Goal: Transaction & Acquisition: Book appointment/travel/reservation

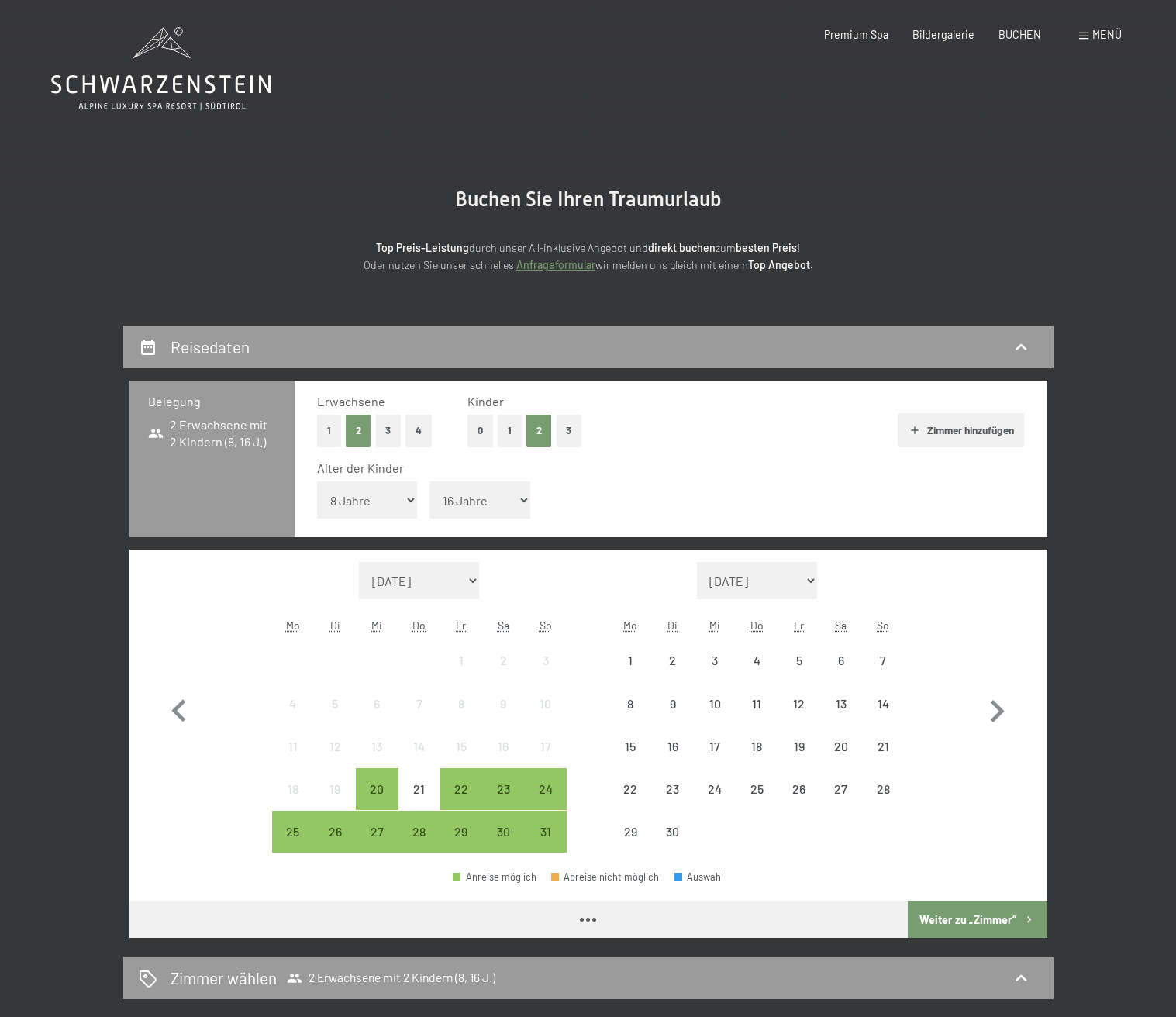
select select "8"
select select "16"
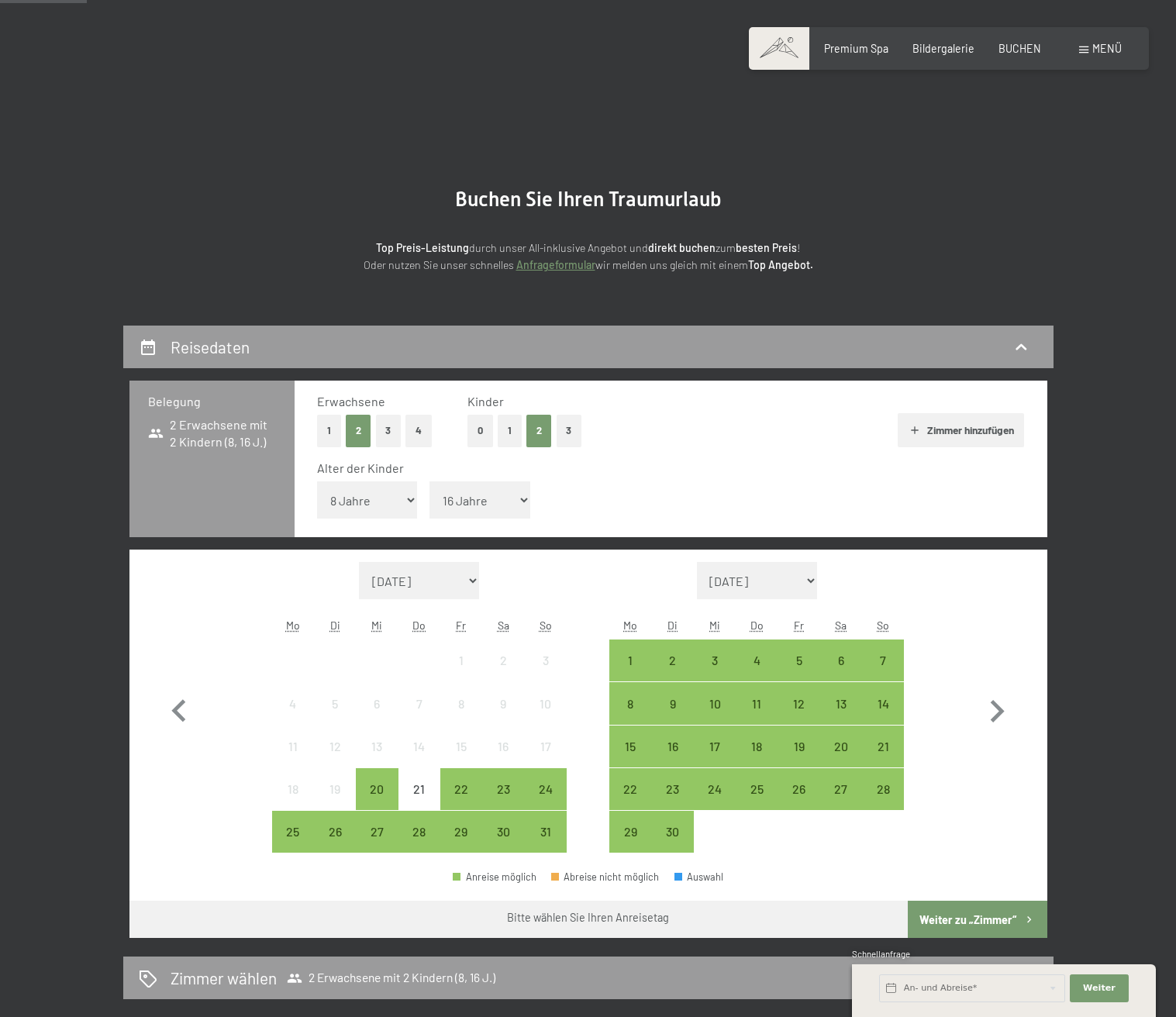
scroll to position [362, 0]
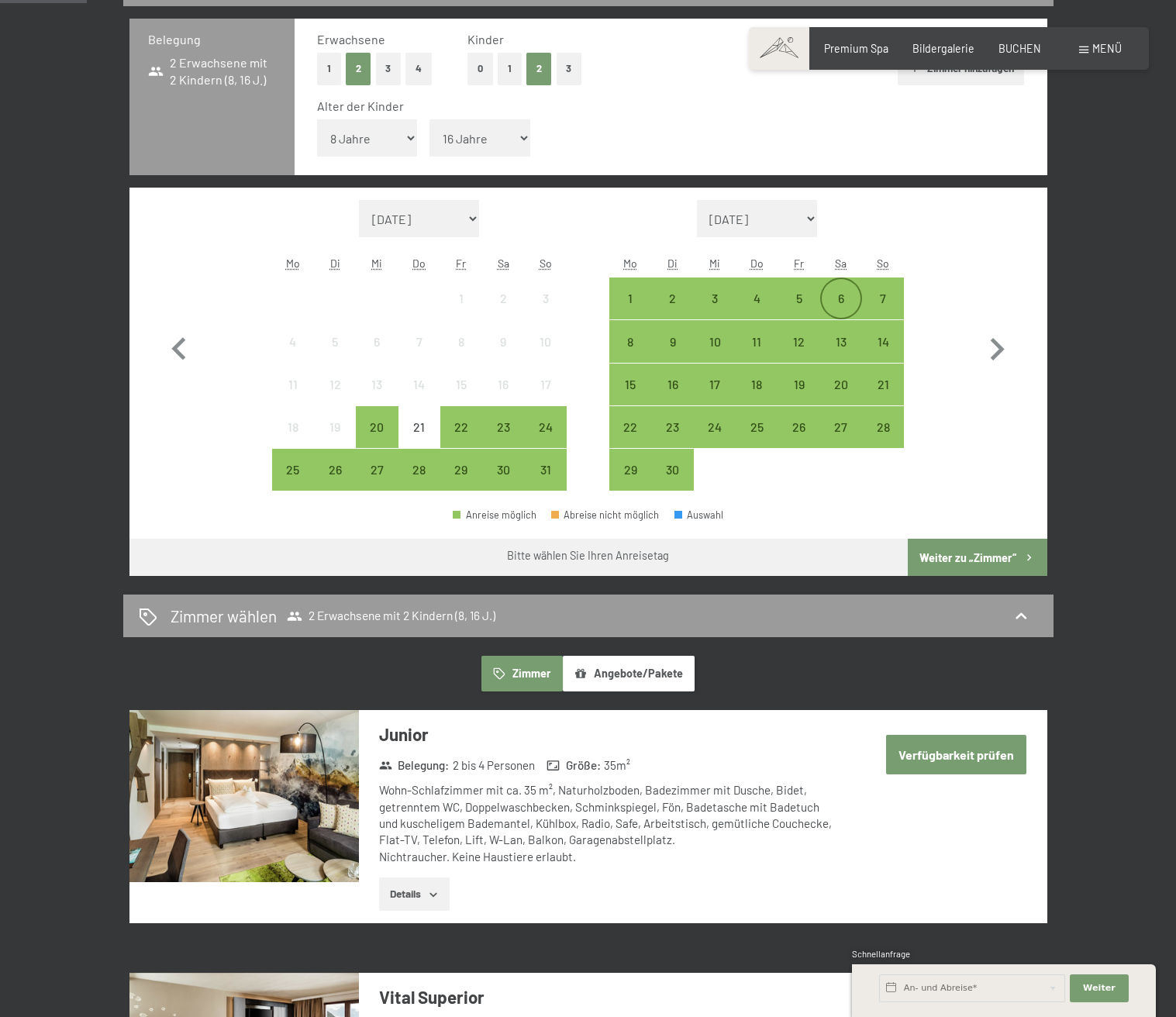
click at [848, 303] on div "6" at bounding box center [841, 311] width 38 height 38
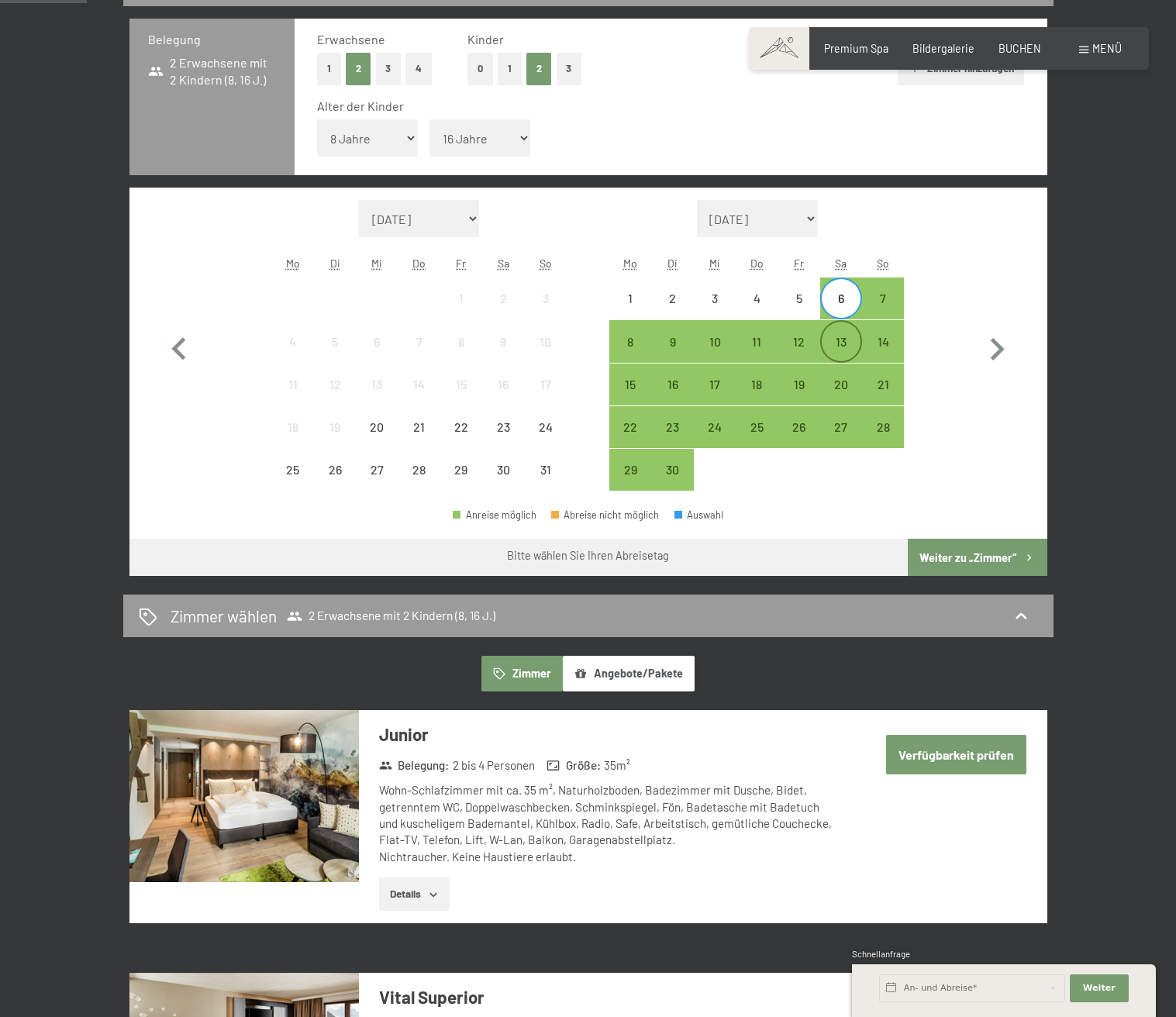
click at [845, 343] on div "13" at bounding box center [841, 355] width 38 height 38
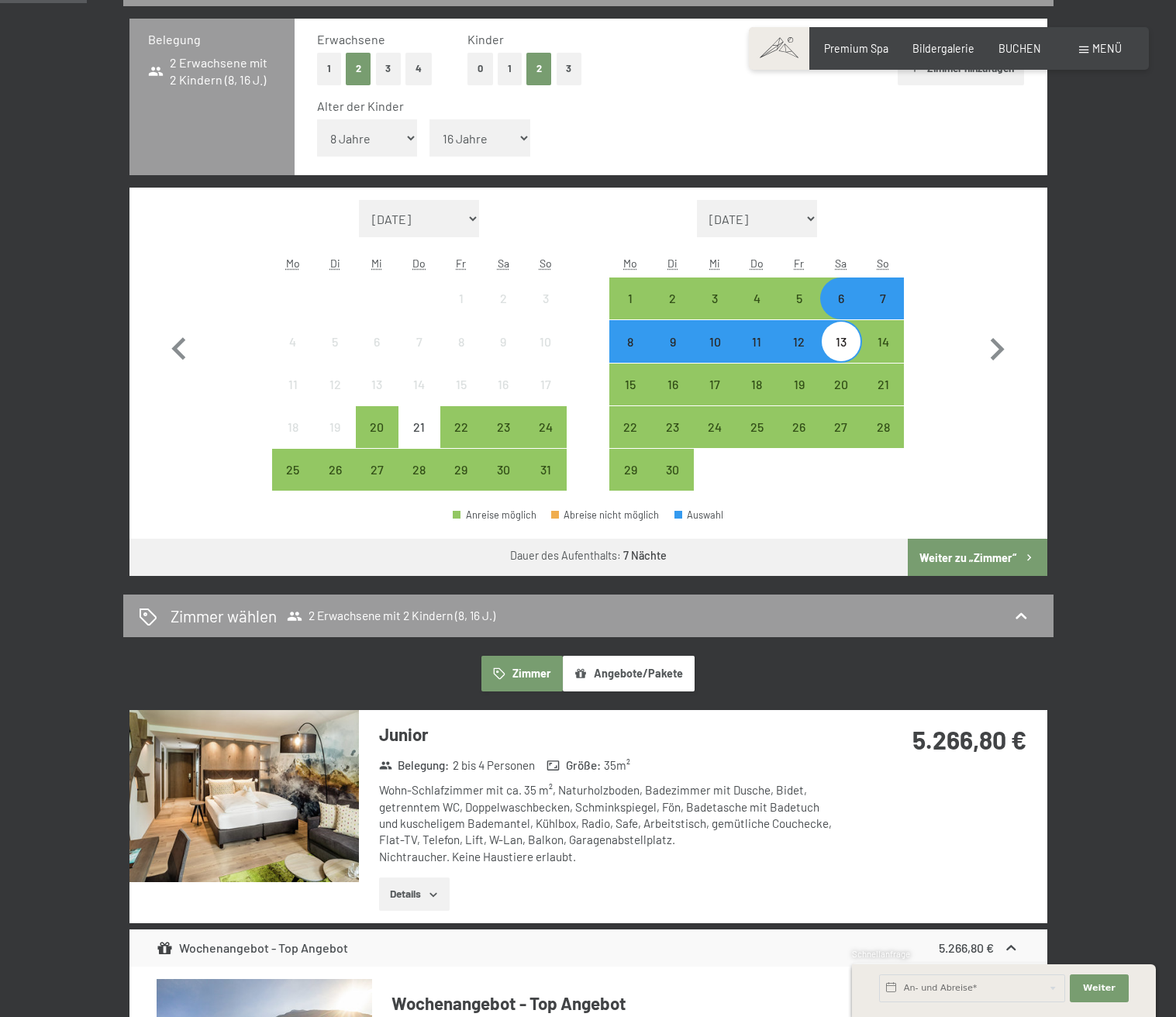
click at [979, 560] on button "Weiter zu „Zimmer“" at bounding box center [977, 558] width 138 height 37
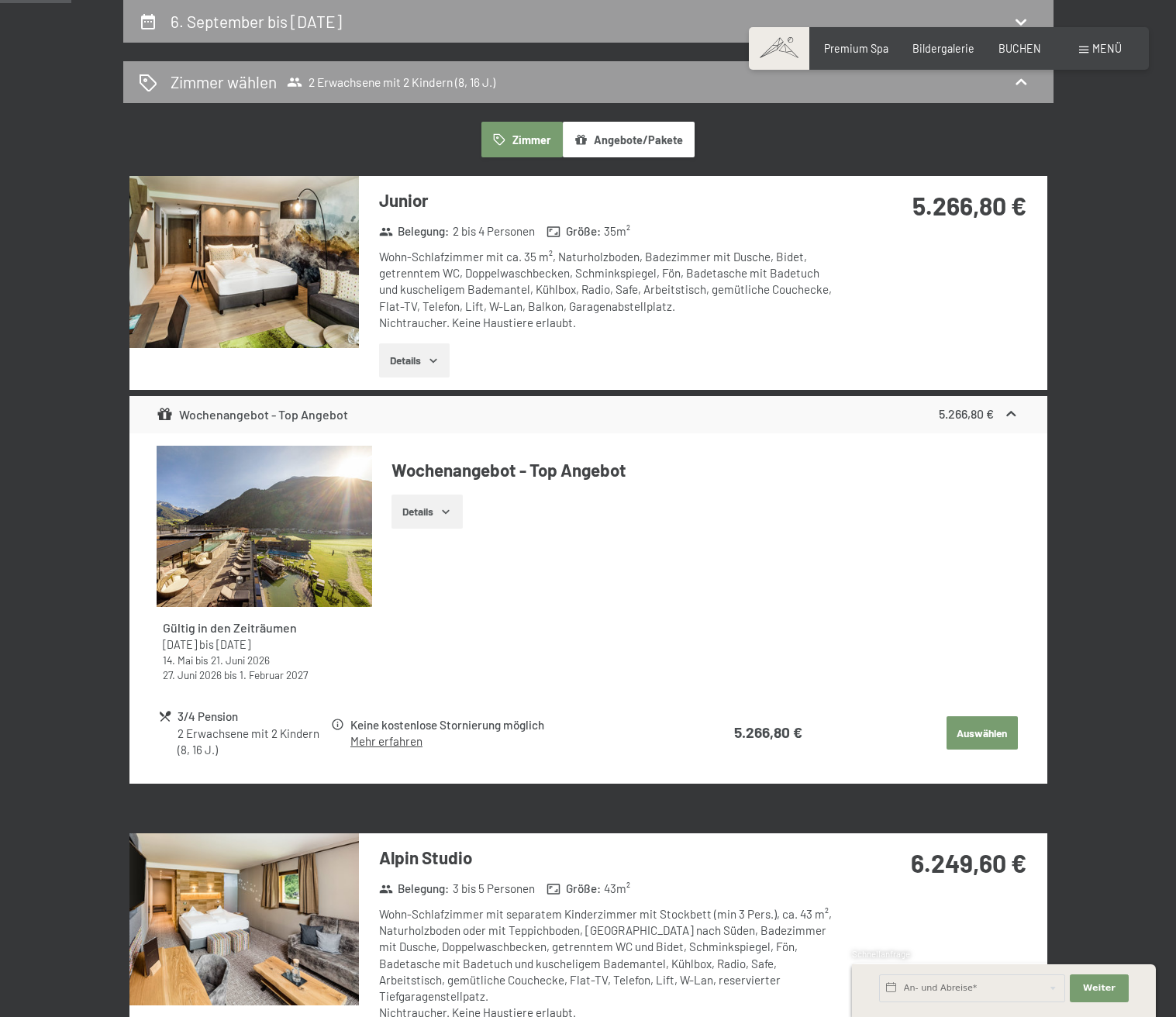
click at [231, 237] on img at bounding box center [244, 261] width 230 height 172
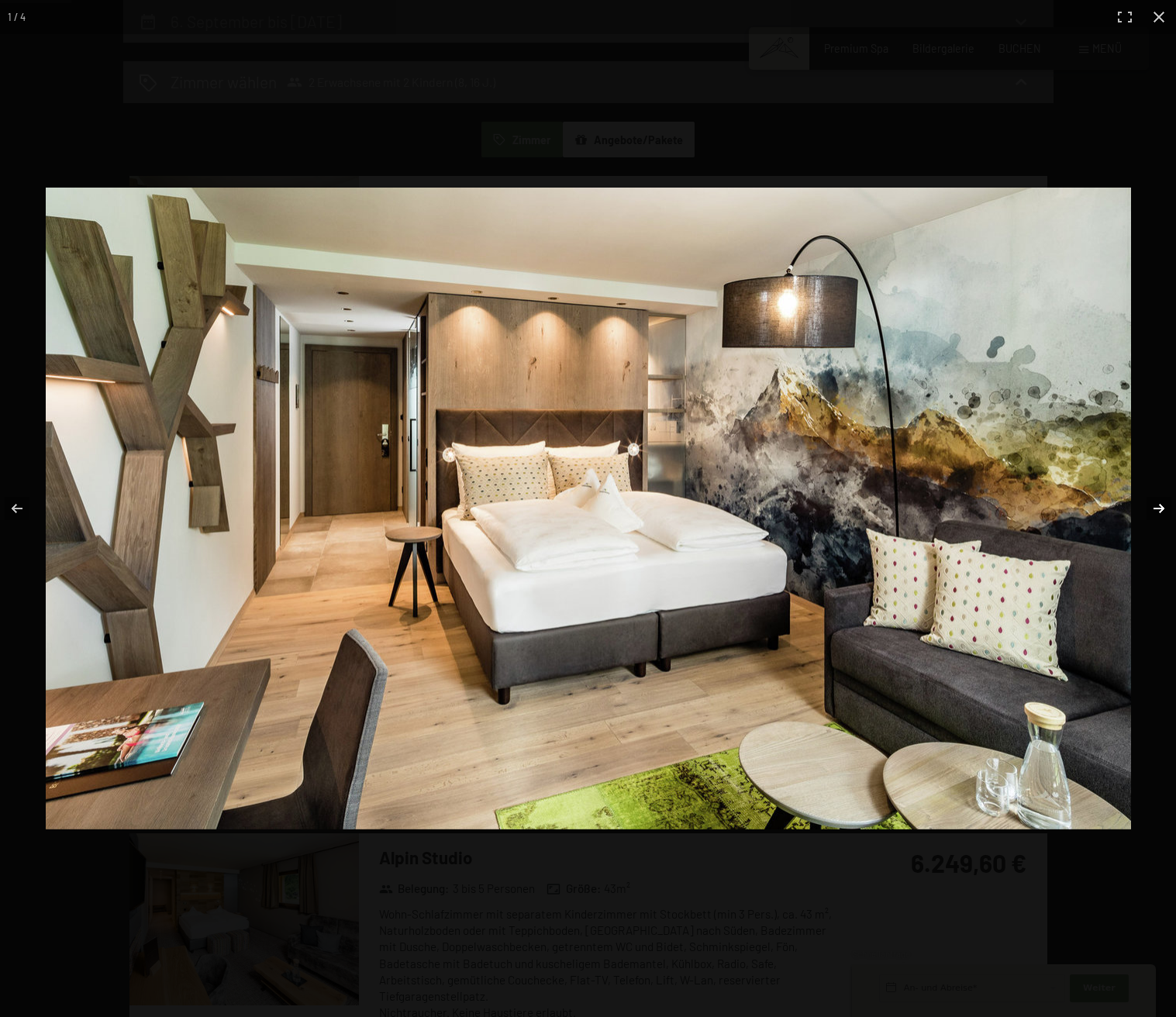
click at [1158, 506] on button "button" at bounding box center [1148, 508] width 54 height 78
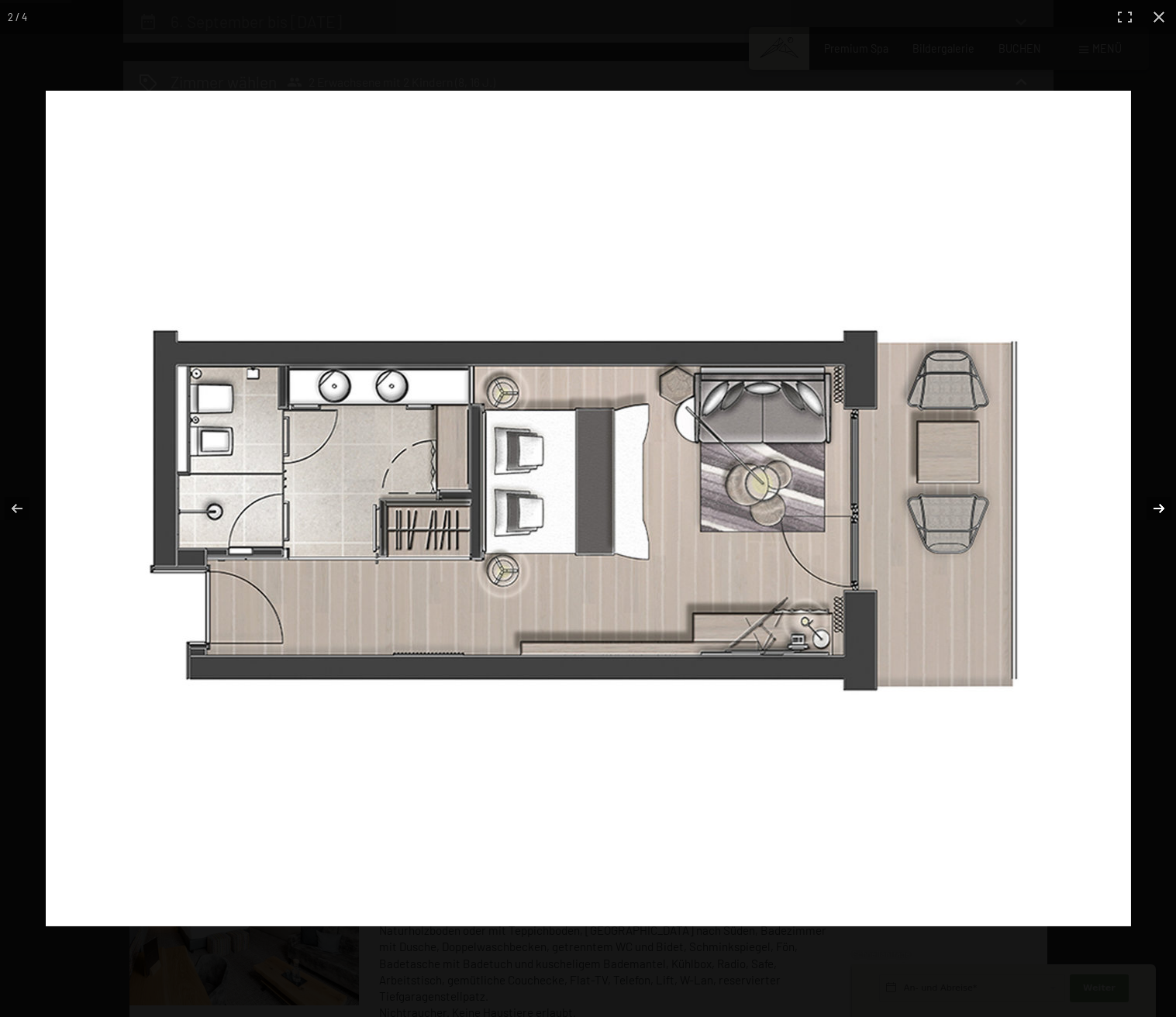
click at [1157, 504] on button "button" at bounding box center [1148, 508] width 54 height 78
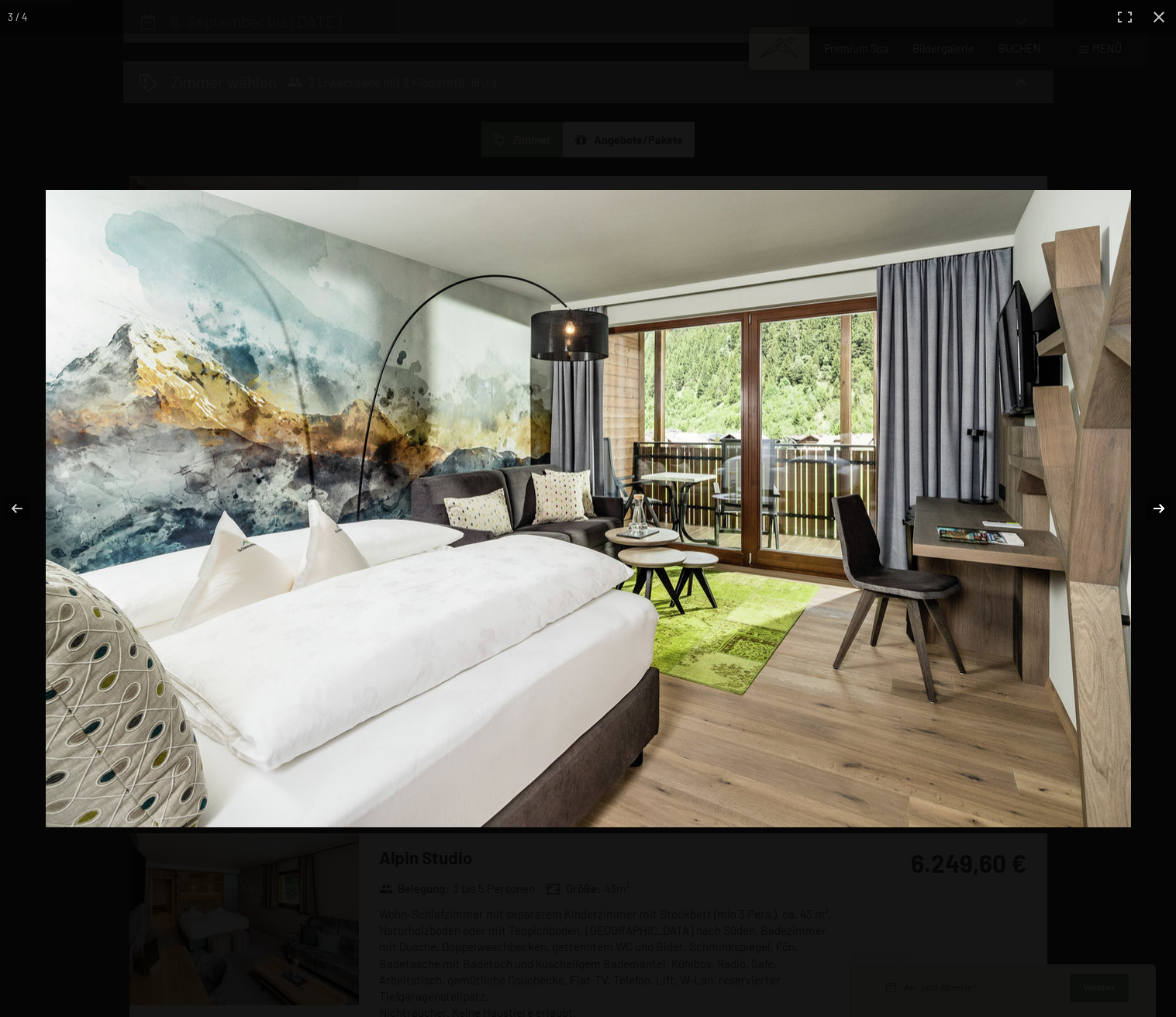
click at [1157, 504] on button "button" at bounding box center [1148, 508] width 54 height 78
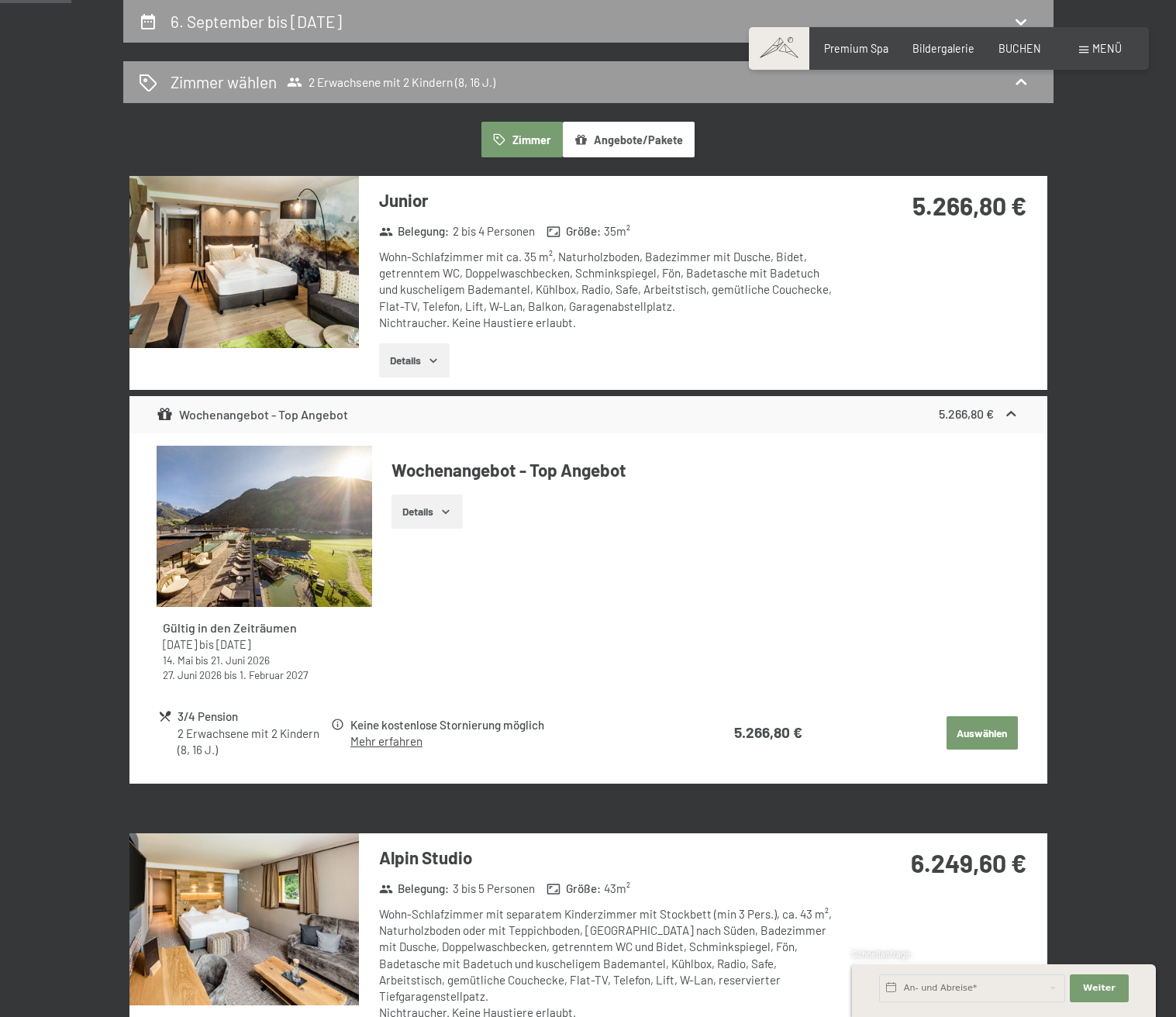
click at [0, 0] on button "button" at bounding box center [0, 0] width 0 height 0
drag, startPoint x: 495, startPoint y: 256, endPoint x: 579, endPoint y: 260, distance: 84.1
click at [579, 260] on div "Wohn-Schlafzimmer mit ca. 35 m², Naturholzboden, Badezimmer mit Dusche, Bidet, …" at bounding box center [609, 290] width 461 height 83
click at [620, 145] on button "Angebote/Pakete" at bounding box center [628, 139] width 132 height 36
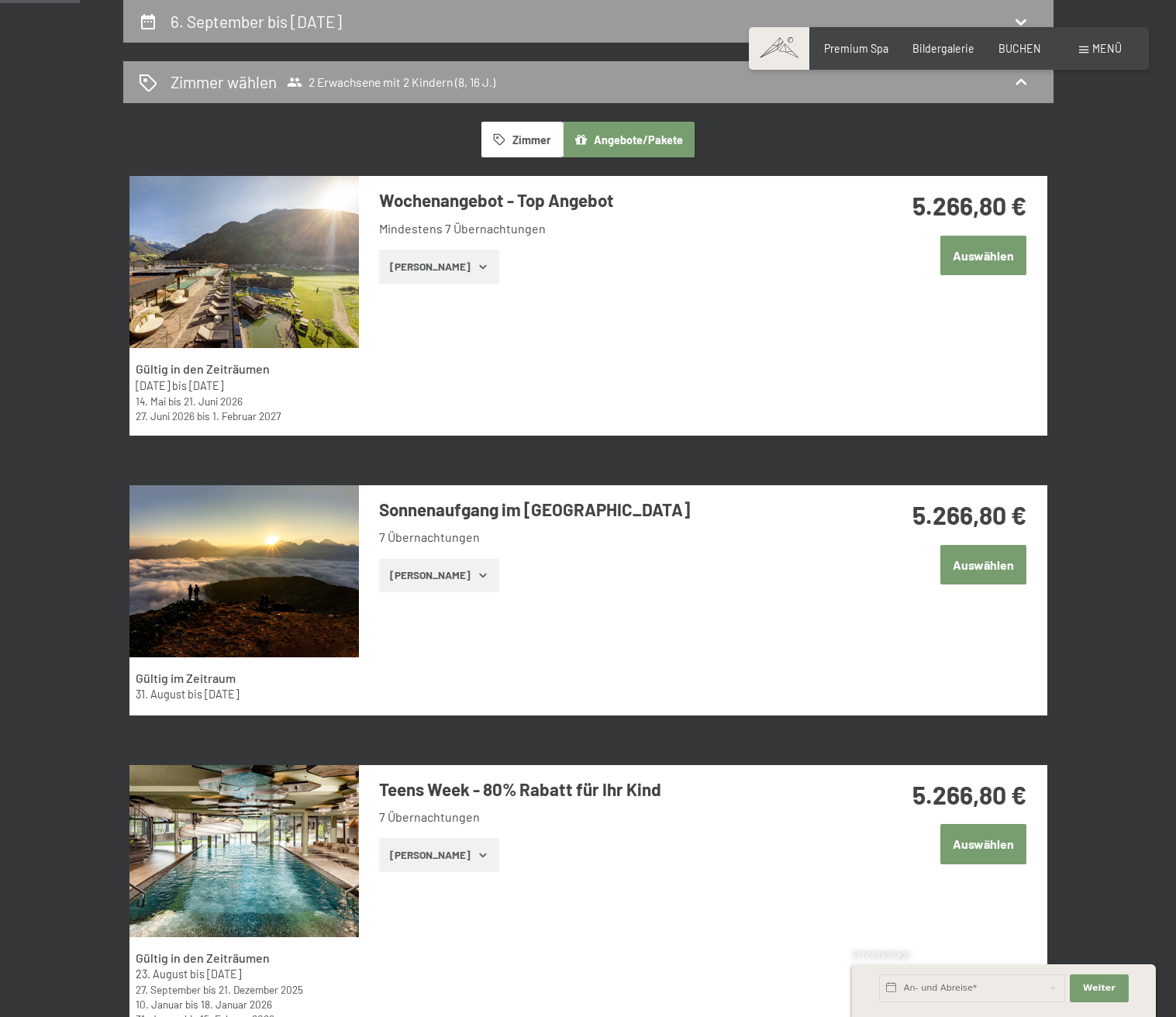
scroll to position [687, 0]
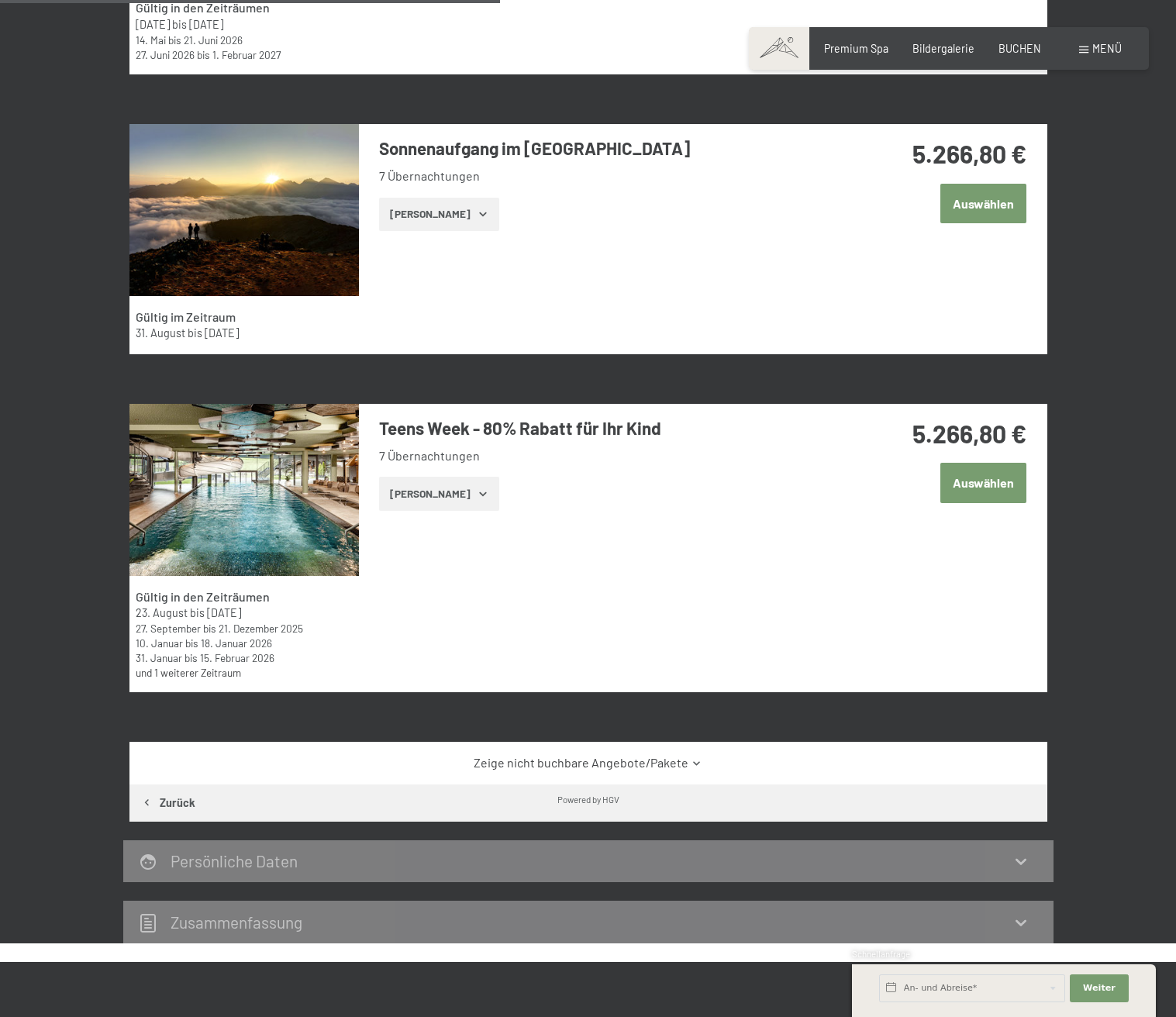
click at [427, 493] on button "Zeige Zimmer" at bounding box center [438, 493] width 120 height 34
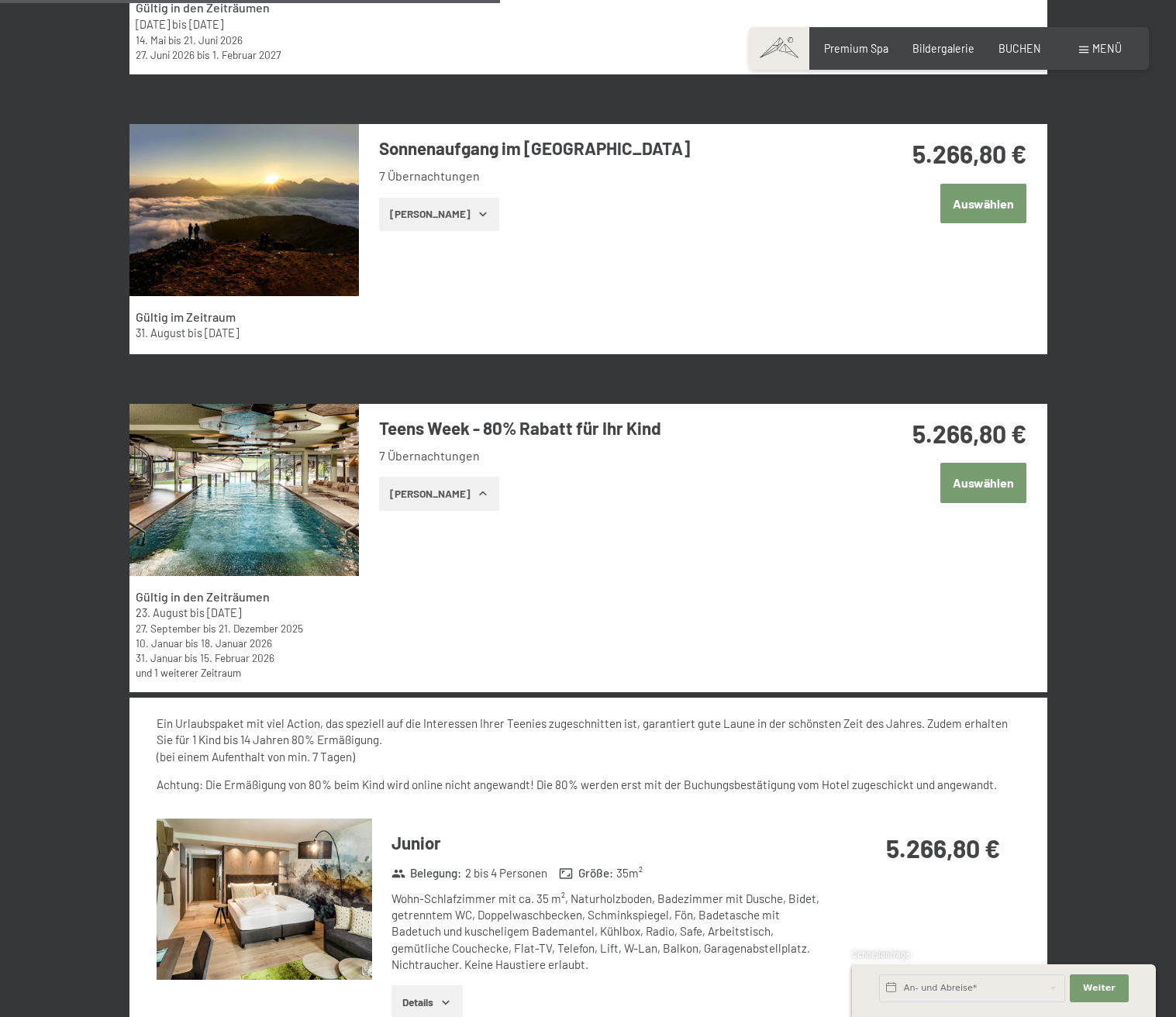
click at [427, 493] on button "Zeige Zimmer" at bounding box center [438, 493] width 120 height 34
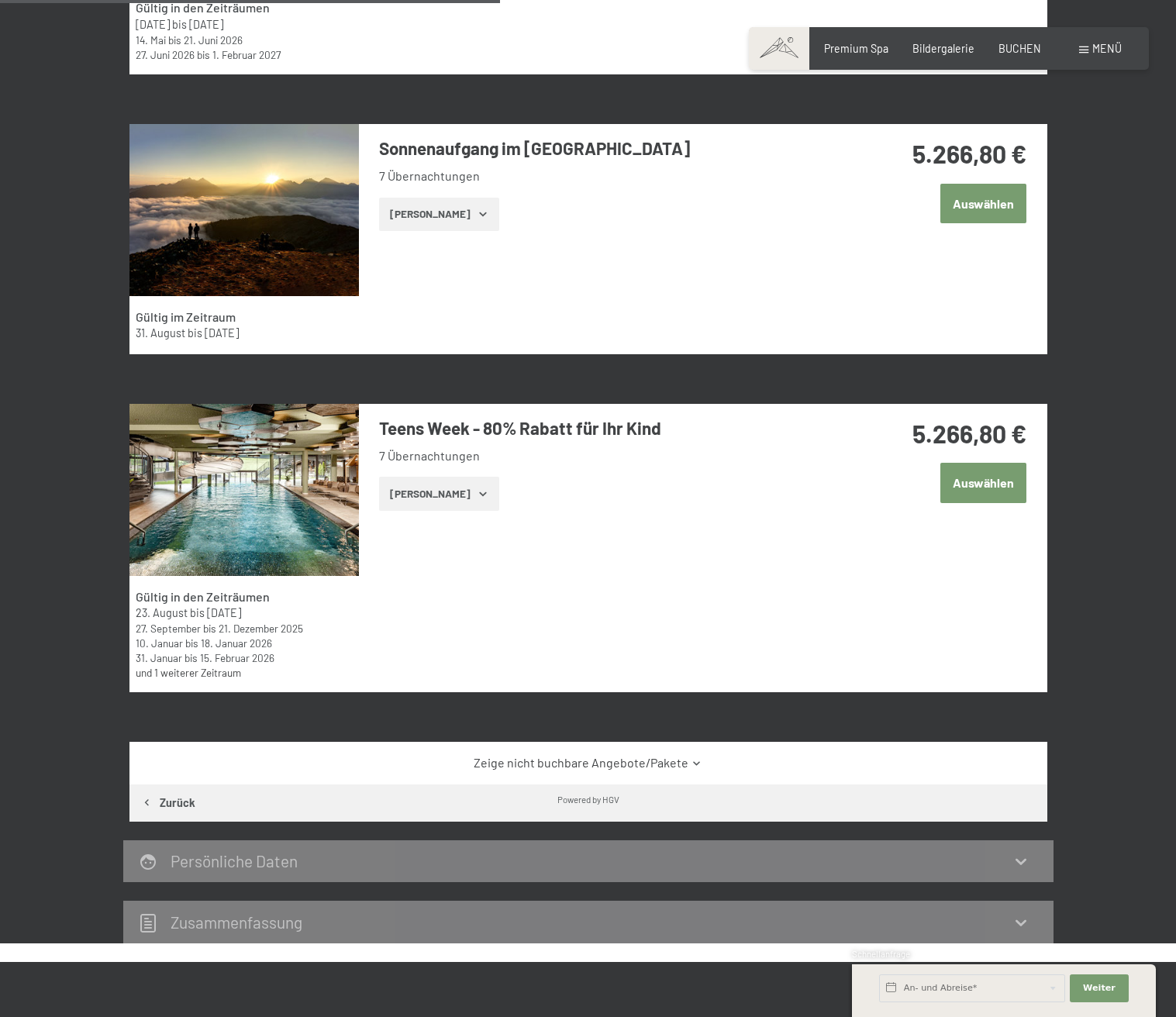
click at [427, 493] on button "Zeige Zimmer" at bounding box center [438, 493] width 120 height 34
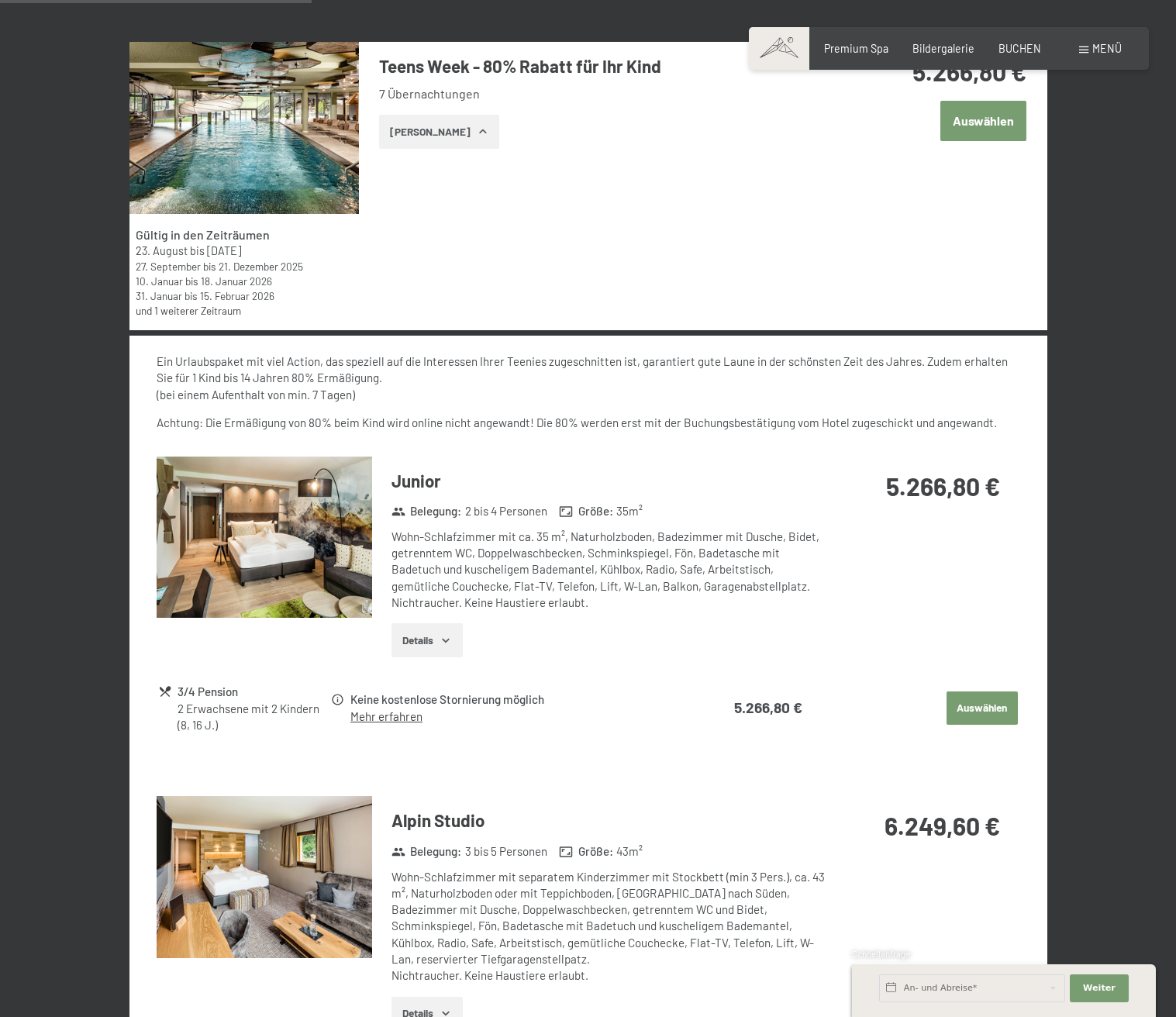
scroll to position [1411, 0]
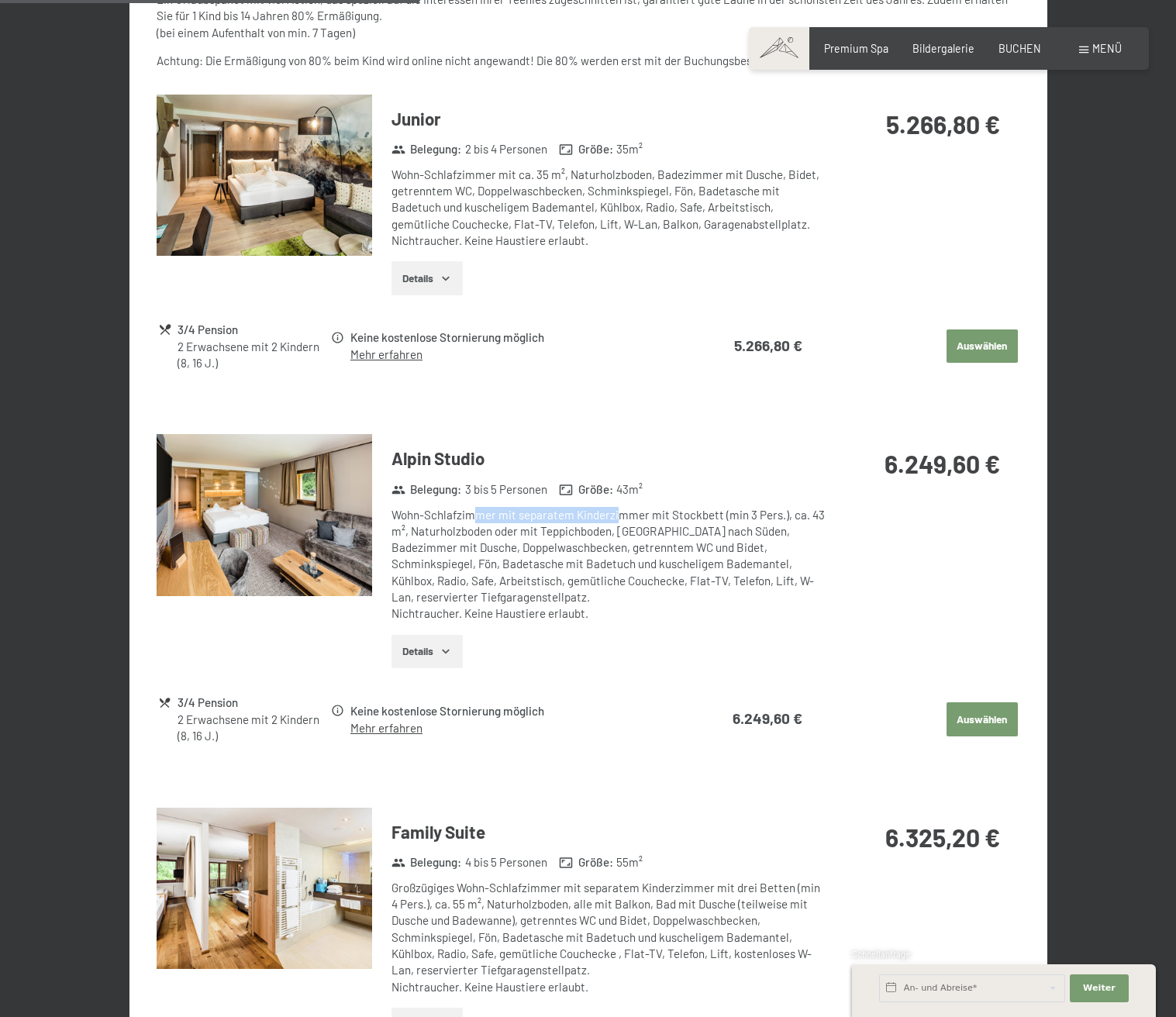
drag, startPoint x: 477, startPoint y: 516, endPoint x: 618, endPoint y: 520, distance: 141.1
click at [618, 520] on div "Wohn-Schlafzimmer mit separatem Kinderzimmer mit Stockbett (min 3 Pers.), ca. 4…" at bounding box center [607, 565] width 433 height 115
click at [609, 559] on div "Wohn-Schlafzimmer mit separatem Kinderzimmer mit Stockbett (min 3 Pers.), ca. 4…" at bounding box center [607, 565] width 433 height 115
drag, startPoint x: 503, startPoint y: 542, endPoint x: 588, endPoint y: 539, distance: 85.1
click at [588, 539] on div "Wohn-Schlafzimmer mit separatem Kinderzimmer mit Stockbett (min 3 Pers.), ca. 4…" at bounding box center [607, 565] width 433 height 115
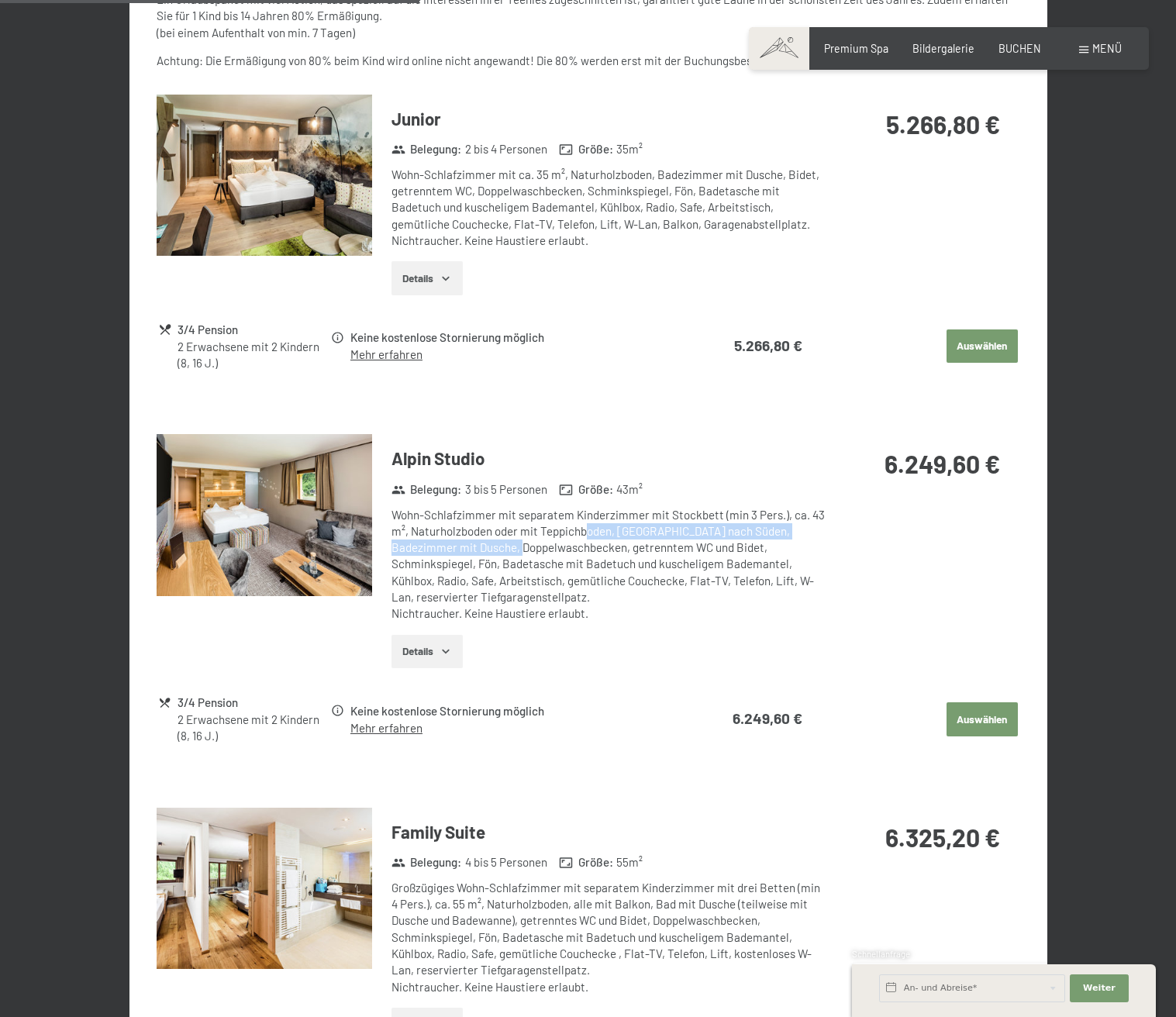
click at [443, 650] on icon "button" at bounding box center [445, 651] width 12 height 12
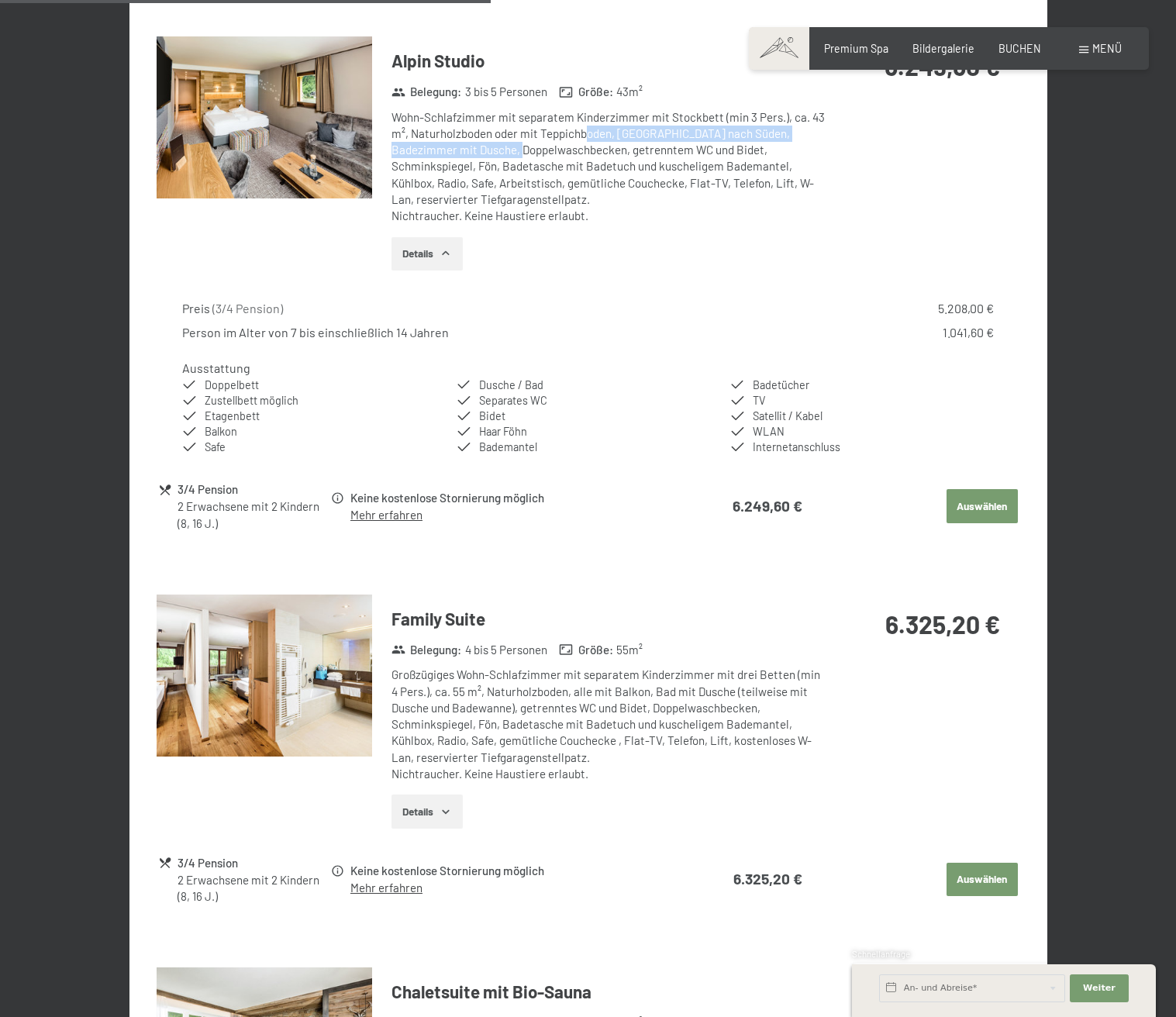
scroll to position [1448, 0]
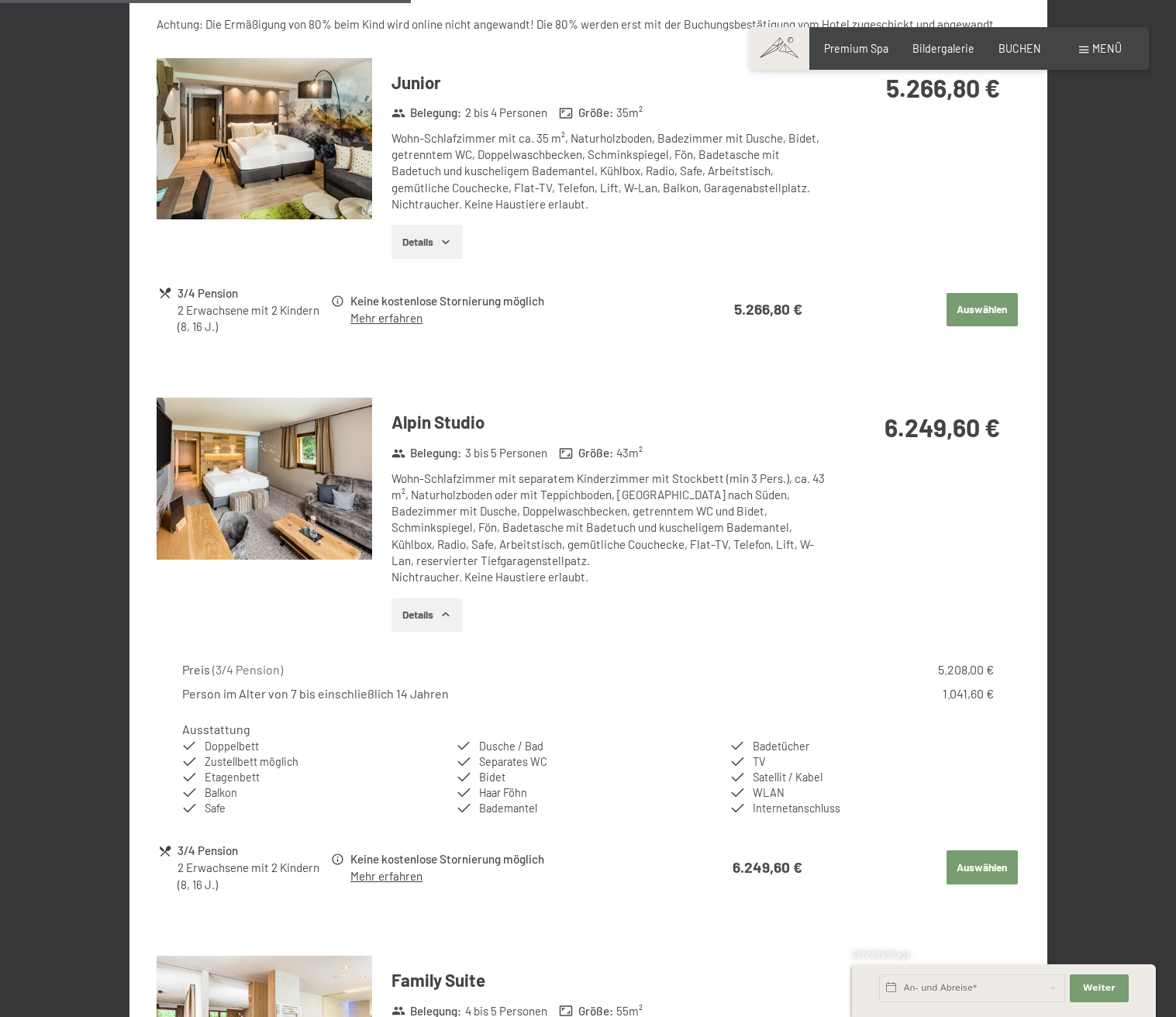
click at [772, 548] on div "Wohn-Schlafzimmer mit separatem Kinderzimmer mit Stockbett (min 3 Pers.), ca. 4…" at bounding box center [607, 529] width 433 height 115
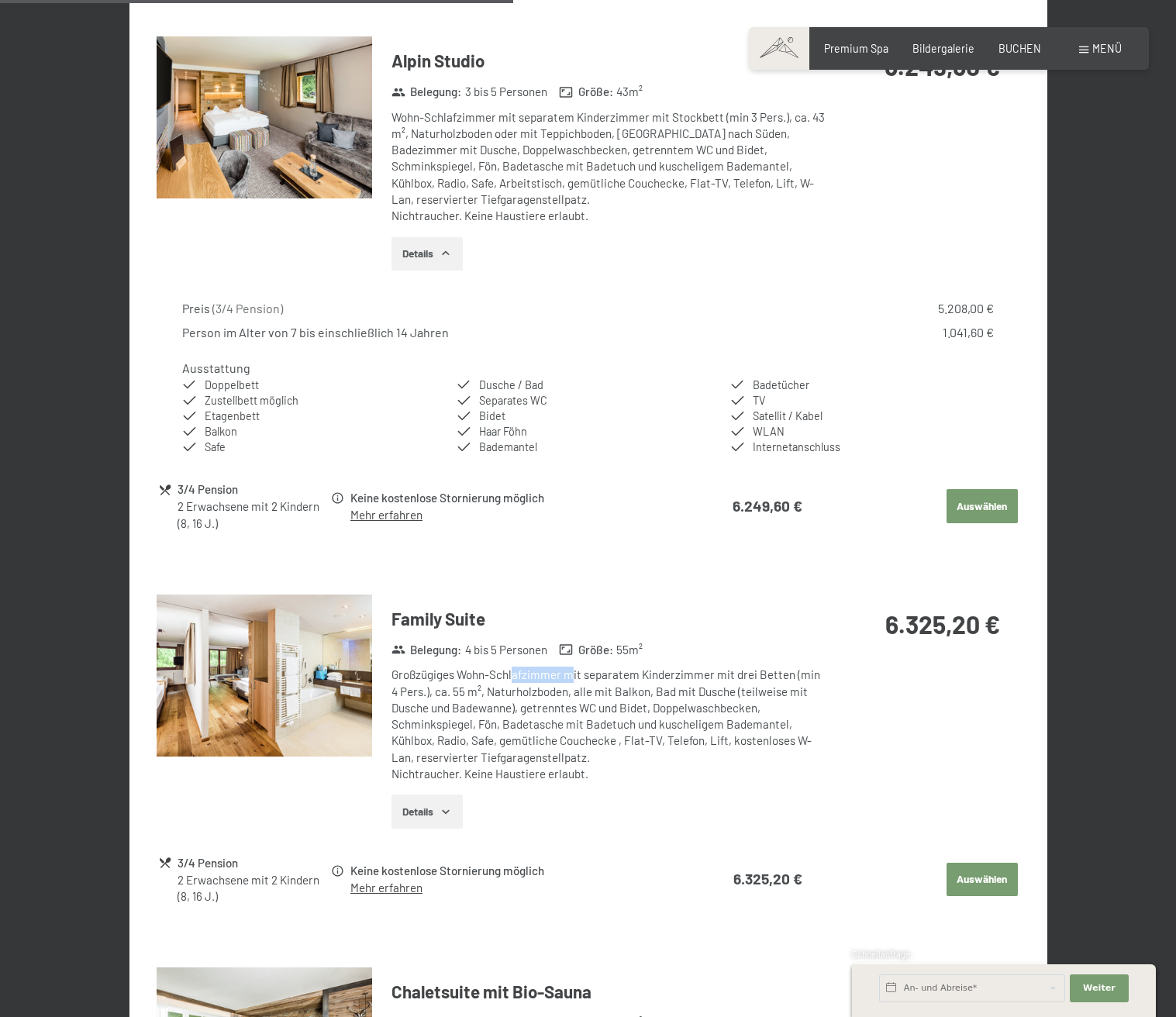
drag, startPoint x: 513, startPoint y: 678, endPoint x: 571, endPoint y: 676, distance: 58.0
click at [571, 676] on div "Großzügiges Wohn-Schlafzimmer mit separatem Kinderzimmer mit drei Betten (min 4…" at bounding box center [607, 725] width 433 height 115
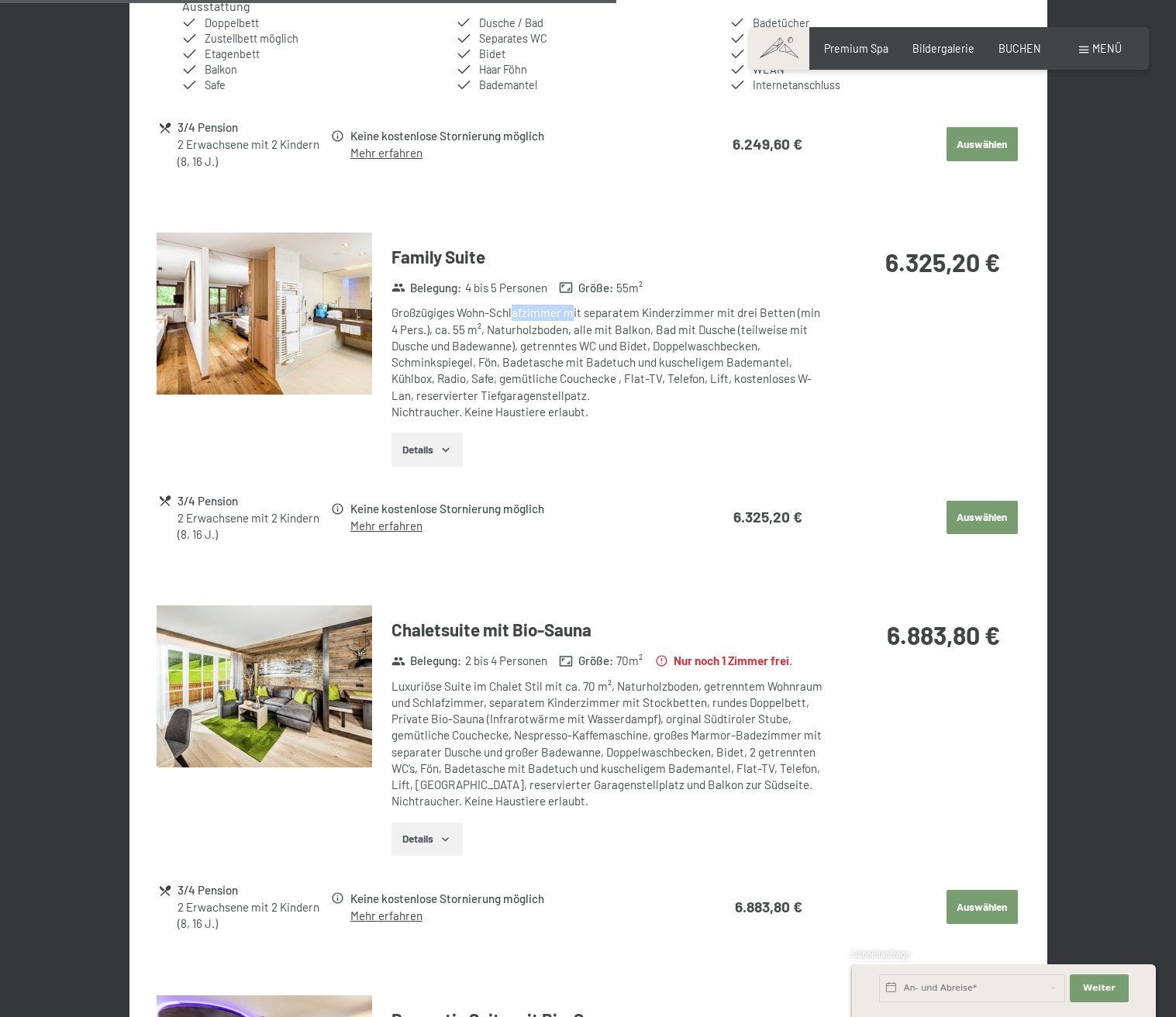
click at [444, 457] on button "Details" at bounding box center [426, 449] width 70 height 34
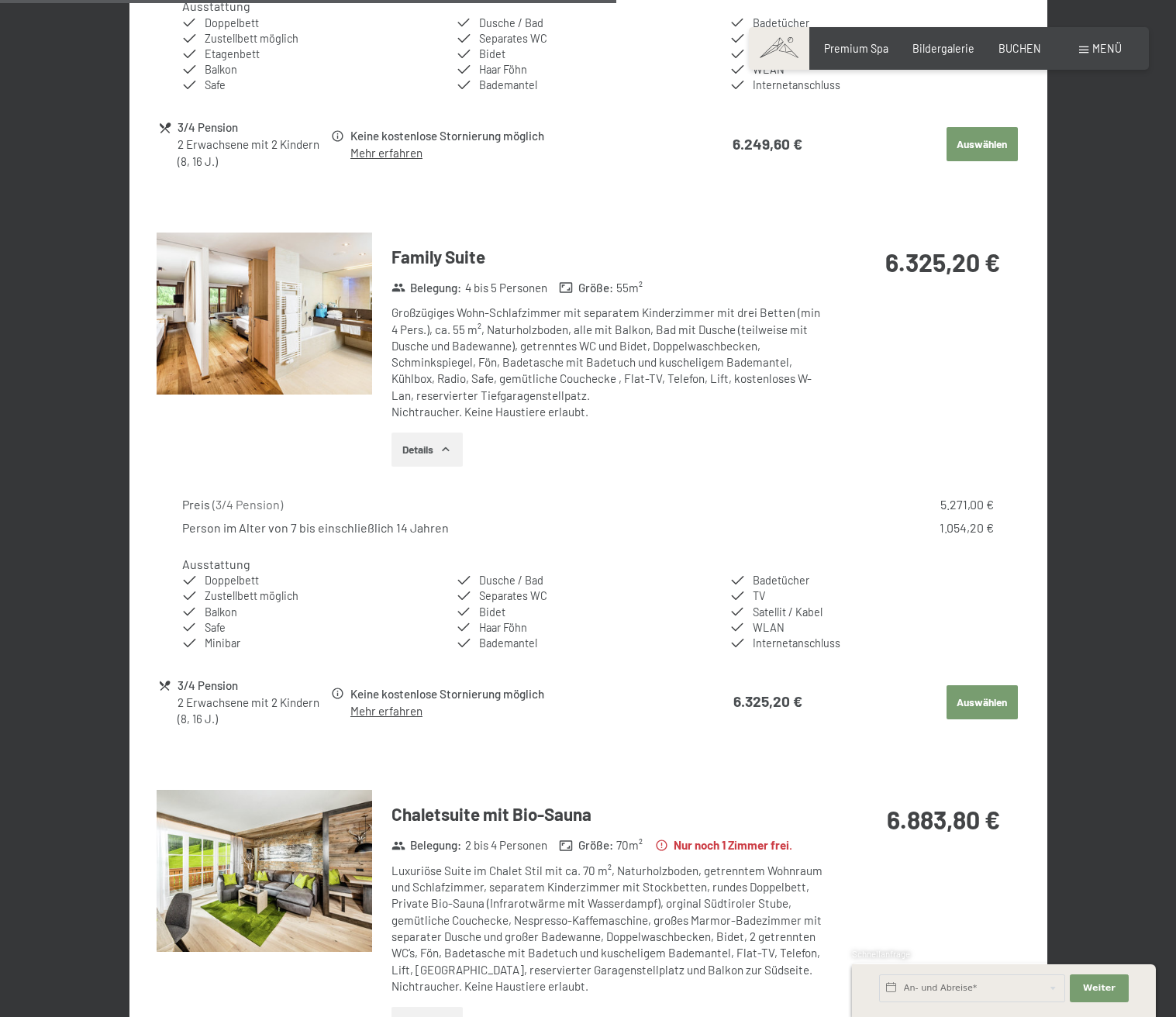
click at [797, 571] on div "Ausstattung Doppelbett Zustellbett möglich Balkon Safe Minibar Dusche / Bad Sep…" at bounding box center [588, 603] width 811 height 95
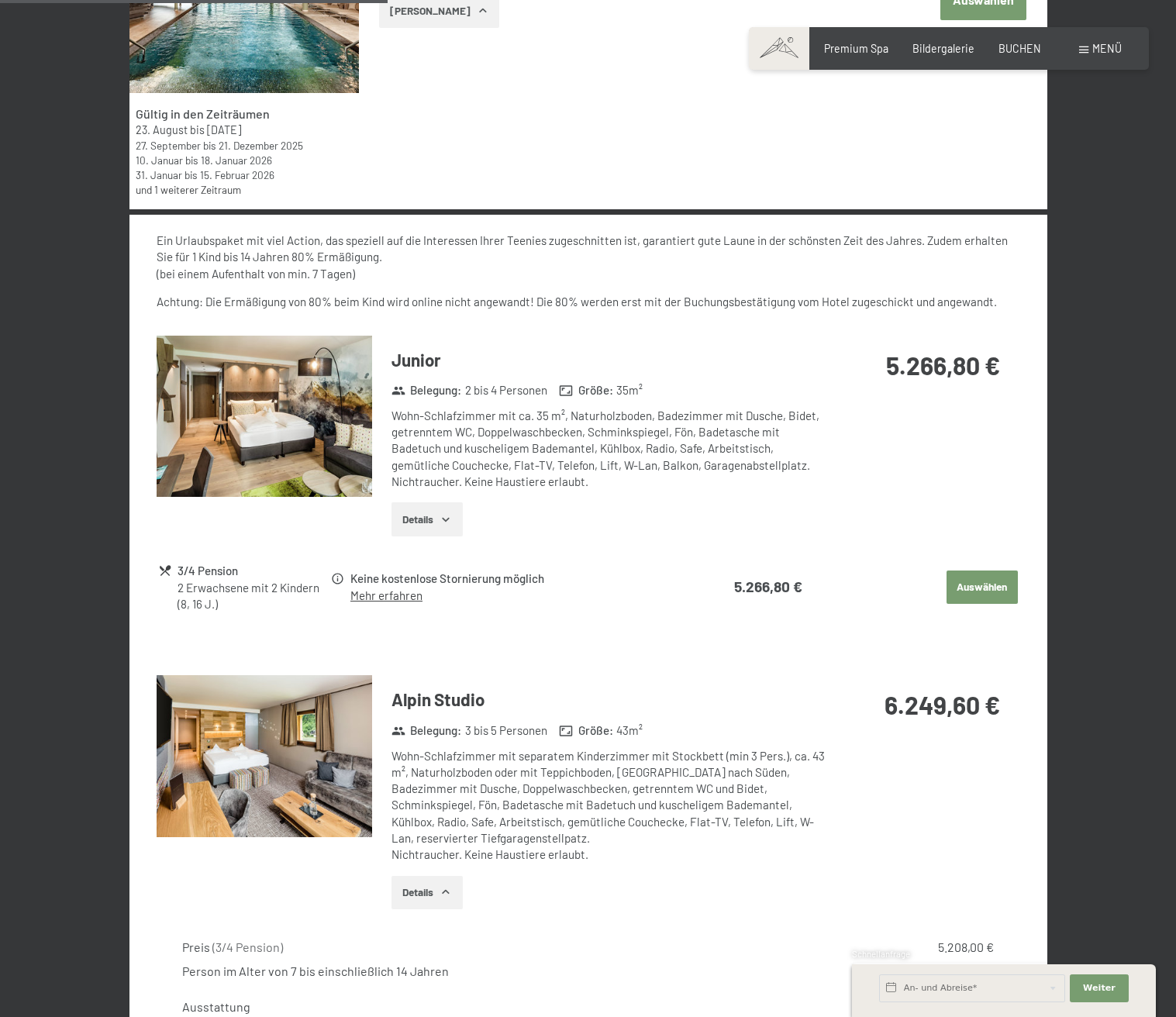
scroll to position [1085, 0]
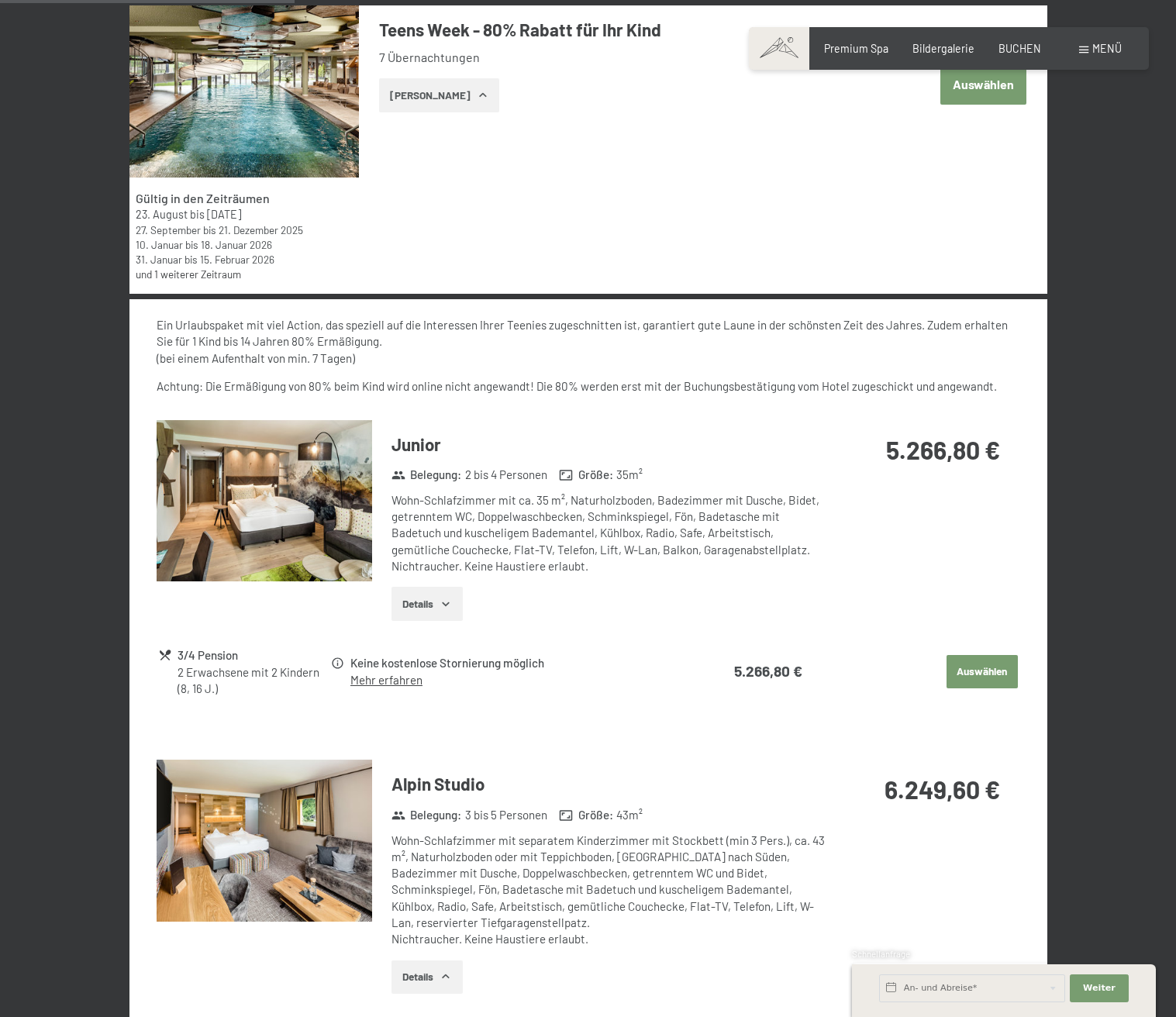
click at [529, 521] on div "Wohn-Schlafzimmer mit ca. 35 m², Naturholzboden, Badezimmer mit Dusche, Bidet, …" at bounding box center [607, 533] width 433 height 83
drag, startPoint x: 483, startPoint y: 503, endPoint x: 583, endPoint y: 508, distance: 100.1
click at [583, 508] on div "Wohn-Schlafzimmer mit ca. 35 m², Naturholzboden, Badezimmer mit Dusche, Bidet, …" at bounding box center [607, 533] width 433 height 83
click at [551, 529] on div "Wohn-Schlafzimmer mit ca. 35 m², Naturholzboden, Badezimmer mit Dusche, Bidet, …" at bounding box center [607, 533] width 433 height 83
click at [427, 608] on button "Details" at bounding box center [426, 604] width 70 height 34
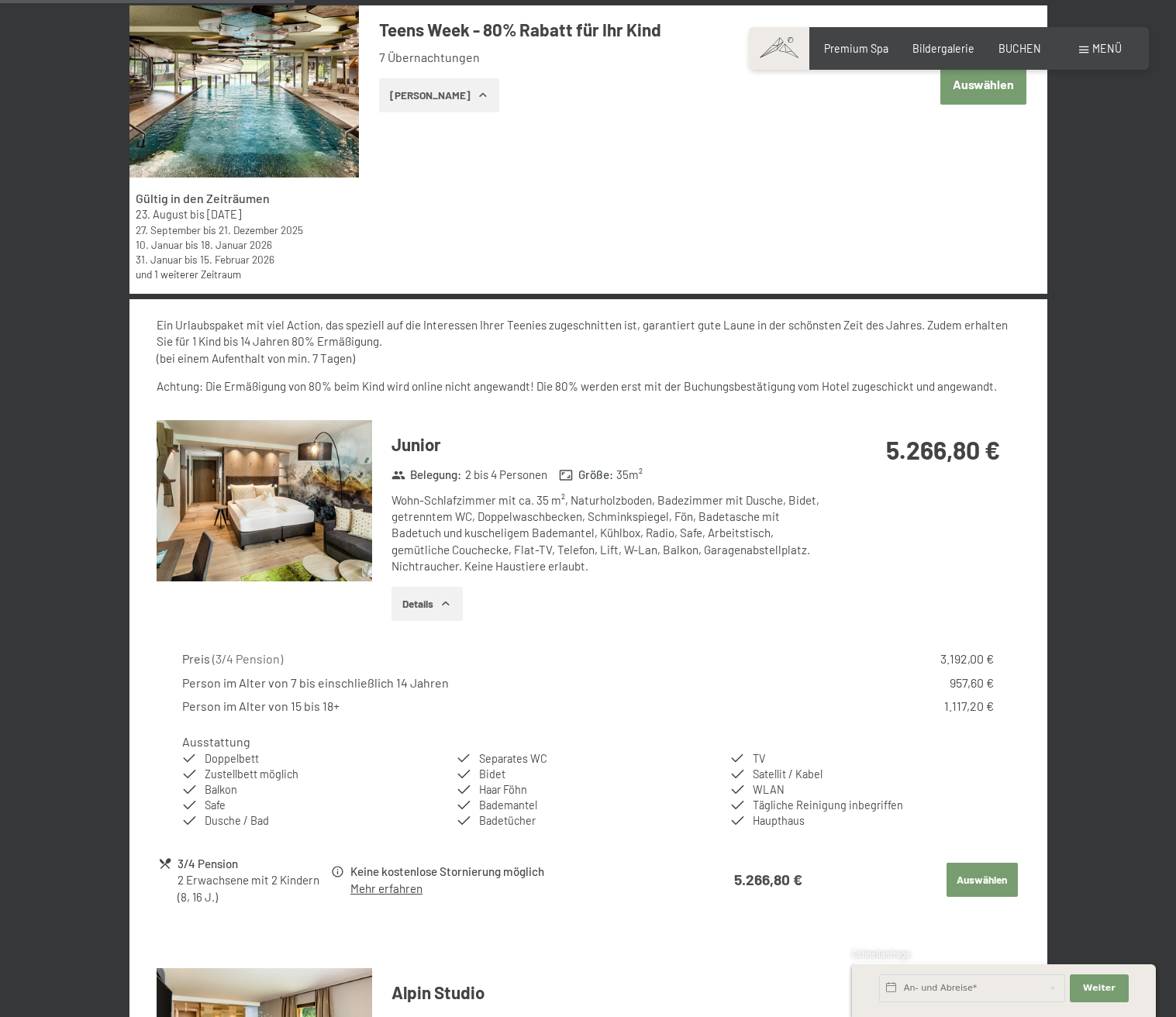
click at [474, 526] on div "Wohn-Schlafzimmer mit ca. 35 m², Naturholzboden, Badezimmer mit Dusche, Bidet, …" at bounding box center [607, 533] width 433 height 83
drag, startPoint x: 488, startPoint y: 520, endPoint x: 588, endPoint y: 529, distance: 100.4
click at [588, 529] on div "Wohn-Schlafzimmer mit ca. 35 m², Naturholzboden, Badezimmer mit Dusche, Bidet, …" at bounding box center [607, 533] width 433 height 83
click at [553, 592] on div "Details" at bounding box center [607, 604] width 433 height 34
click at [478, 542] on div "Wohn-Schlafzimmer mit ca. 35 m², Naturholzboden, Badezimmer mit Dusche, Bidet, …" at bounding box center [607, 533] width 433 height 83
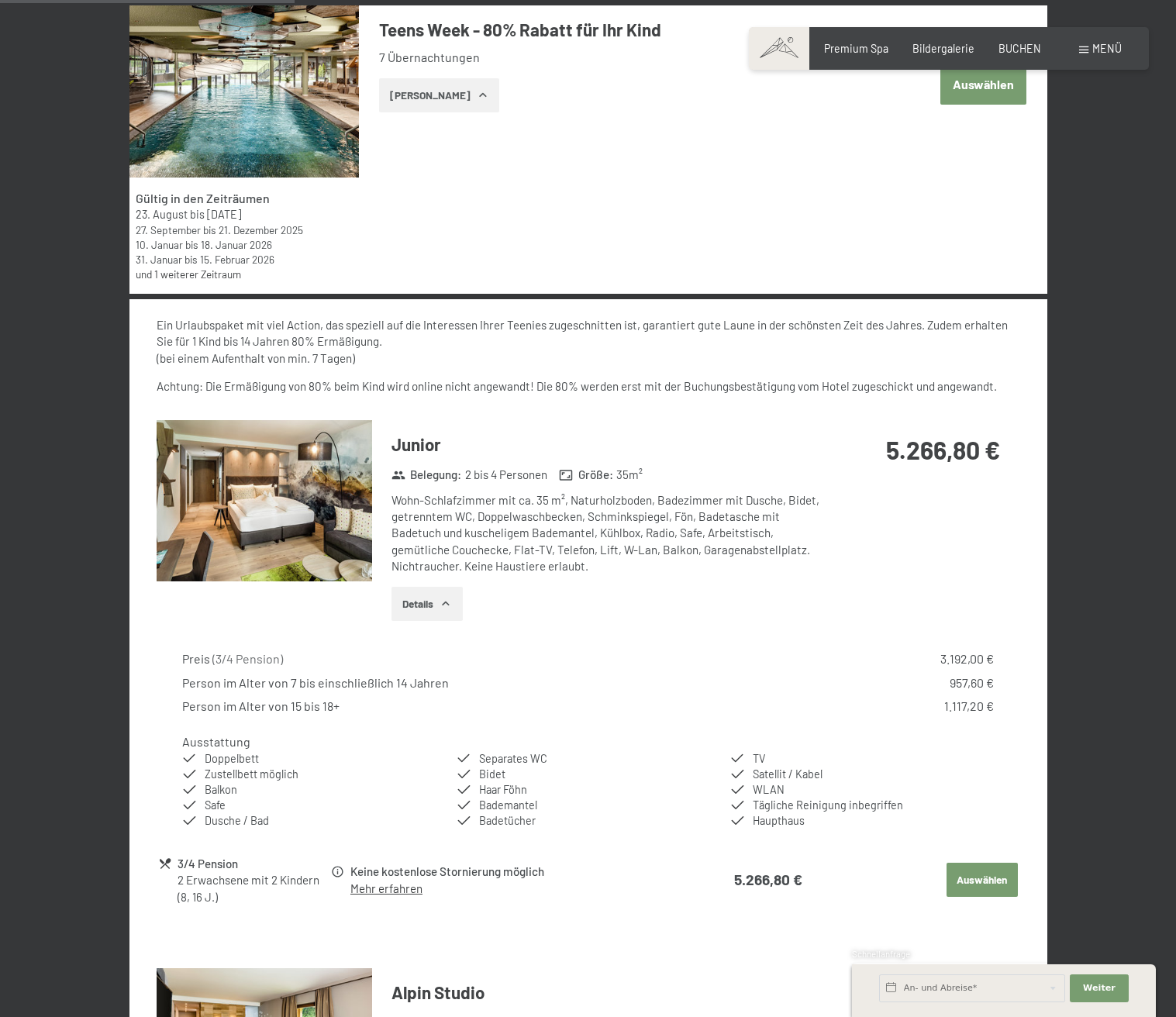
click at [519, 508] on div "Wohn-Schlafzimmer mit ca. 35 m², Naturholzboden, Badezimmer mit Dusche, Bidet, …" at bounding box center [607, 533] width 433 height 83
drag, startPoint x: 497, startPoint y: 500, endPoint x: 563, endPoint y: 495, distance: 66.2
click at [563, 495] on div "Wohn-Schlafzimmer mit ca. 35 m², Naturholzboden, Badezimmer mit Dusche, Bidet, …" at bounding box center [607, 533] width 433 height 83
click at [554, 523] on div "Wohn-Schlafzimmer mit ca. 35 m², Naturholzboden, Badezimmer mit Dusche, Bidet, …" at bounding box center [607, 533] width 433 height 83
click at [275, 491] on img at bounding box center [264, 501] width 215 height 162
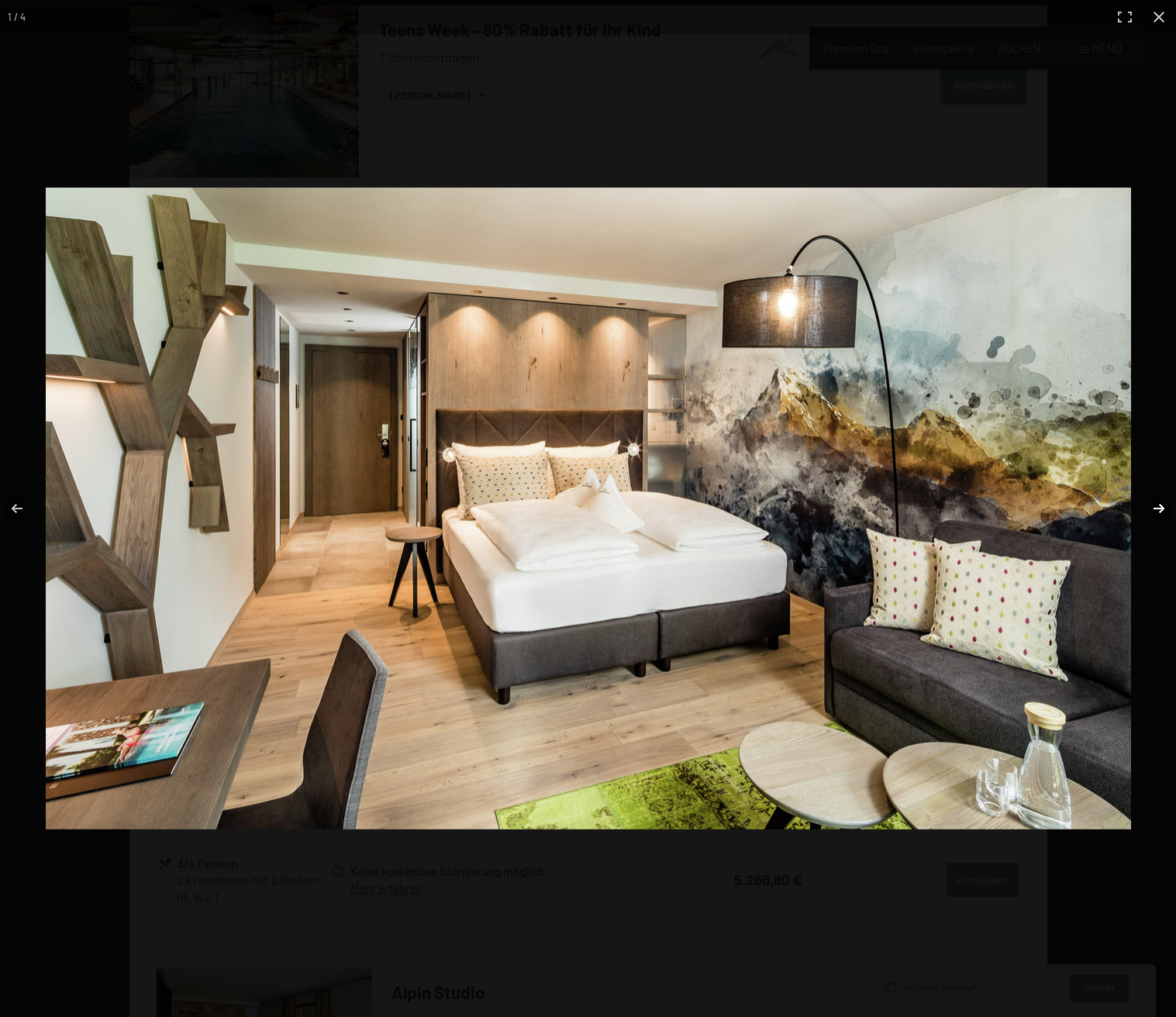
click at [1133, 501] on button "button" at bounding box center [1148, 508] width 54 height 78
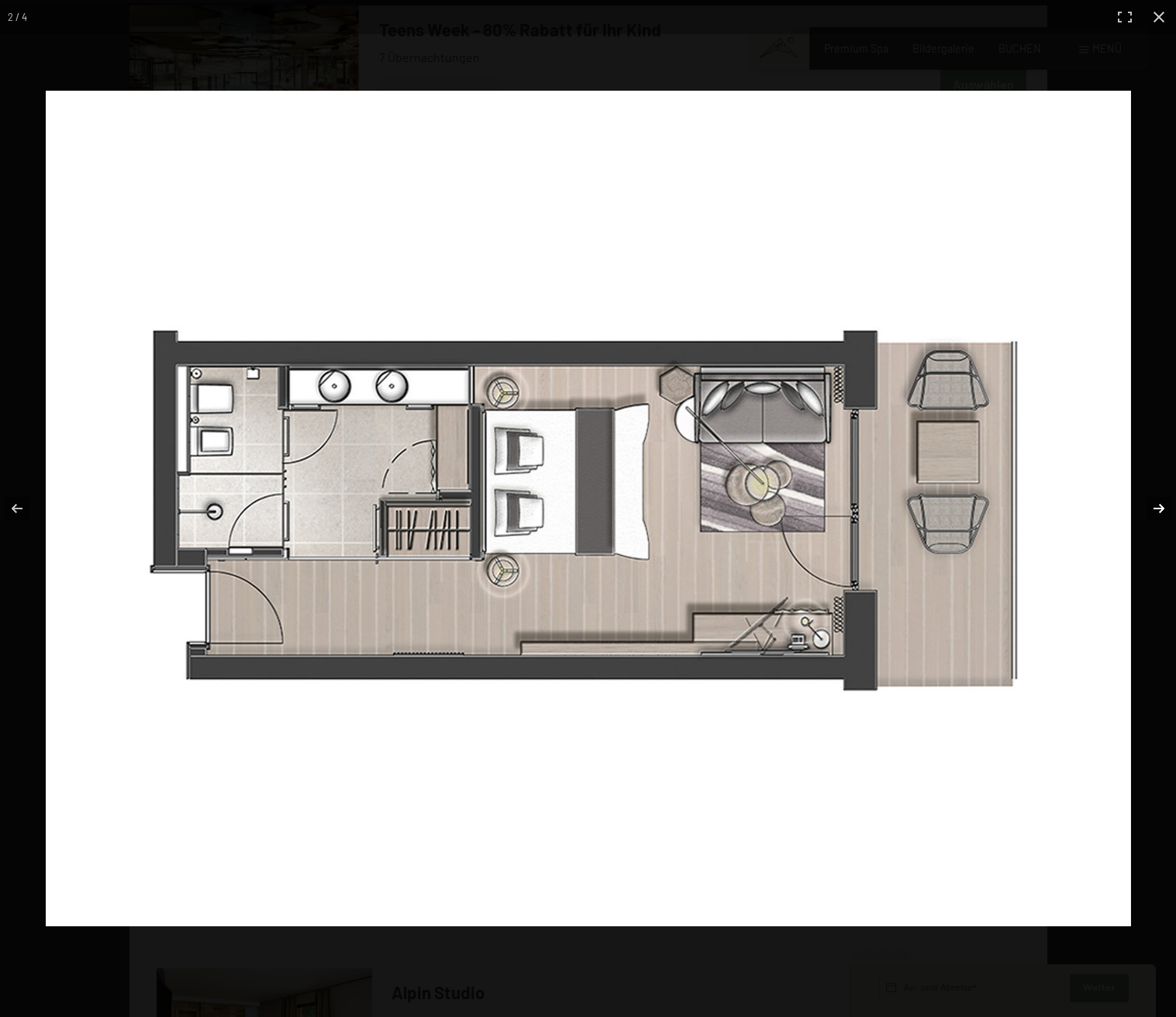
click at [1158, 504] on button "button" at bounding box center [1148, 508] width 54 height 78
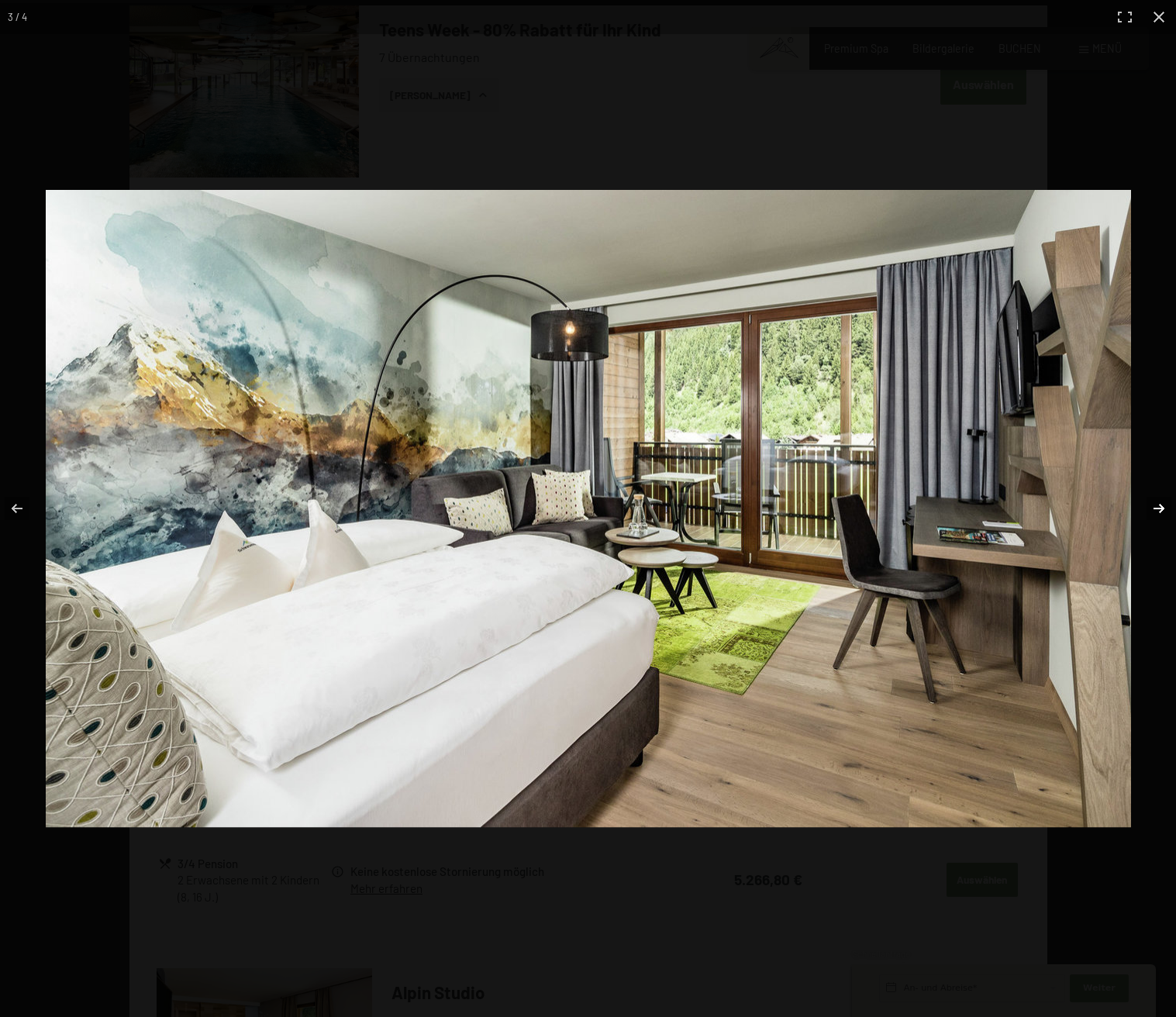
click at [1153, 504] on button "button" at bounding box center [1148, 508] width 54 height 78
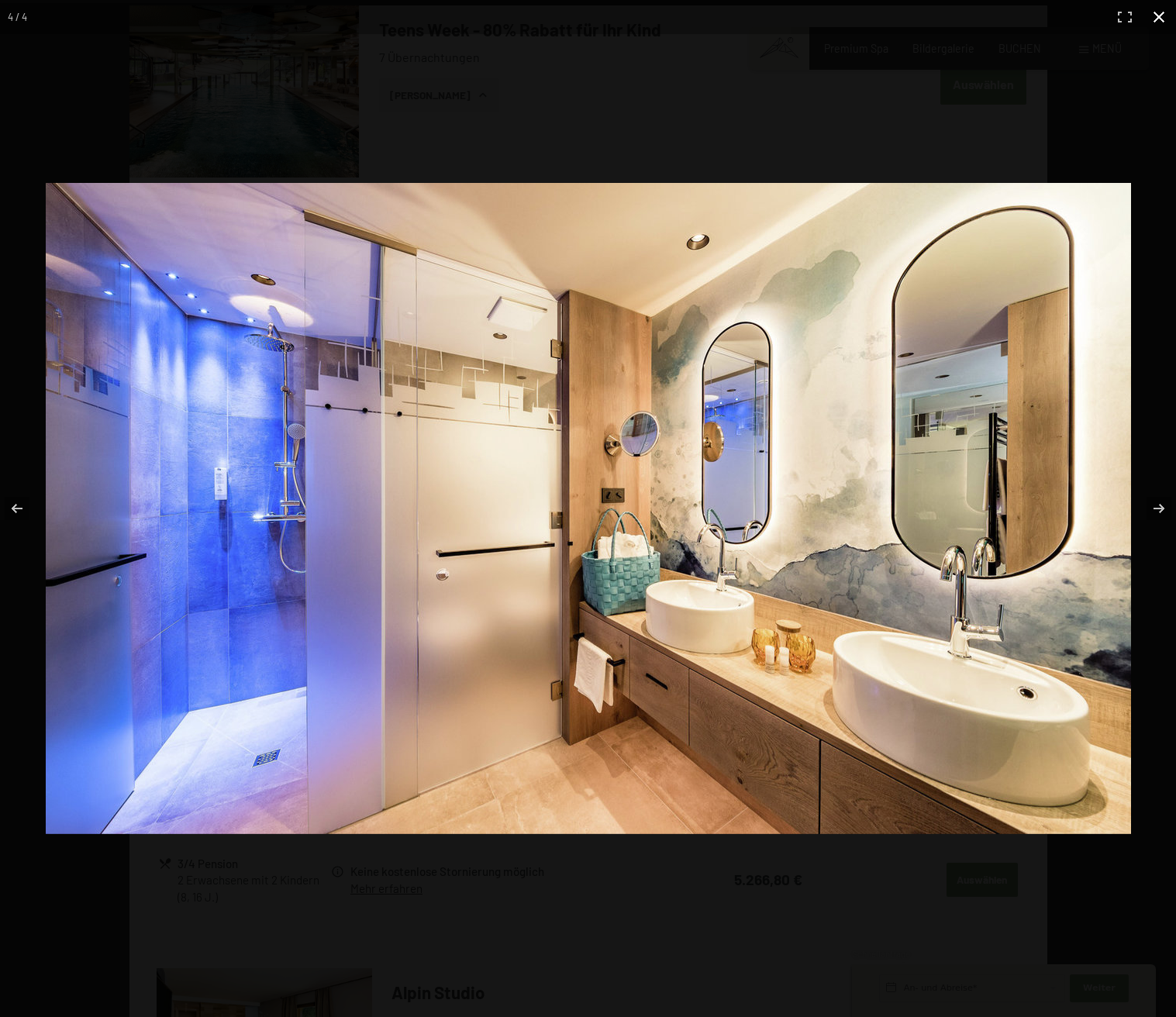
click at [1157, 18] on button "button" at bounding box center [1158, 16] width 34 height 34
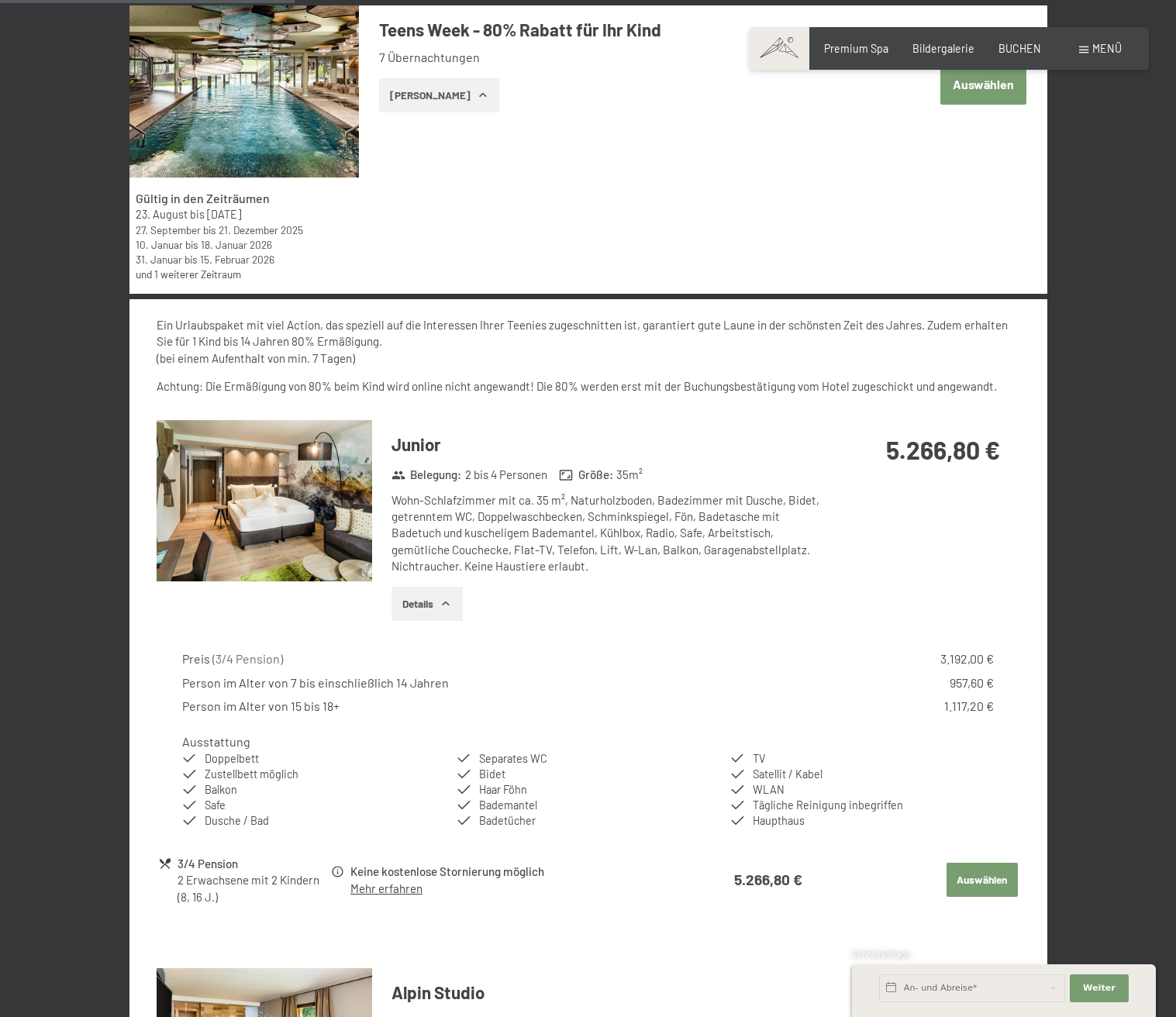
click at [522, 521] on div "Wohn-Schlafzimmer mit ca. 35 m², Naturholzboden, Badezimmer mit Dusche, Bidet, …" at bounding box center [607, 533] width 433 height 83
drag, startPoint x: 491, startPoint y: 521, endPoint x: 580, endPoint y: 519, distance: 89.0
click at [580, 519] on div "Wohn-Schlafzimmer mit ca. 35 m², Naturholzboden, Badezimmer mit Dusche, Bidet, …" at bounding box center [607, 533] width 433 height 83
click at [510, 539] on div "Wohn-Schlafzimmer mit ca. 35 m², Naturholzboden, Badezimmer mit Dusche, Bidet, …" at bounding box center [607, 533] width 433 height 83
drag, startPoint x: 478, startPoint y: 515, endPoint x: 611, endPoint y: 520, distance: 133.1
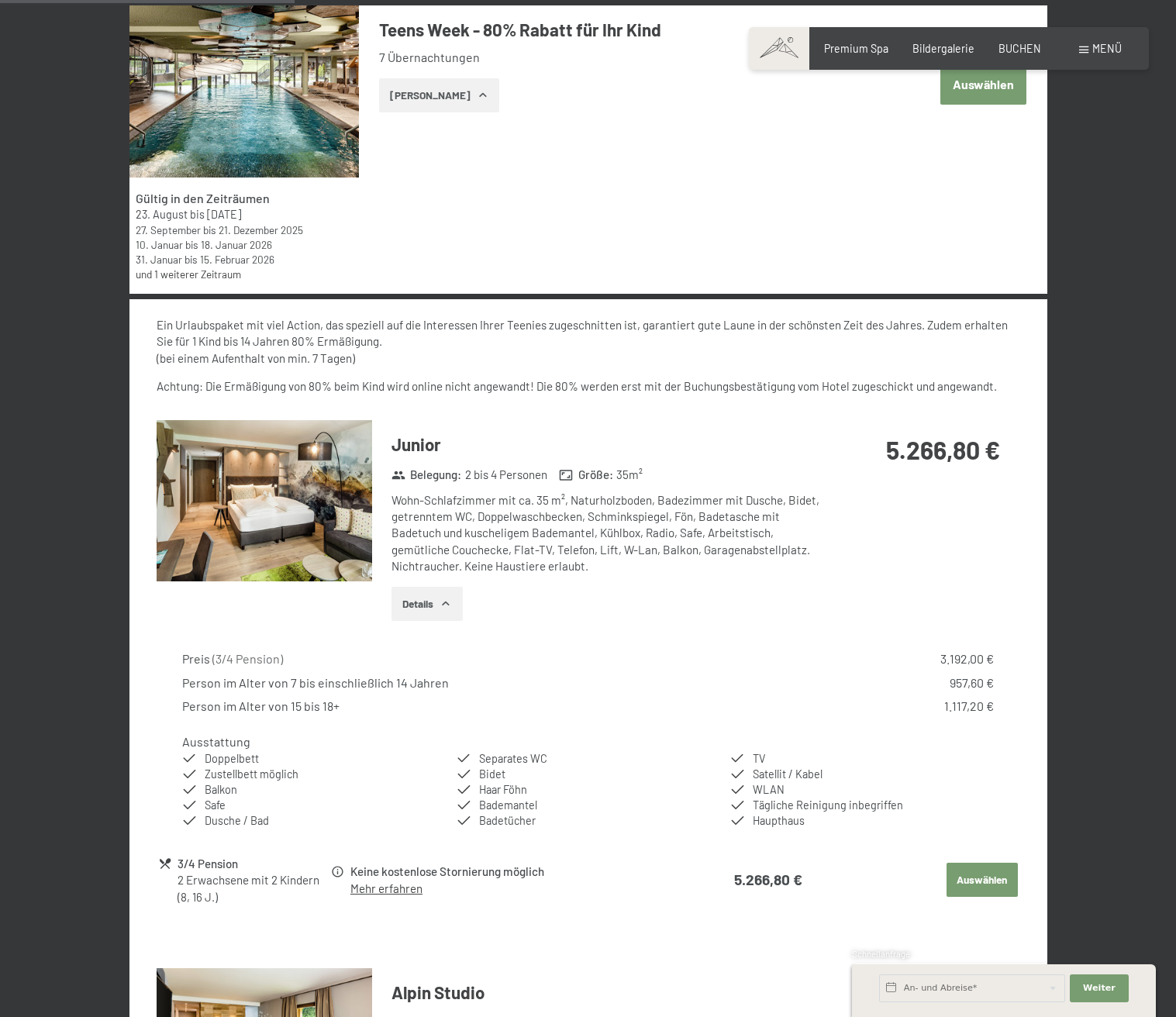
click at [611, 520] on div "Wohn-Schlafzimmer mit ca. 35 m², Naturholzboden, Badezimmer mit Dusche, Bidet, …" at bounding box center [607, 533] width 433 height 83
click at [580, 550] on div "Wohn-Schlafzimmer mit ca. 35 m², Naturholzboden, Badezimmer mit Dusche, Bidet, …" at bounding box center [607, 533] width 433 height 83
drag, startPoint x: 503, startPoint y: 529, endPoint x: 590, endPoint y: 529, distance: 87.0
click at [590, 529] on div "Wohn-Schlafzimmer mit ca. 35 m², Naturholzboden, Badezimmer mit Dusche, Bidet, …" at bounding box center [607, 533] width 433 height 83
click at [512, 556] on span "Einwilligung Marketing*" at bounding box center [502, 553] width 128 height 15
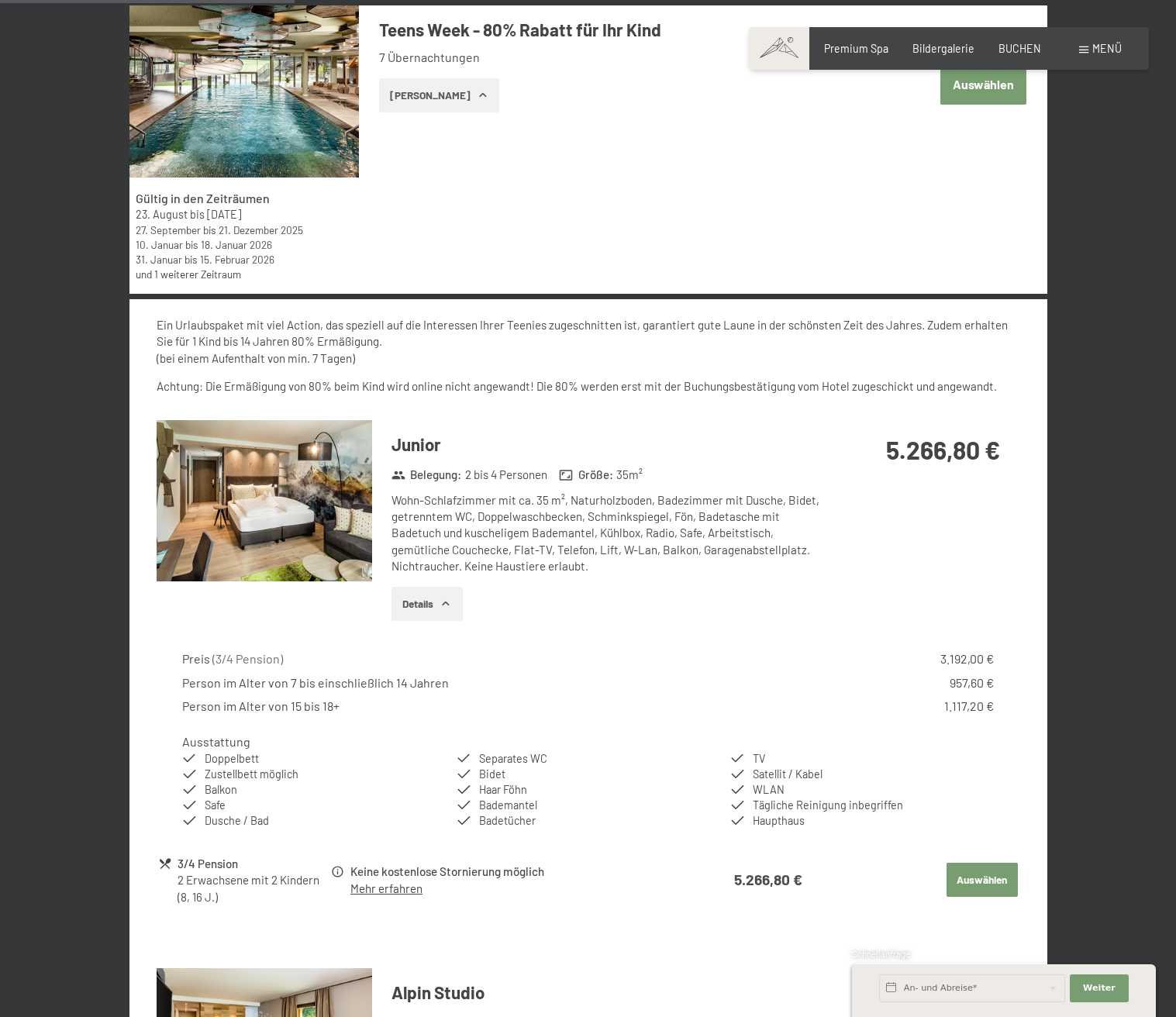
click at [430, 556] on input "Einwilligung Marketing*" at bounding box center [423, 553] width 15 height 15
checkbox input "false"
drag, startPoint x: 483, startPoint y: 539, endPoint x: 571, endPoint y: 535, distance: 88.1
click at [571, 535] on div "Wohn-Schlafzimmer mit ca. 35 m², Naturholzboden, Badezimmer mit Dusche, Bidet, …" at bounding box center [607, 533] width 433 height 83
drag, startPoint x: 421, startPoint y: 566, endPoint x: 544, endPoint y: 572, distance: 123.1
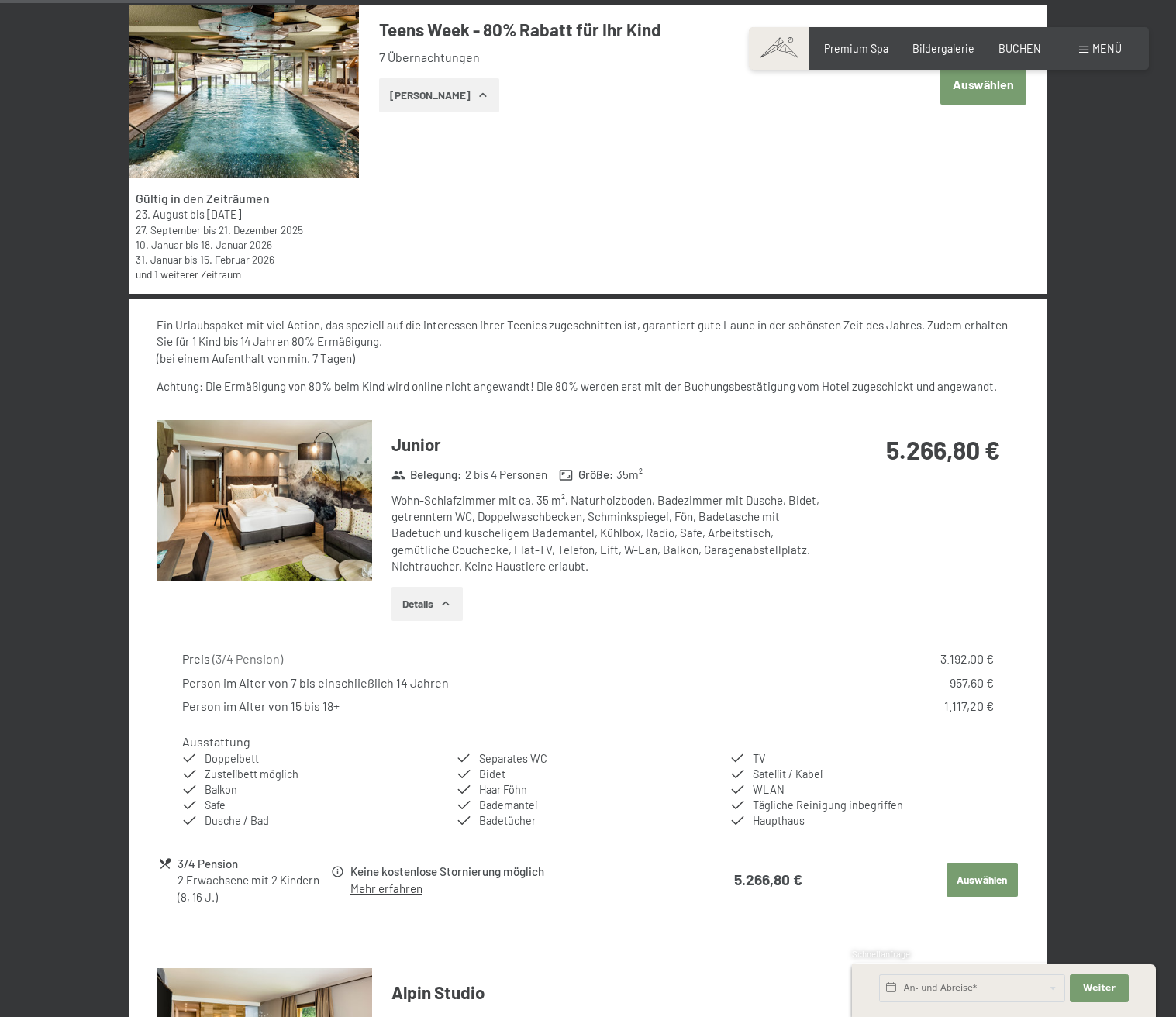
click at [544, 572] on div "Wohn-Schlafzimmer mit ca. 35 m², Naturholzboden, Badezimmer mit Dusche, Bidet, …" at bounding box center [607, 533] width 433 height 83
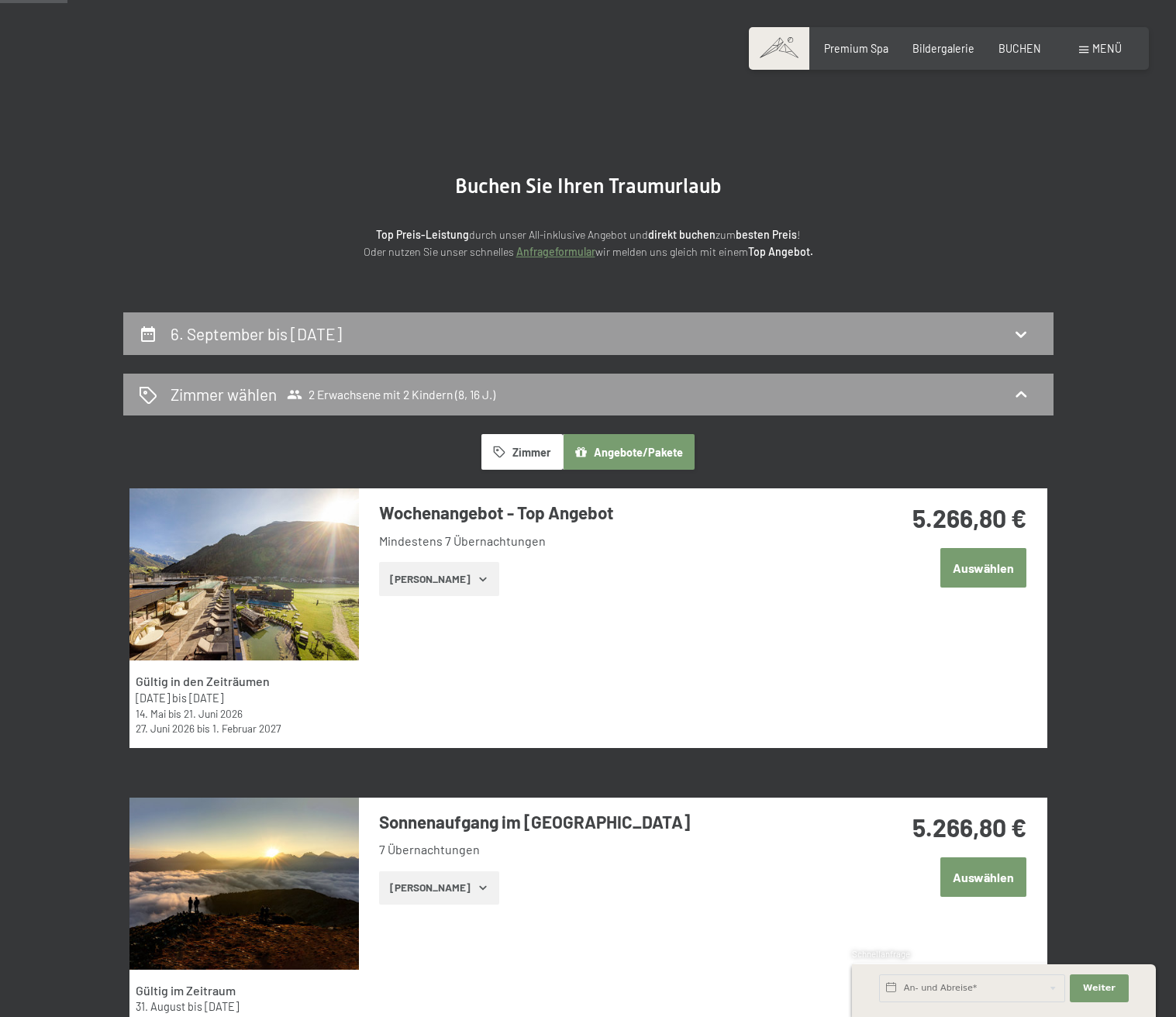
scroll to position [0, 0]
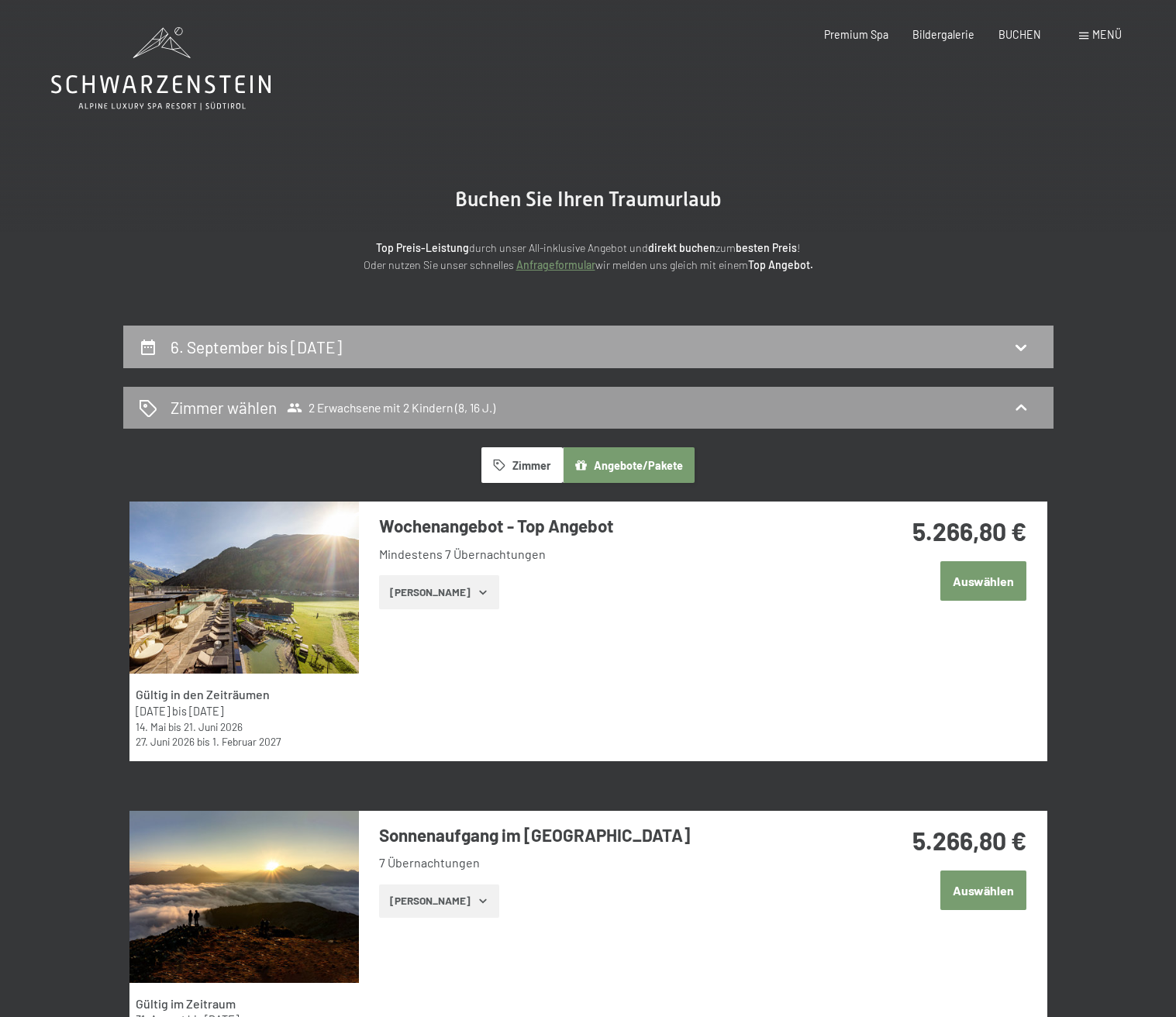
click at [485, 336] on div "6. September bis 13. September 2025" at bounding box center [588, 346] width 899 height 22
select select "8"
select select "16"
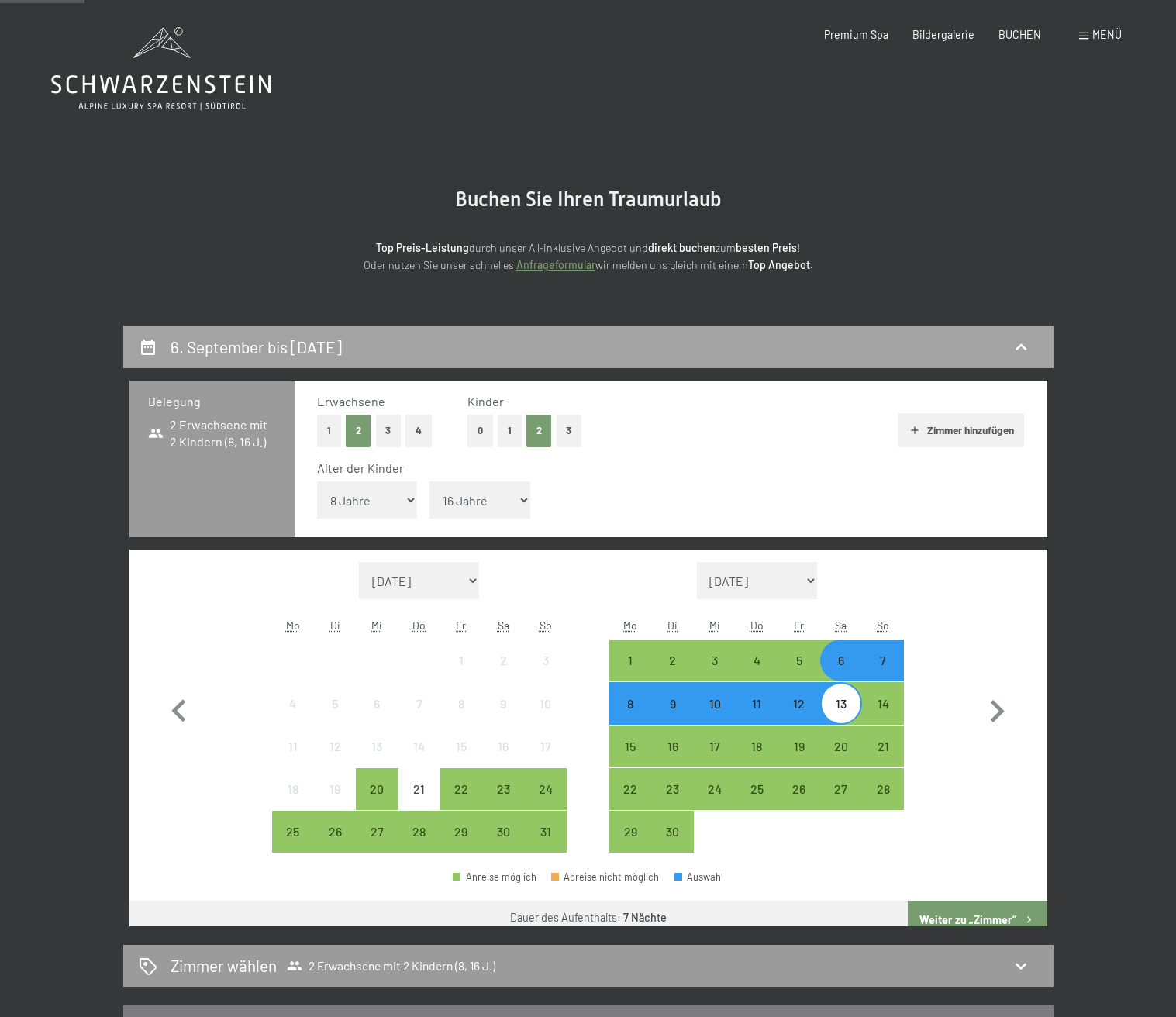
scroll to position [326, 0]
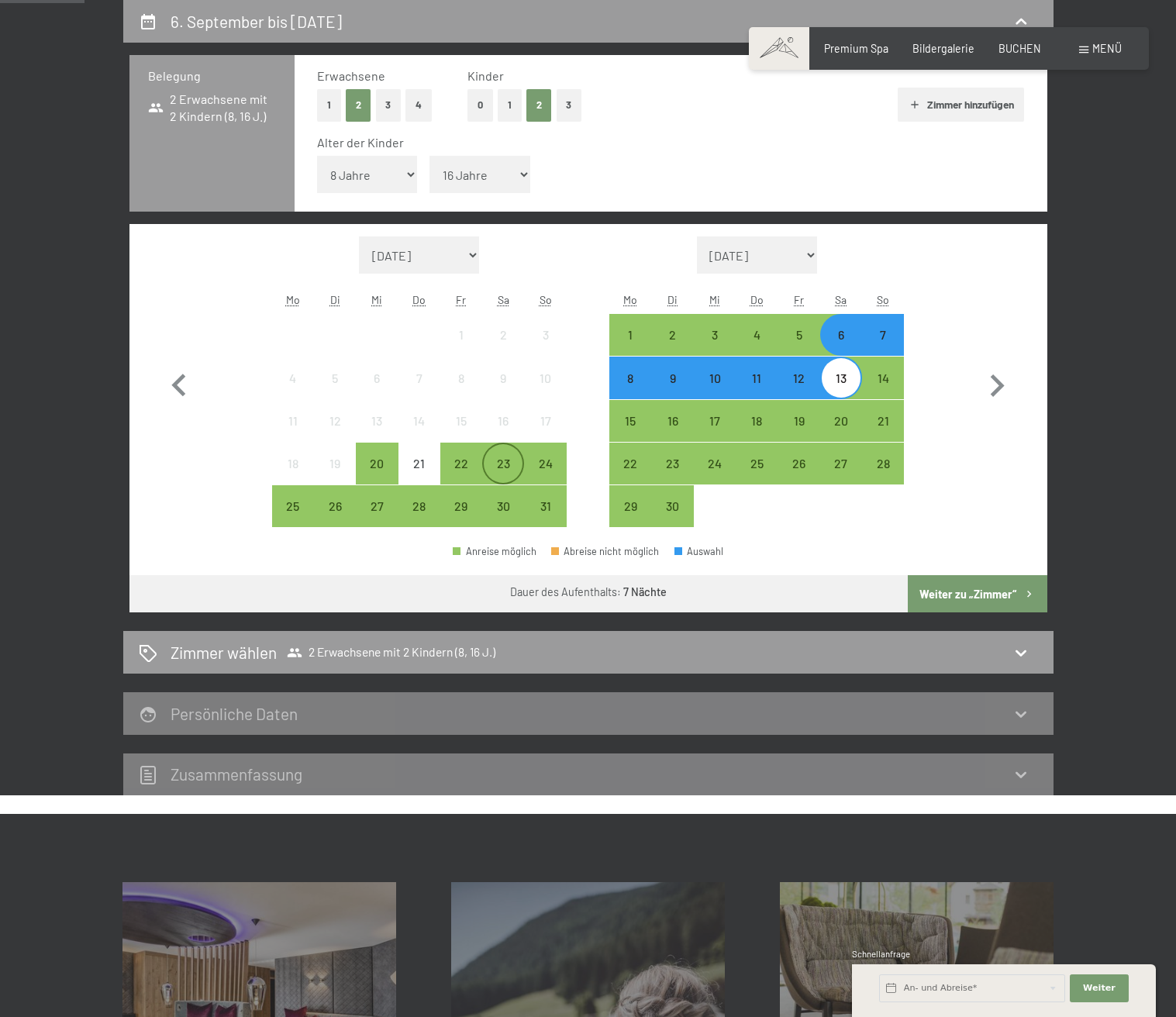
click at [502, 466] on div "23" at bounding box center [502, 477] width 38 height 38
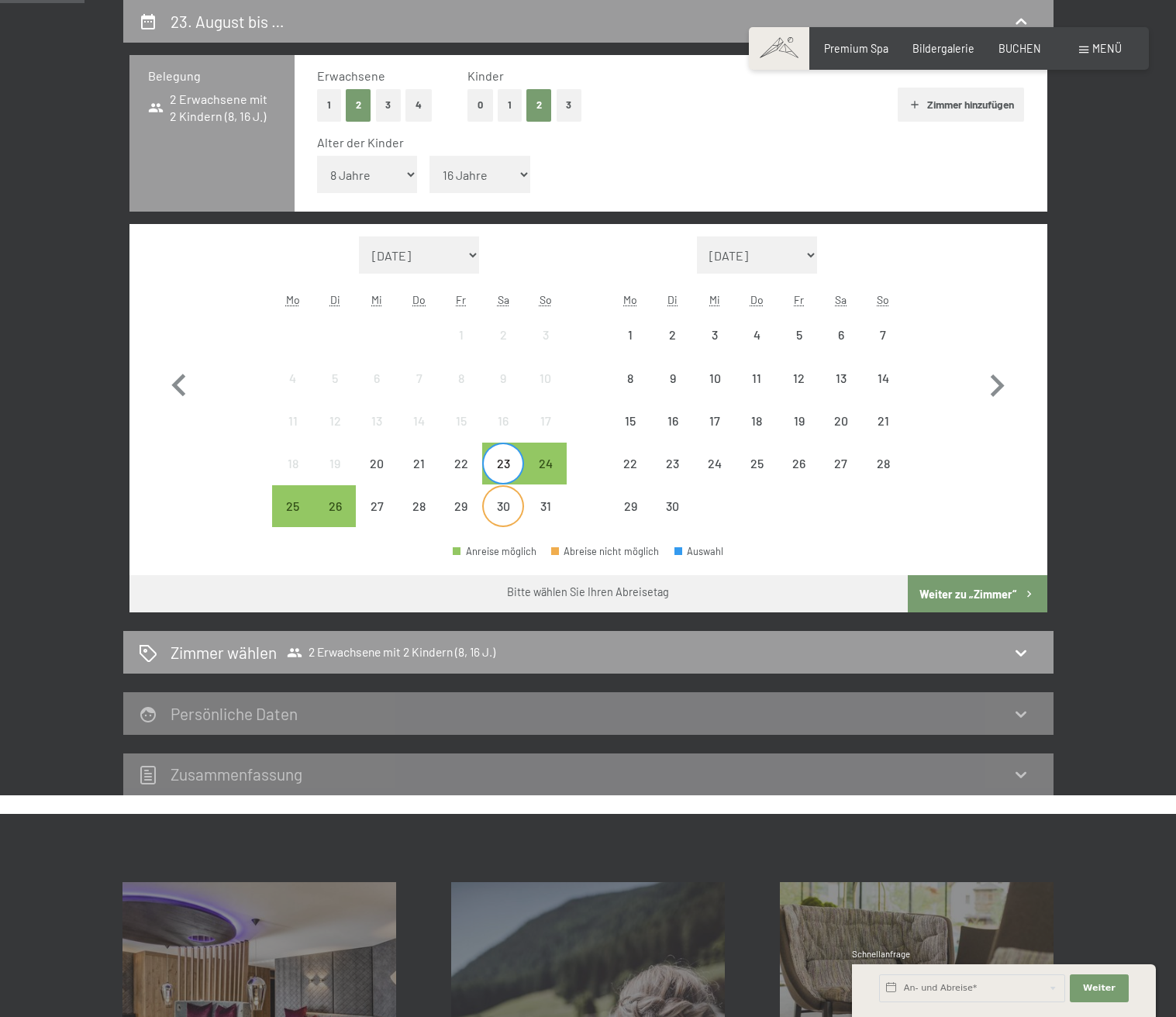
click at [503, 507] on div "30" at bounding box center [502, 519] width 38 height 38
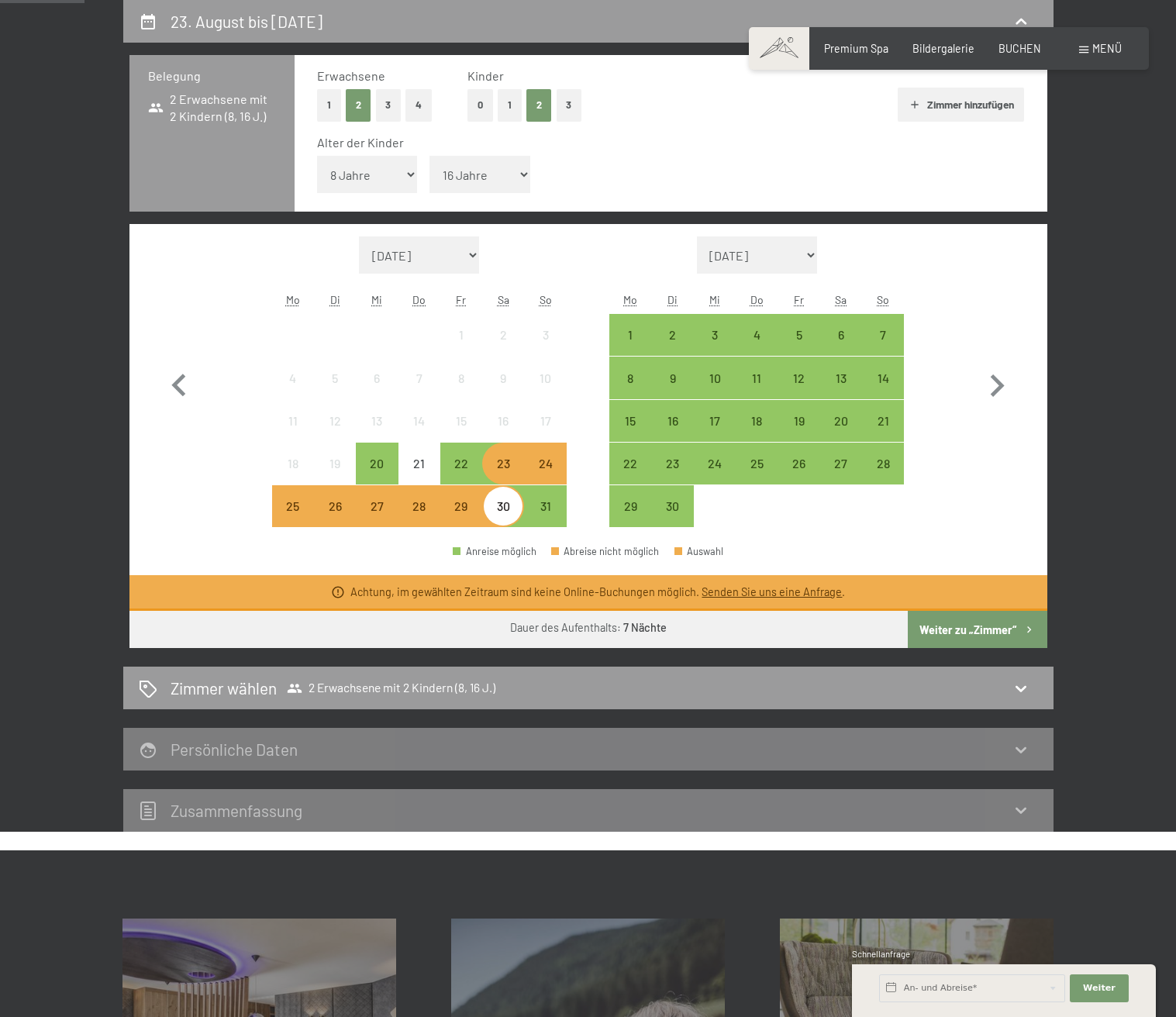
click at [975, 632] on button "Weiter zu „Zimmer“" at bounding box center [977, 630] width 138 height 37
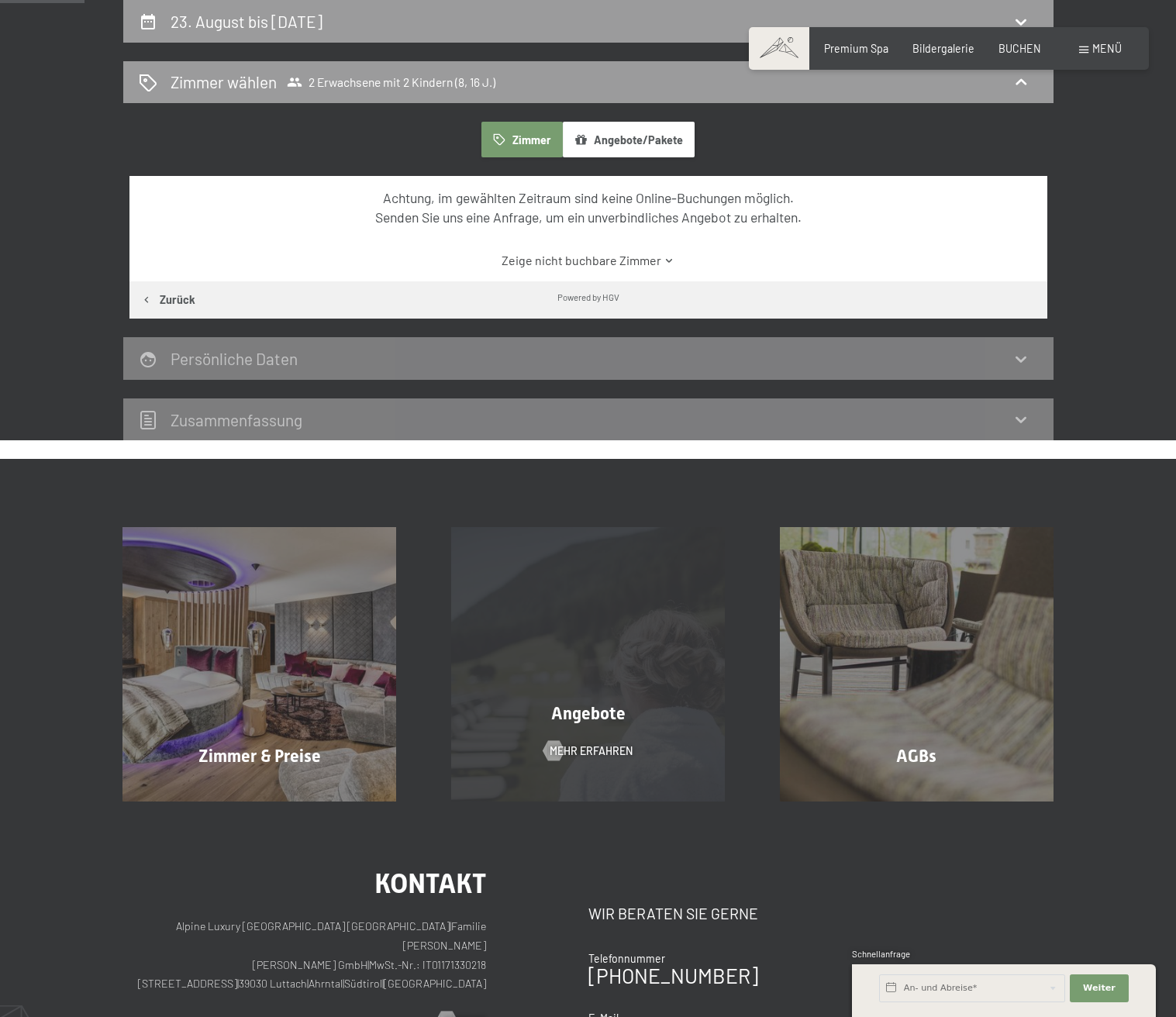
scroll to position [0, 0]
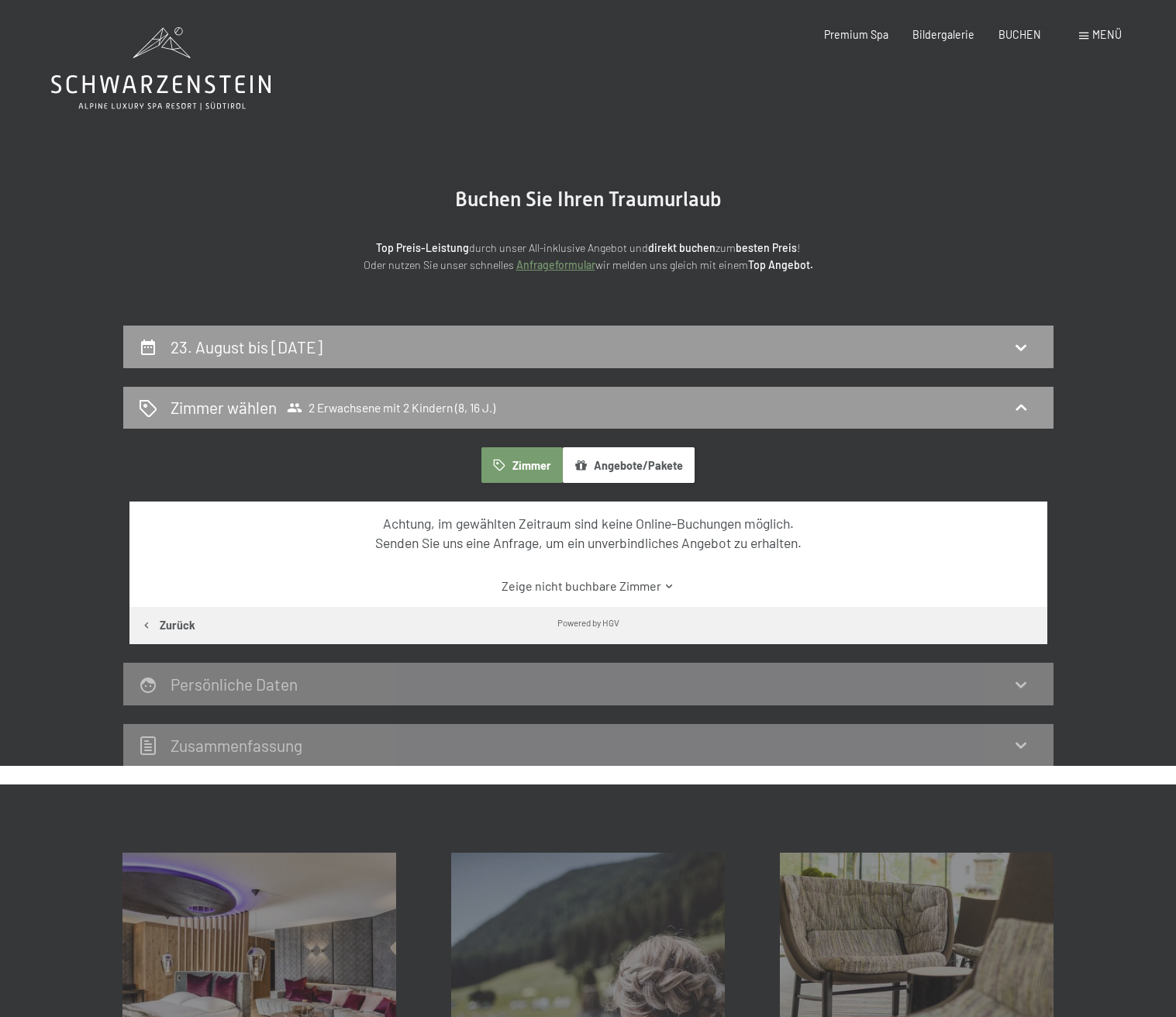
click at [642, 463] on button "Angebote/Pakete" at bounding box center [628, 464] width 132 height 36
click at [544, 460] on button "Zimmer" at bounding box center [522, 464] width 81 height 36
click at [323, 343] on h2 "23. August bis 30. August 2025" at bounding box center [246, 347] width 152 height 19
select select "8"
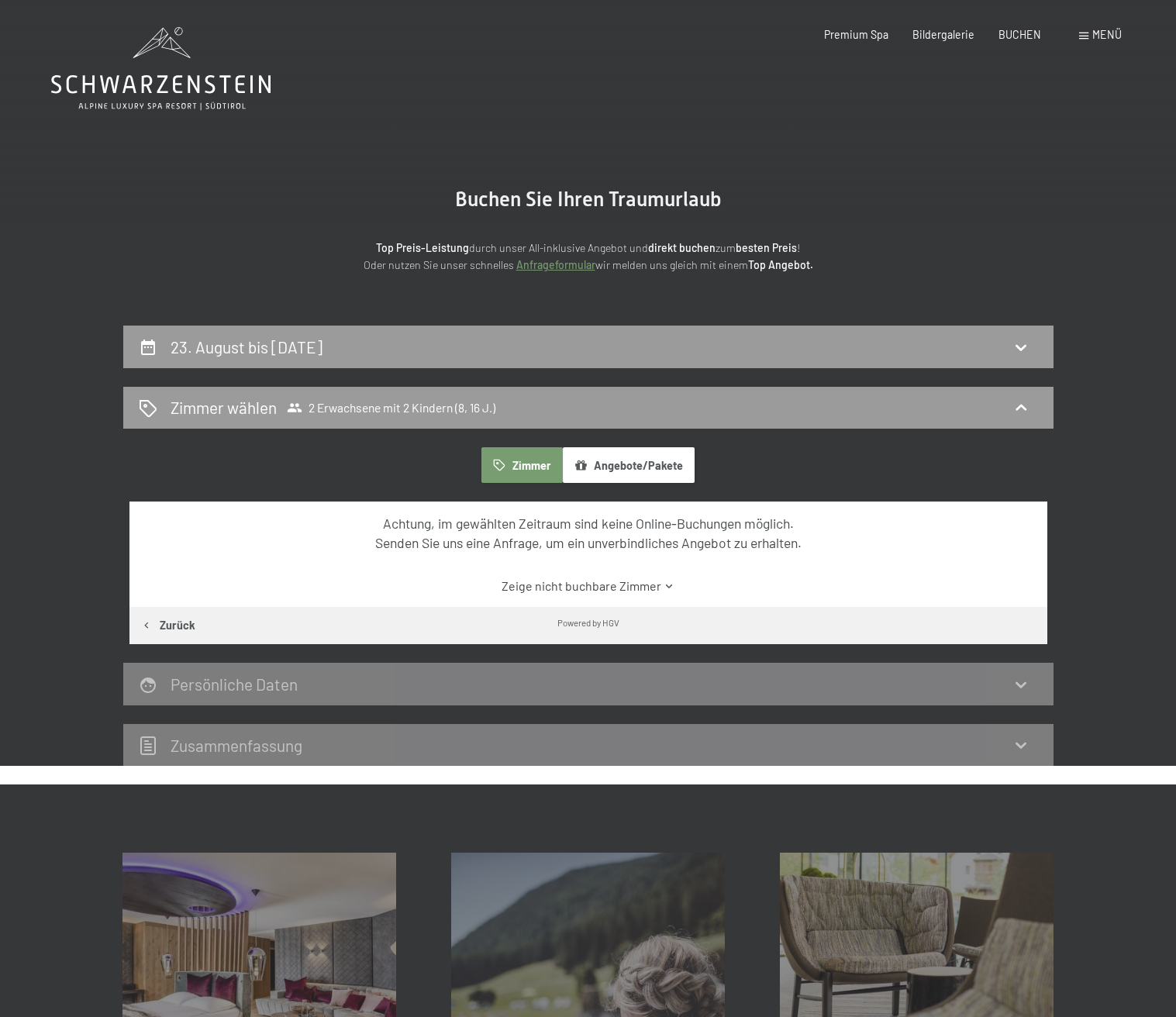
select select "16"
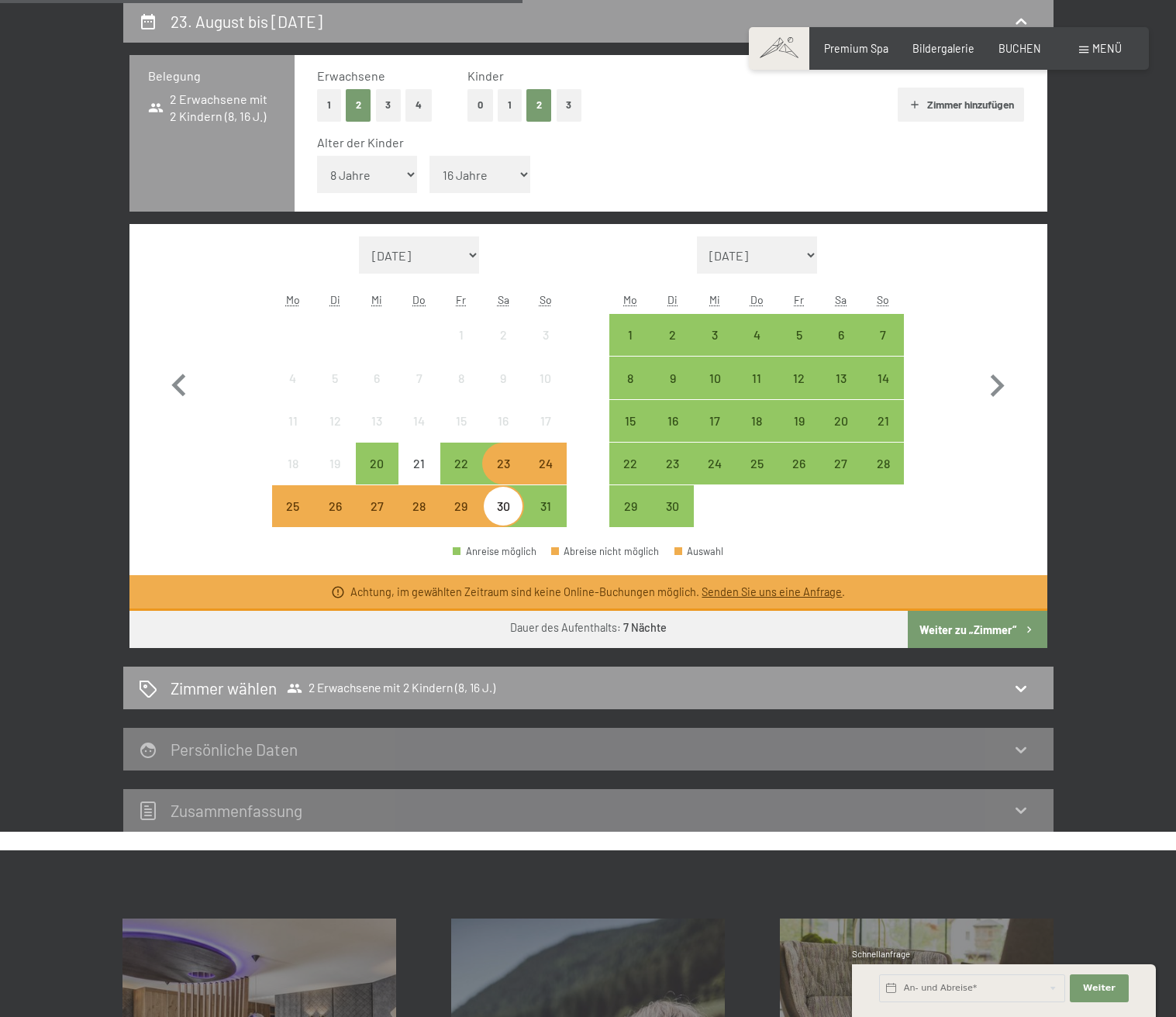
click at [551, 463] on div "24" at bounding box center [545, 477] width 38 height 38
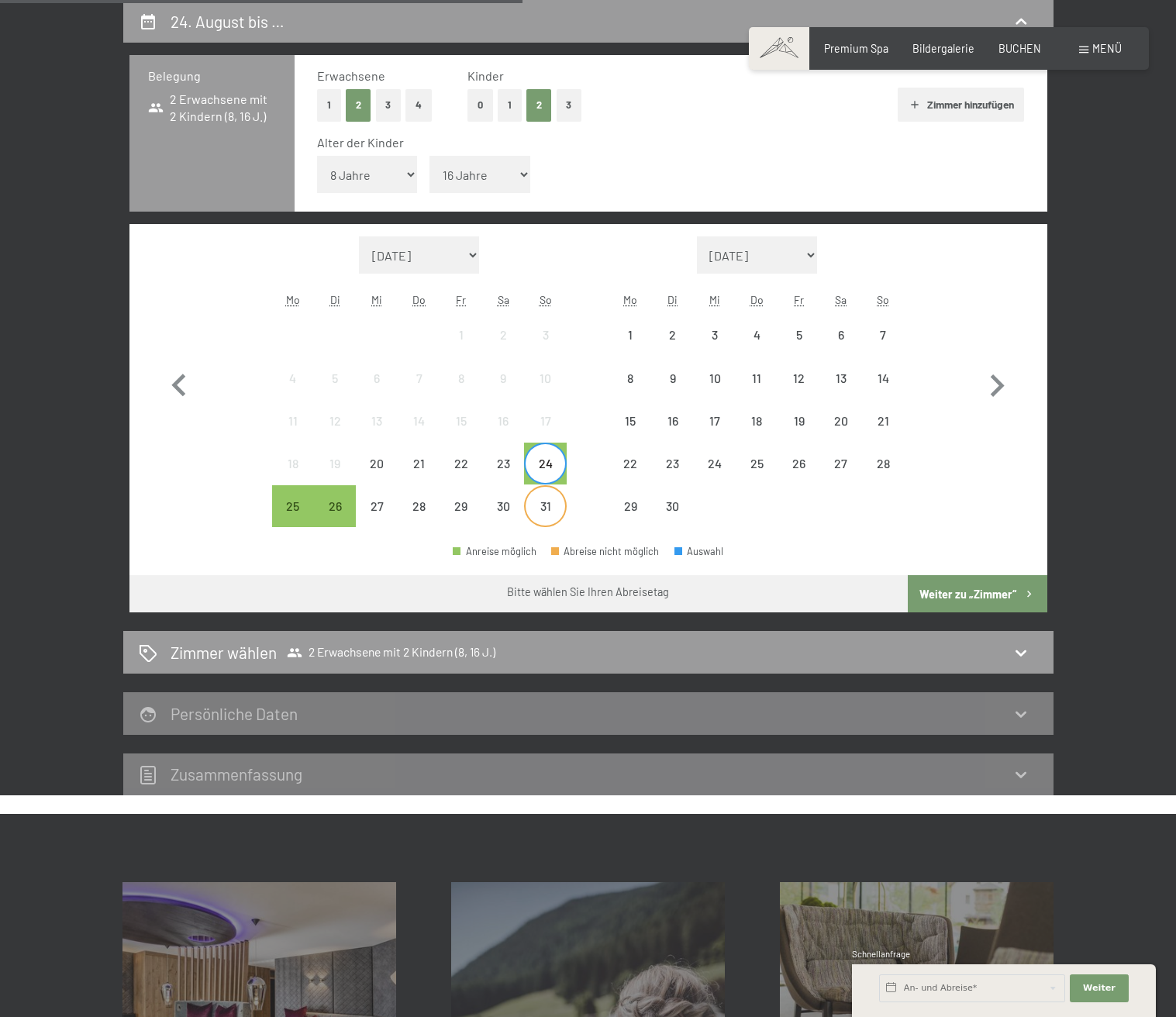
click at [552, 500] on div "31" at bounding box center [545, 507] width 38 height 38
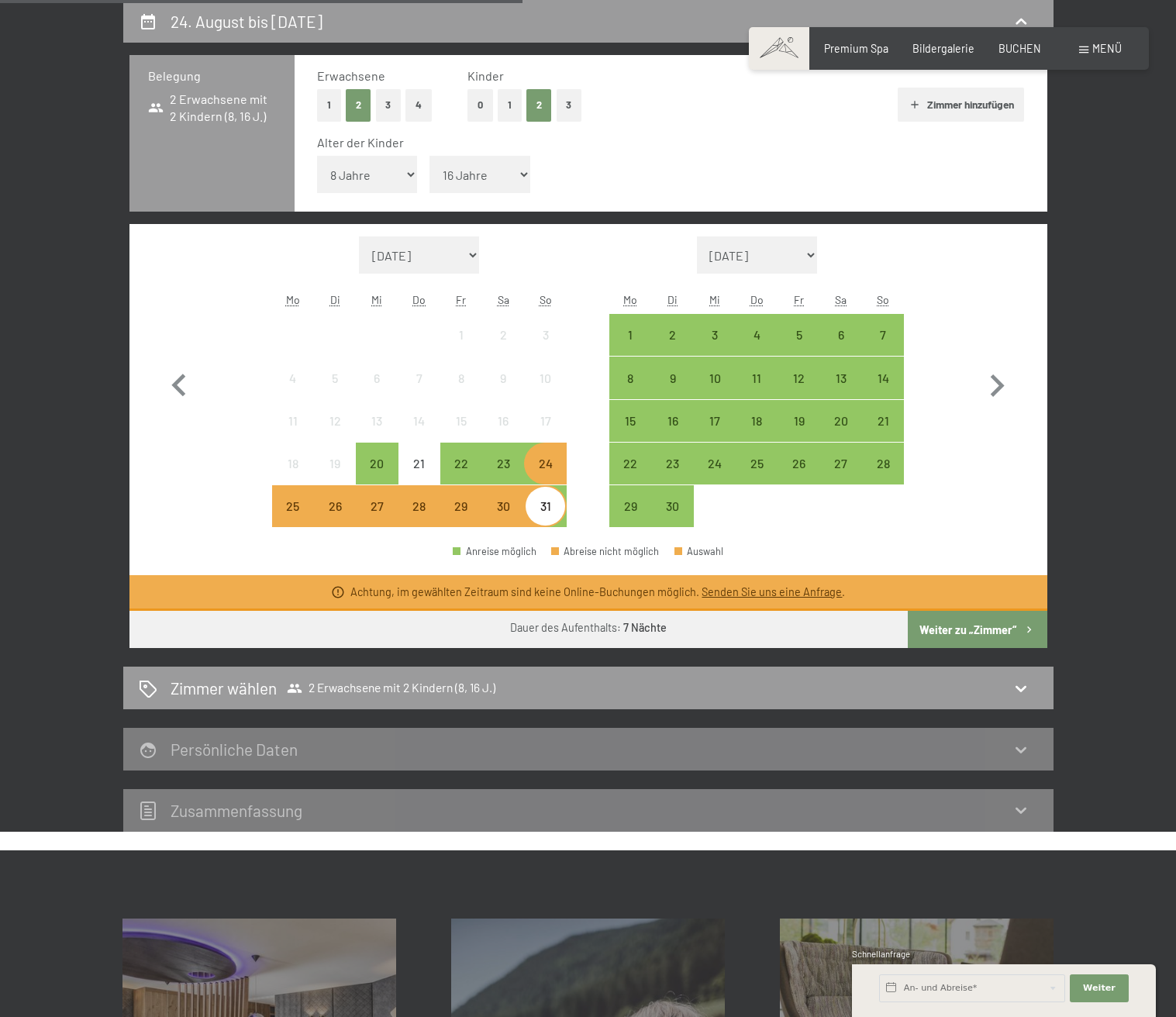
click at [953, 620] on button "Weiter zu „Zimmer“" at bounding box center [977, 630] width 138 height 37
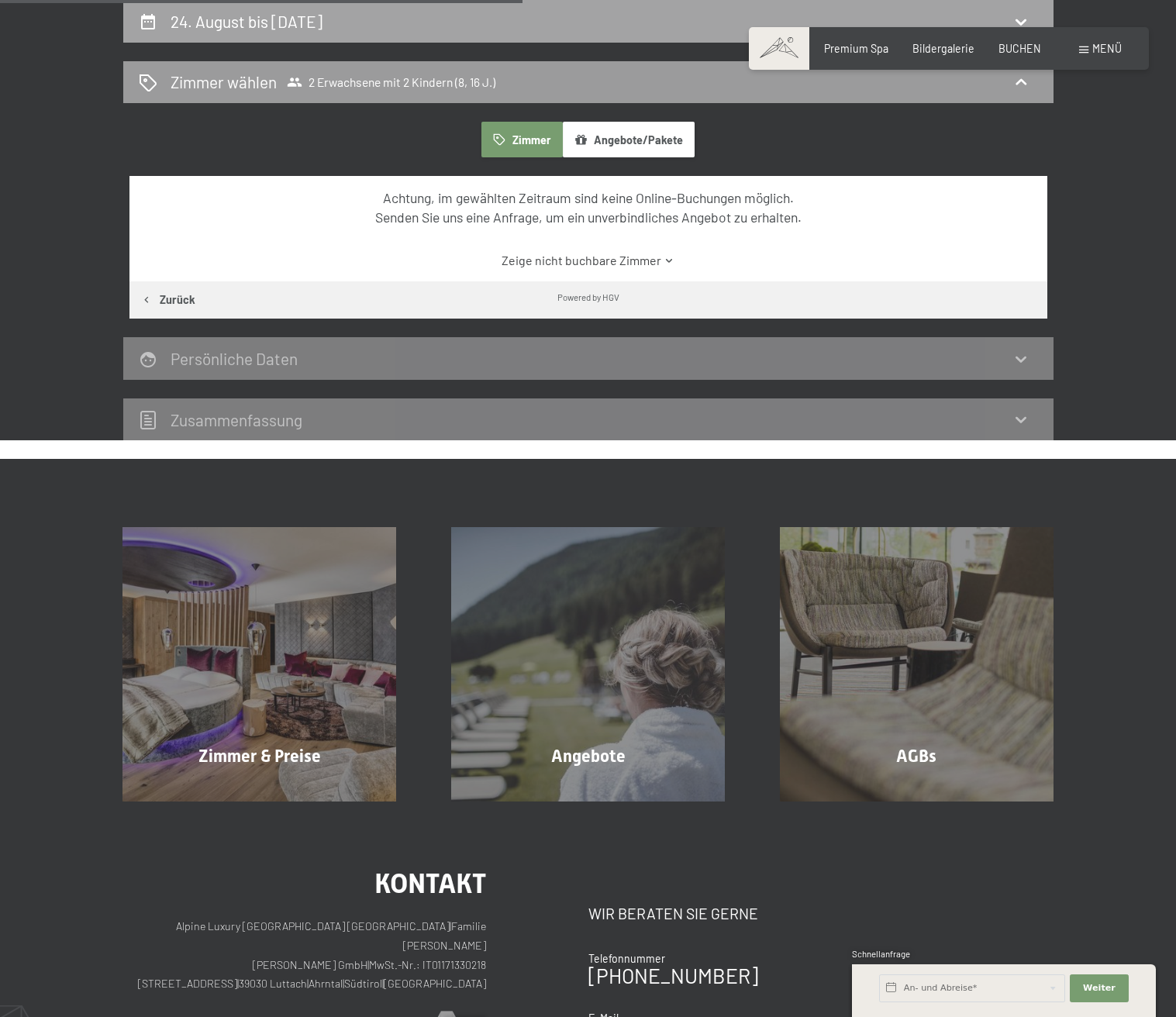
click at [293, 19] on h2 "24. August bis 31. August 2025" at bounding box center [246, 21] width 152 height 19
select select "8"
select select "16"
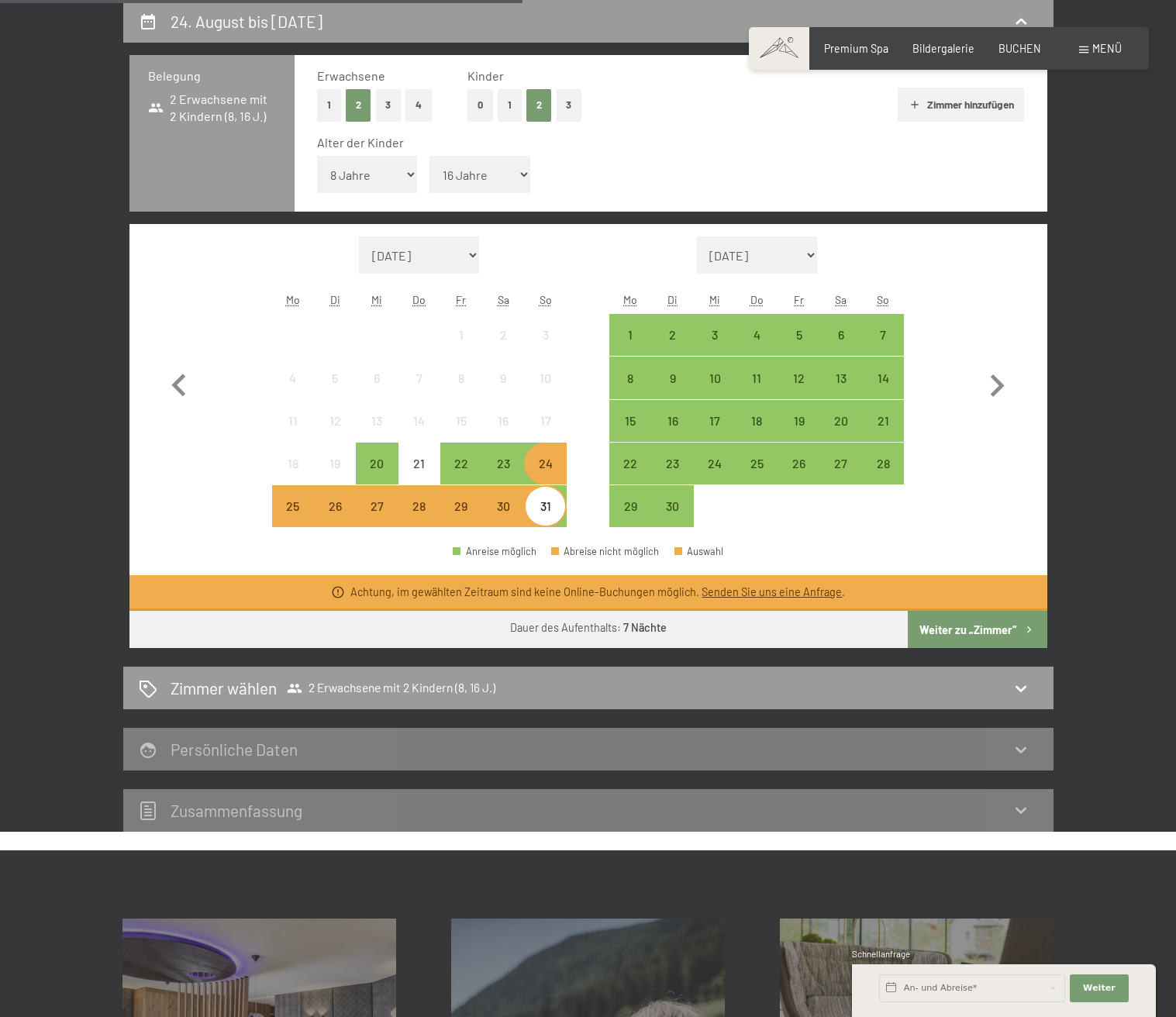
click at [295, 520] on div "25" at bounding box center [293, 519] width 38 height 38
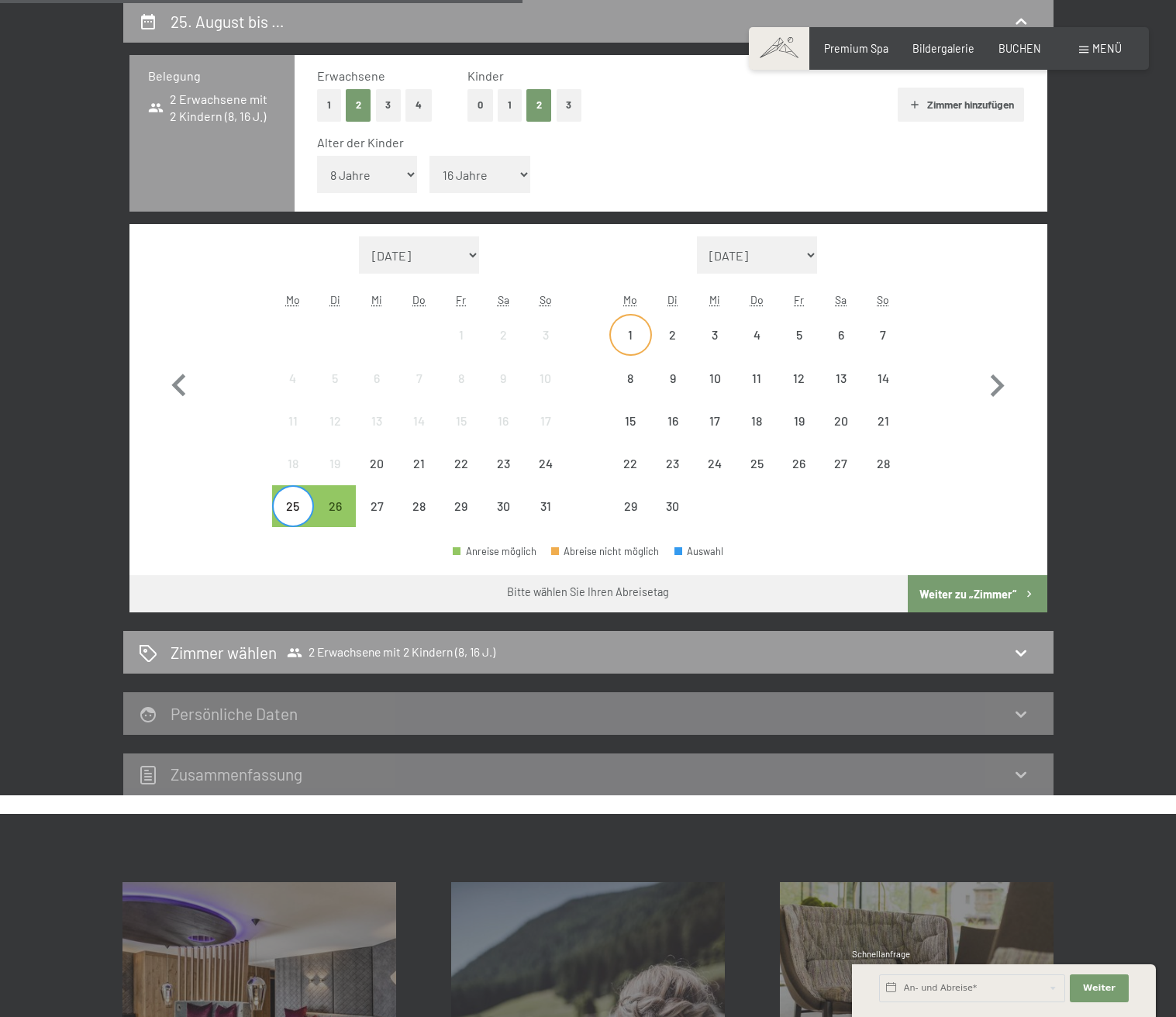
click at [630, 337] on div "1" at bounding box center [630, 348] width 38 height 38
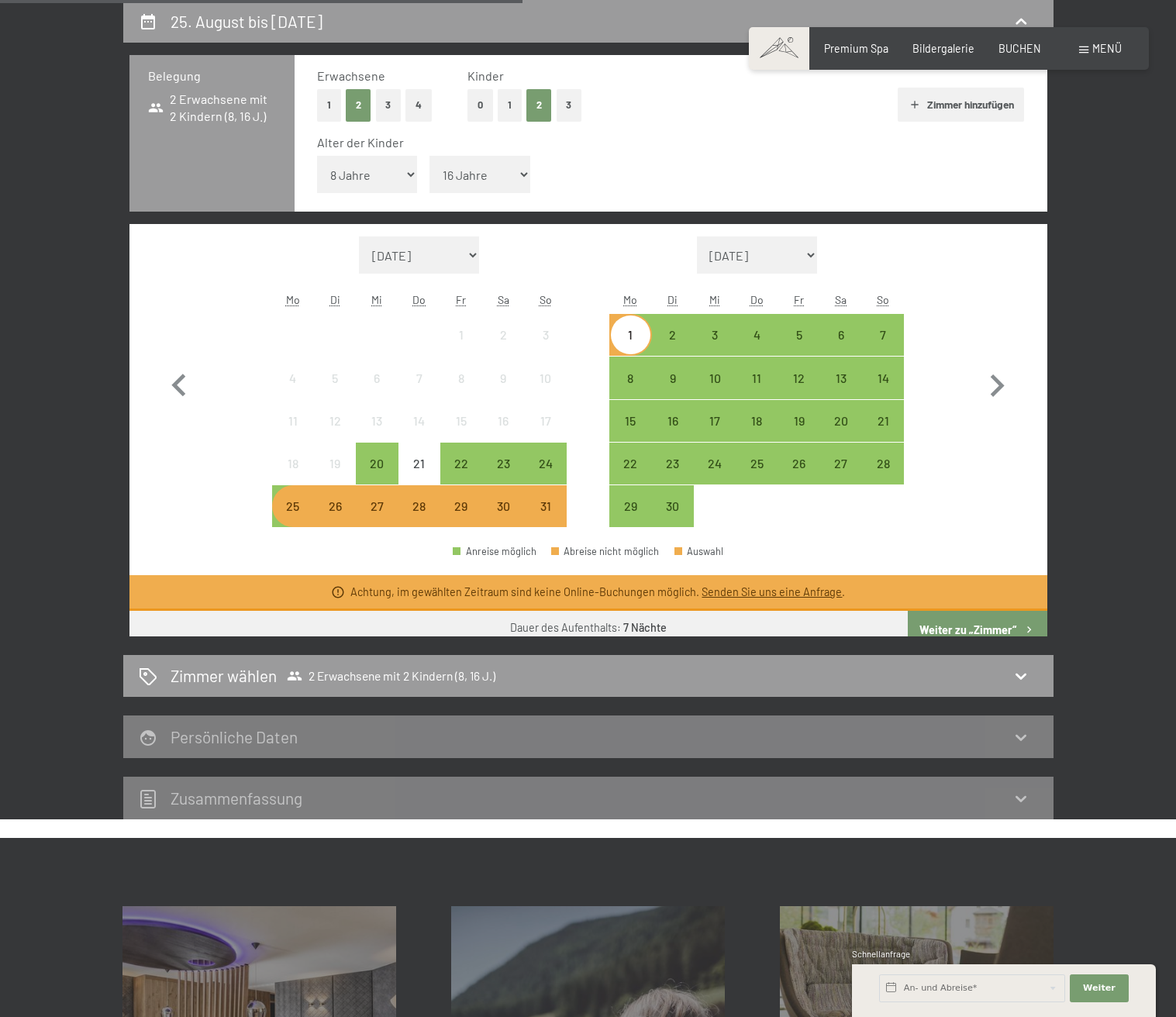
click at [630, 337] on div "1" at bounding box center [630, 348] width 38 height 38
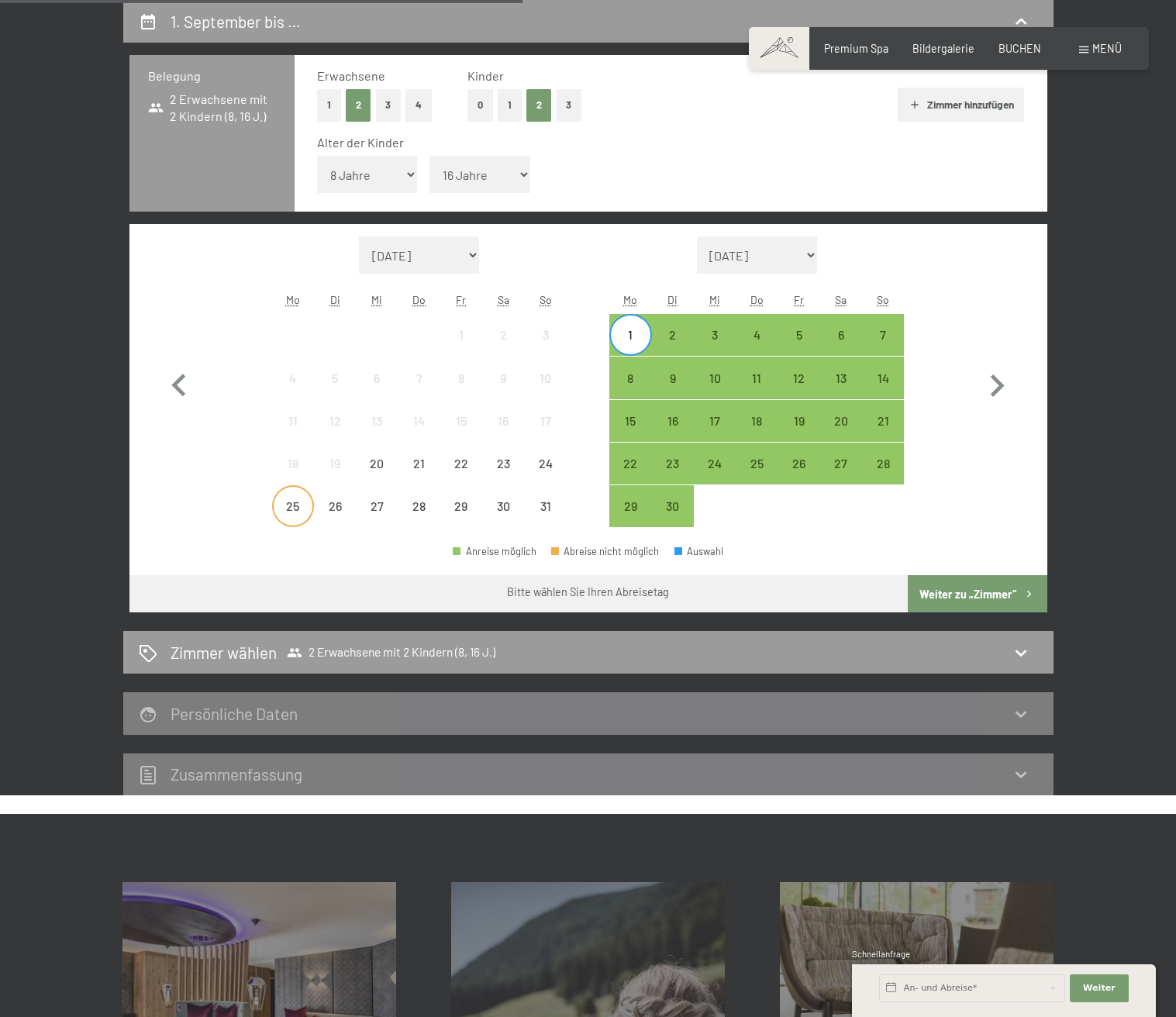
click at [295, 508] on div "25" at bounding box center [293, 519] width 38 height 38
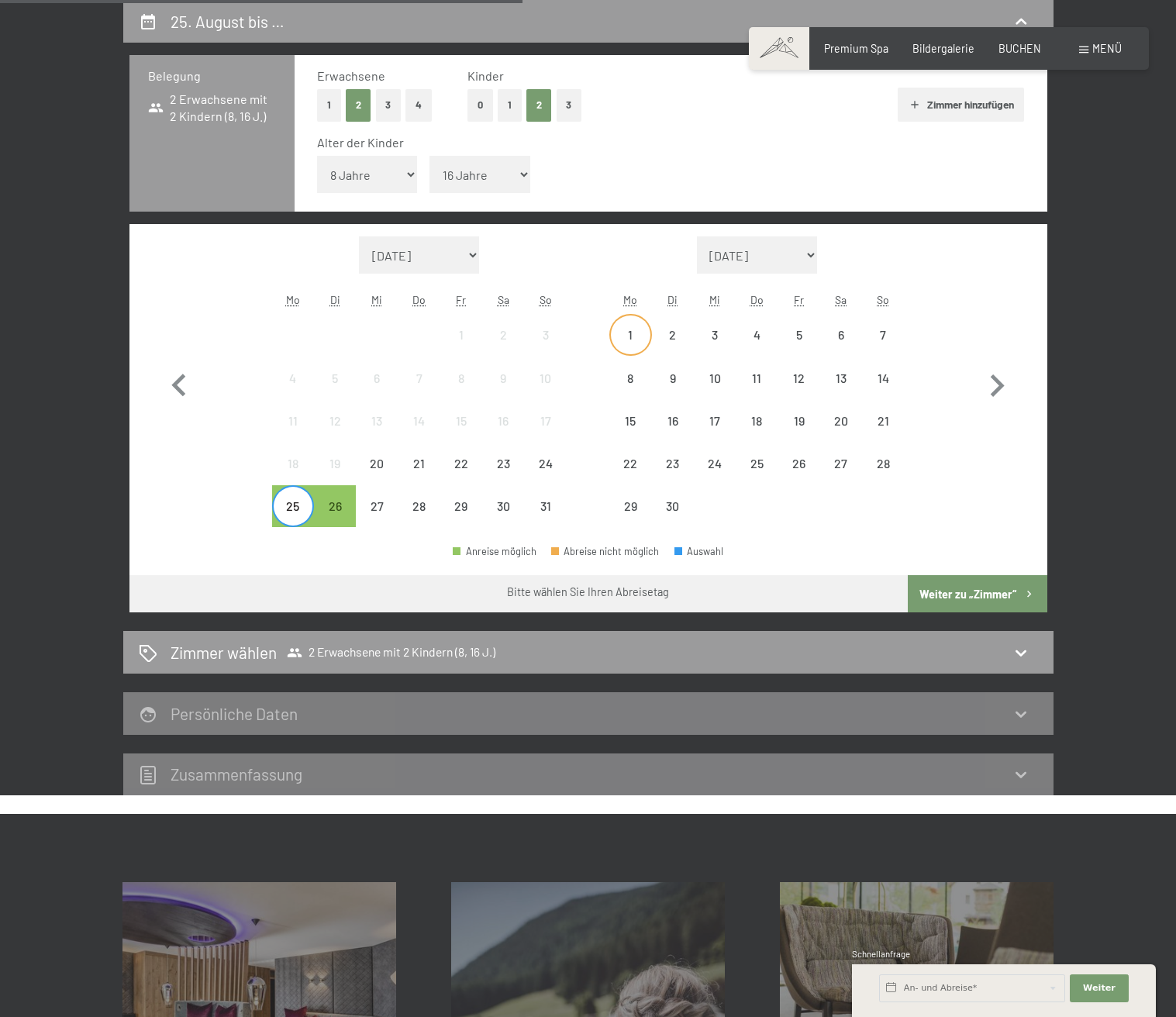
click at [631, 336] on div "1" at bounding box center [630, 348] width 38 height 38
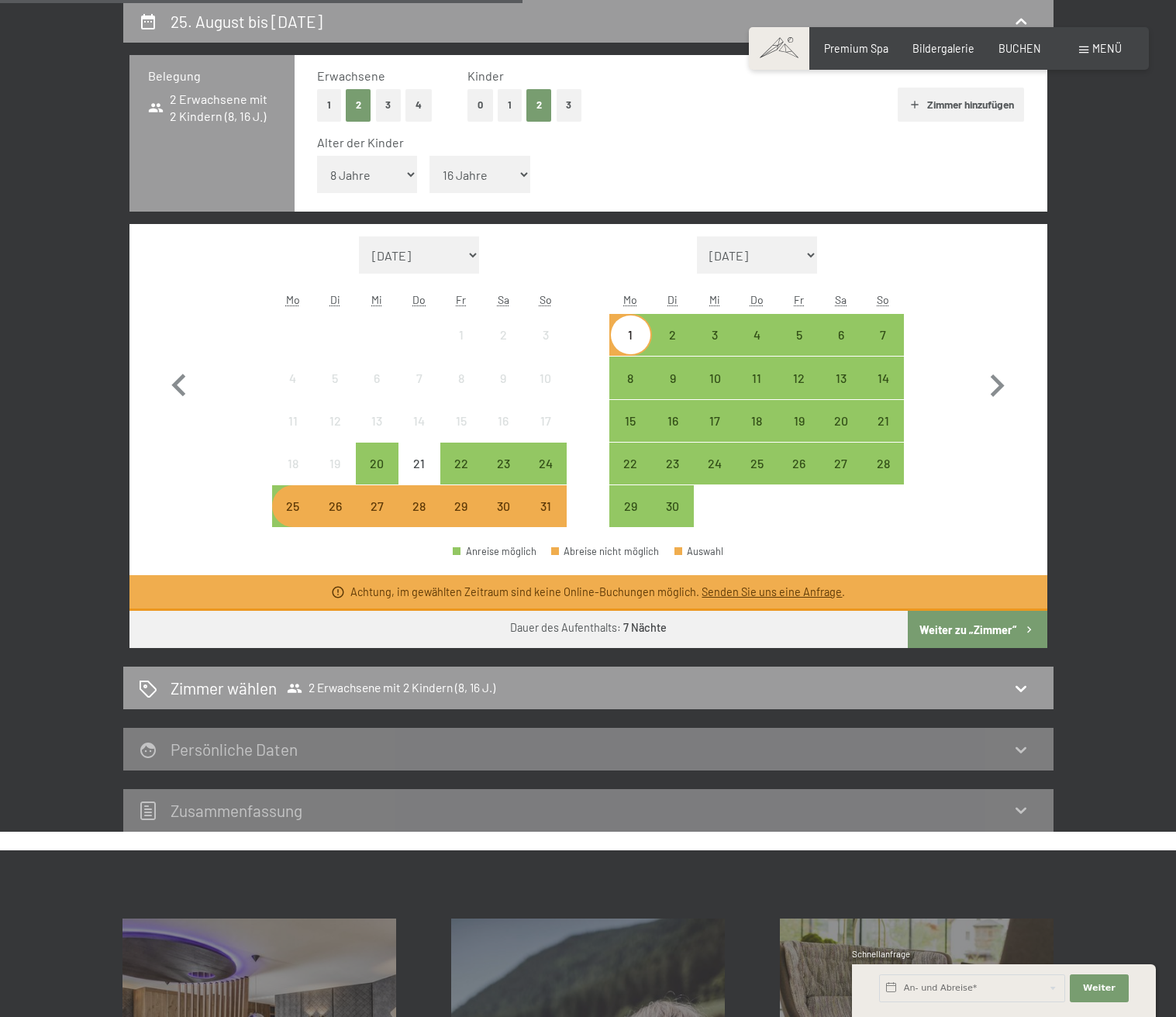
click at [965, 626] on button "Weiter zu „Zimmer“" at bounding box center [977, 630] width 138 height 37
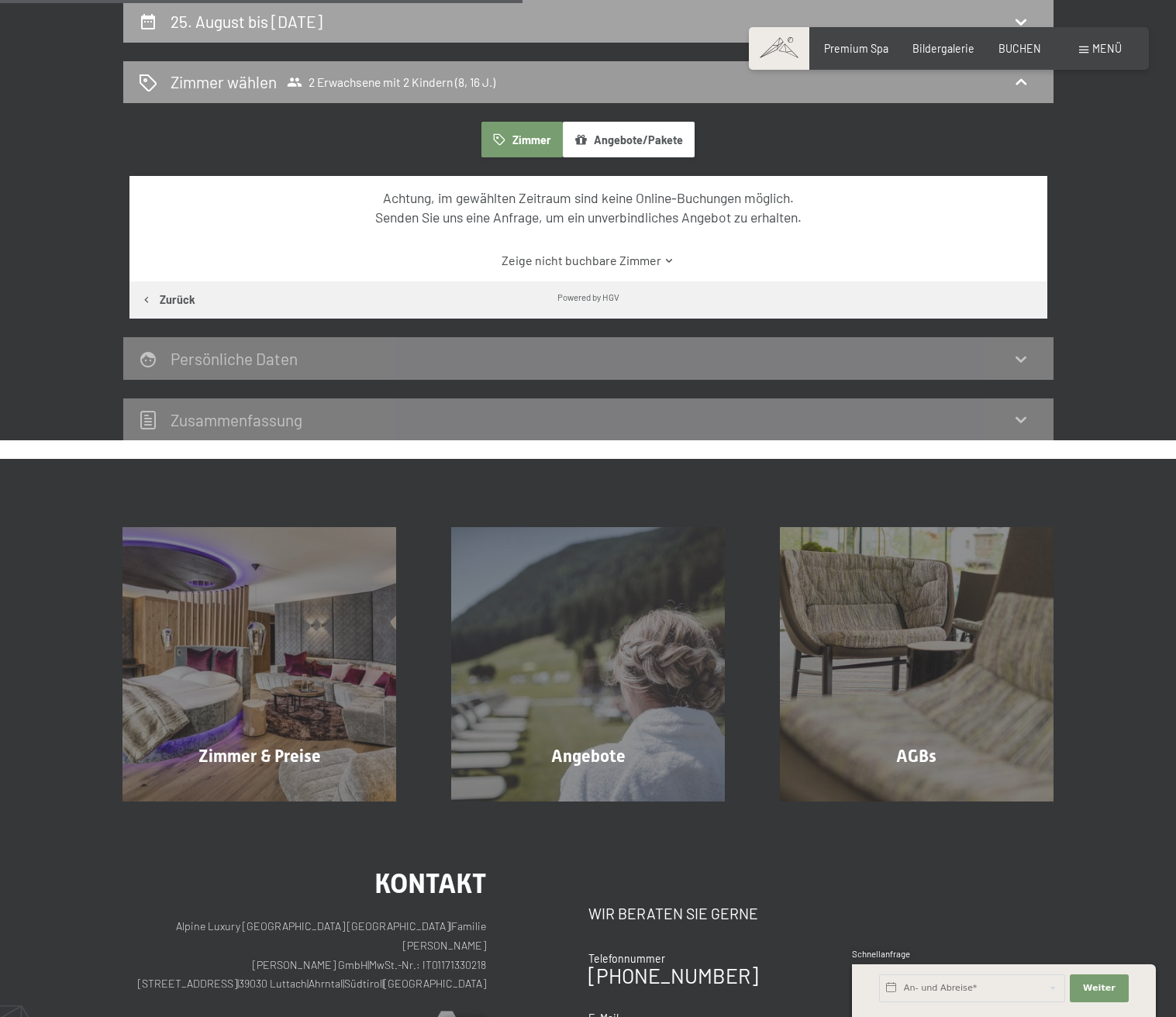
click at [323, 19] on h2 "25. August bis 1. September 2025" at bounding box center [246, 21] width 152 height 19
select select "8"
select select "16"
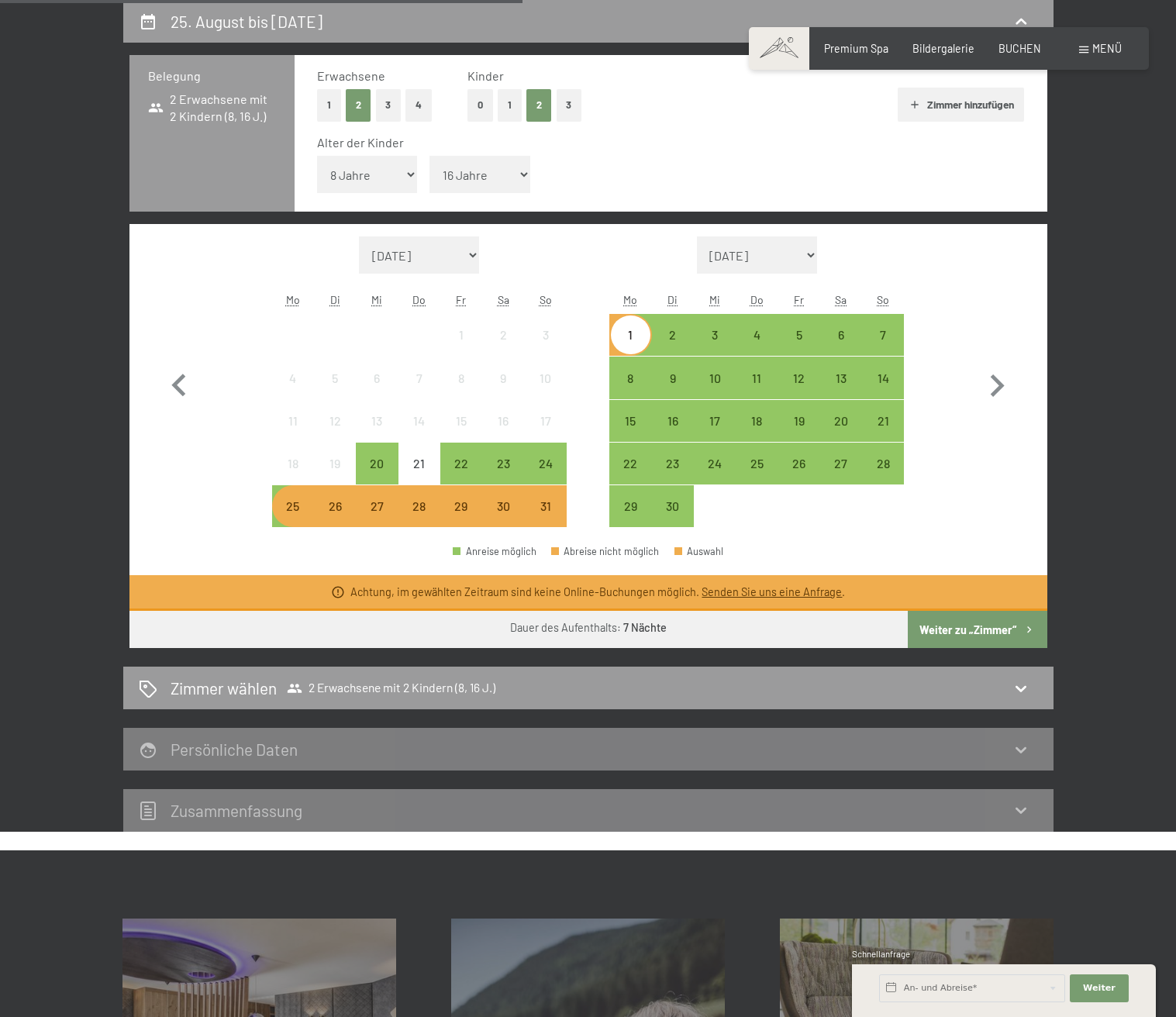
click at [389, 515] on div "27" at bounding box center [377, 519] width 38 height 38
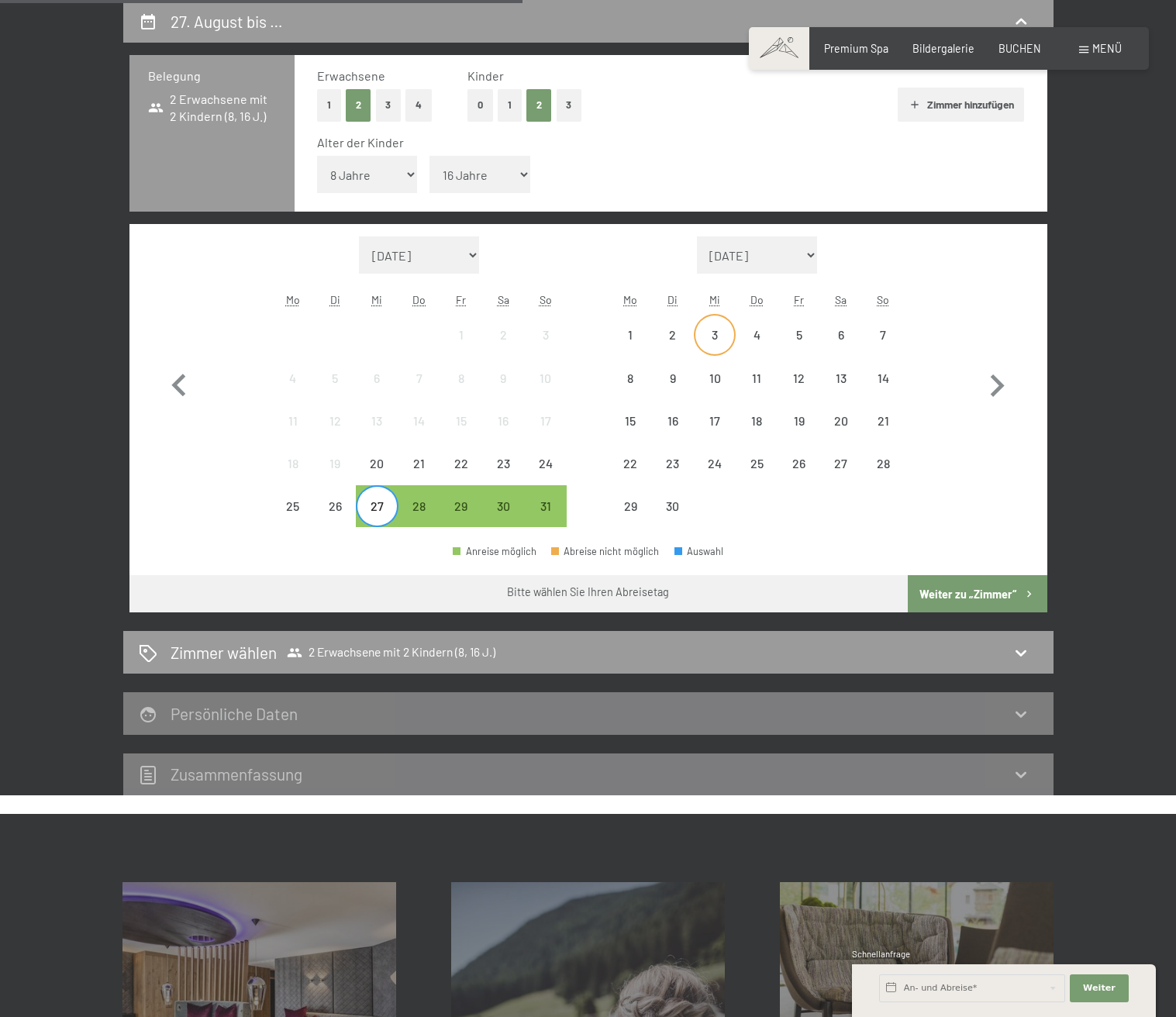
click at [715, 335] on div "3" at bounding box center [715, 348] width 38 height 38
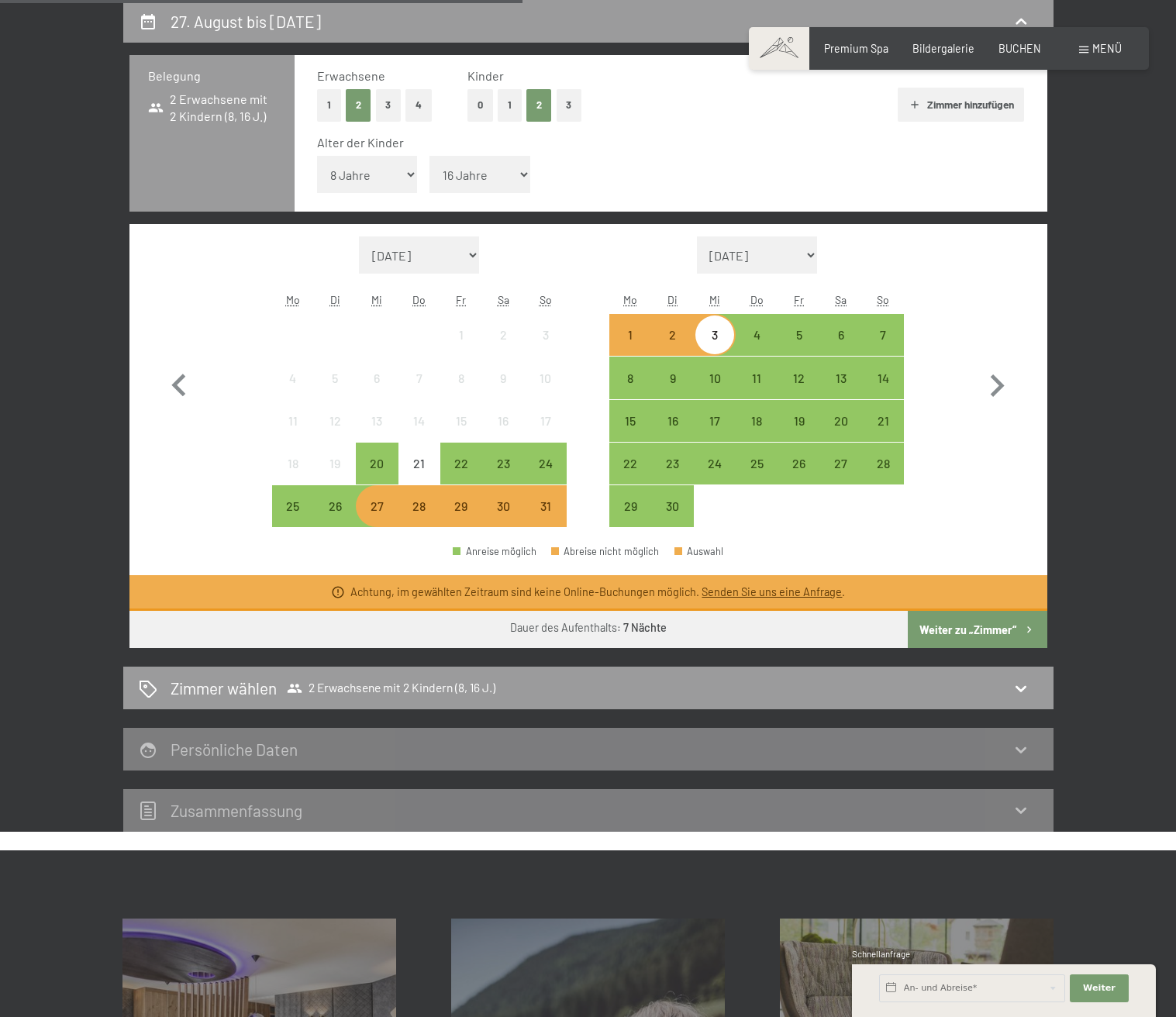
click at [974, 628] on button "Weiter zu „Zimmer“" at bounding box center [977, 630] width 138 height 37
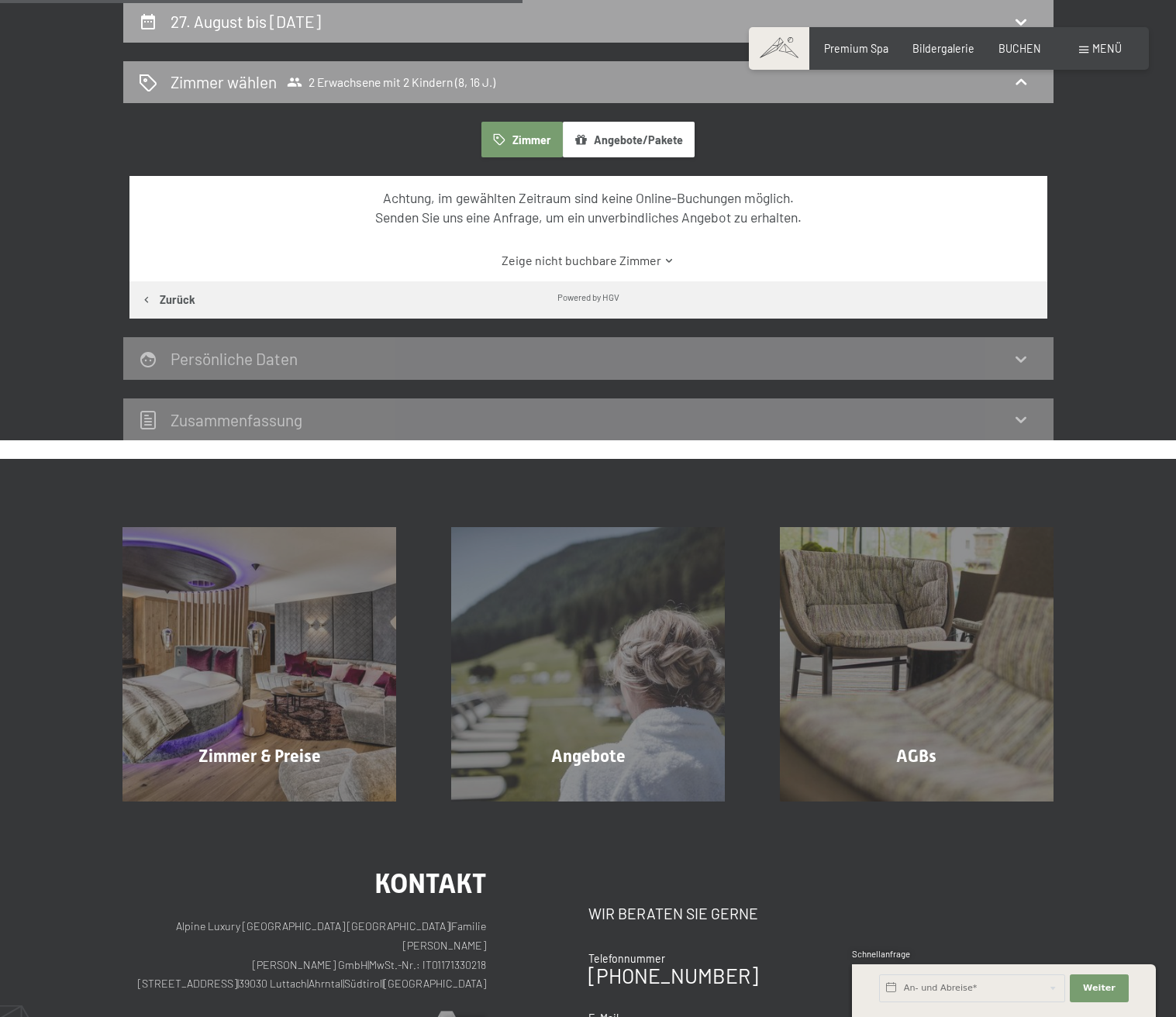
click at [404, 9] on div "27. August bis 3. September 2025" at bounding box center [588, 21] width 930 height 42
select select "8"
select select "16"
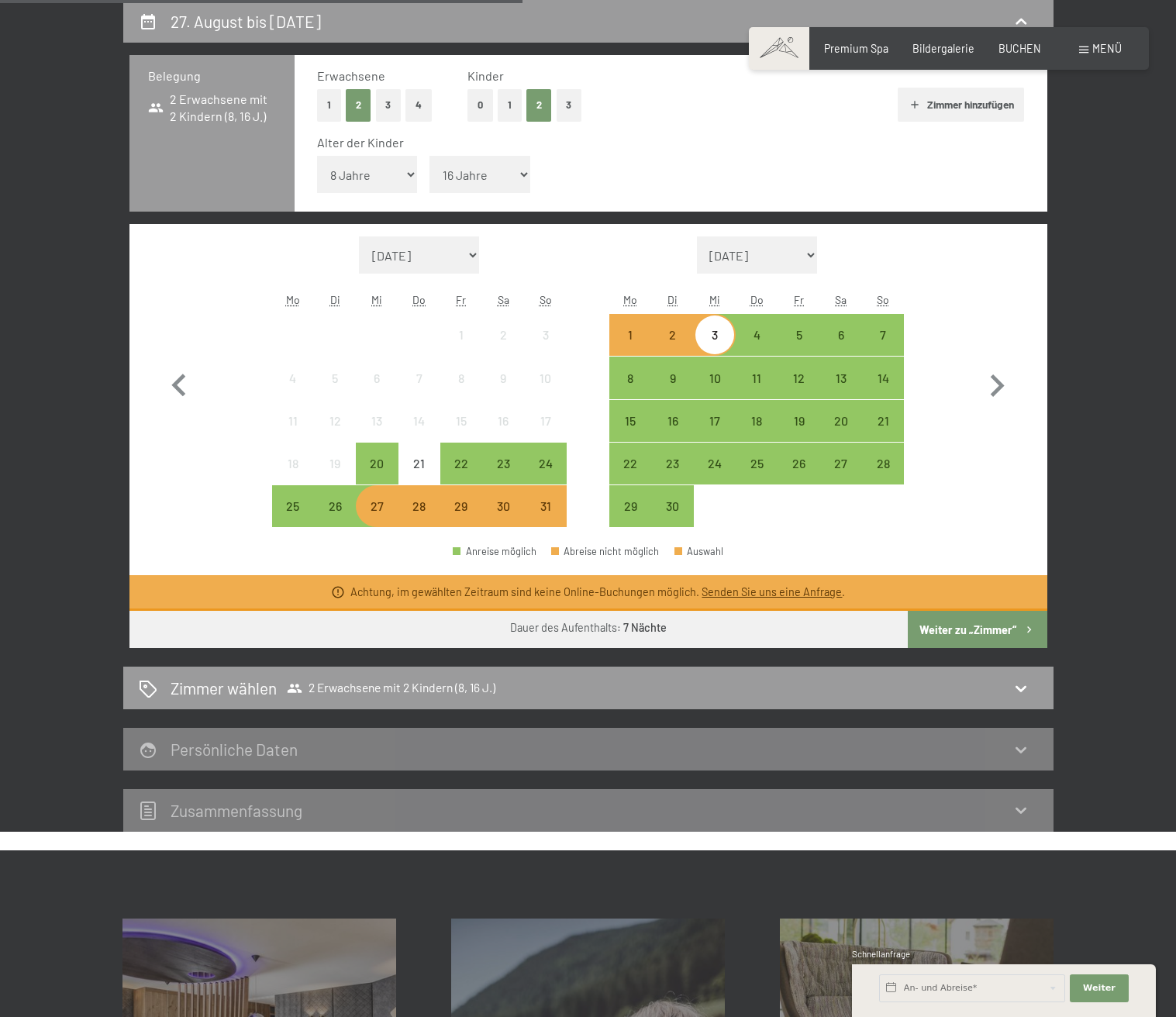
click at [460, 513] on div "29" at bounding box center [461, 519] width 38 height 38
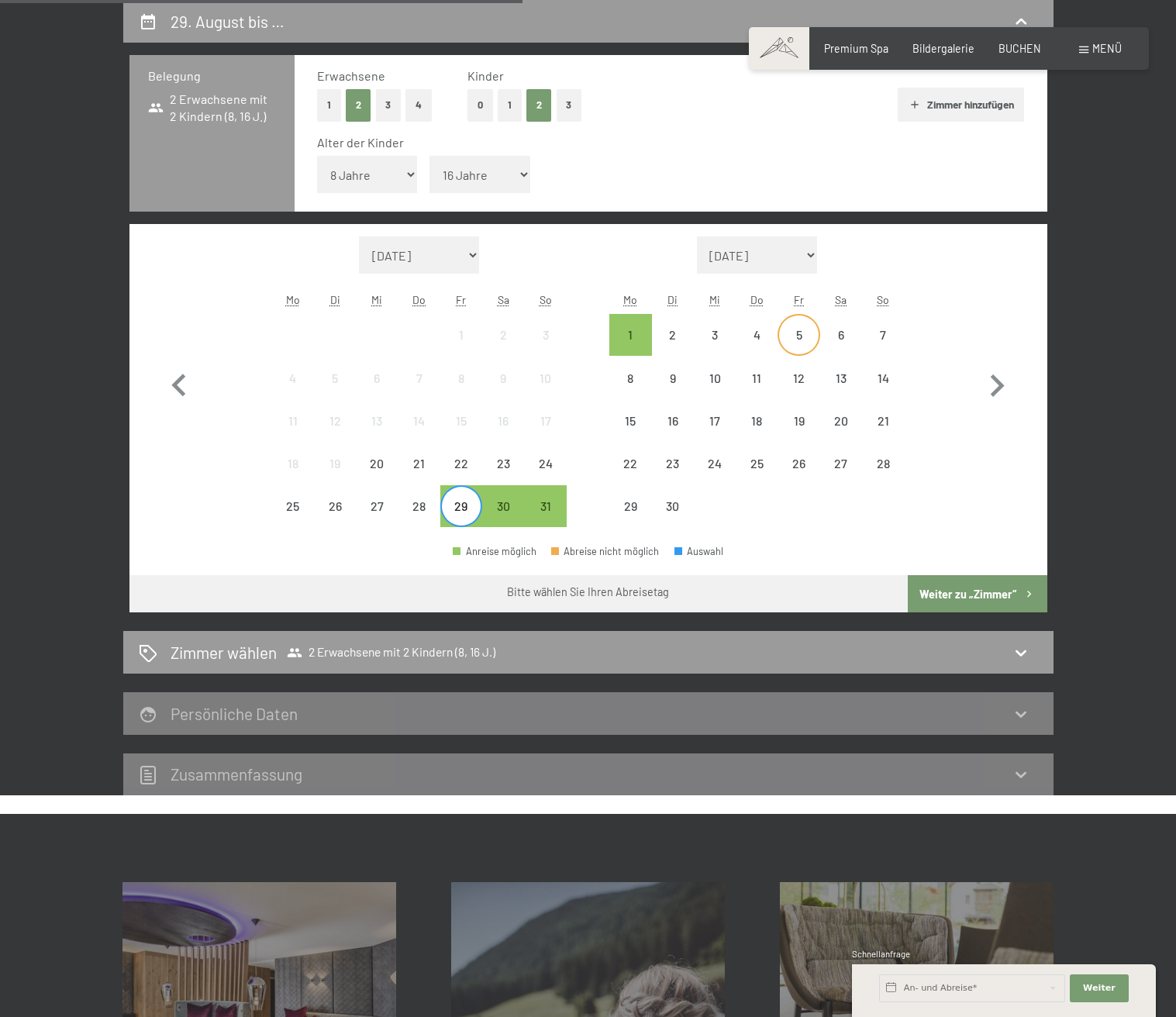
click at [797, 334] on div "5" at bounding box center [798, 348] width 38 height 38
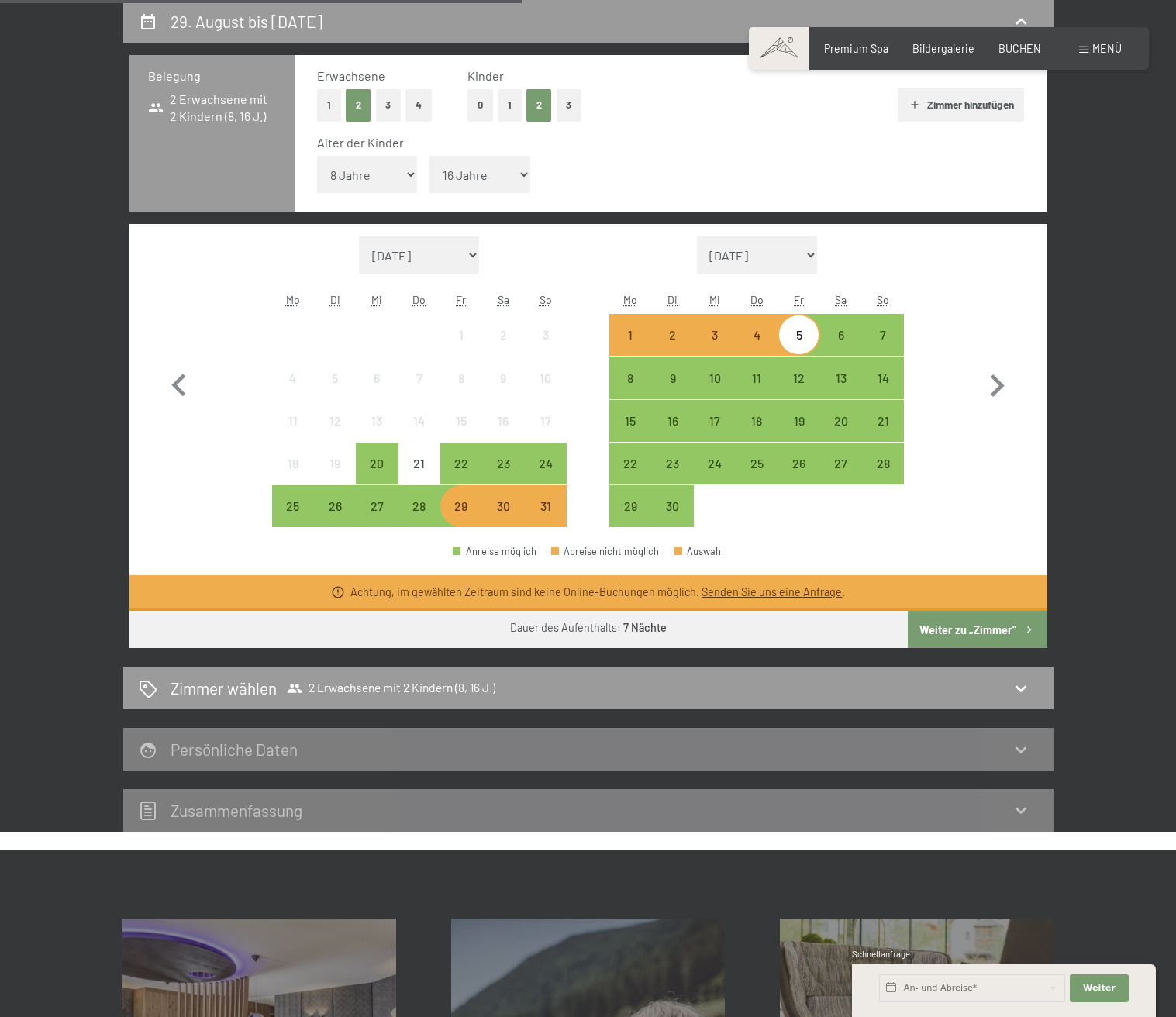
click at [954, 627] on button "Weiter zu „Zimmer“" at bounding box center [977, 630] width 138 height 37
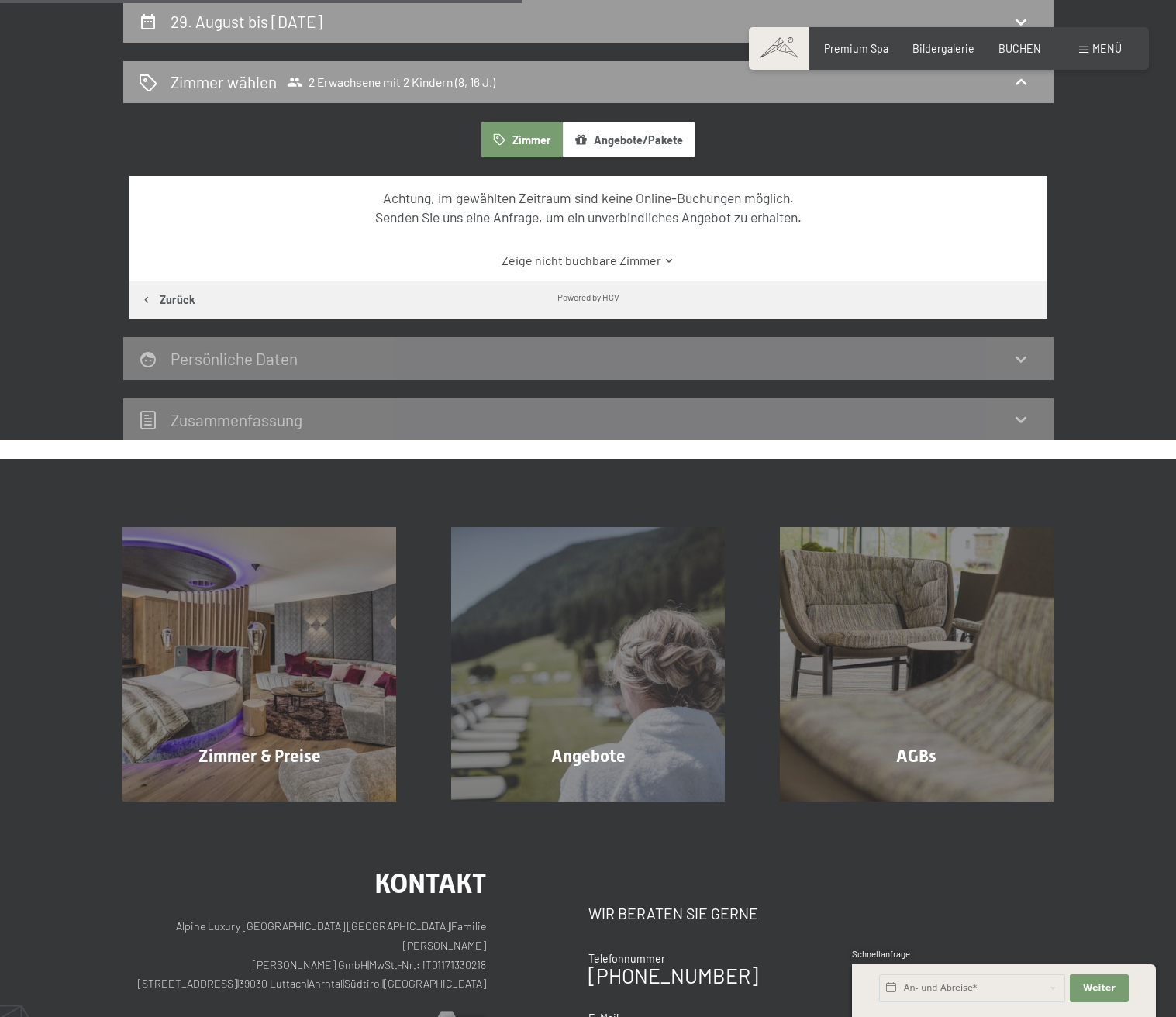
scroll to position [0, 0]
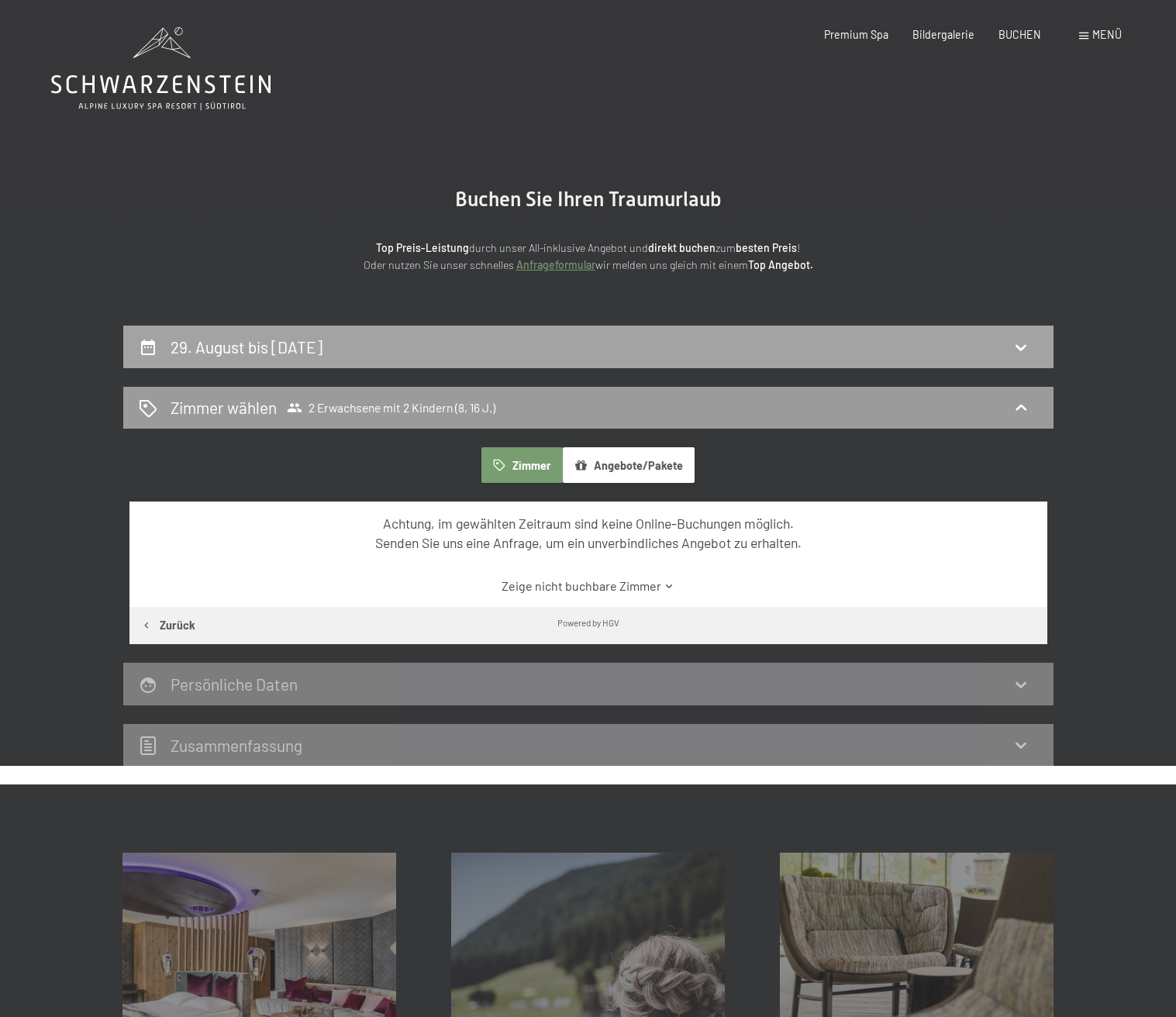
click at [323, 338] on h2 "29. August bis 5. September 2025" at bounding box center [246, 347] width 152 height 19
select select "8"
select select "16"
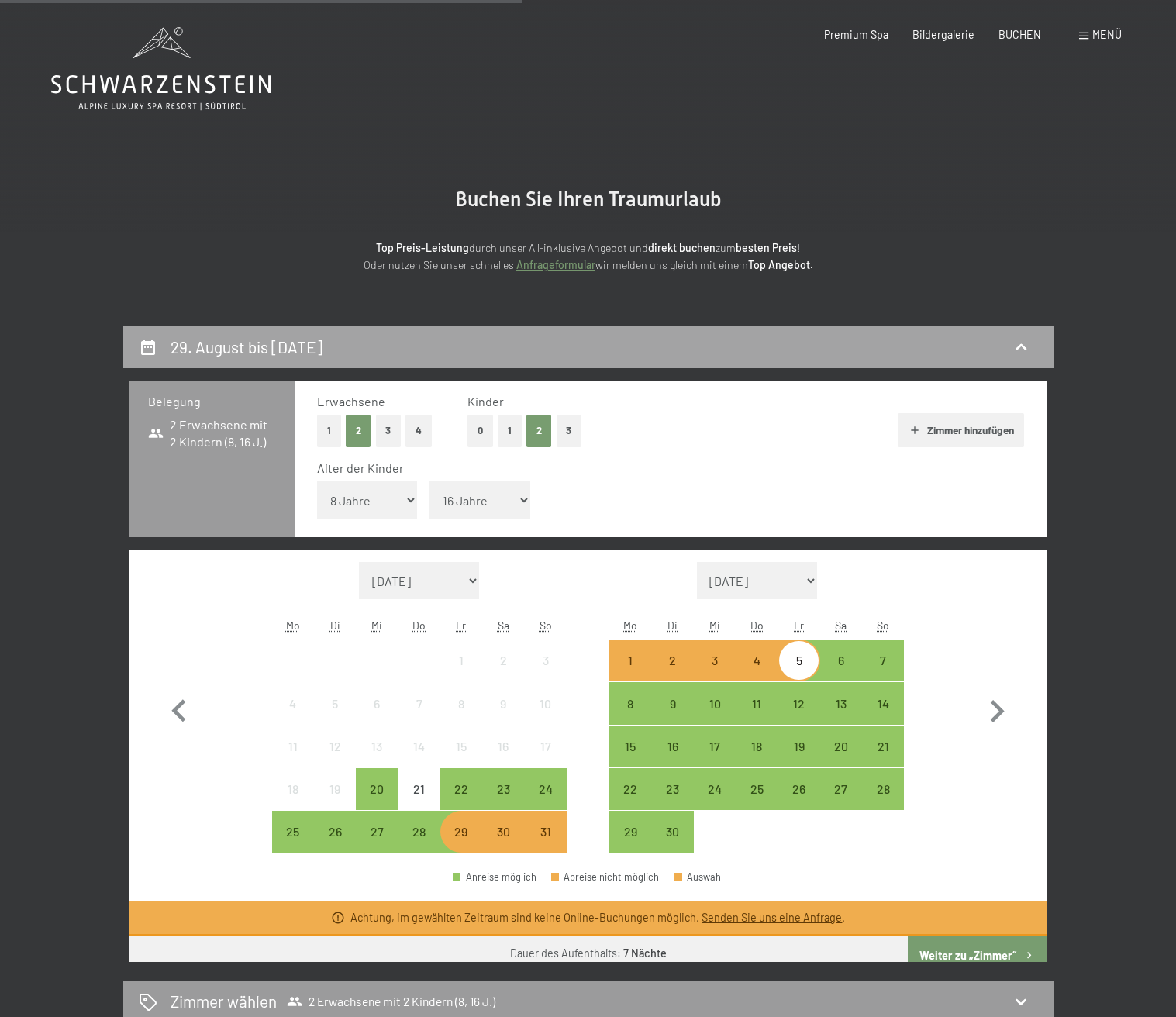
scroll to position [326, 0]
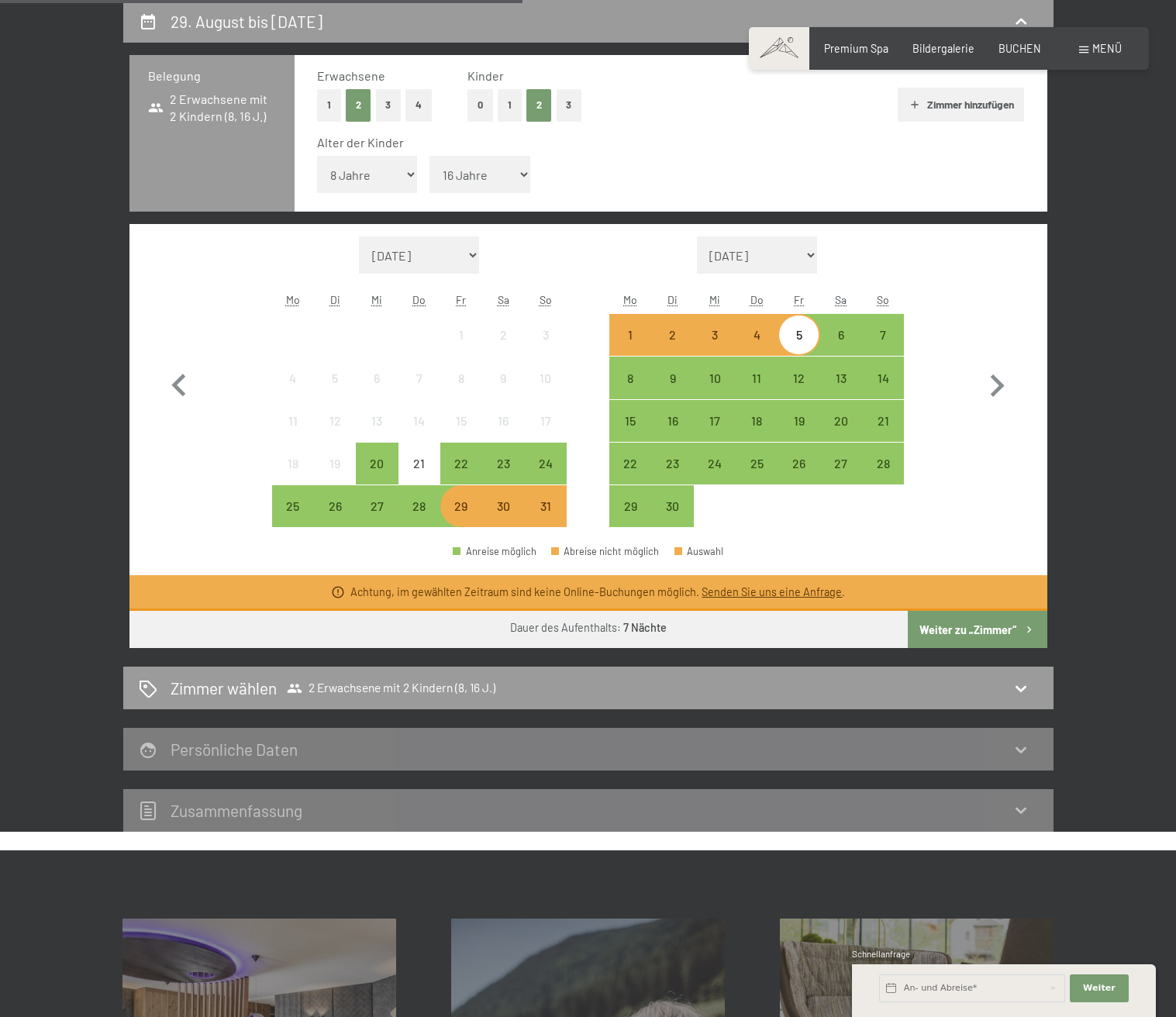
click at [510, 508] on div "30" at bounding box center [502, 519] width 38 height 38
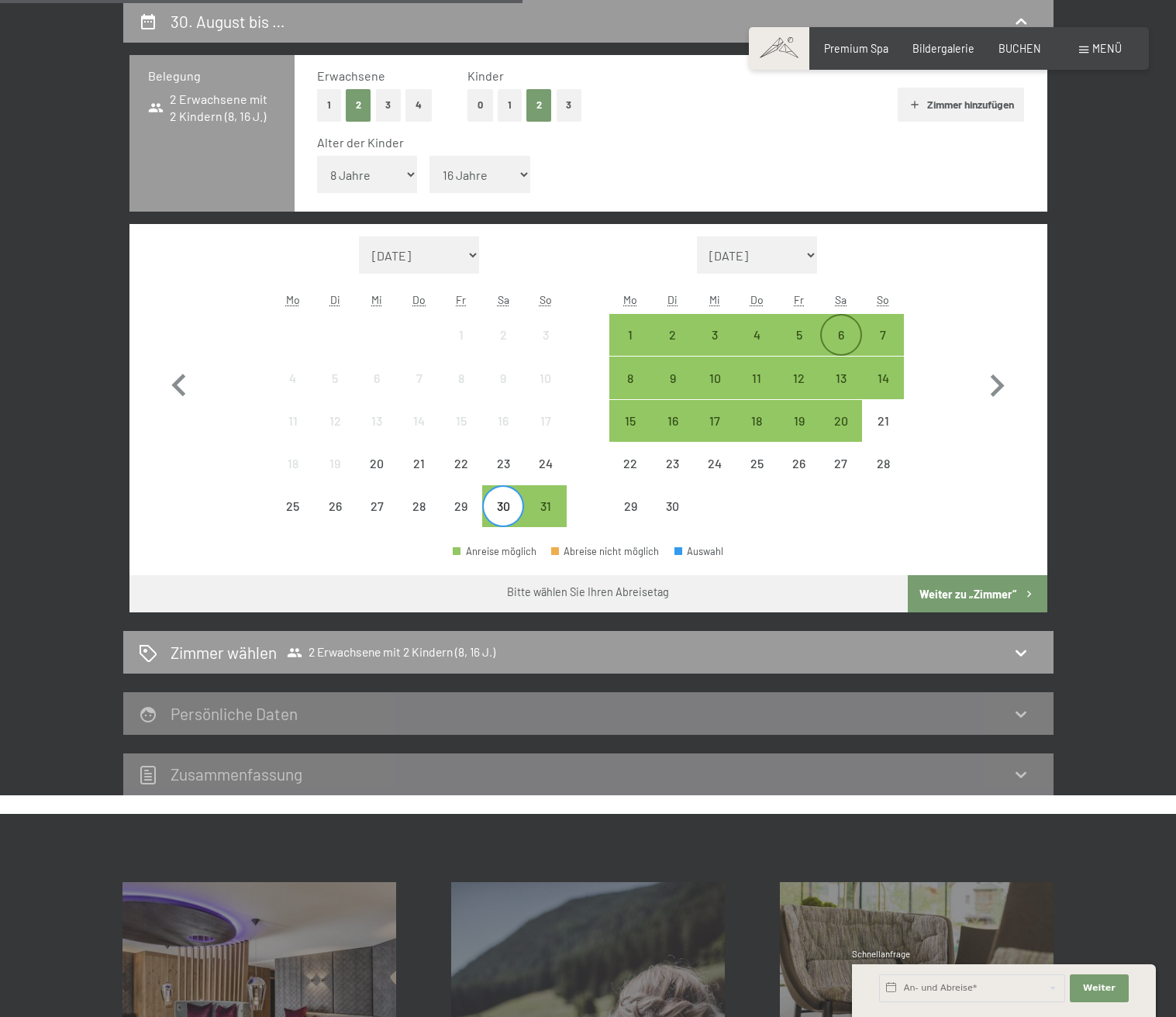
click at [845, 323] on div "6" at bounding box center [841, 335] width 38 height 38
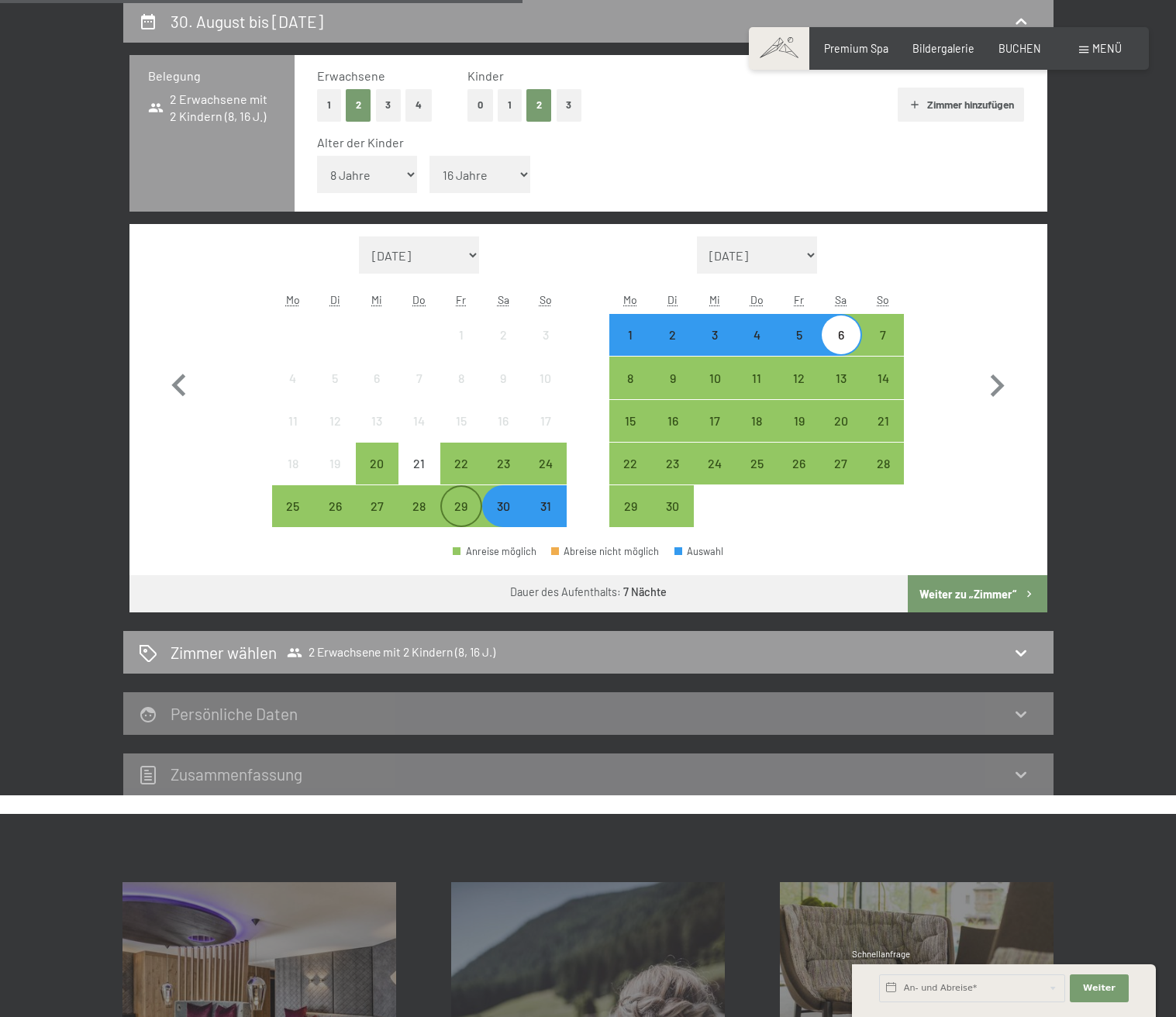
click at [459, 508] on div "29" at bounding box center [461, 519] width 38 height 38
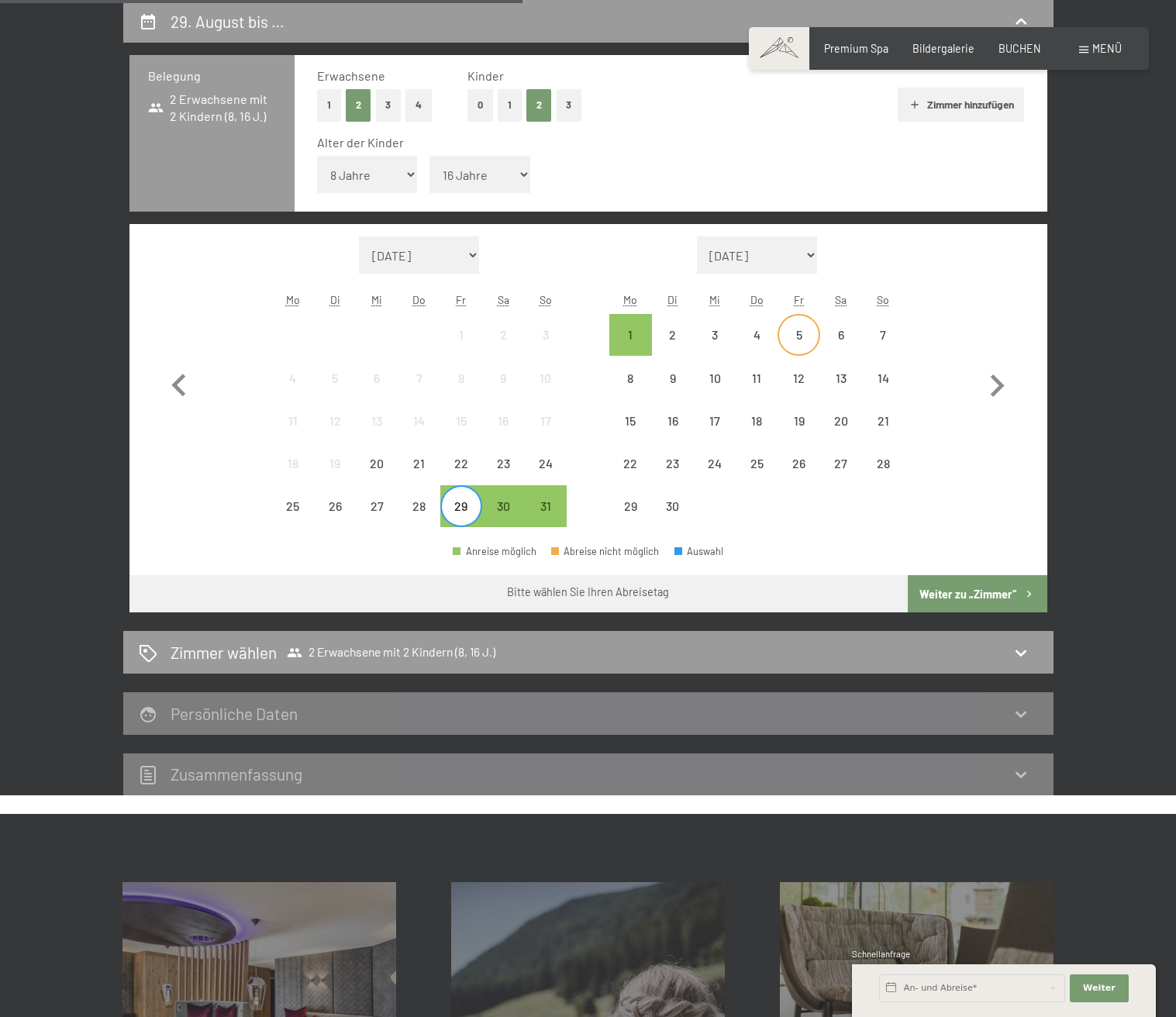
click at [794, 331] on div "5" at bounding box center [798, 348] width 38 height 38
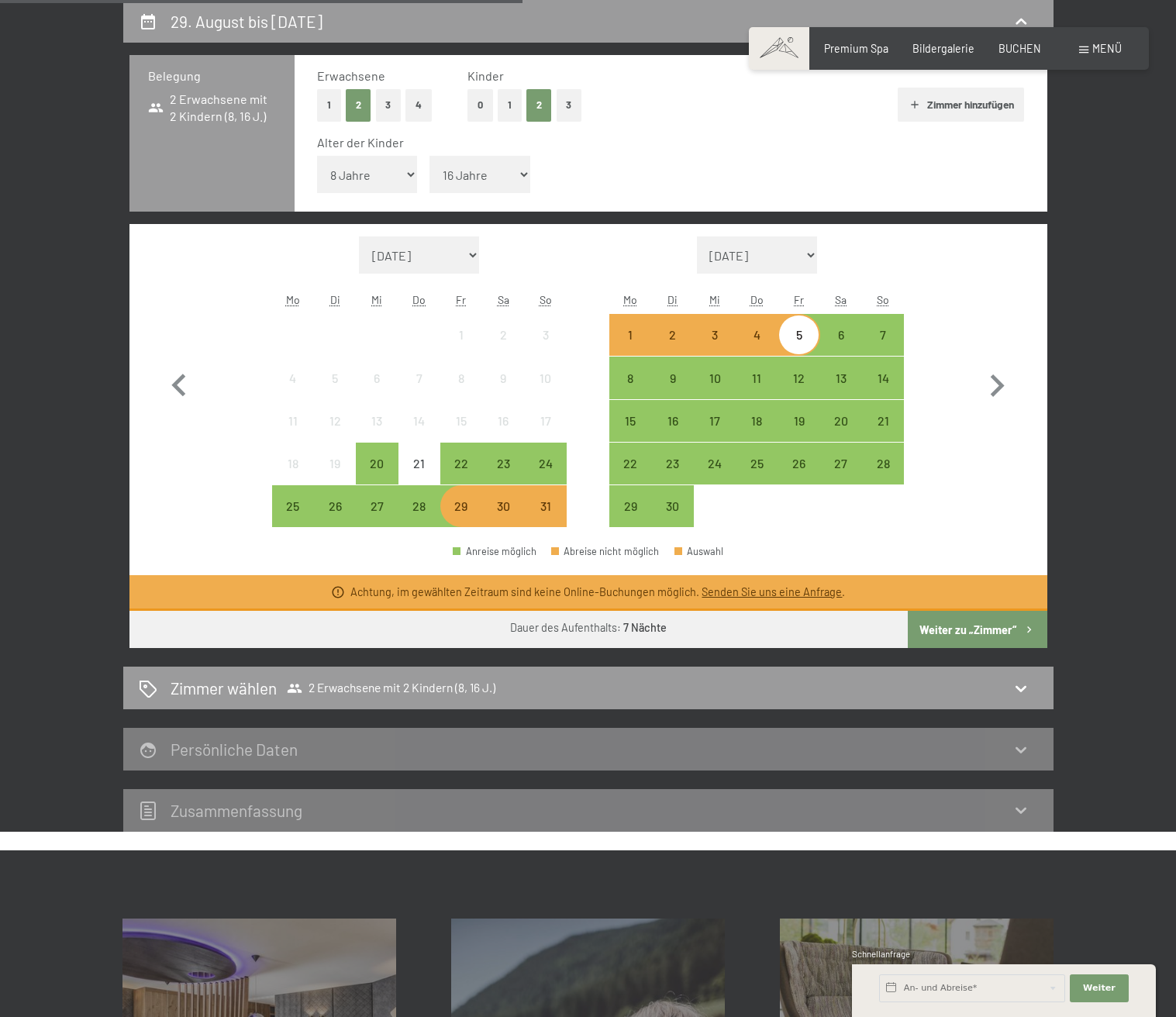
click at [515, 522] on div "30" at bounding box center [502, 519] width 38 height 38
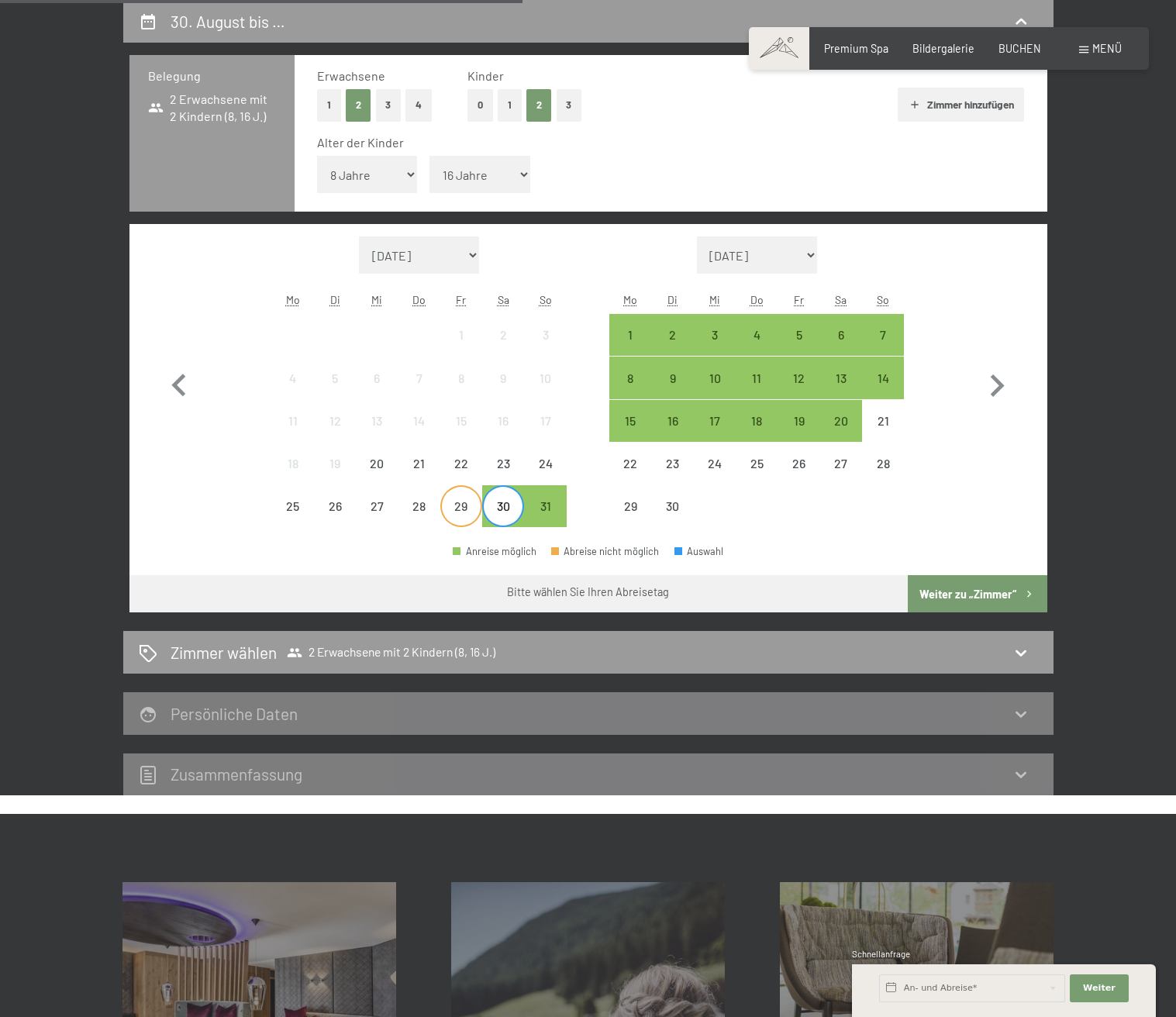
click at [466, 520] on div "29" at bounding box center [461, 519] width 38 height 38
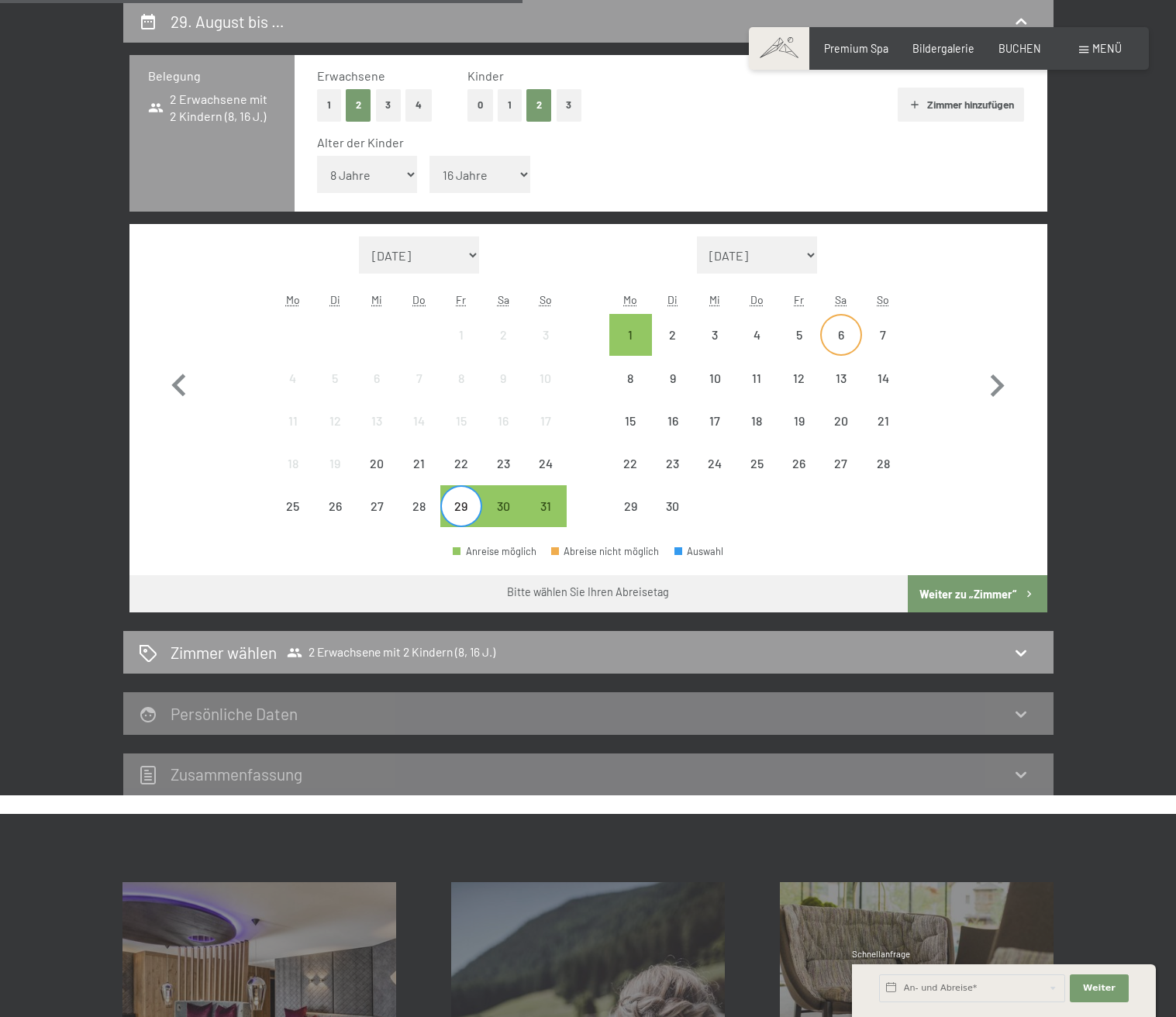
click at [830, 335] on div "6" at bounding box center [841, 348] width 38 height 38
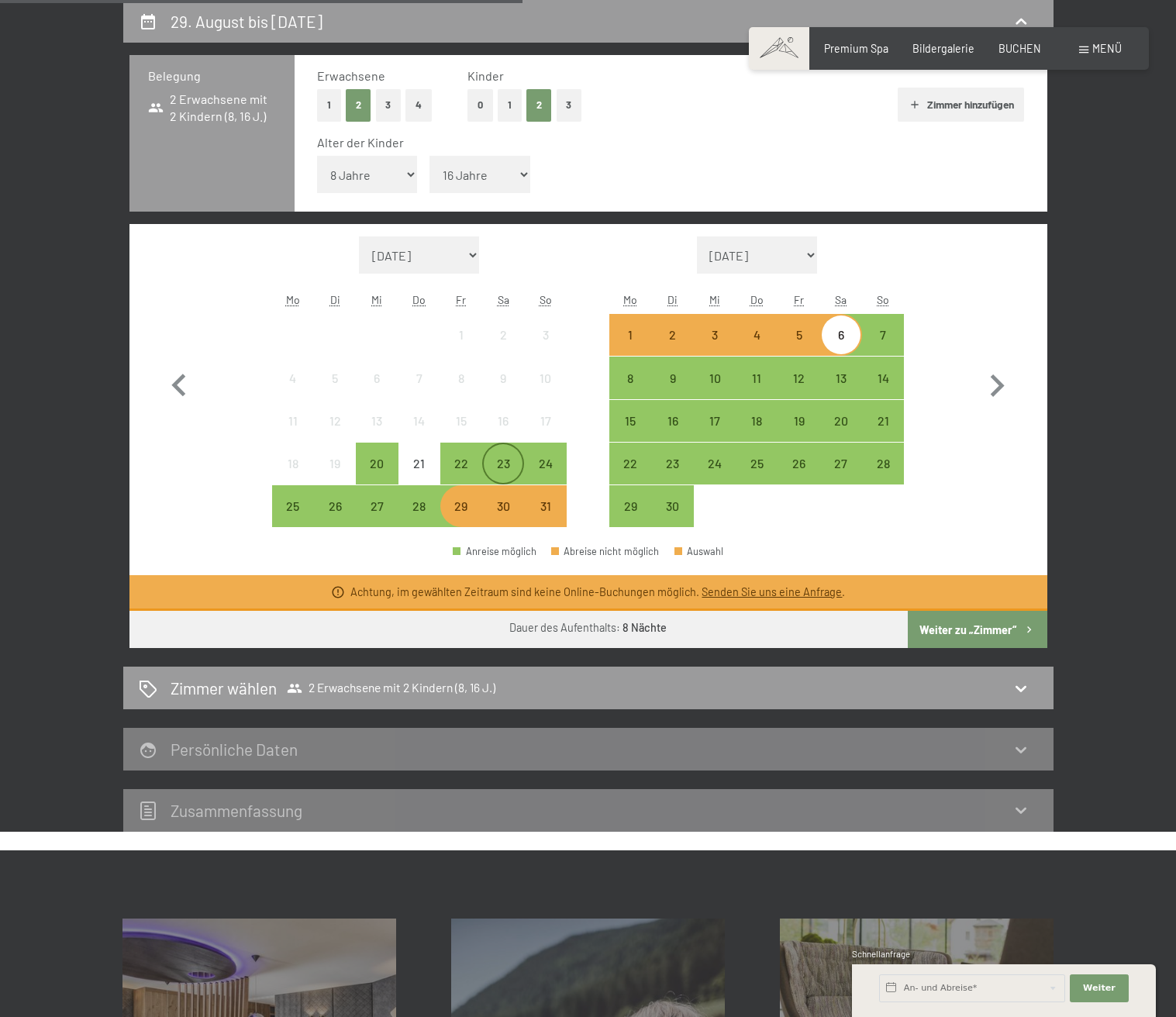
click at [513, 472] on div "23" at bounding box center [502, 477] width 38 height 38
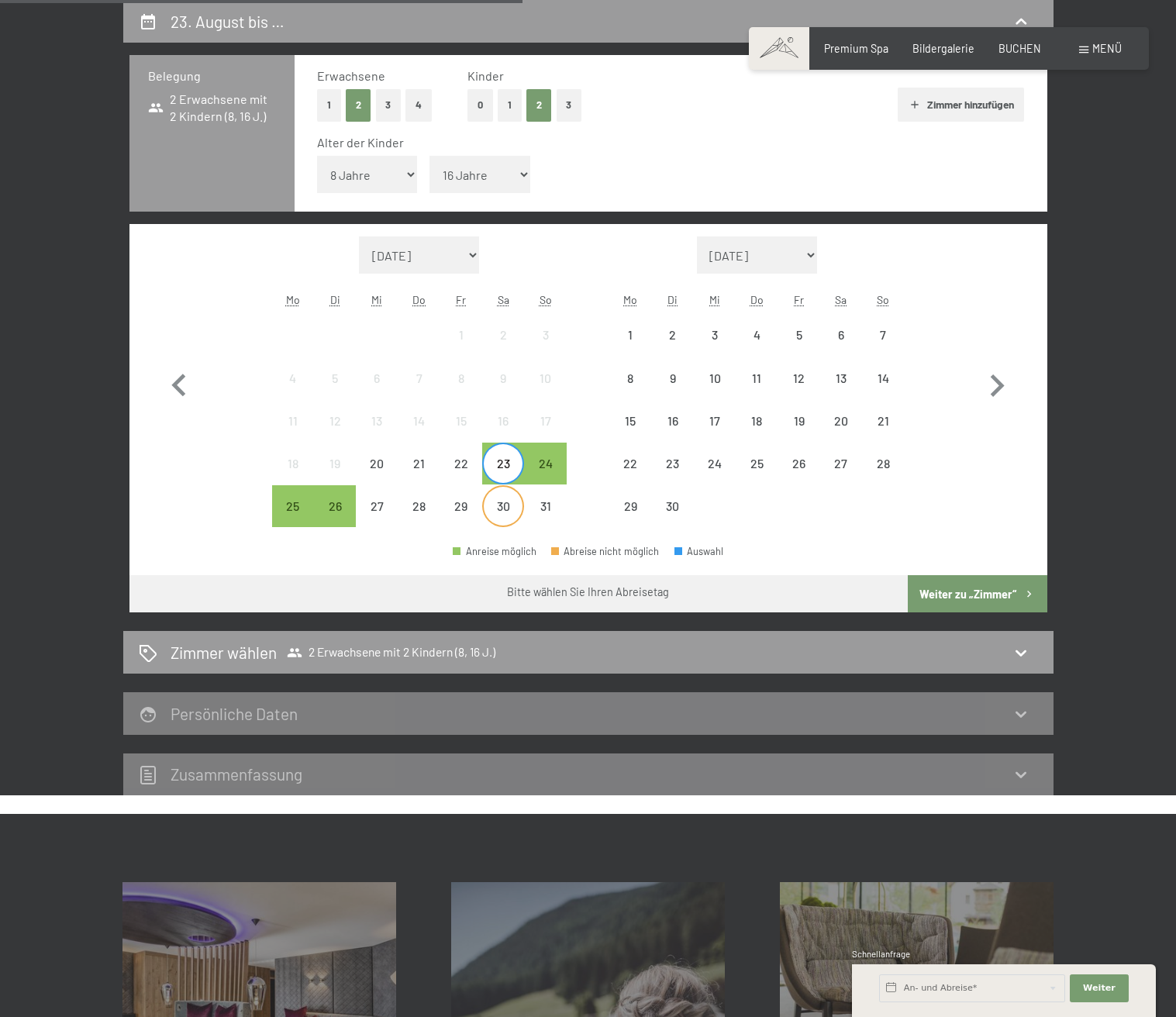
click at [509, 506] on div "30" at bounding box center [502, 519] width 38 height 38
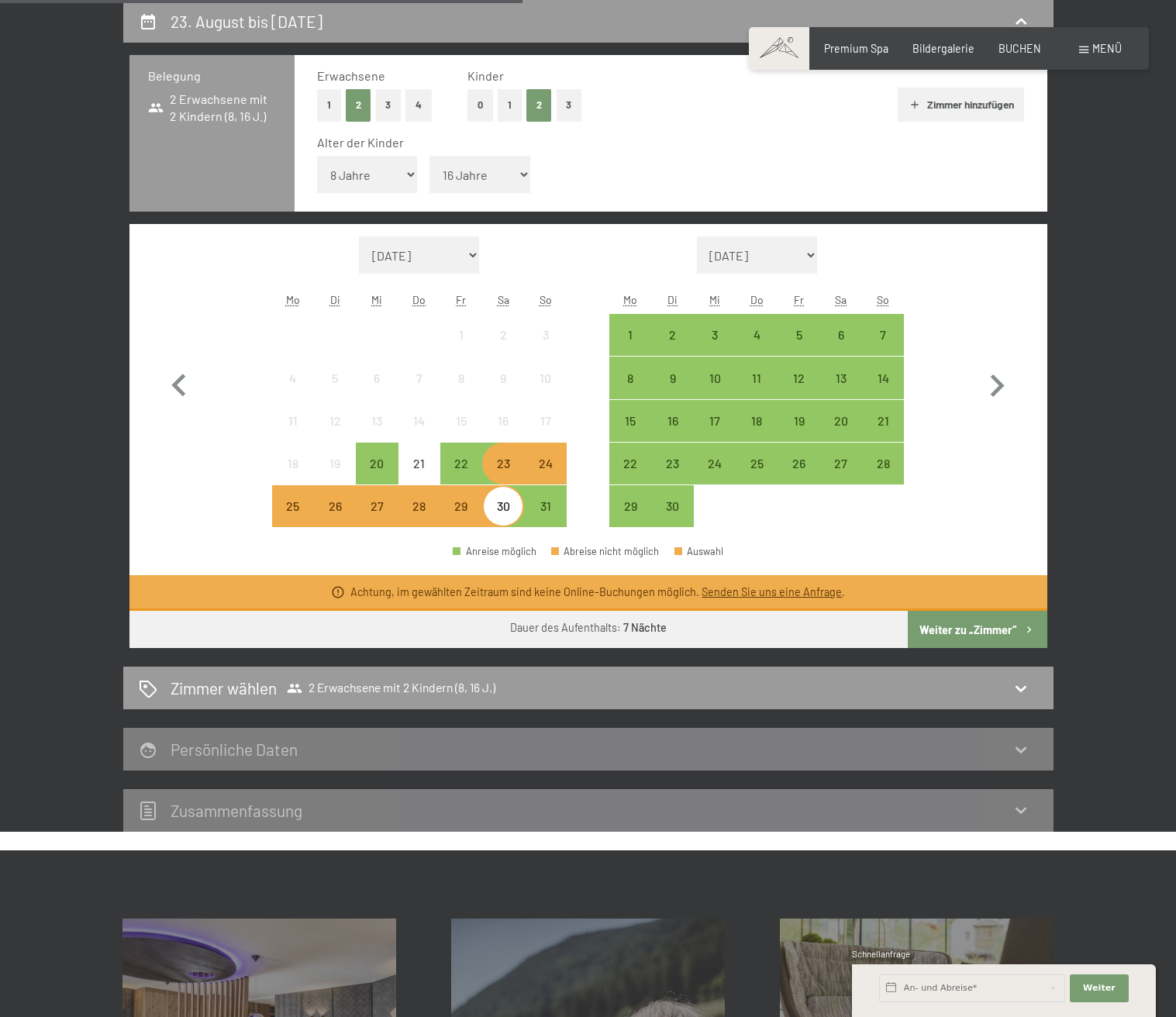
click at [546, 463] on div "24" at bounding box center [545, 477] width 38 height 38
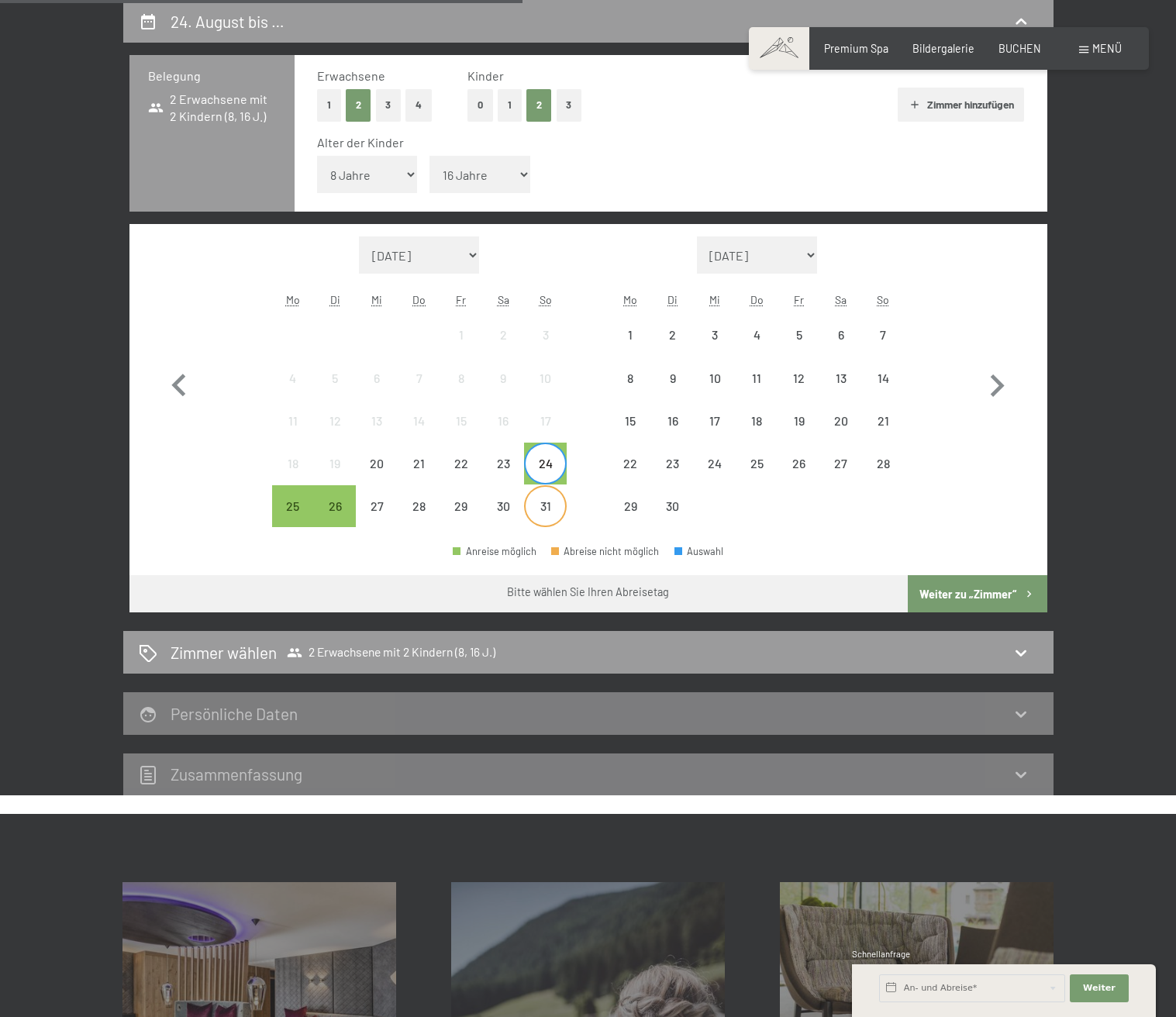
click at [551, 508] on div "31" at bounding box center [545, 519] width 38 height 38
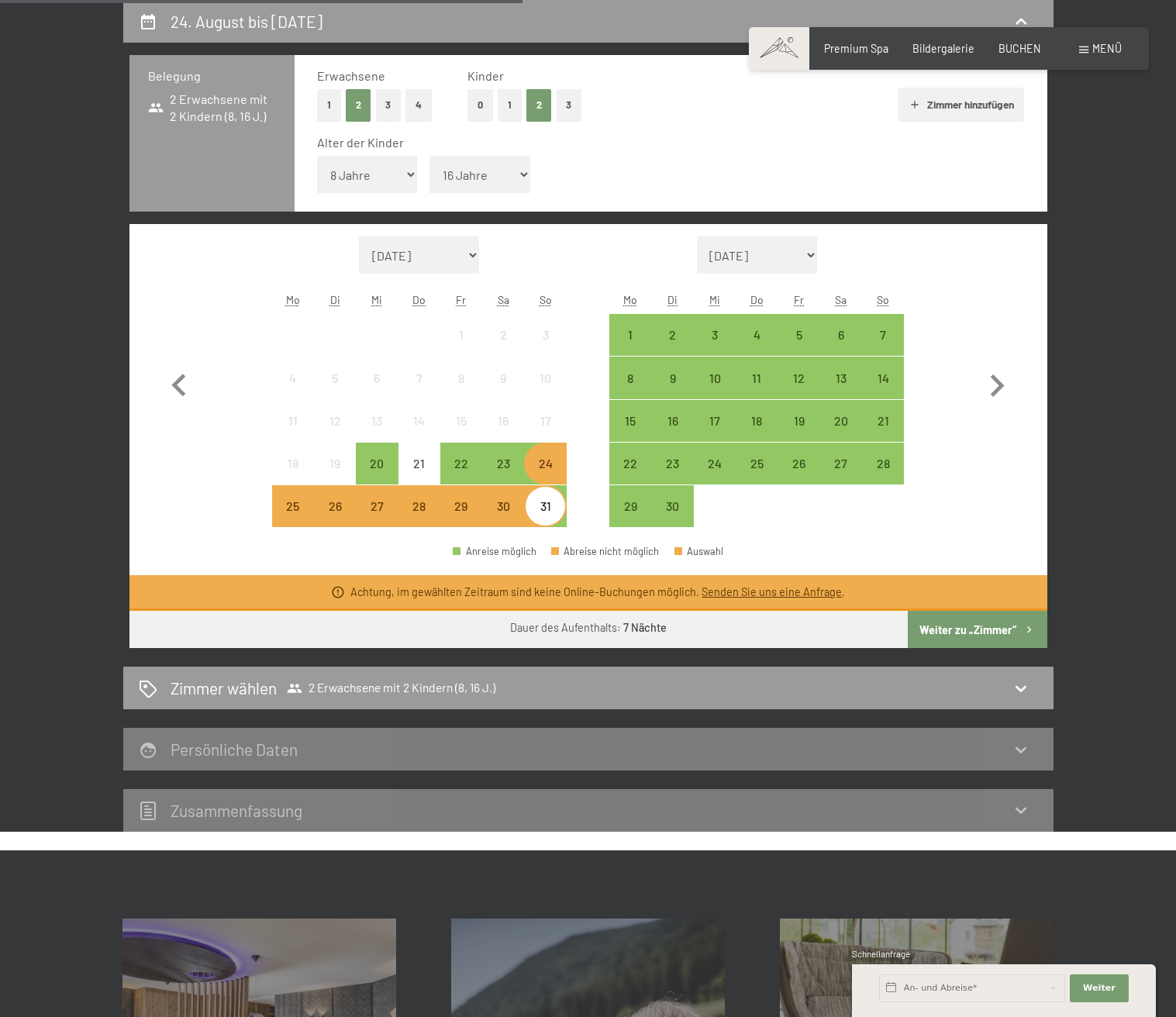
click at [511, 515] on div "30" at bounding box center [502, 519] width 38 height 38
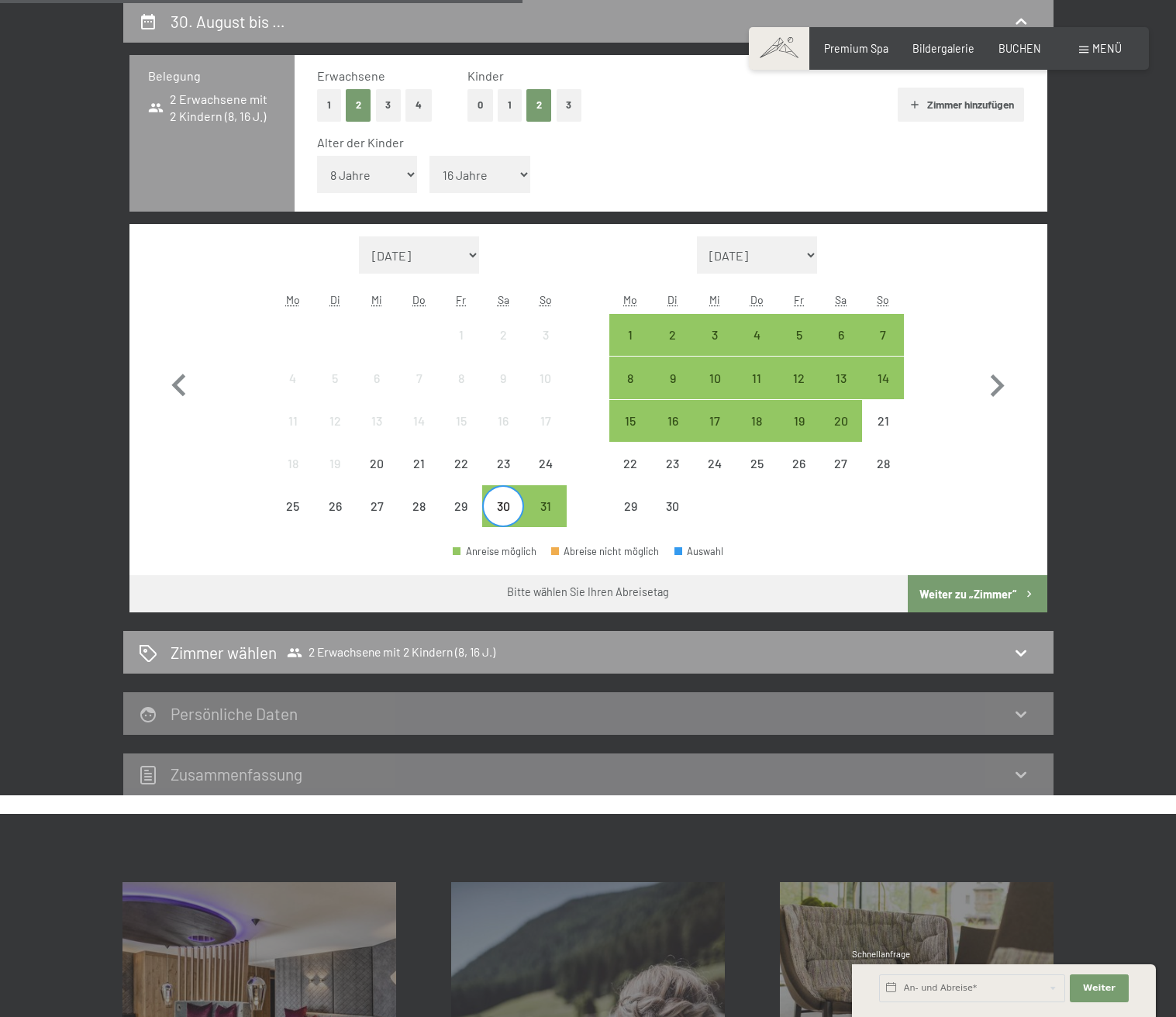
click at [824, 323] on div "6" at bounding box center [841, 335] width 42 height 42
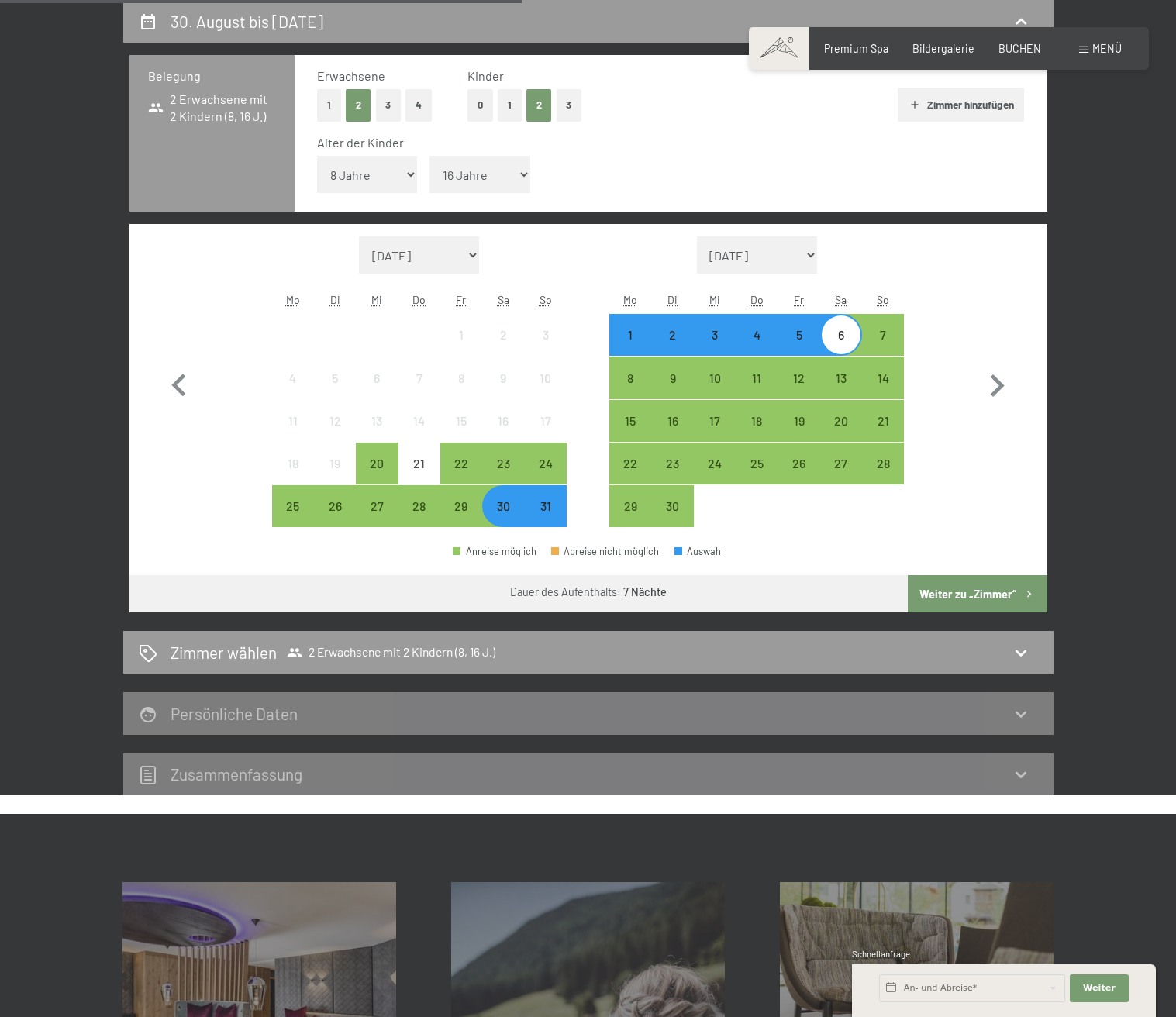
click at [968, 597] on button "Weiter zu „Zimmer“" at bounding box center [977, 594] width 138 height 37
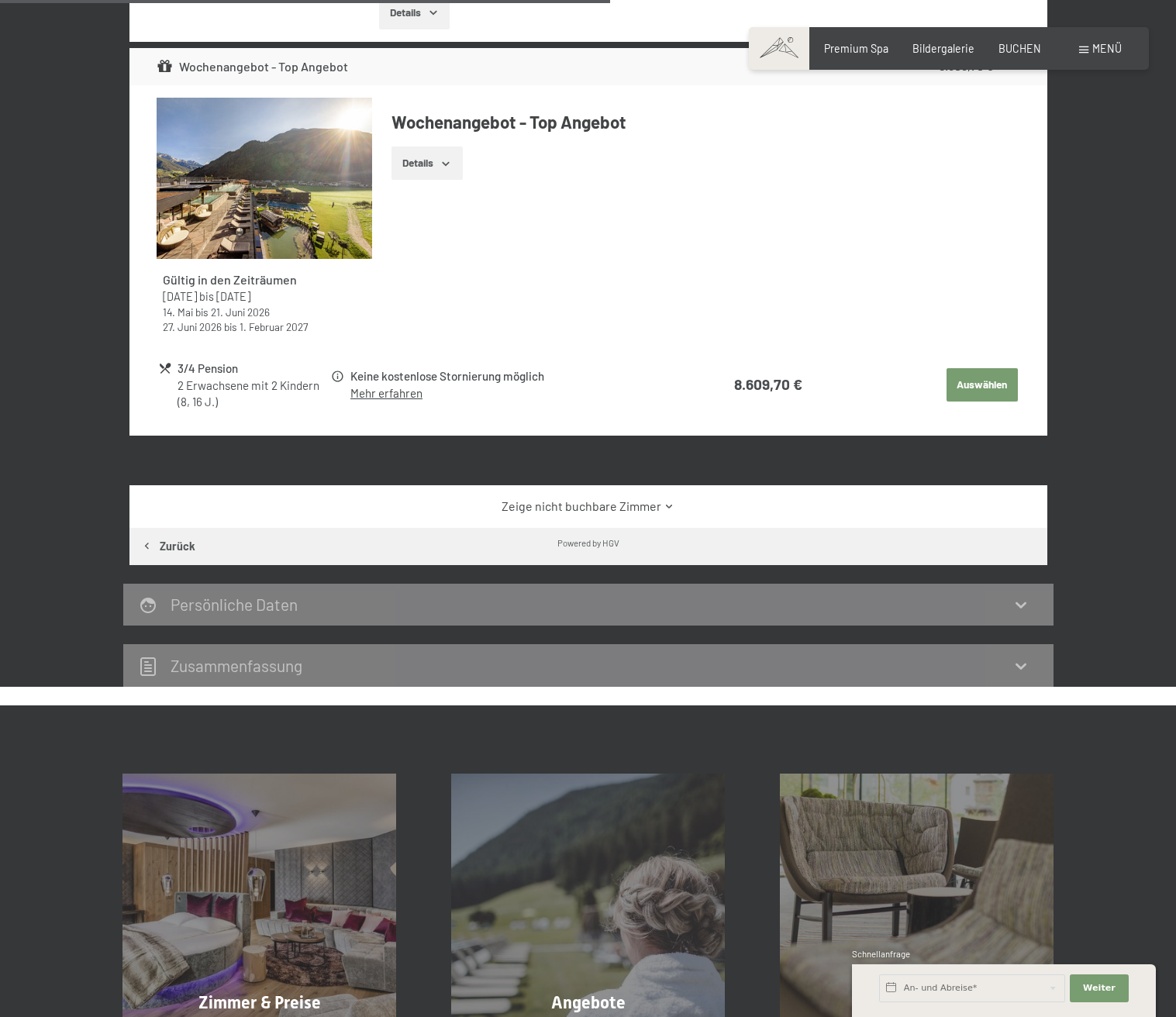
scroll to position [362, 0]
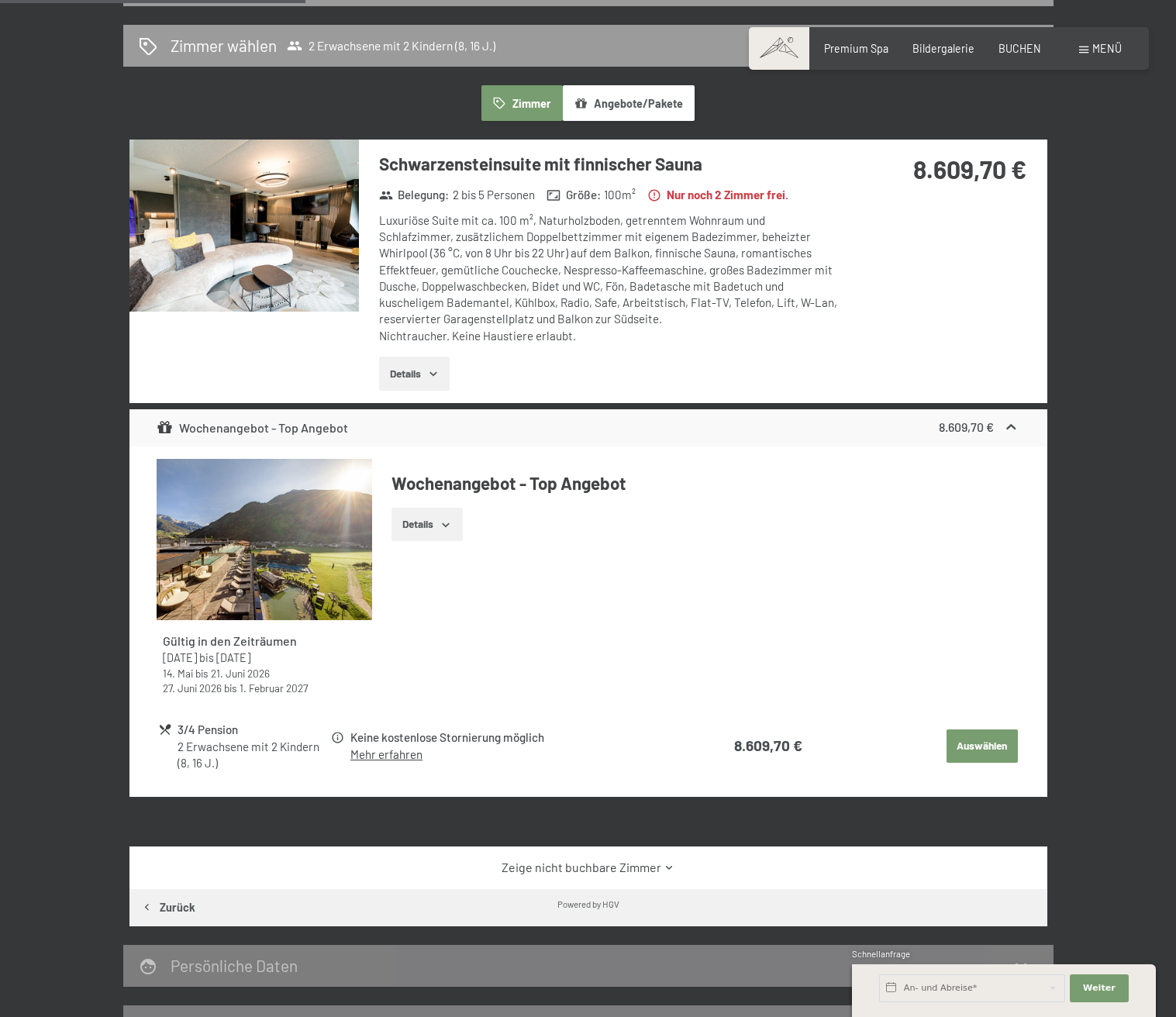
click at [522, 107] on button "Zimmer" at bounding box center [522, 103] width 81 height 36
click at [536, 103] on button "Zimmer" at bounding box center [522, 103] width 81 height 36
click at [625, 107] on button "Angebote/Pakete" at bounding box center [628, 103] width 132 height 36
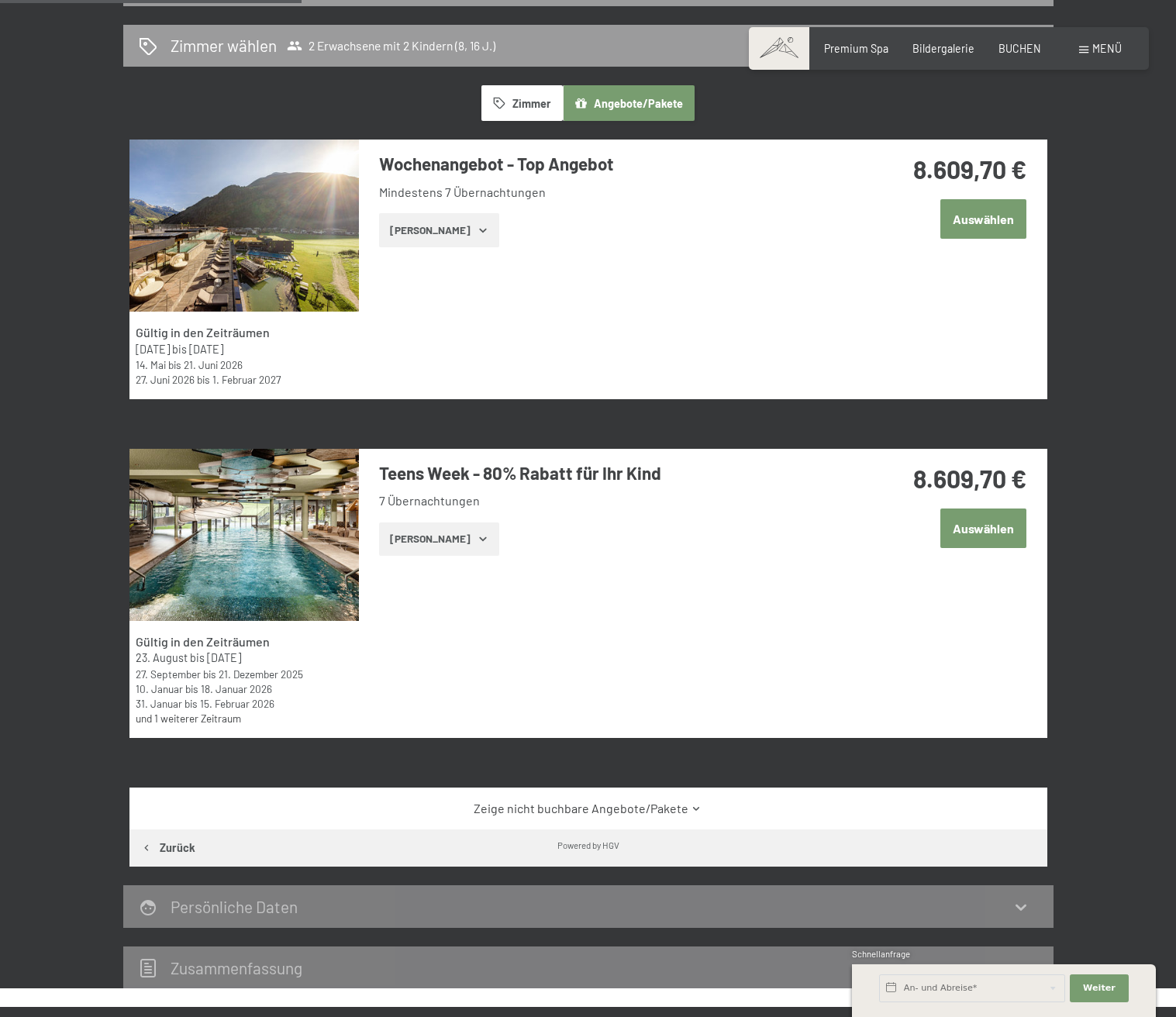
scroll to position [0, 0]
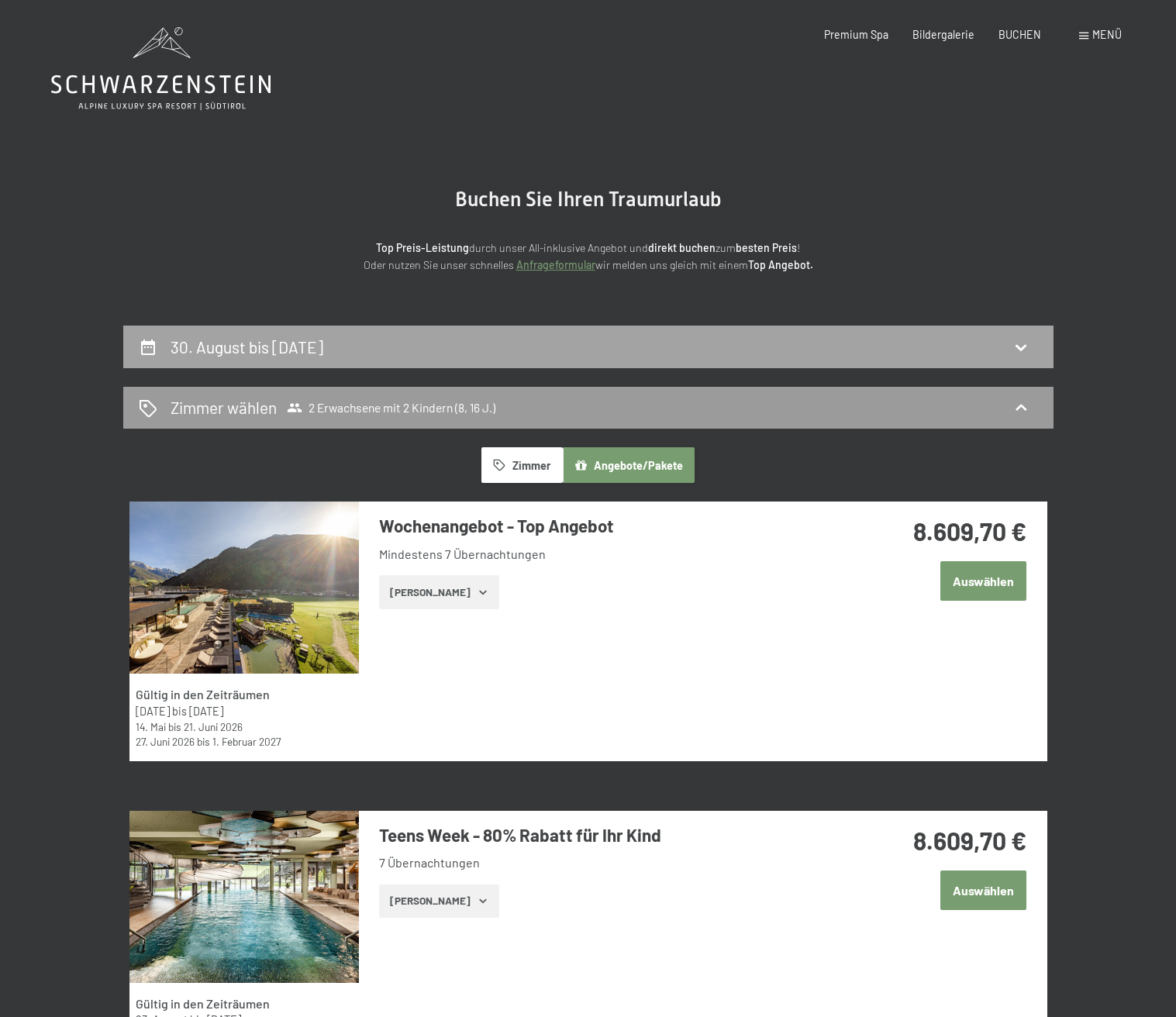
click at [297, 357] on div "30. August bis 6. September 2025" at bounding box center [249, 346] width 159 height 22
select select "8"
select select "16"
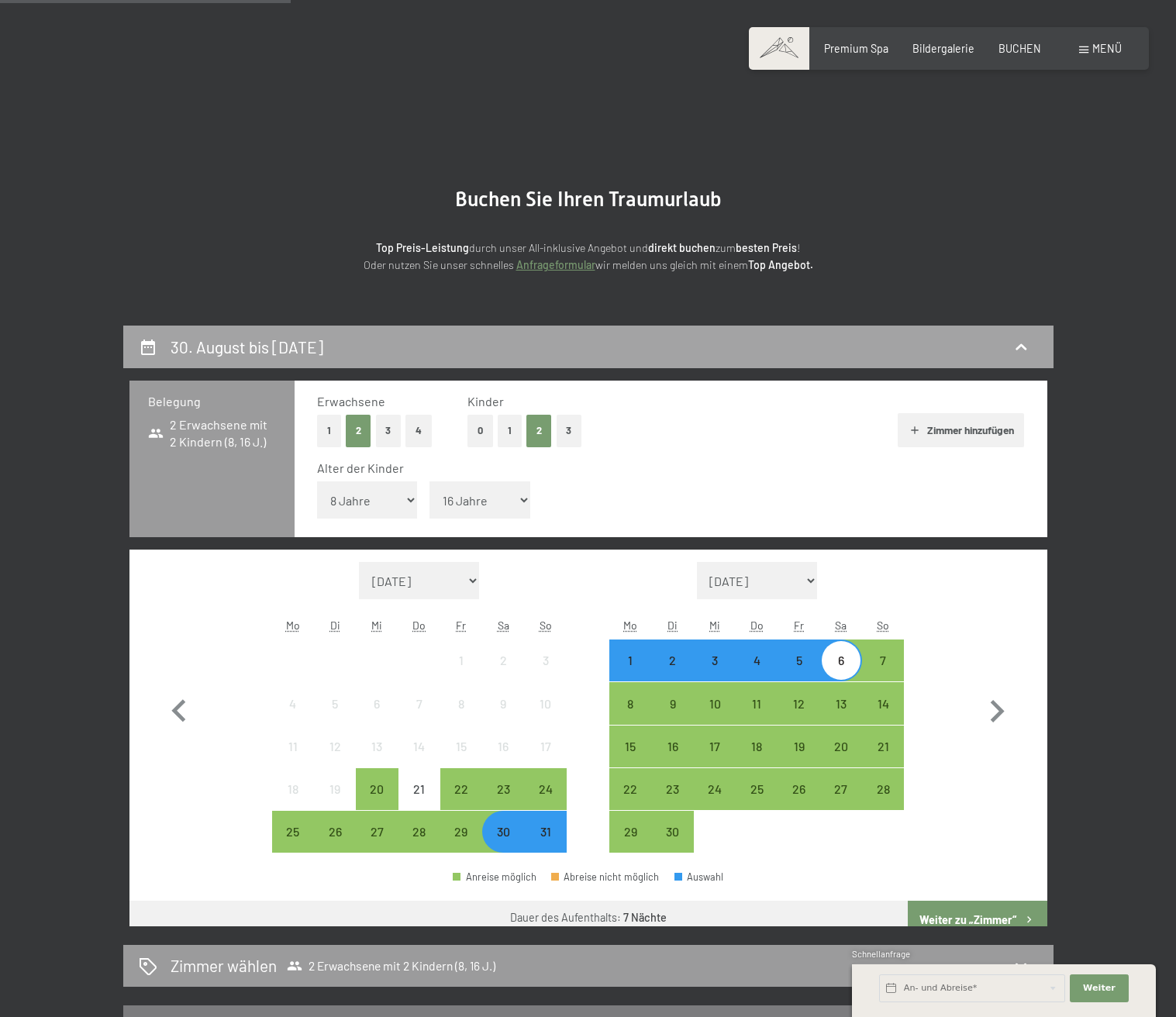
scroll to position [326, 0]
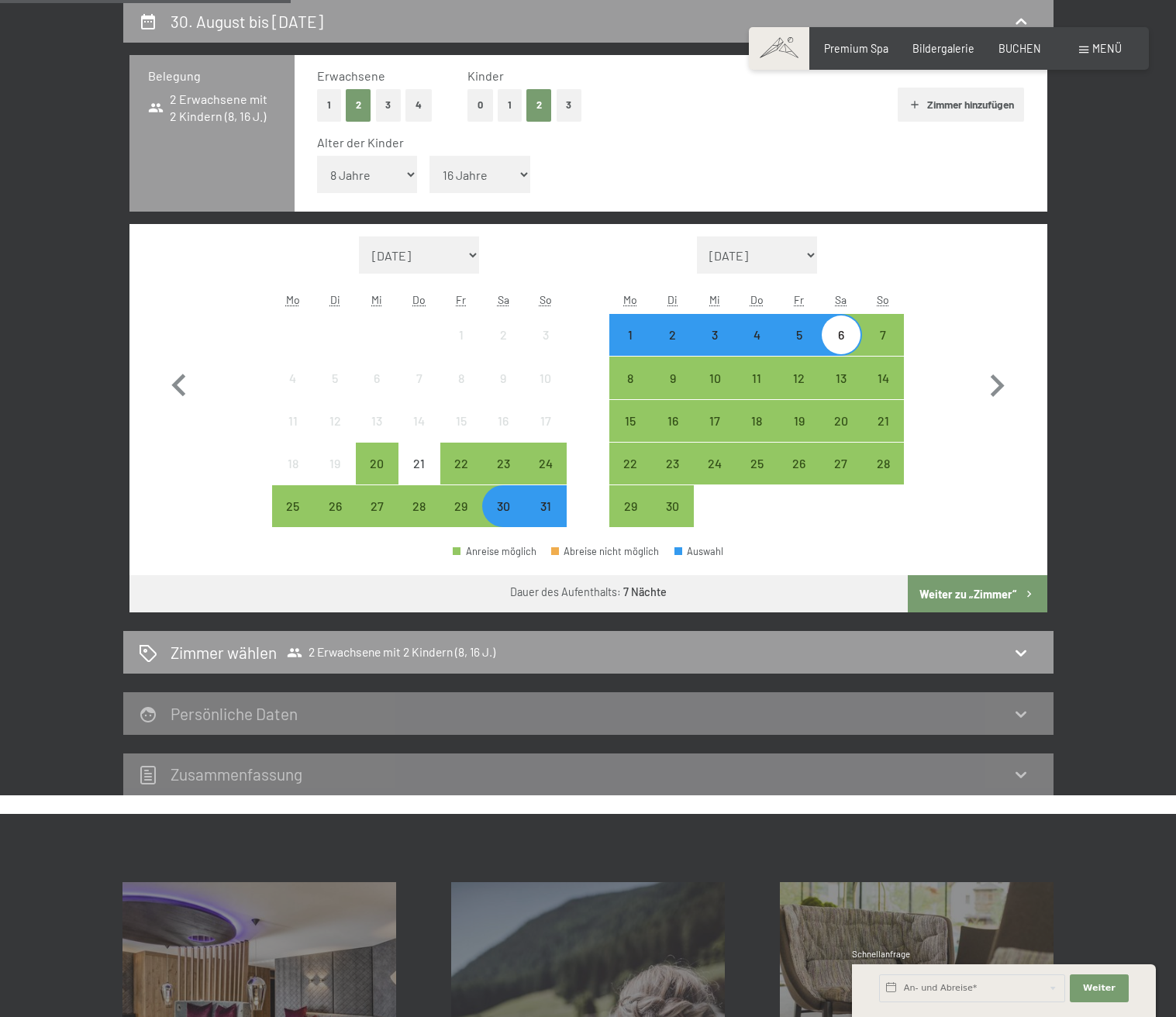
click at [558, 508] on div "31" at bounding box center [545, 519] width 38 height 38
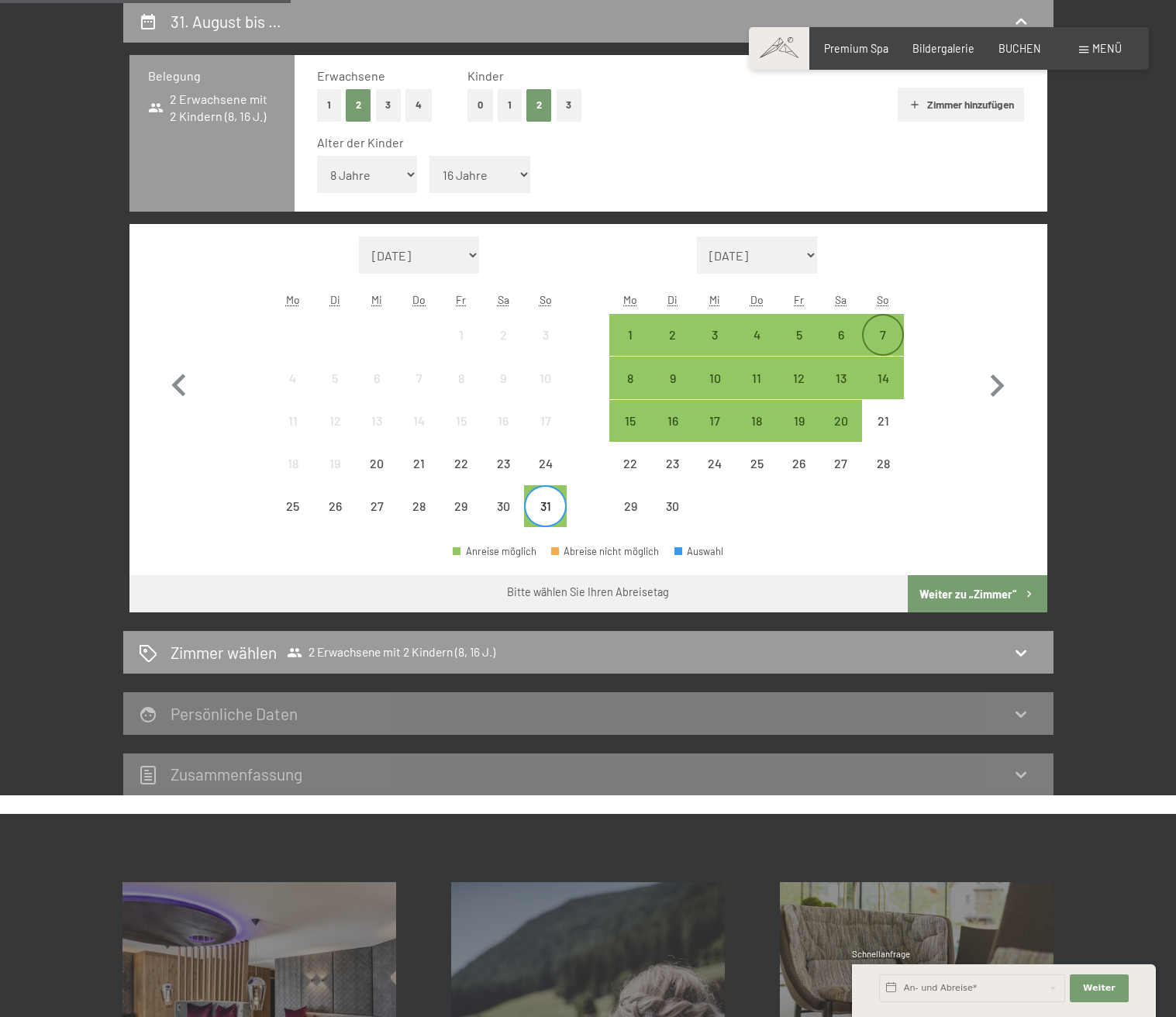
click at [884, 325] on div "7" at bounding box center [883, 335] width 38 height 38
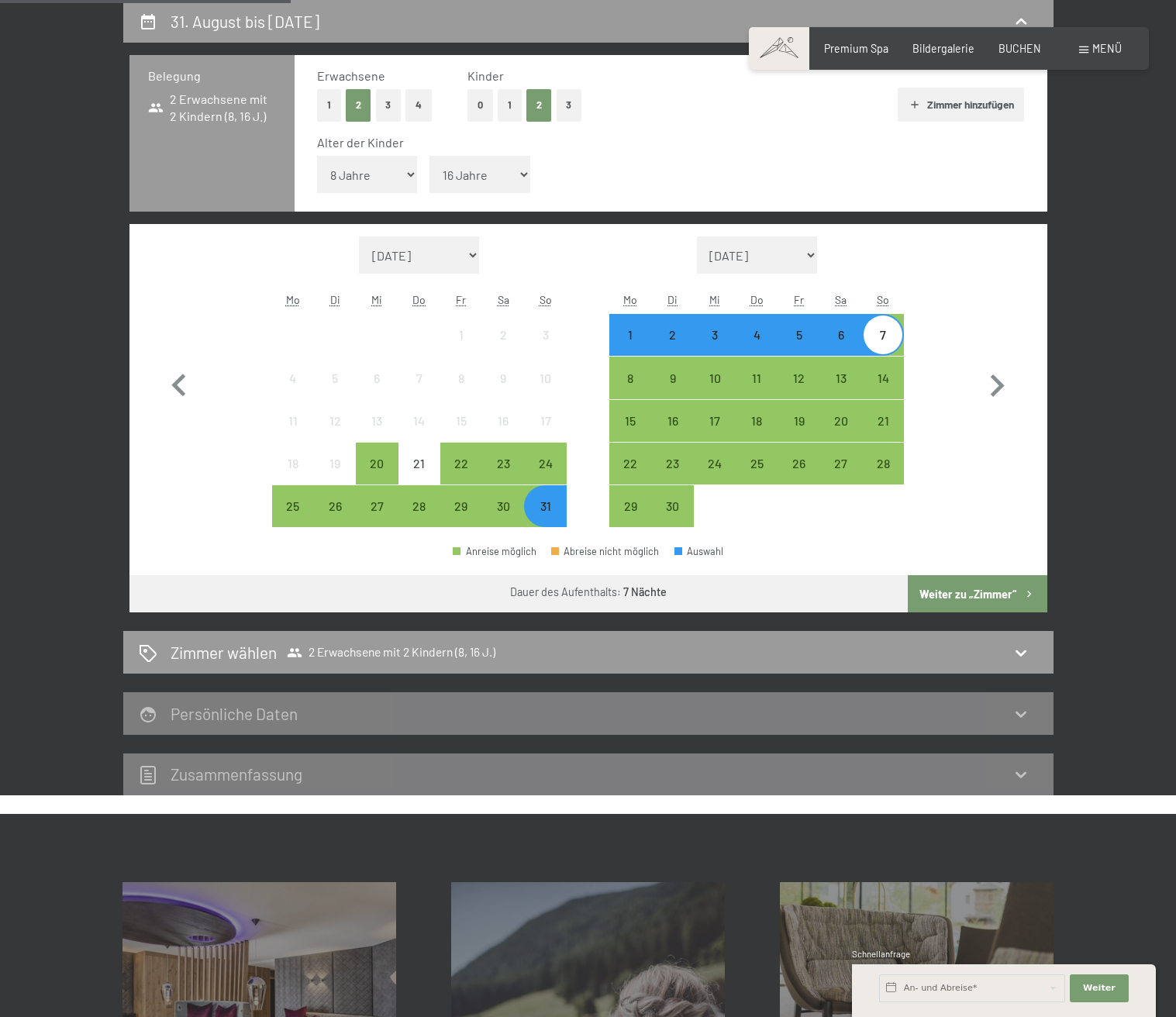
click at [981, 598] on button "Weiter zu „Zimmer“" at bounding box center [977, 594] width 138 height 37
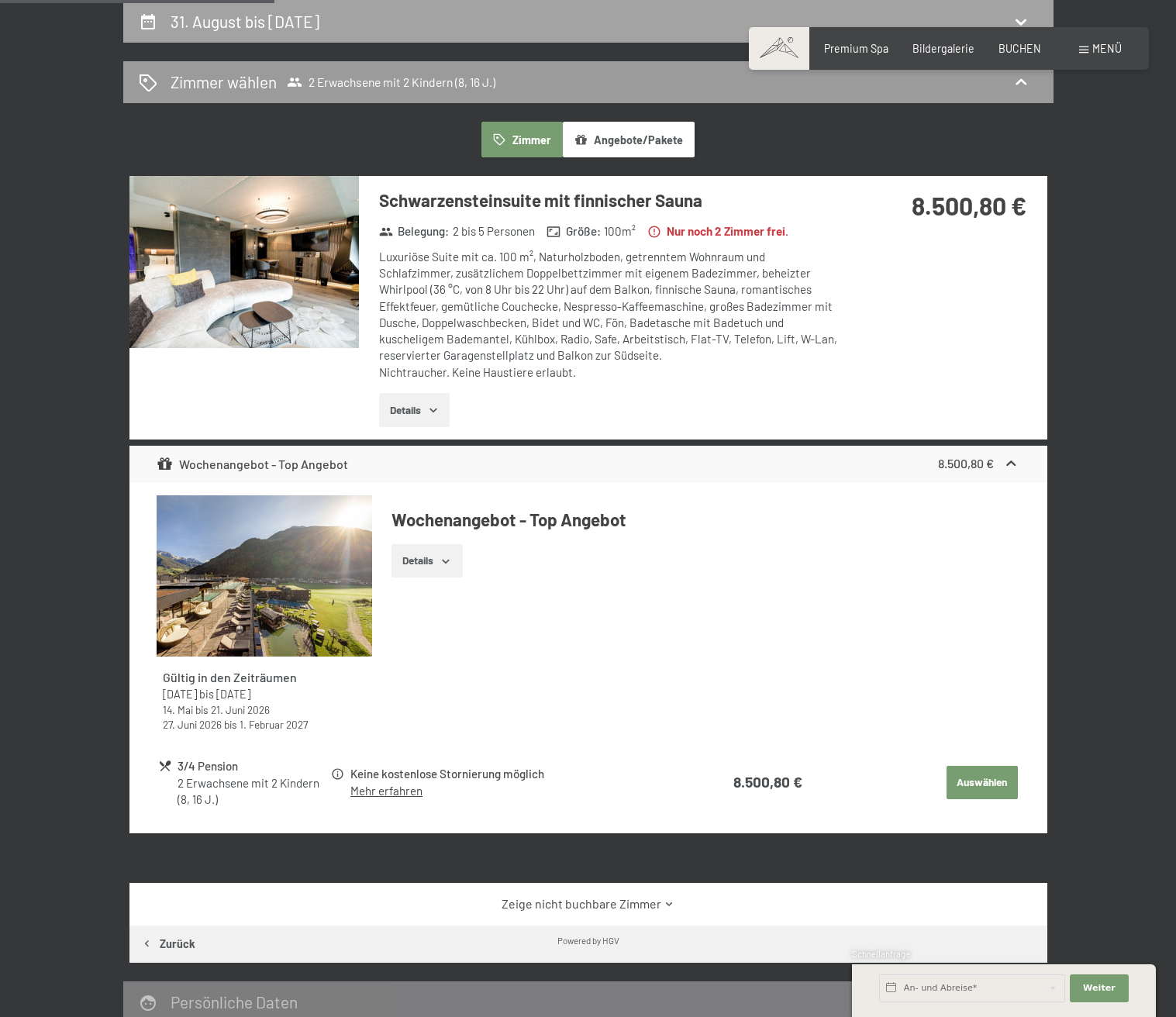
click at [319, 21] on h2 "31. August bis 7. September 2025" at bounding box center [244, 21] width 149 height 19
select select "8"
select select "16"
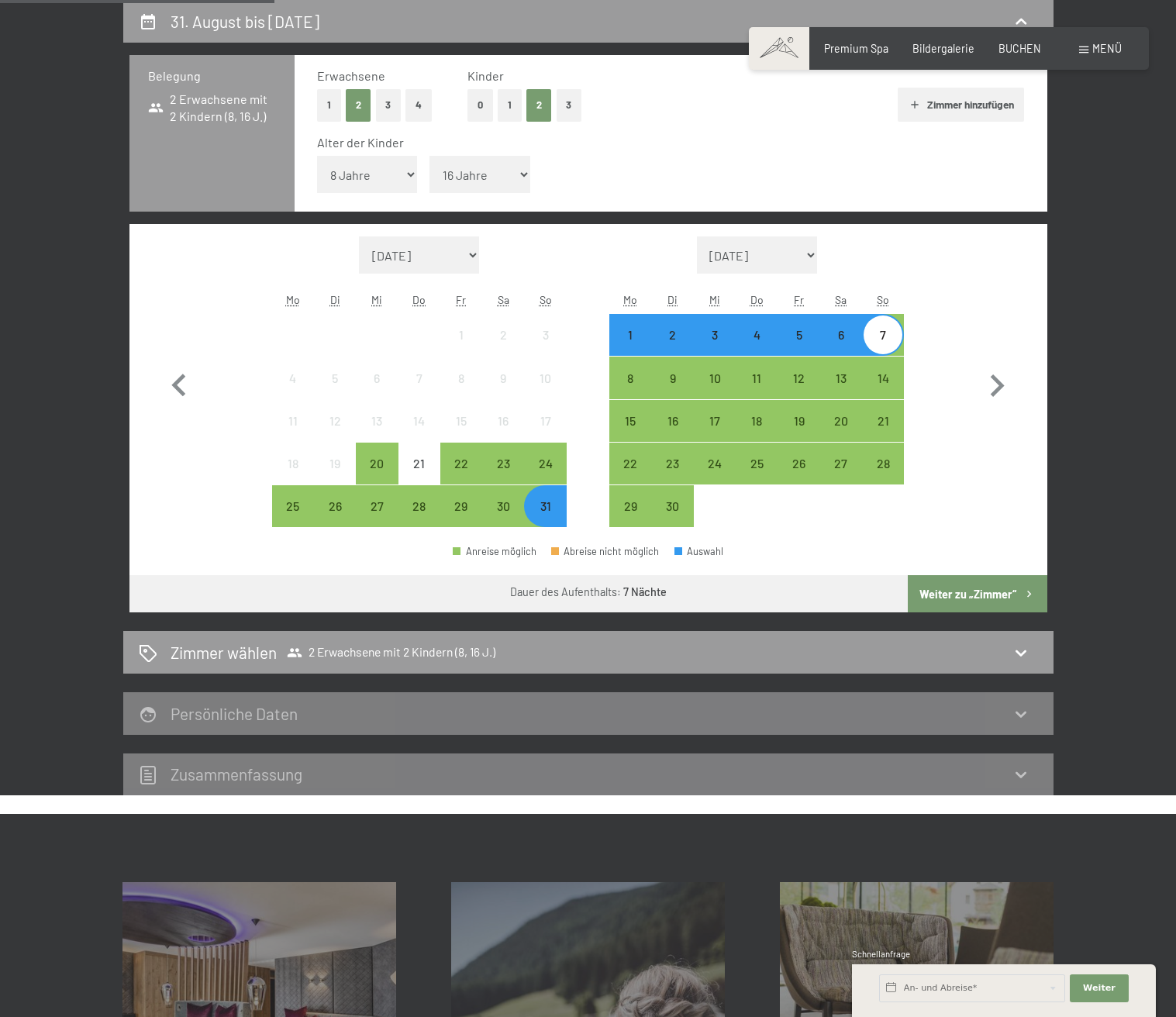
click at [634, 341] on div "1" at bounding box center [630, 348] width 38 height 38
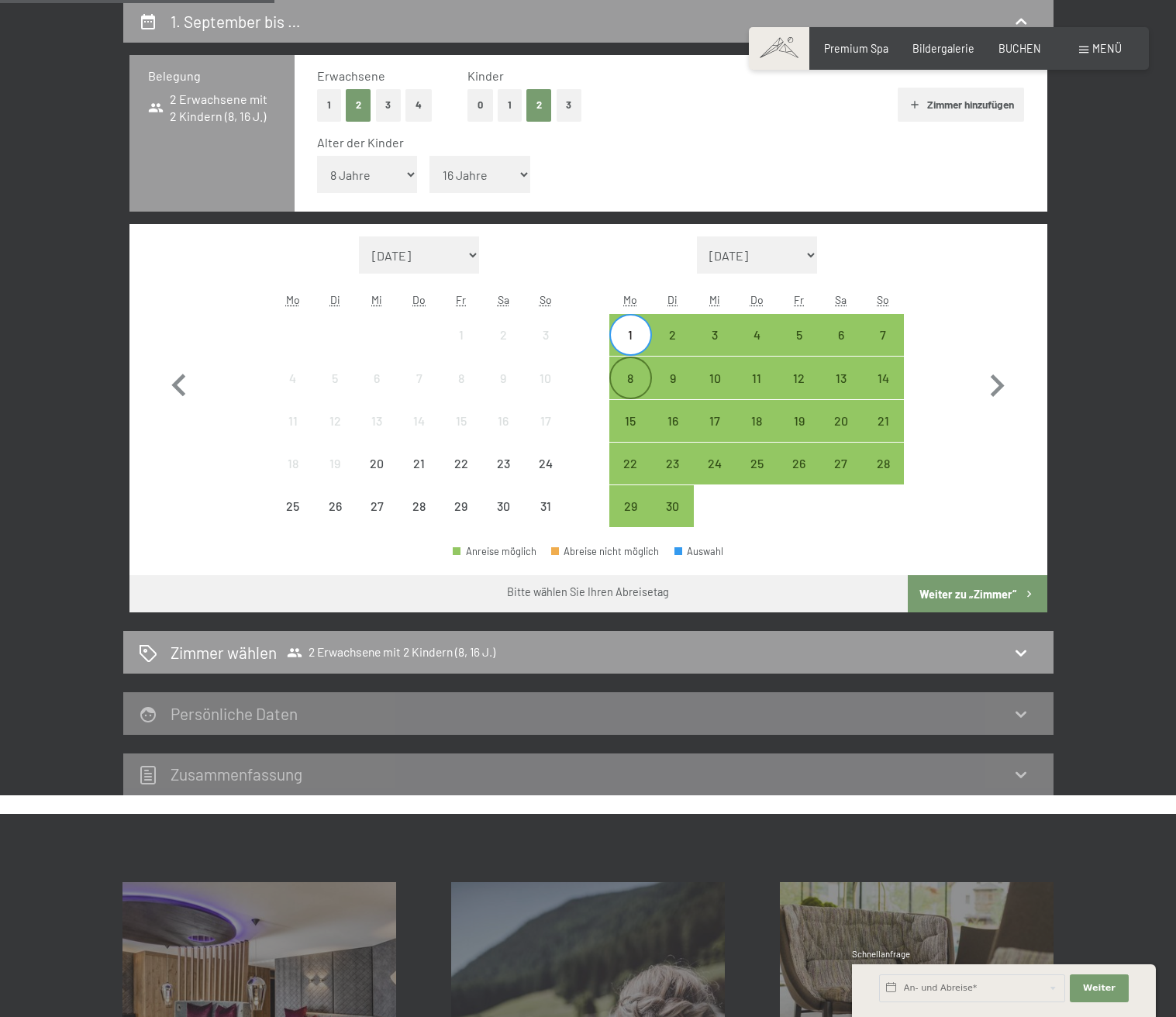
click at [640, 384] on div "8" at bounding box center [630, 391] width 38 height 38
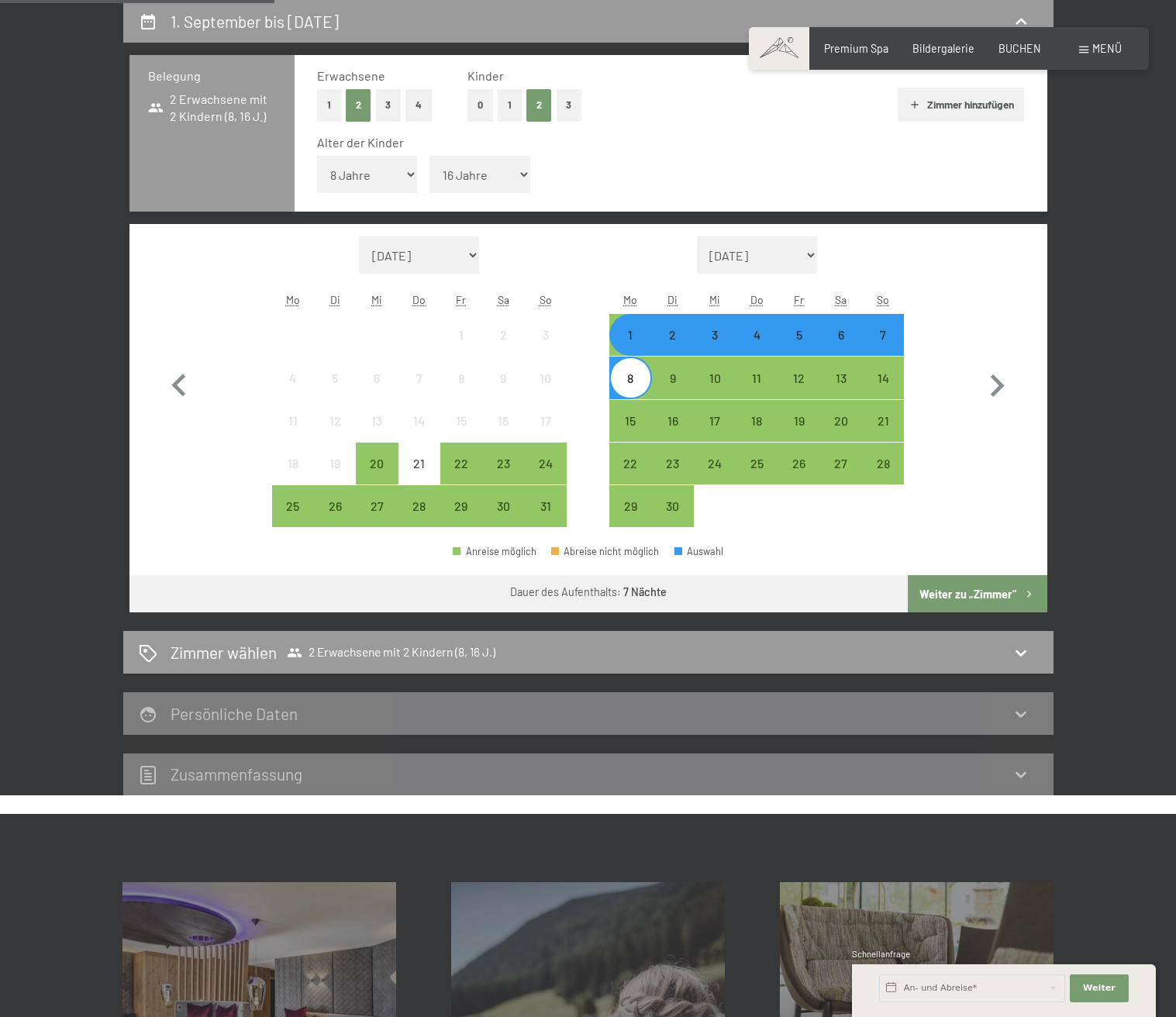
click at [989, 584] on button "Weiter zu „Zimmer“" at bounding box center [977, 594] width 138 height 37
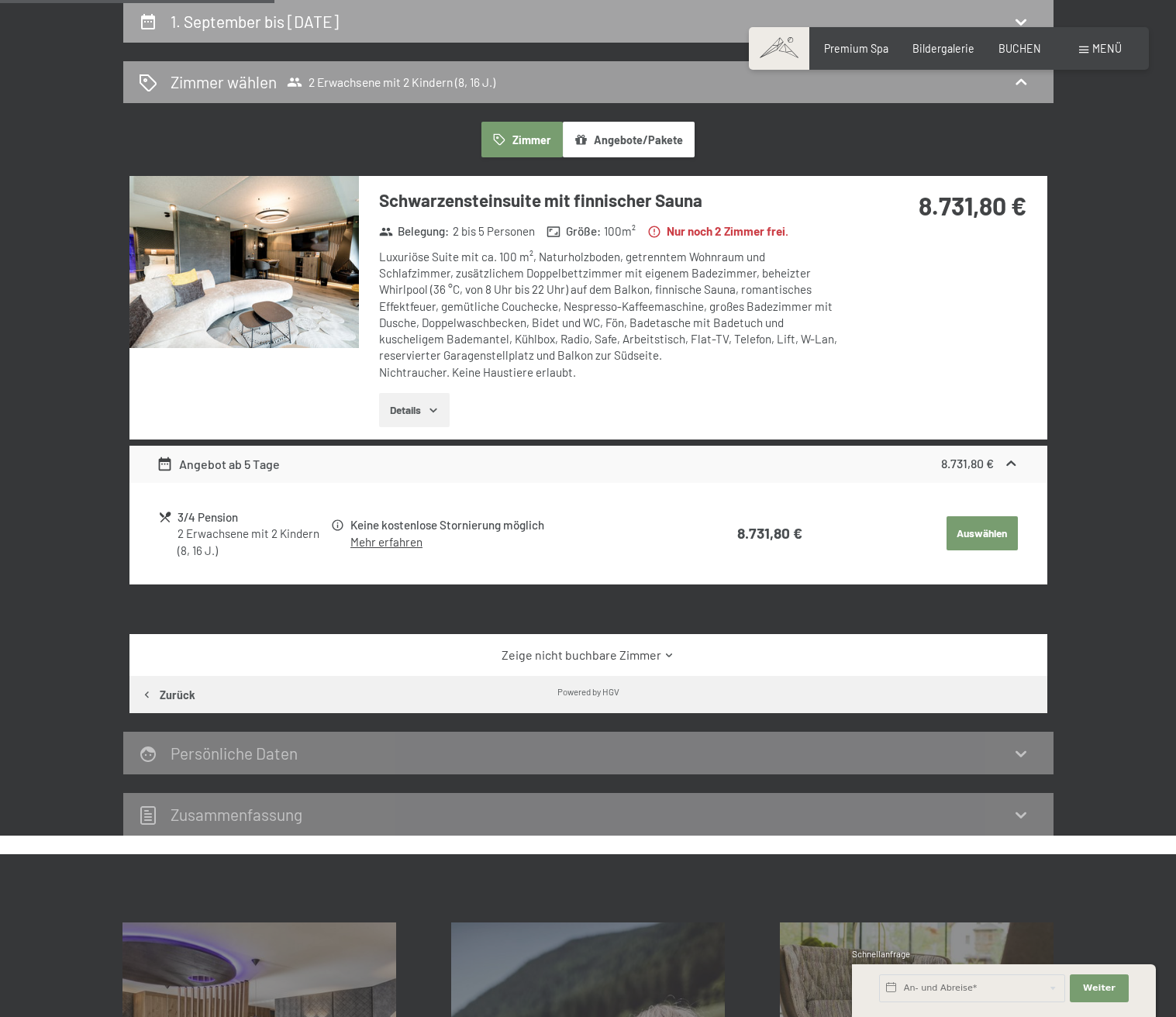
click at [439, 12] on div "1. September bis 8. September 2025" at bounding box center [588, 20] width 899 height 22
select select "8"
select select "16"
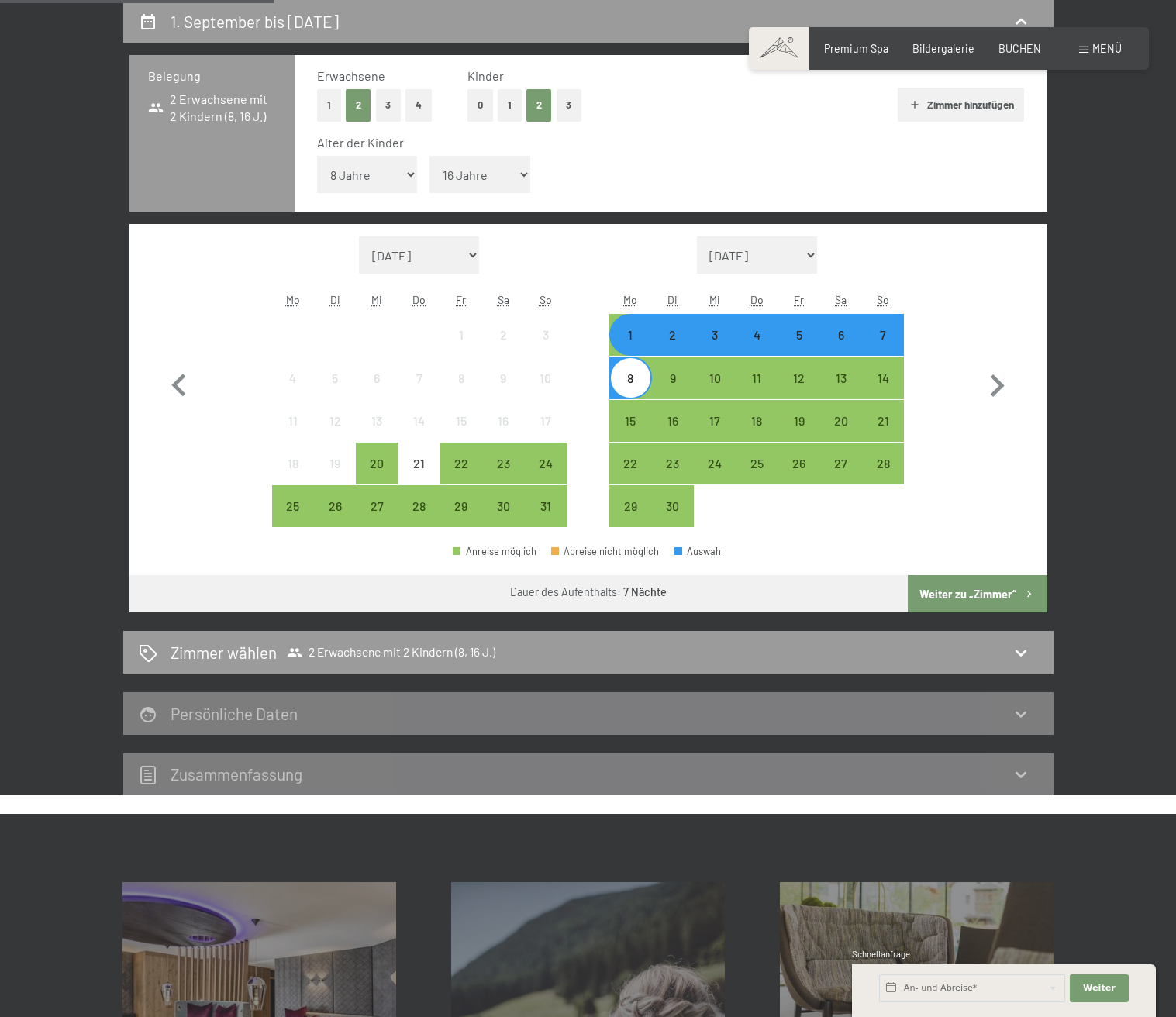
click at [670, 340] on div "2" at bounding box center [673, 348] width 38 height 38
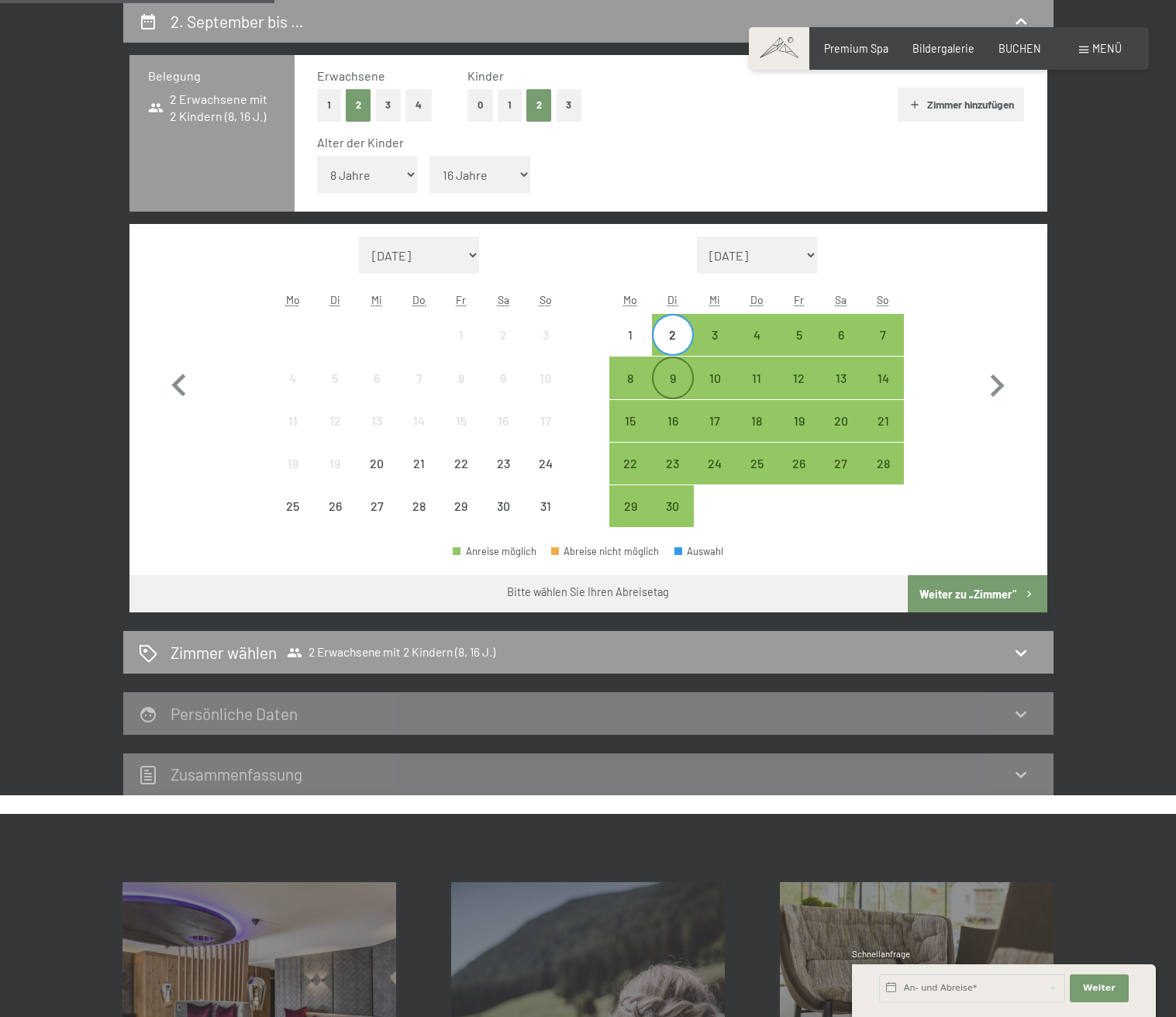
click at [672, 374] on div "9" at bounding box center [673, 391] width 38 height 38
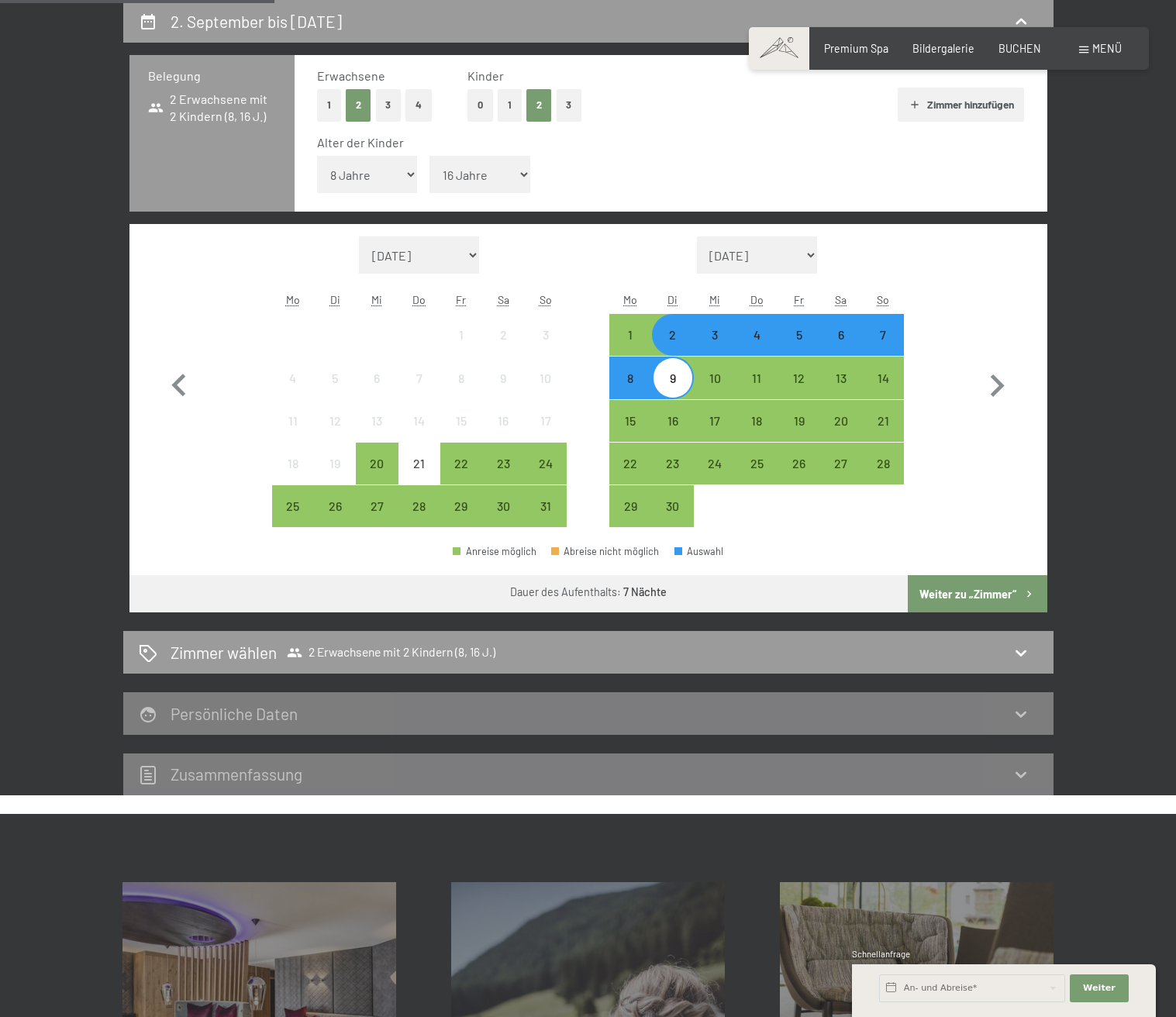
click at [980, 589] on button "Weiter zu „Zimmer“" at bounding box center [977, 594] width 138 height 37
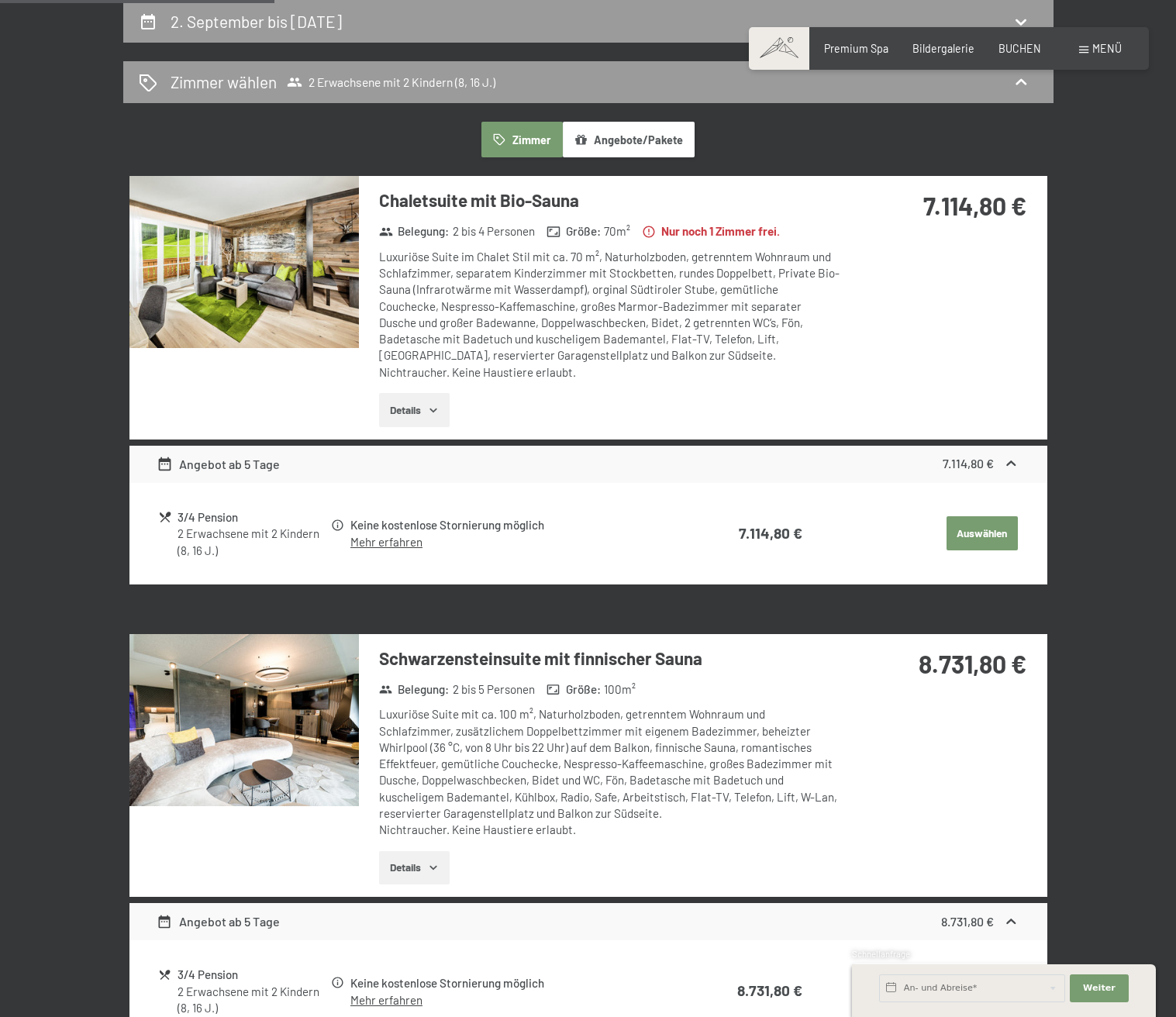
click at [438, 407] on icon "button" at bounding box center [432, 409] width 12 height 12
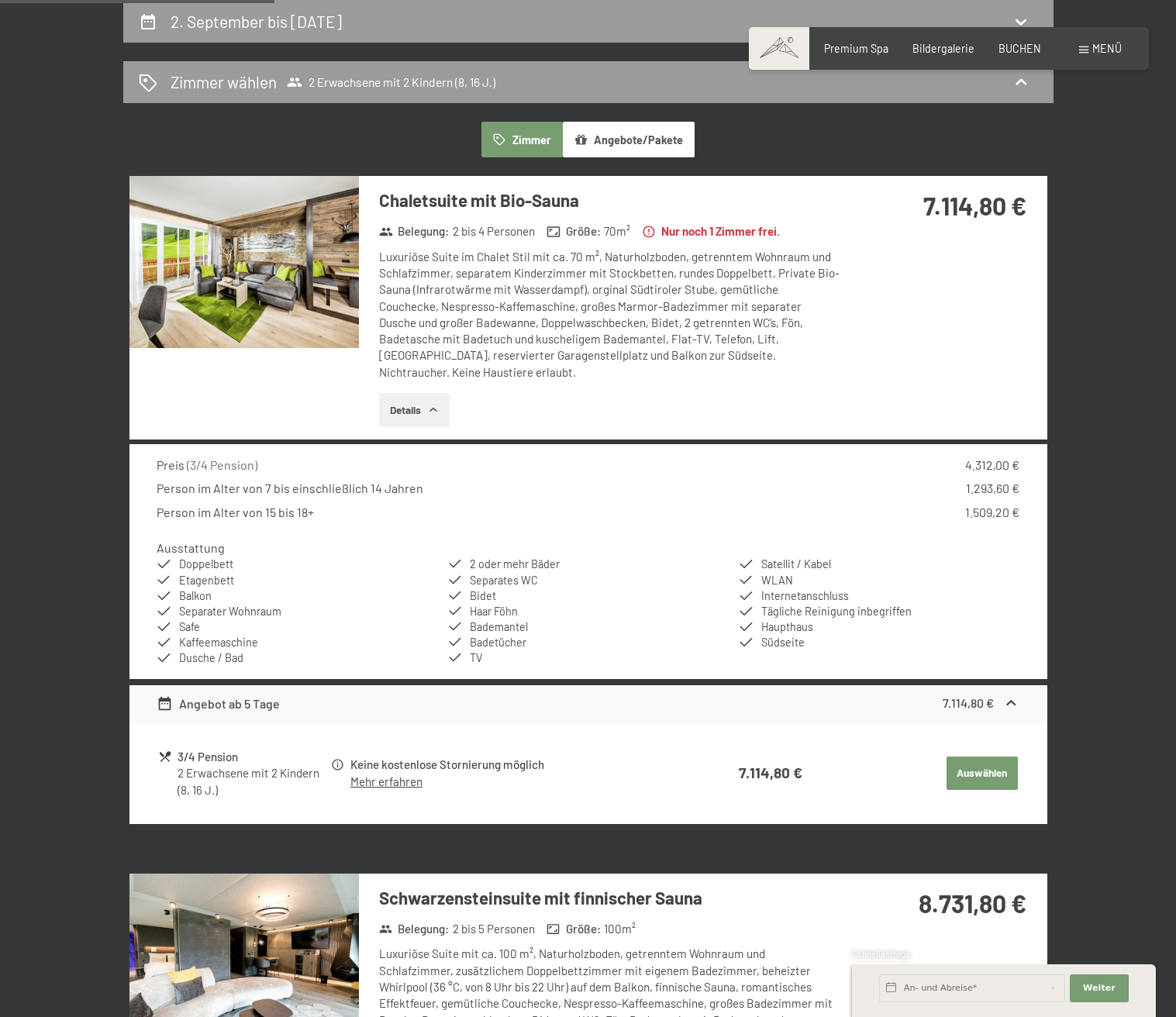
click at [670, 146] on button "Angebote/Pakete" at bounding box center [628, 139] width 132 height 36
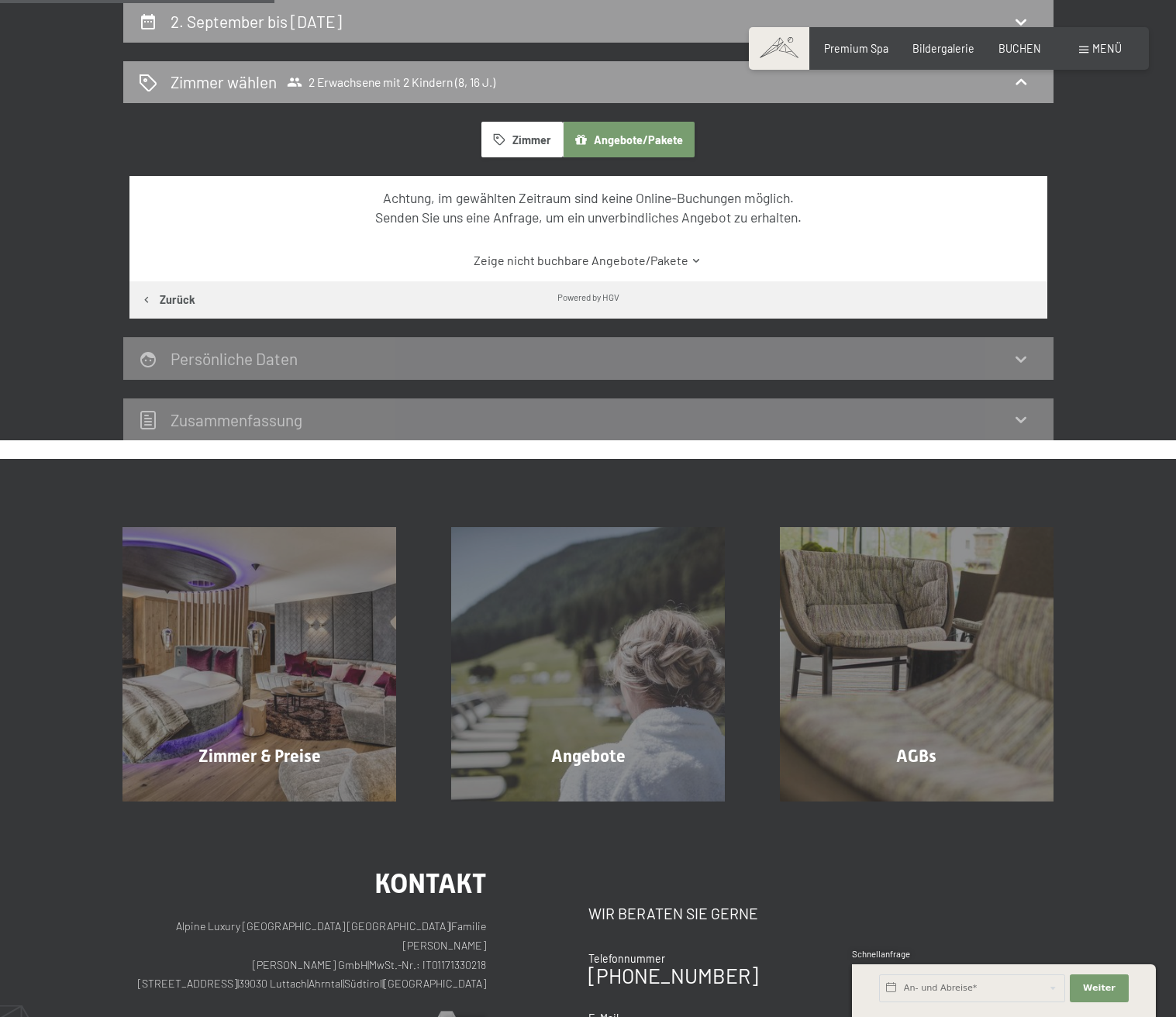
click at [515, 142] on button "Zimmer" at bounding box center [522, 139] width 81 height 36
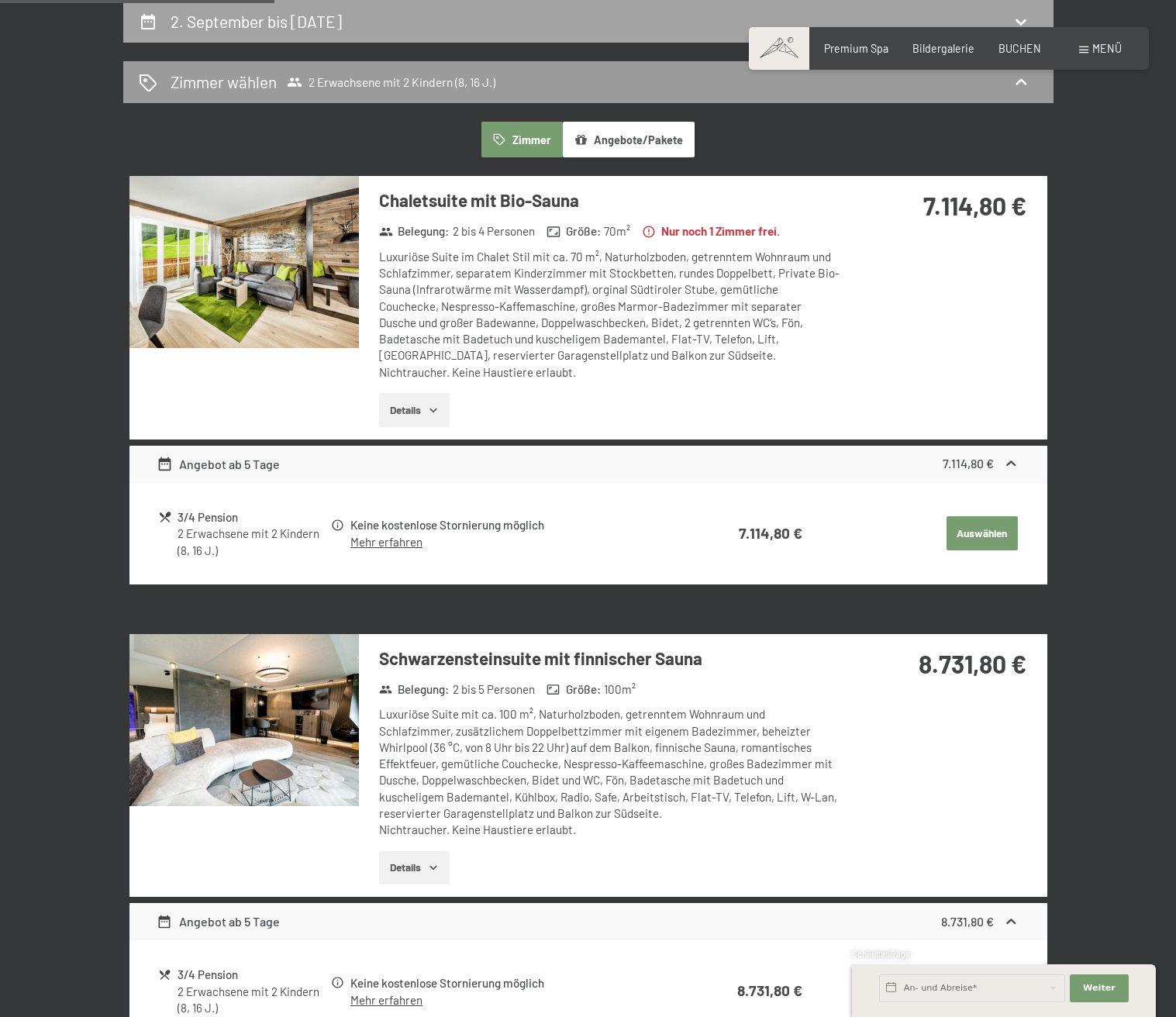
click at [348, 11] on div "2. September bis 9. September 2025" at bounding box center [258, 20] width 178 height 22
select select "8"
select select "16"
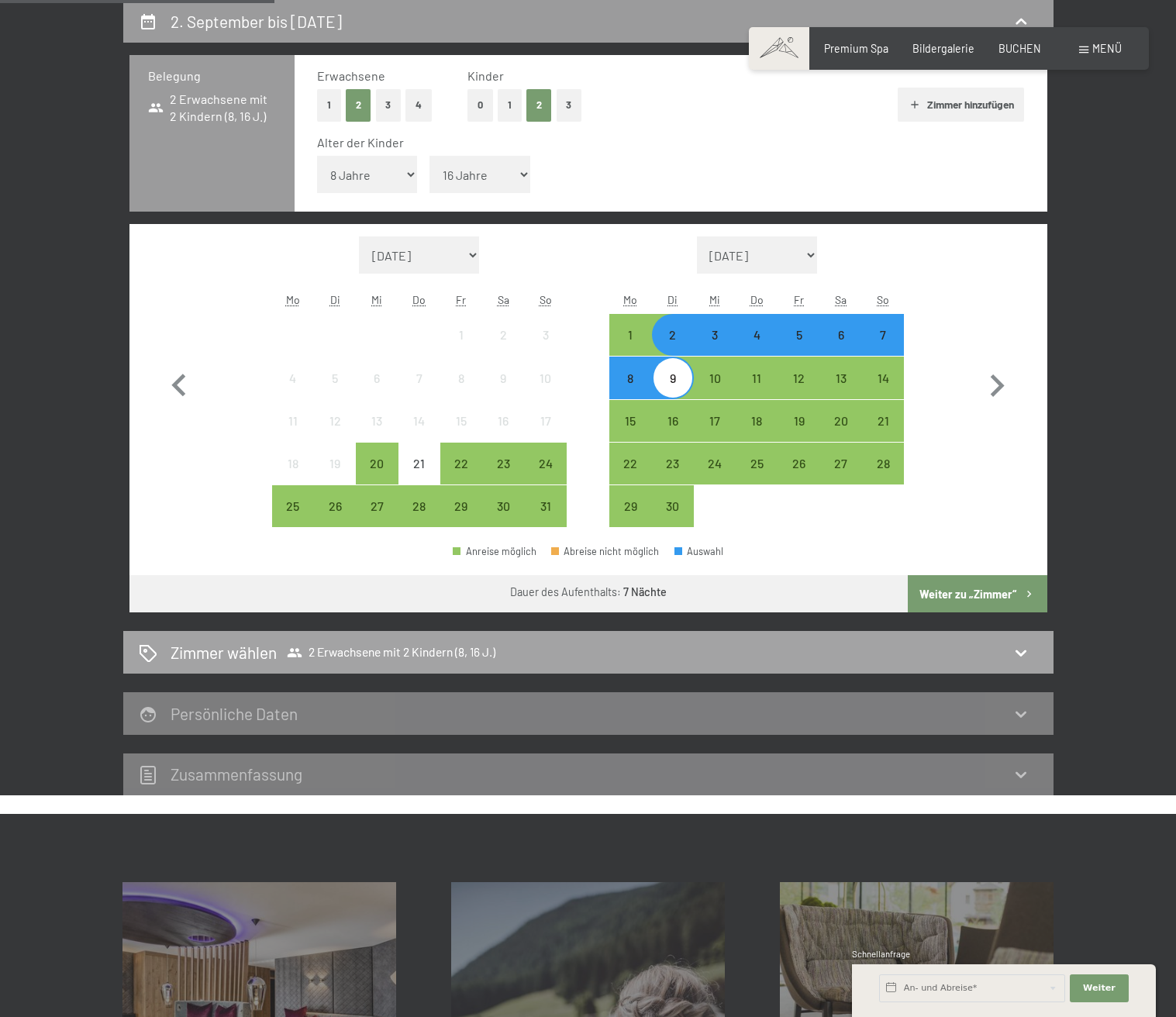
click at [510, 642] on div "Zimmer wählen 2 Erwachsene mit 2 Kindern (8, 16 J.)" at bounding box center [588, 652] width 899 height 22
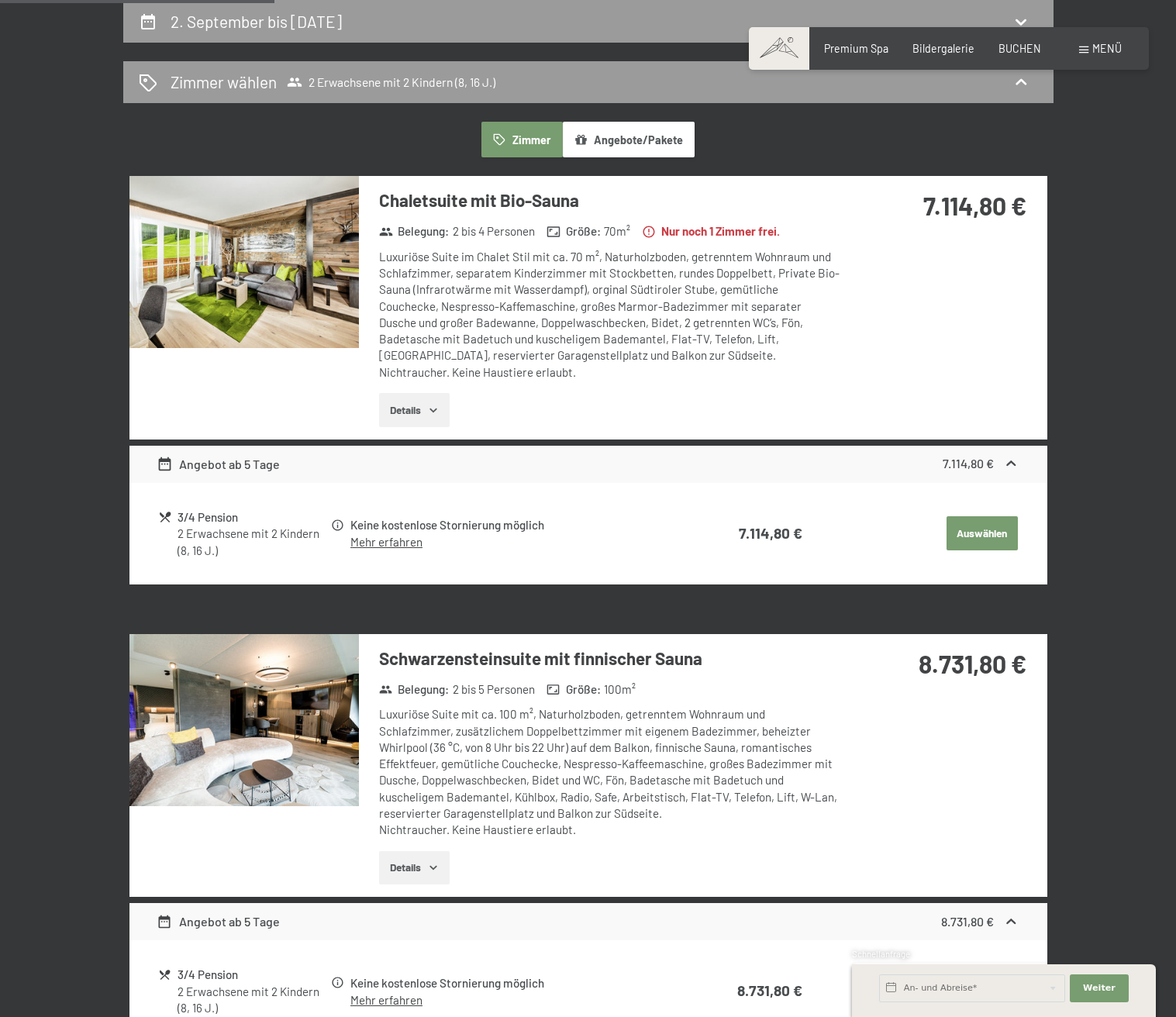
click at [224, 242] on img at bounding box center [244, 261] width 230 height 172
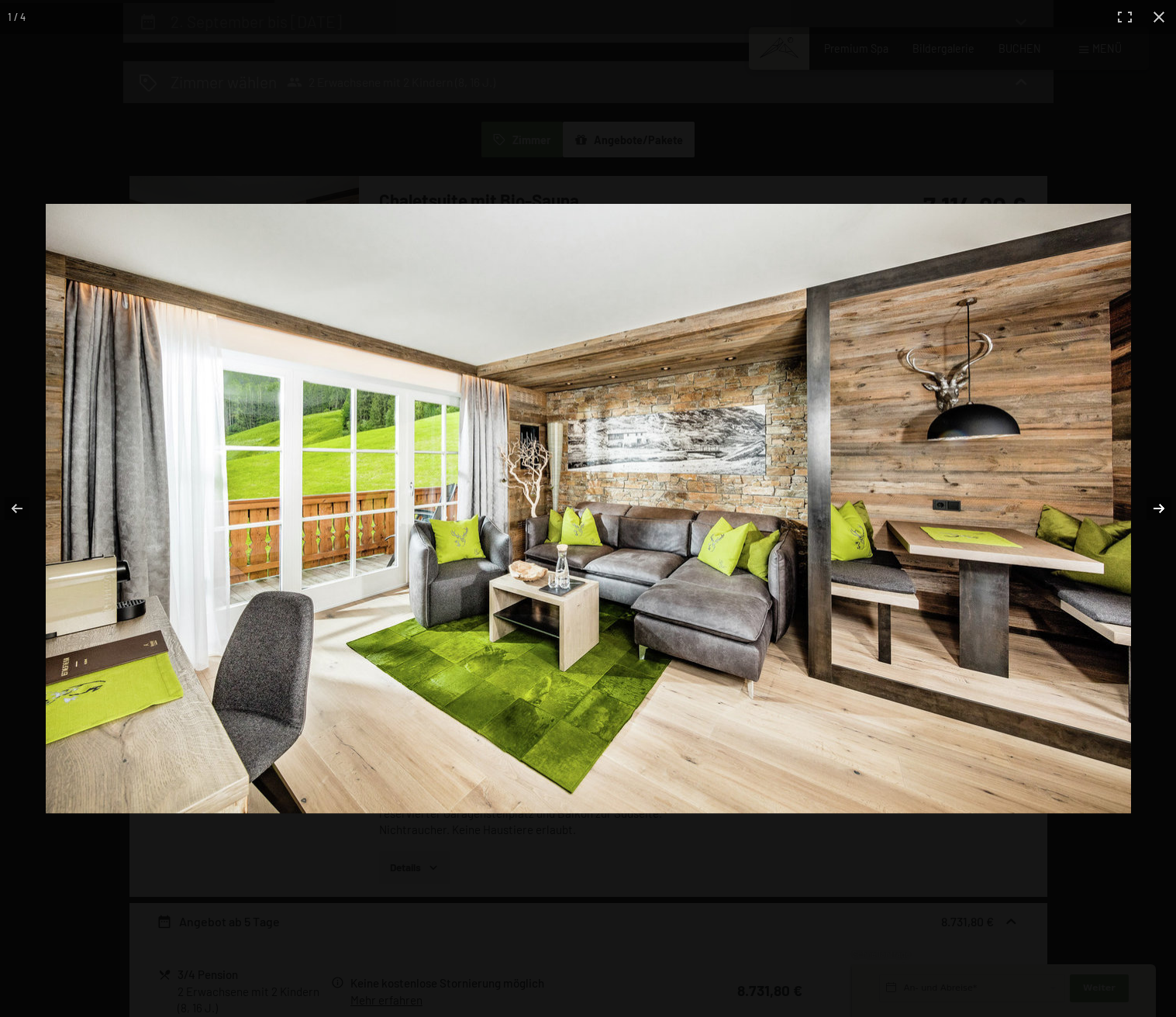
click at [1164, 505] on button "button" at bounding box center [1148, 508] width 54 height 78
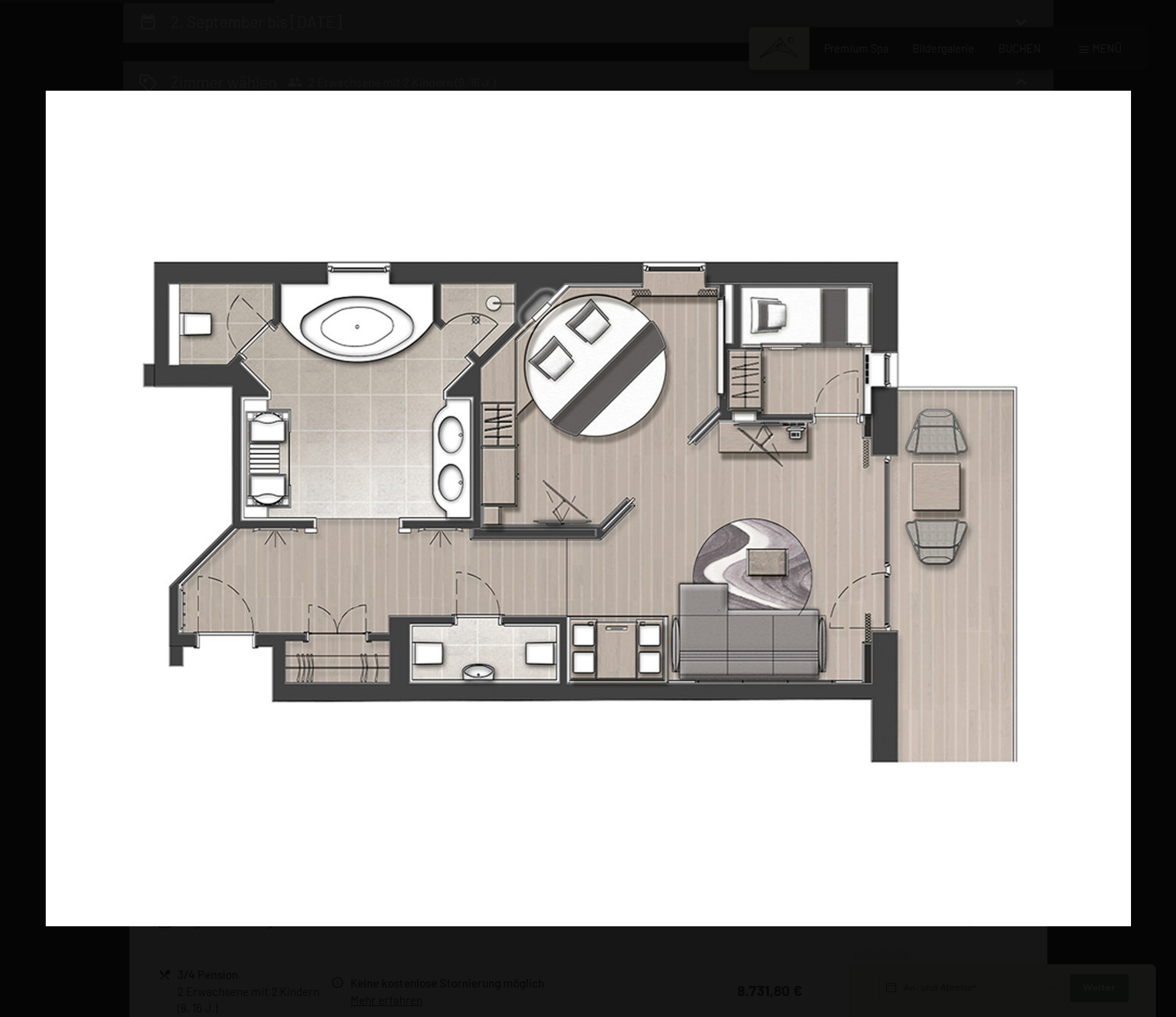
click at [1153, 506] on button "button" at bounding box center [1148, 508] width 54 height 78
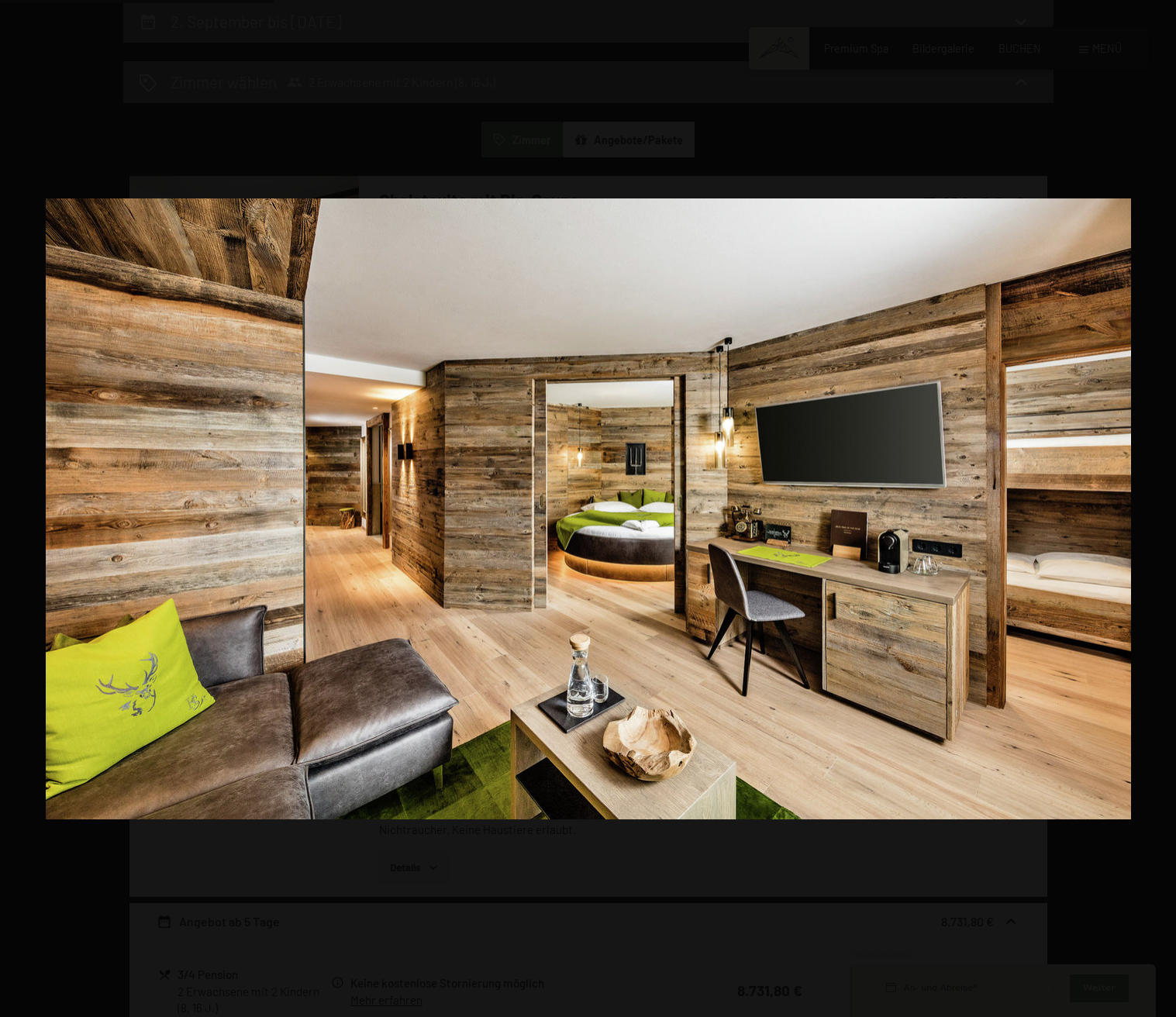
click at [1153, 506] on button "button" at bounding box center [1148, 508] width 54 height 78
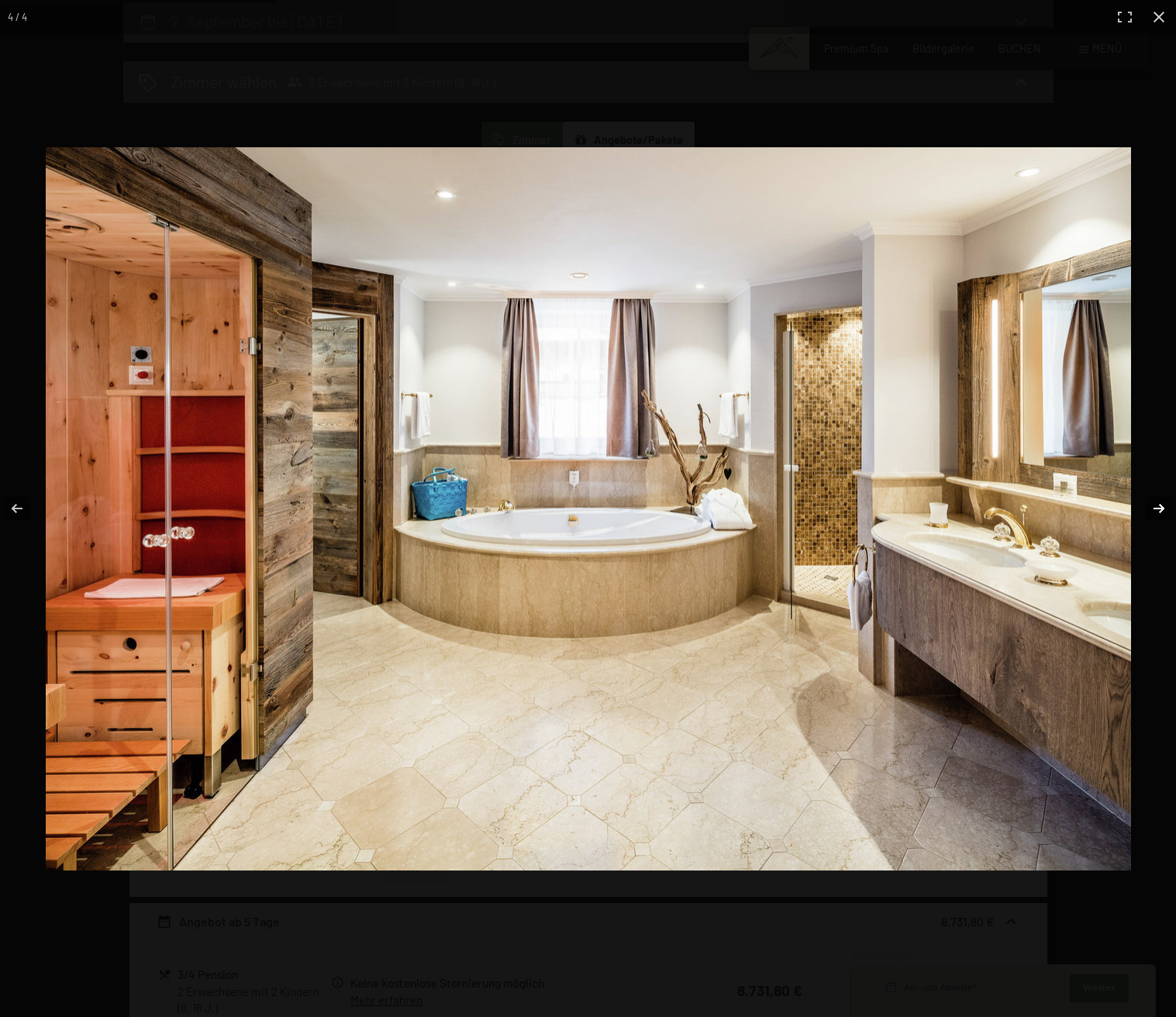
click at [1161, 504] on button "button" at bounding box center [1148, 508] width 54 height 78
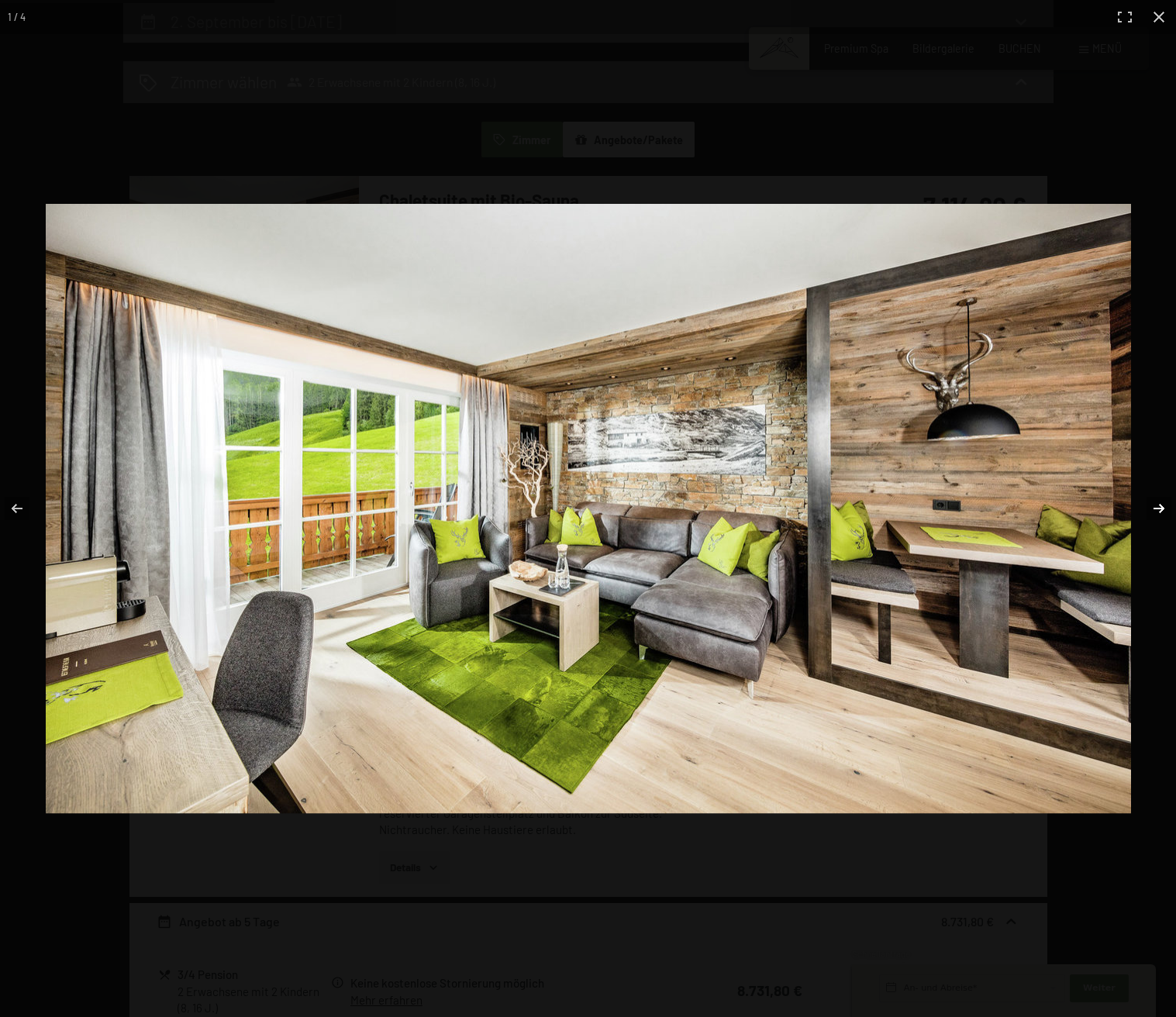
click at [1161, 504] on button "button" at bounding box center [1148, 508] width 54 height 78
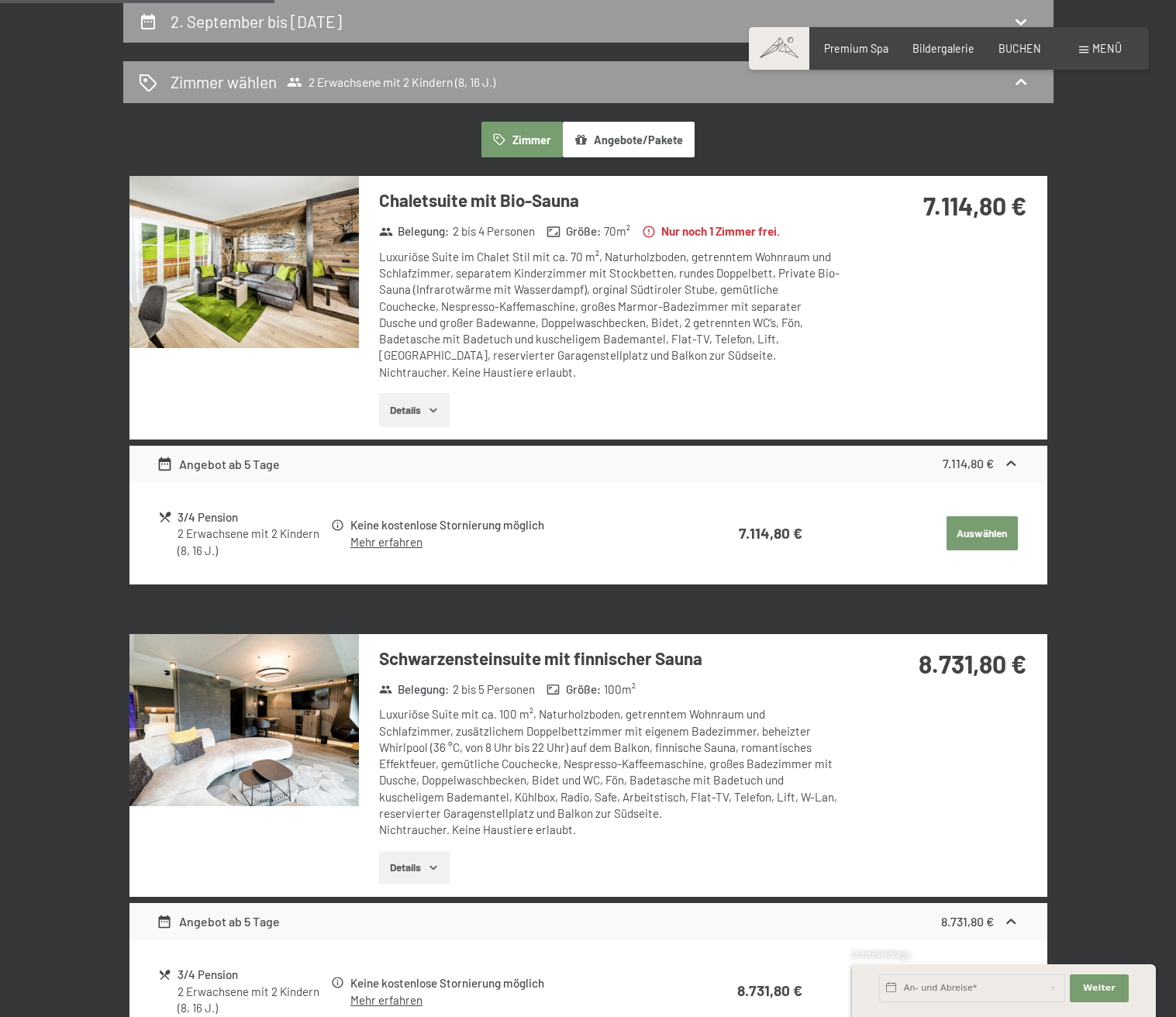
click at [0, 0] on button "button" at bounding box center [0, 0] width 0 height 0
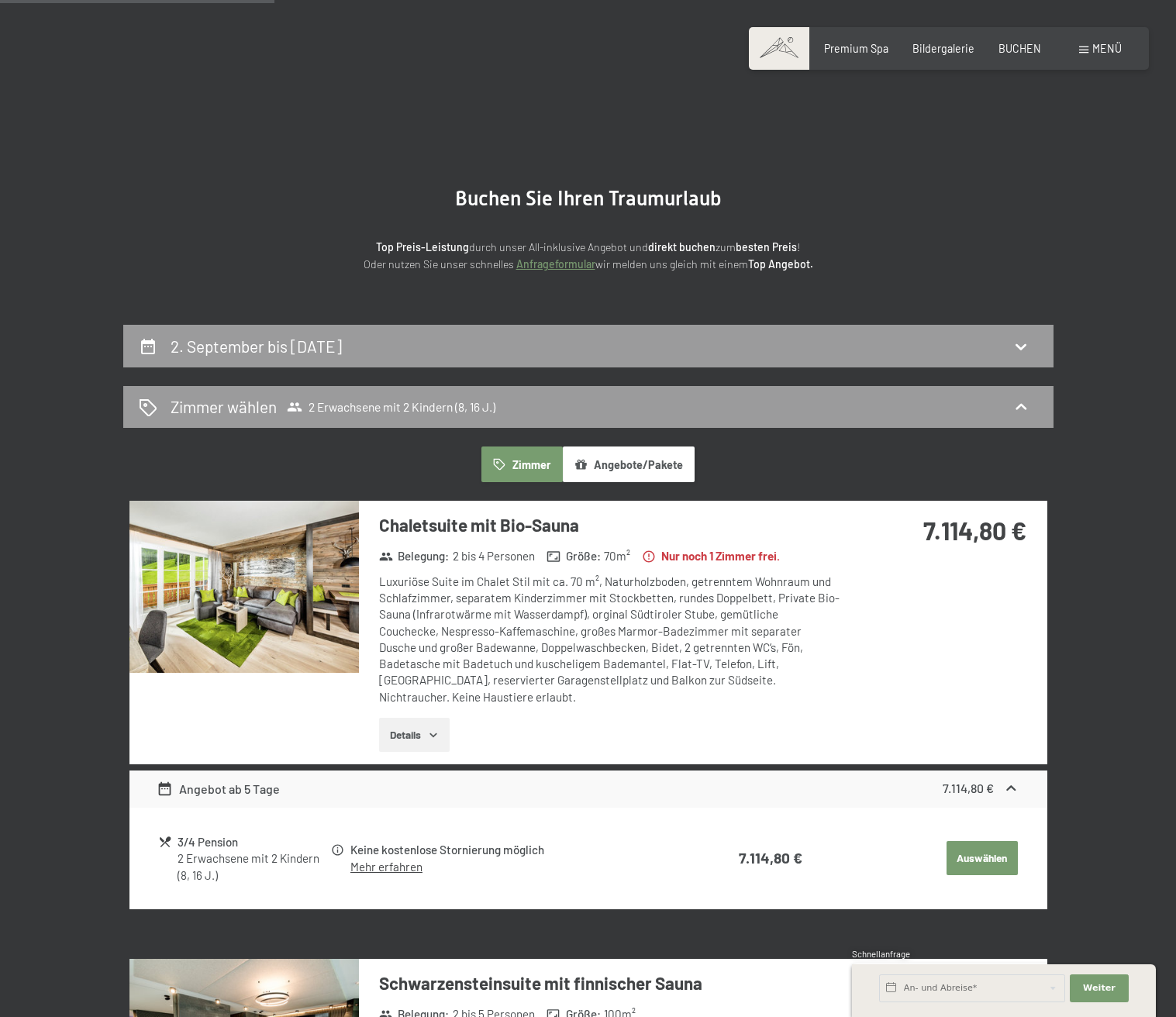
scroll to position [0, 0]
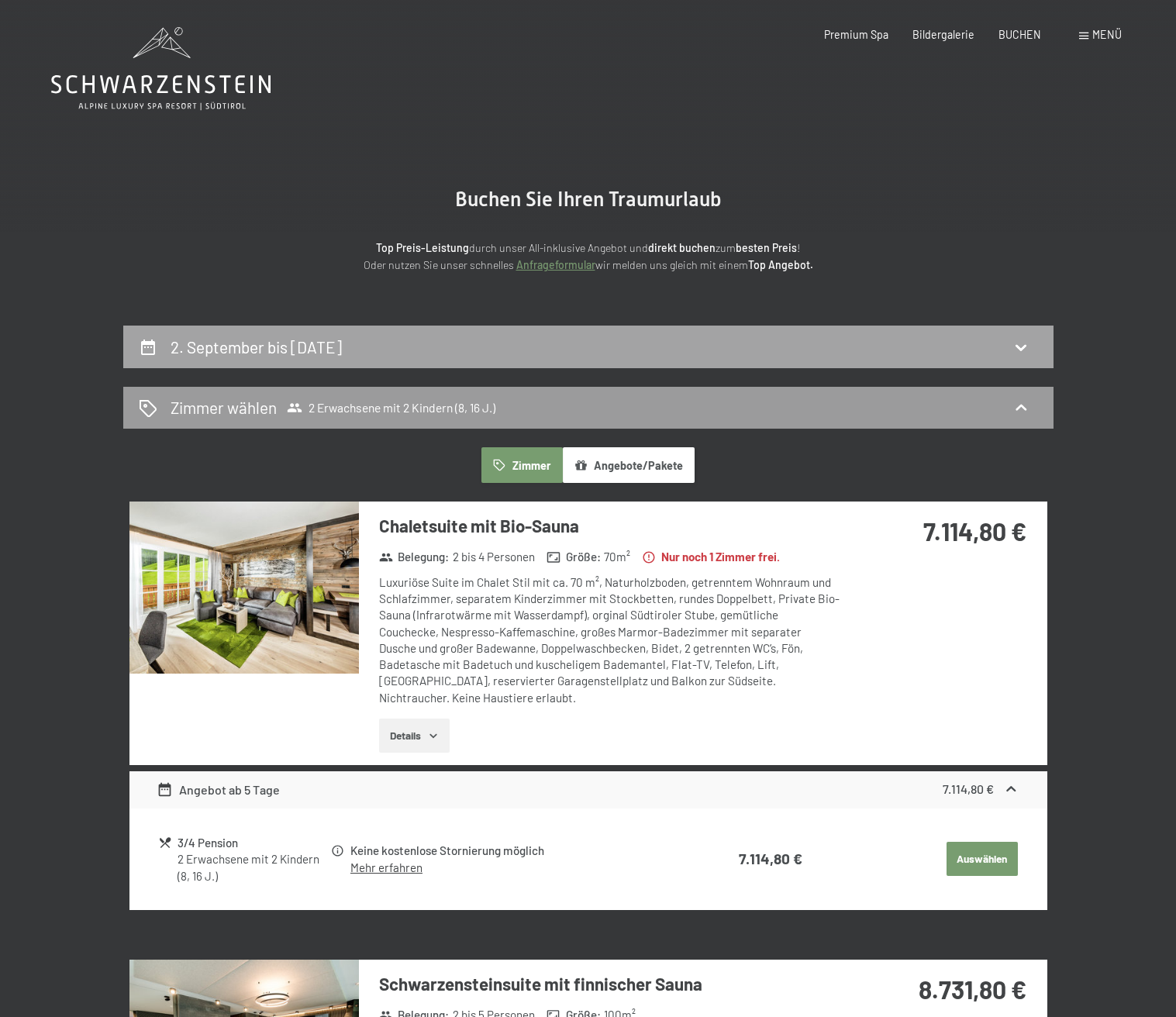
click at [699, 334] on div "2. September bis 9. September 2025" at bounding box center [588, 347] width 930 height 42
select select "8"
select select "16"
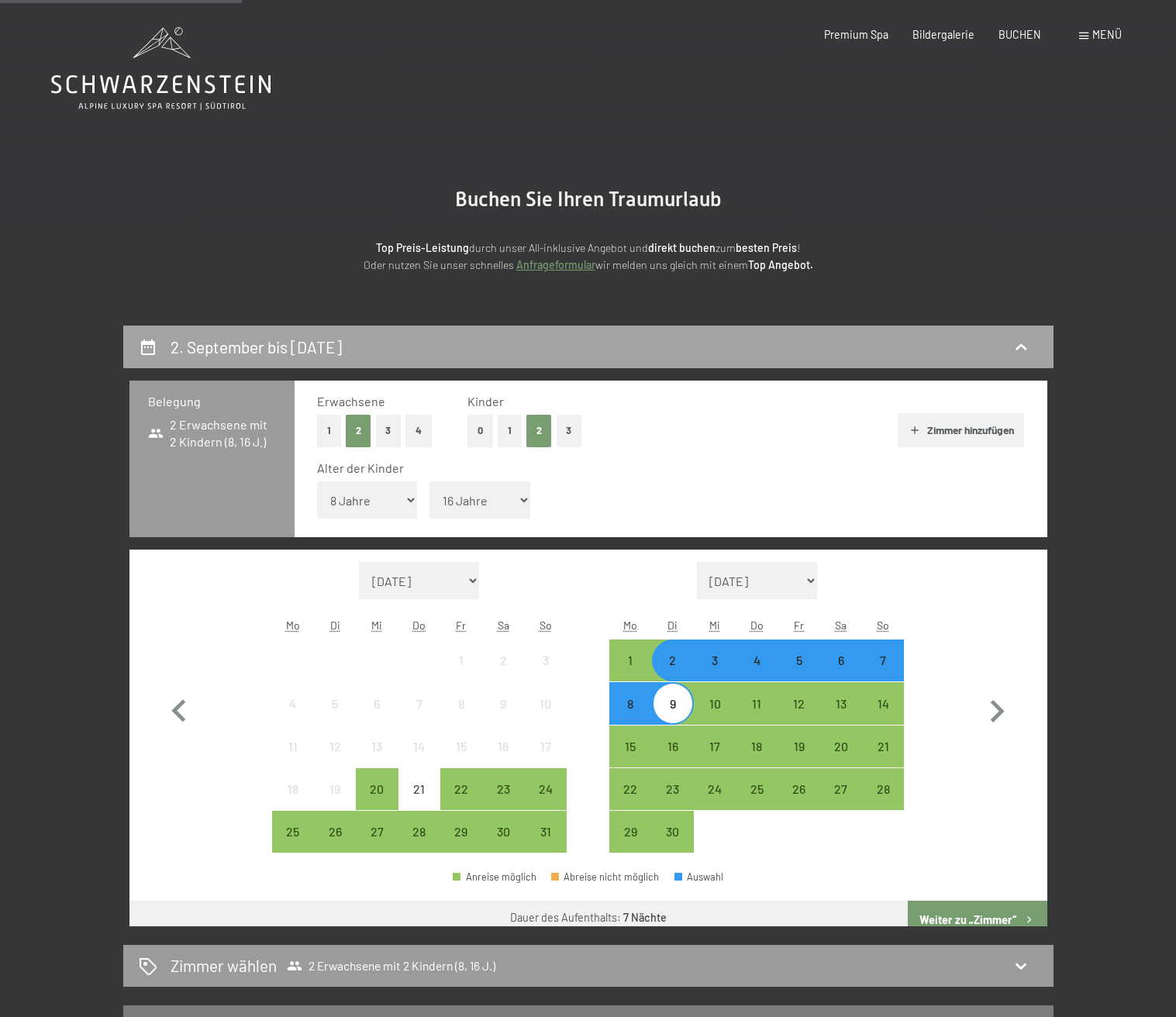
scroll to position [326, 0]
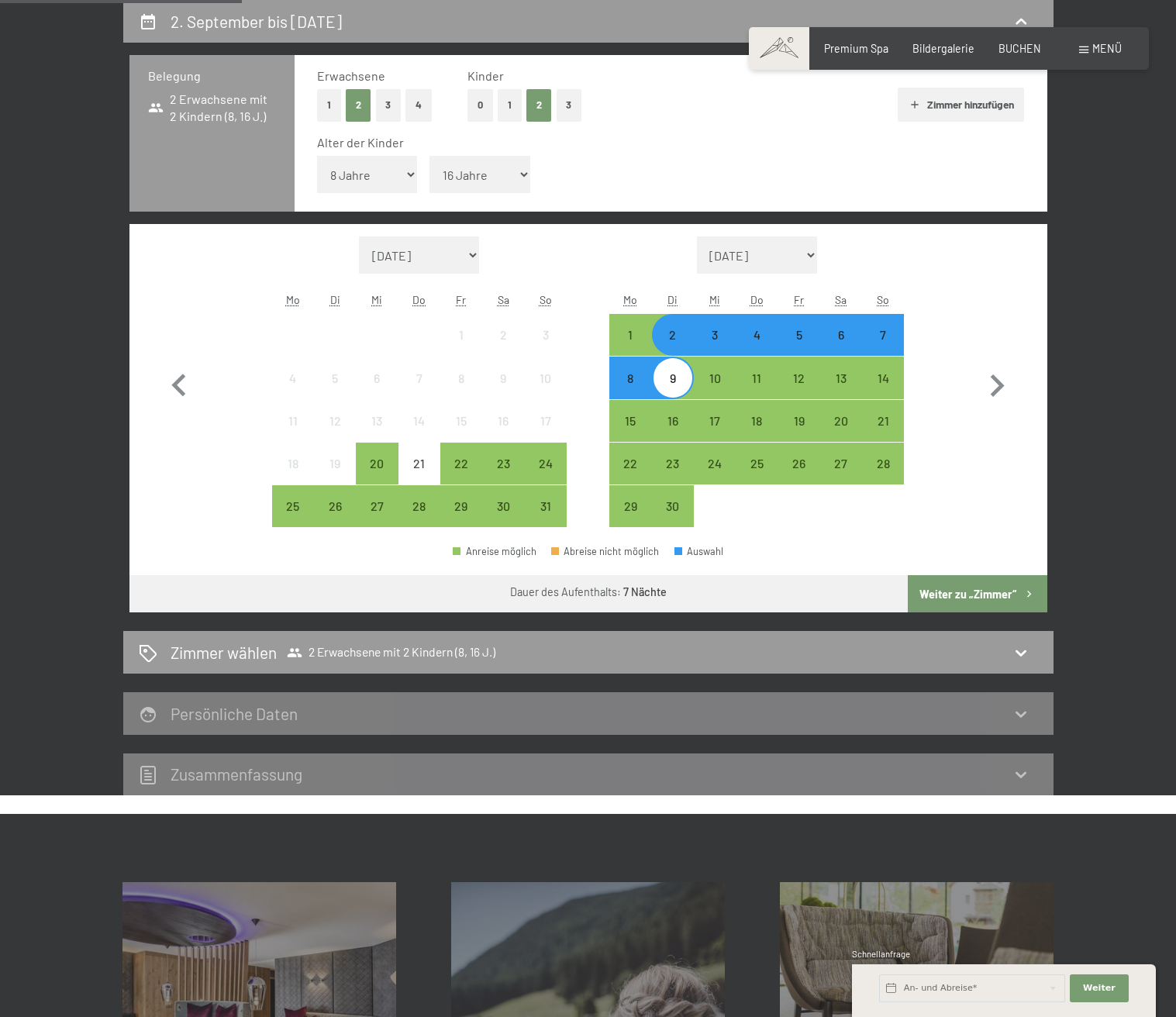
click at [719, 339] on div "3" at bounding box center [715, 348] width 38 height 38
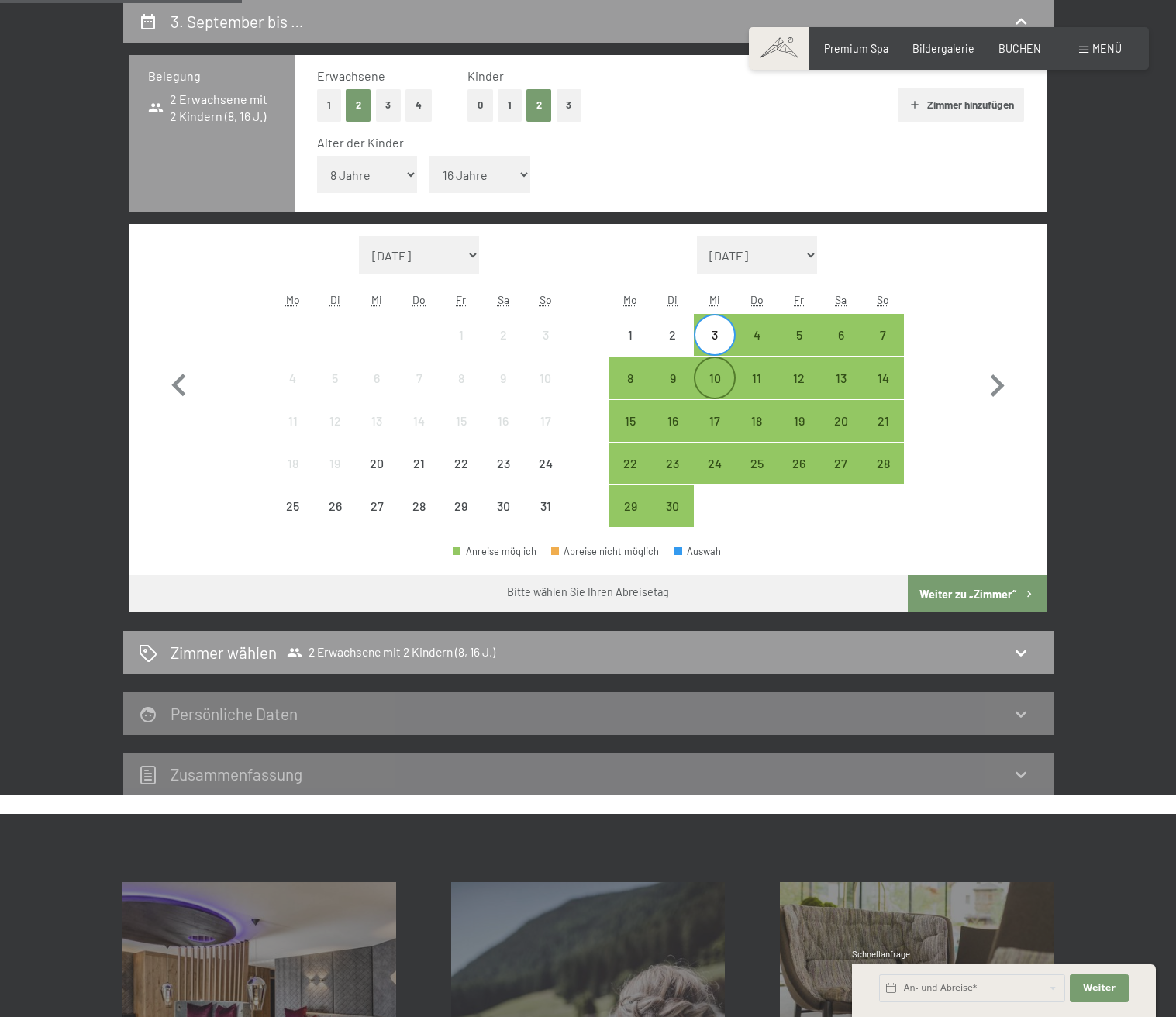
click at [710, 378] on div "10" at bounding box center [715, 391] width 38 height 38
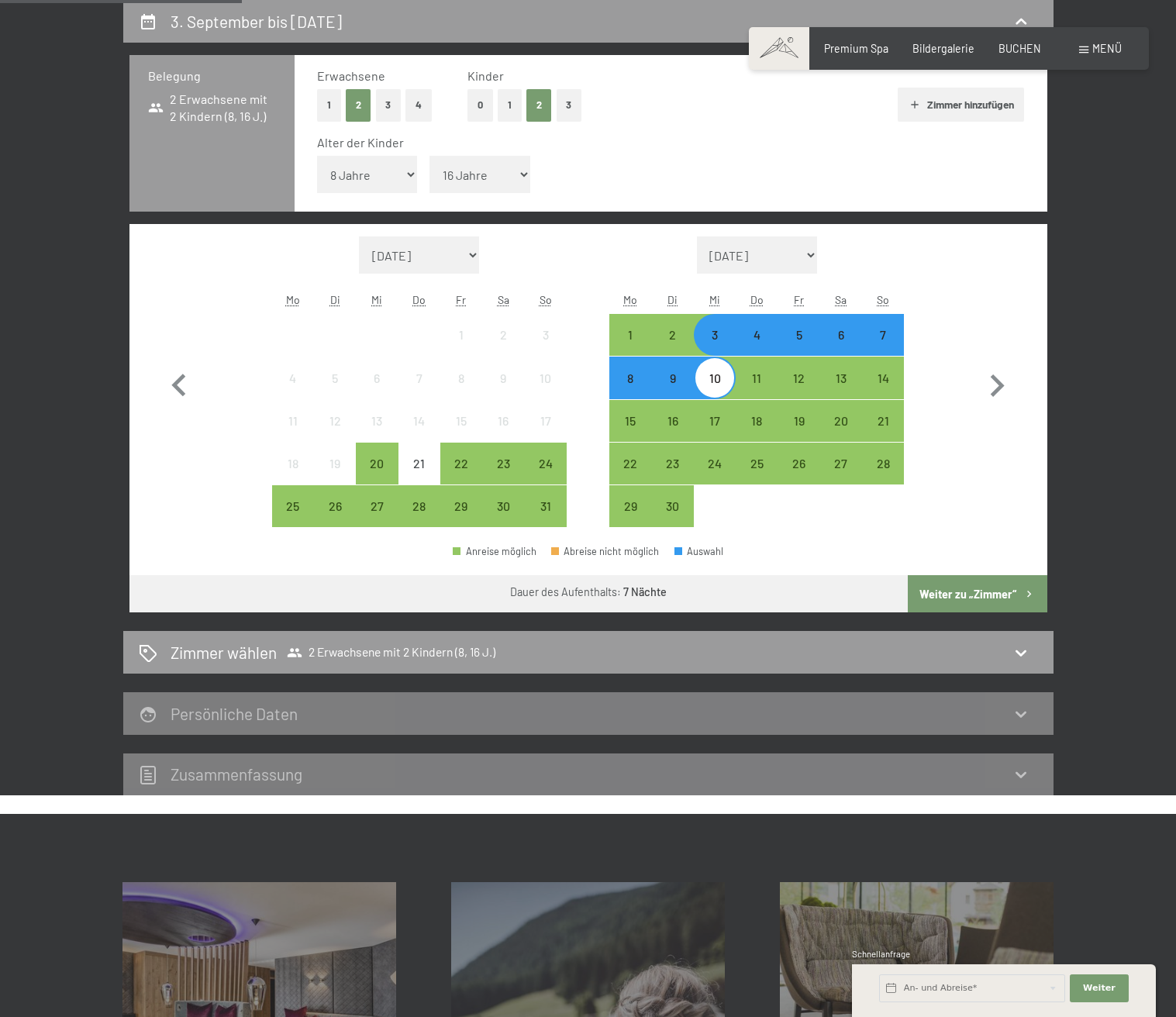
click at [985, 589] on button "Weiter zu „Zimmer“" at bounding box center [977, 594] width 138 height 37
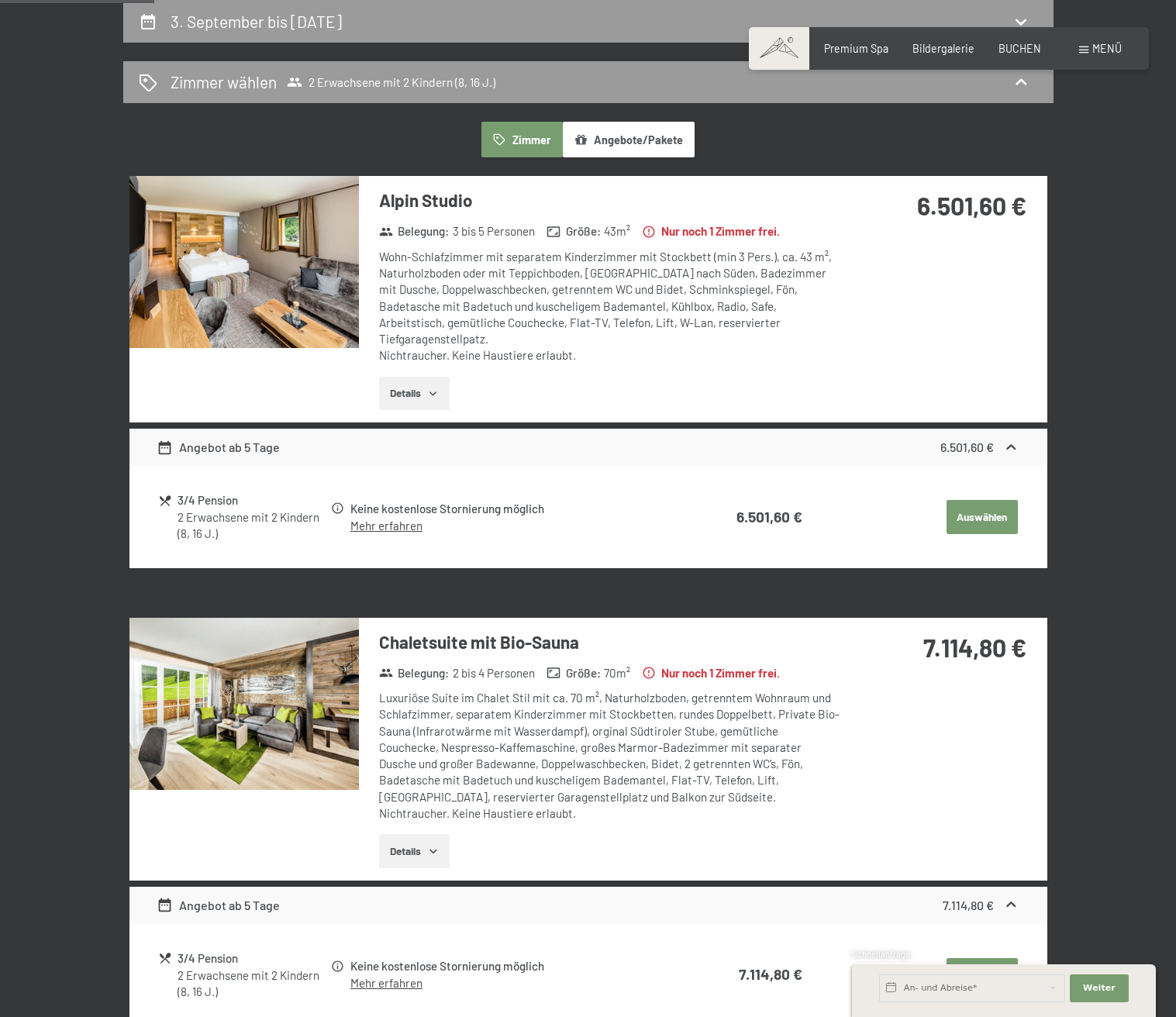
scroll to position [0, 0]
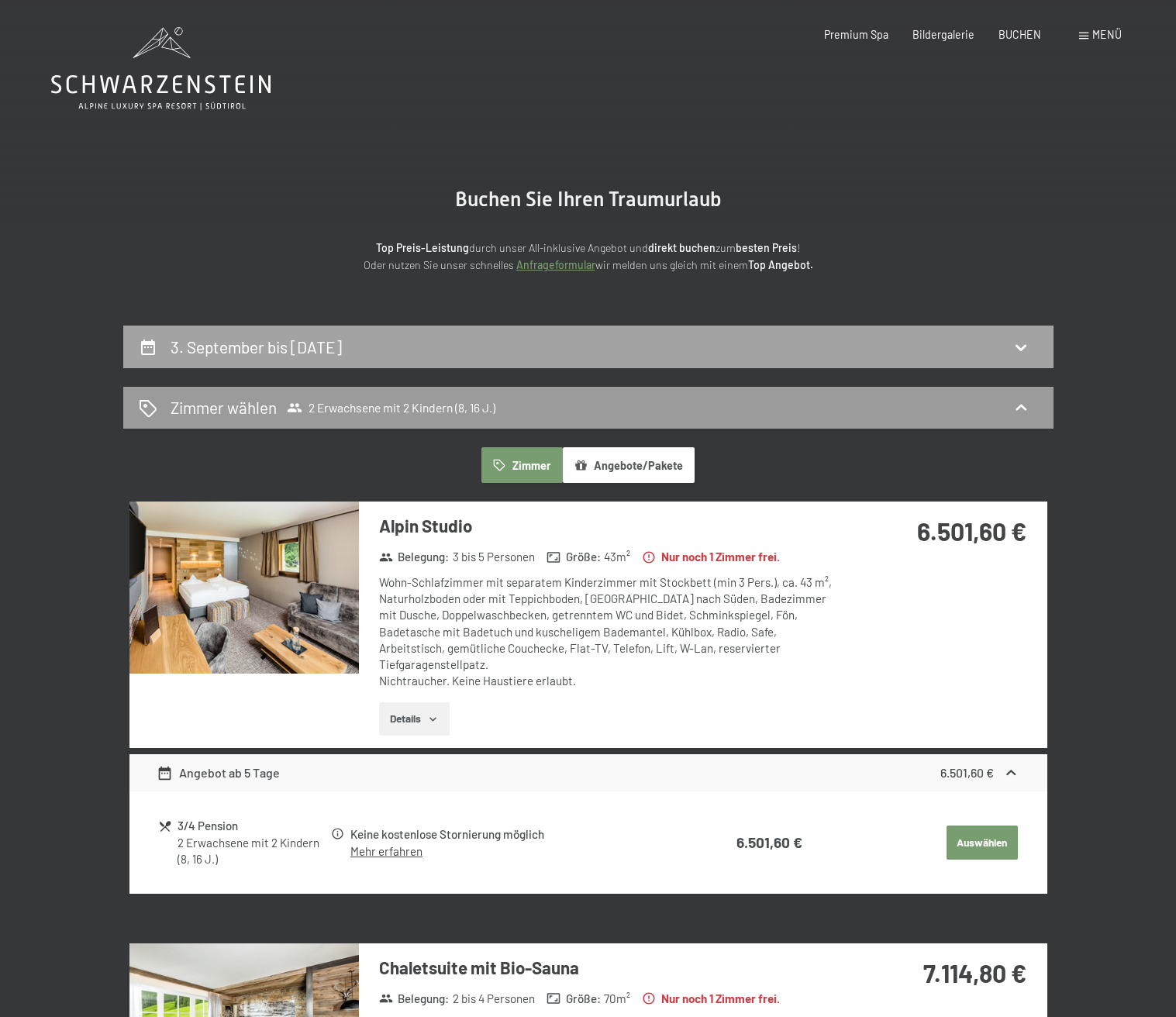
click at [467, 353] on div "3. September bis 10. September 2025" at bounding box center [588, 346] width 899 height 22
select select "8"
select select "16"
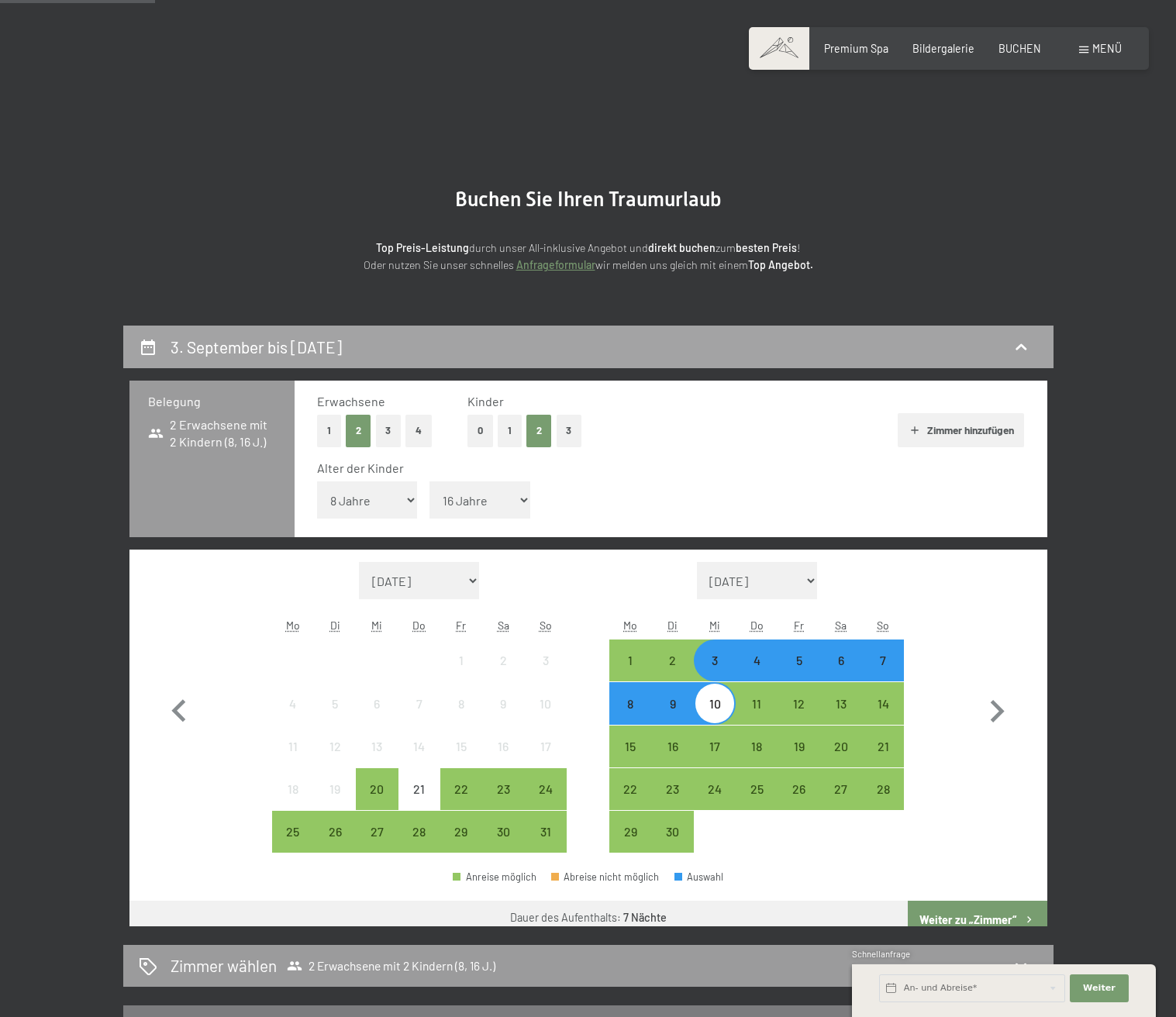
scroll to position [326, 0]
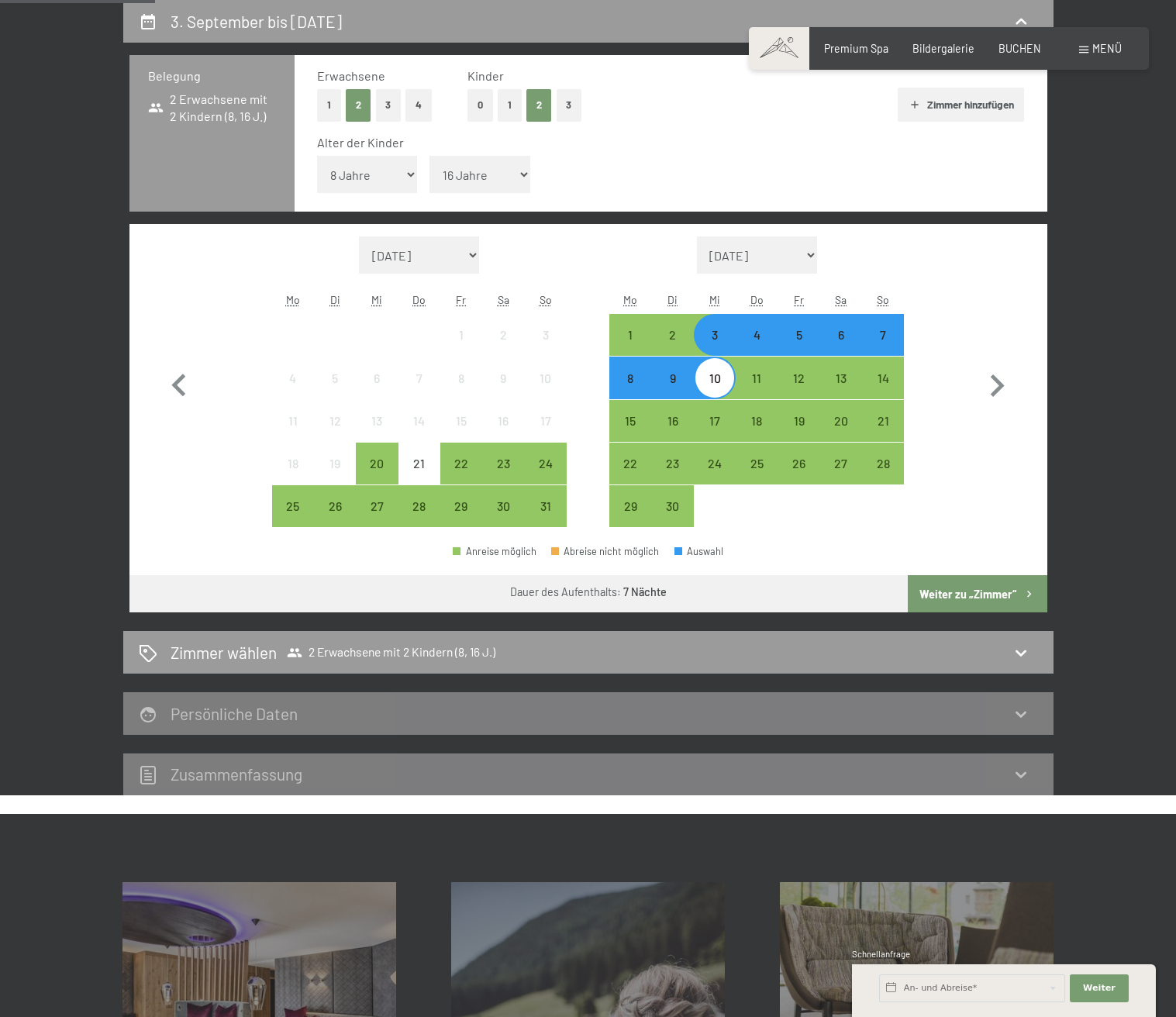
click at [750, 336] on div "4" at bounding box center [756, 348] width 38 height 38
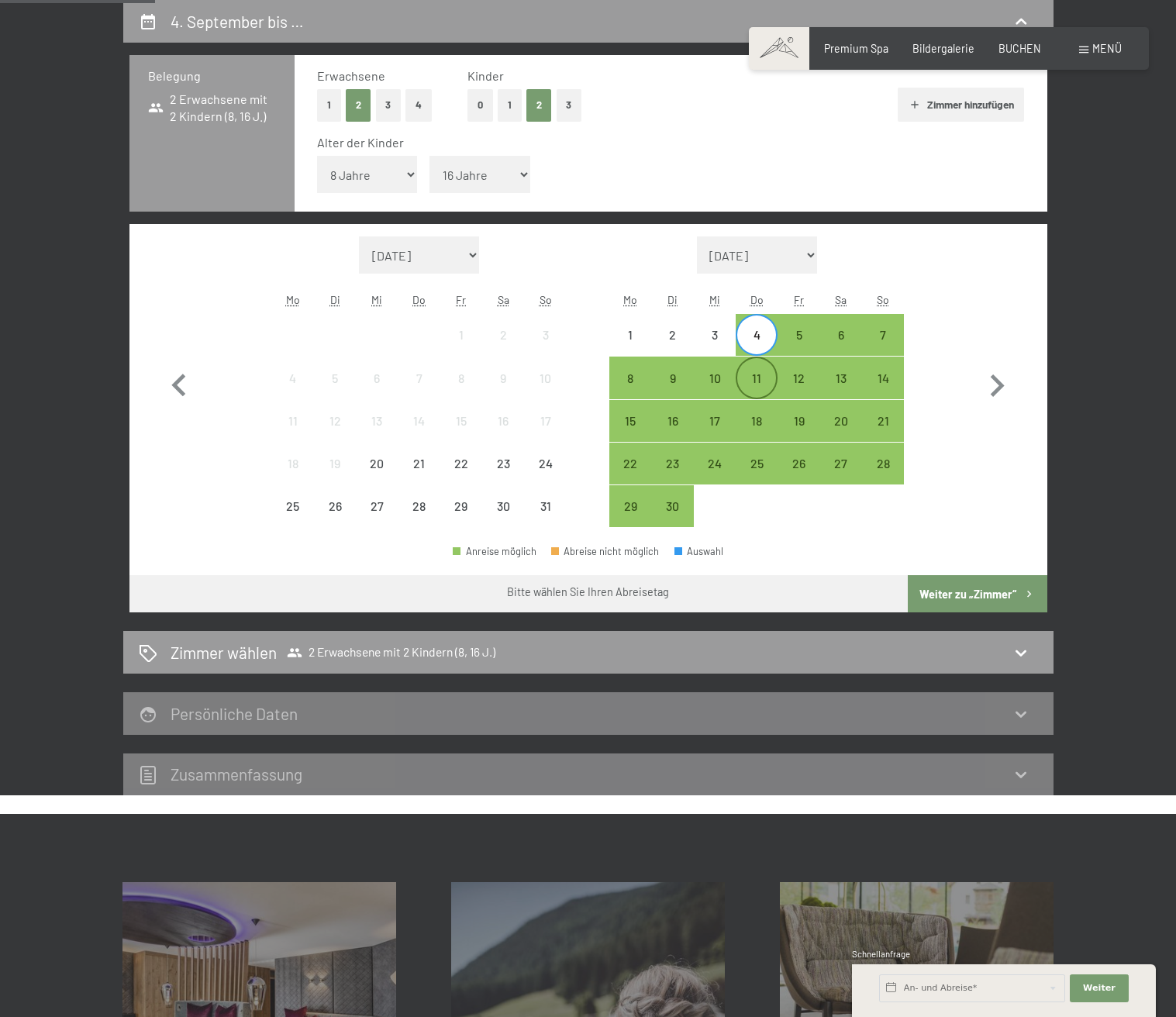
click at [751, 375] on div "11" at bounding box center [756, 391] width 38 height 38
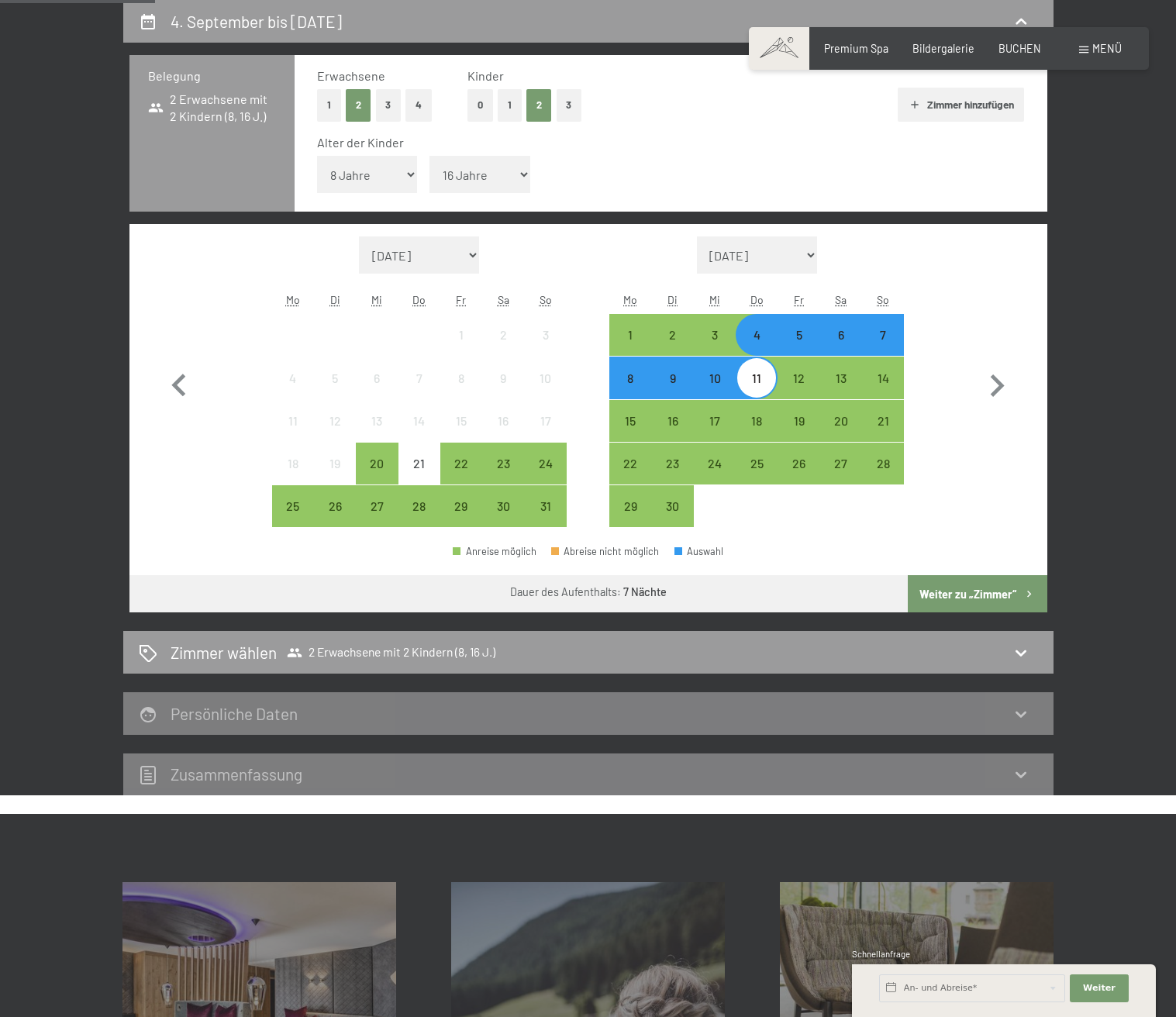
click at [968, 586] on button "Weiter zu „Zimmer“" at bounding box center [977, 594] width 138 height 37
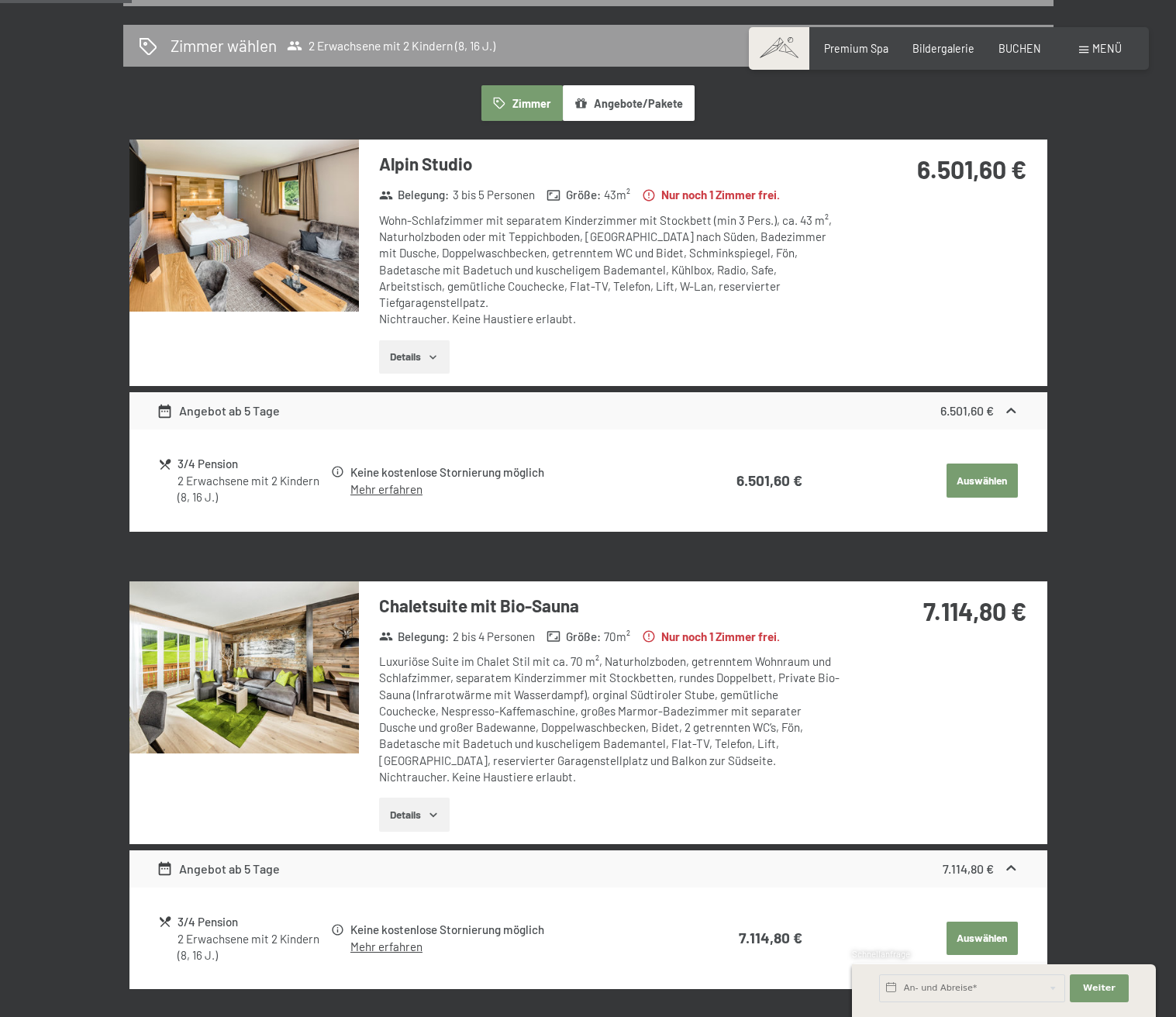
scroll to position [0, 0]
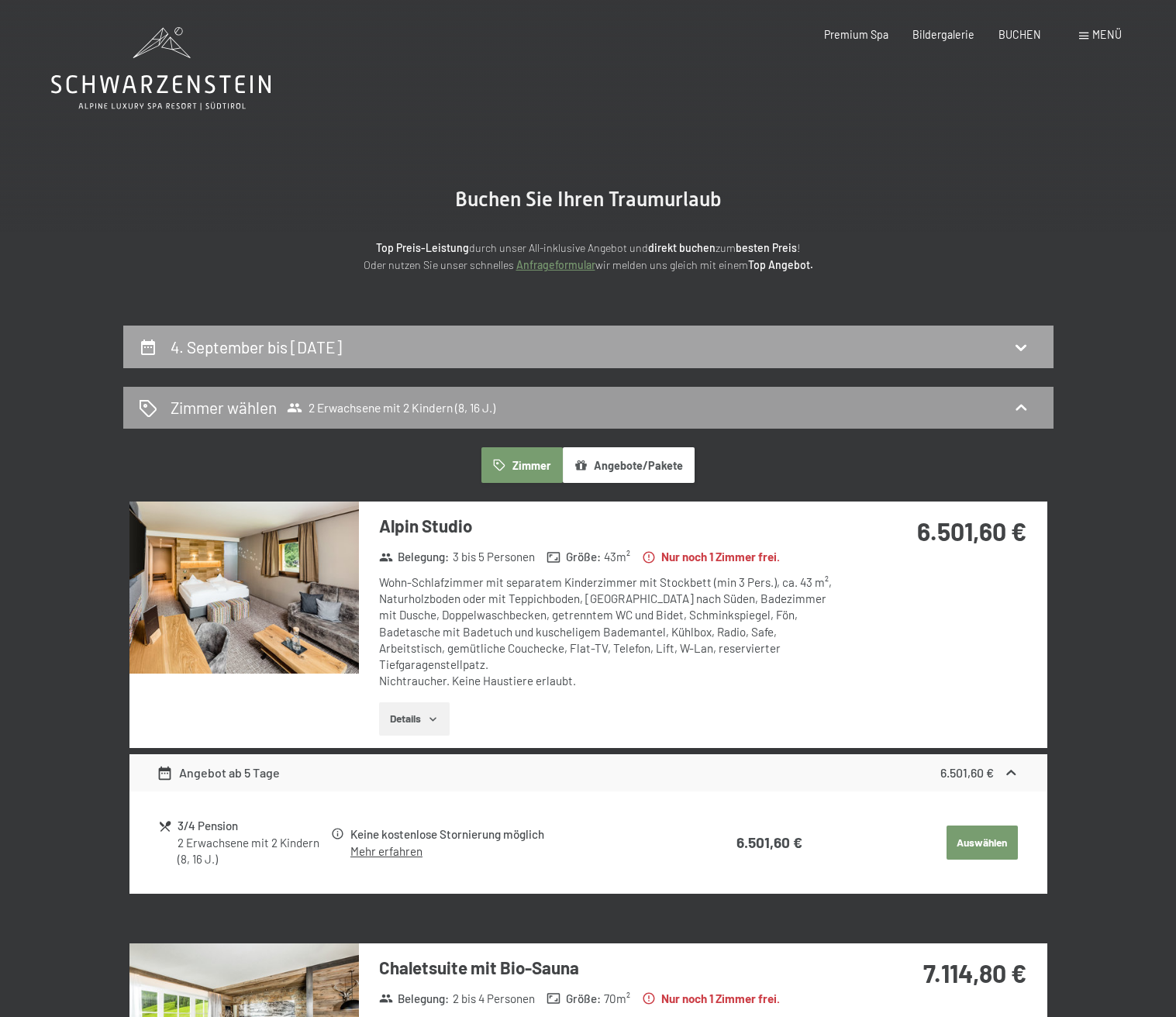
click at [436, 326] on div "4. September bis 11. September 2025" at bounding box center [588, 347] width 930 height 42
select select "8"
select select "16"
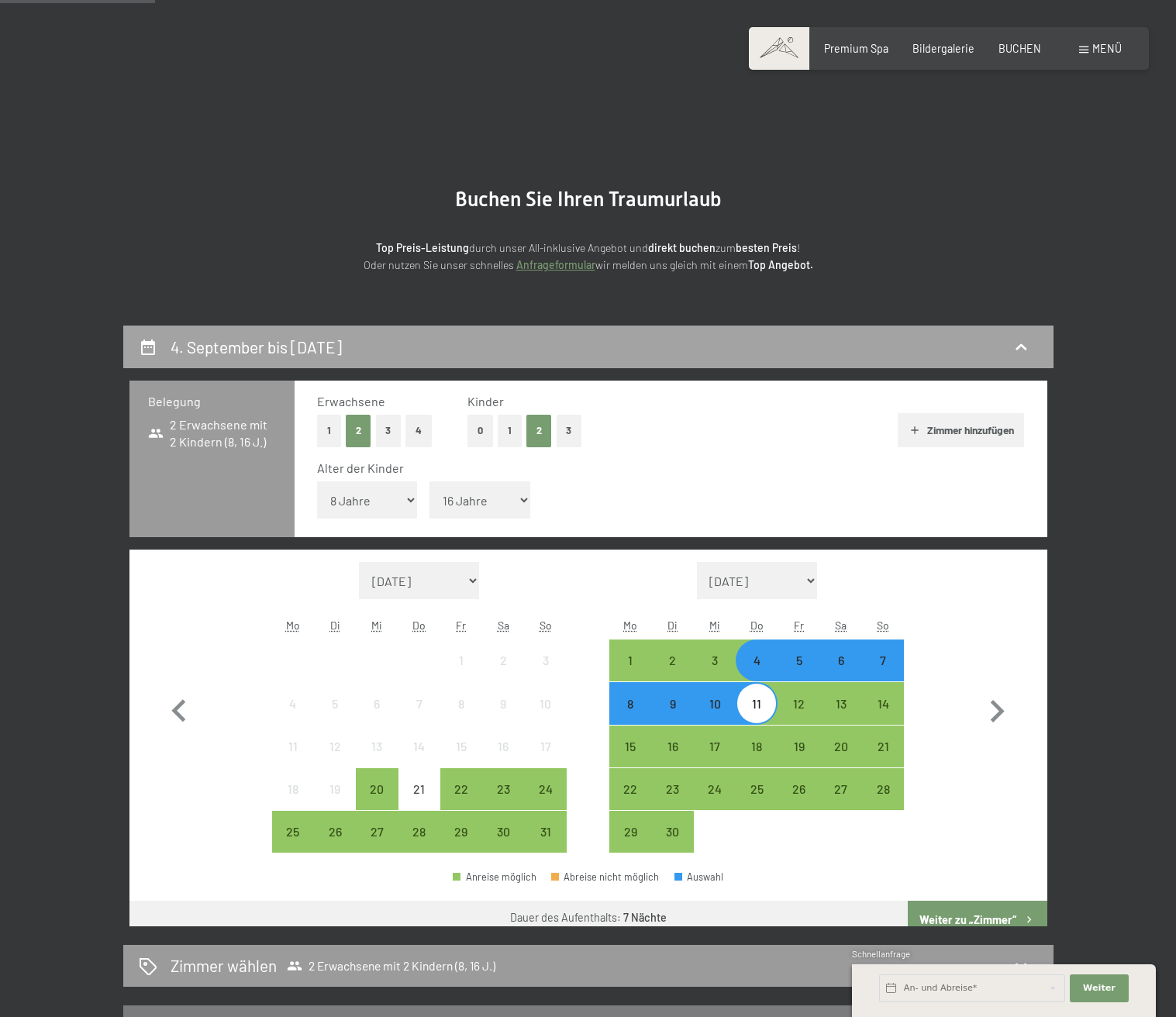
scroll to position [326, 0]
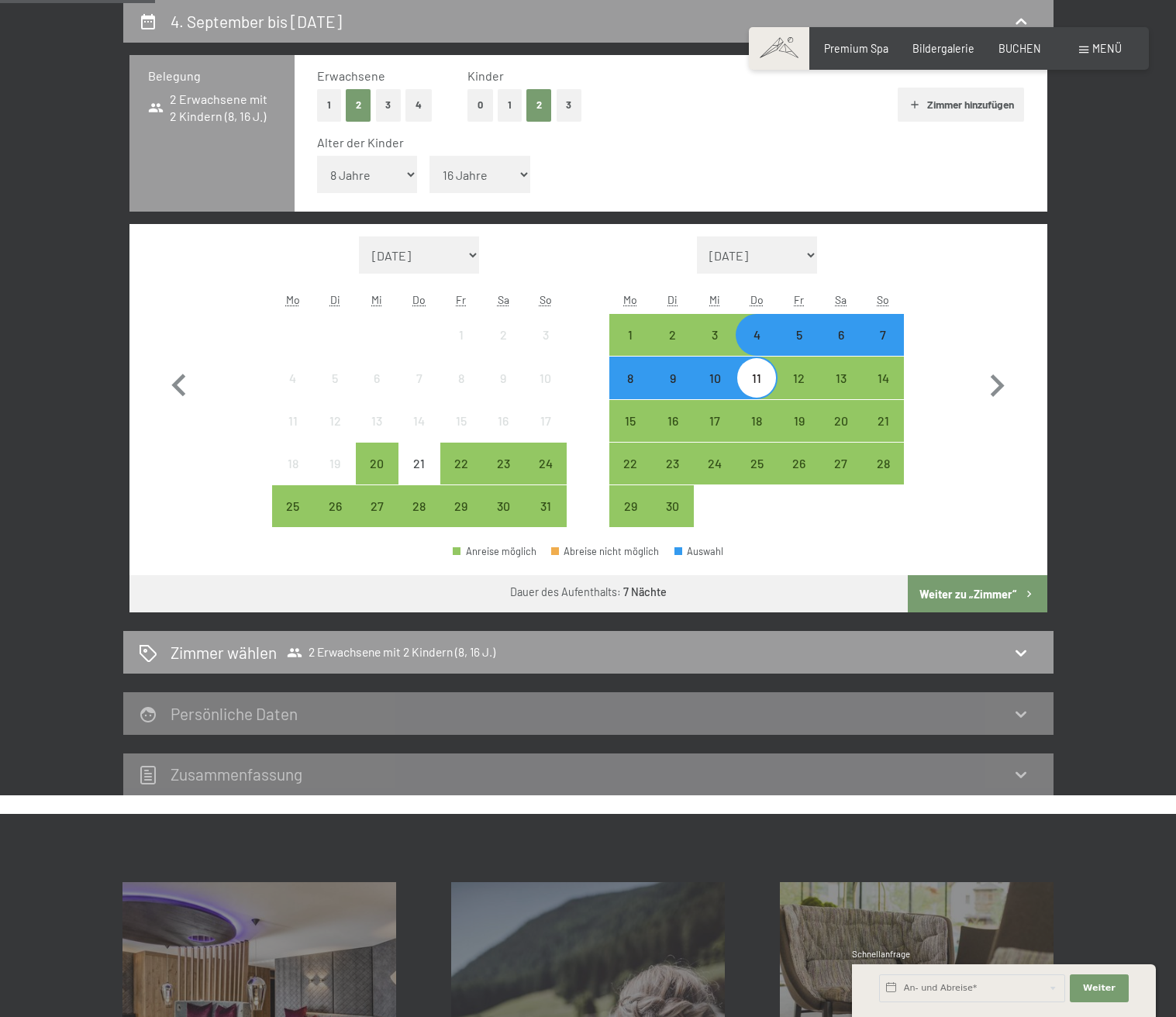
click at [792, 333] on div "5" at bounding box center [798, 348] width 38 height 38
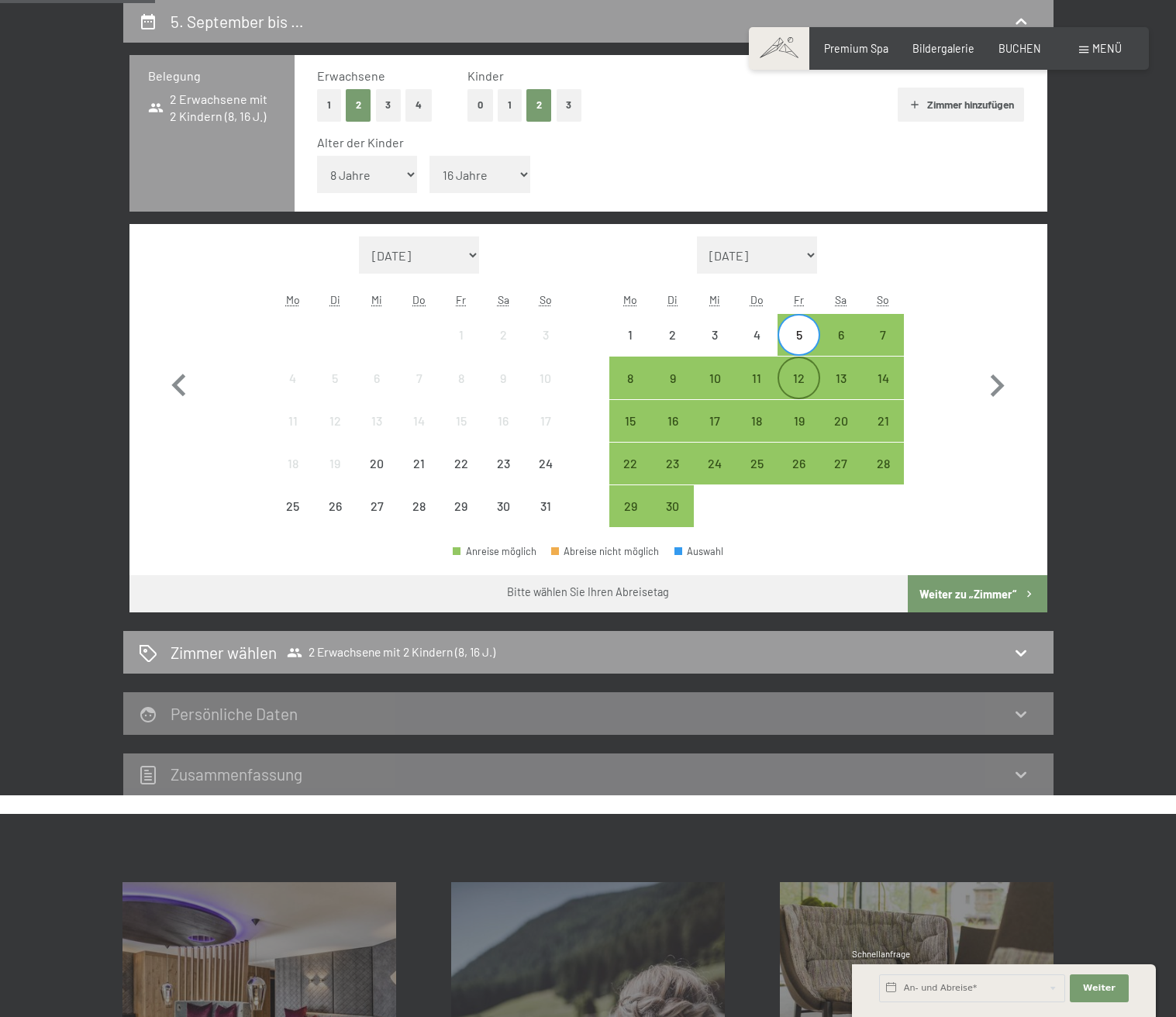
click at [796, 375] on div "12" at bounding box center [798, 391] width 38 height 38
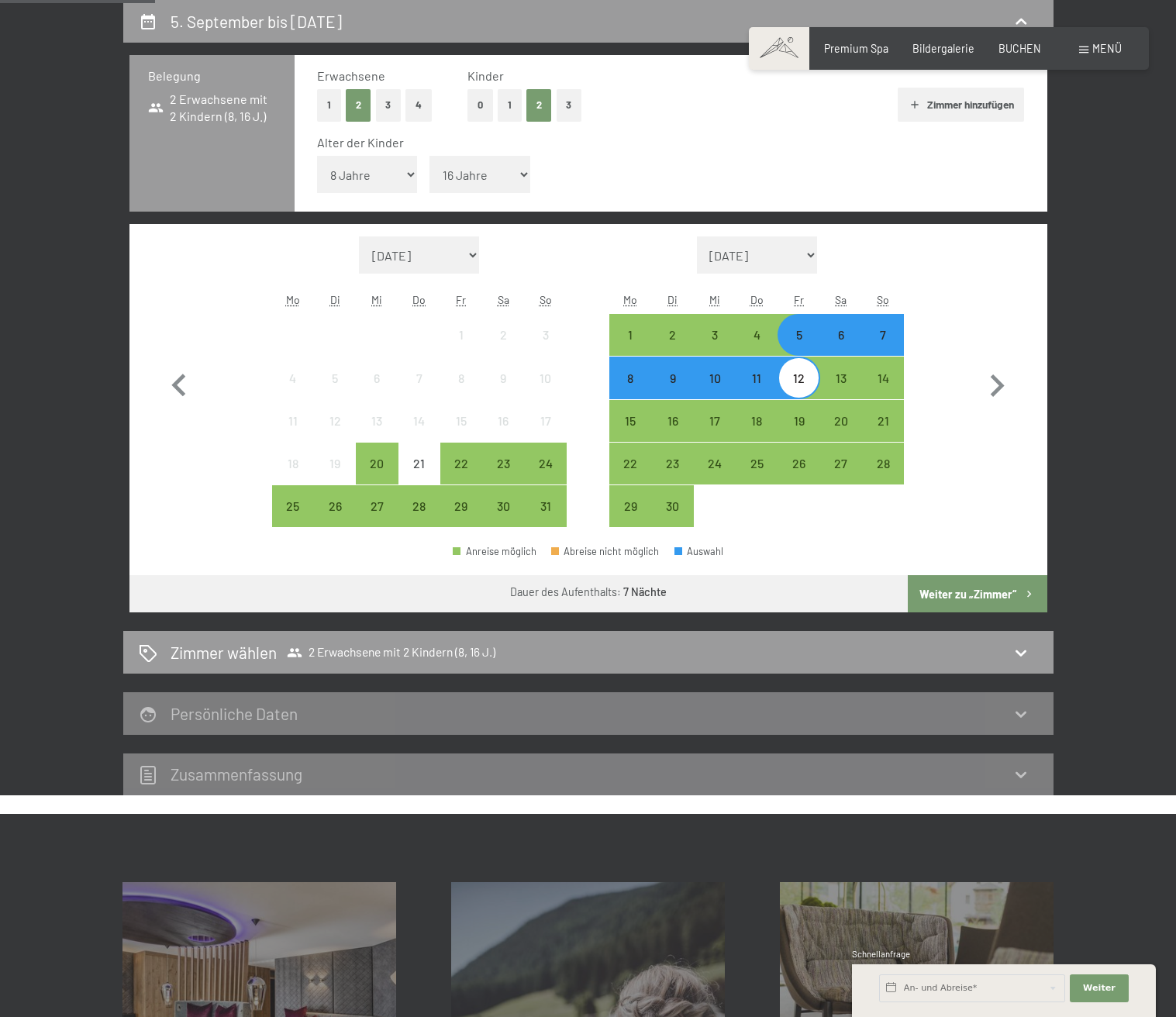
click at [978, 596] on button "Weiter zu „Zimmer“" at bounding box center [977, 594] width 138 height 37
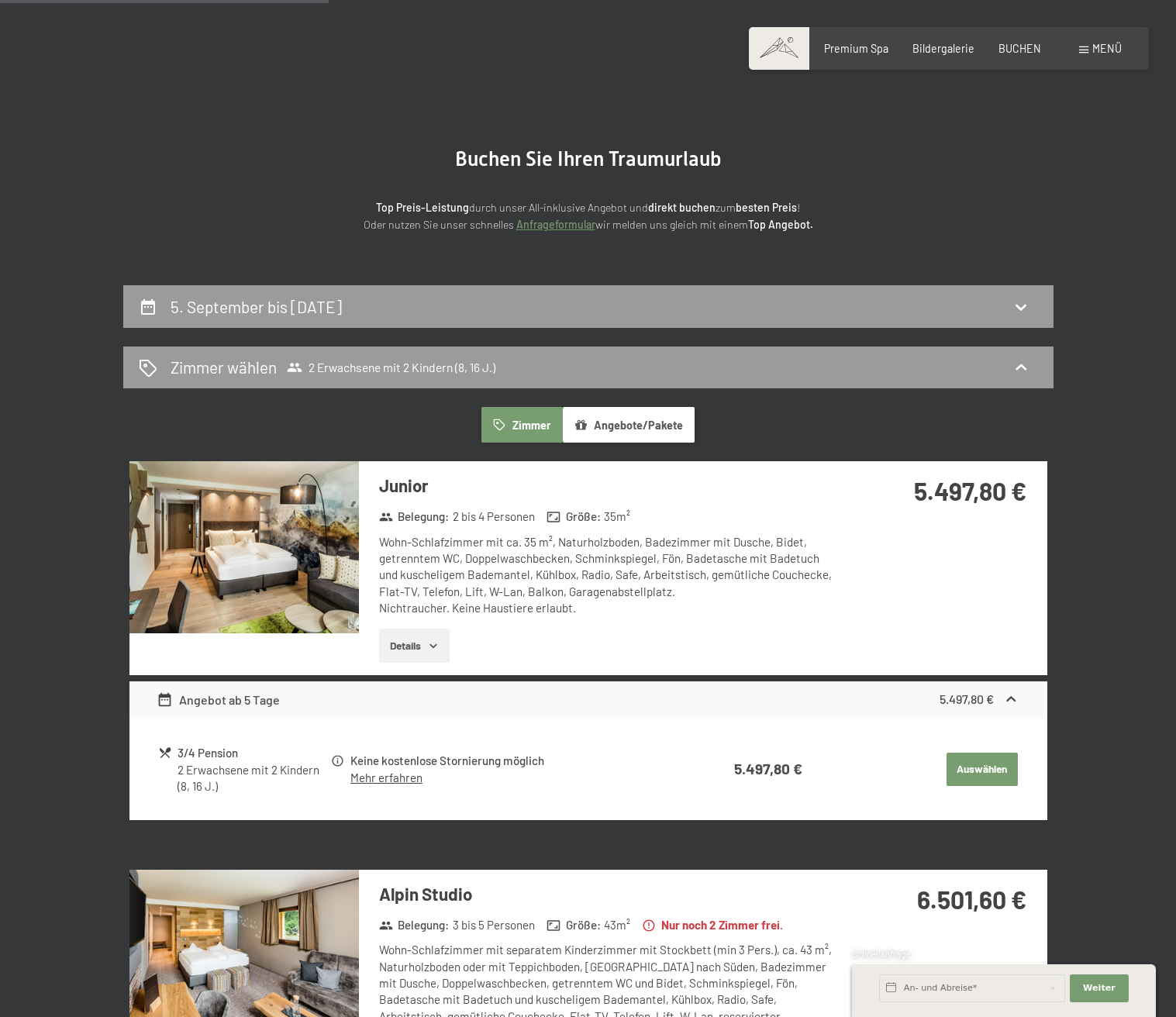
scroll to position [0, 0]
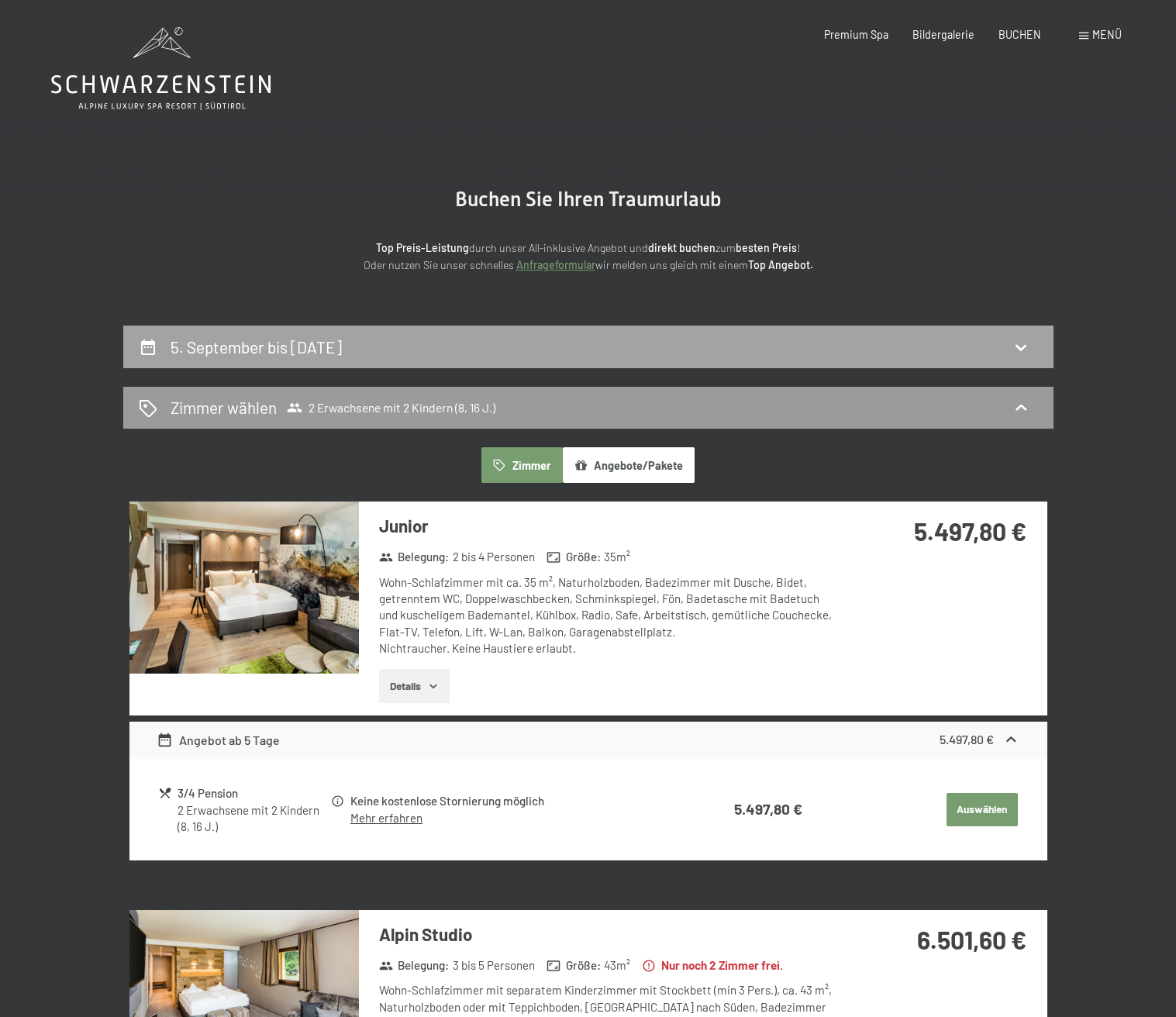
click at [637, 347] on div "5. September bis 12. September 2025" at bounding box center [588, 346] width 899 height 22
select select "8"
select select "16"
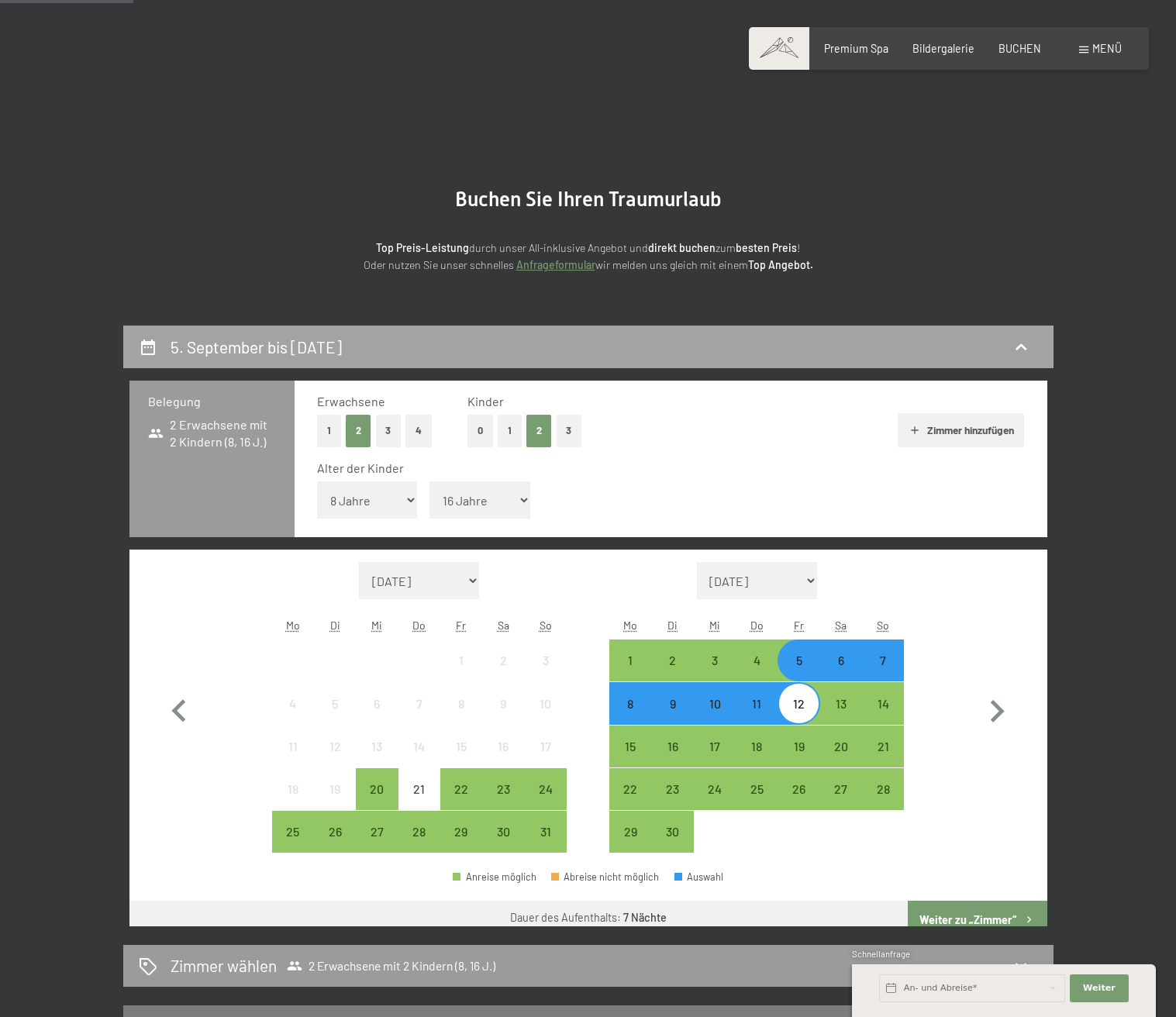
scroll to position [326, 0]
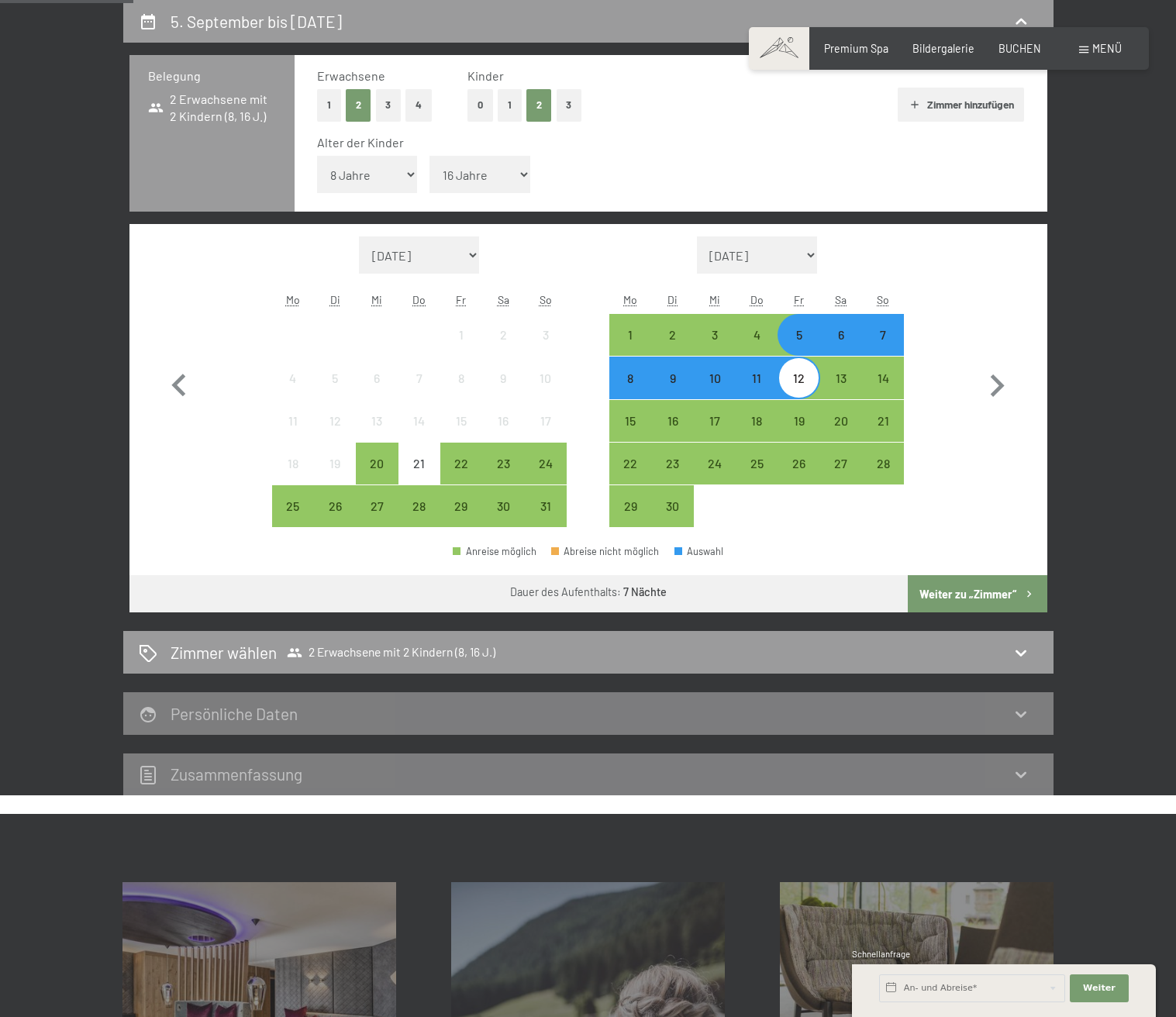
click at [848, 336] on div "6" at bounding box center [841, 348] width 38 height 38
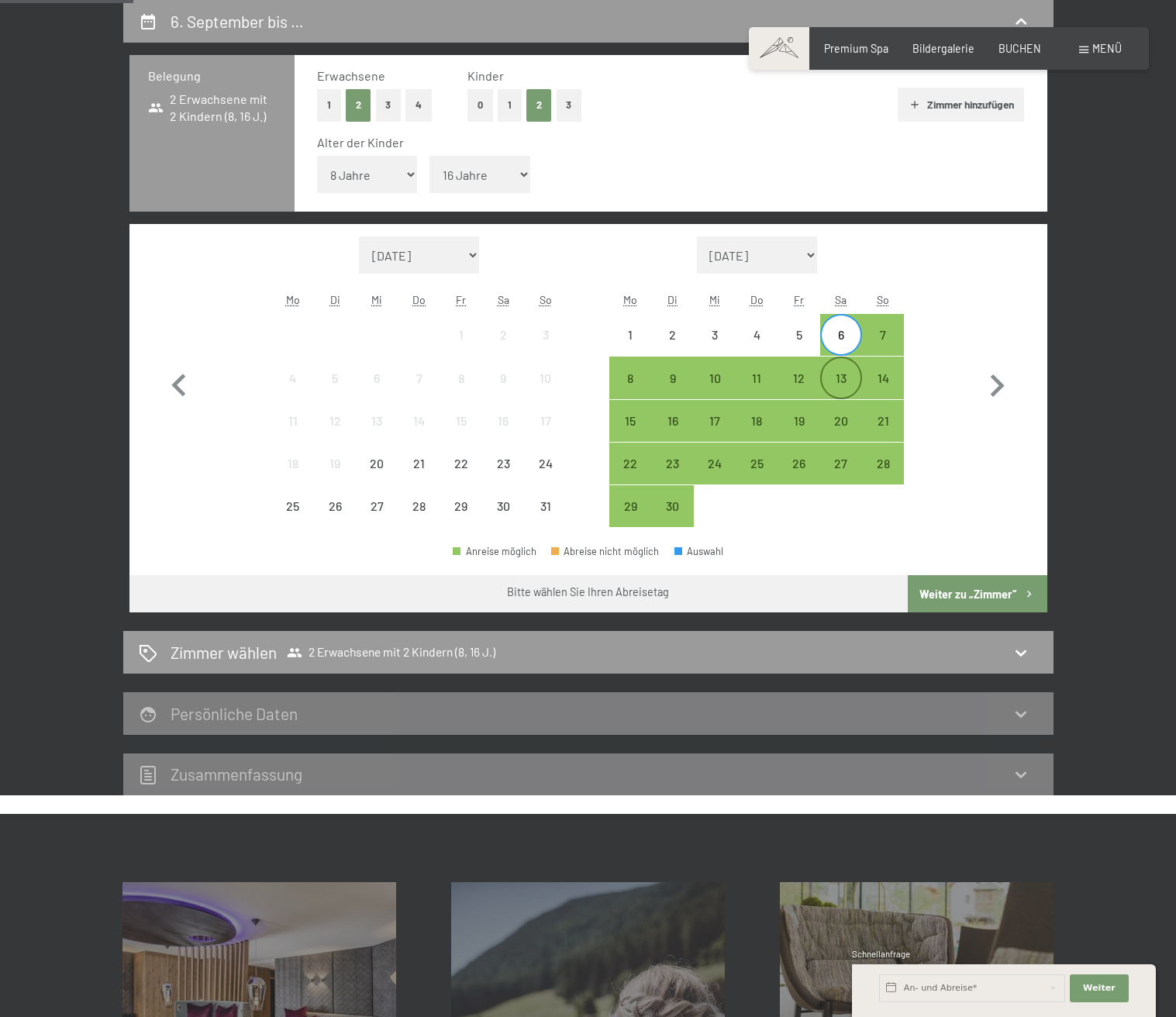
click at [844, 372] on div "13" at bounding box center [841, 391] width 38 height 38
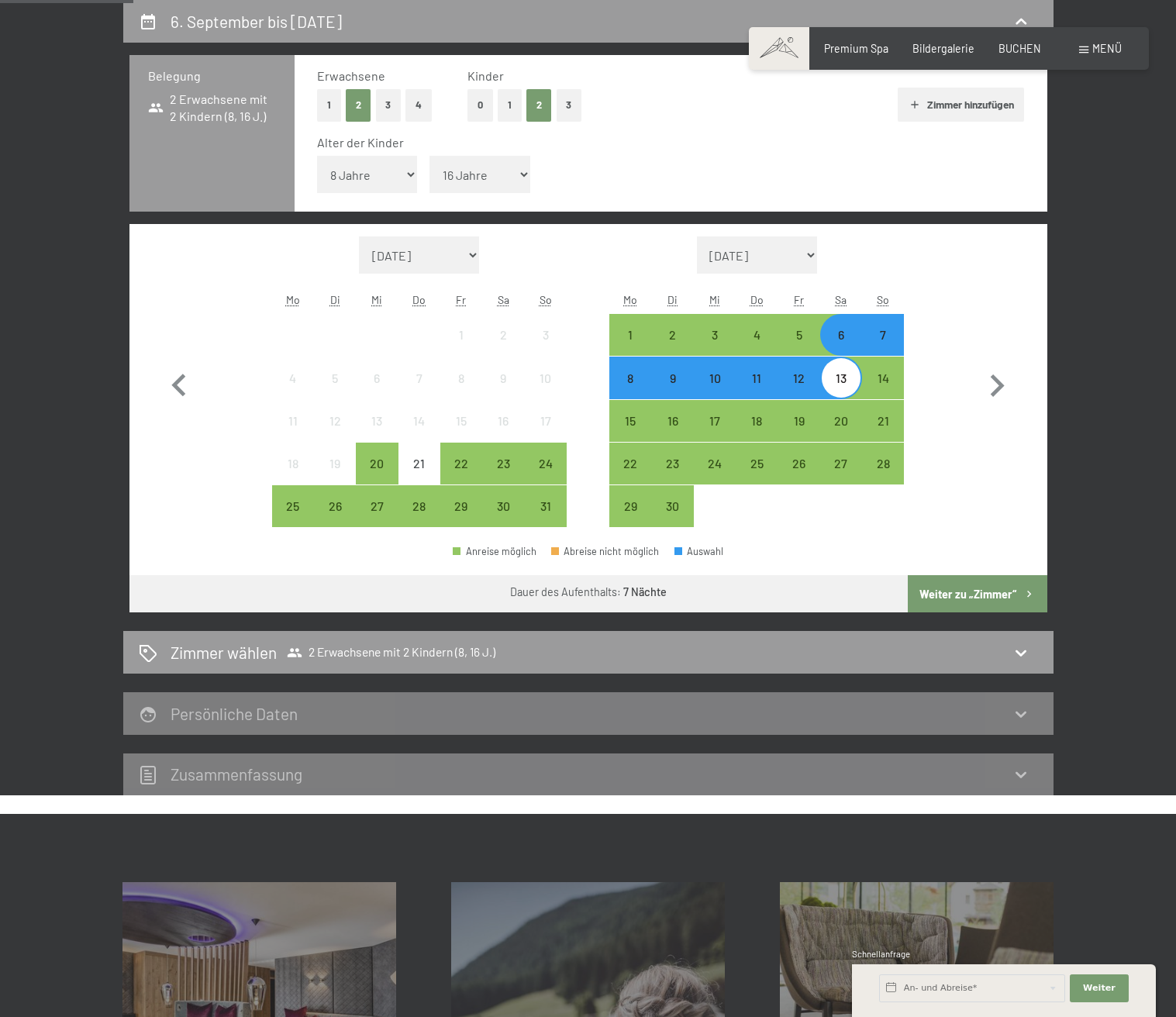
click at [977, 583] on button "Weiter zu „Zimmer“" at bounding box center [977, 594] width 138 height 37
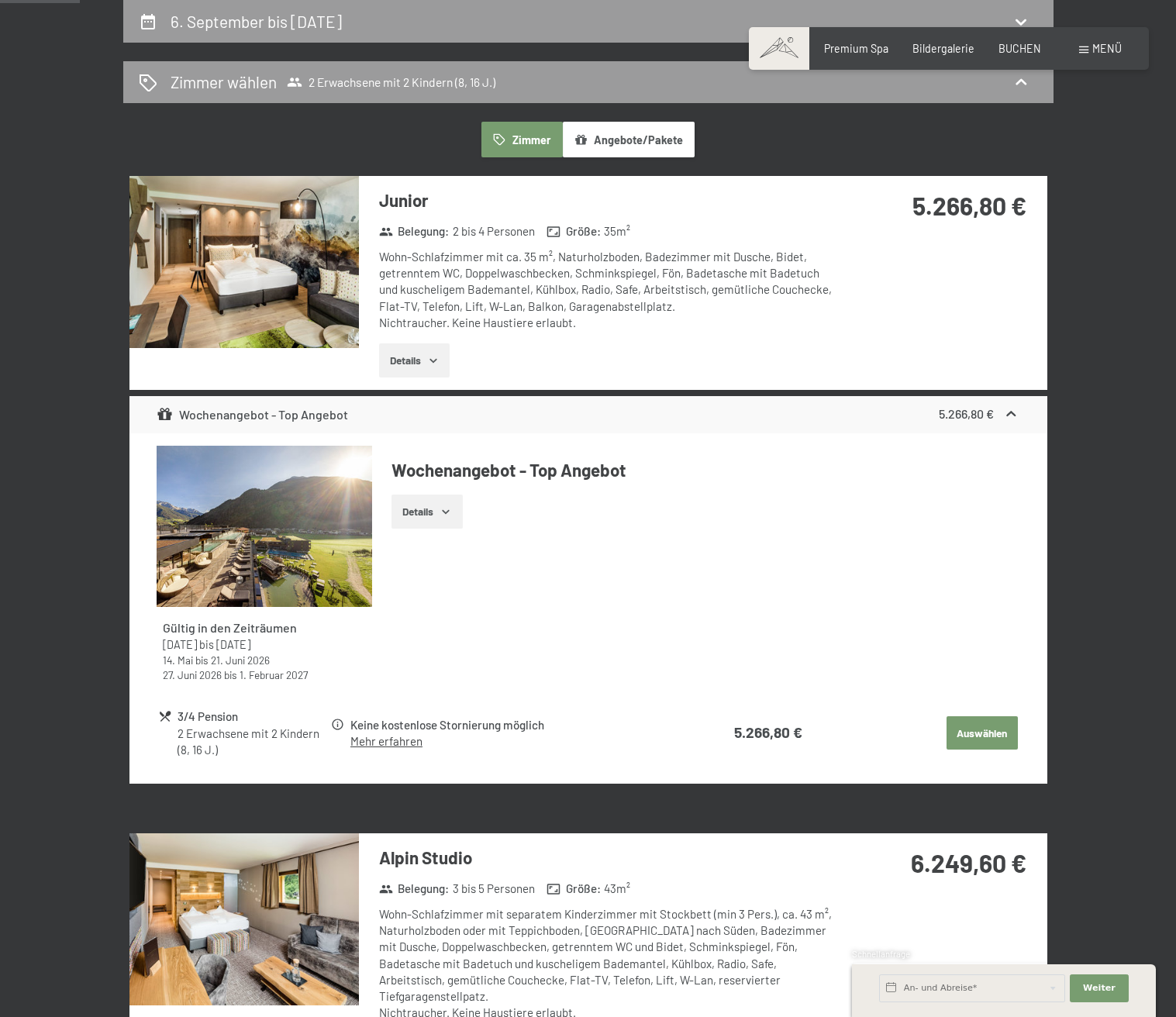
scroll to position [0, 0]
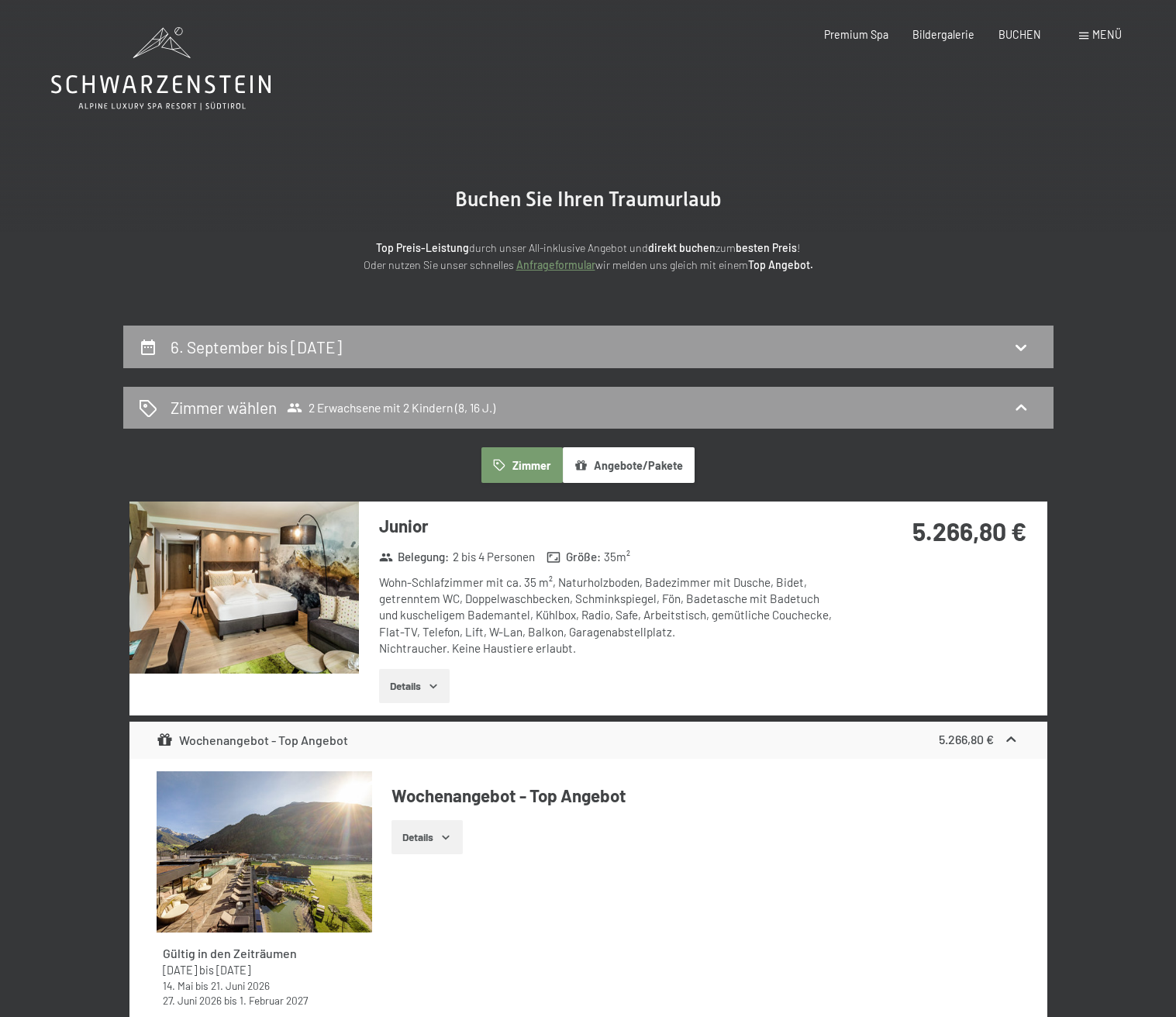
click at [630, 461] on button "Angebote/Pakete" at bounding box center [628, 464] width 132 height 36
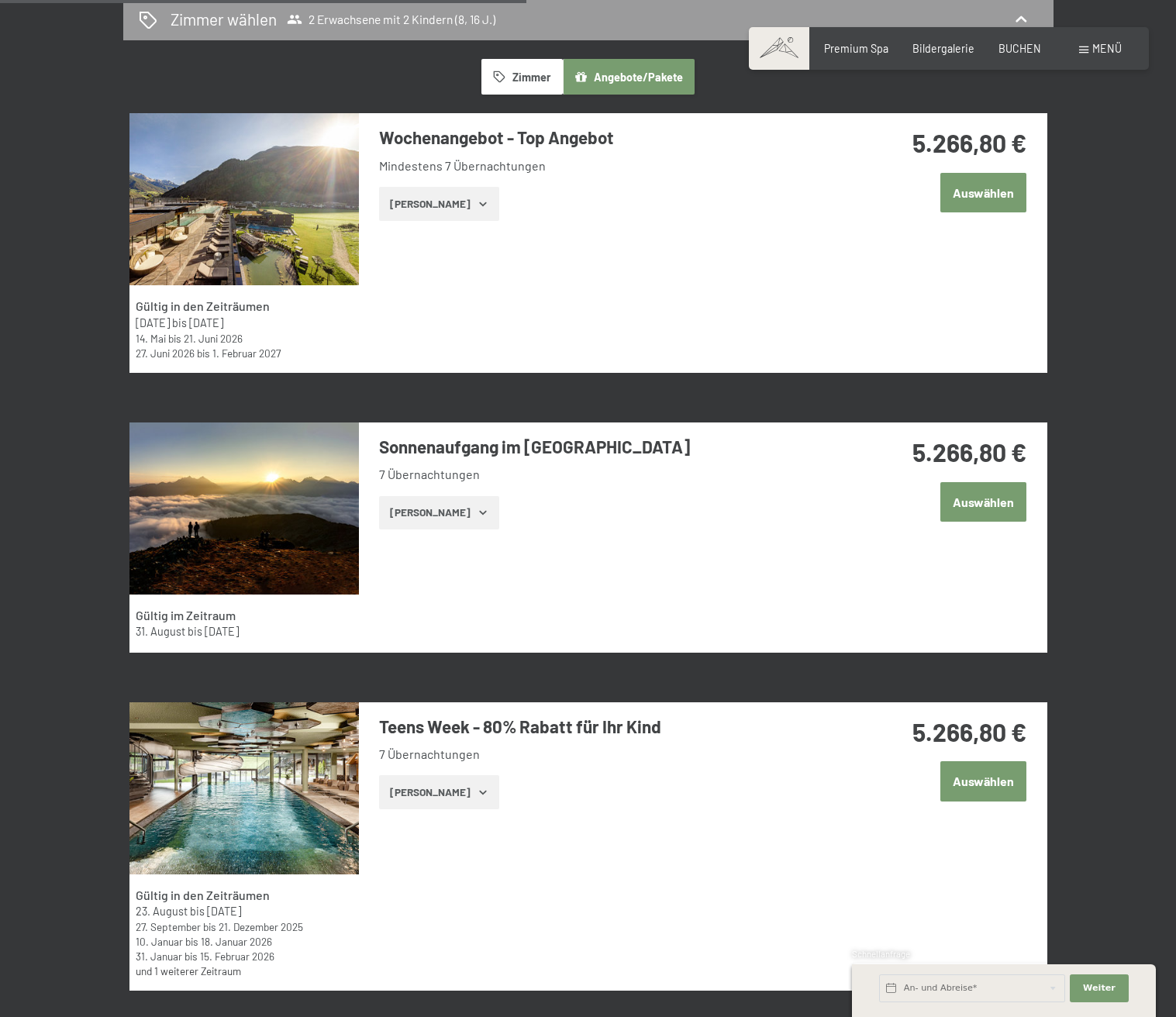
scroll to position [724, 0]
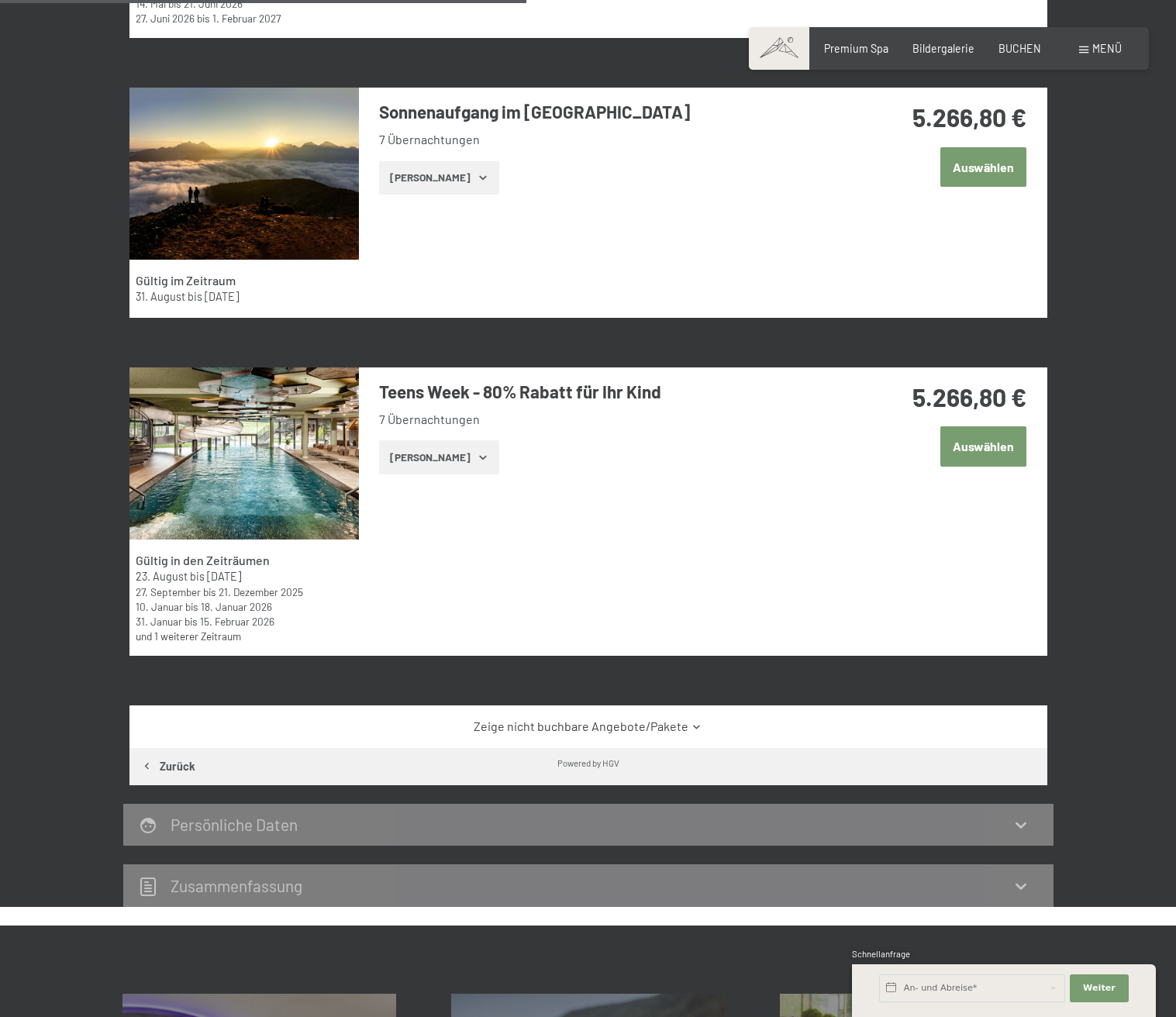
click at [459, 468] on button "Zeige Zimmer" at bounding box center [438, 457] width 120 height 34
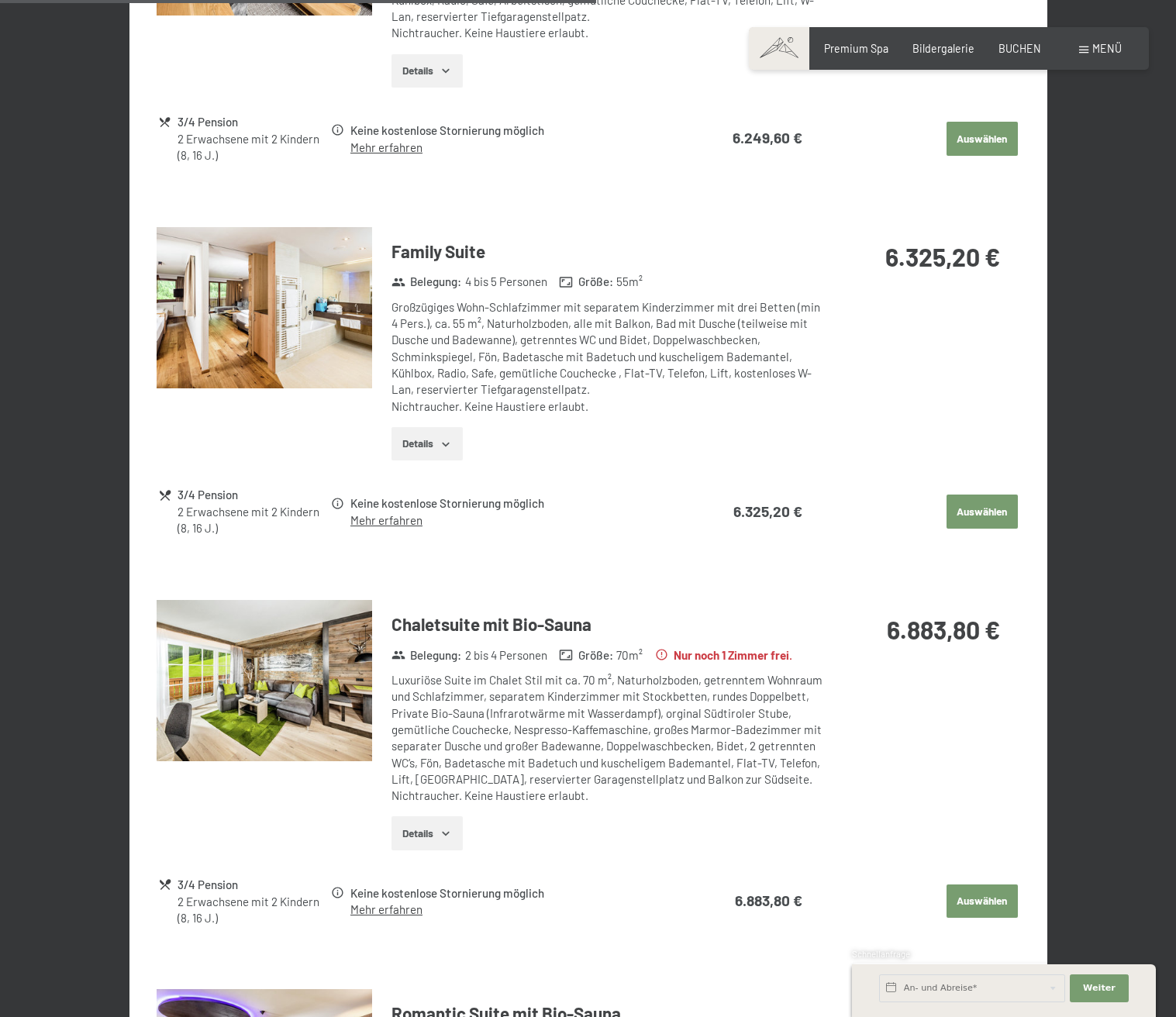
scroll to position [1980, 0]
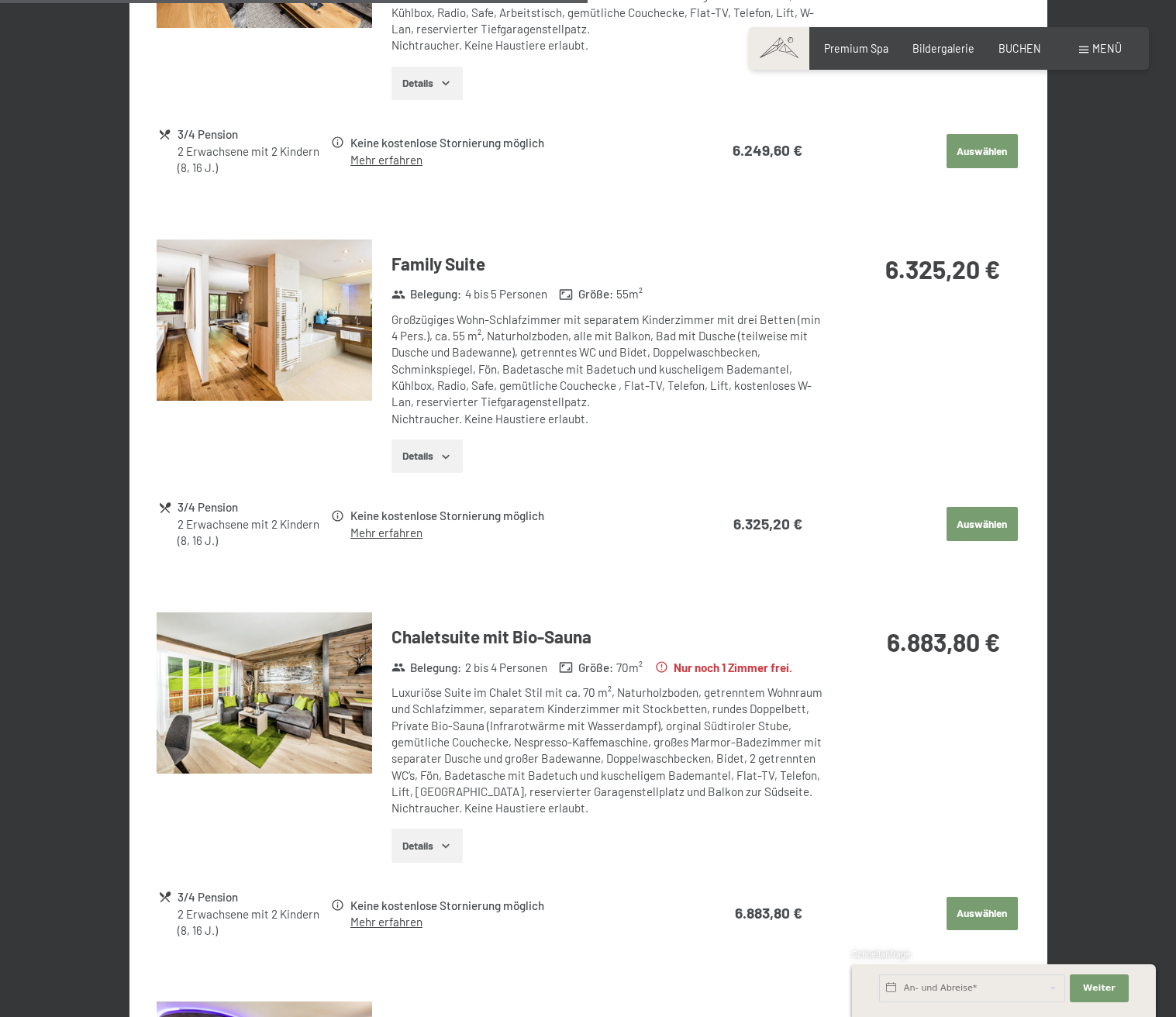
click at [434, 443] on button "Details" at bounding box center [426, 456] width 70 height 34
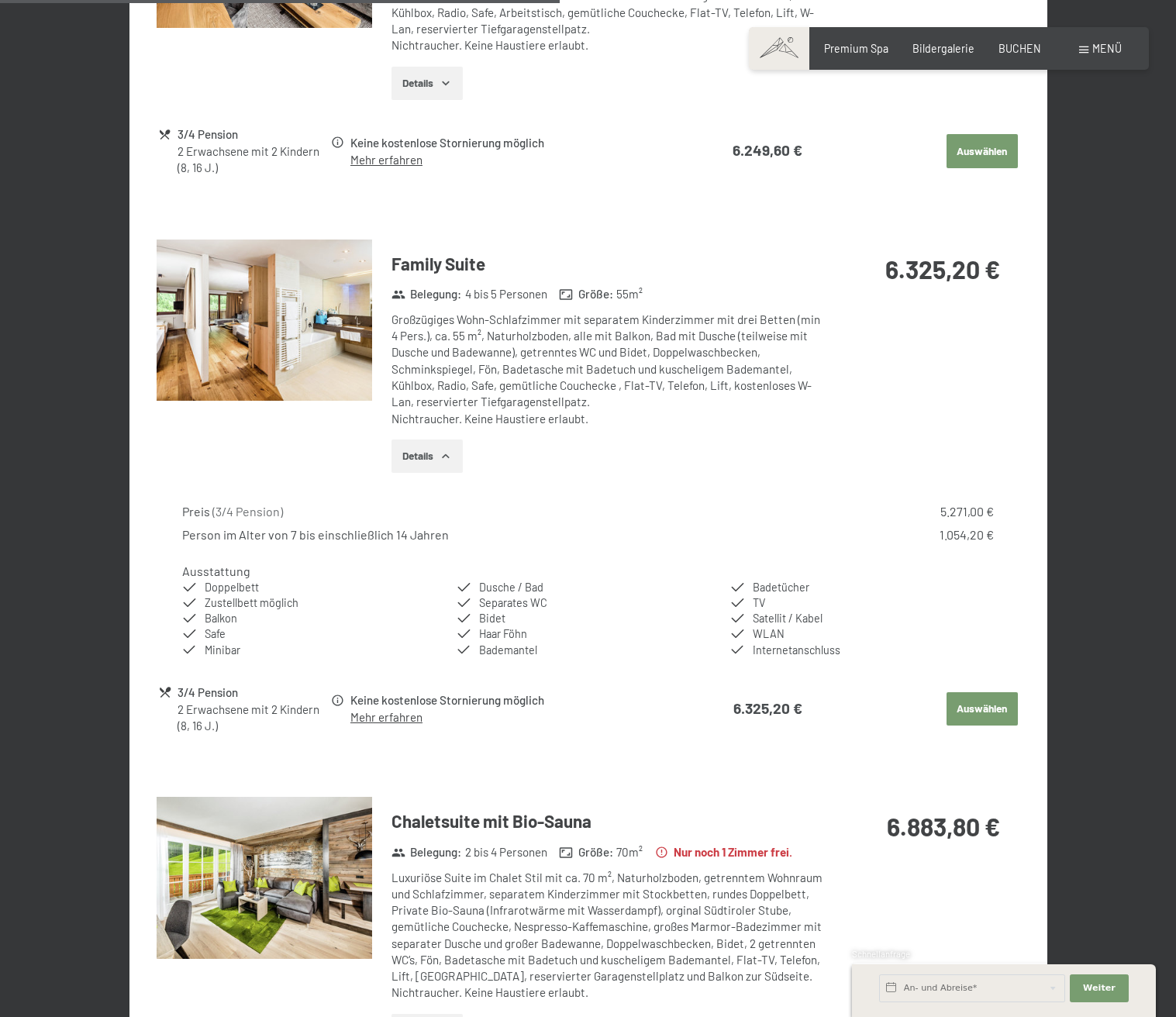
scroll to position [2342, 0]
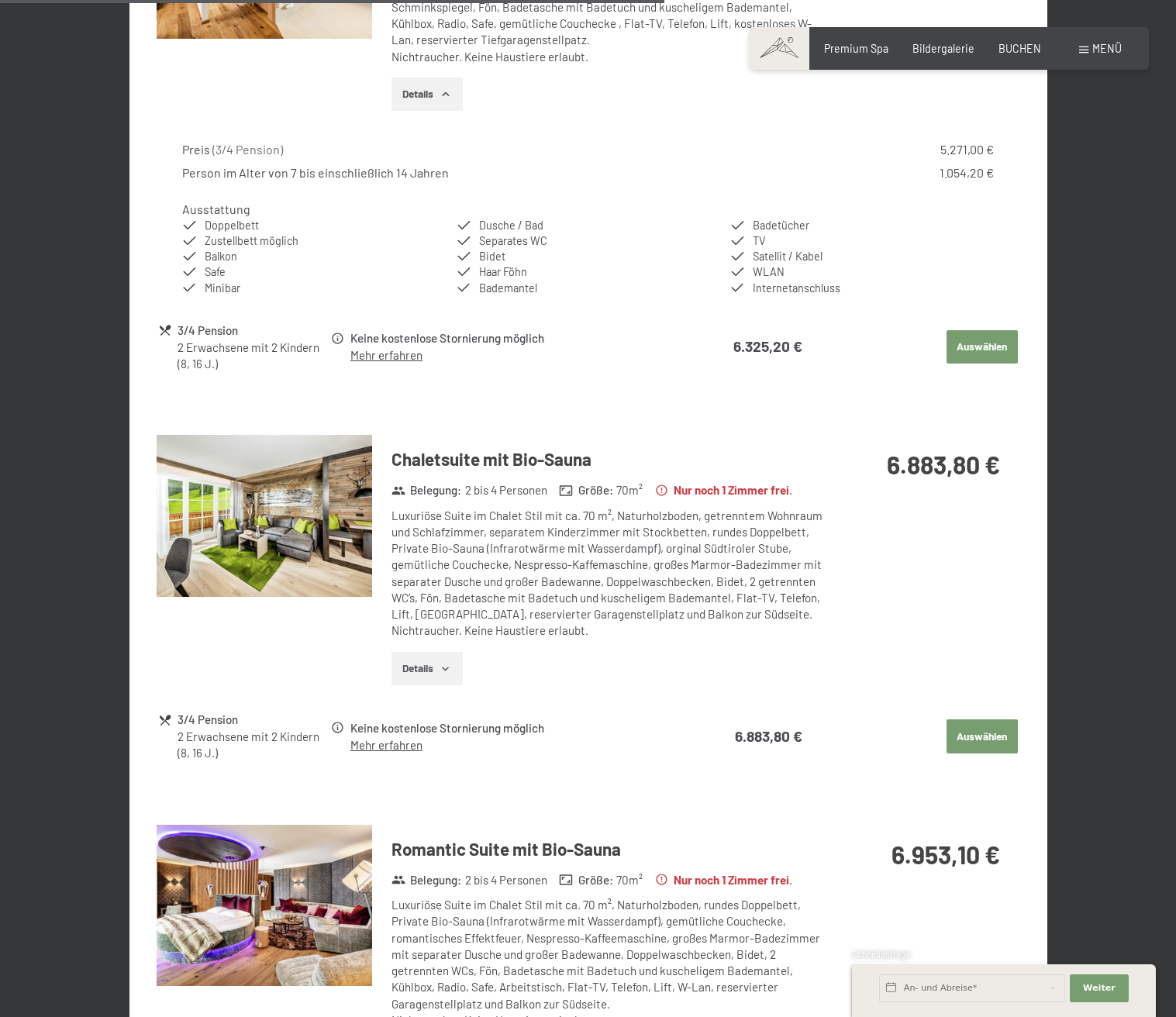
click at [441, 672] on icon "button" at bounding box center [445, 669] width 12 height 12
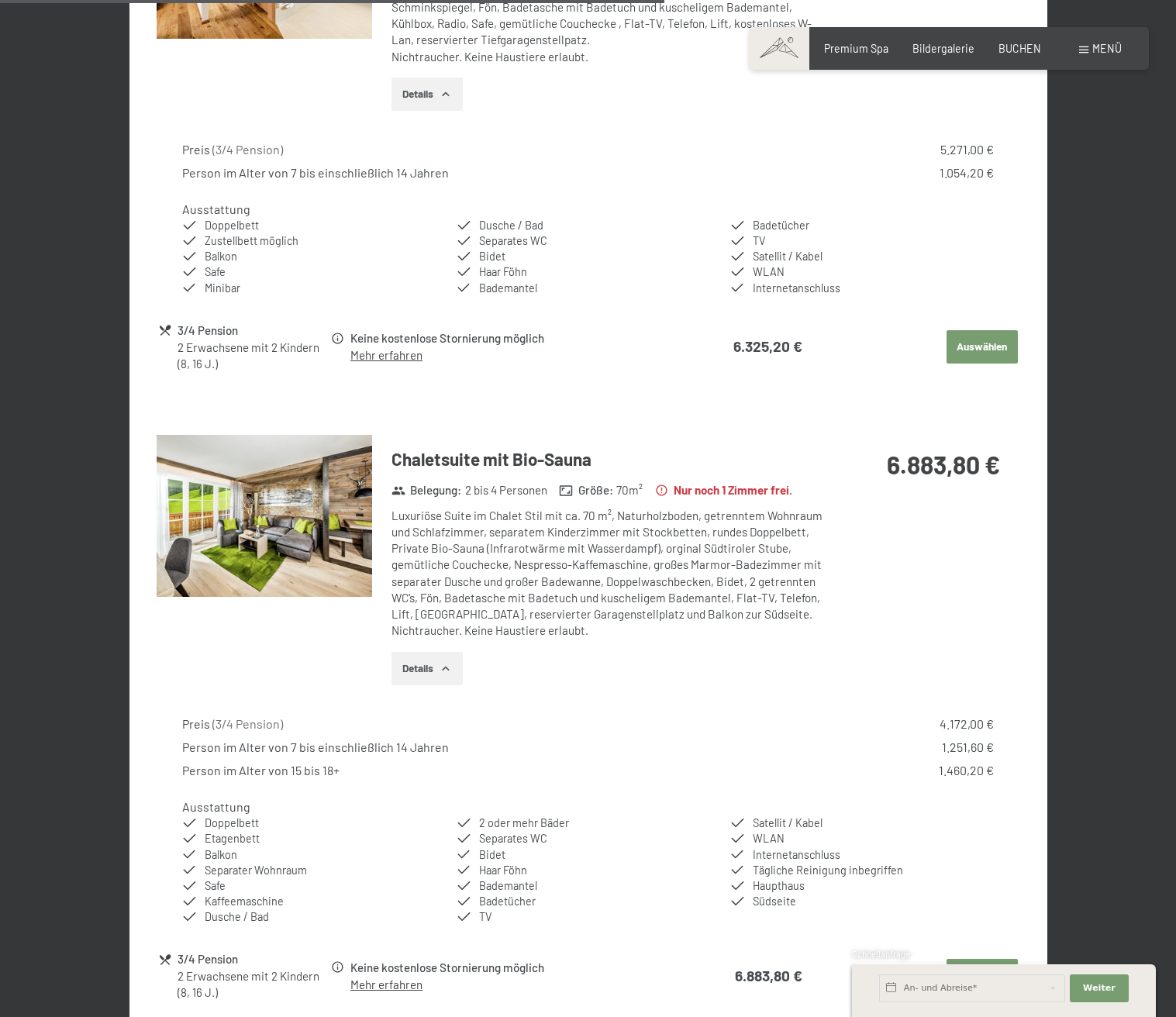
scroll to position [2704, 0]
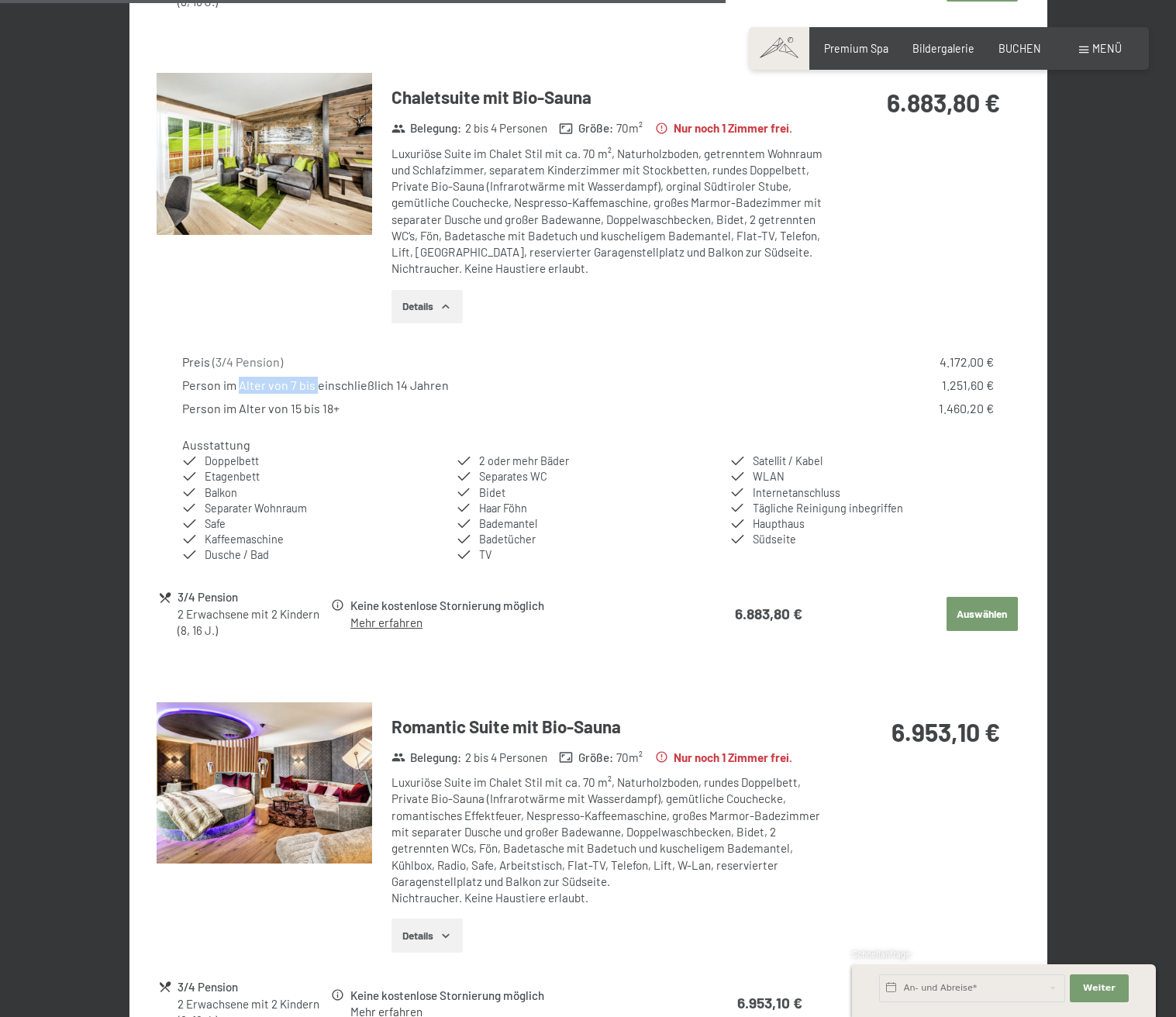
drag, startPoint x: 239, startPoint y: 387, endPoint x: 316, endPoint y: 387, distance: 77.0
click at [316, 387] on div "Person im Alter von 7 bis einschließlich 14 Jahren" at bounding box center [316, 385] width 267 height 17
click at [248, 408] on div "Person im Alter von 15 bis 18+" at bounding box center [261, 409] width 158 height 17
drag, startPoint x: 221, startPoint y: 410, endPoint x: 289, endPoint y: 410, distance: 68.0
click at [289, 410] on div "Person im Alter von 15 bis 18+" at bounding box center [261, 409] width 158 height 17
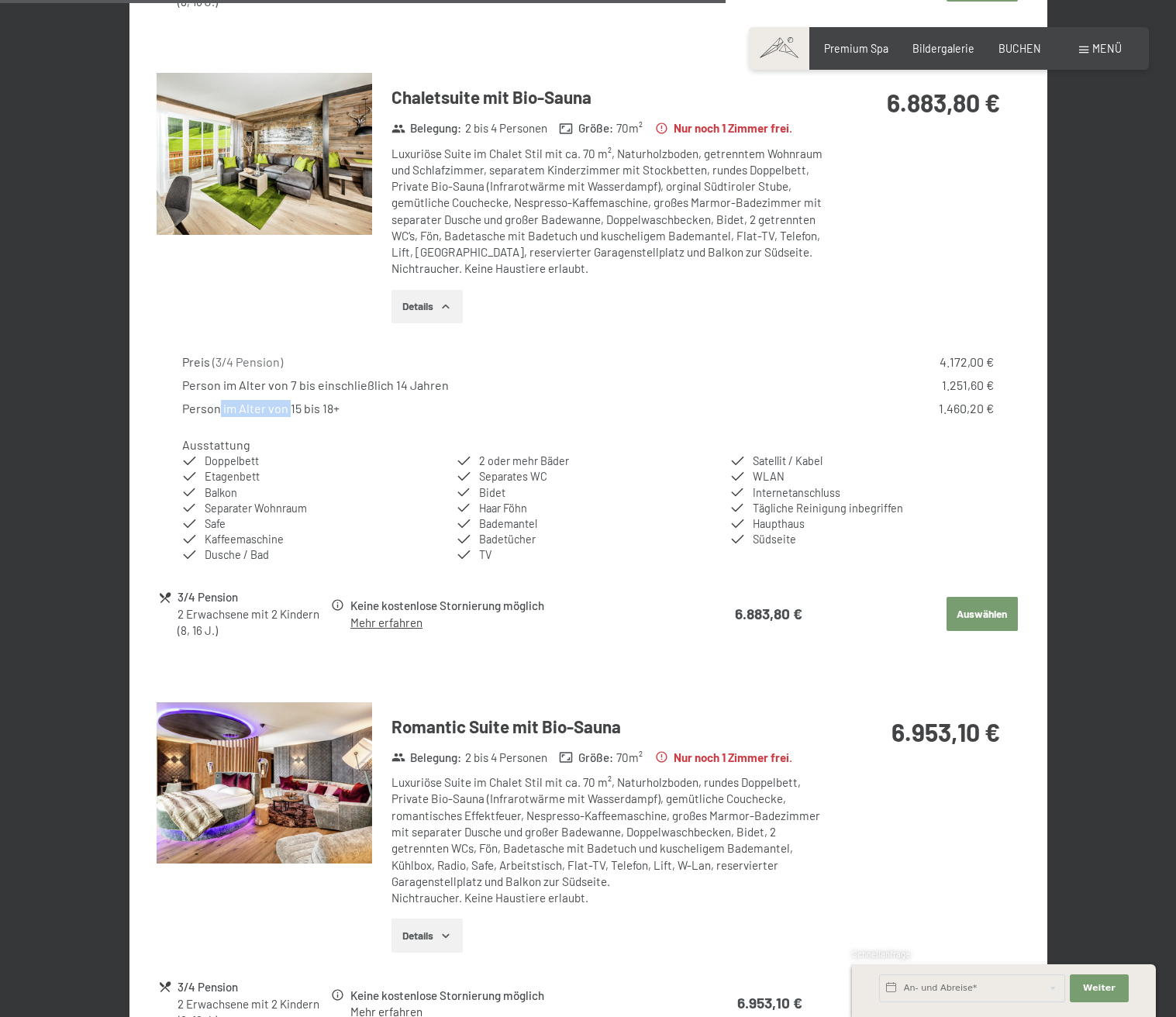
click at [602, 390] on div "Person im Alter von 7 bis einschließlich 14 Jahren 1.251,60 €" at bounding box center [588, 385] width 811 height 17
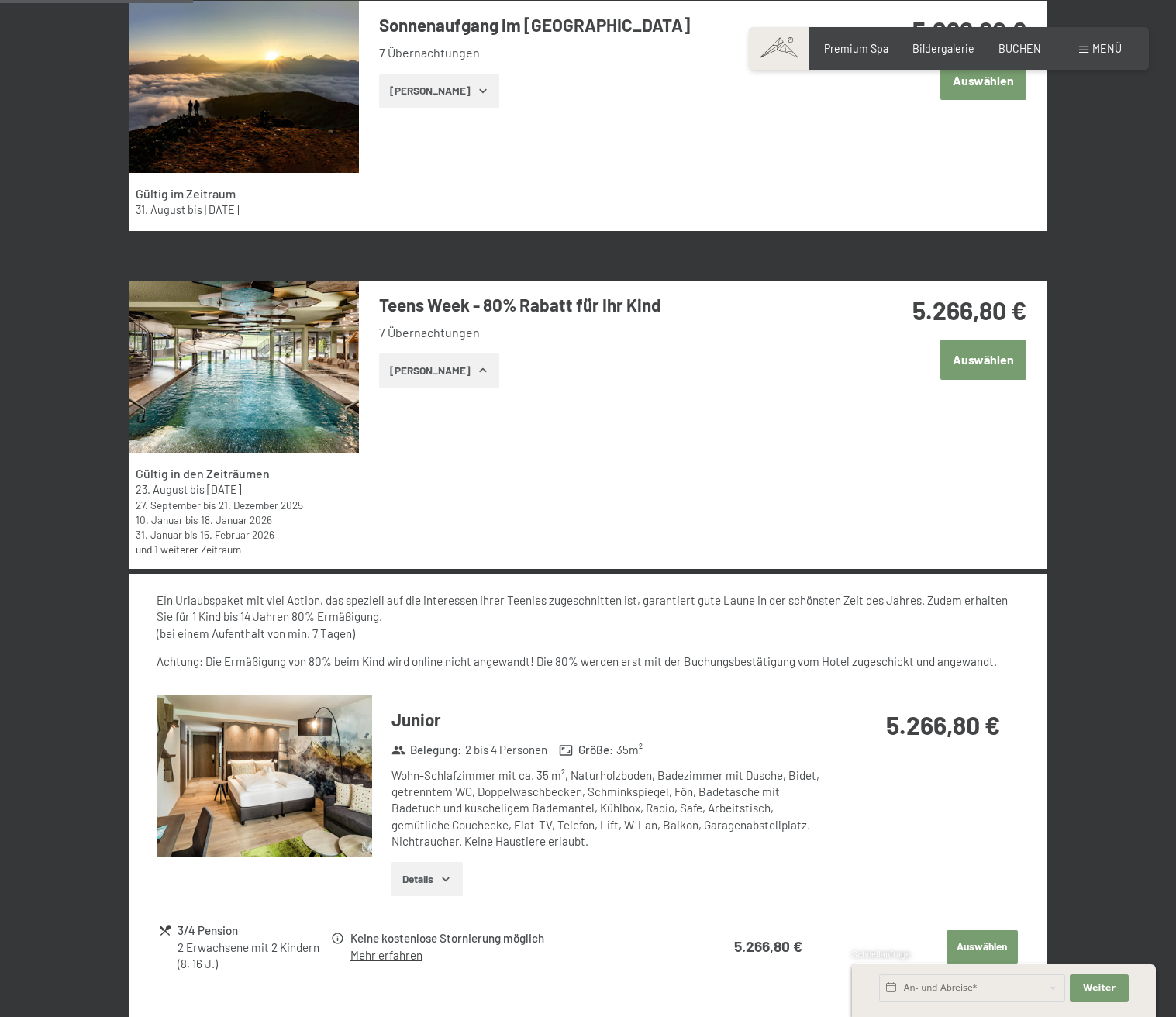
scroll to position [533, 0]
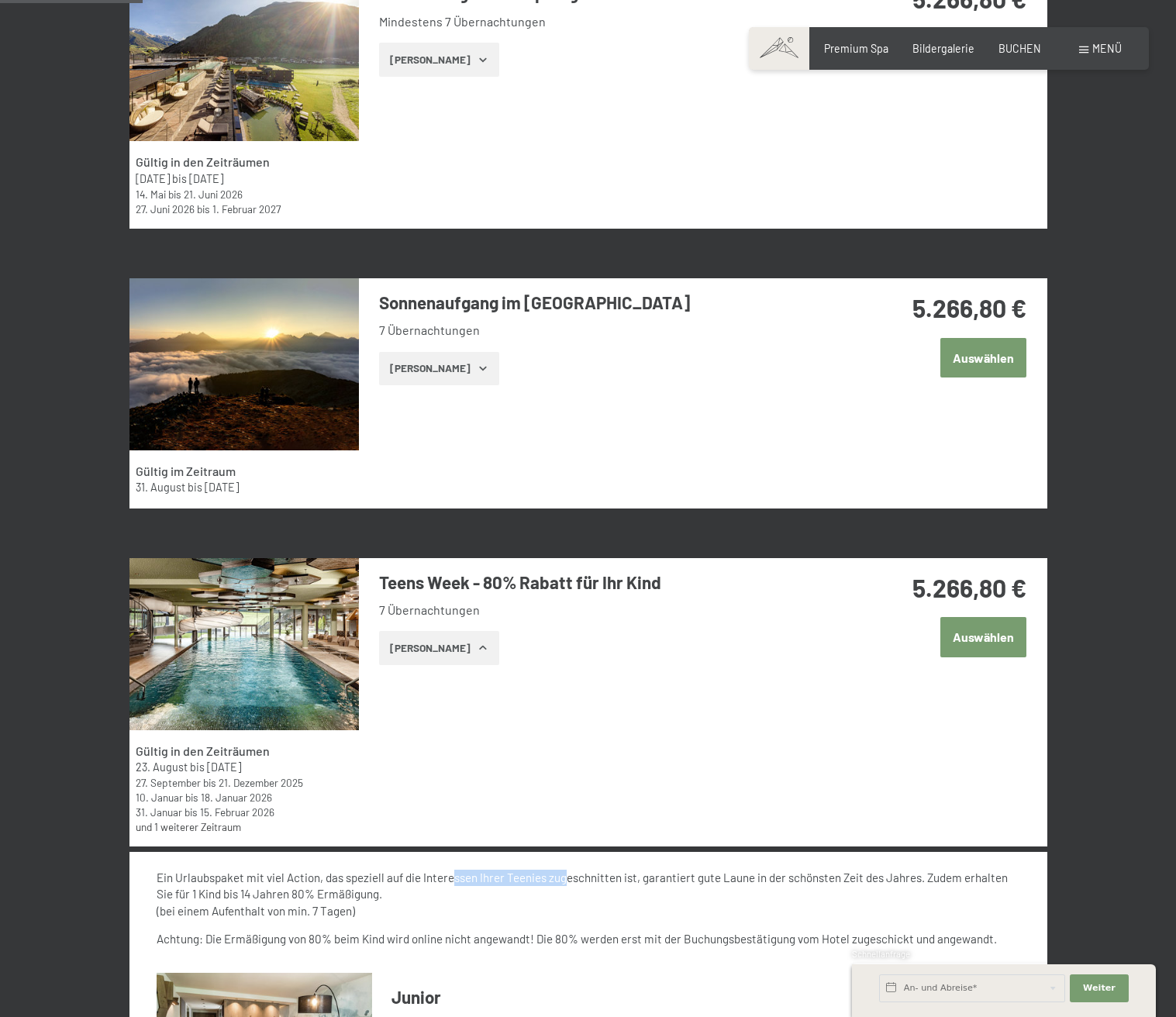
drag, startPoint x: 452, startPoint y: 872, endPoint x: 561, endPoint y: 881, distance: 109.4
click at [561, 881] on p "Ein Urlaubspaket mit viel Action, das speziell auf die Interessen Ihrer Teenies…" at bounding box center [588, 895] width 863 height 50
click at [453, 653] on button "Zeige Zimmer" at bounding box center [438, 648] width 120 height 34
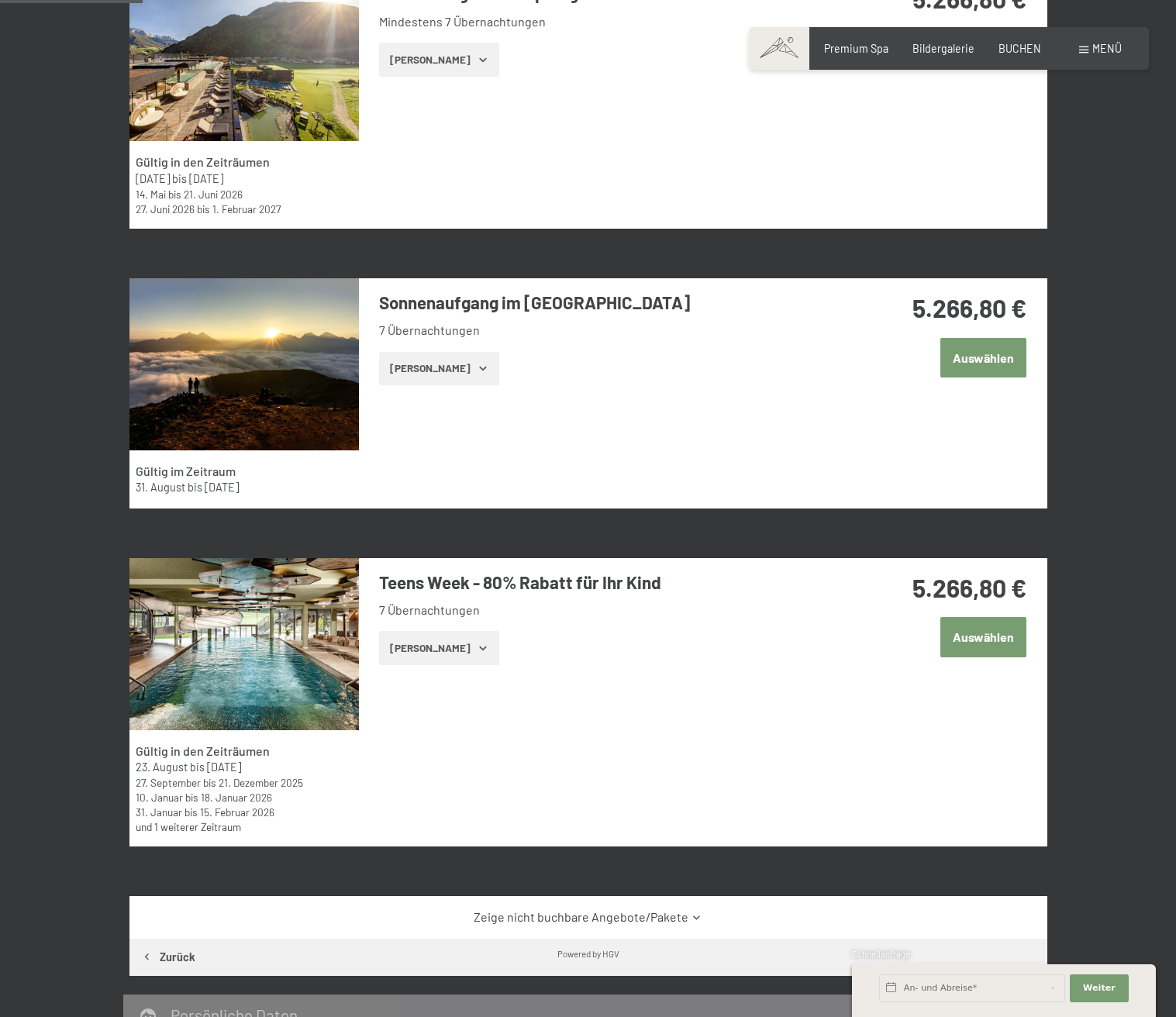
click at [453, 652] on button "Zeige Zimmer" at bounding box center [438, 648] width 120 height 34
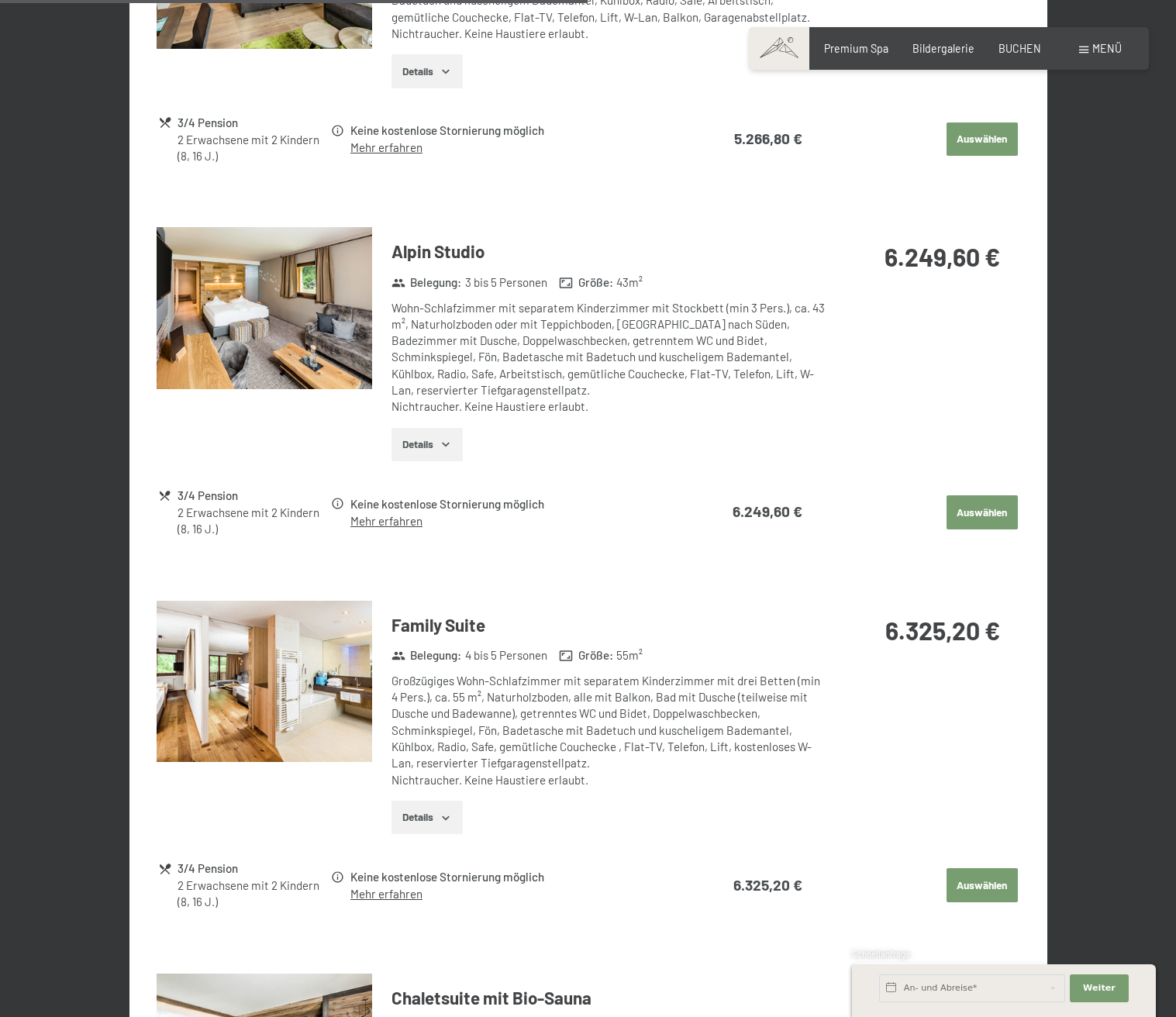
scroll to position [1980, 0]
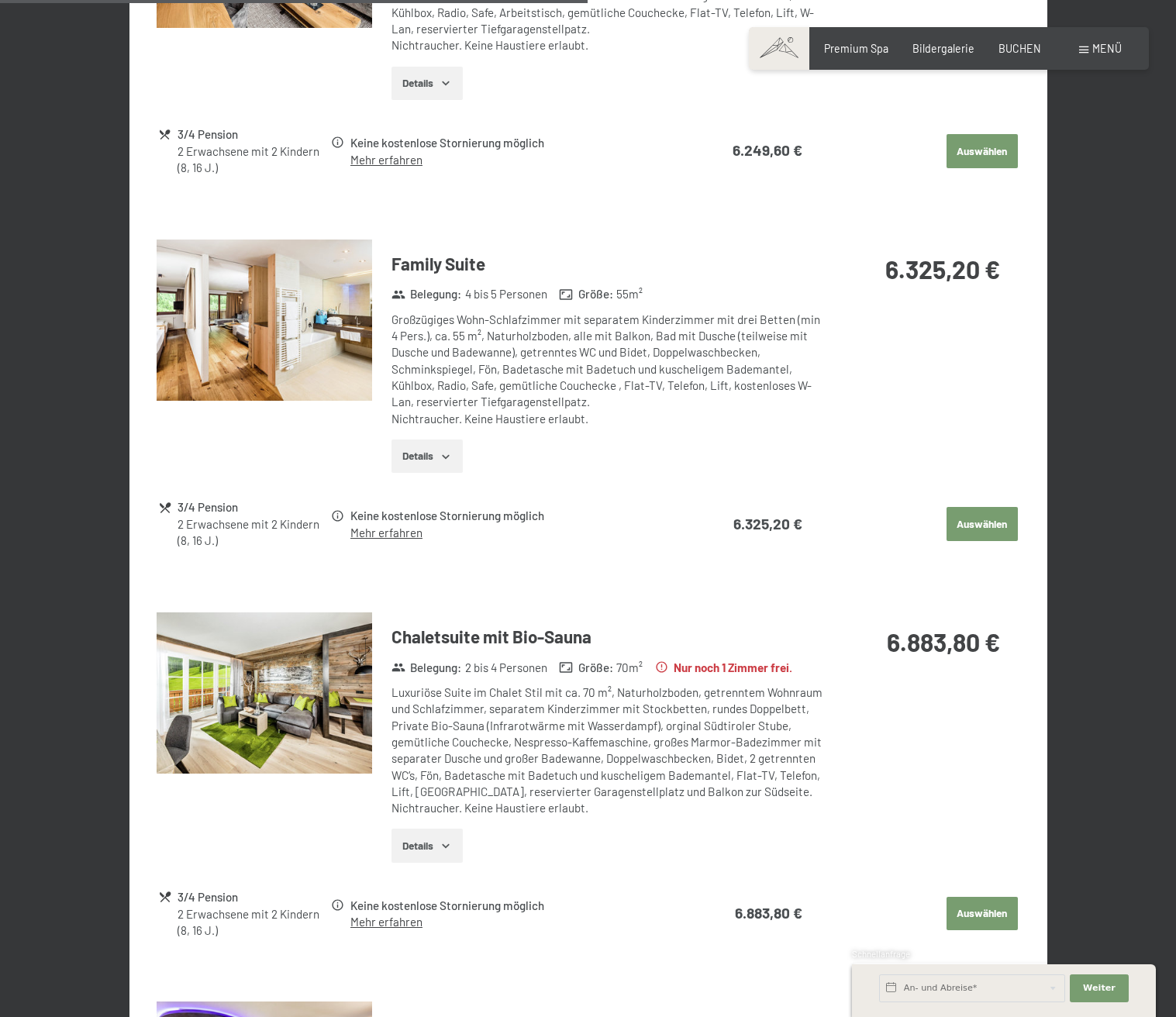
click at [423, 850] on button "Details" at bounding box center [426, 845] width 70 height 34
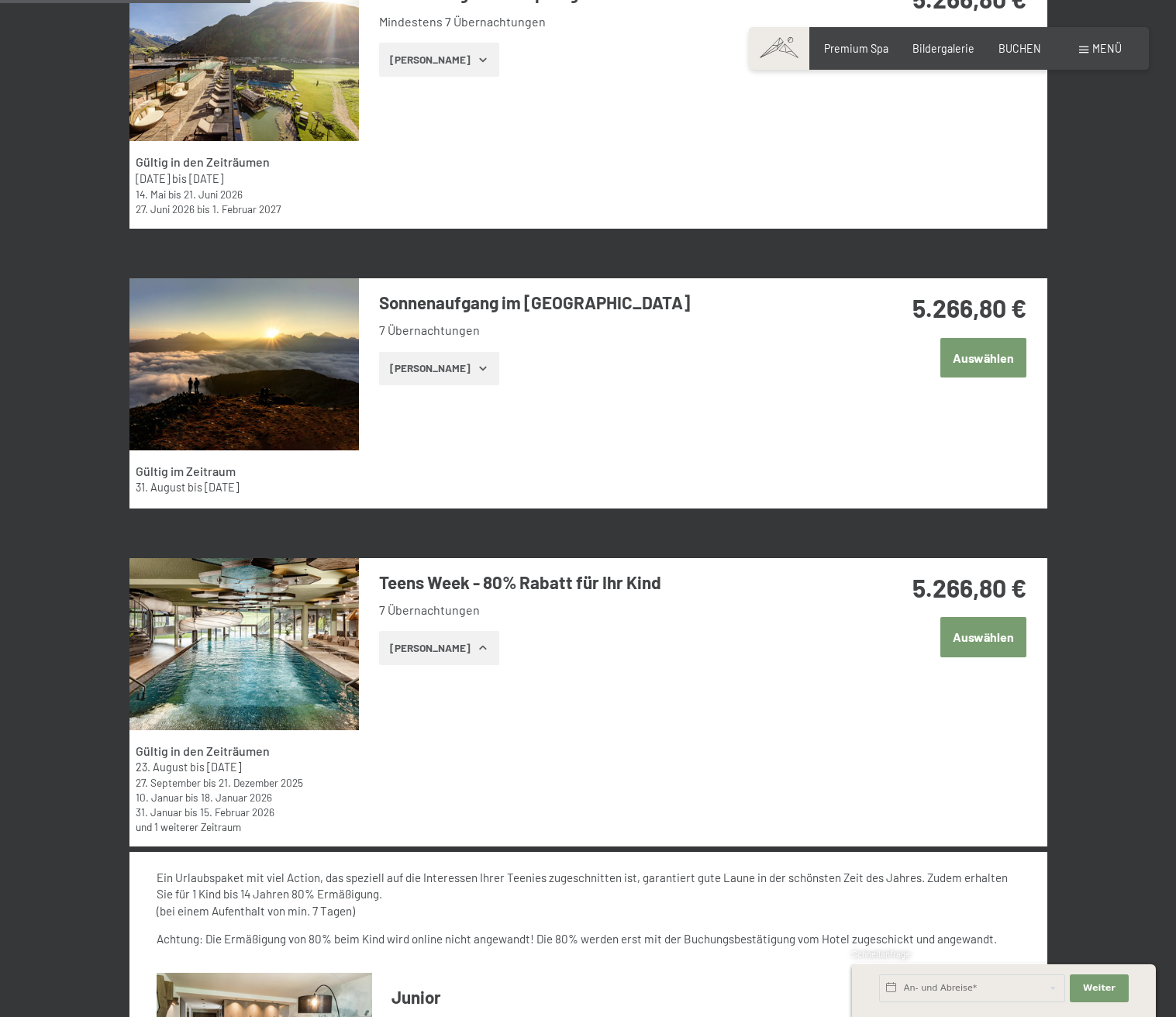
scroll to position [894, 0]
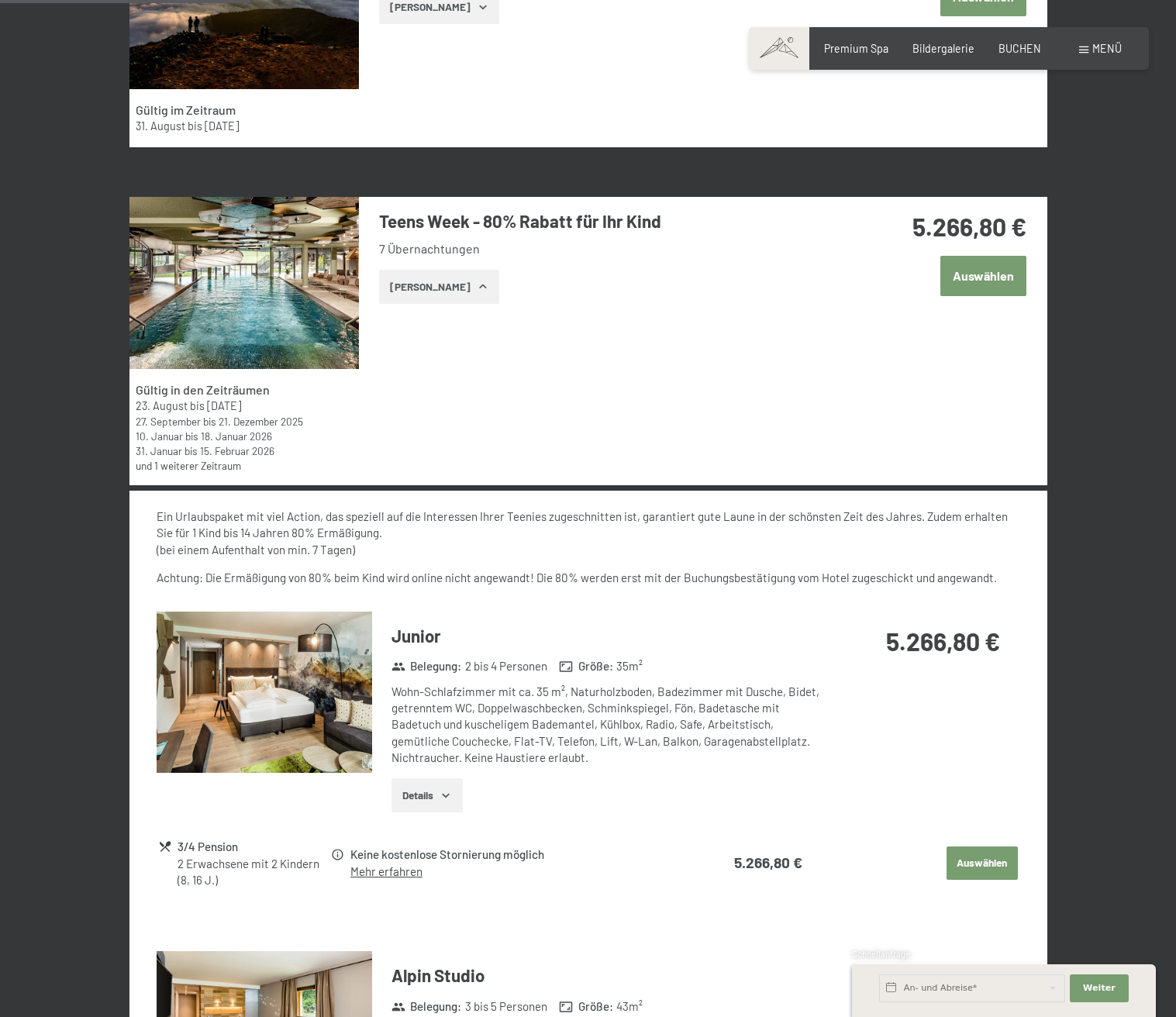
click at [439, 288] on button "Zeige Zimmer" at bounding box center [438, 286] width 120 height 34
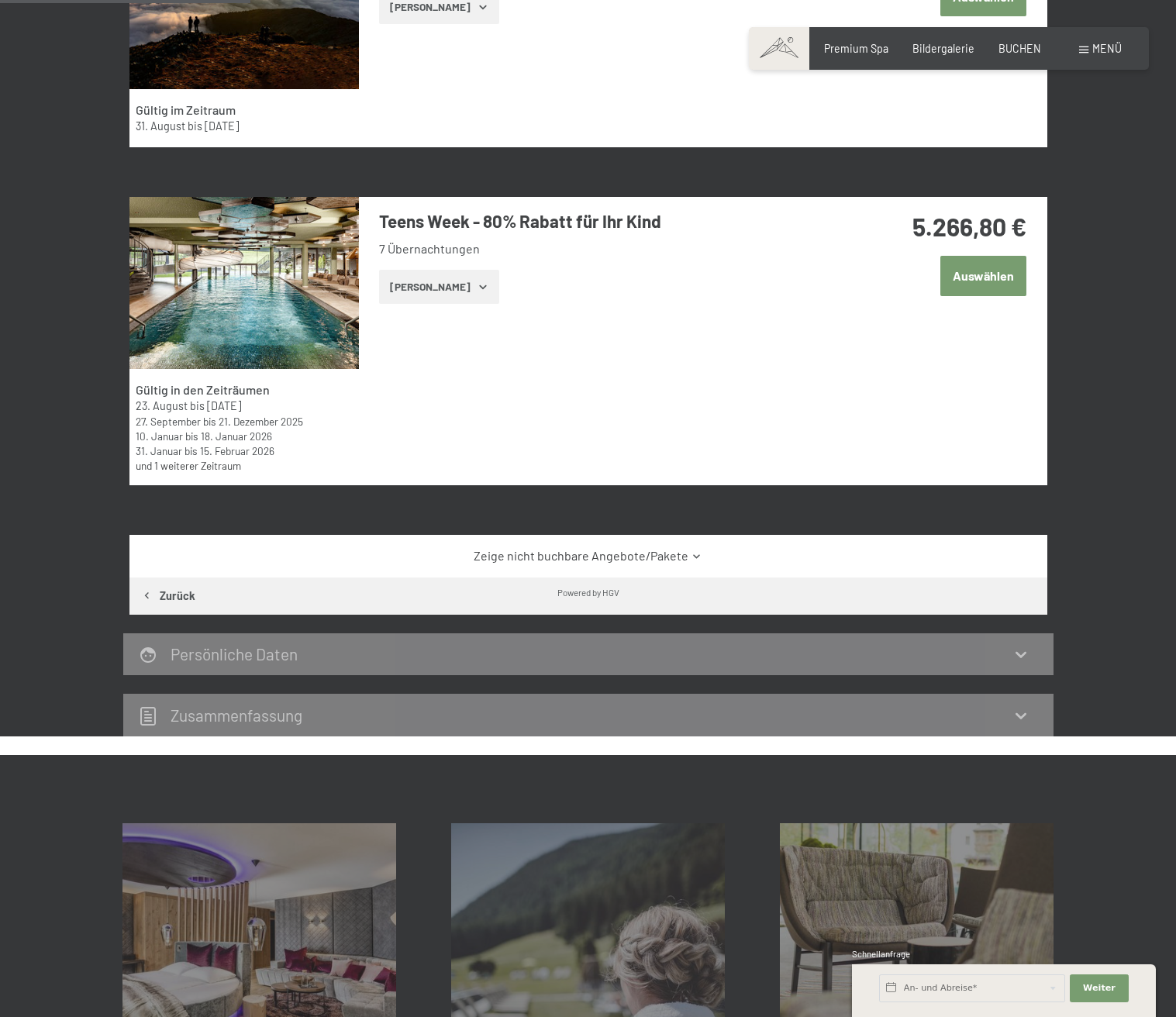
click at [432, 280] on button "Zeige Zimmer" at bounding box center [438, 286] width 120 height 34
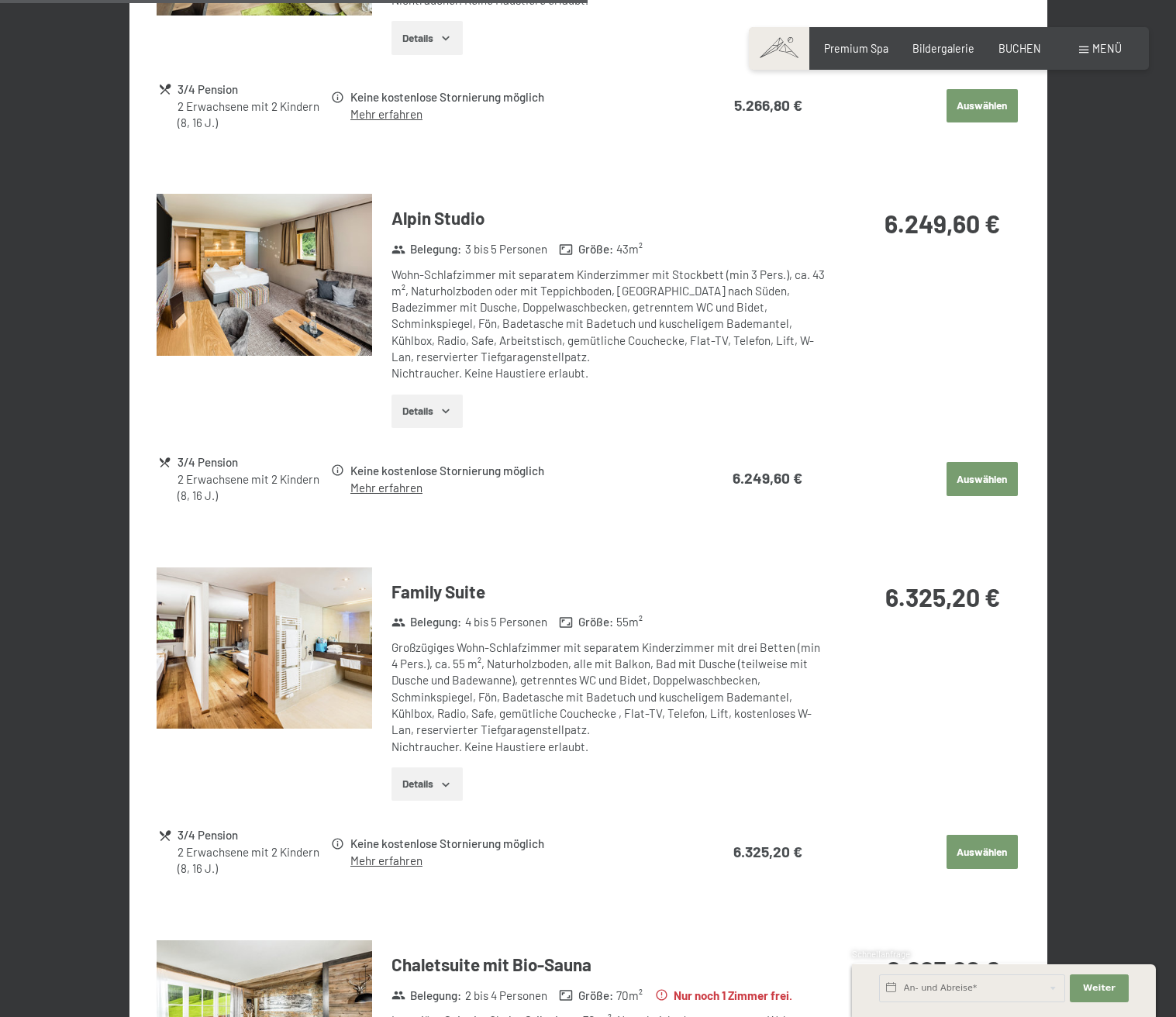
scroll to position [1980, 0]
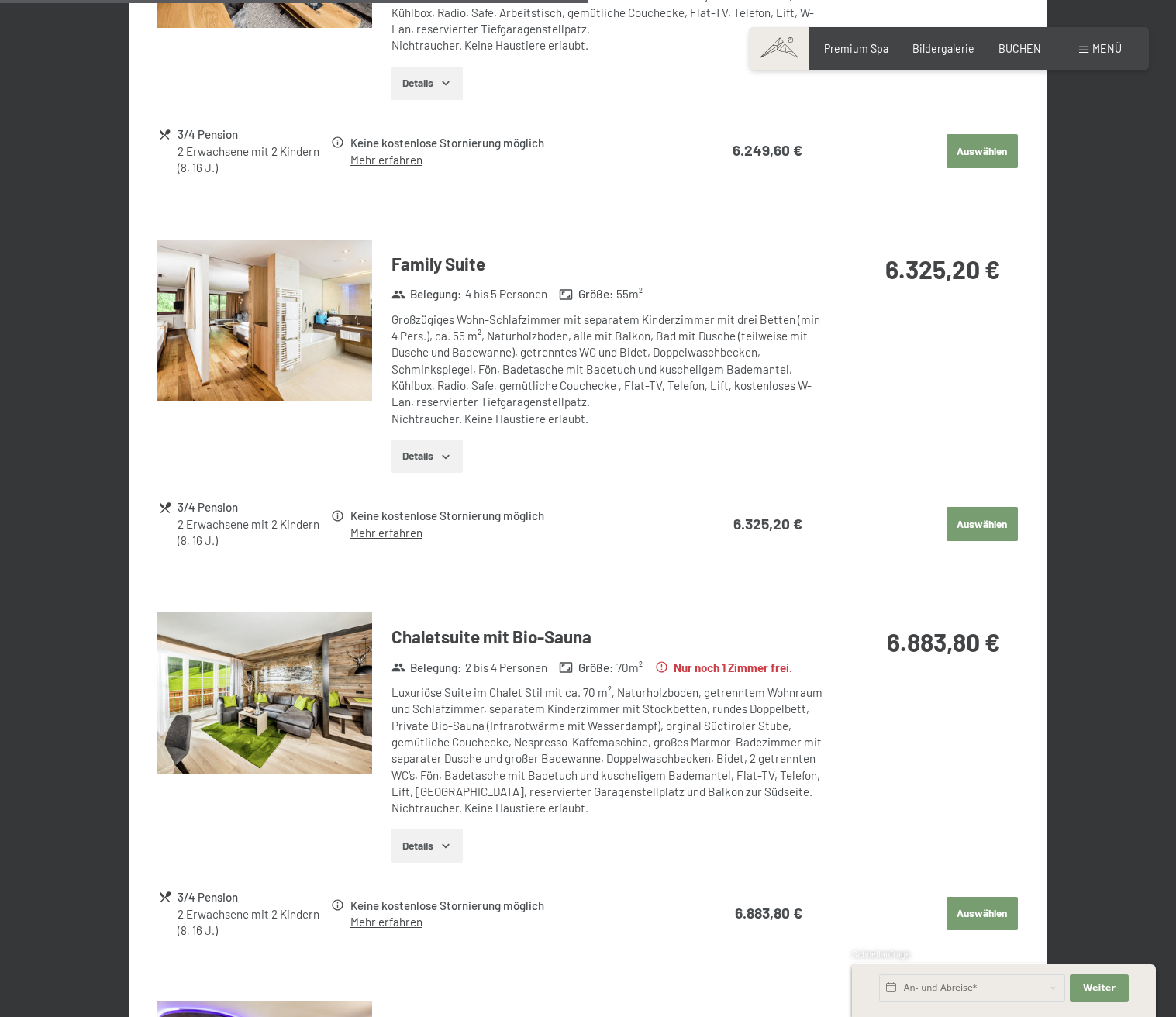
click at [436, 459] on button "Details" at bounding box center [426, 456] width 70 height 34
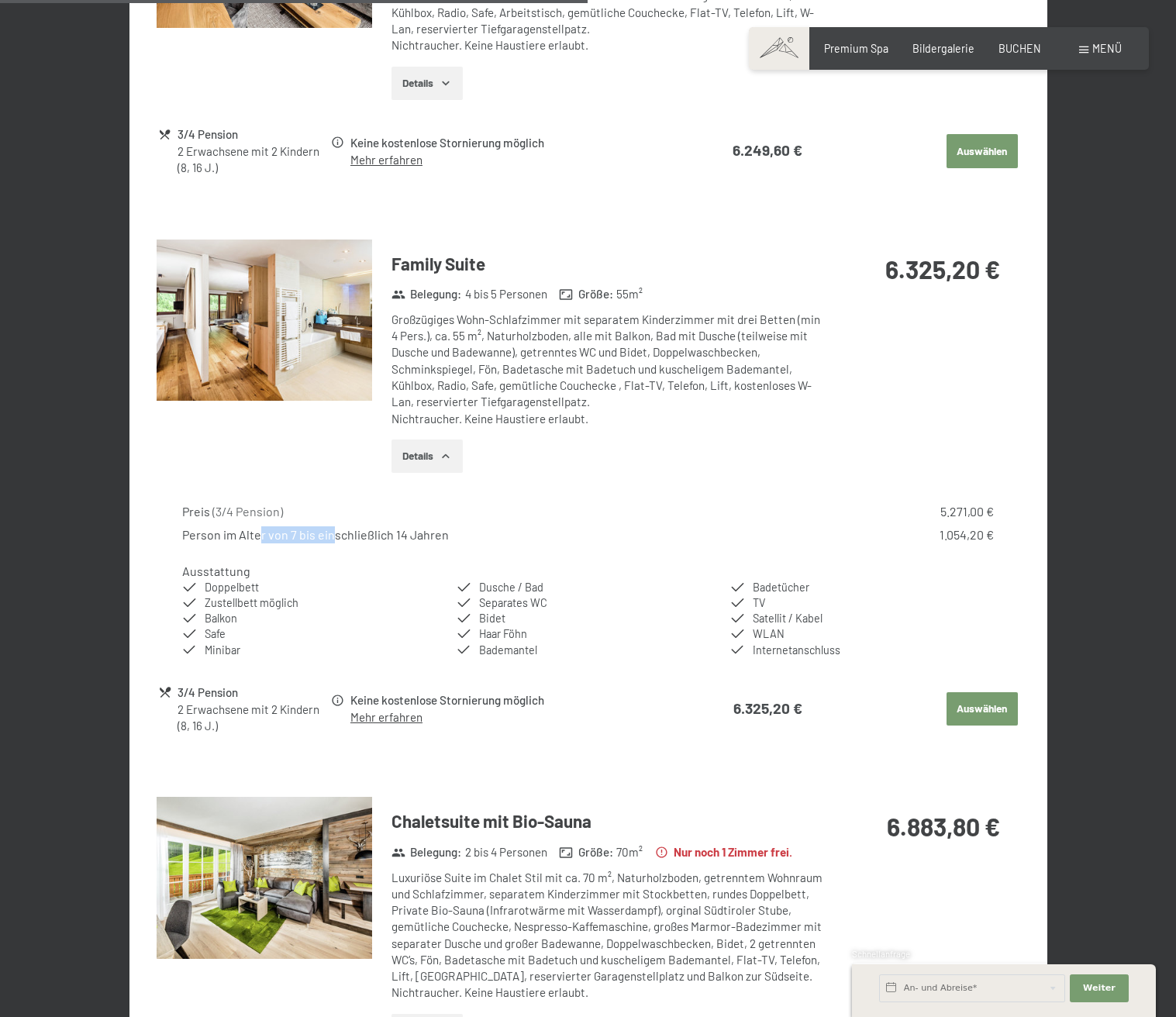
drag, startPoint x: 258, startPoint y: 534, endPoint x: 329, endPoint y: 536, distance: 71.0
click at [329, 536] on div "Person im Alter von 7 bis einschließlich 14 Jahren" at bounding box center [316, 535] width 267 height 17
click at [436, 465] on button "Details" at bounding box center [426, 456] width 70 height 34
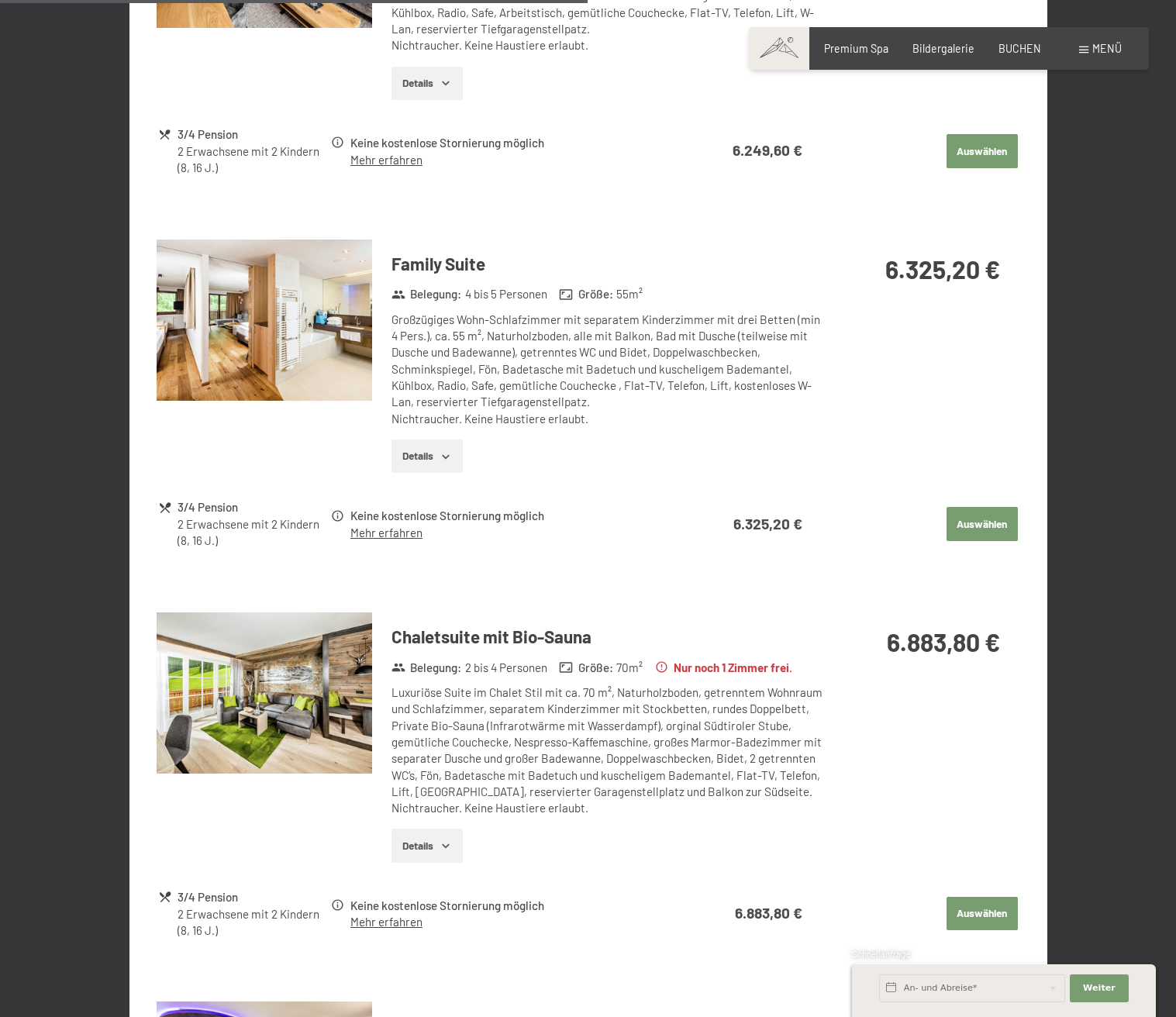
click at [437, 459] on button "Details" at bounding box center [426, 456] width 70 height 34
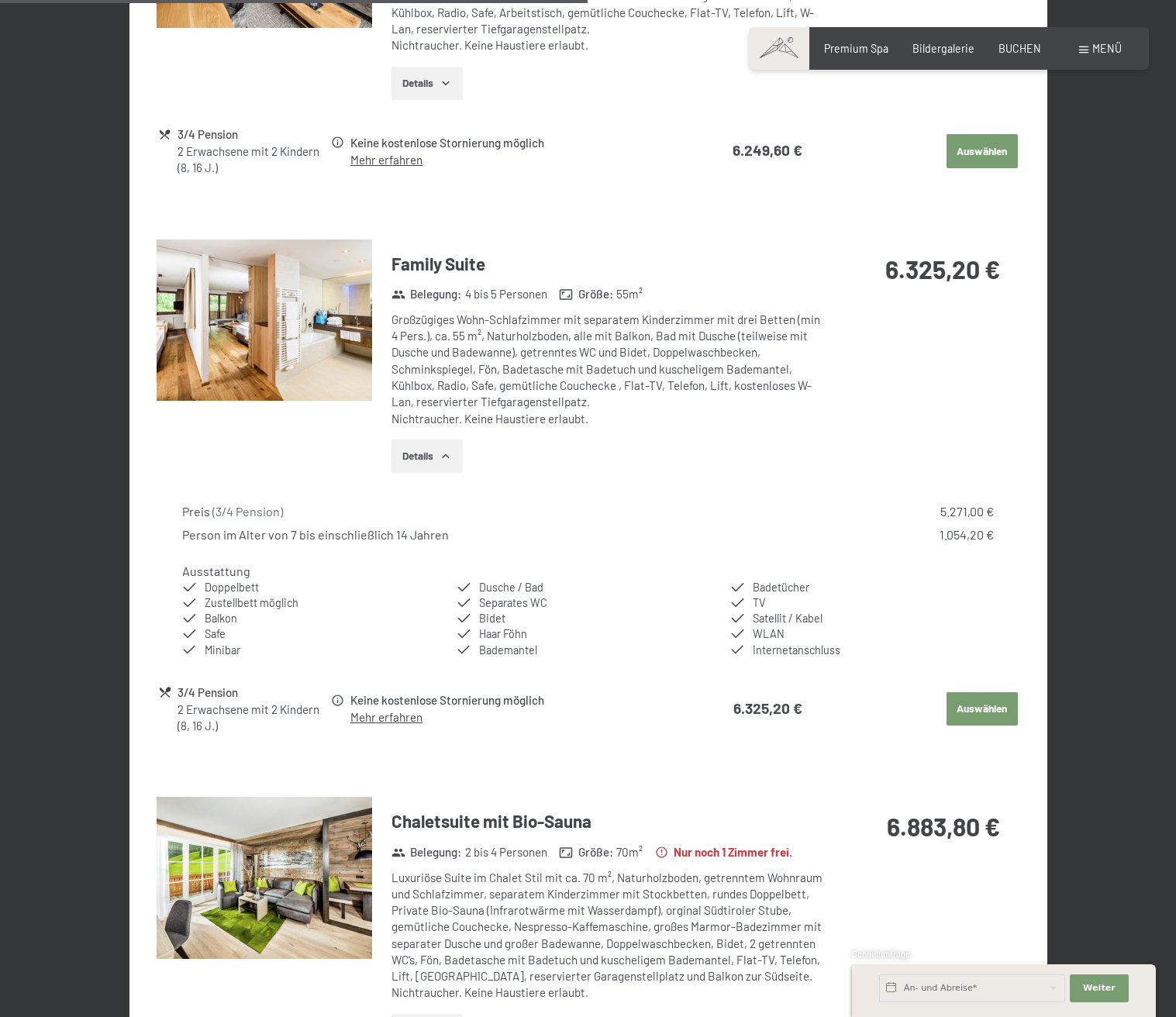
click at [566, 371] on div "Großzügiges Wohn-Schlafzimmer mit separatem Kinderzimmer mit drei Betten (min 4…" at bounding box center [607, 369] width 433 height 115
click at [508, 398] on div "Großzügiges Wohn-Schlafzimmer mit separatem Kinderzimmer mit drei Betten (min 4…" at bounding box center [607, 369] width 433 height 115
drag, startPoint x: 505, startPoint y: 369, endPoint x: 580, endPoint y: 375, distance: 75.2
click at [580, 375] on div "Großzügiges Wohn-Schlafzimmer mit separatem Kinderzimmer mit drei Betten (min 4…" at bounding box center [607, 369] width 433 height 115
click at [592, 375] on div "Großzügiges Wohn-Schlafzimmer mit separatem Kinderzimmer mit drei Betten (min 4…" at bounding box center [607, 369] width 433 height 115
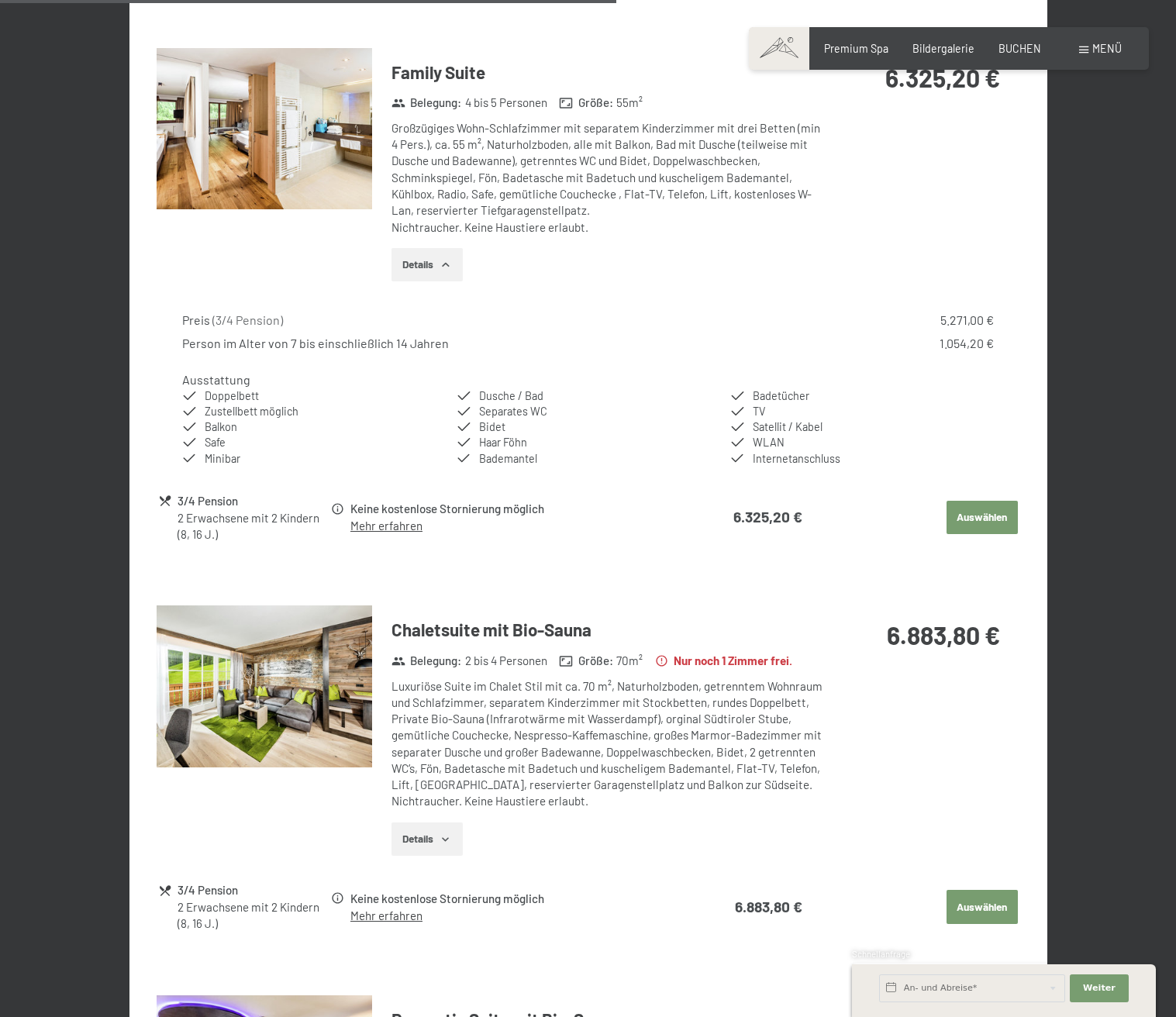
scroll to position [2534, 0]
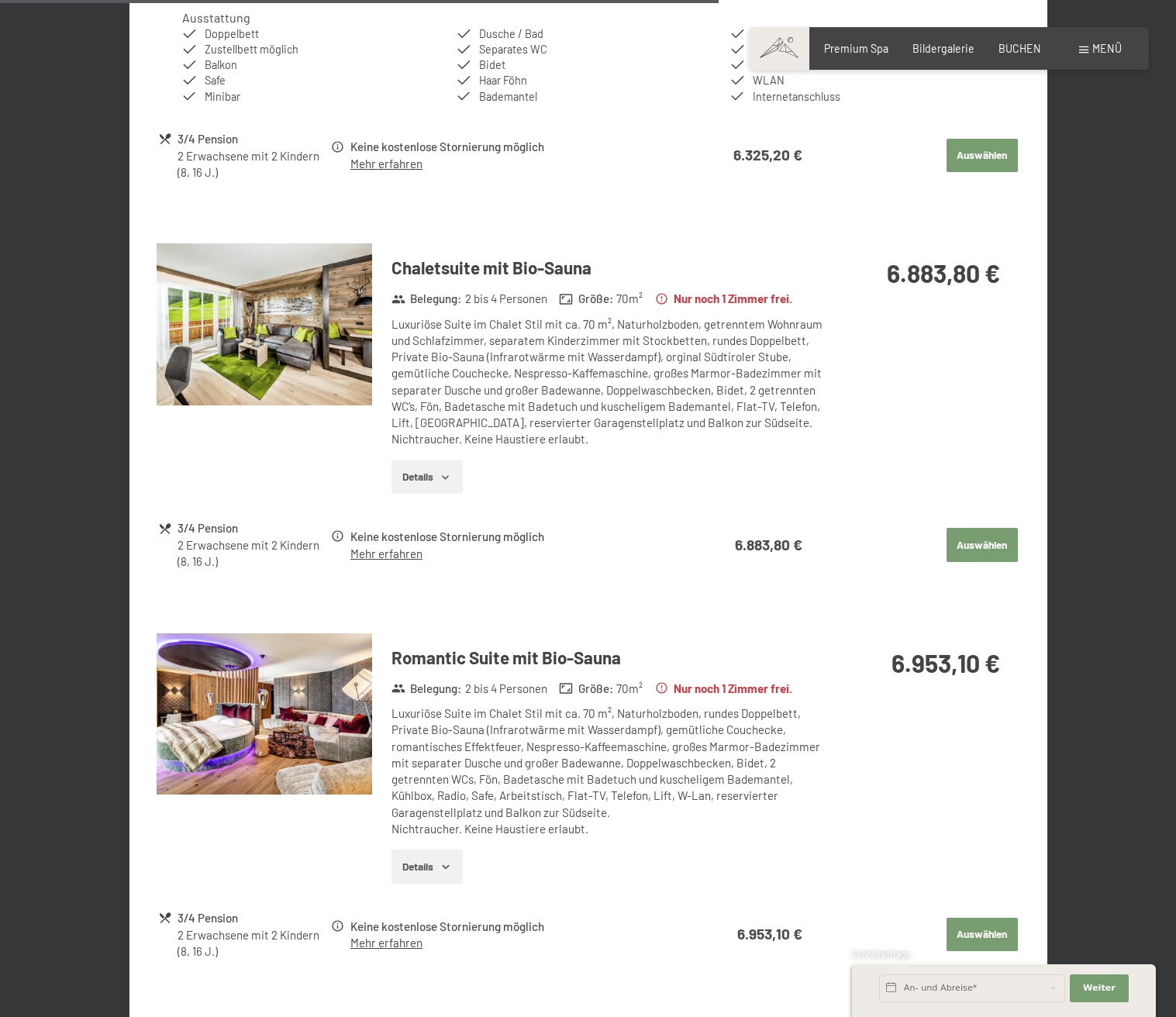
click at [443, 484] on icon "button" at bounding box center [445, 477] width 12 height 12
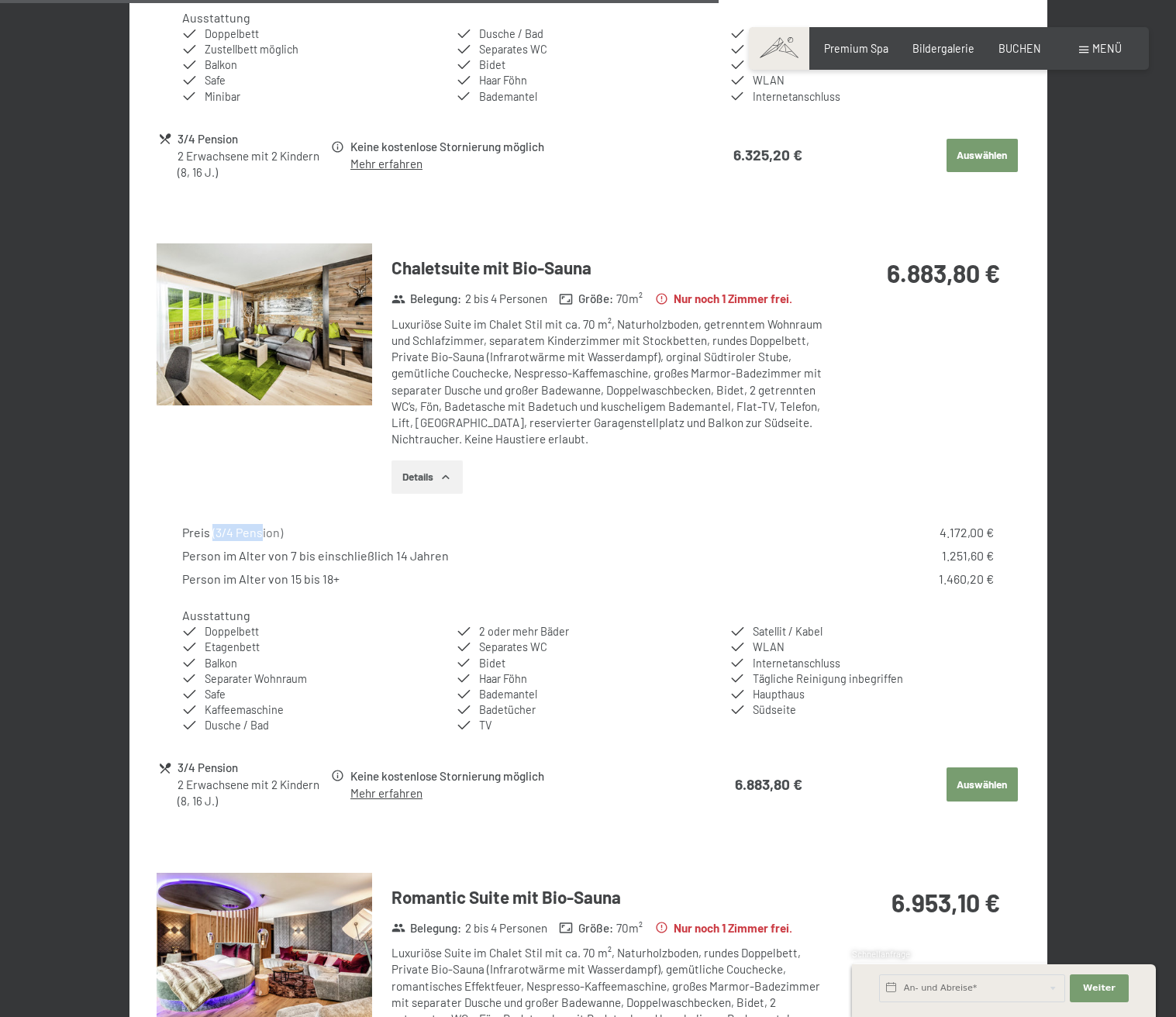
drag, startPoint x: 213, startPoint y: 535, endPoint x: 260, endPoint y: 533, distance: 47.0
click at [260, 533] on span "( 3/4 Pension )" at bounding box center [247, 532] width 70 height 14
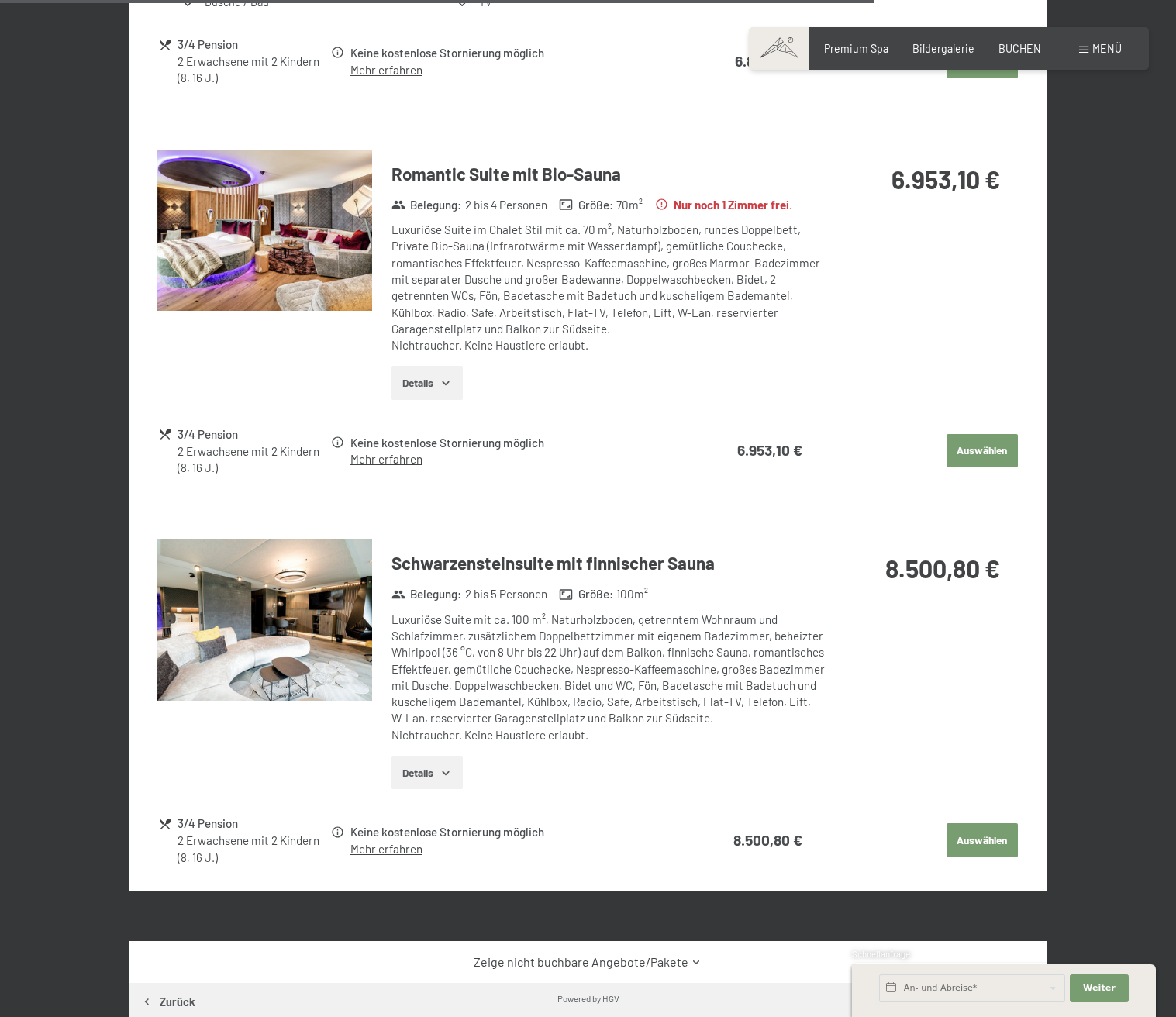
scroll to position [2894, 0]
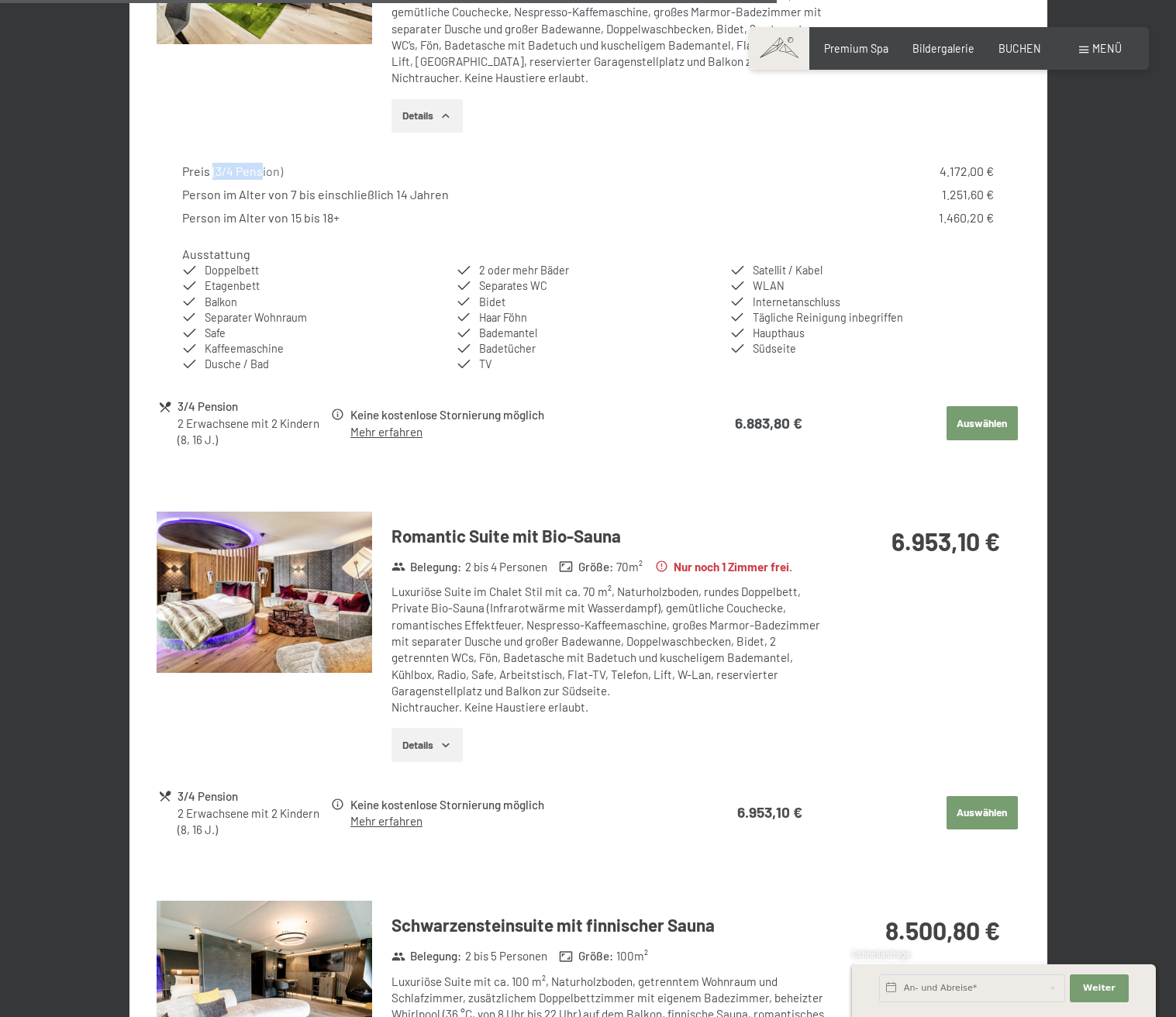
click at [562, 610] on div "Luxuriöse Suite im Chalet Stil mit ca. 70 m², Naturholzboden, rundes Doppelbett…" at bounding box center [607, 649] width 433 height 132
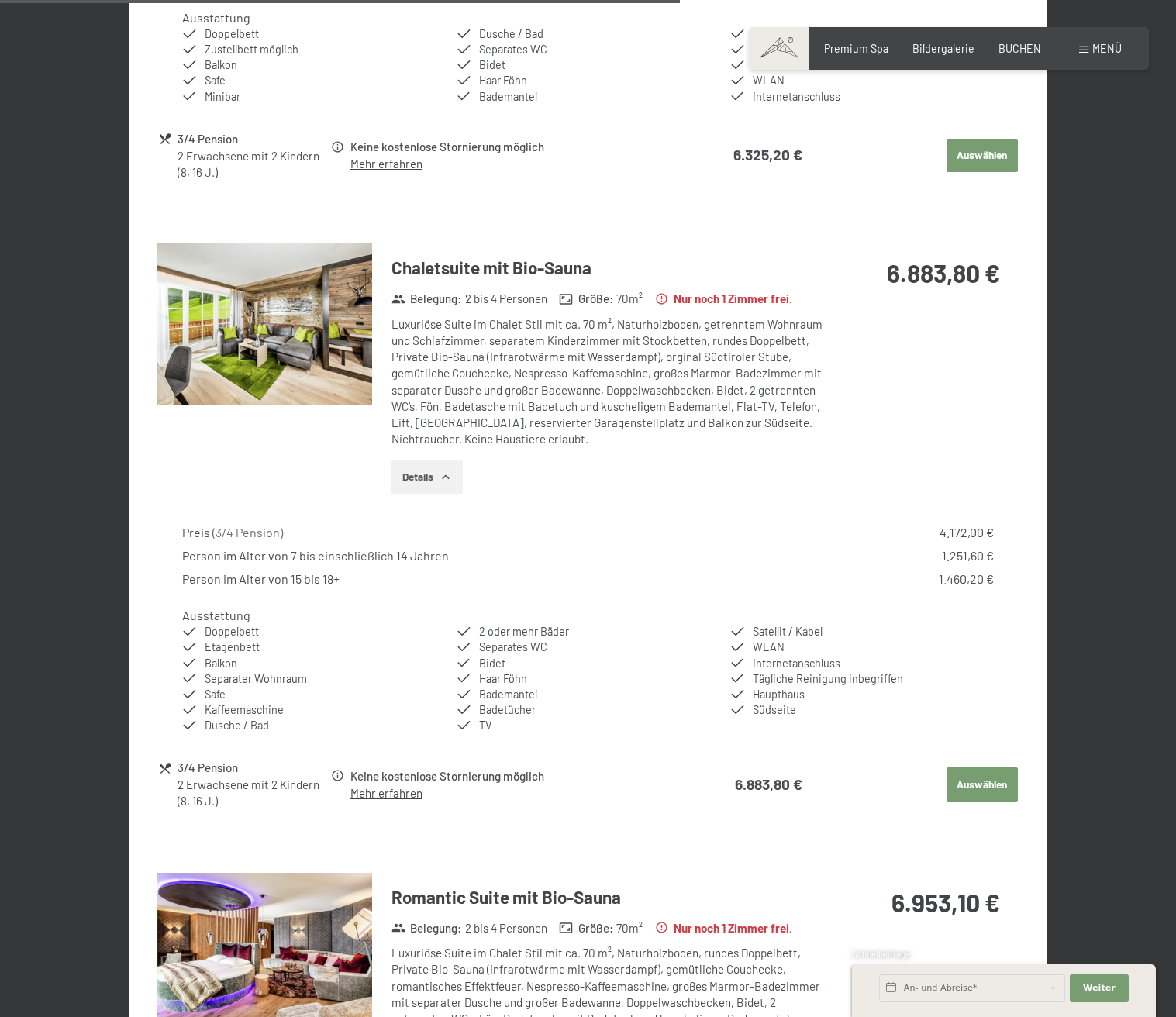
click at [489, 348] on div "Luxuriöse Suite im Chalet Stil mit ca. 70 m², Naturholzboden, getrenntem Wohnra…" at bounding box center [607, 382] width 433 height 132
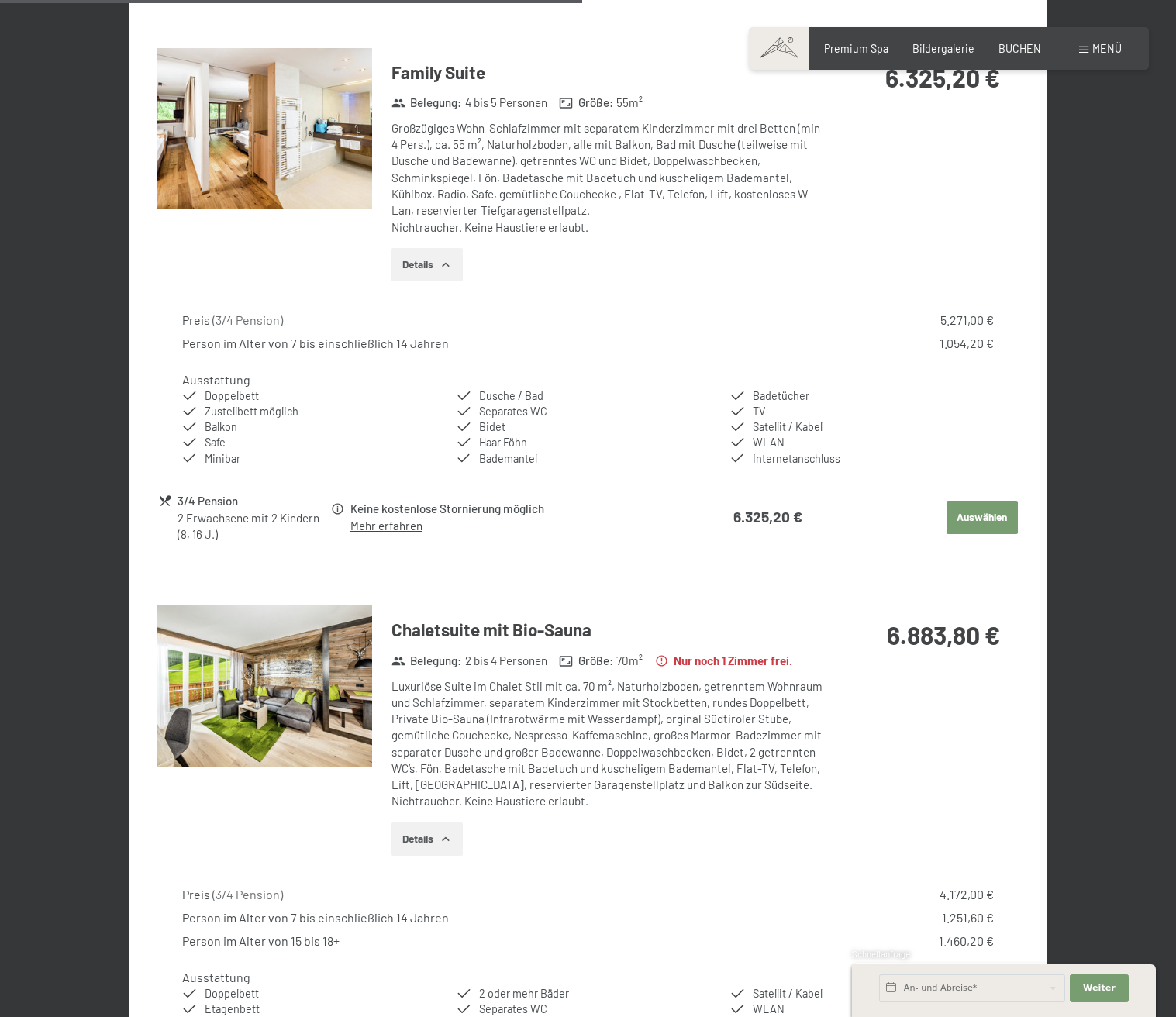
scroll to position [1809, 0]
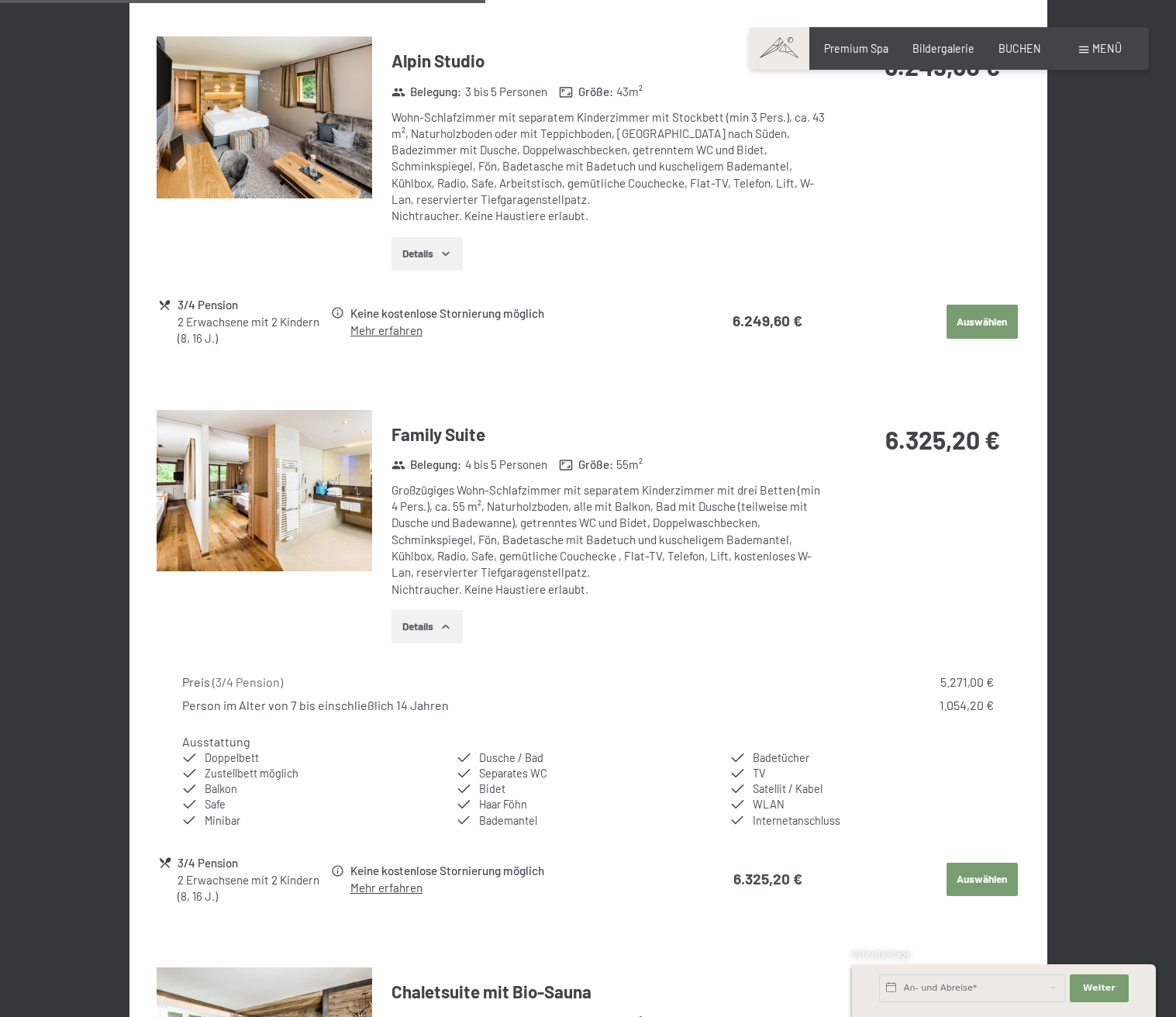
click at [492, 515] on div "Großzügiges Wohn-Schlafzimmer mit separatem Kinderzimmer mit drei Betten (min 4…" at bounding box center [607, 540] width 433 height 115
drag, startPoint x: 521, startPoint y: 496, endPoint x: 620, endPoint y: 500, distance: 99.1
click at [620, 500] on div "Großzügiges Wohn-Schlafzimmer mit separatem Kinderzimmer mit drei Betten (min 4…" at bounding box center [607, 540] width 433 height 115
drag, startPoint x: 584, startPoint y: 536, endPoint x: 487, endPoint y: 532, distance: 97.1
click at [583, 536] on div "Großzügiges Wohn-Schlafzimmer mit separatem Kinderzimmer mit drei Betten (min 4…" at bounding box center [607, 540] width 433 height 115
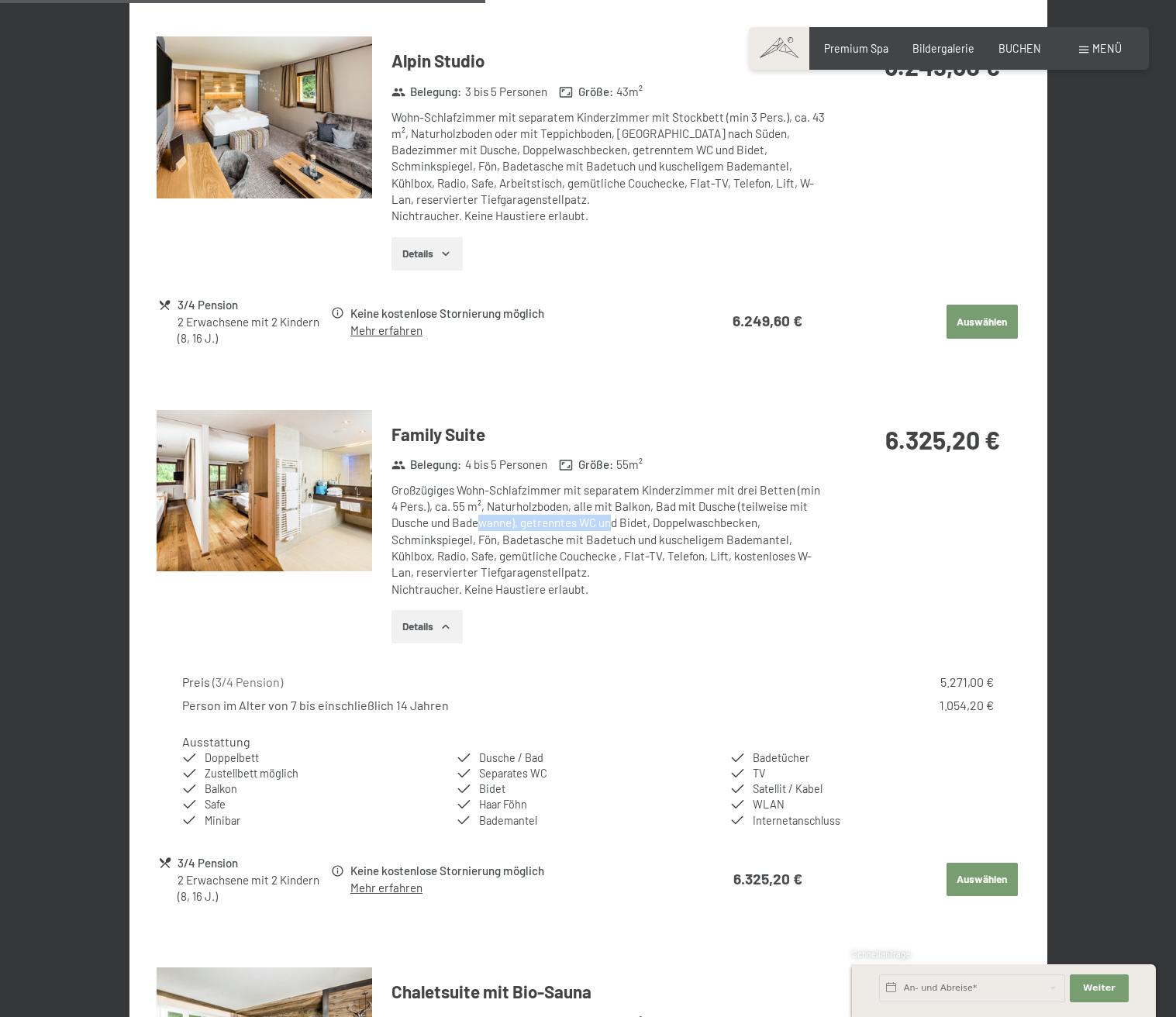
drag, startPoint x: 478, startPoint y: 529, endPoint x: 610, endPoint y: 518, distance: 132.5
click at [610, 518] on div "Großzügiges Wohn-Schlafzimmer mit separatem Kinderzimmer mit drei Betten (min 4…" at bounding box center [607, 540] width 433 height 115
click at [507, 547] on span "Einwilligung Marketing*" at bounding box center [502, 553] width 128 height 15
click at [430, 547] on input "Einwilligung Marketing*" at bounding box center [423, 553] width 15 height 15
checkbox input "false"
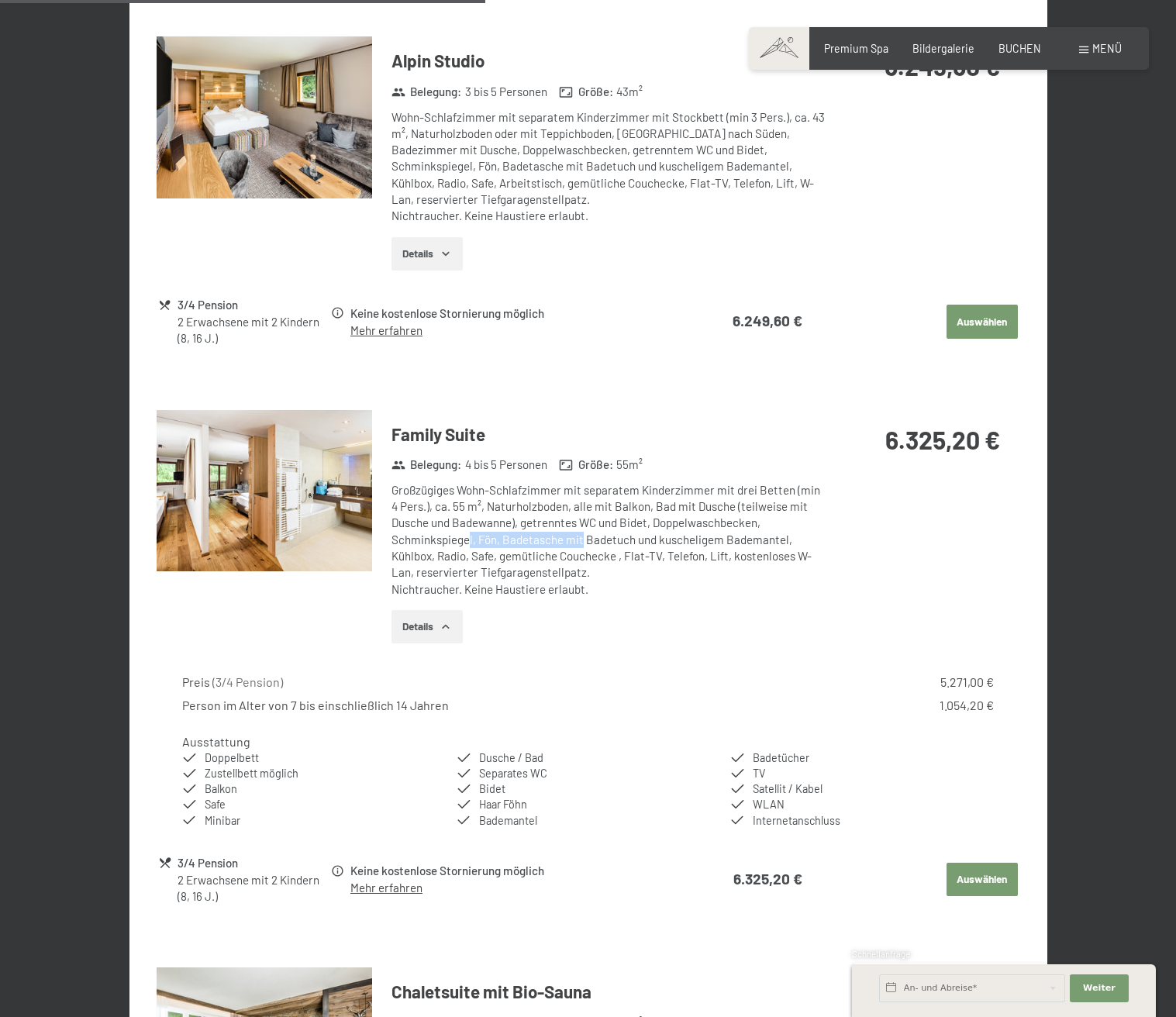
drag, startPoint x: 489, startPoint y: 543, endPoint x: 582, endPoint y: 542, distance: 93.0
click at [582, 542] on div "Großzügiges Wohn-Schlafzimmer mit separatem Kinderzimmer mit drei Betten (min 4…" at bounding box center [607, 540] width 433 height 115
click at [478, 578] on div "Großzügiges Wohn-Schlafzimmer mit separatem Kinderzimmer mit drei Betten (min 4…" at bounding box center [607, 540] width 433 height 115
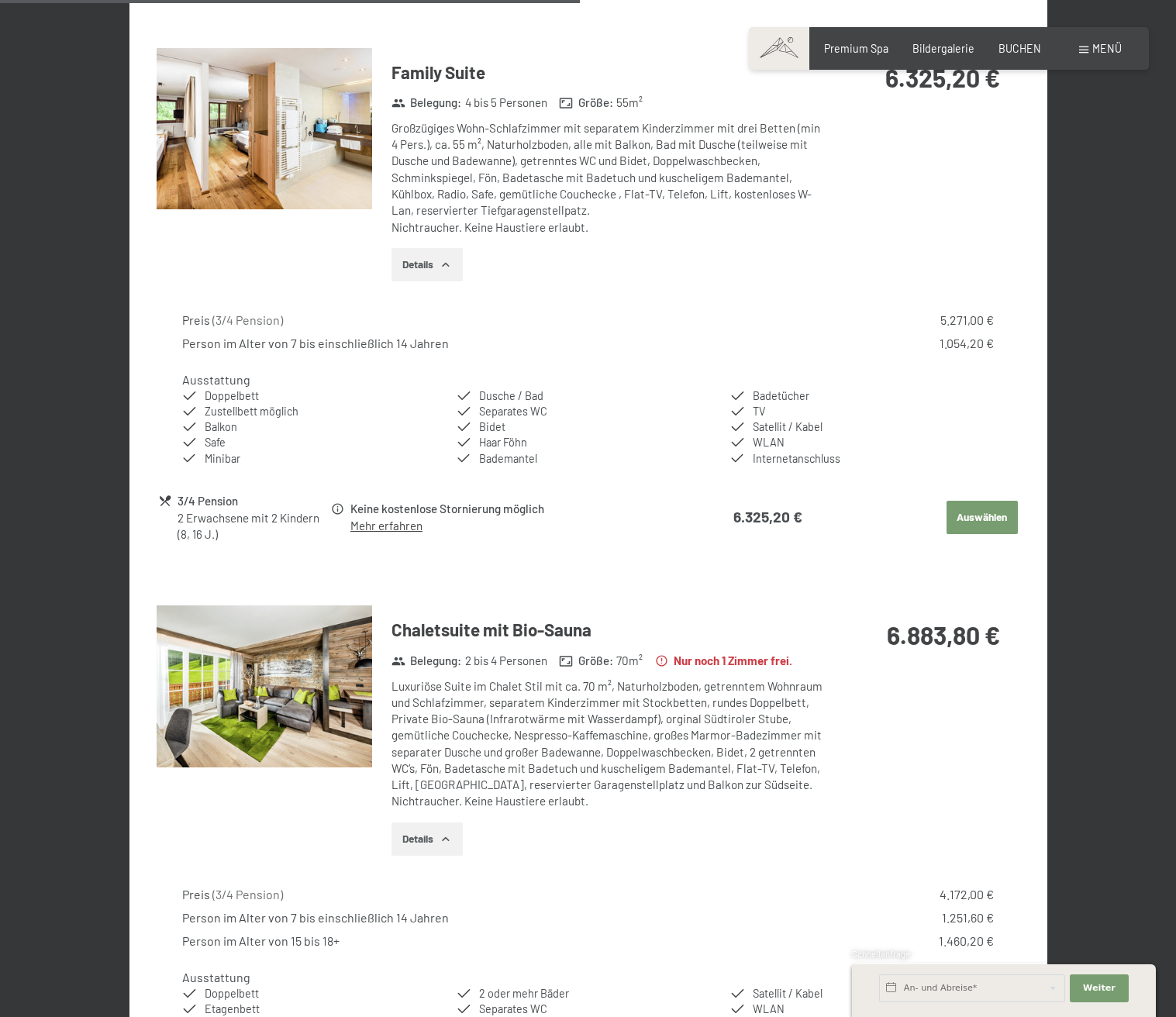
scroll to position [2534, 0]
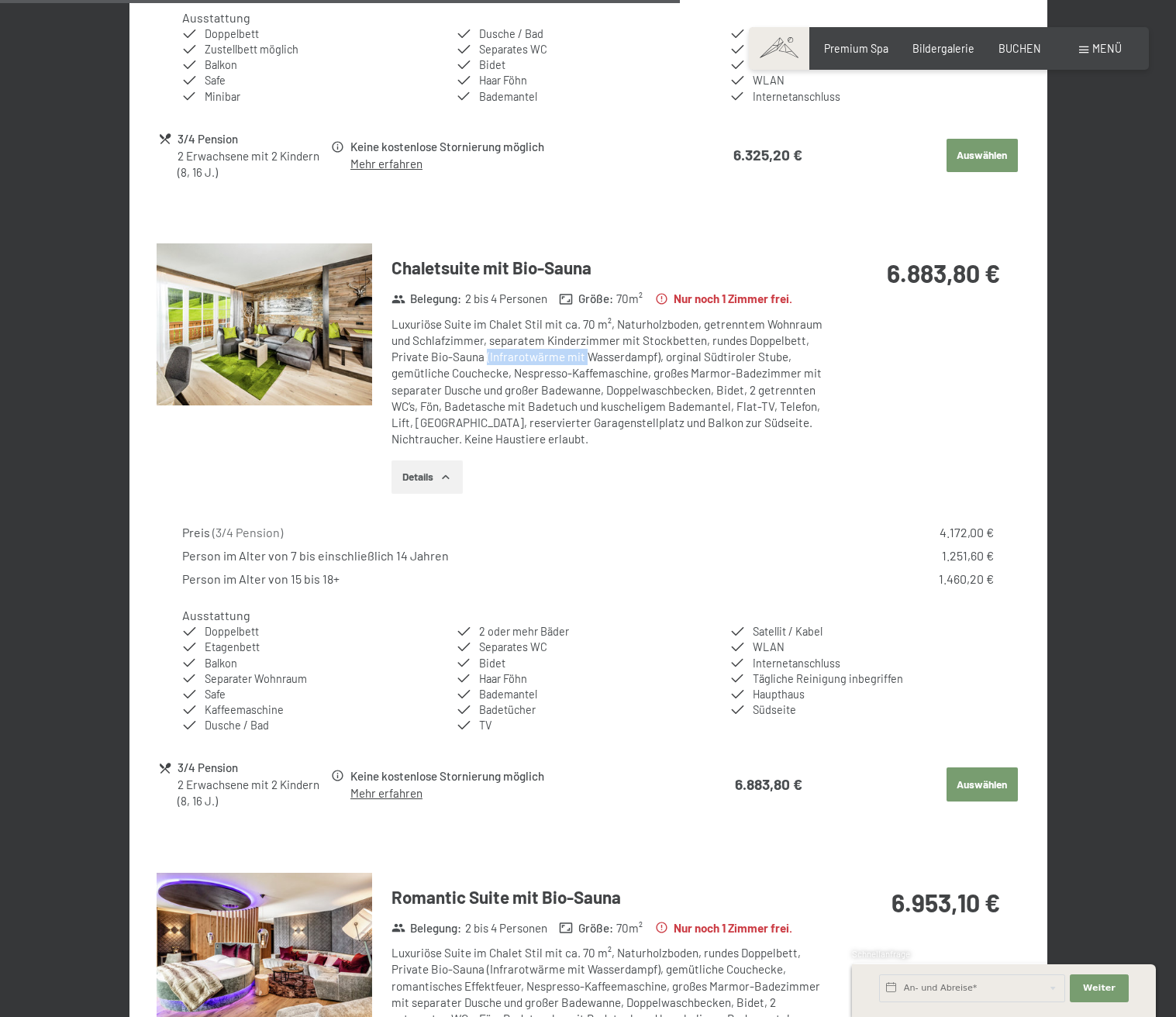
drag, startPoint x: 508, startPoint y: 358, endPoint x: 590, endPoint y: 361, distance: 82.1
click at [588, 360] on div "Luxuriöse Suite im Chalet Stil mit ca. 70 m², Naturholzboden, getrenntem Wohnra…" at bounding box center [607, 382] width 433 height 132
drag, startPoint x: 592, startPoint y: 397, endPoint x: 457, endPoint y: 381, distance: 135.9
click at [591, 397] on div "Luxuriöse Suite im Chalet Stil mit ca. 70 m², Naturholzboden, getrenntem Wohnra…" at bounding box center [607, 382] width 433 height 132
drag, startPoint x: 475, startPoint y: 384, endPoint x: 627, endPoint y: 386, distance: 152.0
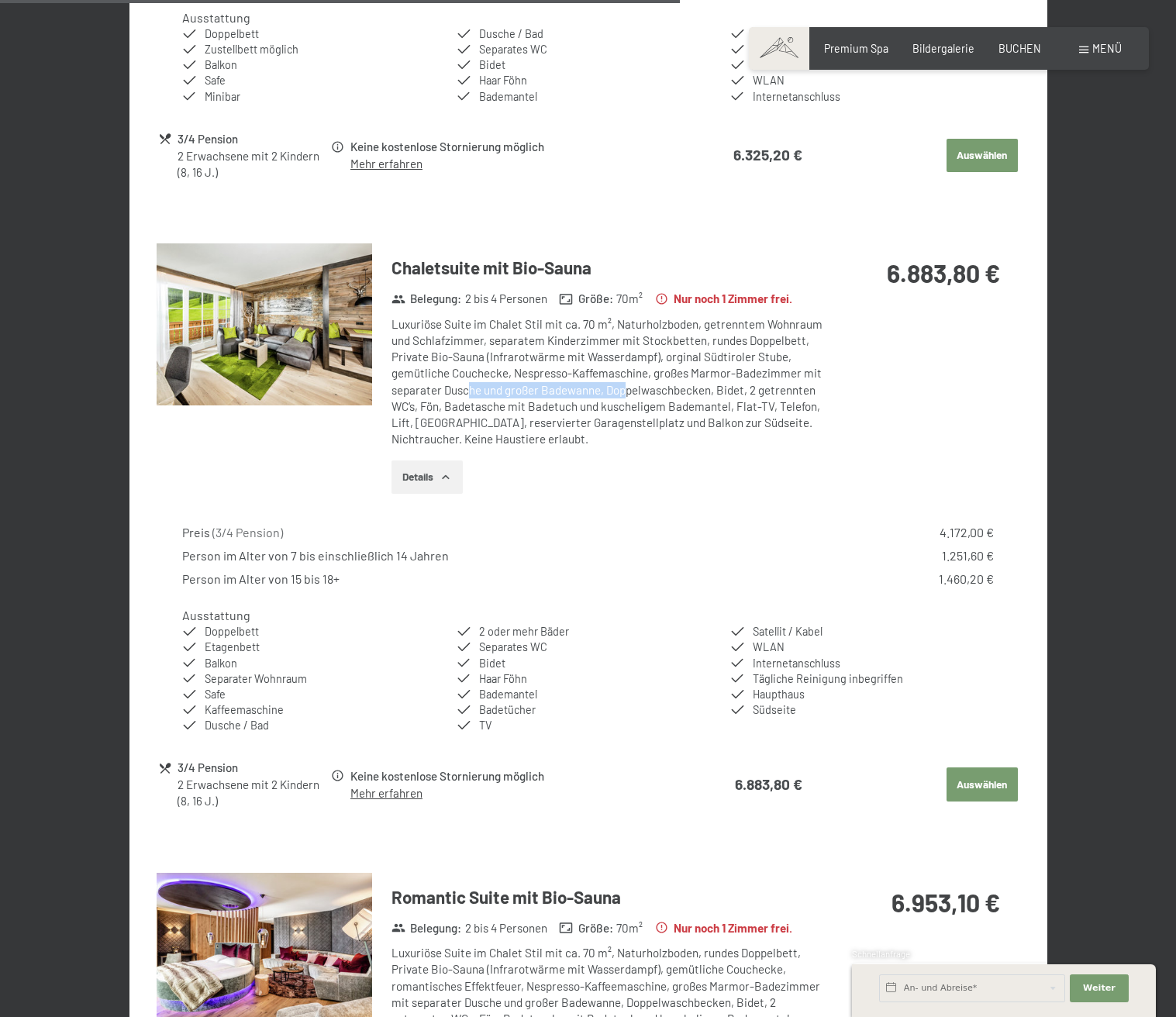
click at [627, 386] on div "Luxuriöse Suite im Chalet Stil mit ca. 70 m², Naturholzboden, getrenntem Wohnra…" at bounding box center [607, 382] width 433 height 132
drag, startPoint x: 520, startPoint y: 414, endPoint x: 569, endPoint y: 416, distance: 49.0
click at [569, 416] on div "Luxuriöse Suite im Chalet Stil mit ca. 70 m², Naturholzboden, getrenntem Wohnra…" at bounding box center [607, 382] width 433 height 132
click at [501, 410] on div "Luxuriöse Suite im Chalet Stil mit ca. 70 m², Naturholzboden, getrenntem Wohnra…" at bounding box center [607, 382] width 433 height 132
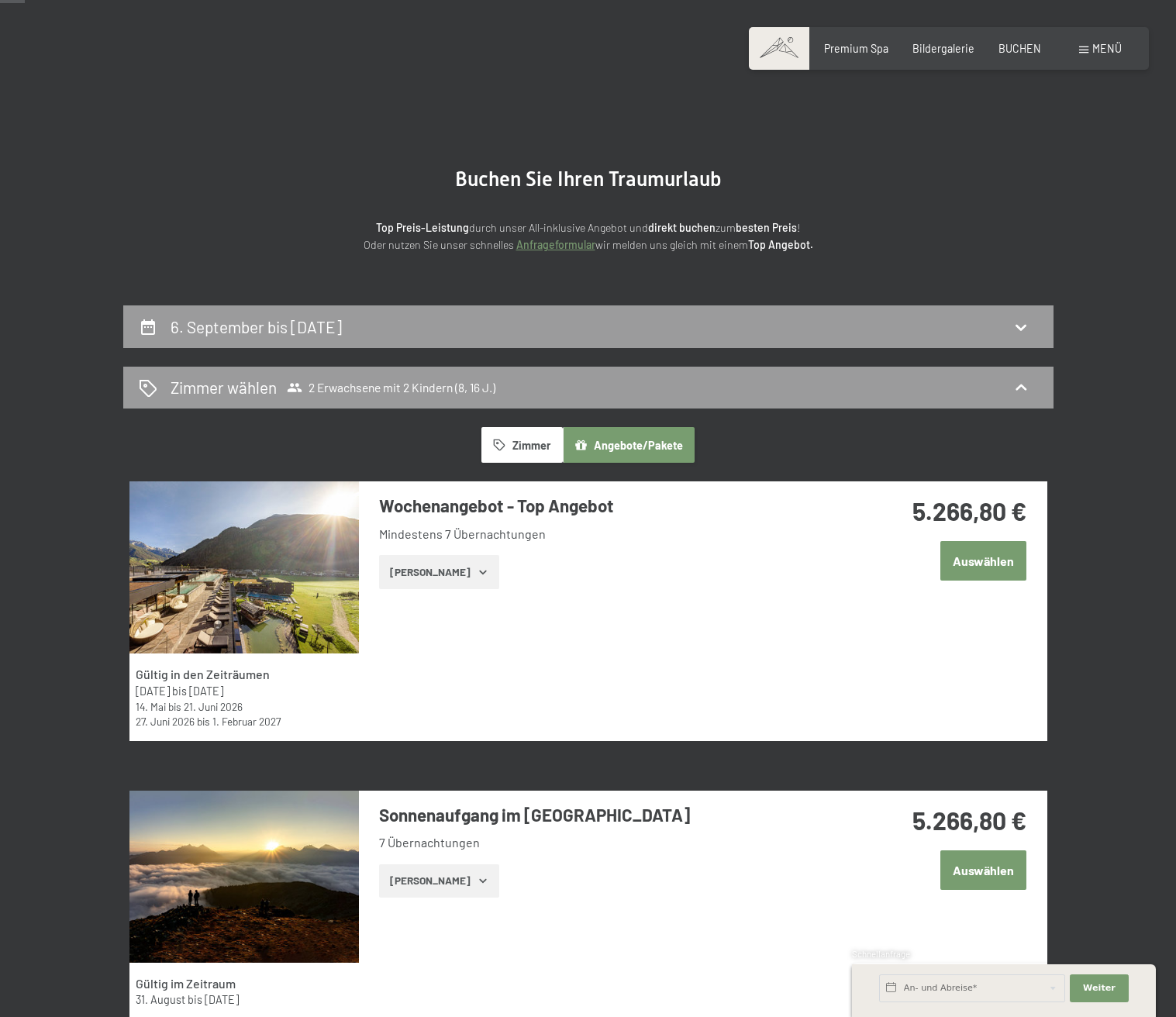
scroll to position [0, 0]
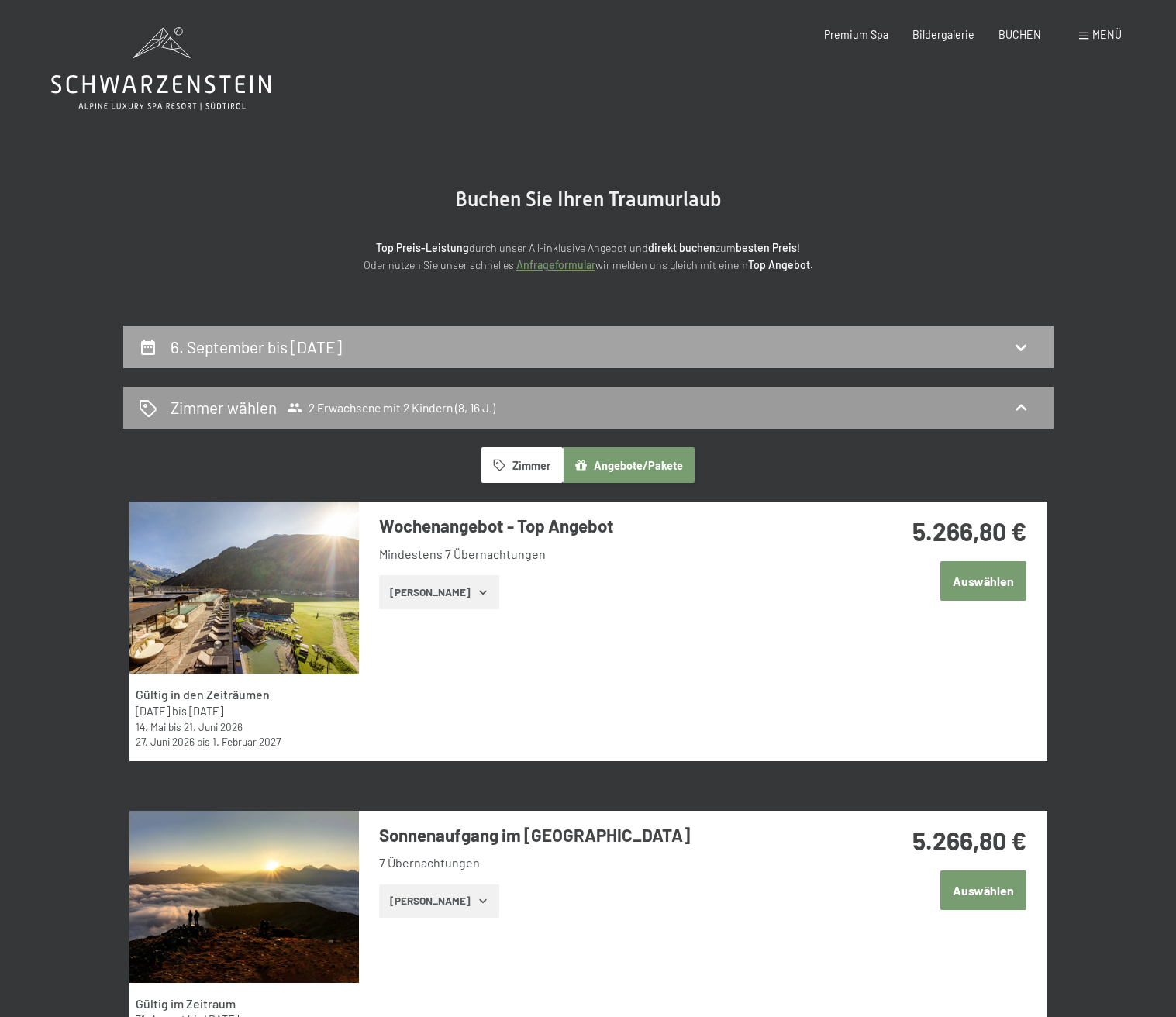
click at [342, 343] on h2 "6. September bis 13. September 2025" at bounding box center [256, 347] width 171 height 19
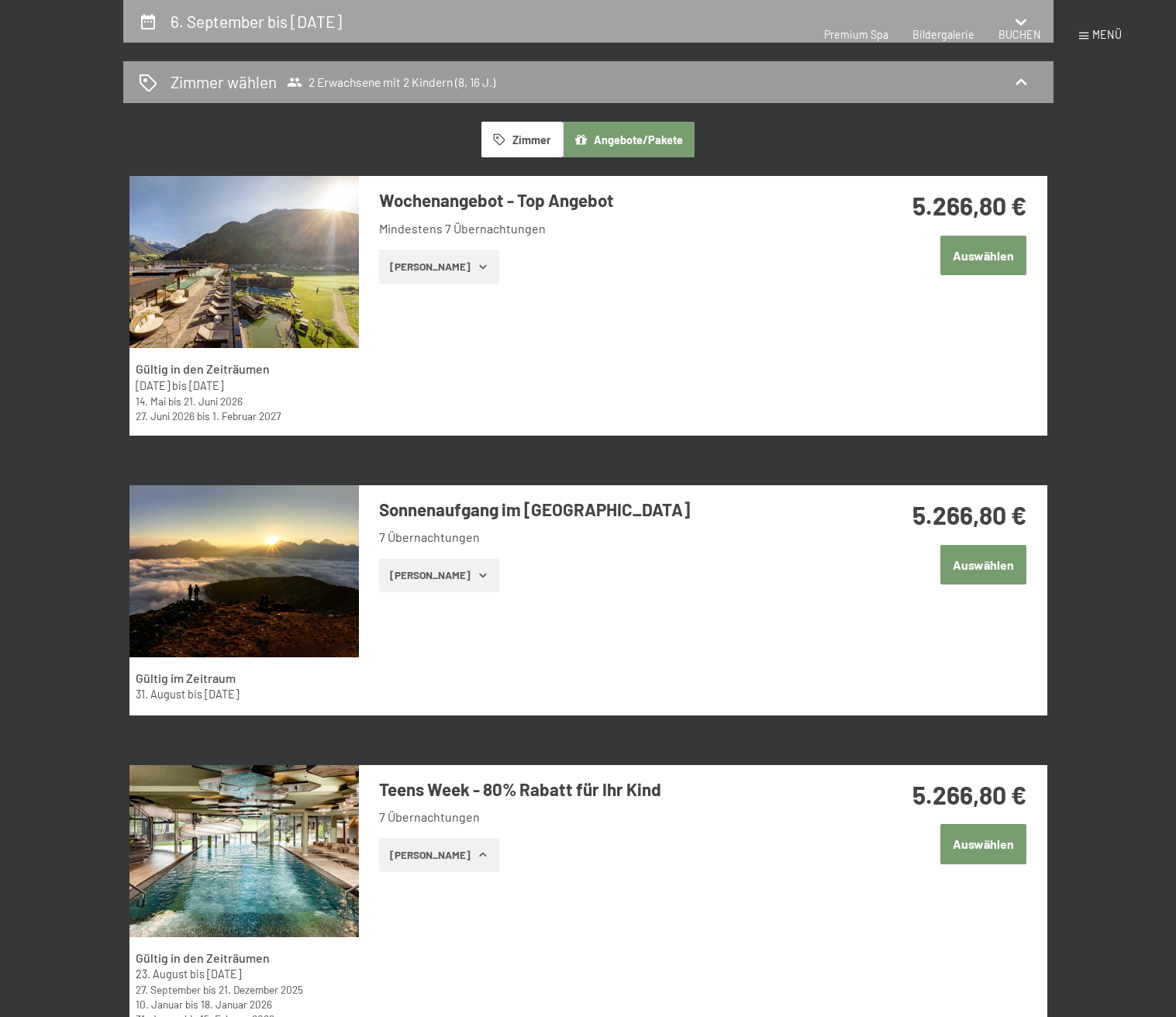
select select "8"
select select "16"
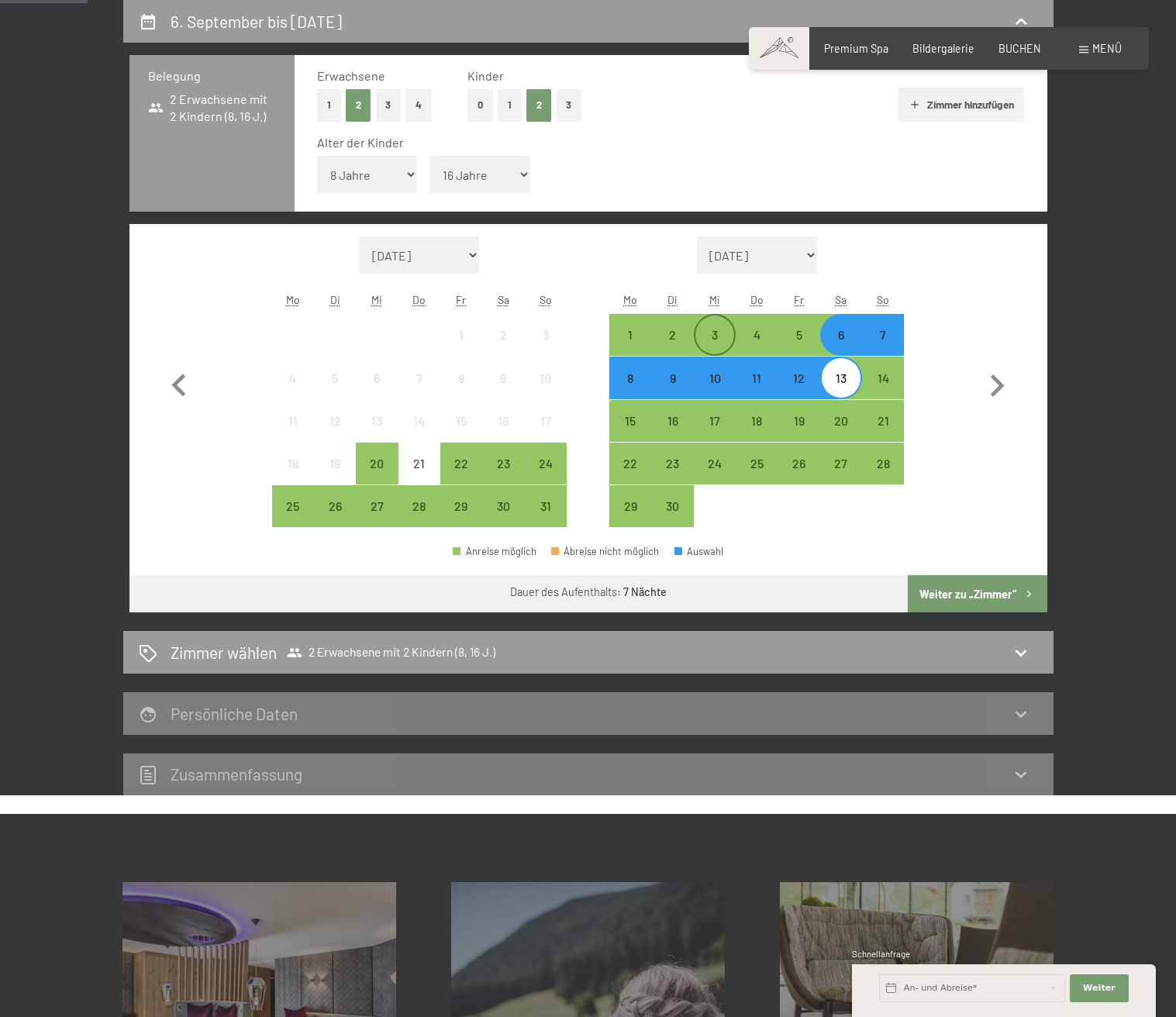
click at [716, 336] on div "3" at bounding box center [715, 348] width 38 height 38
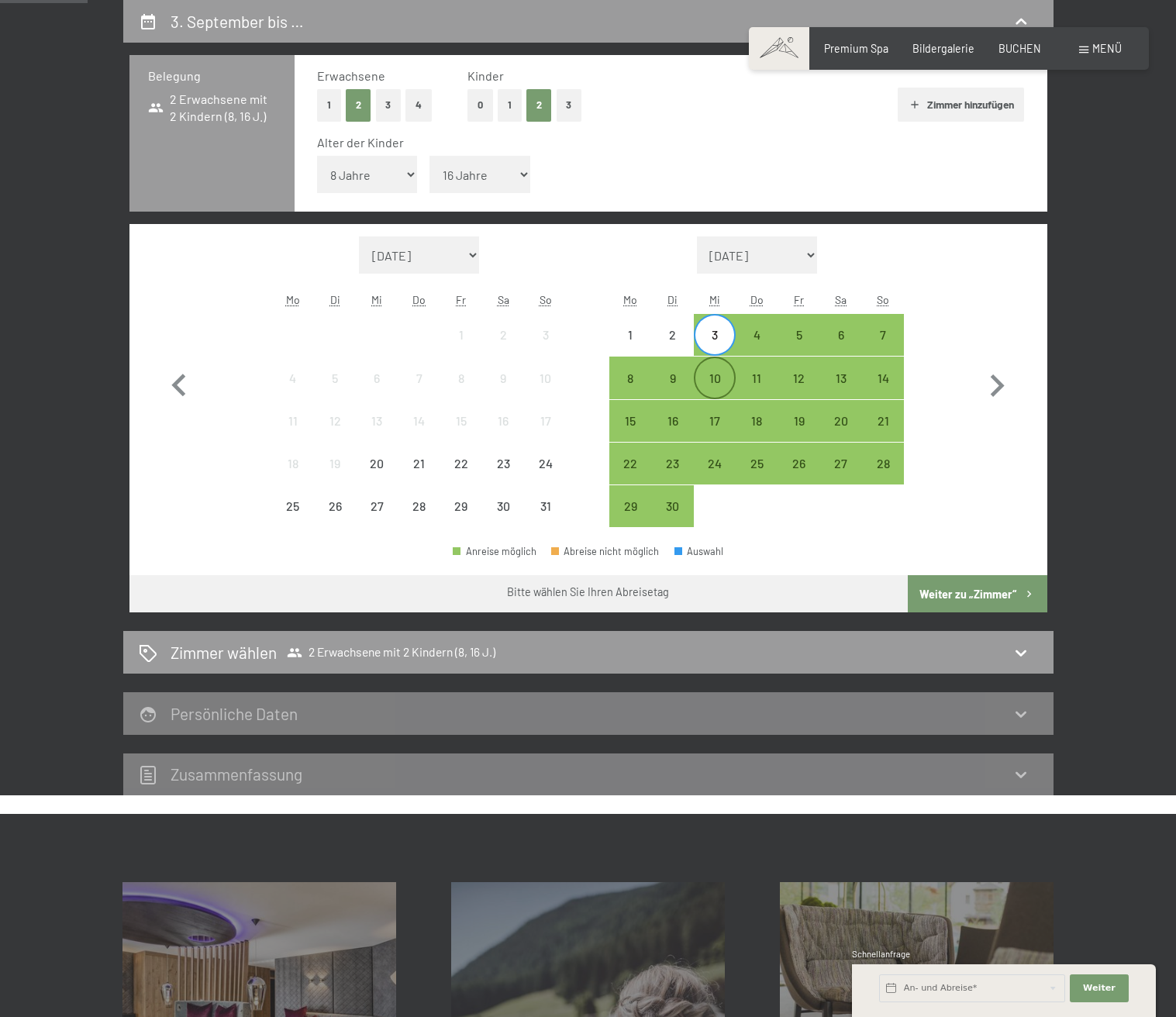
click at [714, 367] on div "10" at bounding box center [715, 378] width 38 height 38
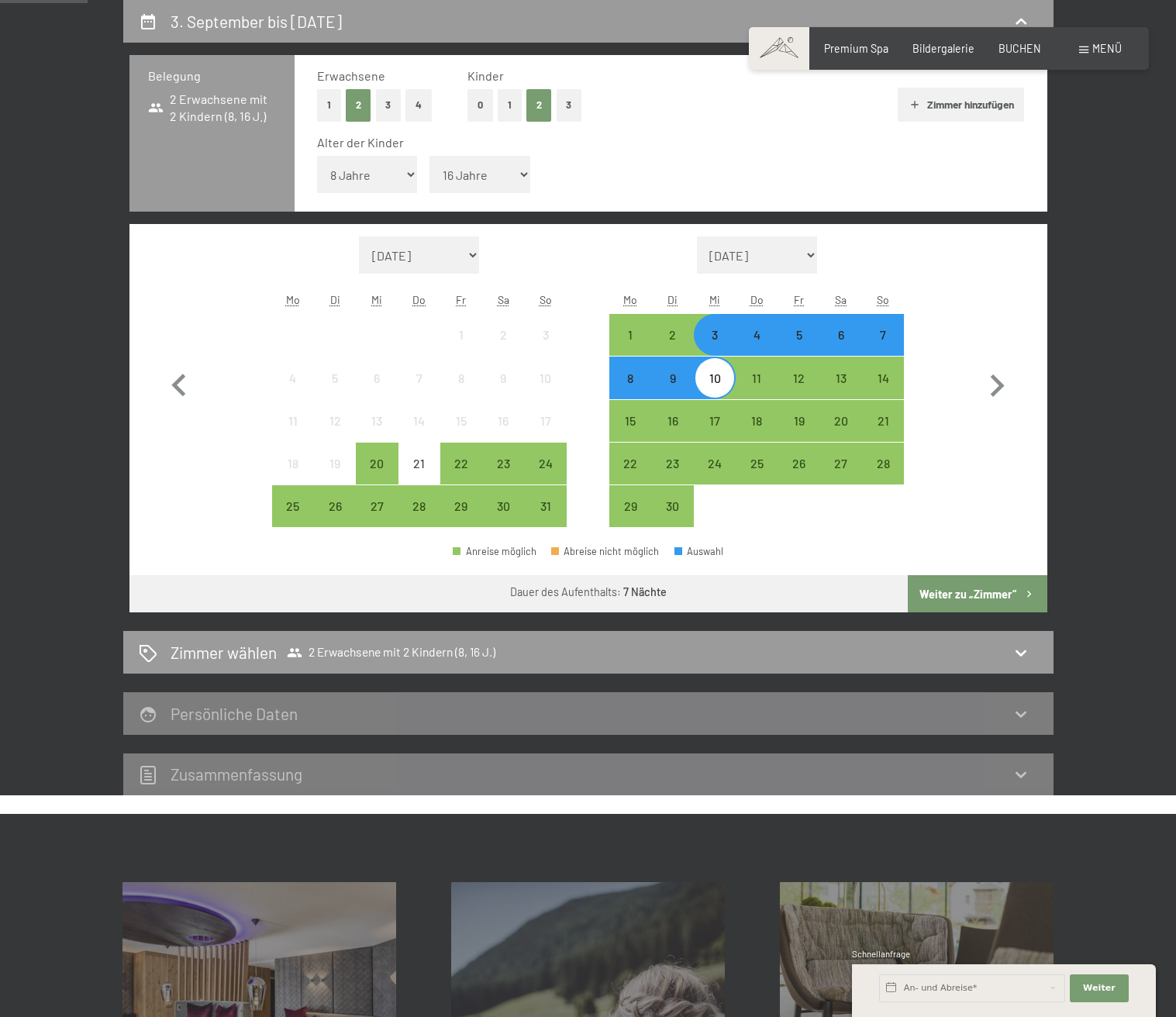
click at [990, 589] on button "Weiter zu „Zimmer“" at bounding box center [977, 594] width 138 height 37
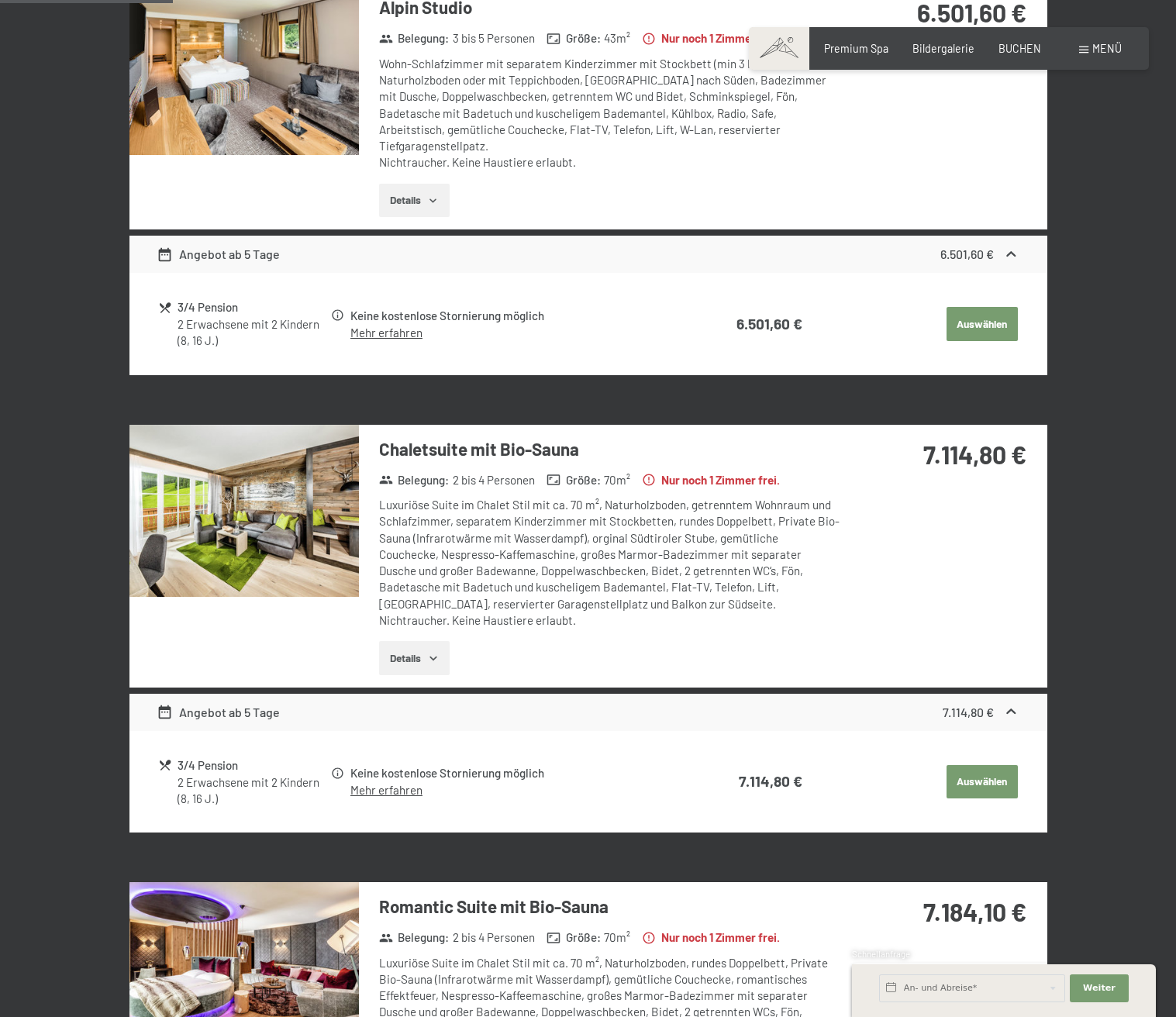
scroll to position [0, 0]
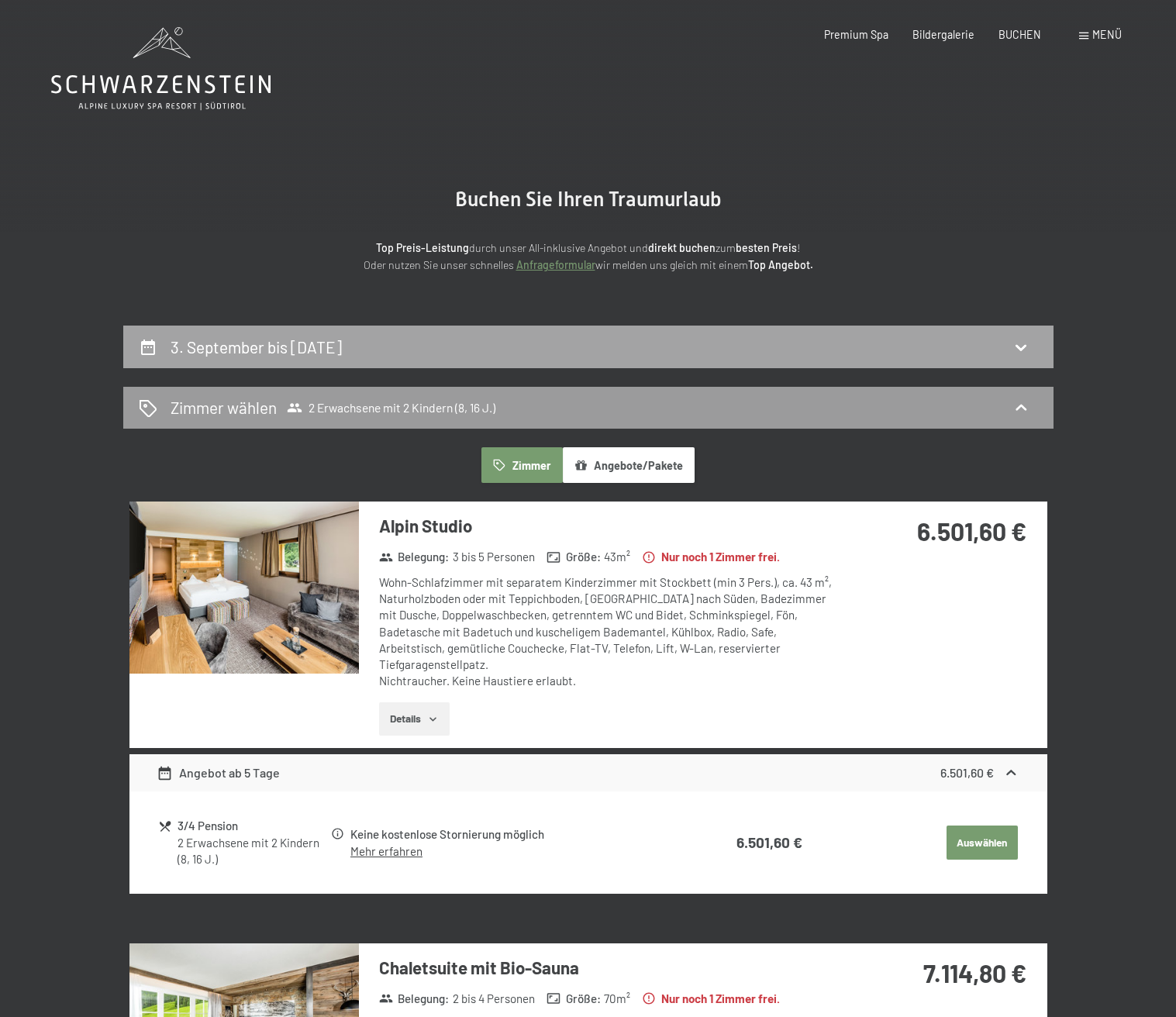
click at [342, 353] on h2 "3. September bis 10. September 2025" at bounding box center [256, 347] width 171 height 19
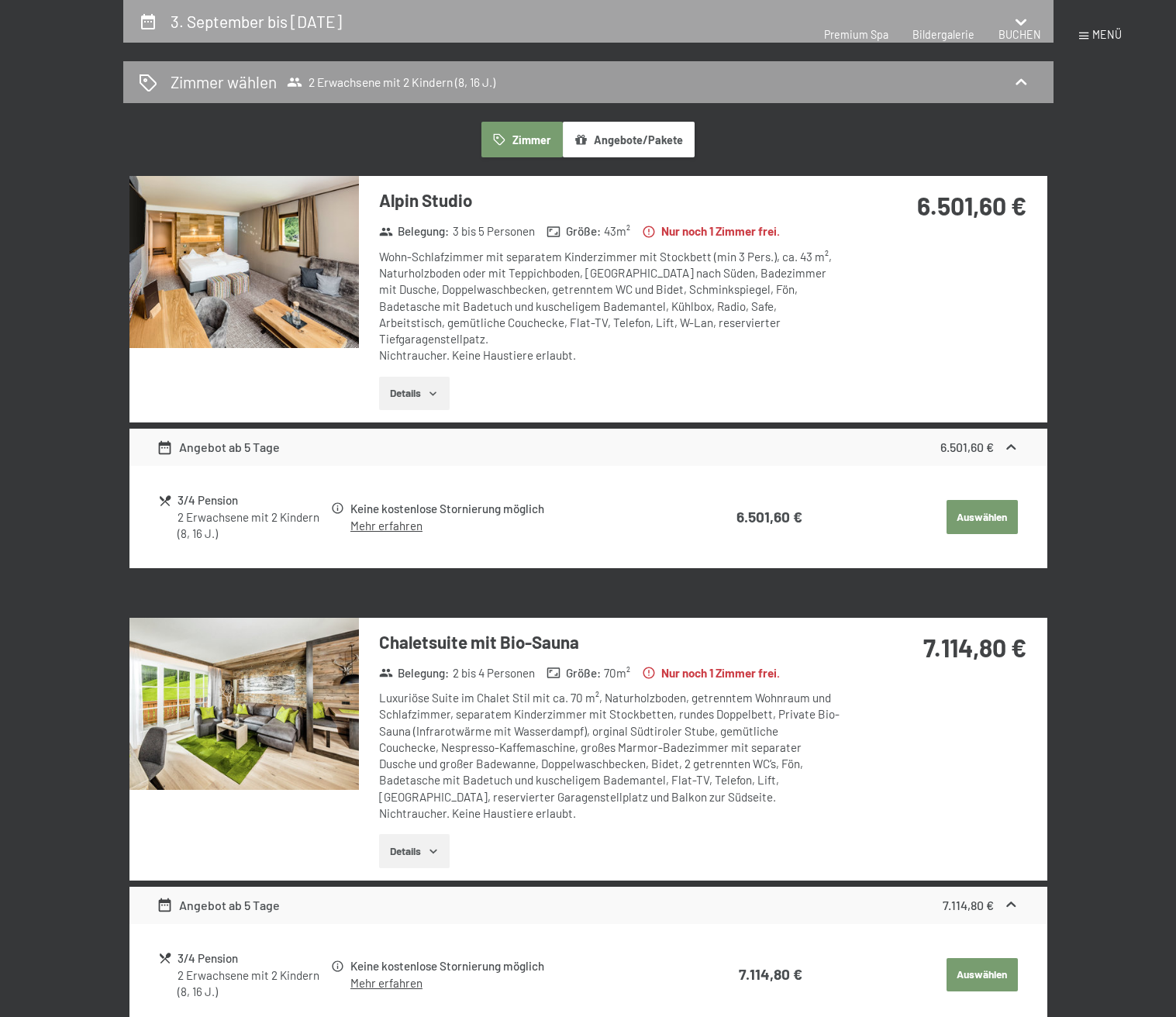
select select "8"
select select "16"
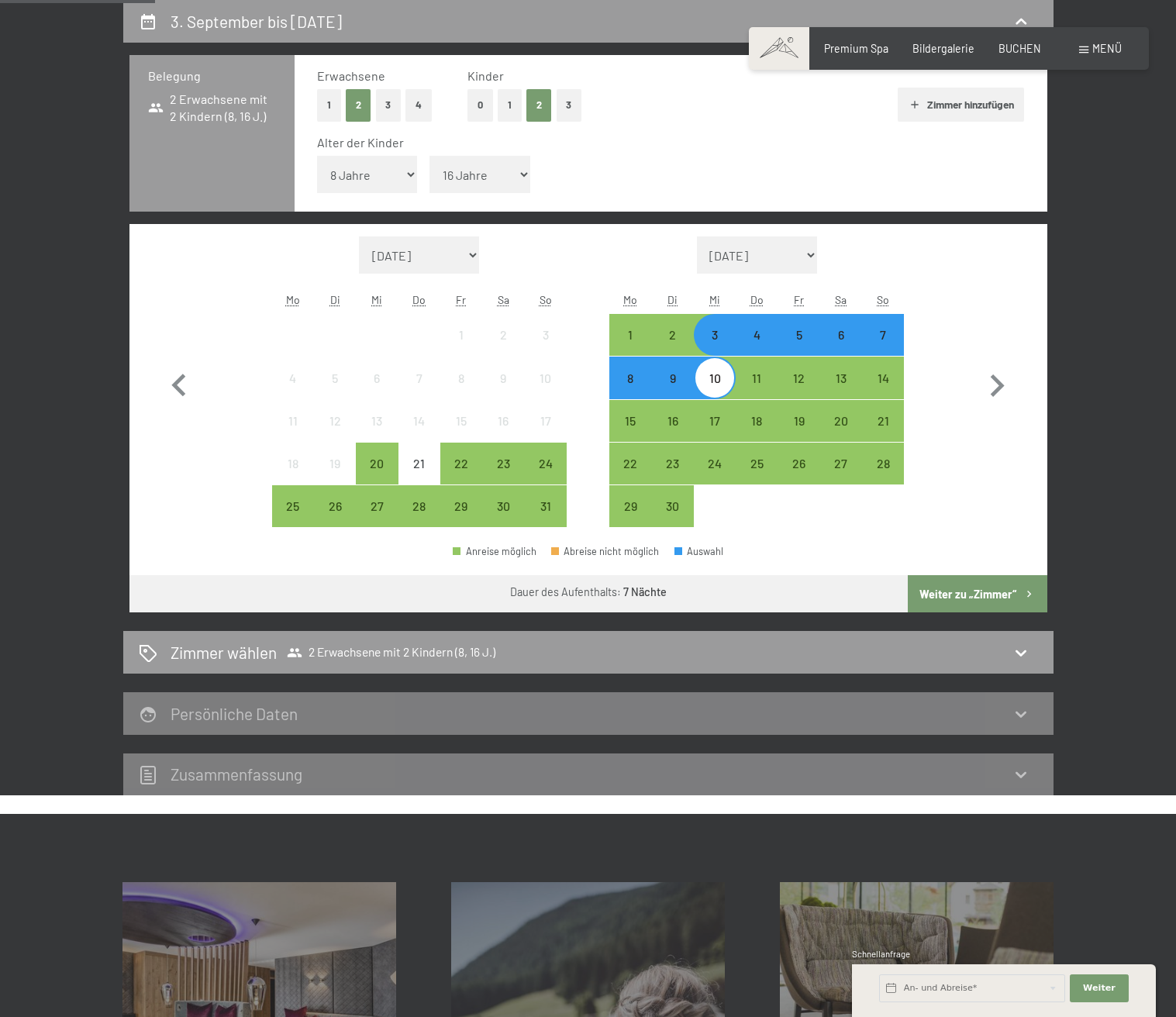
click at [753, 335] on div "4" at bounding box center [756, 348] width 38 height 38
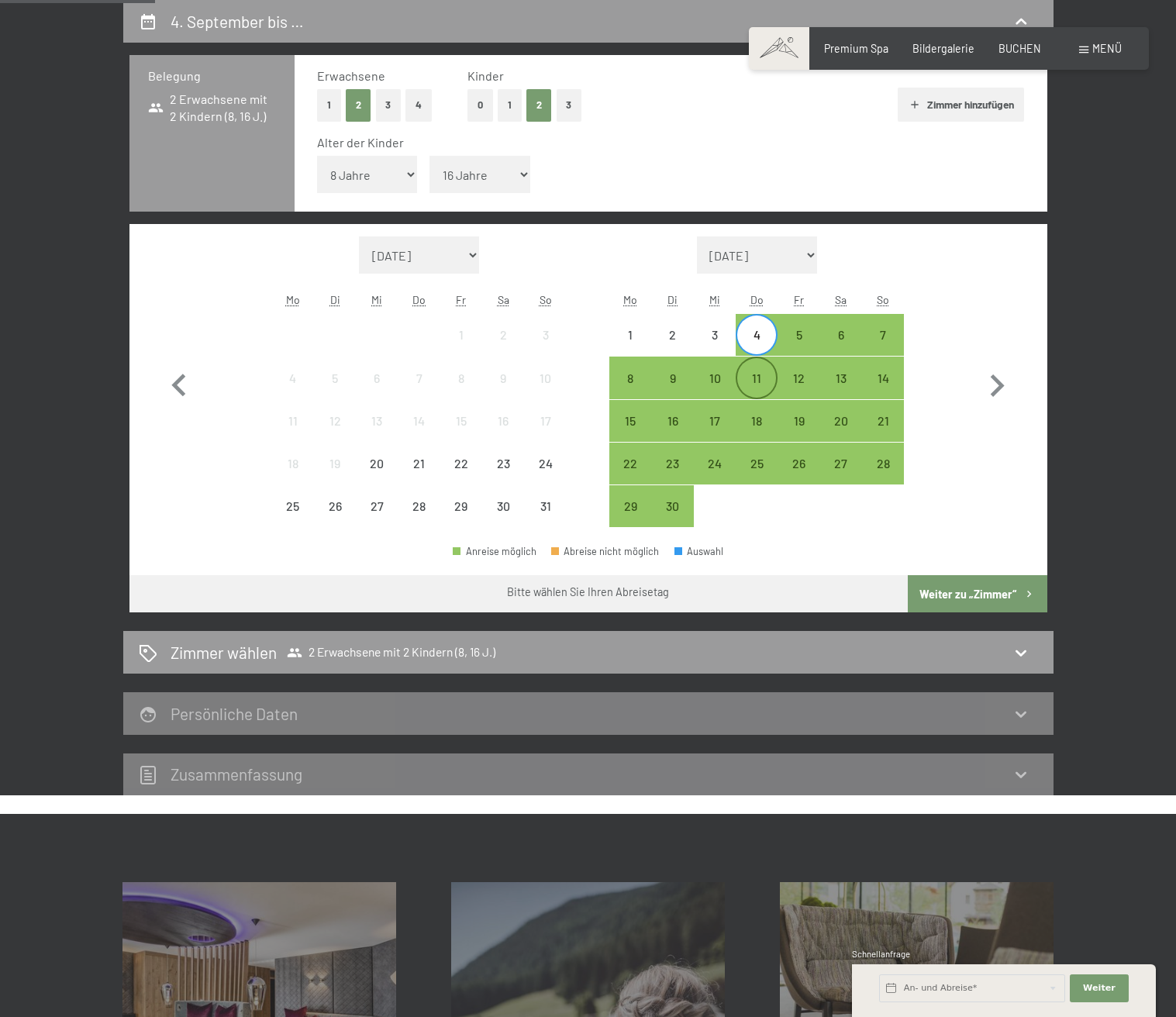
click at [756, 364] on div "11" at bounding box center [756, 378] width 38 height 38
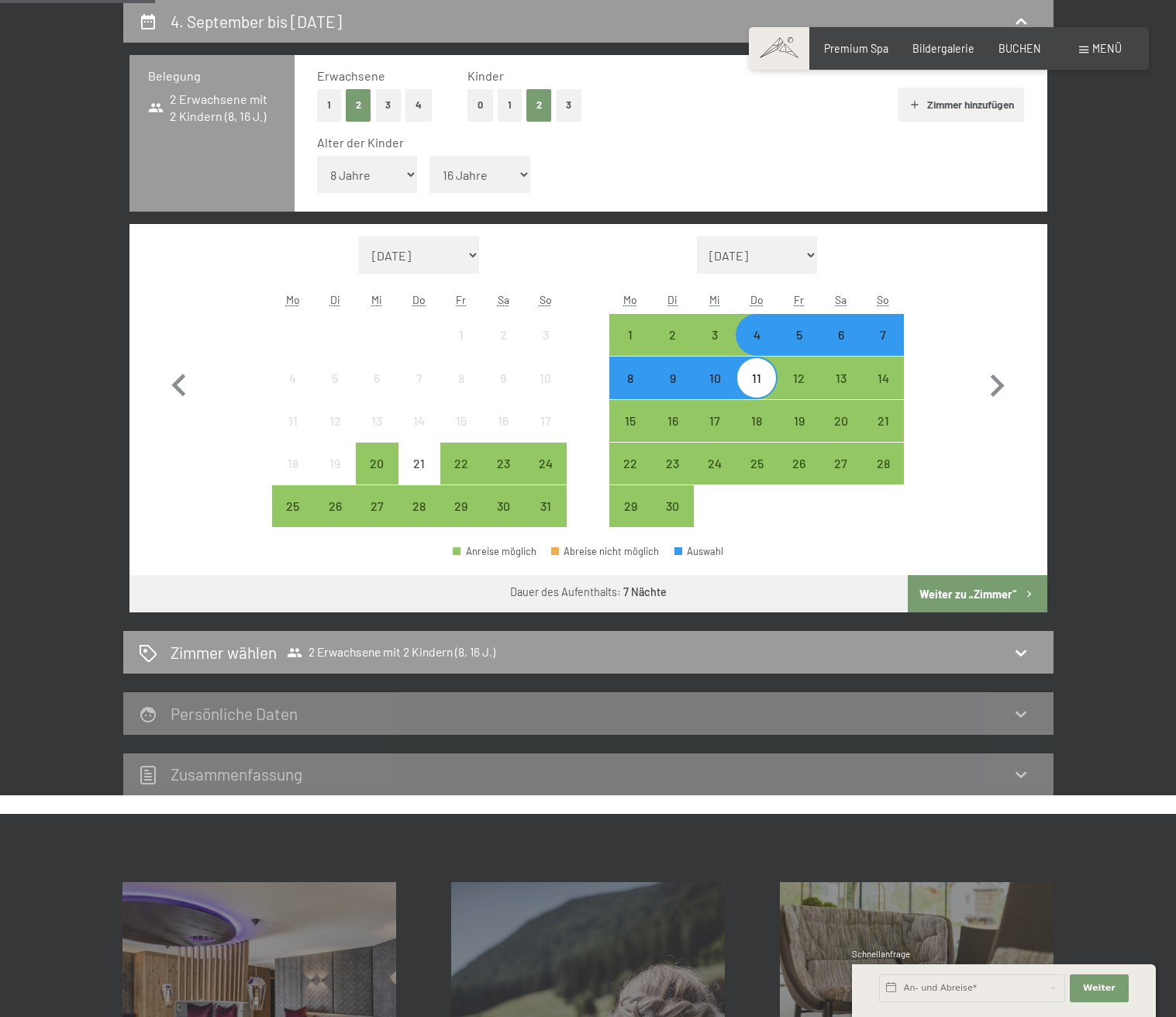
click at [972, 590] on button "Weiter zu „Zimmer“" at bounding box center [977, 594] width 138 height 37
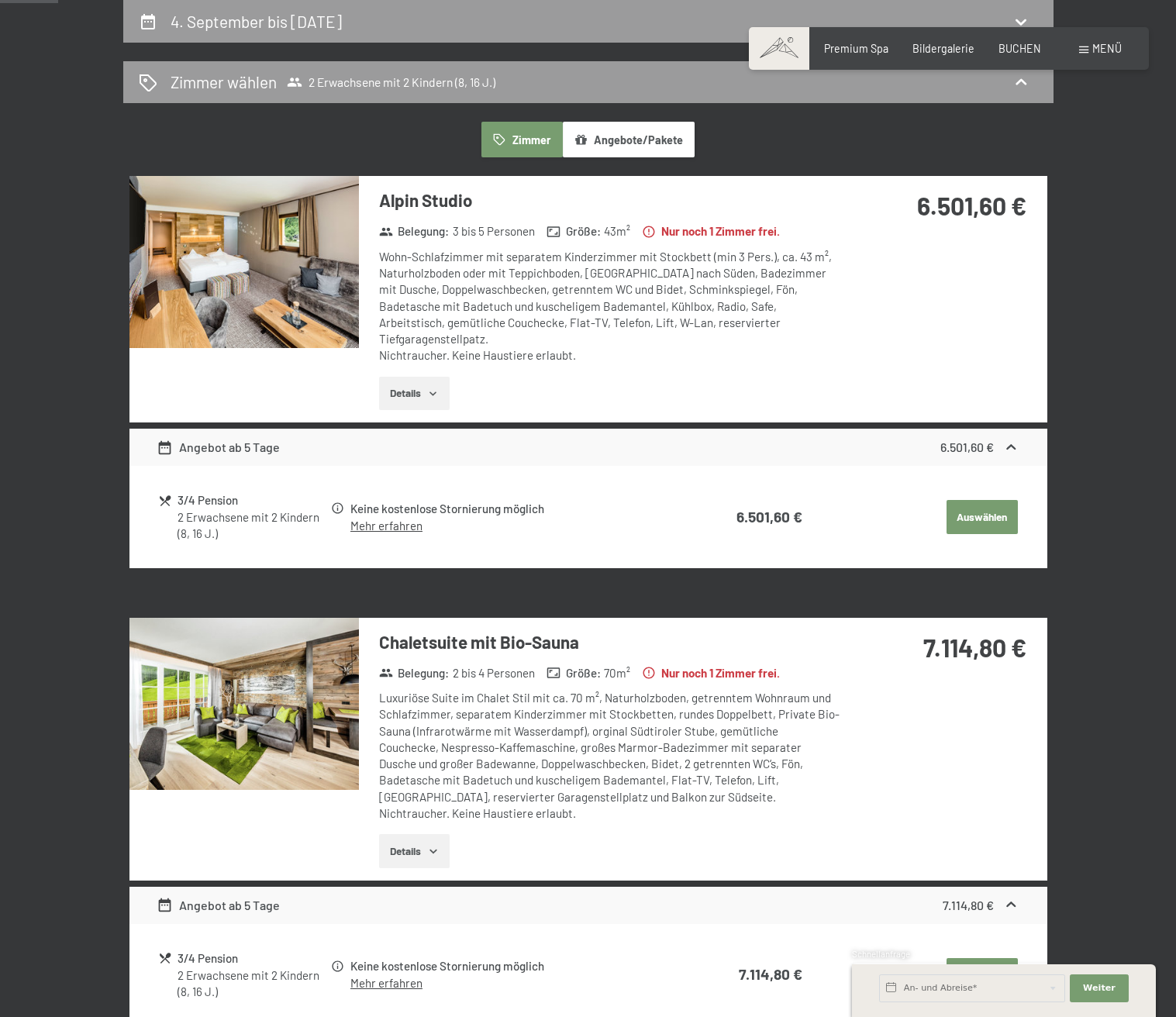
scroll to position [0, 0]
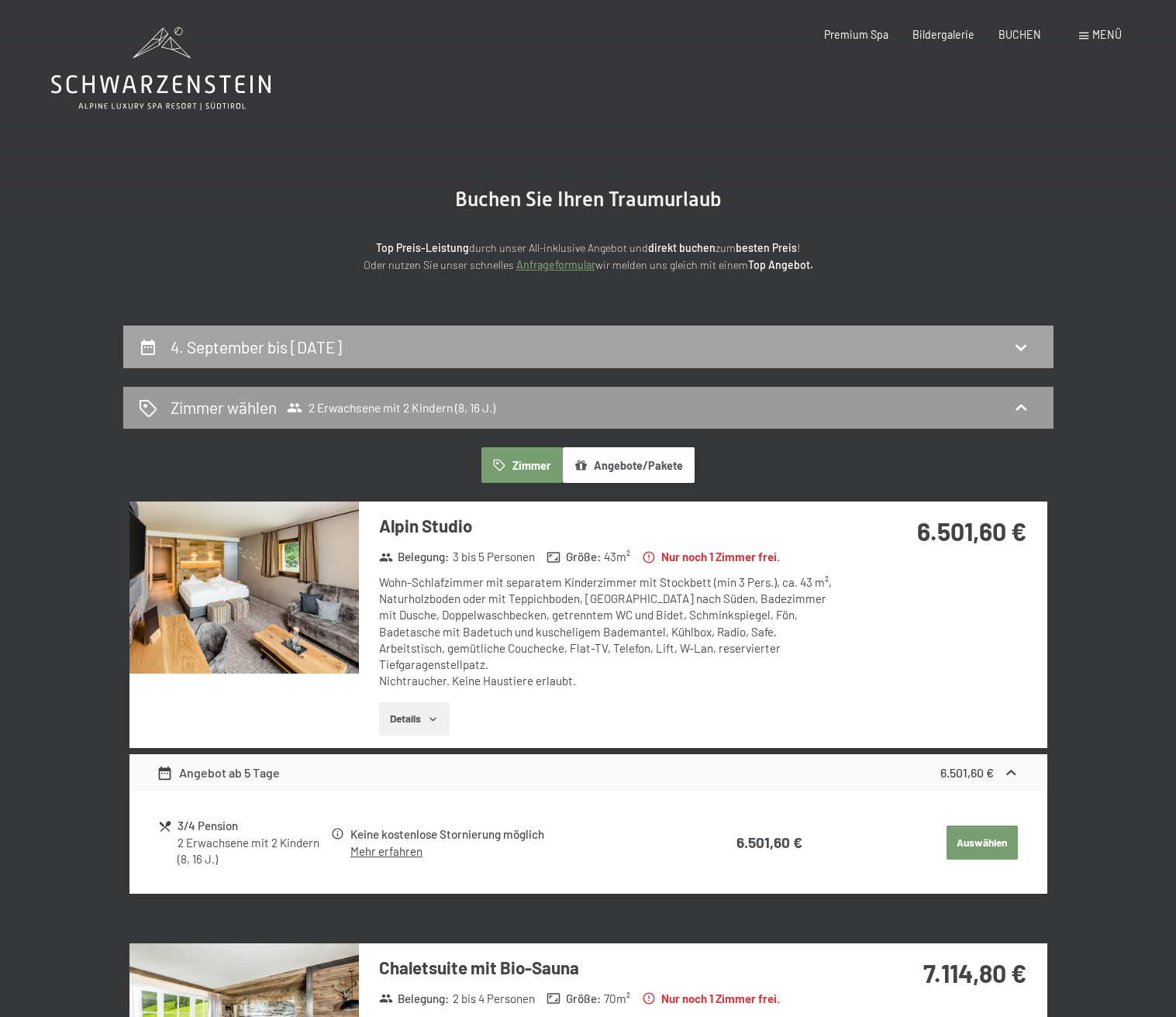
click at [342, 352] on h2 "4. September bis 11. September 2025" at bounding box center [256, 347] width 171 height 19
select select "8"
select select "16"
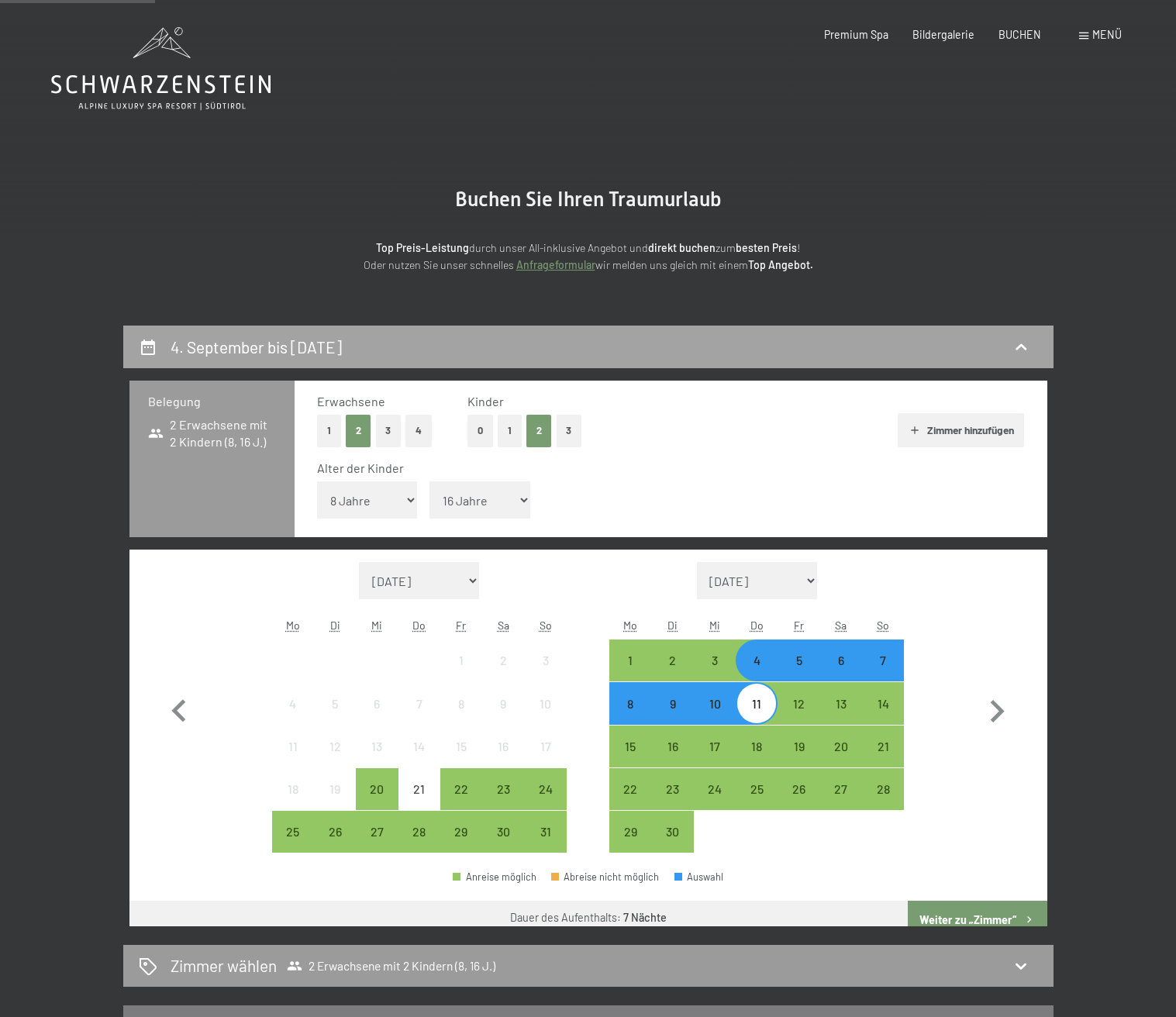
scroll to position [326, 0]
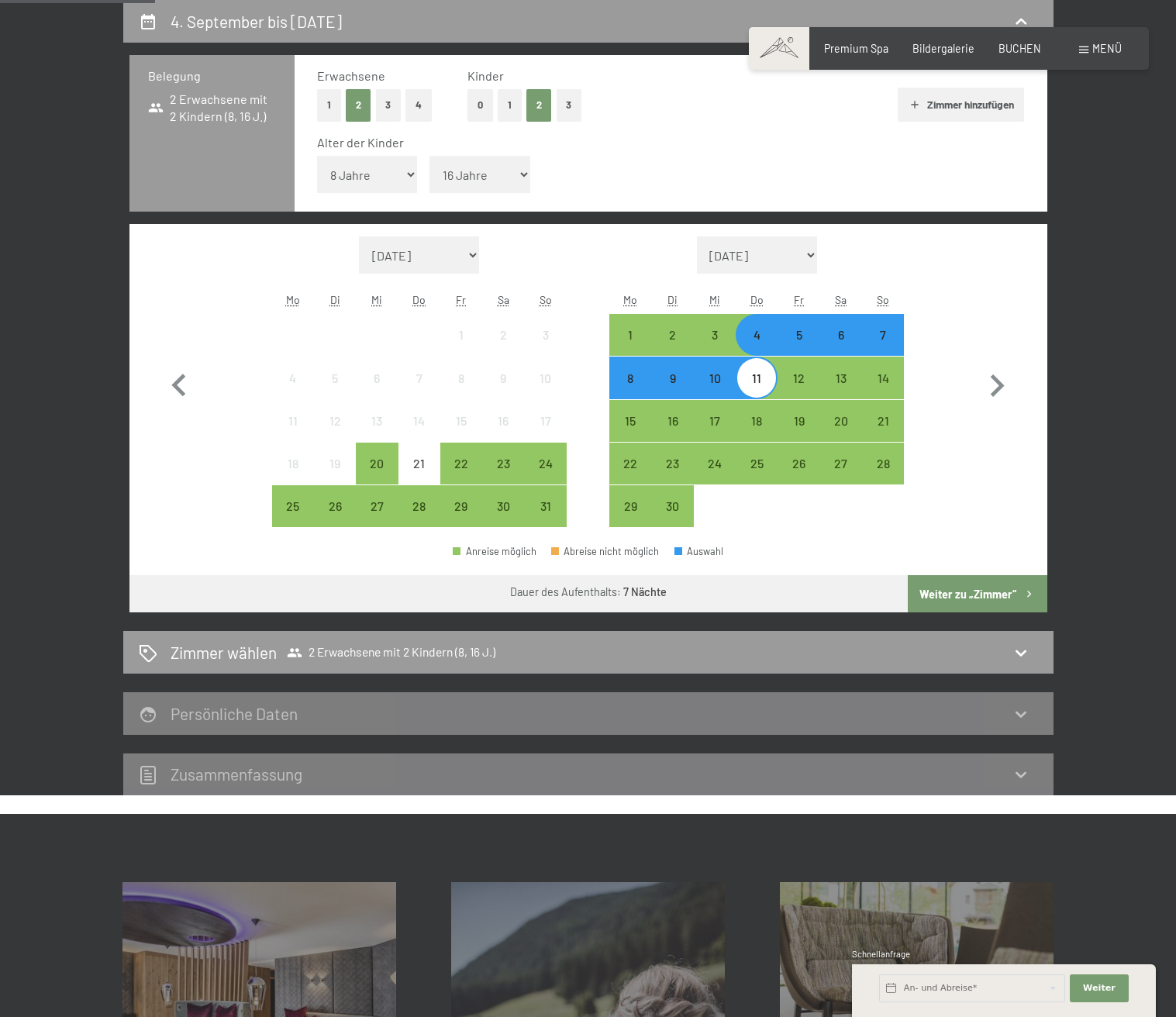
click at [796, 333] on div "5" at bounding box center [798, 348] width 38 height 38
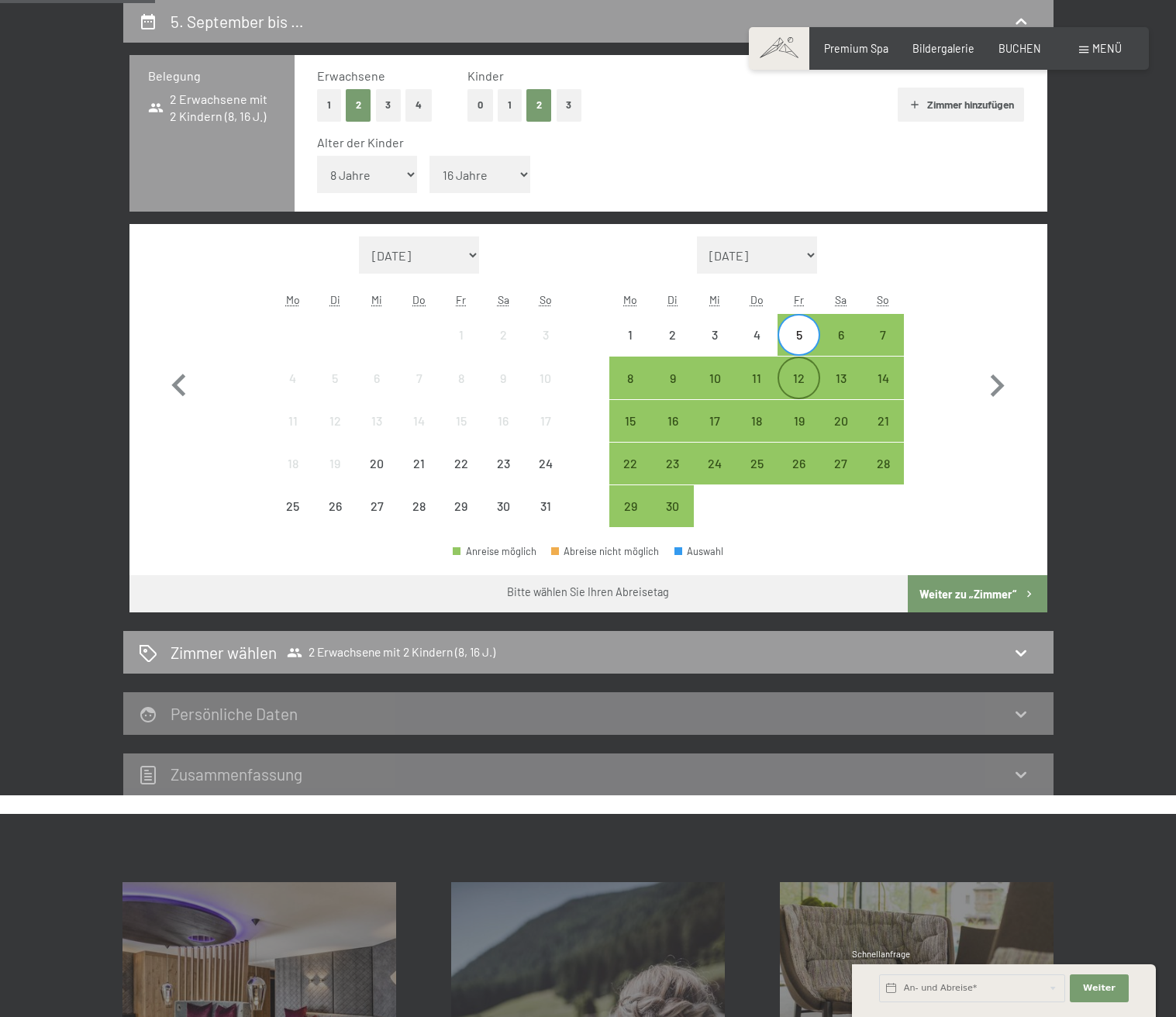
click at [797, 372] on div "12" at bounding box center [798, 391] width 38 height 38
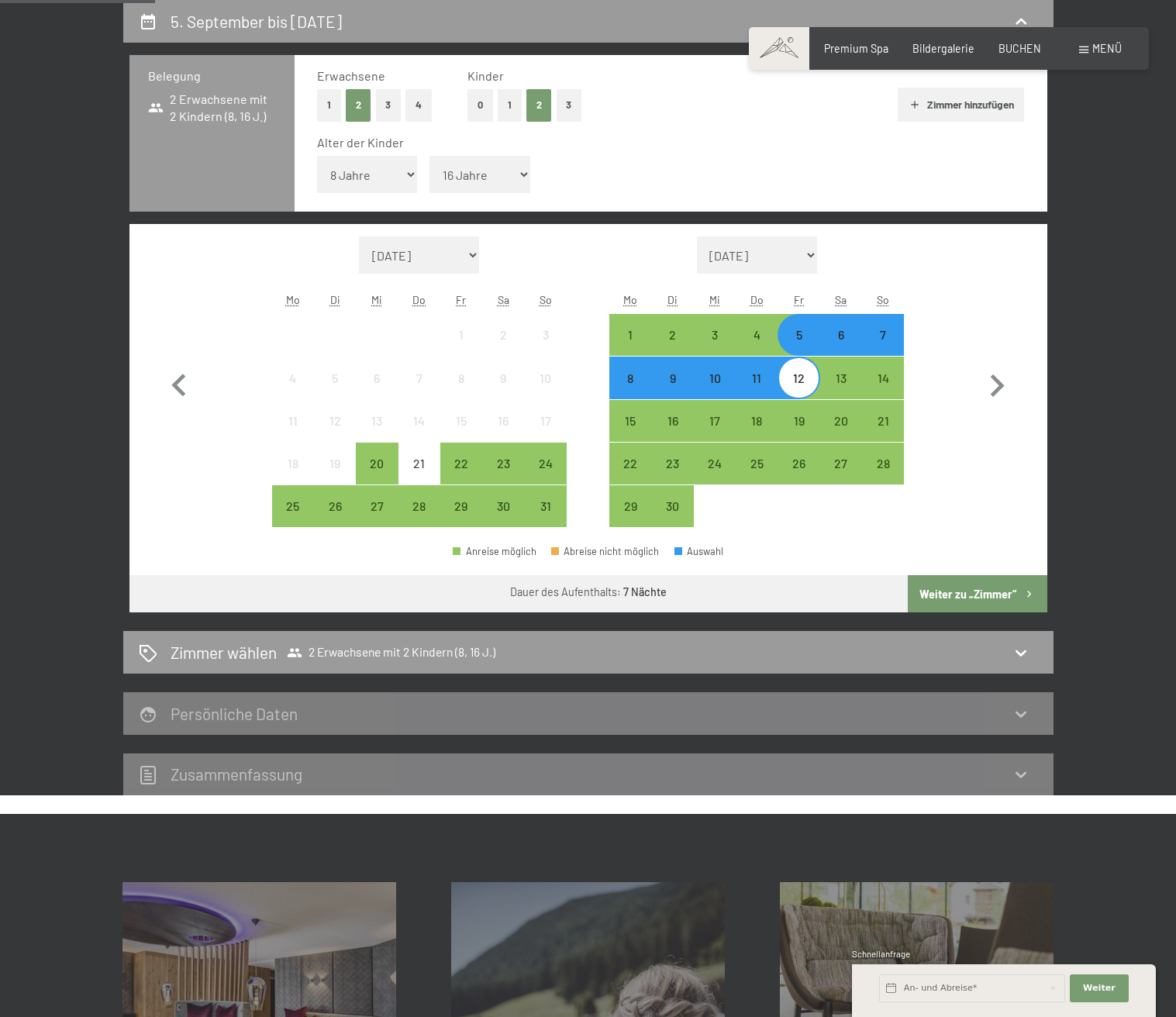
click at [946, 592] on button "Weiter zu „Zimmer“" at bounding box center [977, 594] width 138 height 37
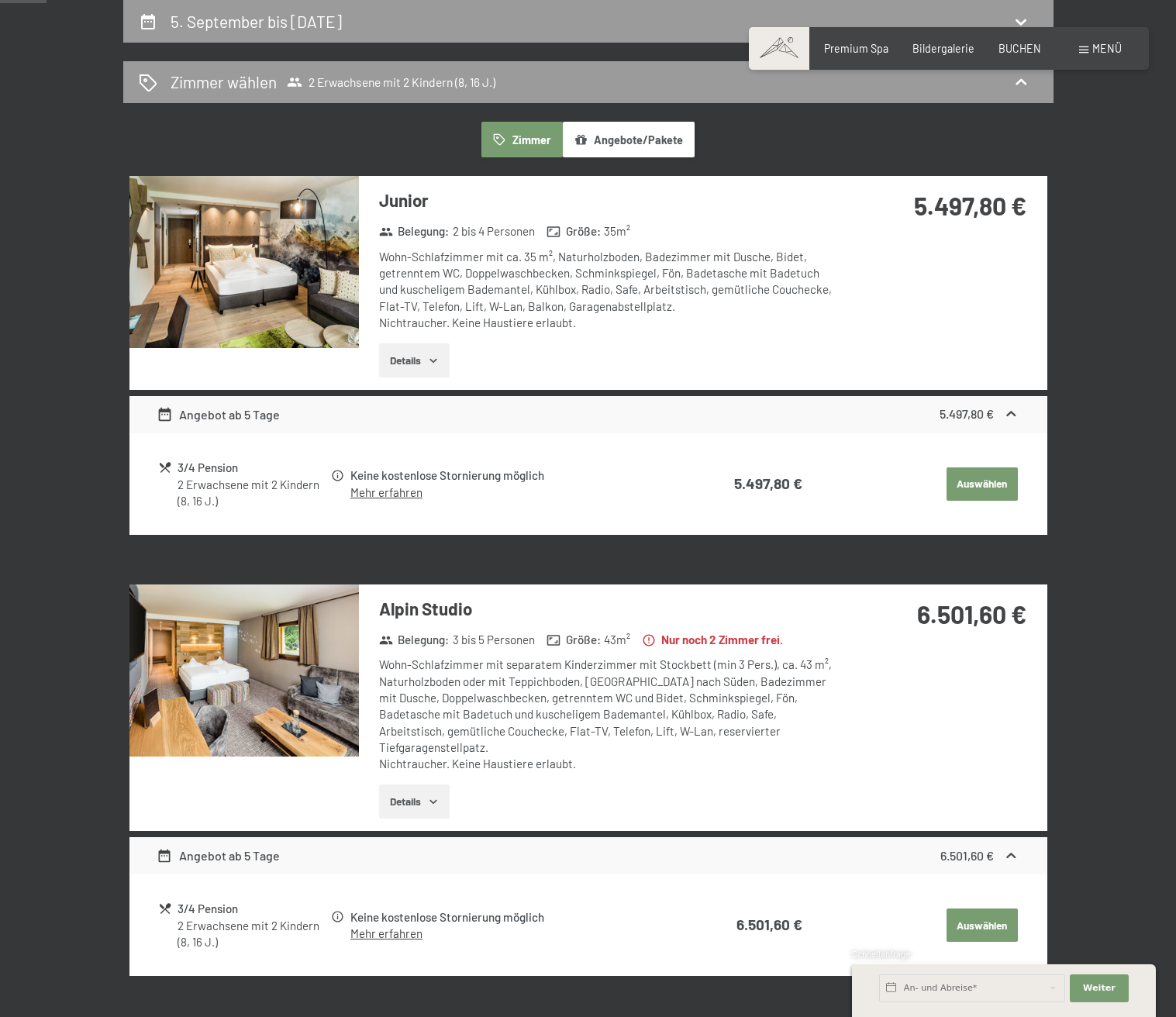
scroll to position [0, 0]
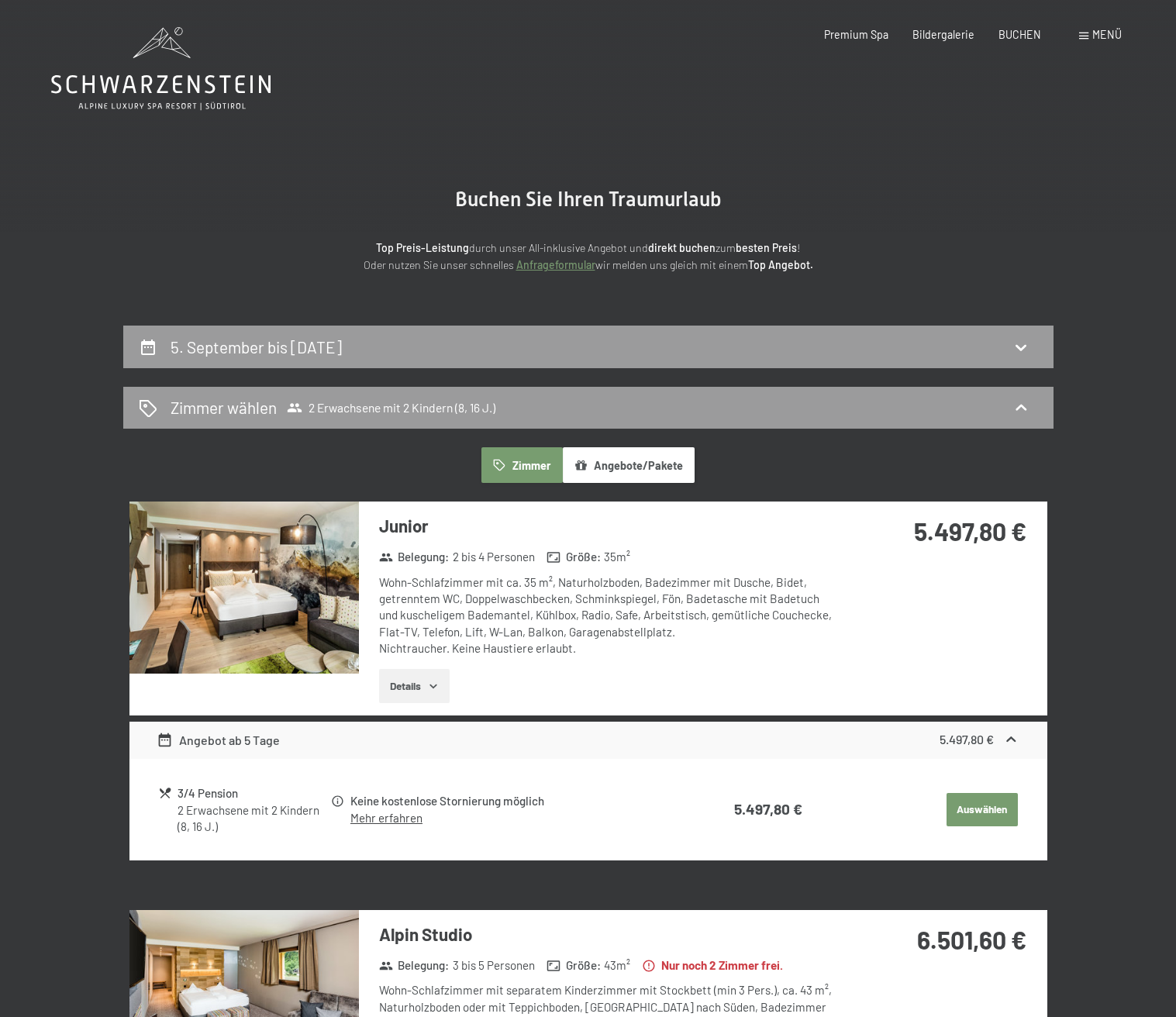
click at [166, 74] on icon at bounding box center [160, 68] width 219 height 83
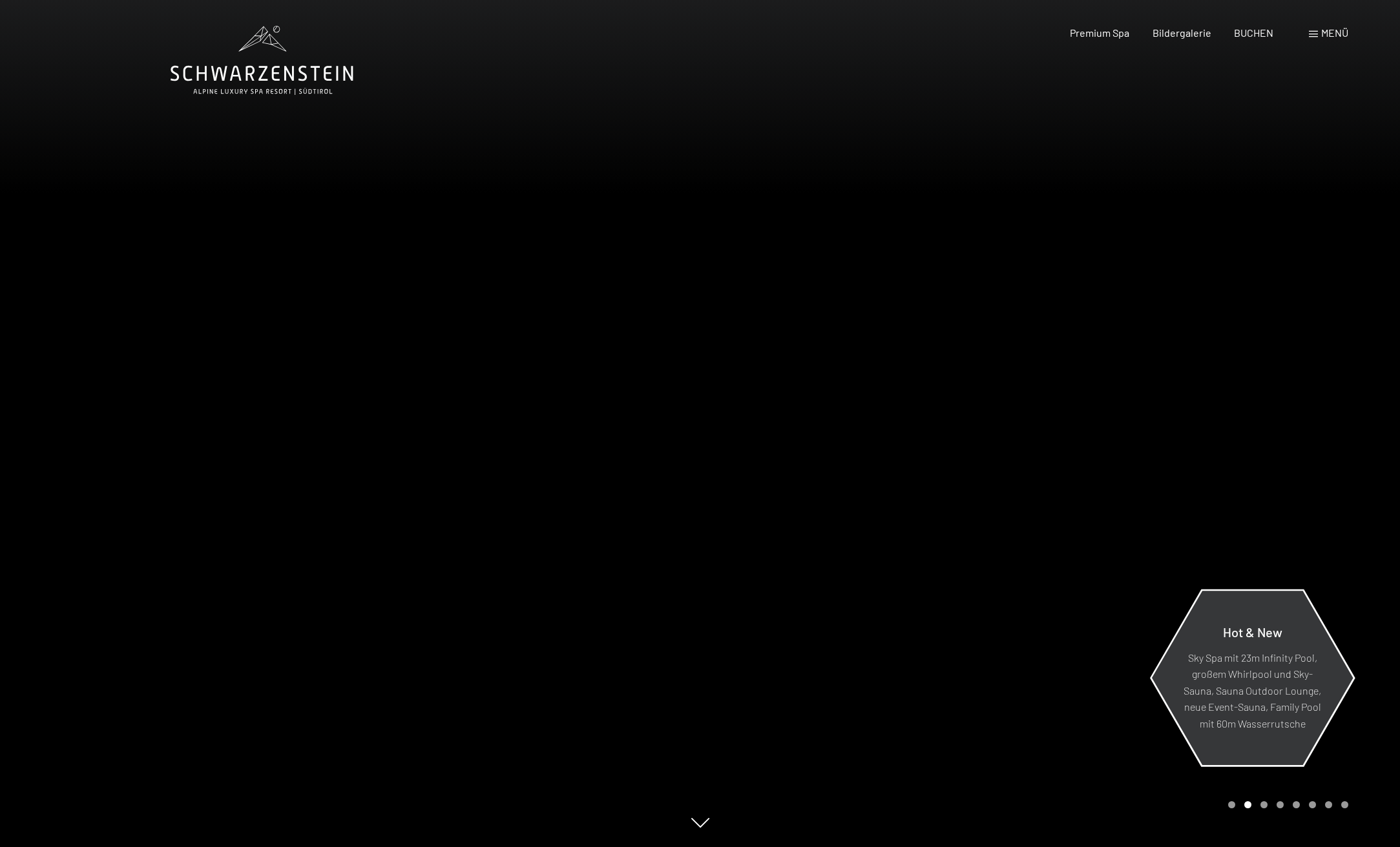
click at [1258, 680] on p "Sky Spa mit 23m Infinity Pool, großem Whirlpool und Sky-Sauna, Sauna Outdoor Lo…" at bounding box center [1252, 690] width 140 height 82
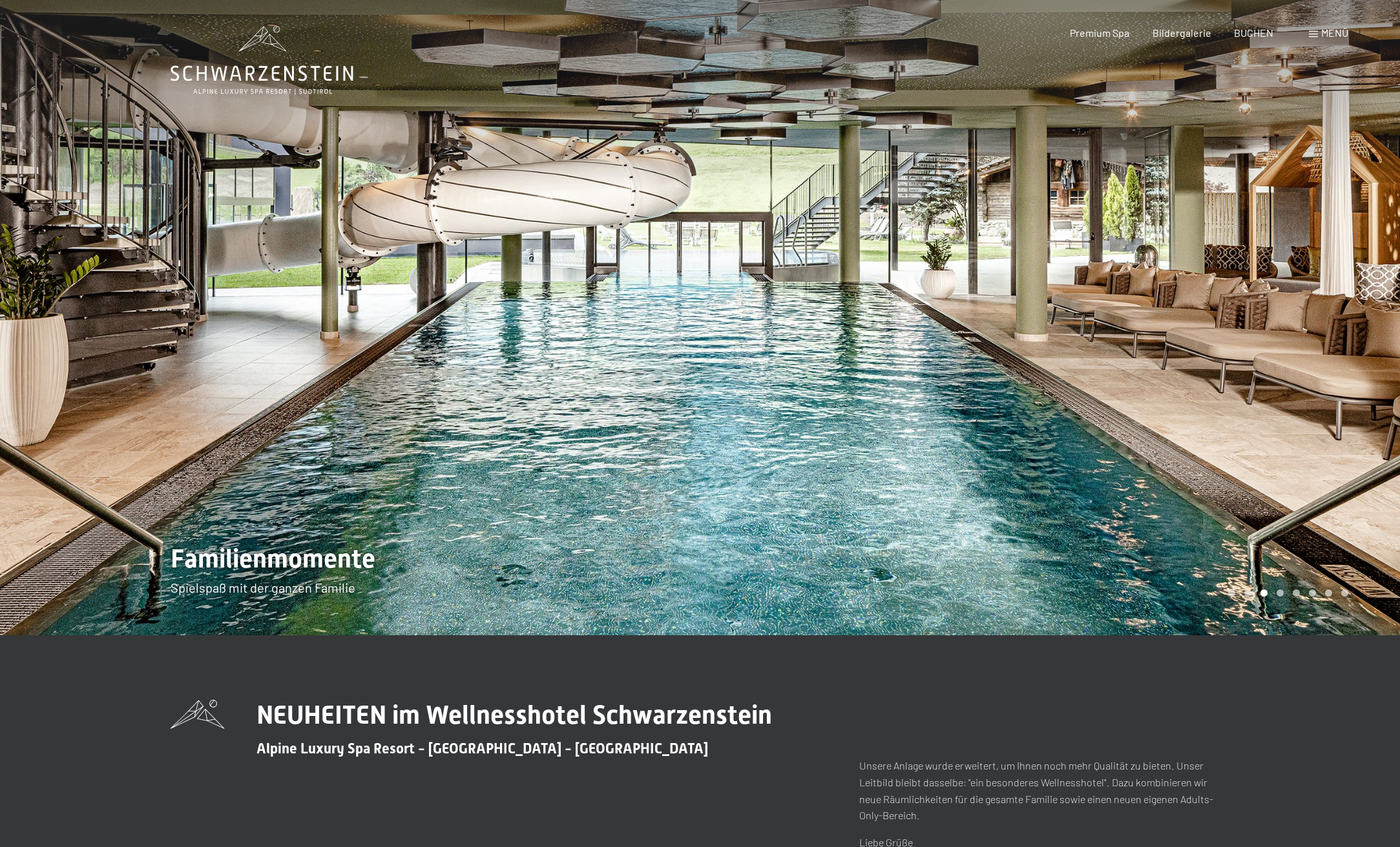
click at [1331, 394] on div at bounding box center [1050, 318] width 700 height 636
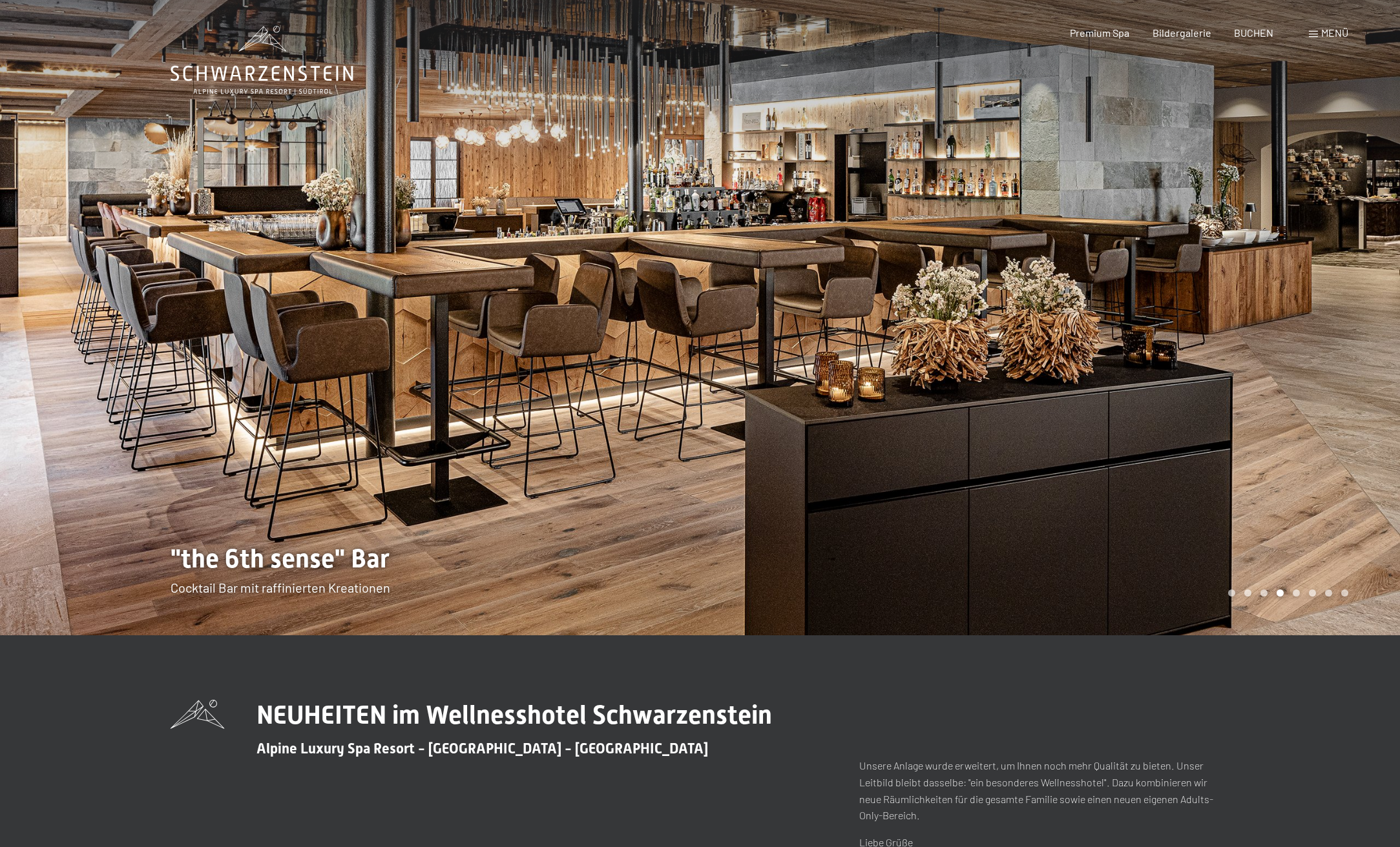
click at [1325, 387] on div at bounding box center [1050, 318] width 700 height 636
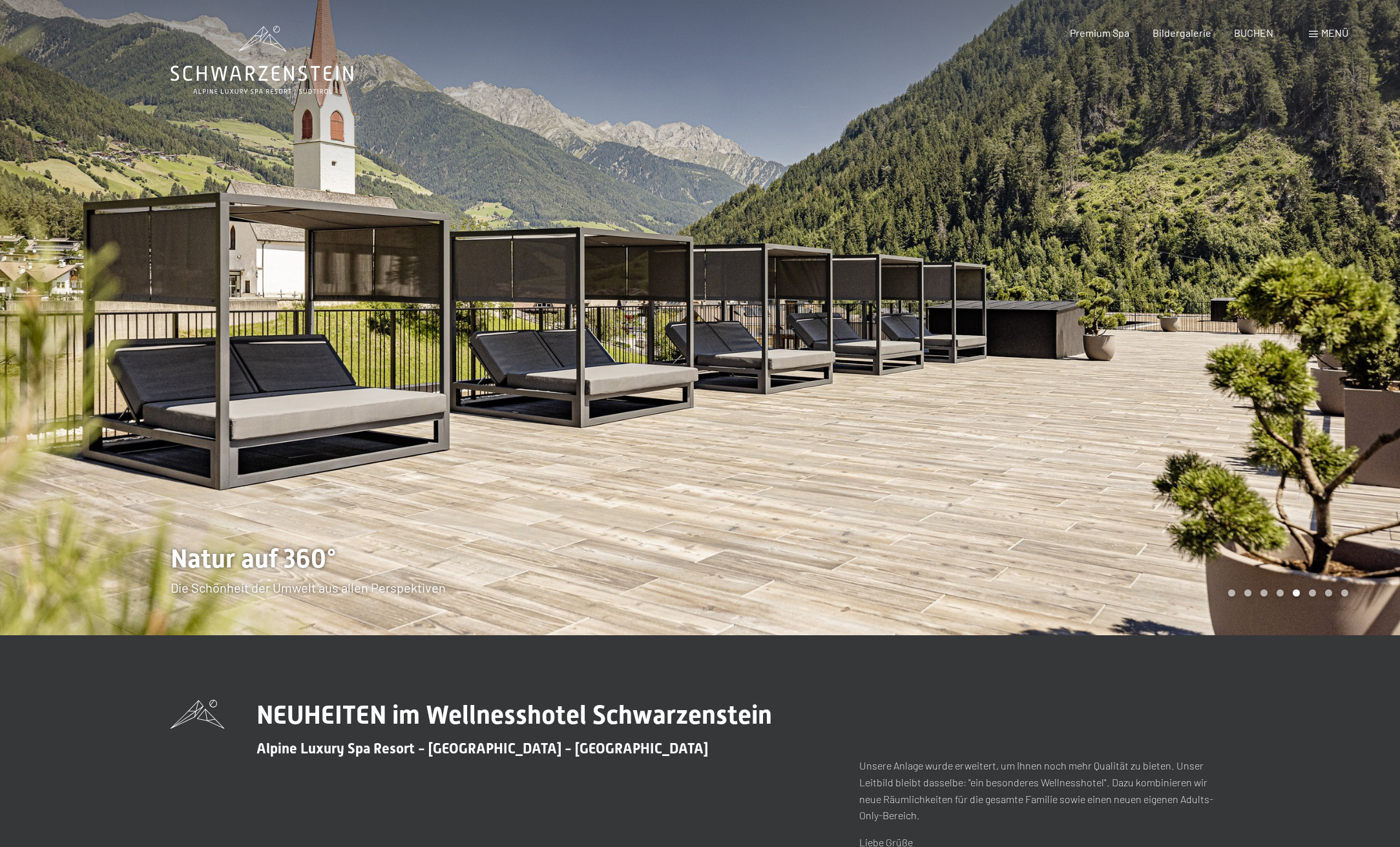
click at [1323, 384] on div at bounding box center [1050, 318] width 700 height 636
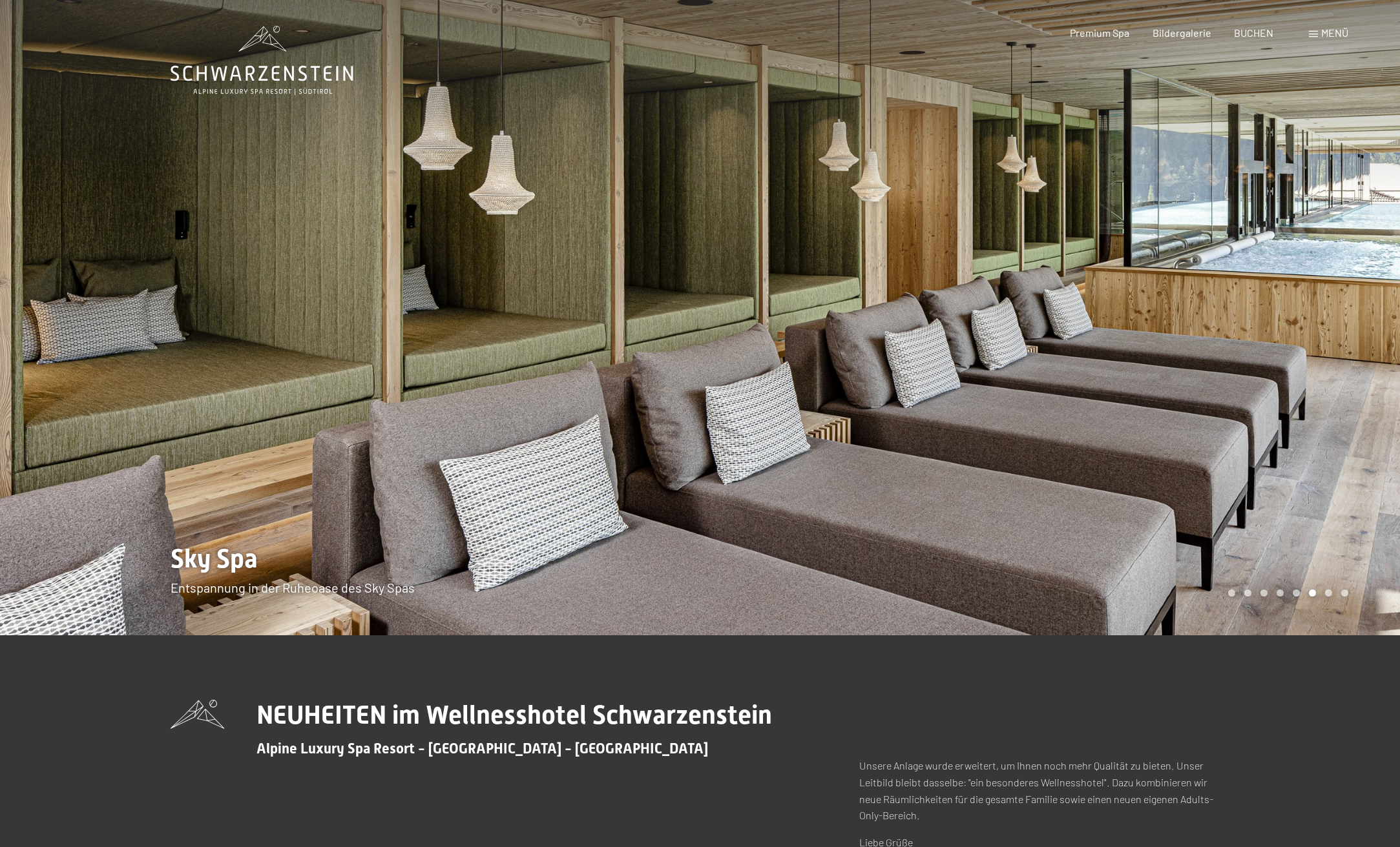
click at [1322, 384] on div at bounding box center [1050, 318] width 700 height 636
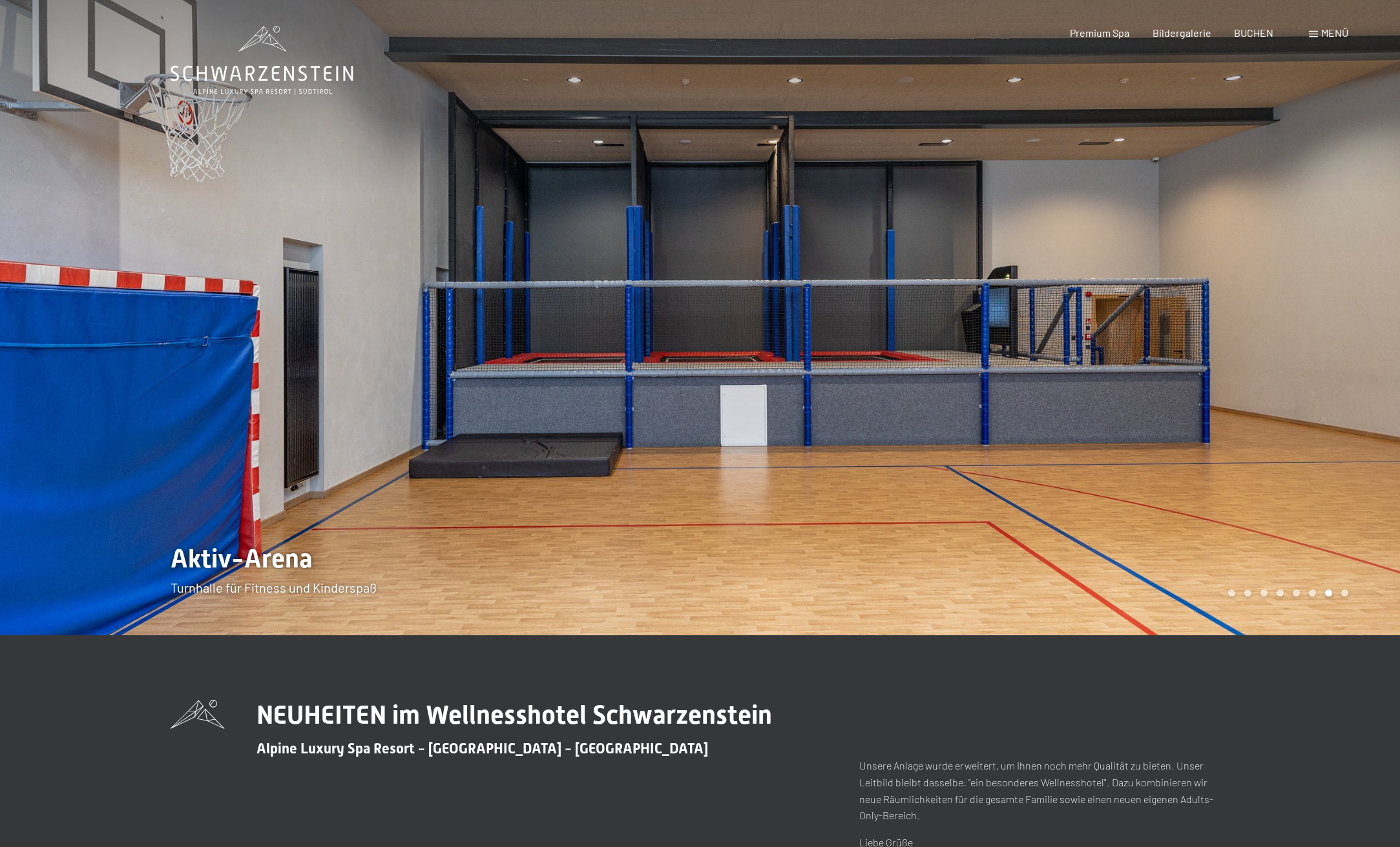
click at [25, 388] on div at bounding box center [350, 318] width 700 height 636
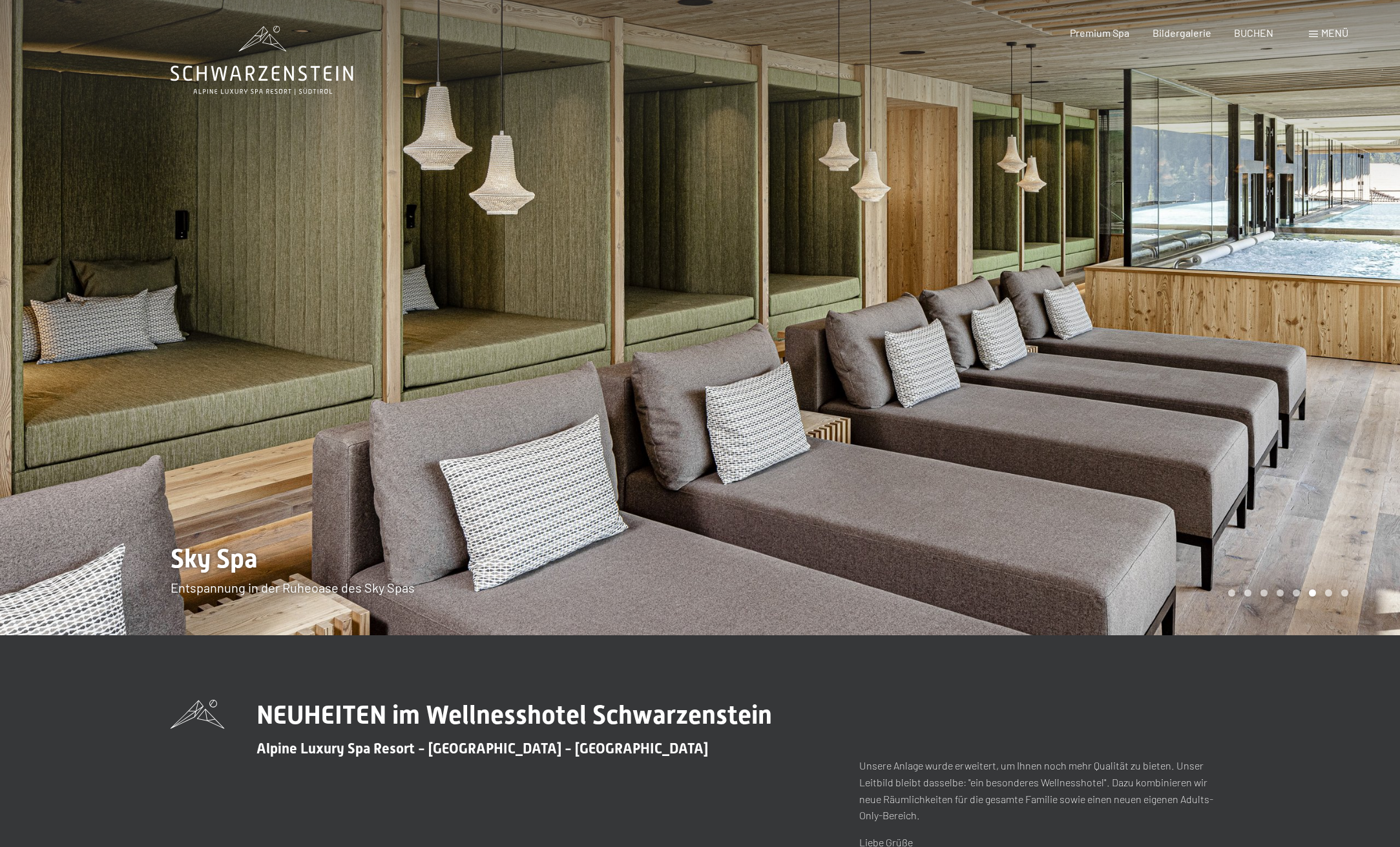
click at [1352, 355] on div at bounding box center [1050, 318] width 700 height 636
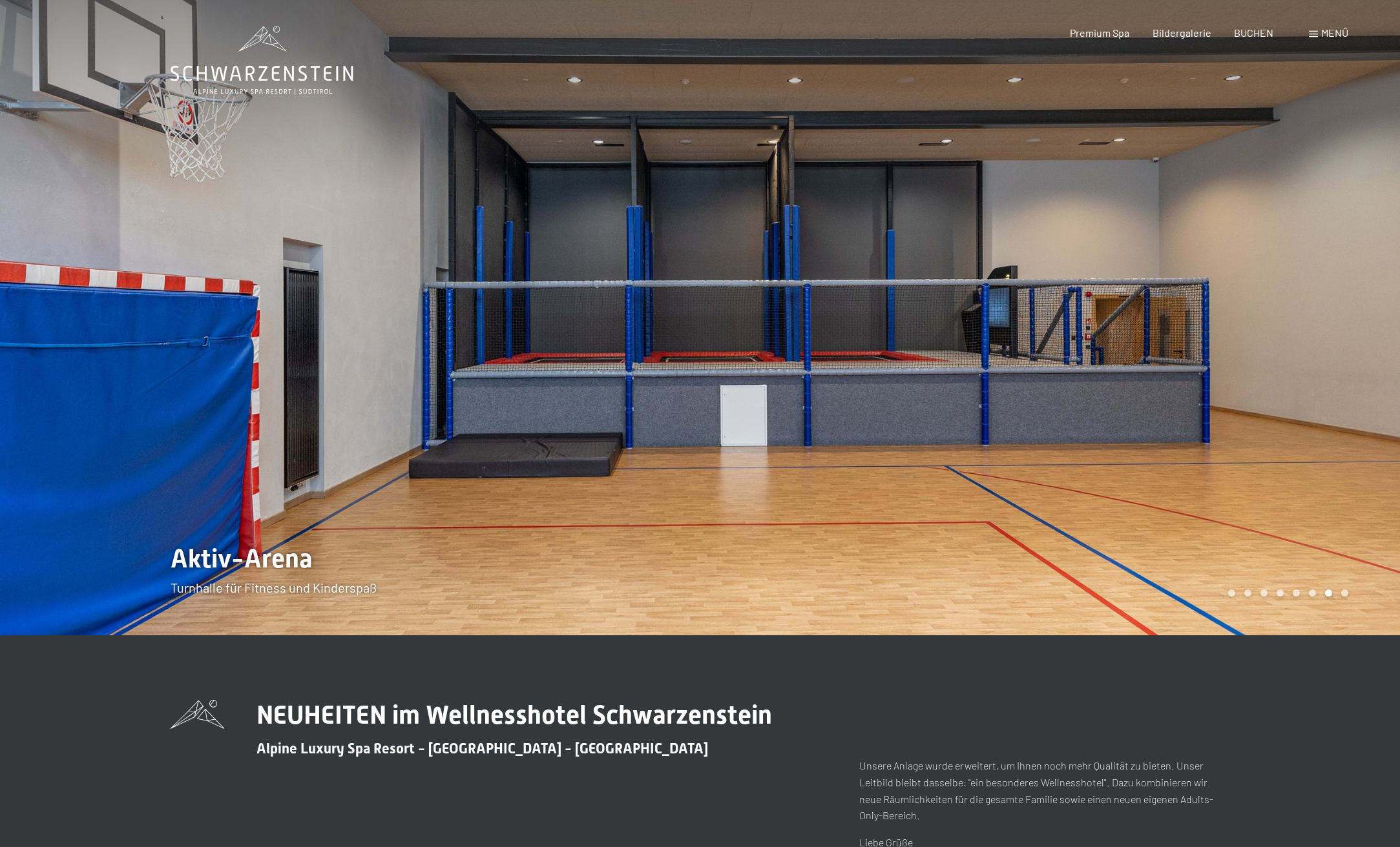
click at [1350, 359] on div at bounding box center [1050, 318] width 700 height 636
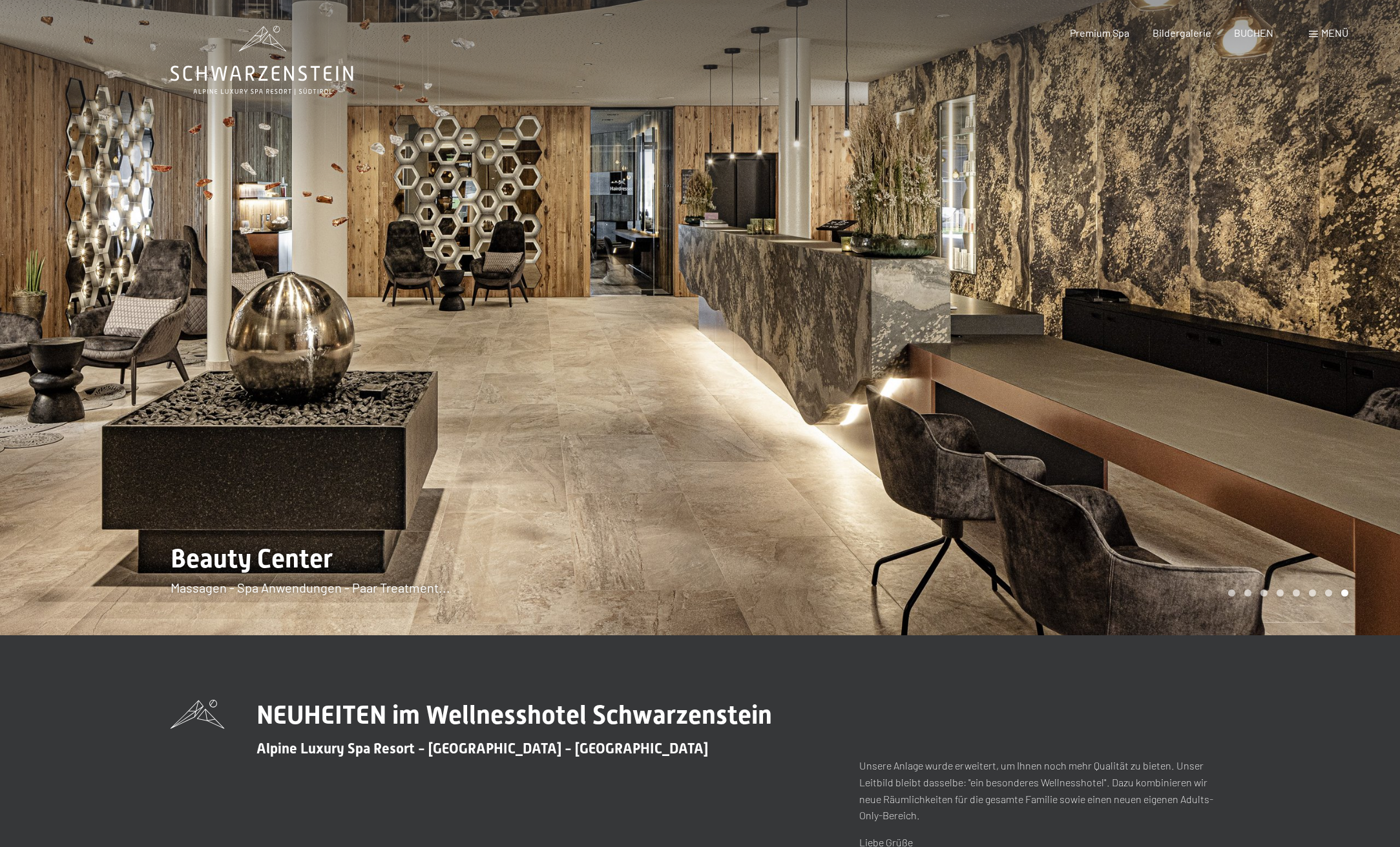
click at [1336, 359] on div at bounding box center [1050, 318] width 700 height 636
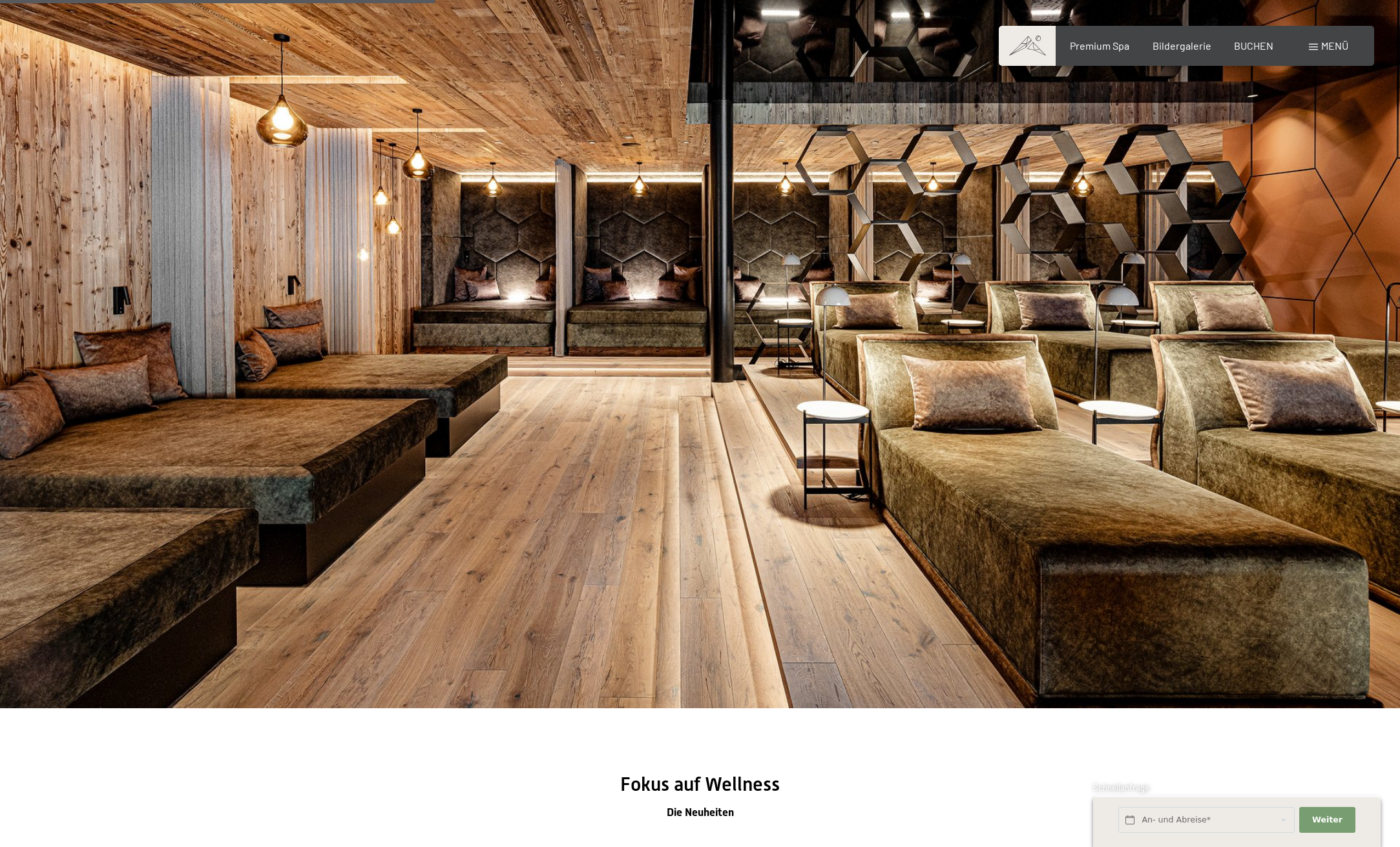
scroll to position [2110, 0]
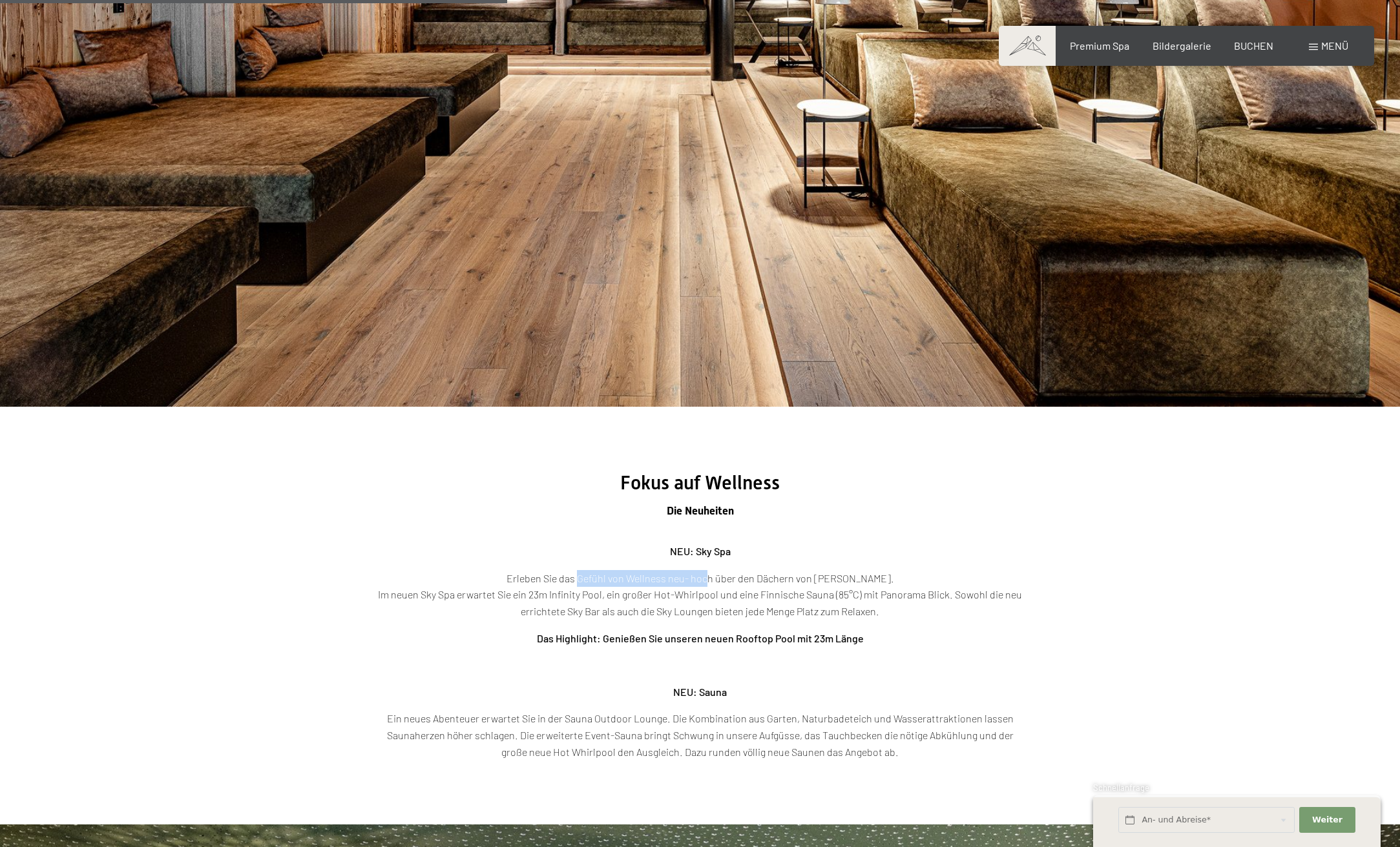
drag, startPoint x: 600, startPoint y: 576, endPoint x: 727, endPoint y: 576, distance: 127.0
click at [727, 576] on p "Erleben Sie das Gefühl von Wellness neu- hoch über den Dächern von Luttach. Im …" at bounding box center [700, 595] width 646 height 50
click at [701, 596] on p "Erleben Sie das Gefühl von Wellness neu- hoch über den Dächern von Luttach. Im …" at bounding box center [700, 595] width 646 height 50
drag, startPoint x: 549, startPoint y: 595, endPoint x: 744, endPoint y: 595, distance: 195.0
click at [744, 595] on p "Erleben Sie das Gefühl von Wellness neu- hoch über den Dächern von Luttach. Im …" at bounding box center [700, 595] width 646 height 50
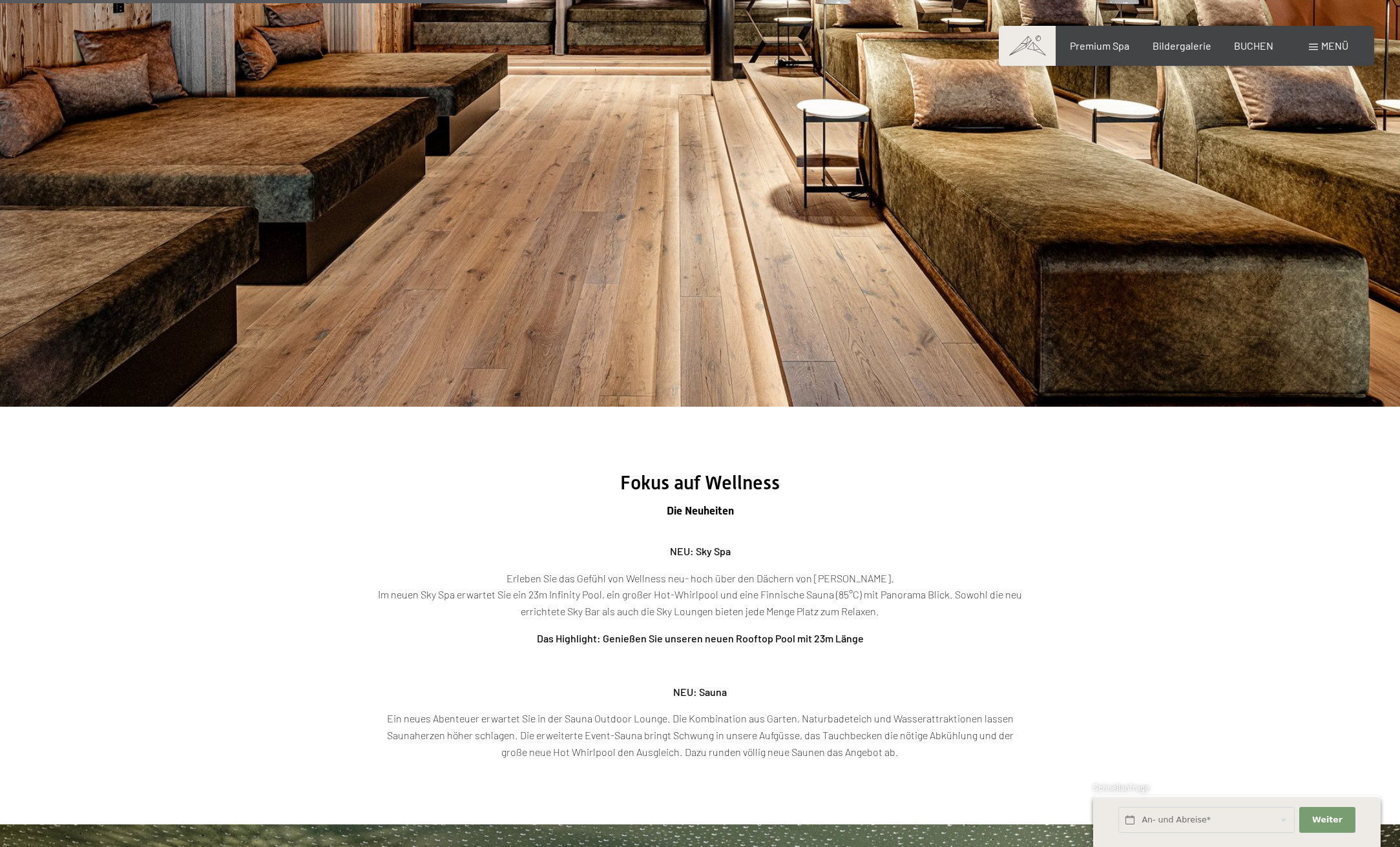
click at [634, 626] on div "NEU: Sky Spa Erleben Sie das Gefühl von Wellness neu- hoch über den Dächern von…" at bounding box center [700, 651] width 646 height 217
drag, startPoint x: 603, startPoint y: 612, endPoint x: 750, endPoint y: 612, distance: 147.0
click at [750, 612] on p "Erleben Sie das Gefühl von Wellness neu- hoch über den Dächern von Luttach. Im …" at bounding box center [700, 595] width 646 height 50
click at [775, 608] on p "Erleben Sie das Gefühl von Wellness neu- hoch über den Dächern von Luttach. Im …" at bounding box center [700, 595] width 646 height 50
drag, startPoint x: 758, startPoint y: 609, endPoint x: 662, endPoint y: 609, distance: 96.0
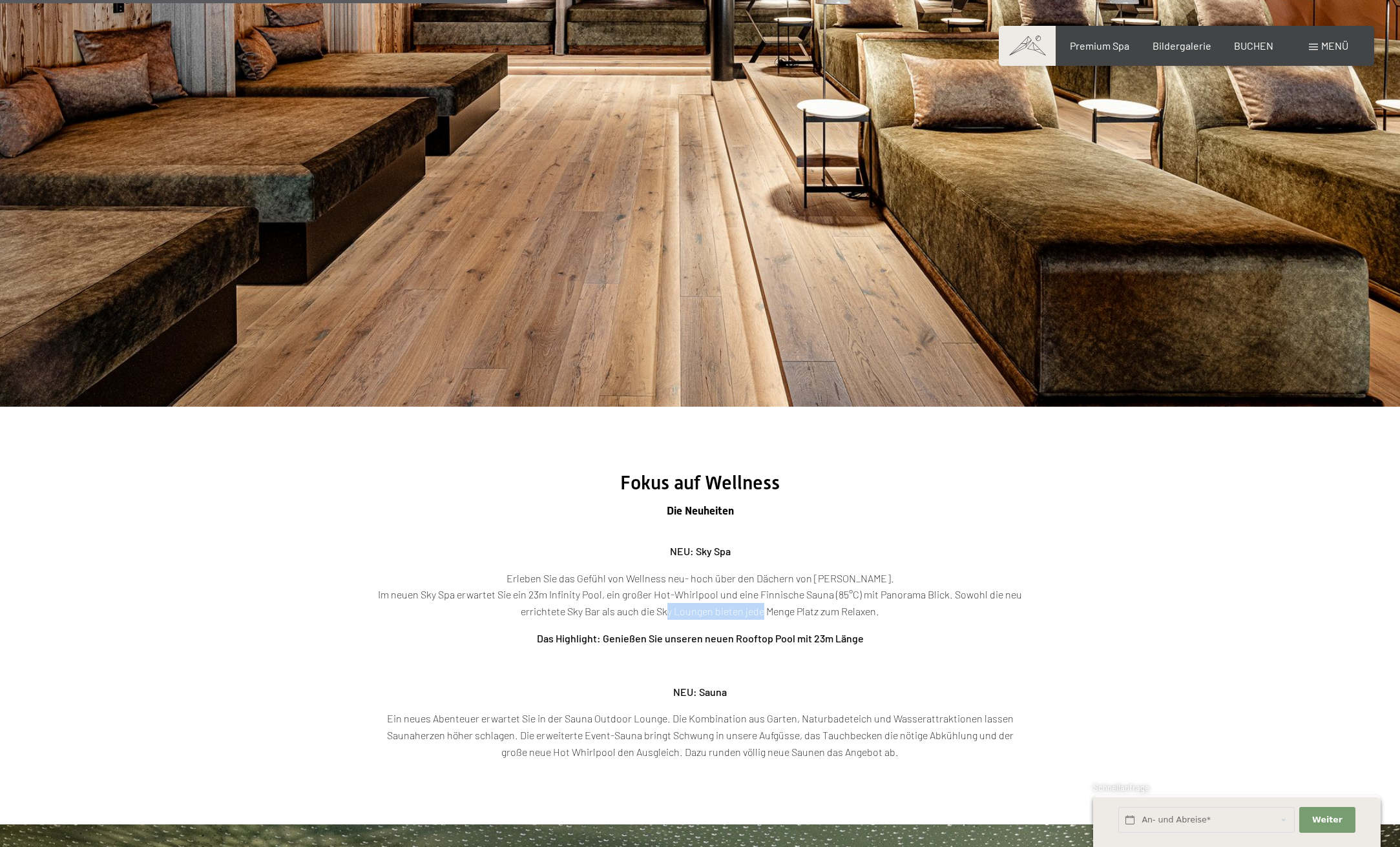
click at [663, 608] on p "Erleben Sie das Gefühl von Wellness neu- hoch über den Dächern von Luttach. Im …" at bounding box center [700, 595] width 646 height 50
drag, startPoint x: 636, startPoint y: 640, endPoint x: 755, endPoint y: 640, distance: 119.0
click at [755, 640] on strong "Das Highlight: Genießen Sie unseren neuen Rooftop Pool mit 23m Länge" at bounding box center [700, 638] width 327 height 12
click at [780, 637] on strong "Das Highlight: Genießen Sie unseren neuen Rooftop Pool mit 23m Länge" at bounding box center [700, 638] width 327 height 12
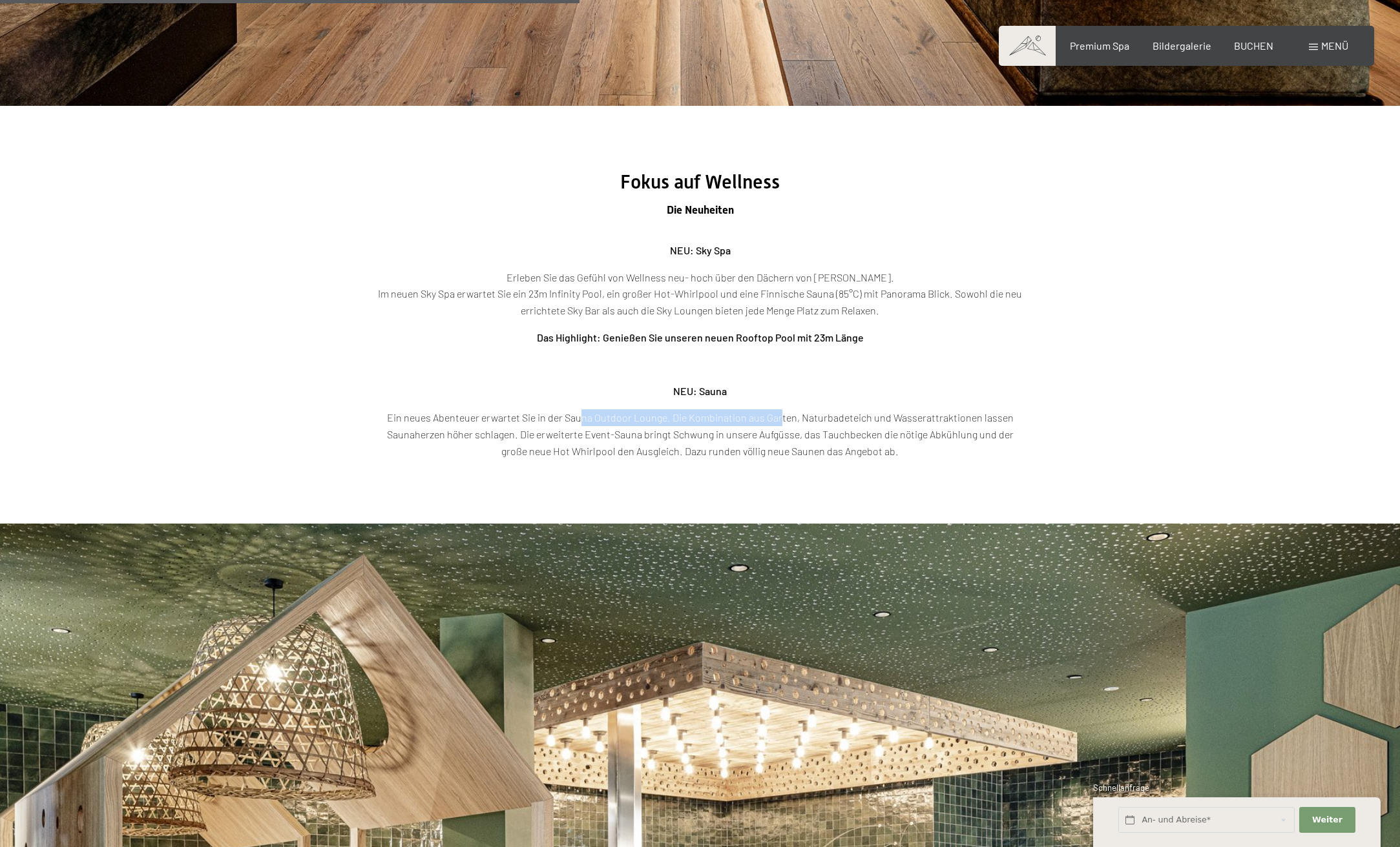
drag, startPoint x: 589, startPoint y: 415, endPoint x: 792, endPoint y: 419, distance: 203.0
click at [792, 419] on p "Ein neues Abenteuer erwartet Sie in der Sauna Outdoor Lounge. Die Kombination a…" at bounding box center [700, 434] width 646 height 50
drag, startPoint x: 786, startPoint y: 437, endPoint x: 538, endPoint y: 429, distance: 248.1
click at [541, 429] on p "Ein neues Abenteuer erwartet Sie in der Sauna Outdoor Lounge. Die Kombination a…" at bounding box center [700, 434] width 646 height 50
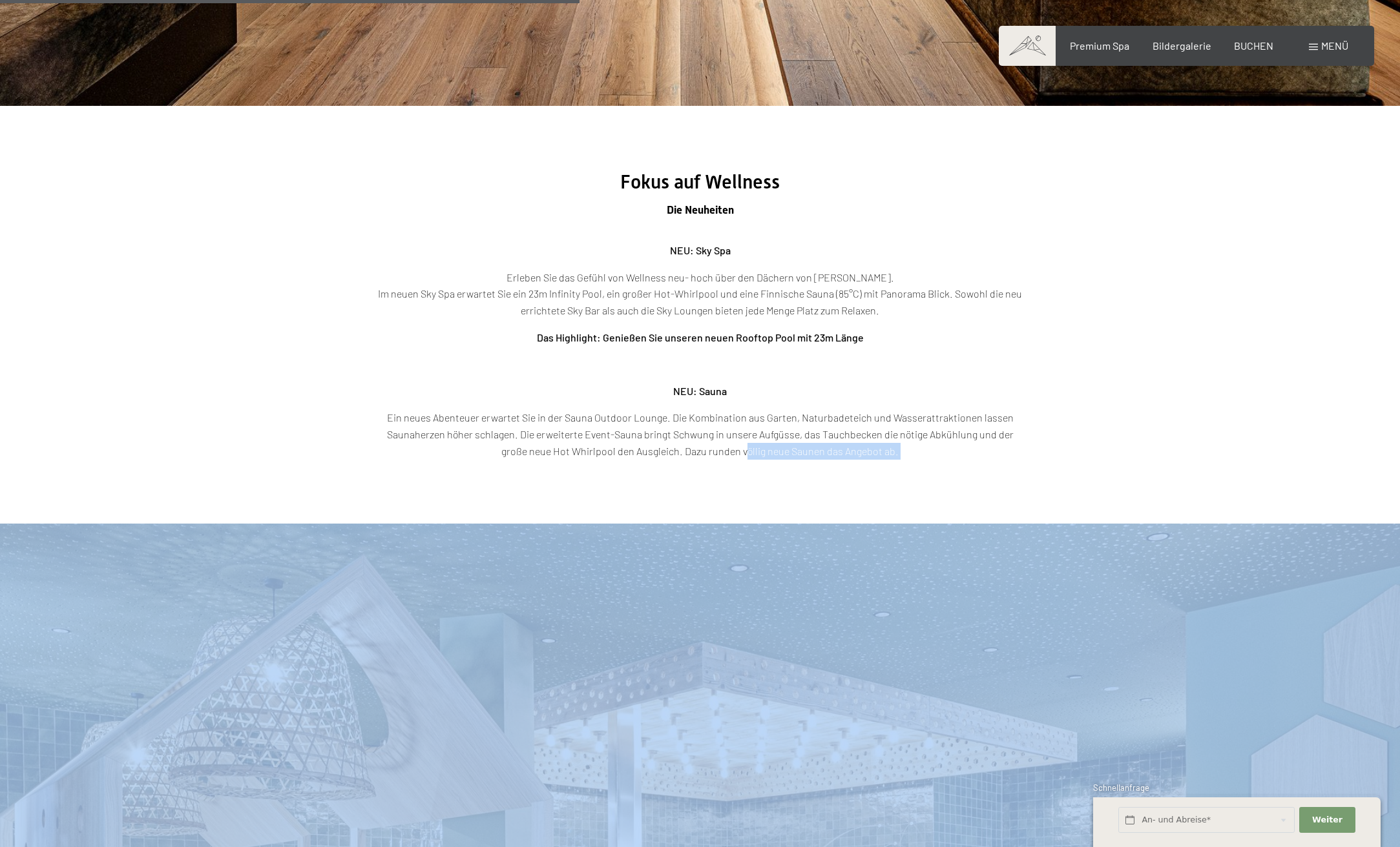
drag, startPoint x: 589, startPoint y: 457, endPoint x: 747, endPoint y: 457, distance: 158.0
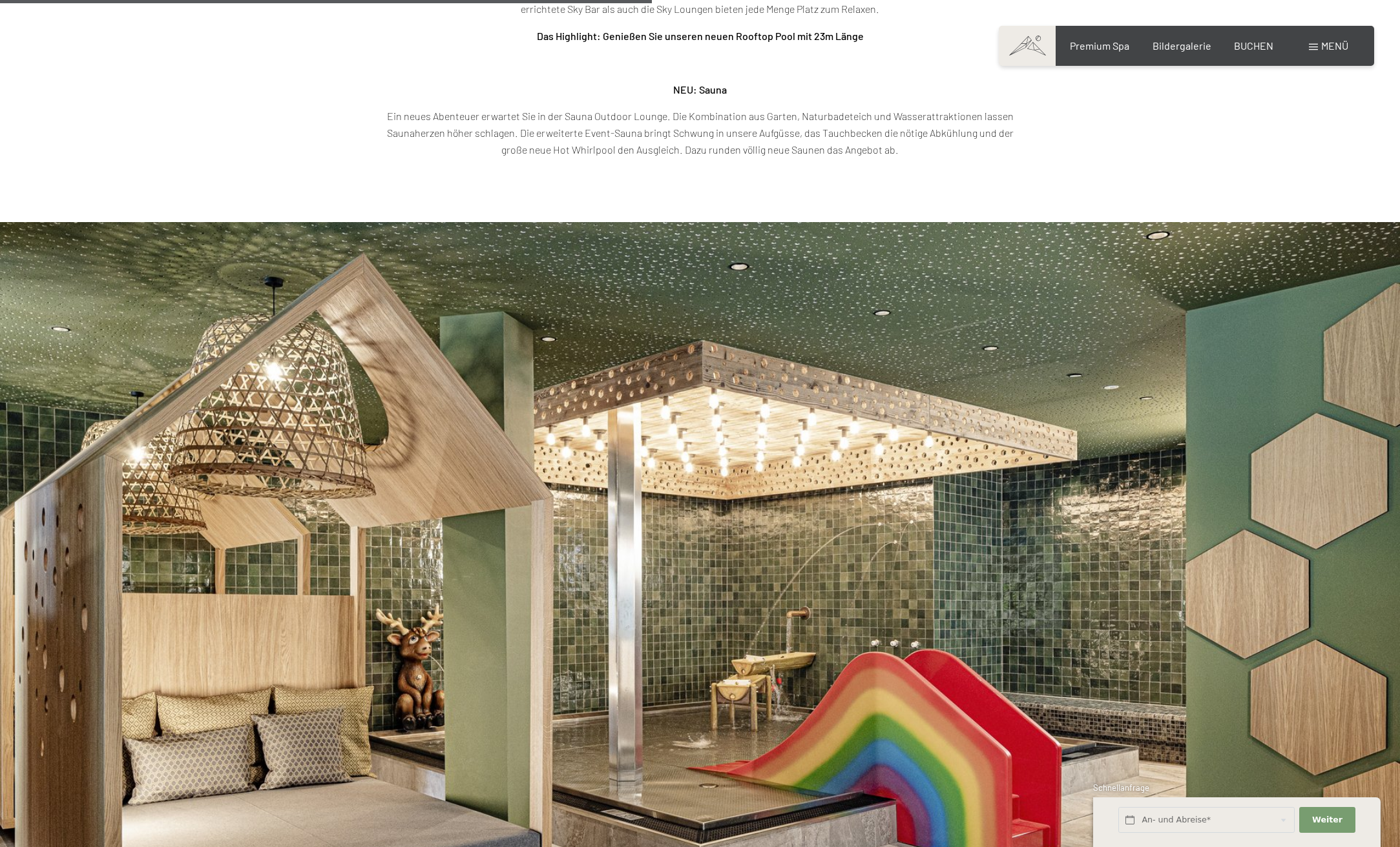
click at [691, 141] on p "Ein neues Abenteuer erwartet Sie in der Sauna Outdoor Lounge. Die Kombination a…" at bounding box center [700, 133] width 646 height 50
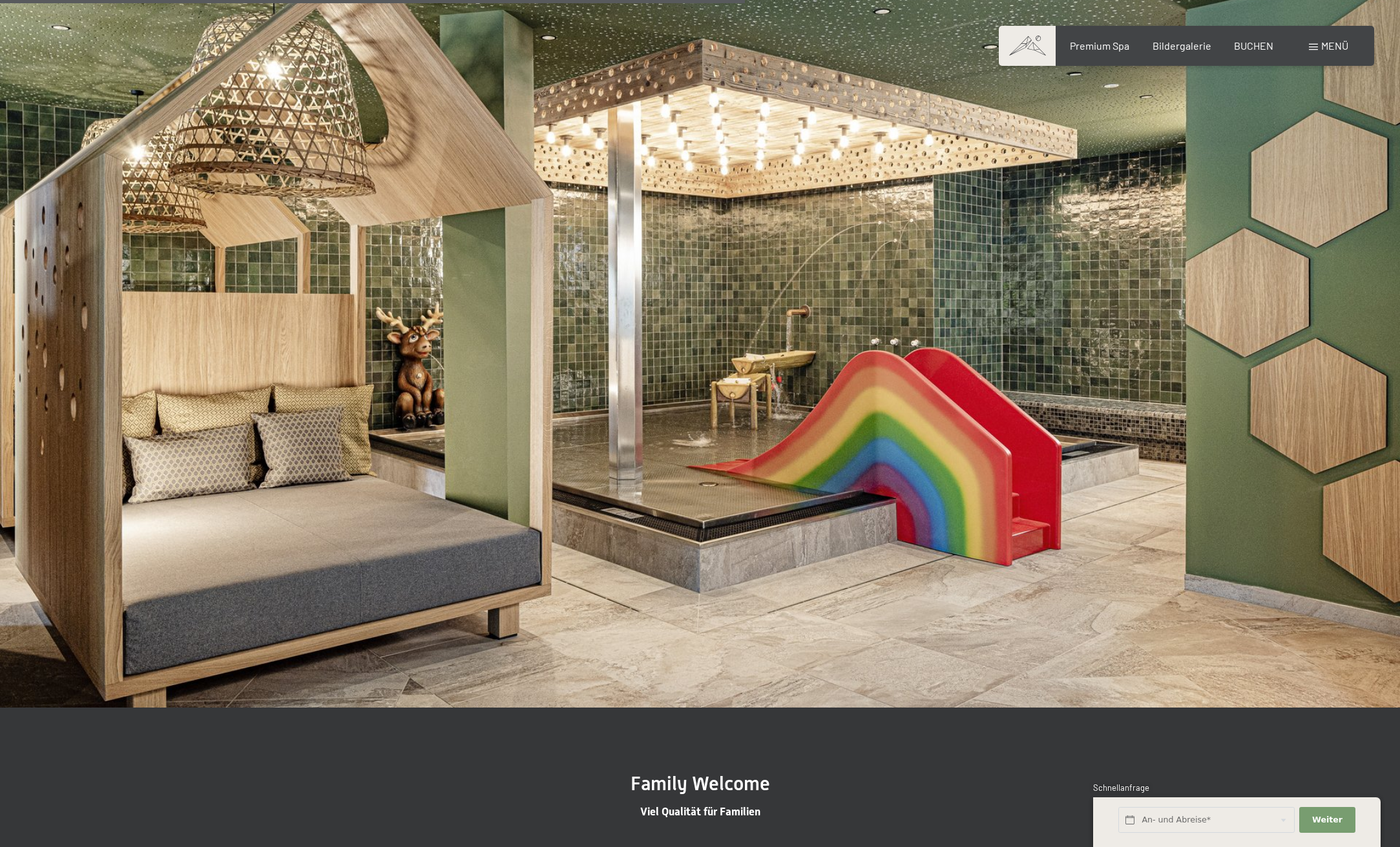
scroll to position [3315, 0]
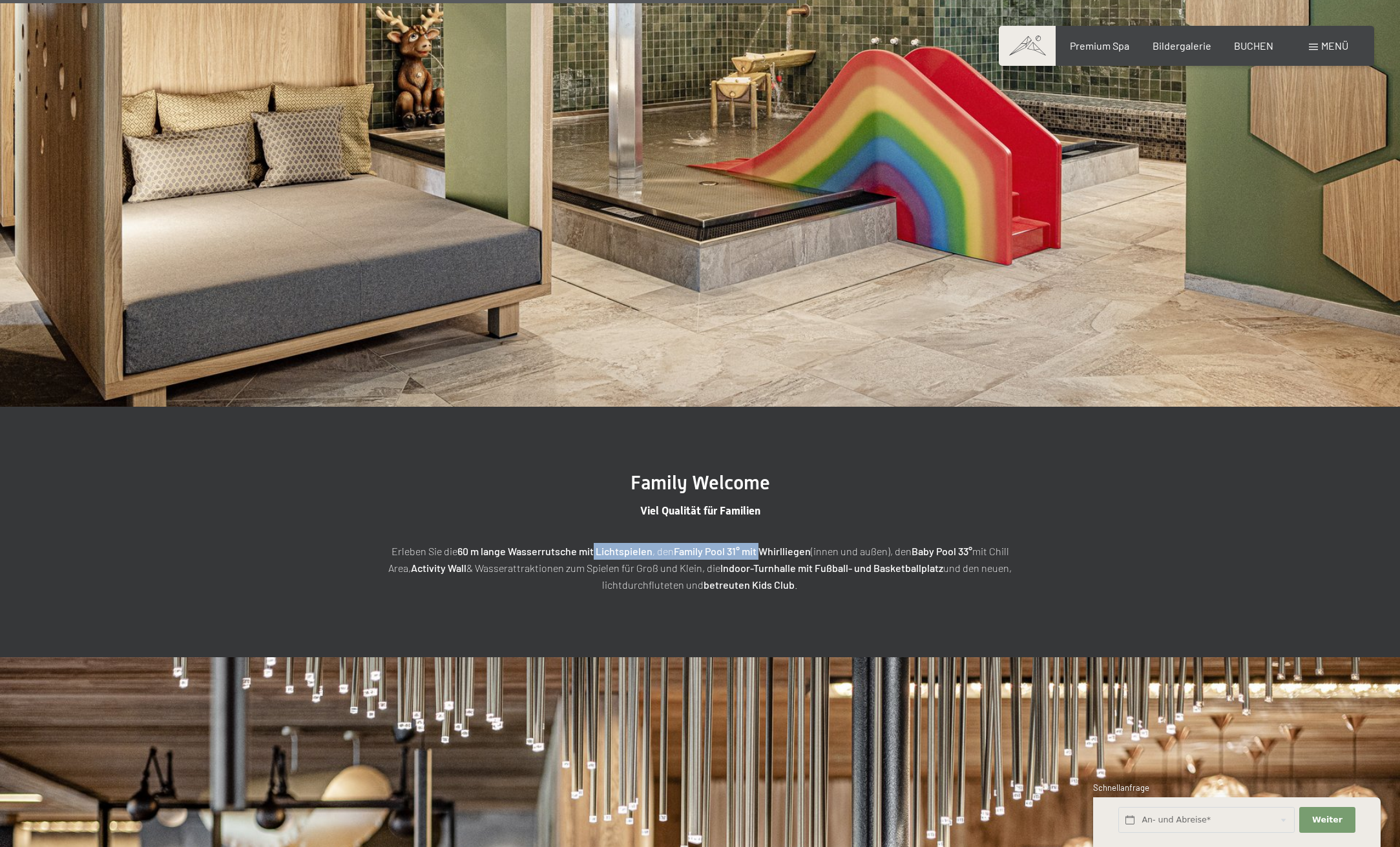
drag, startPoint x: 596, startPoint y: 551, endPoint x: 759, endPoint y: 556, distance: 163.1
click at [759, 556] on p "Erleben Sie die 60 m lange Wasserrutsche mit Lichtspielen , den Family Pool 31°…" at bounding box center [700, 568] width 646 height 50
click at [721, 572] on strong "Indoor-Turnhalle mit Fußball- und Basketballplatz" at bounding box center [831, 568] width 223 height 12
drag, startPoint x: 598, startPoint y: 569, endPoint x: 662, endPoint y: 569, distance: 64.0
click at [662, 569] on p "Erleben Sie die 60 m lange Wasserrutsche mit Lichtspielen , den Family Pool 31°…" at bounding box center [700, 568] width 646 height 50
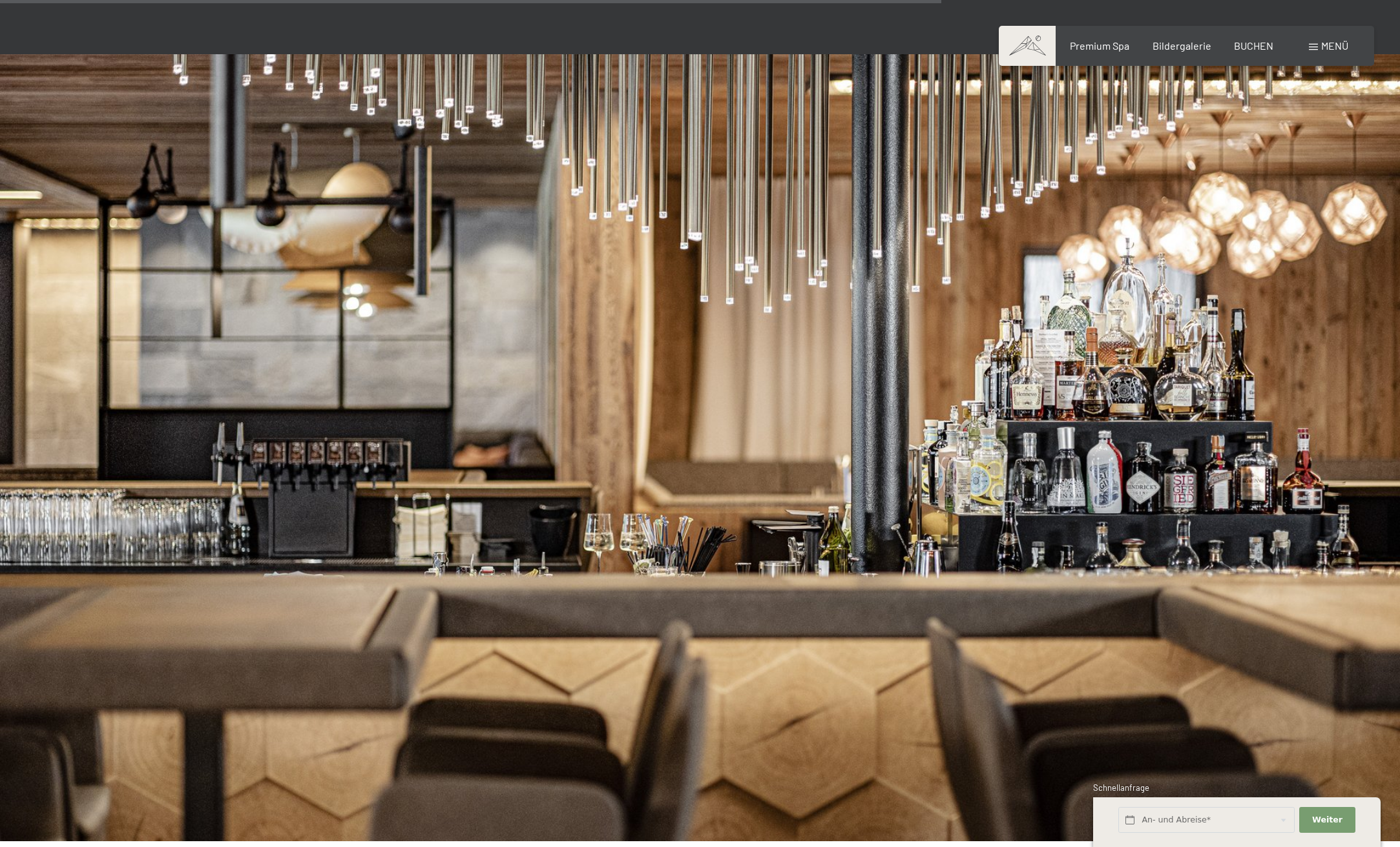
scroll to position [4219, 0]
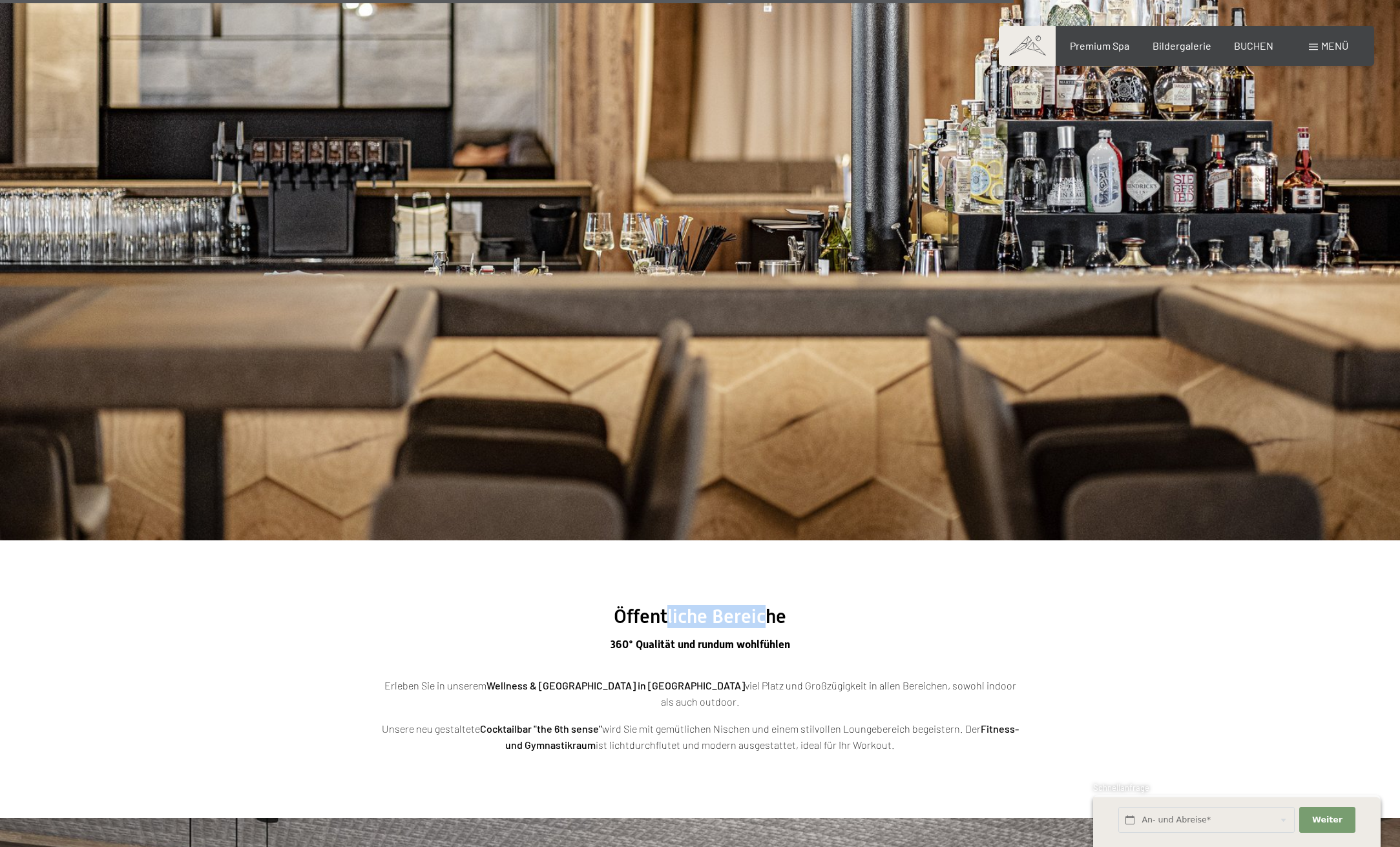
drag, startPoint x: 691, startPoint y: 609, endPoint x: 768, endPoint y: 608, distance: 77.0
click at [768, 608] on span "Öffentliche Bereiche" at bounding box center [699, 616] width 172 height 22
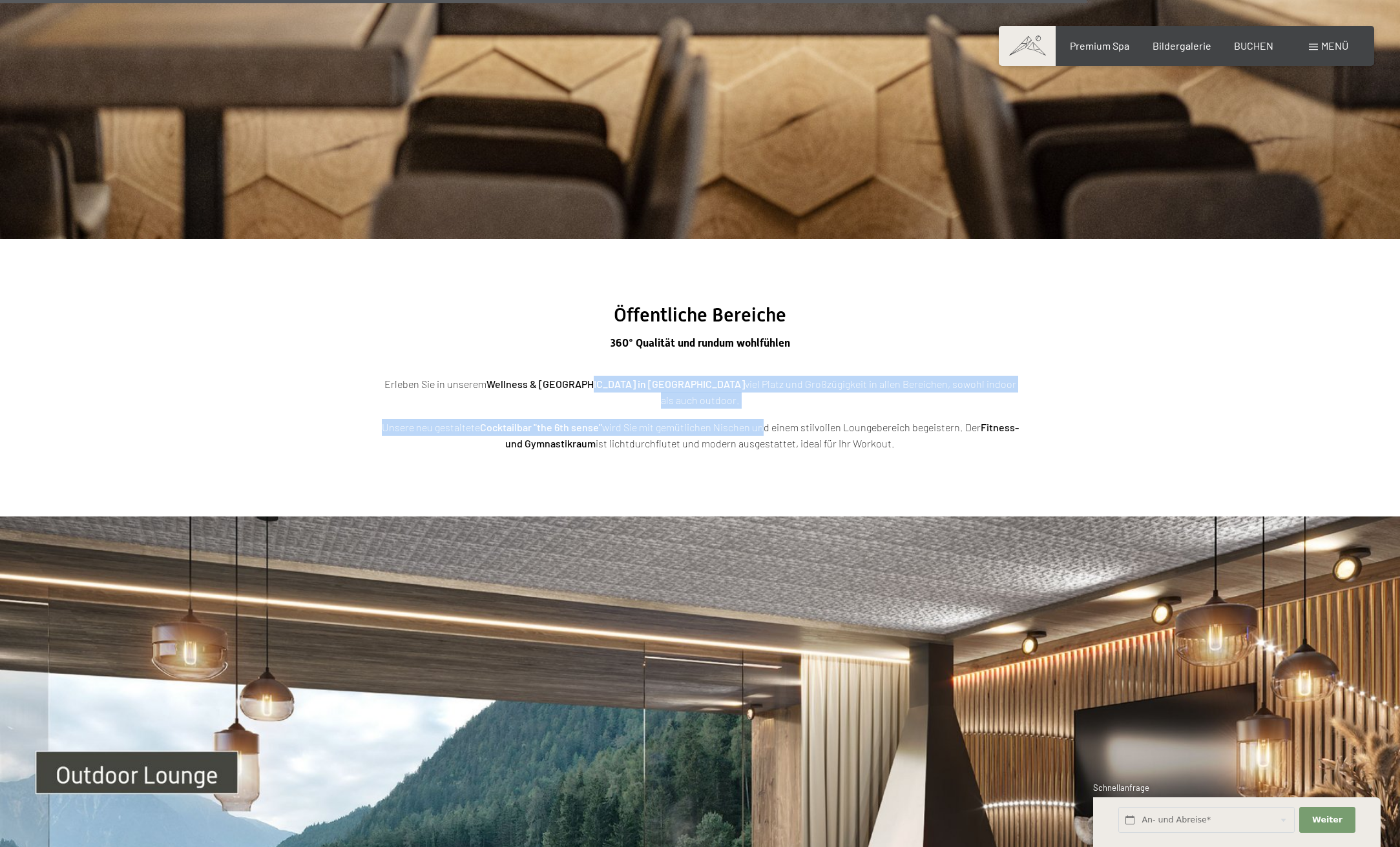
drag, startPoint x: 593, startPoint y: 386, endPoint x: 756, endPoint y: 392, distance: 163.1
click at [756, 392] on div "Erleben Sie in unserem Wellness & Luxury Resort in Südtirol viel Platz und Groß…" at bounding box center [700, 414] width 646 height 76
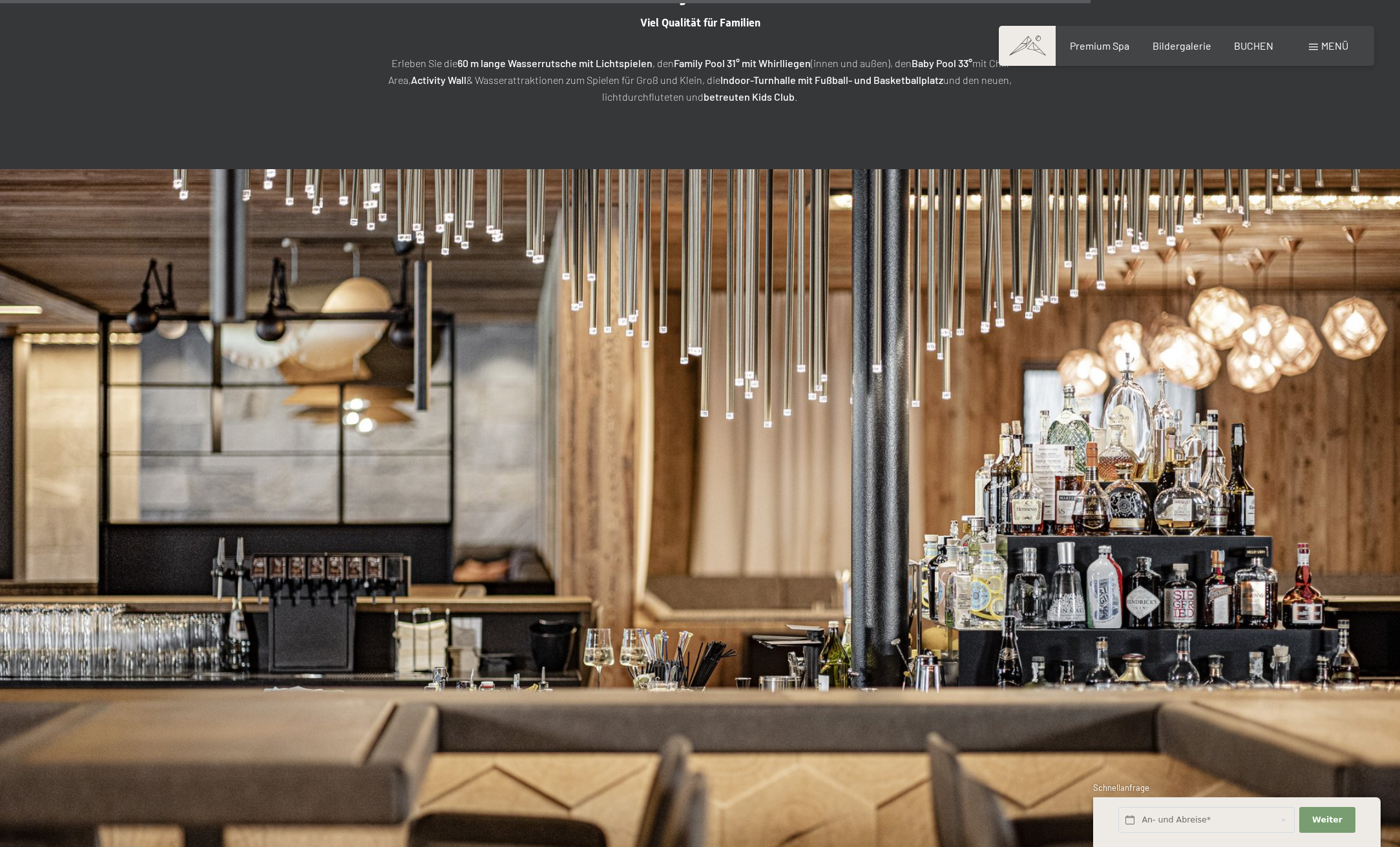
scroll to position [3171, 0]
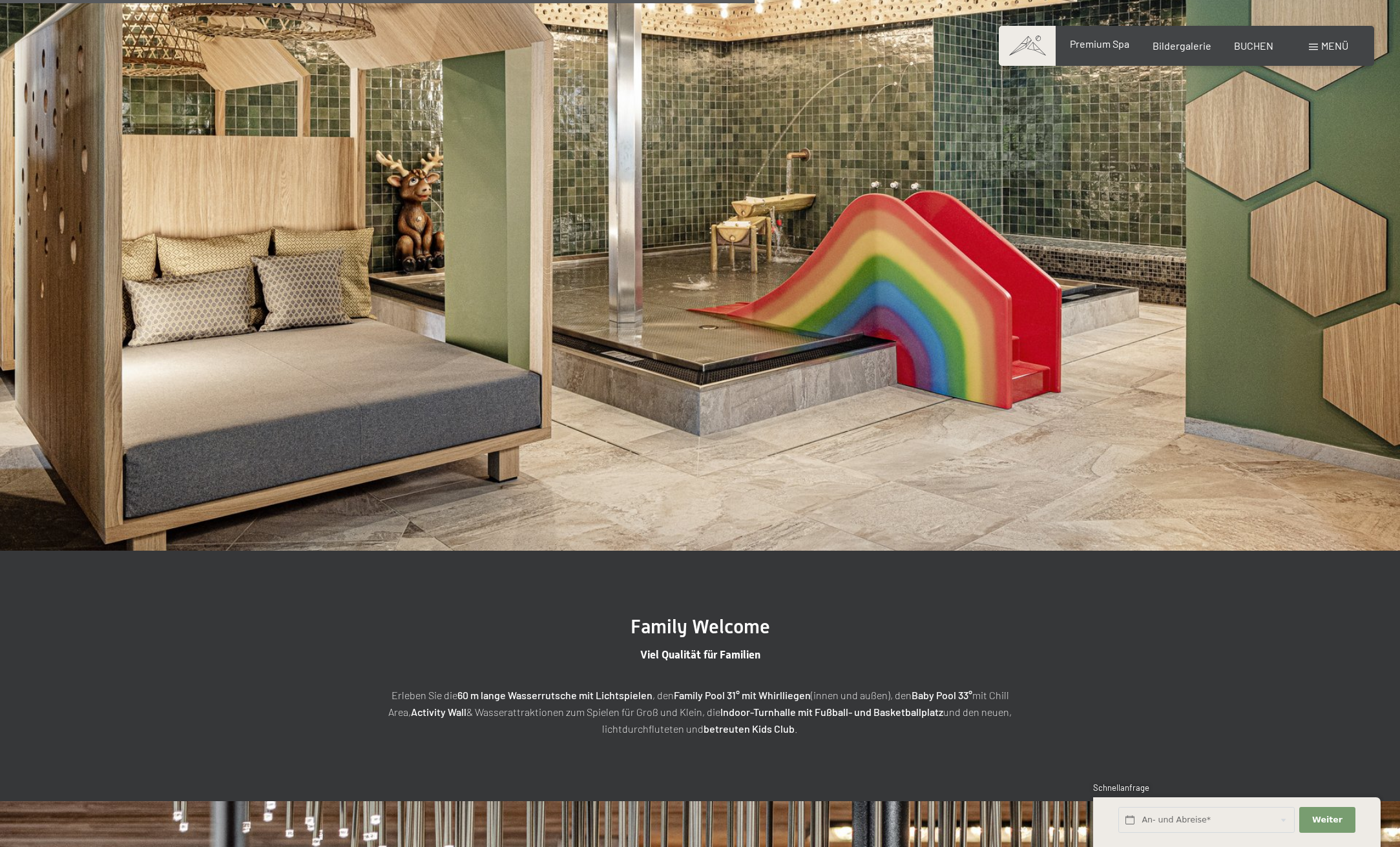
click at [1099, 45] on span "Premium Spa" at bounding box center [1100, 43] width 59 height 12
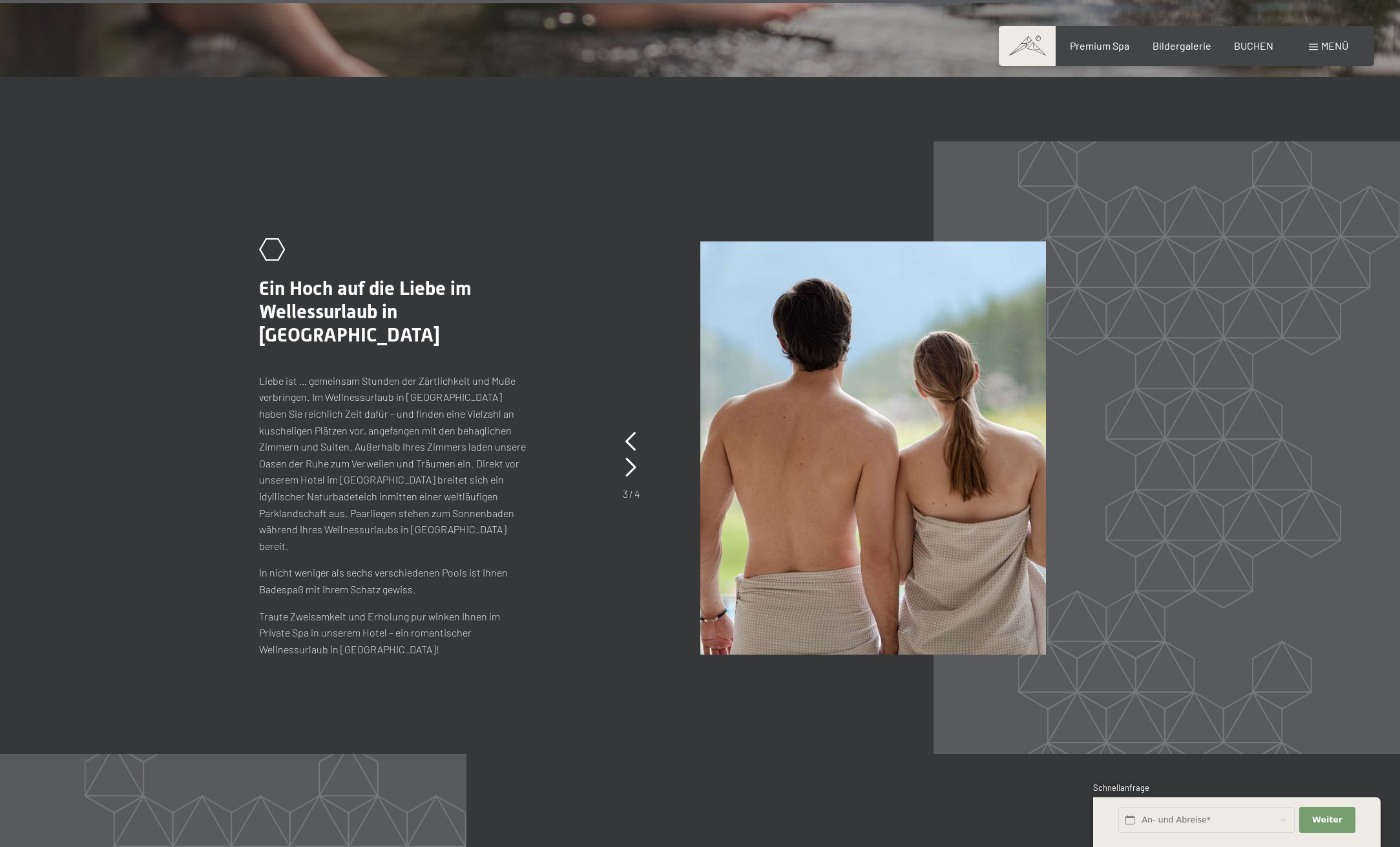
scroll to position [7224, 0]
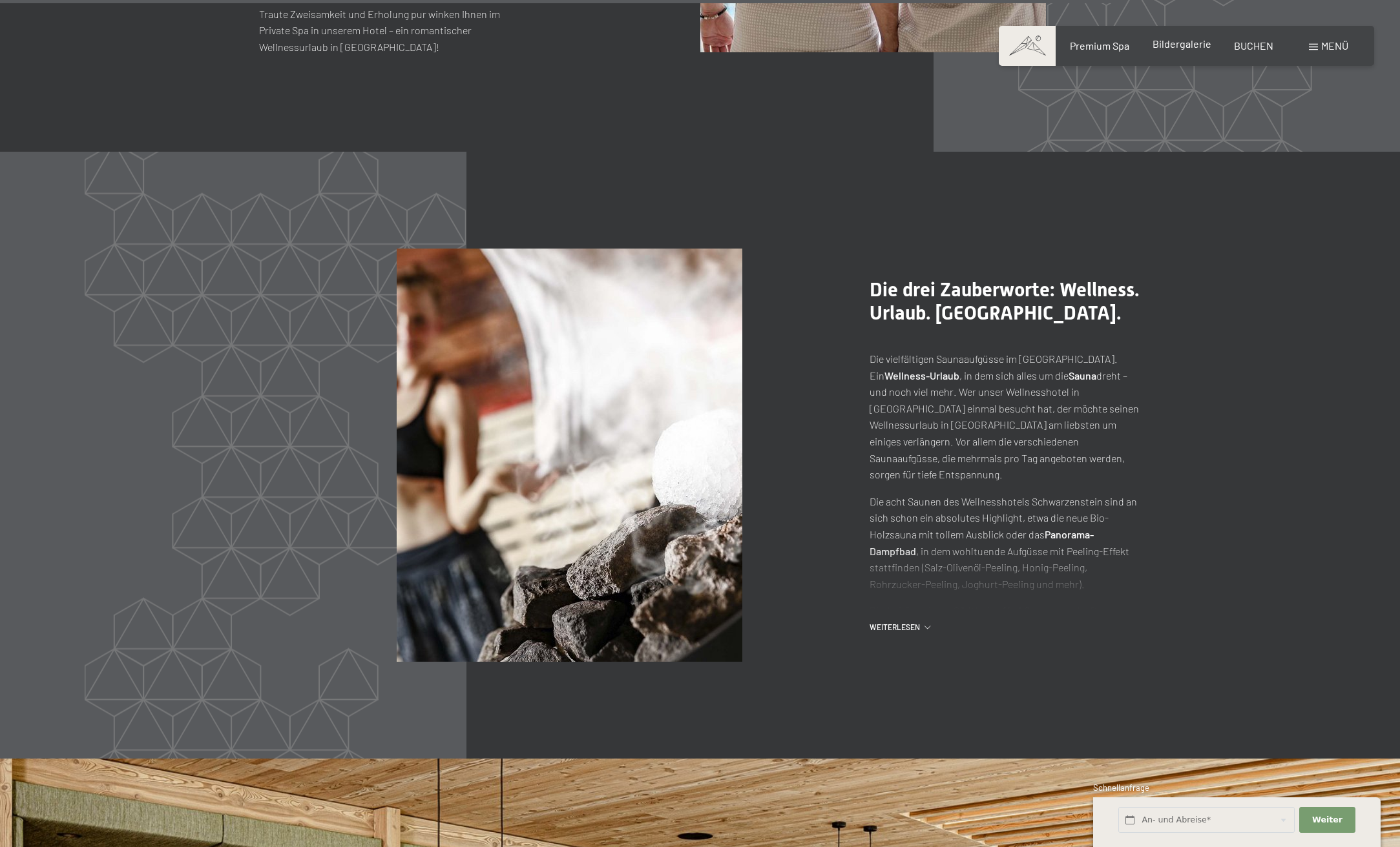
click at [1184, 46] on span "Bildergalerie" at bounding box center [1181, 43] width 58 height 12
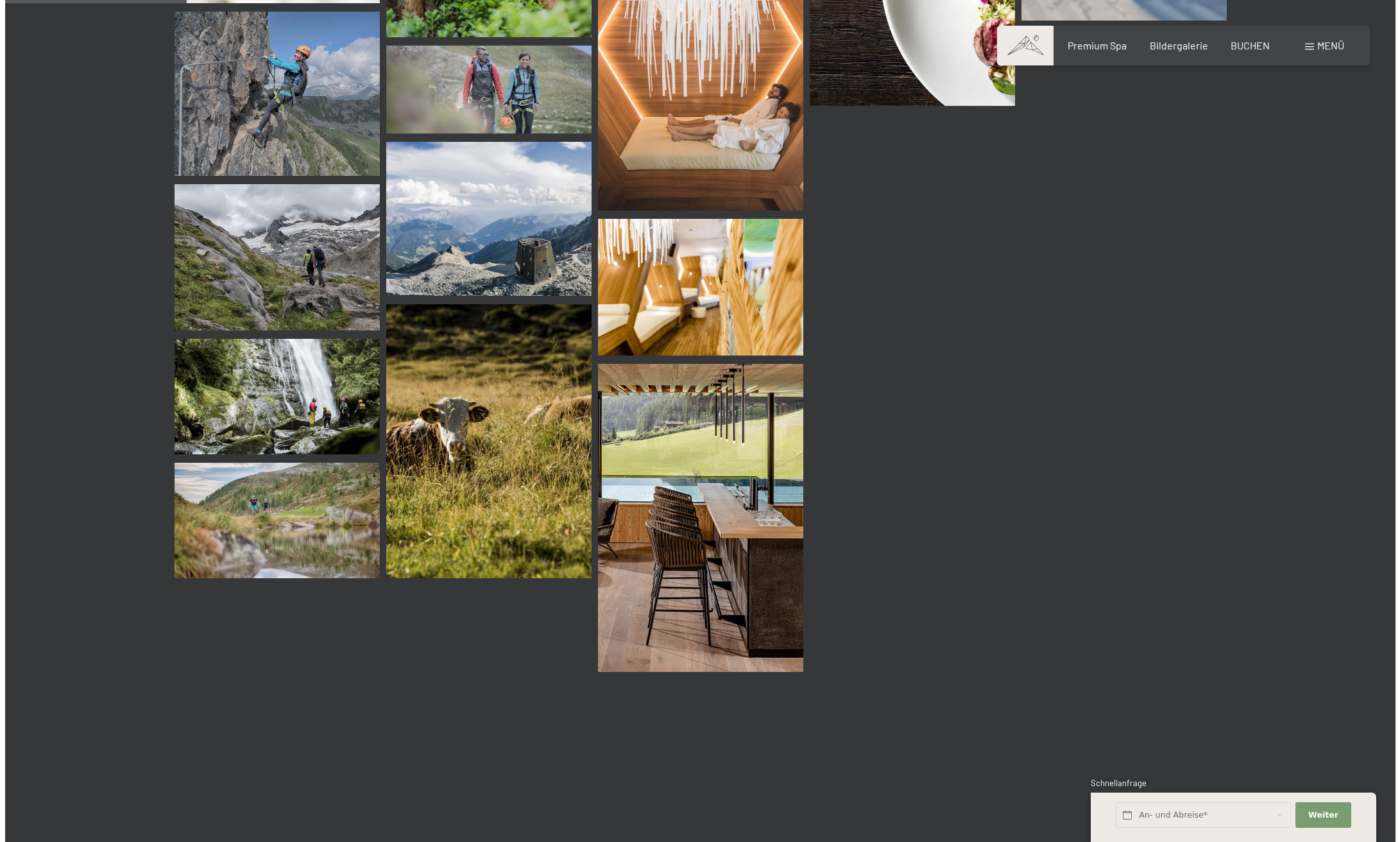
scroll to position [2098, 0]
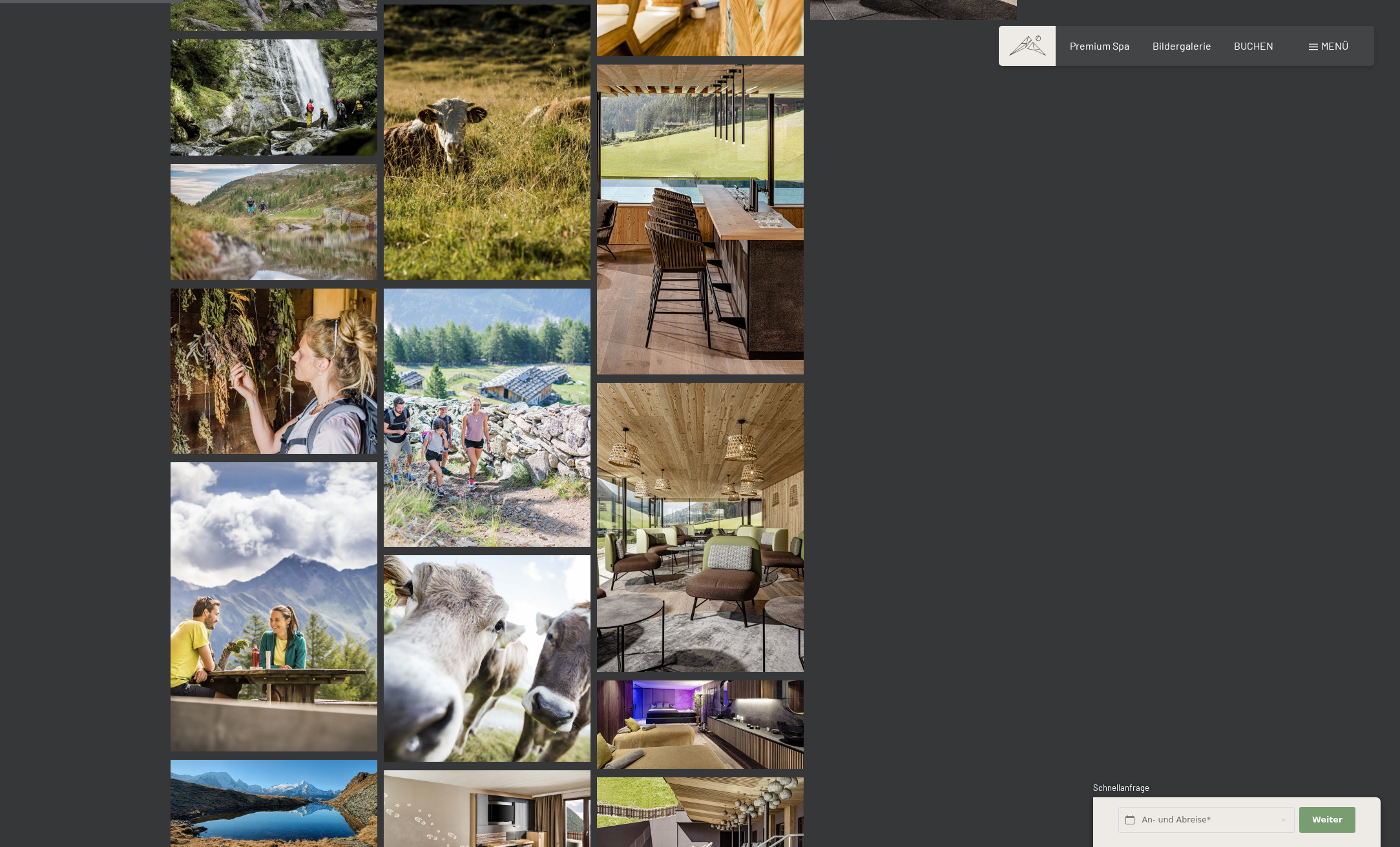
click at [1327, 50] on span "Menü" at bounding box center [1335, 45] width 27 height 12
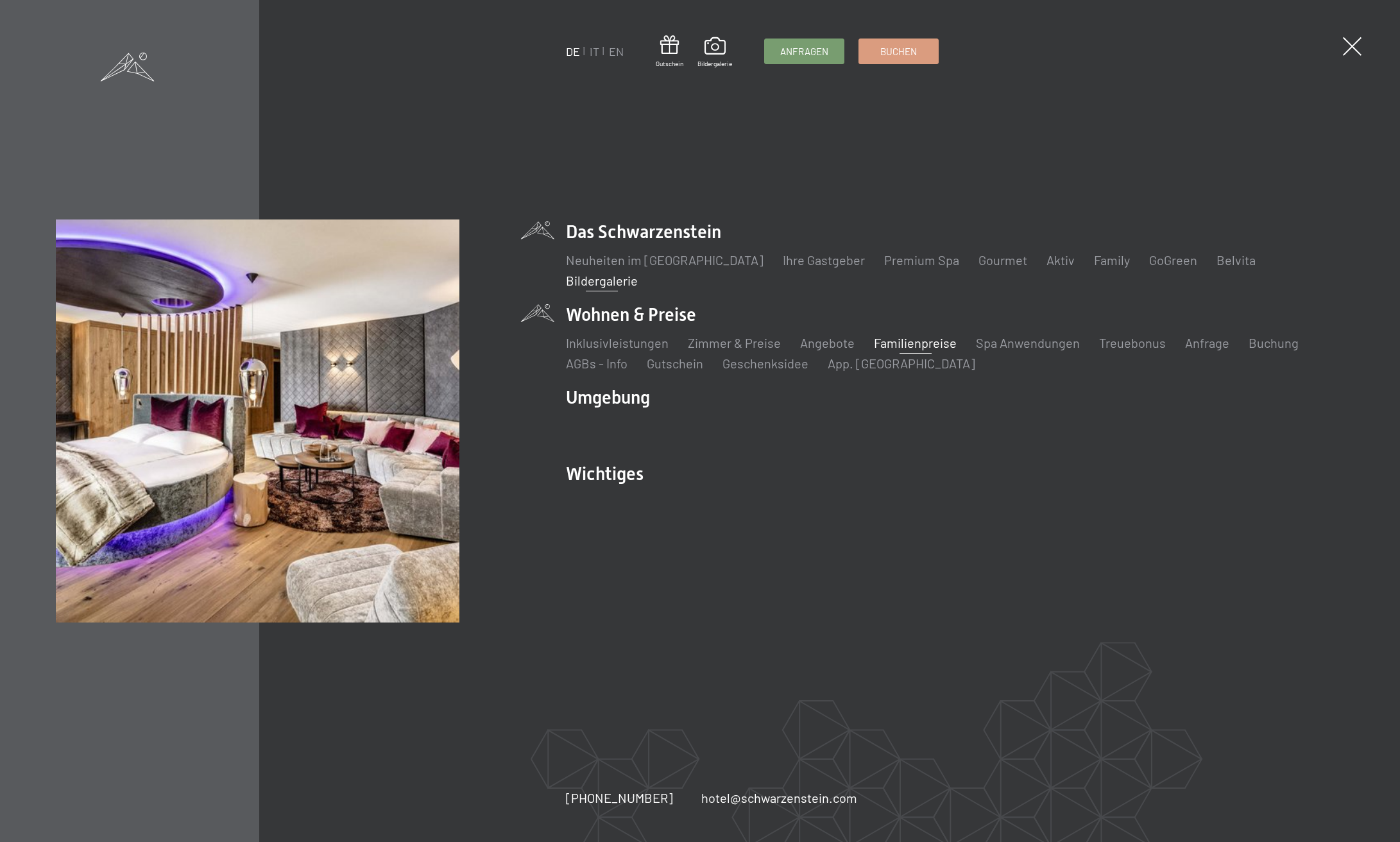
click at [922, 342] on link "Familienpreise" at bounding box center [916, 342] width 83 height 15
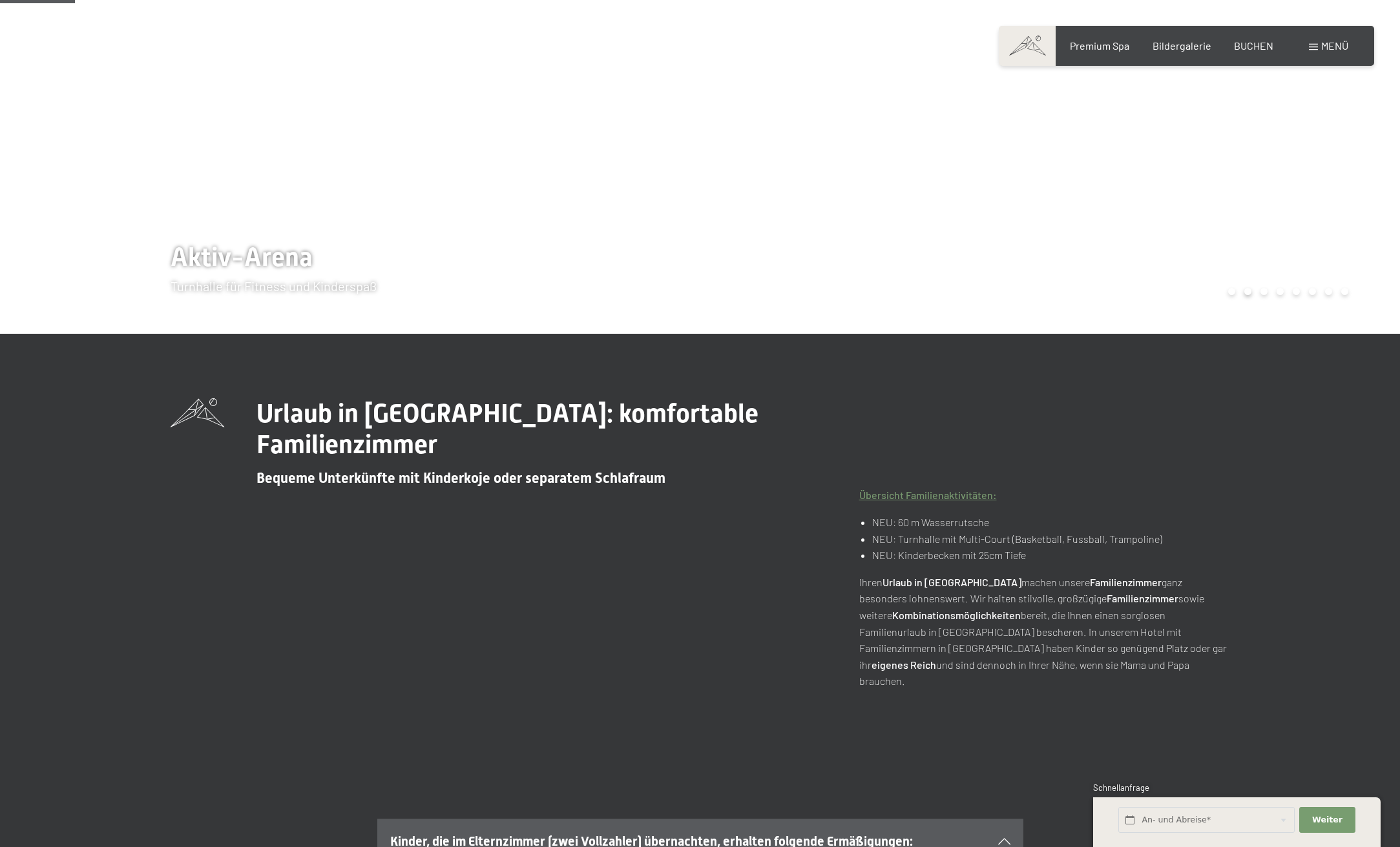
drag, startPoint x: 931, startPoint y: 489, endPoint x: 923, endPoint y: 516, distance: 28.2
click at [935, 514] on li "NEU: 60 m Wasserrutsche" at bounding box center [1051, 522] width 357 height 17
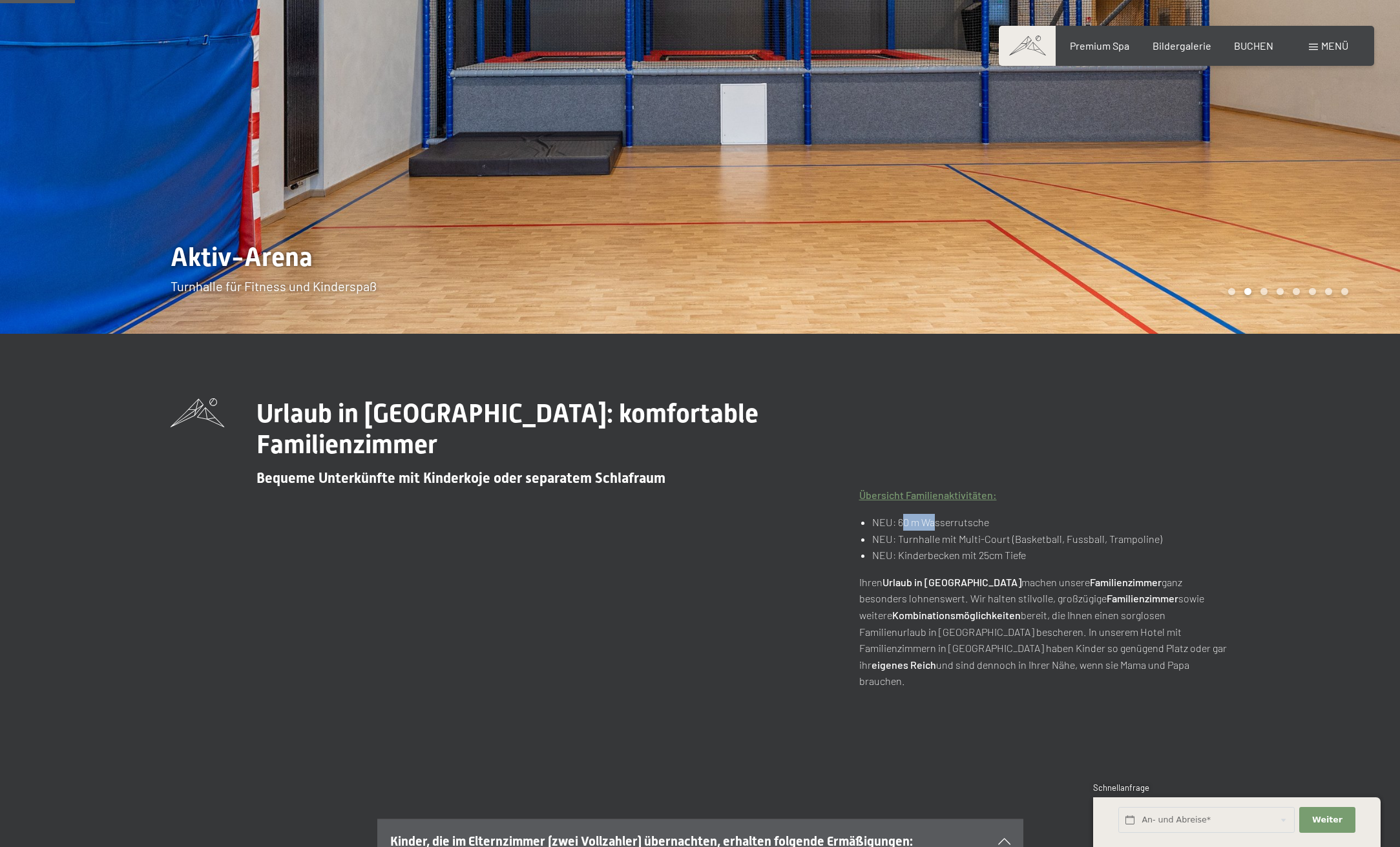
click at [923, 531] on li "NEU: Turnhalle mit Multi-Court (Basketball, Fussball, Trampoline)" at bounding box center [1051, 539] width 357 height 17
drag, startPoint x: 901, startPoint y: 504, endPoint x: 927, endPoint y: 531, distance: 37.5
click at [961, 531] on li "NEU: Turnhalle mit Multi-Court (Basketball, Fussball, Trampoline)" at bounding box center [1051, 539] width 357 height 17
drag, startPoint x: 927, startPoint y: 532, endPoint x: 898, endPoint y: 522, distance: 30.7
click at [927, 547] on li "NEU: Kinderbecken mit 25cm Tiefe" at bounding box center [1051, 555] width 357 height 17
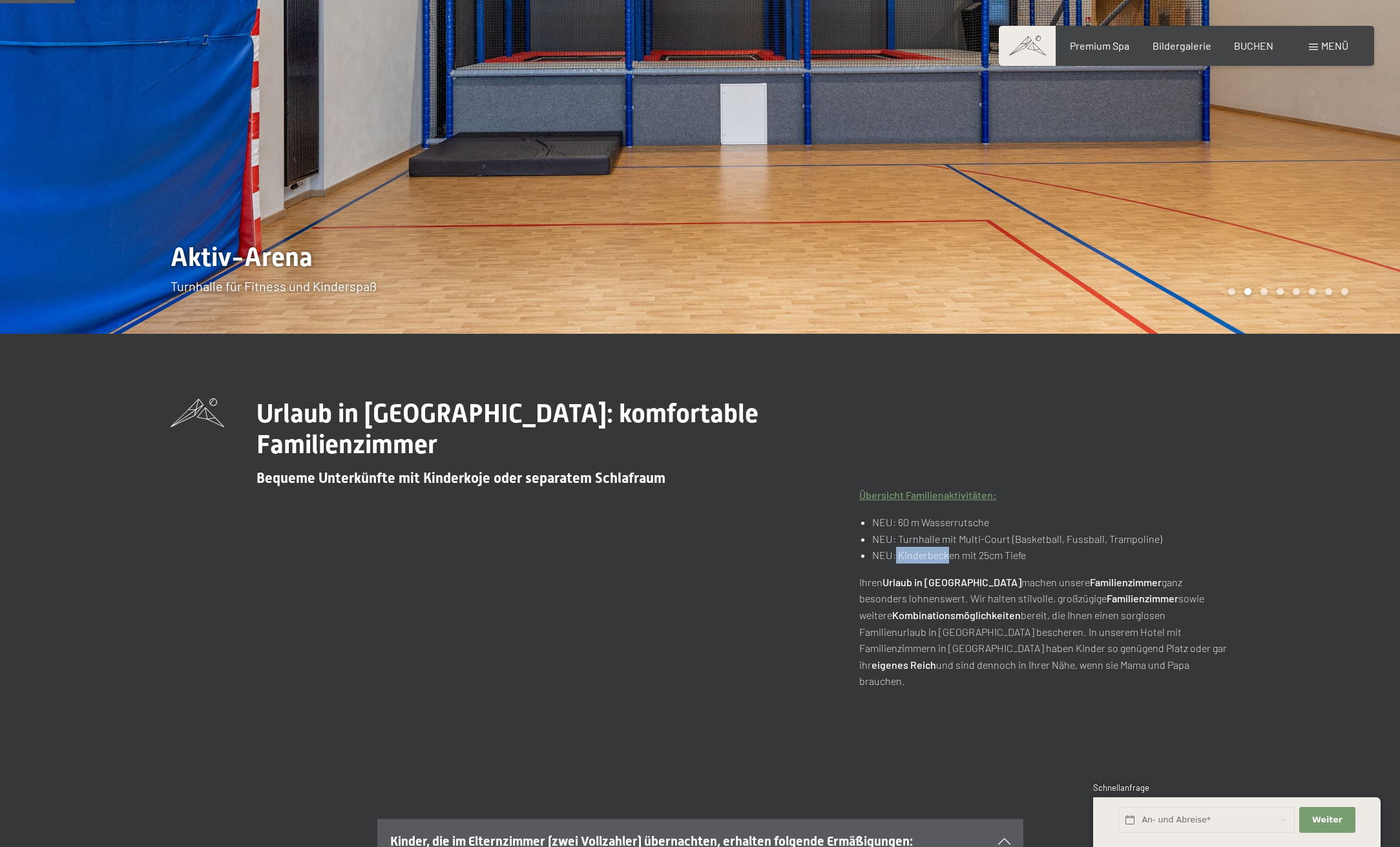
drag, startPoint x: 896, startPoint y: 520, endPoint x: 947, endPoint y: 522, distance: 51.0
click at [947, 547] on li "NEU: Kinderbecken mit 25cm Tiefe" at bounding box center [1051, 555] width 357 height 17
drag, startPoint x: 899, startPoint y: 566, endPoint x: 926, endPoint y: 564, distance: 27.1
click at [926, 574] on p "Ihren Urlaub in Südtirol machen unsere Familienzimmer ganz besonders lohnenswer…" at bounding box center [1044, 632] width 371 height 115
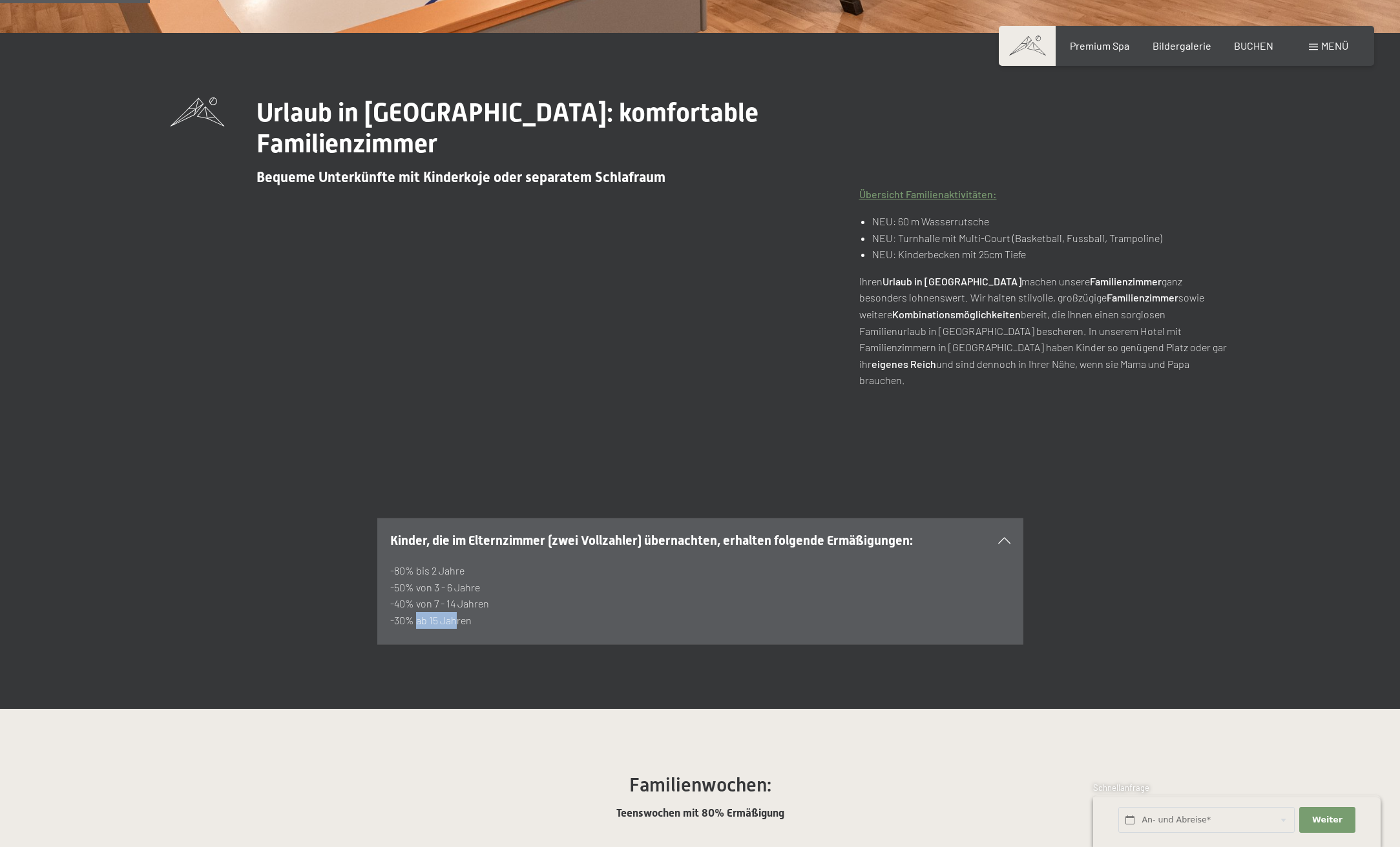
drag, startPoint x: 412, startPoint y: 576, endPoint x: 449, endPoint y: 576, distance: 37.0
click at [449, 576] on p "-80% bis 2 Jahre -50% von 3 - 6 Jahre -40% von 7 - 14 Jahren -30% ab 15 Jahren" at bounding box center [700, 596] width 620 height 66
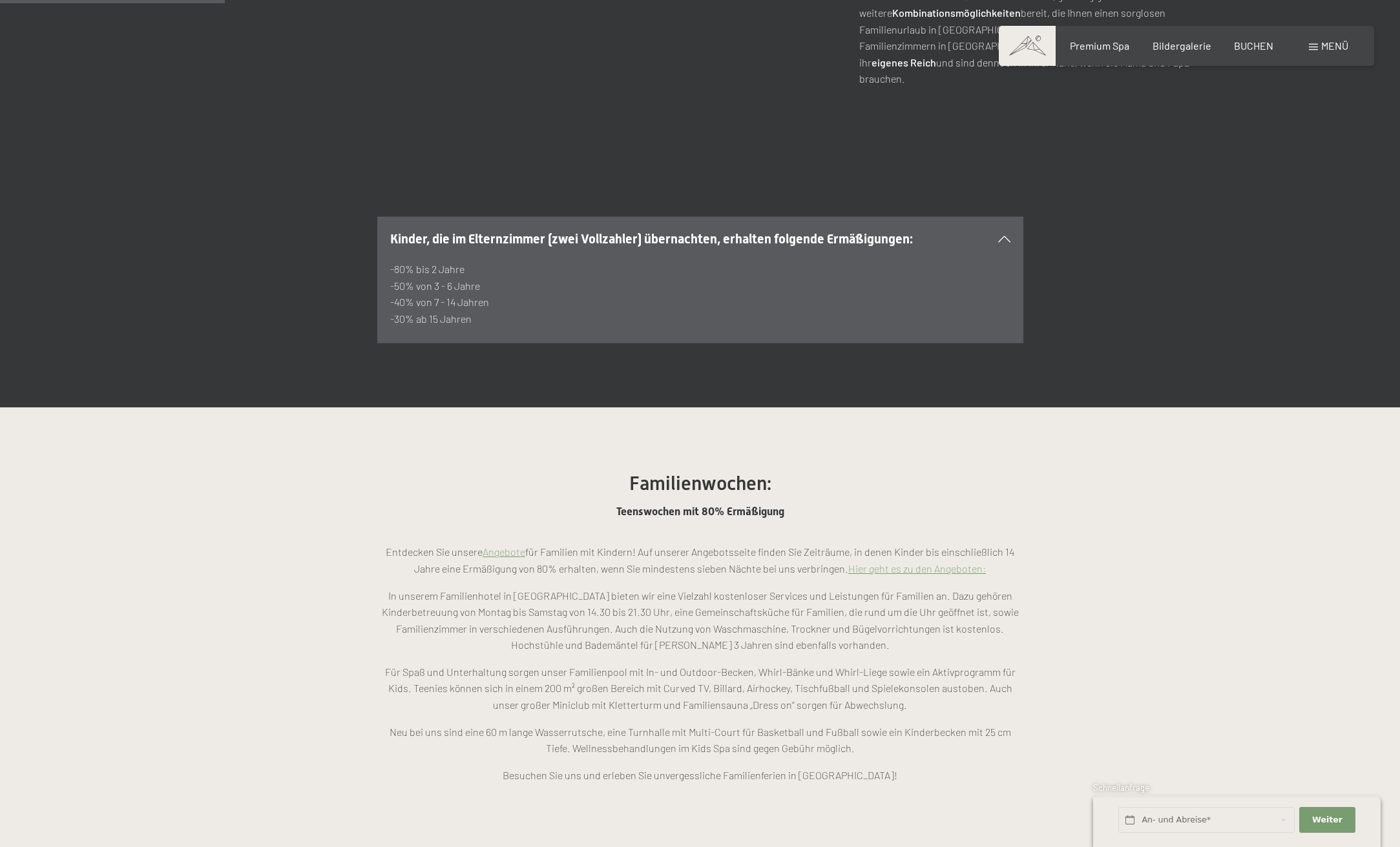
click at [541, 588] on p "In unserem Familienhotel in Südtirol bieten wir eine Vielzahl kostenloser Servi…" at bounding box center [700, 620] width 646 height 66
drag, startPoint x: 530, startPoint y: 546, endPoint x: 824, endPoint y: 548, distance: 294.0
click at [824, 588] on p "In unserem Familienhotel in Südtirol bieten wir eine Vielzahl kostenloser Servi…" at bounding box center [700, 620] width 646 height 66
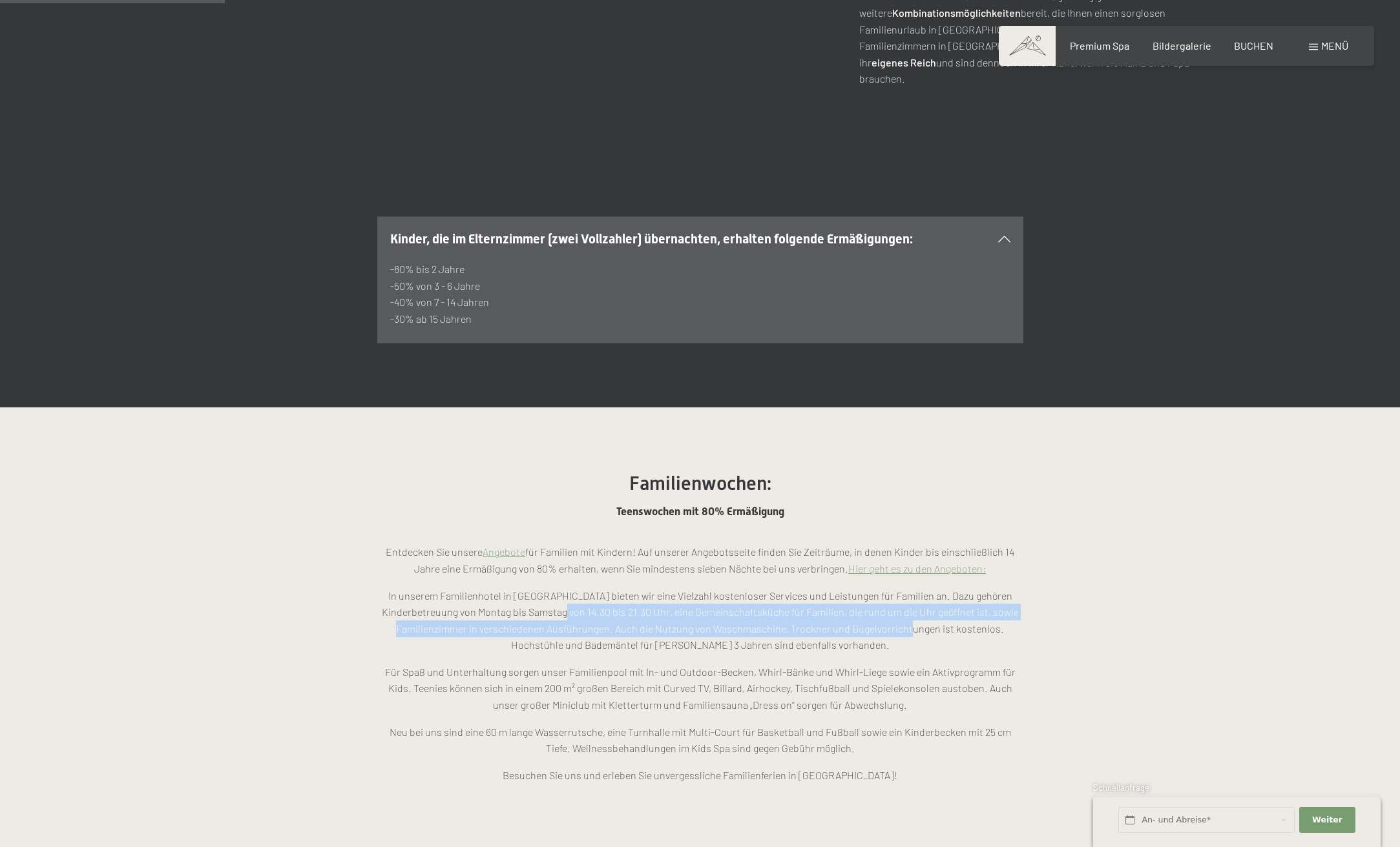
drag, startPoint x: 597, startPoint y: 564, endPoint x: 847, endPoint y: 576, distance: 250.3
click at [847, 588] on p "In unserem Familienhotel in Südtirol bieten wir eine Vielzahl kostenloser Servi…" at bounding box center [700, 620] width 646 height 66
click at [840, 588] on p "In unserem Familienhotel in Südtirol bieten wir eine Vielzahl kostenloser Servi…" at bounding box center [700, 620] width 646 height 66
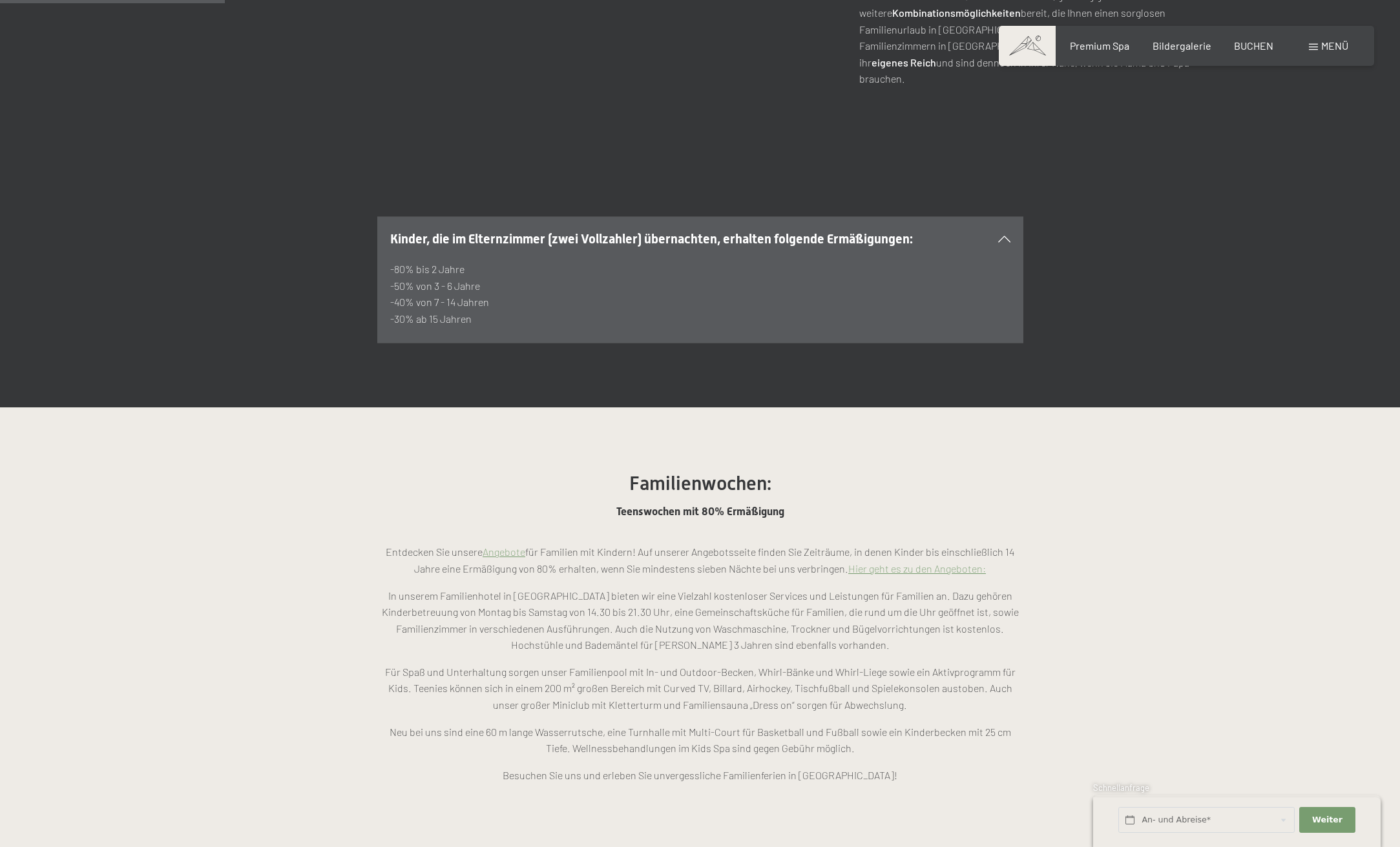
click at [588, 664] on p "Für Spaß und Unterhaltung sorgen unser Familienpool mit In- und Outdoor-Becken,…" at bounding box center [700, 688] width 646 height 50
drag, startPoint x: 572, startPoint y: 620, endPoint x: 676, endPoint y: 630, distance: 104.5
click at [676, 664] on p "Für Spaß und Unterhaltung sorgen unser Familienpool mit In- und Outdoor-Becken,…" at bounding box center [700, 688] width 646 height 50
click at [690, 664] on p "Für Spaß und Unterhaltung sorgen unser Familienpool mit In- und Outdoor-Becken,…" at bounding box center [700, 688] width 646 height 50
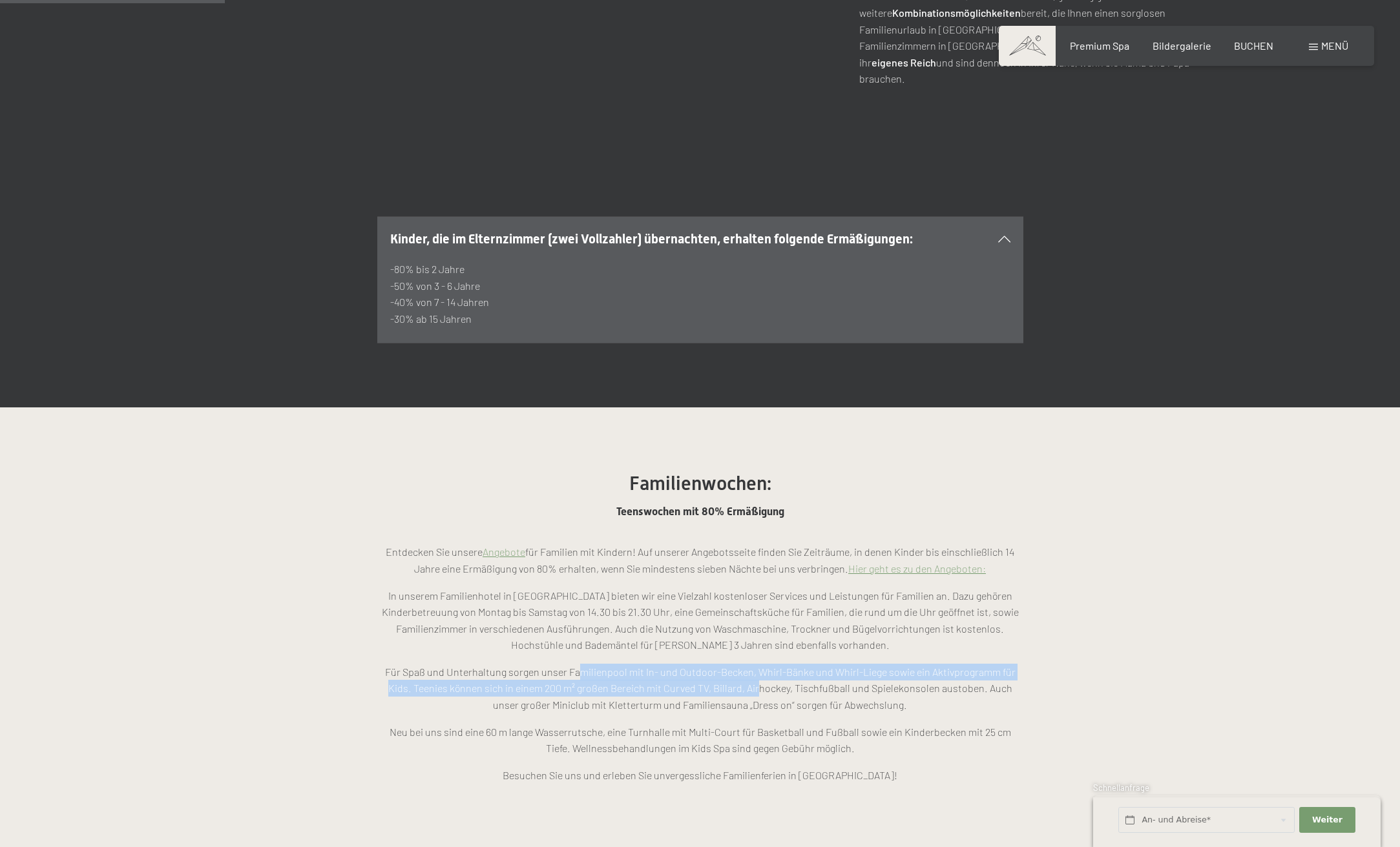
drag, startPoint x: 626, startPoint y: 623, endPoint x: 747, endPoint y: 633, distance: 121.4
click at [747, 664] on p "Für Spaß und Unterhaltung sorgen unser Familienpool mit In- und Outdoor-Becken,…" at bounding box center [700, 688] width 646 height 50
click at [711, 664] on p "Für Spaß und Unterhaltung sorgen unser Familienpool mit In- und Outdoor-Becken,…" at bounding box center [700, 688] width 646 height 50
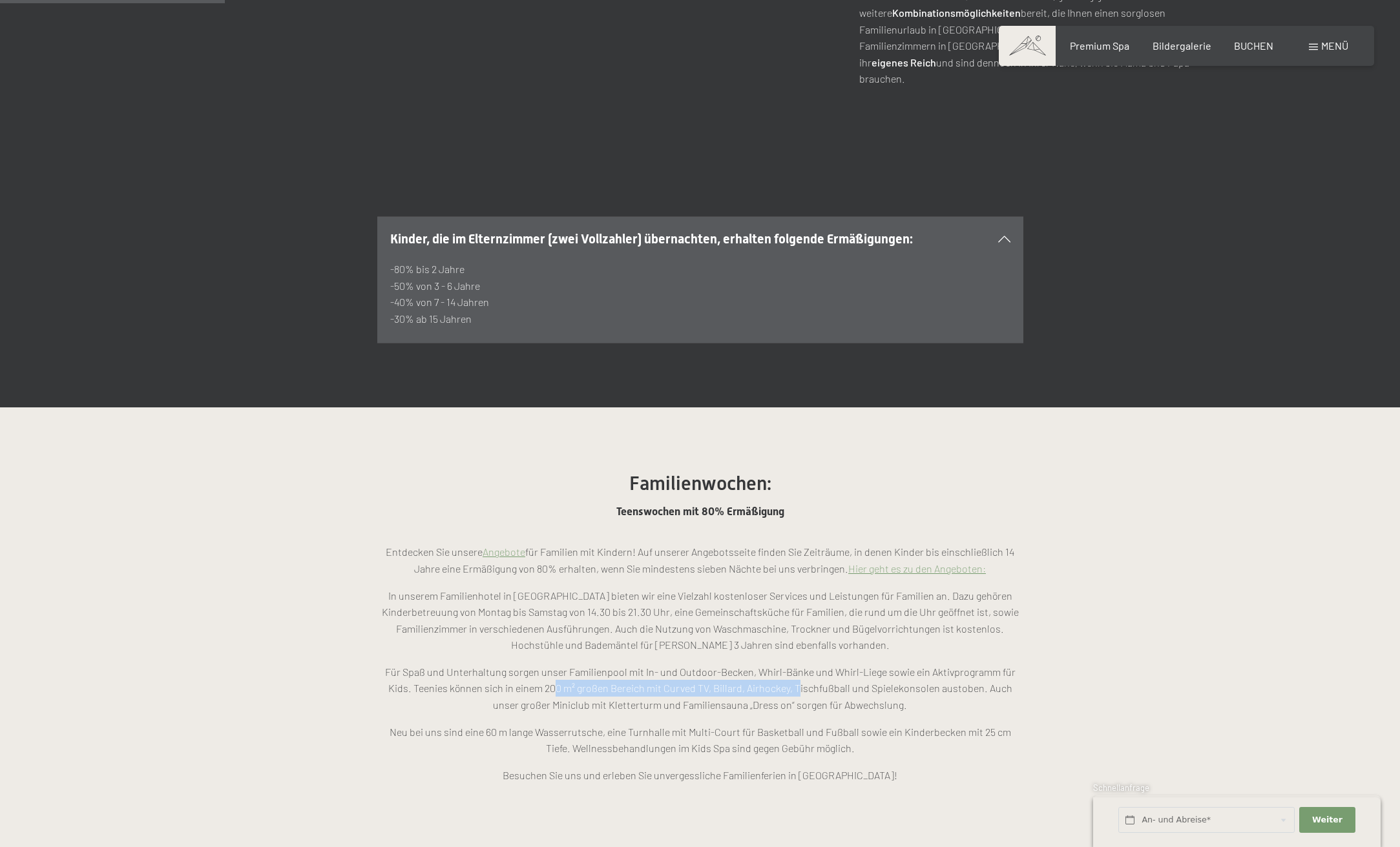
drag, startPoint x: 604, startPoint y: 640, endPoint x: 787, endPoint y: 635, distance: 183.1
click at [787, 664] on p "Für Spaß und Unterhaltung sorgen unser Familienpool mit In- und Outdoor-Becken,…" at bounding box center [700, 688] width 646 height 50
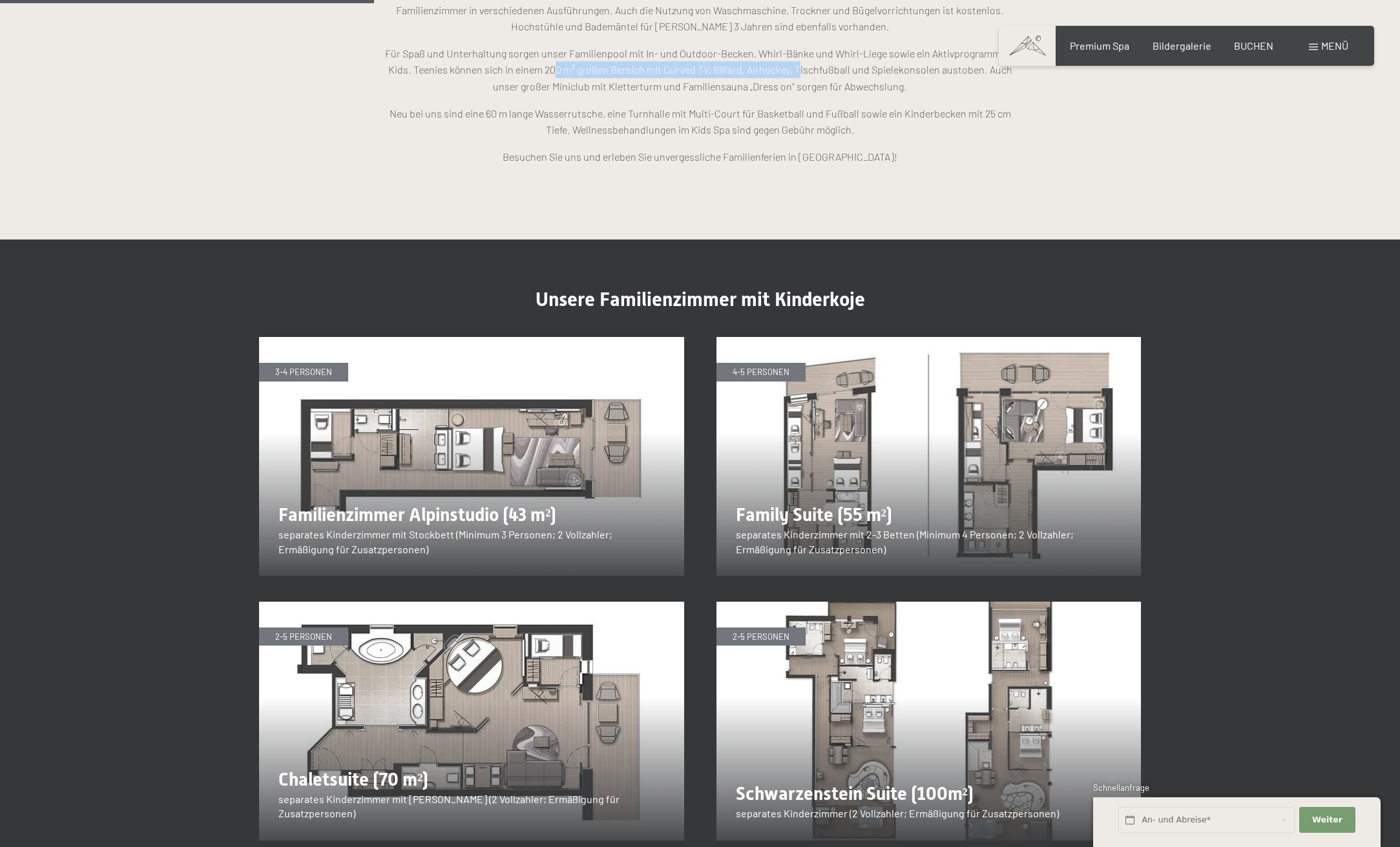
scroll to position [1808, 0]
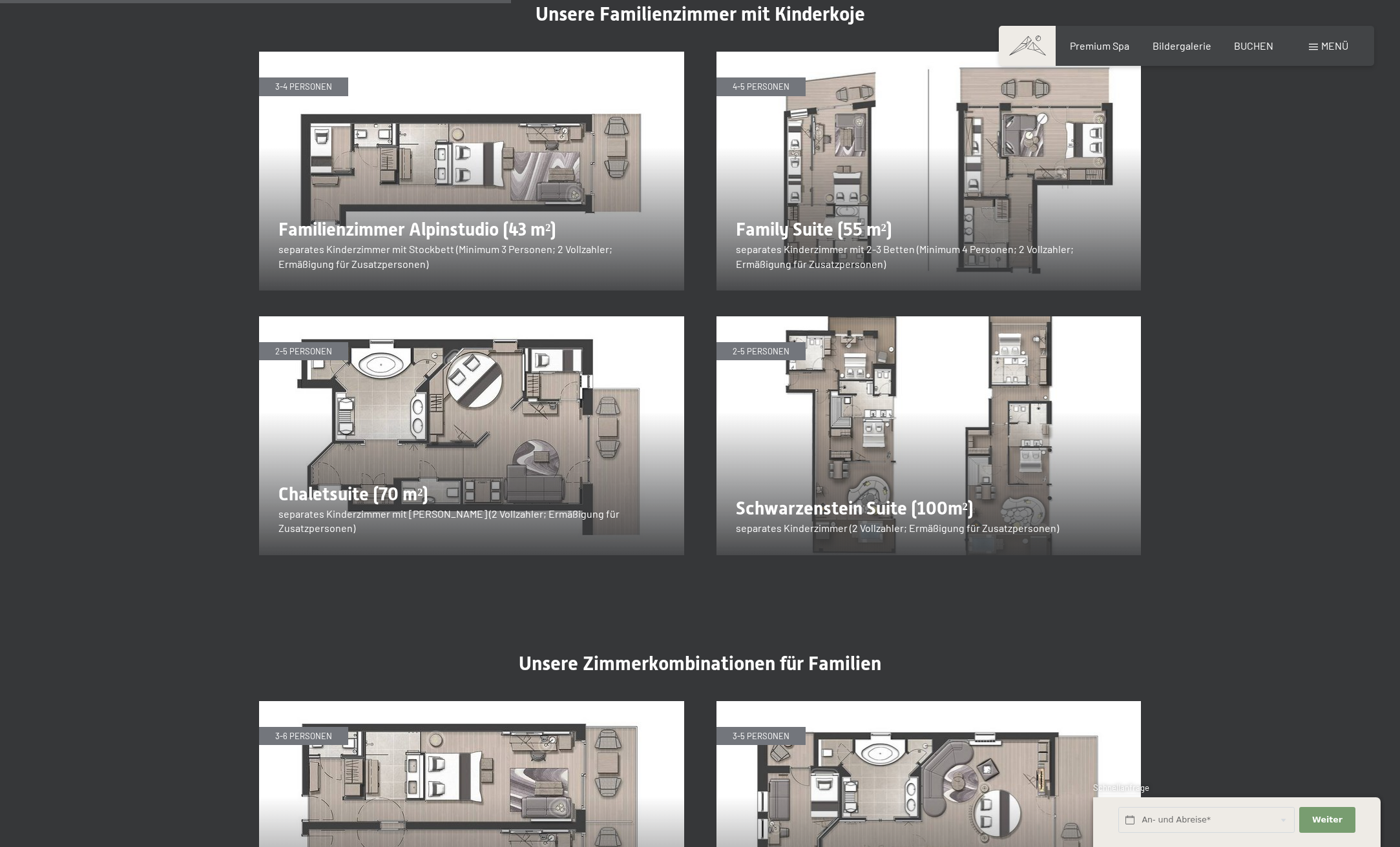
click at [722, 316] on img at bounding box center [929, 436] width 425 height 239
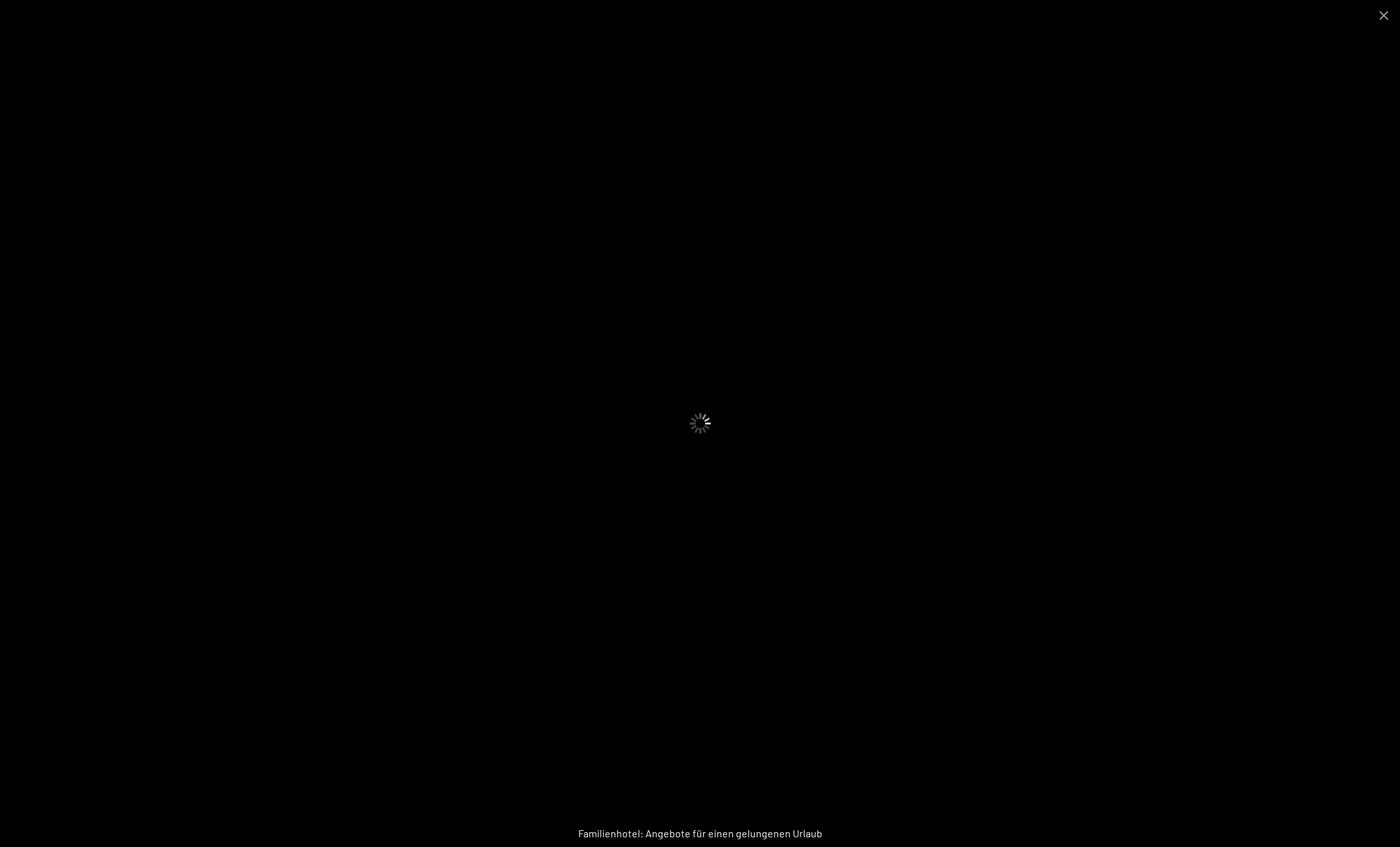
click at [541, 315] on div at bounding box center [700, 424] width 1400 height 847
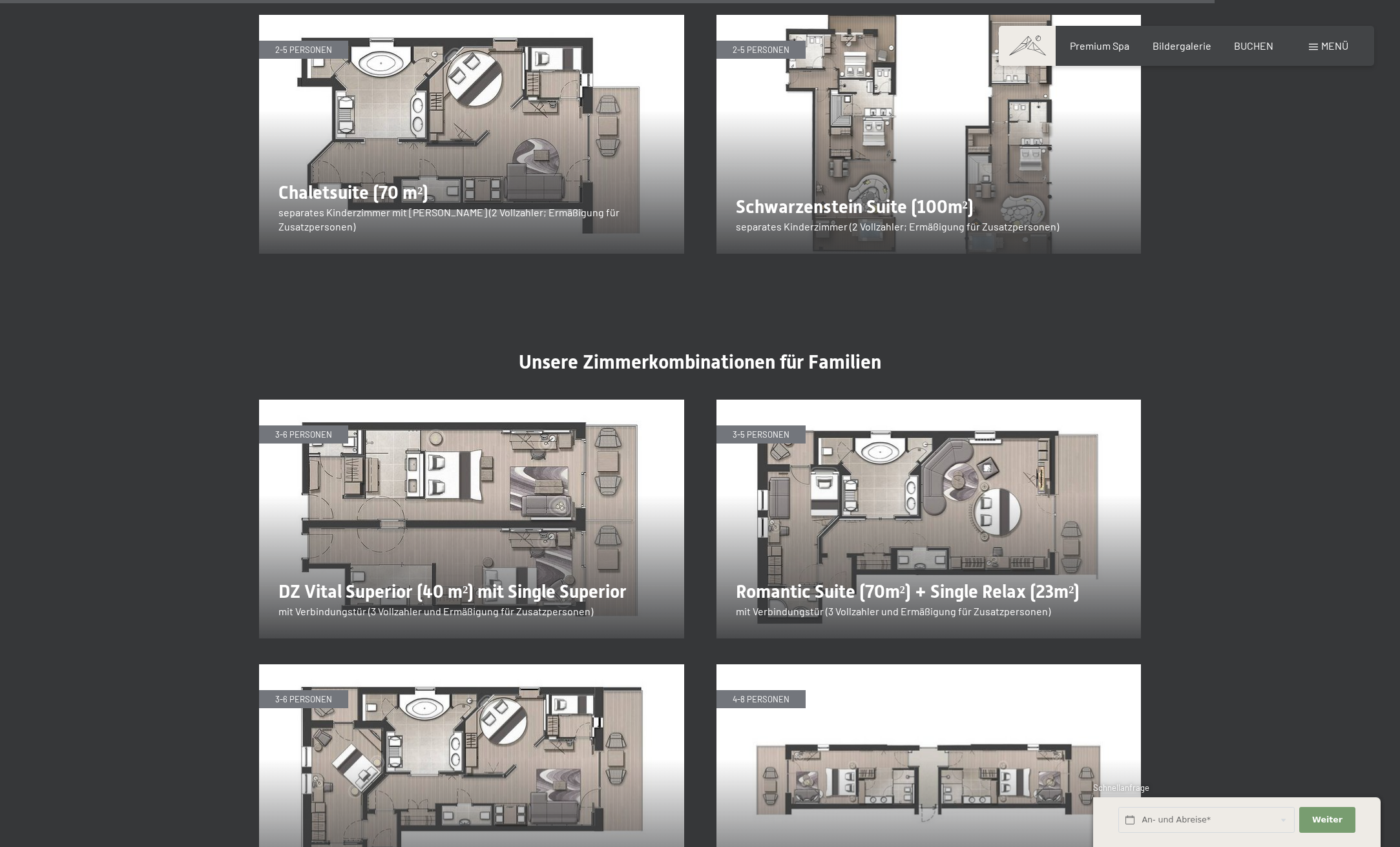
scroll to position [2411, 0]
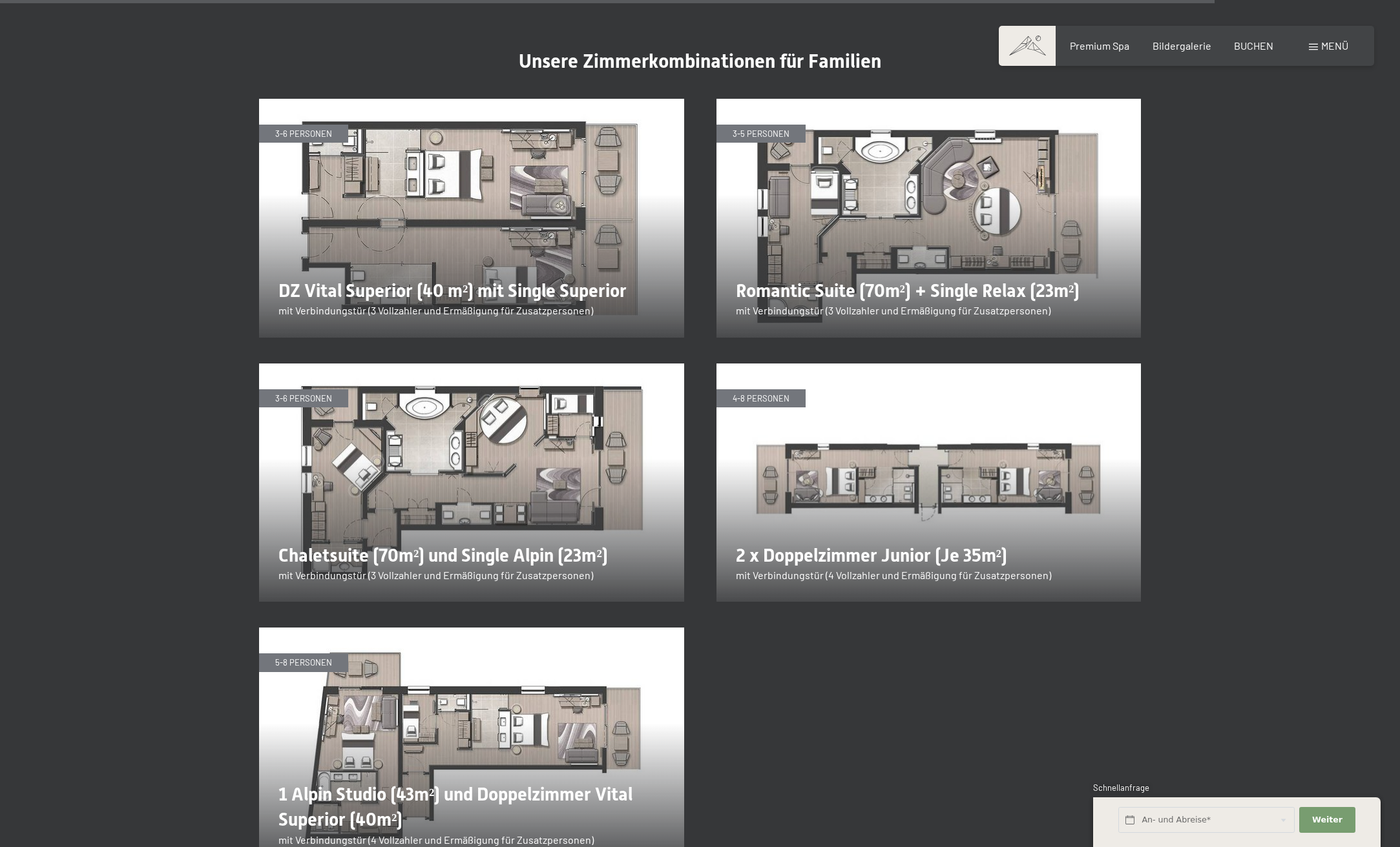
drag, startPoint x: 306, startPoint y: 148, endPoint x: 403, endPoint y: 153, distance: 97.1
drag, startPoint x: 318, startPoint y: 169, endPoint x: 380, endPoint y: 172, distance: 62.1
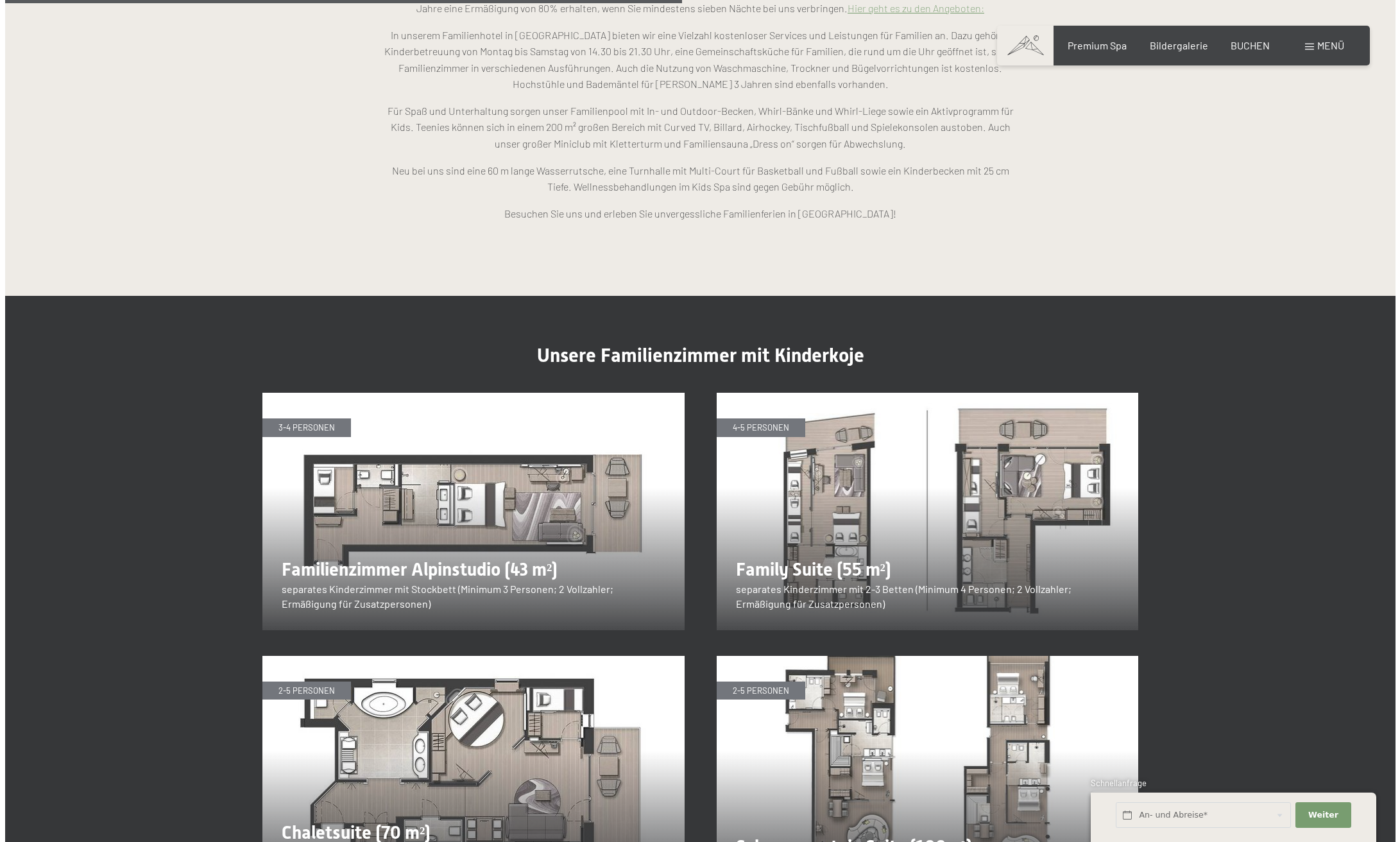
scroll to position [1264, 0]
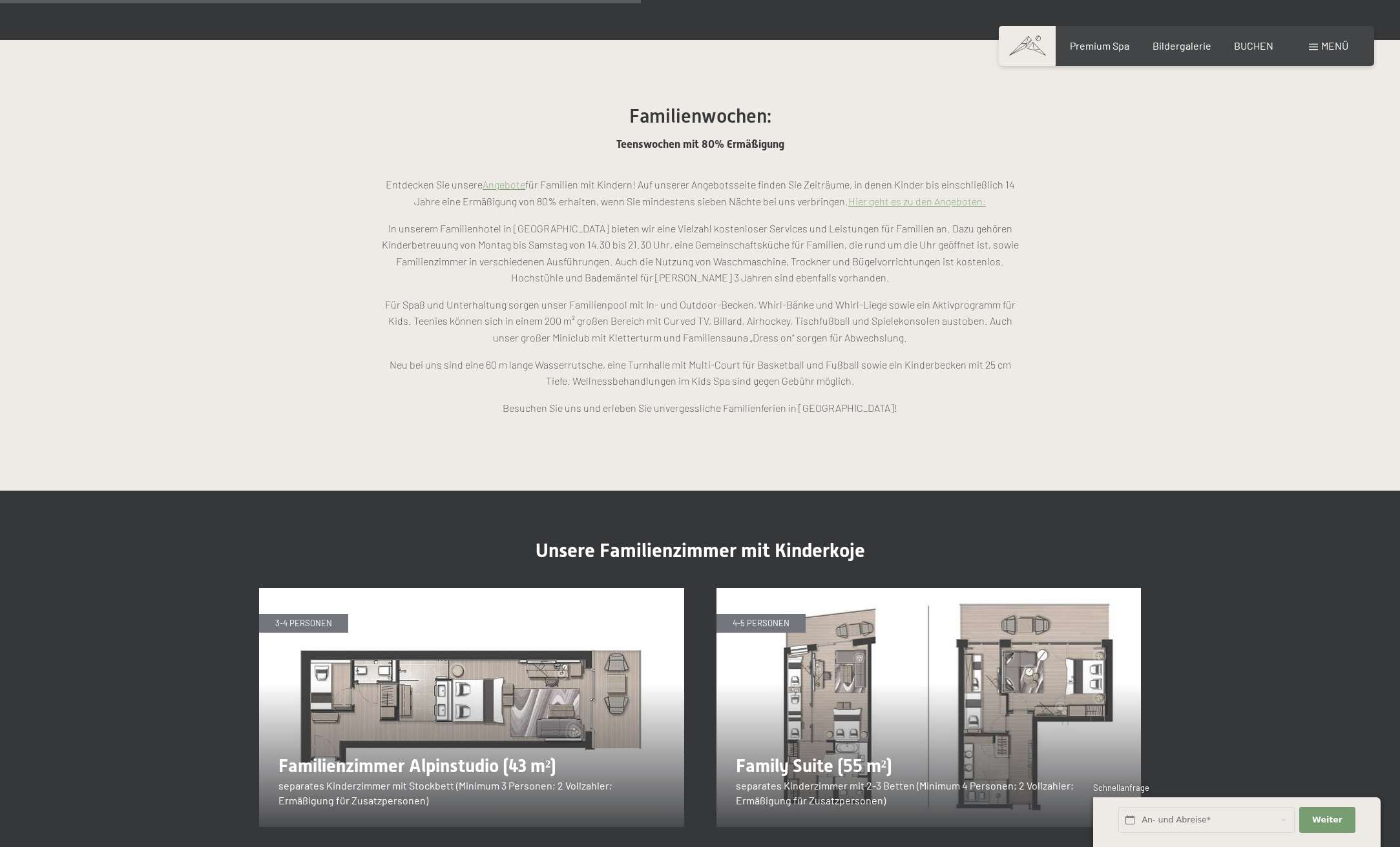
click at [674, 231] on p "In unserem Familienhotel in Südtirol bieten wir eine Vielzahl kostenloser Servi…" at bounding box center [700, 253] width 646 height 66
drag, startPoint x: 572, startPoint y: 193, endPoint x: 757, endPoint y: 199, distance: 185.1
click at [757, 220] on p "In unserem Familienhotel in Südtirol bieten wir eine Vielzahl kostenloser Servi…" at bounding box center [700, 253] width 646 height 66
drag, startPoint x: 569, startPoint y: 195, endPoint x: 686, endPoint y: 198, distance: 117.0
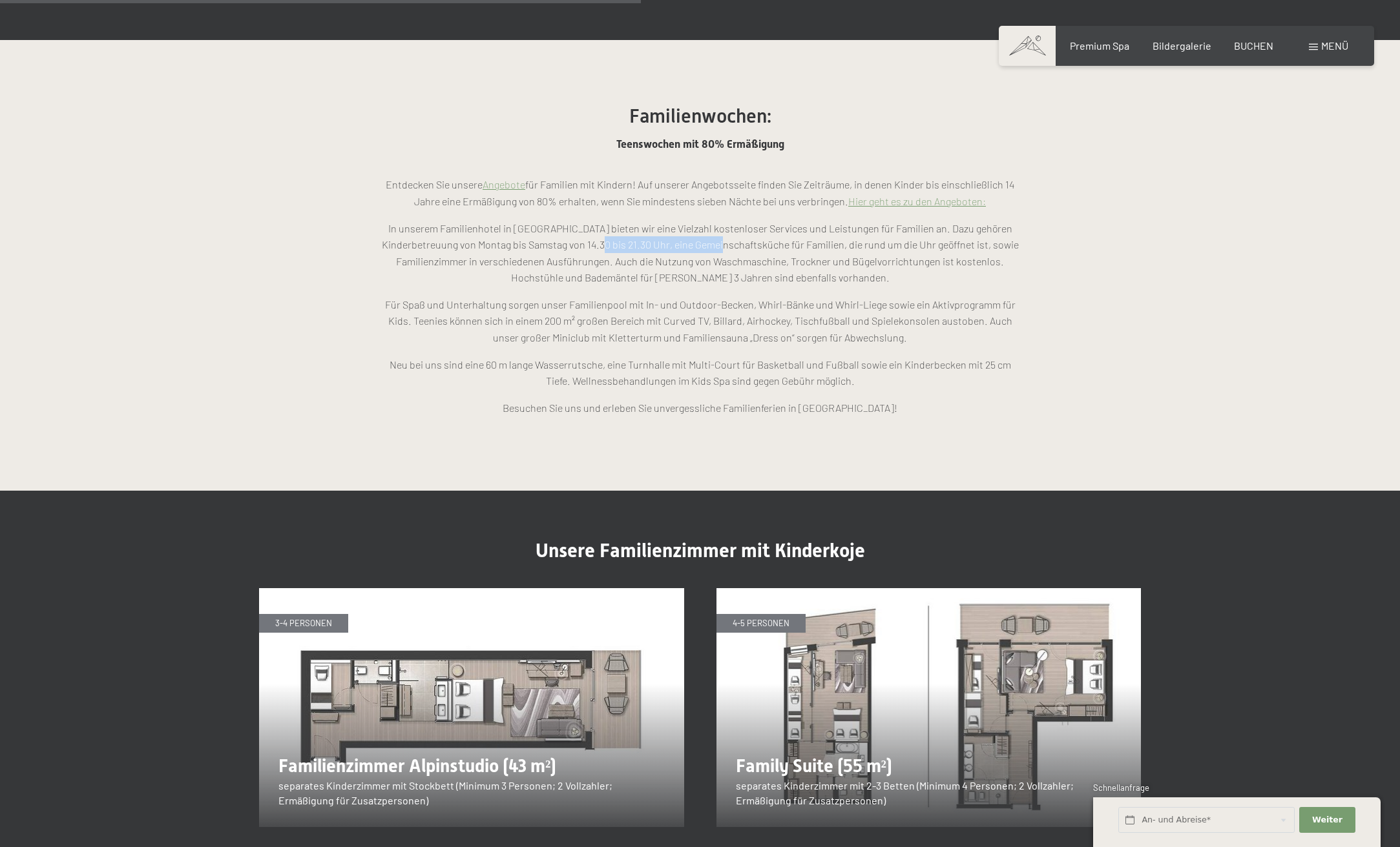
click at [686, 220] on p "In unserem Familienhotel in Südtirol bieten wir eine Vielzahl kostenloser Servi…" at bounding box center [700, 253] width 646 height 66
drag, startPoint x: 519, startPoint y: 262, endPoint x: 707, endPoint y: 249, distance: 188.4
click at [707, 296] on p "Für Spaß und Unterhaltung sorgen unser Familienpool mit In- und Outdoor-Becken,…" at bounding box center [700, 321] width 646 height 50
click at [702, 296] on p "Für Spaß und Unterhaltung sorgen unser Familienpool mit In- und Outdoor-Becken,…" at bounding box center [700, 321] width 646 height 50
click at [1323, 48] on span "Menü" at bounding box center [1335, 45] width 27 height 12
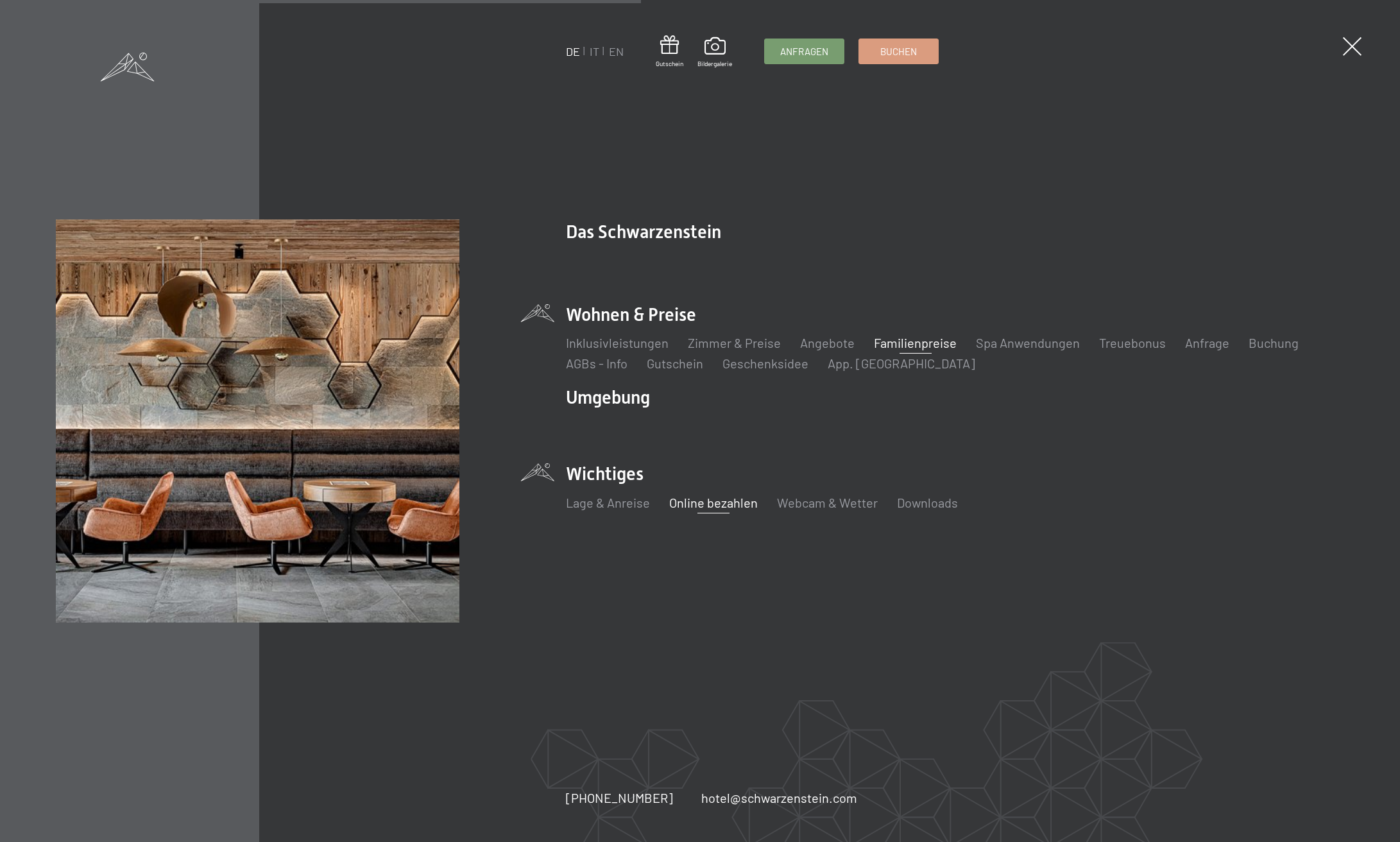
click at [712, 502] on link "Online bezahlen" at bounding box center [713, 502] width 88 height 15
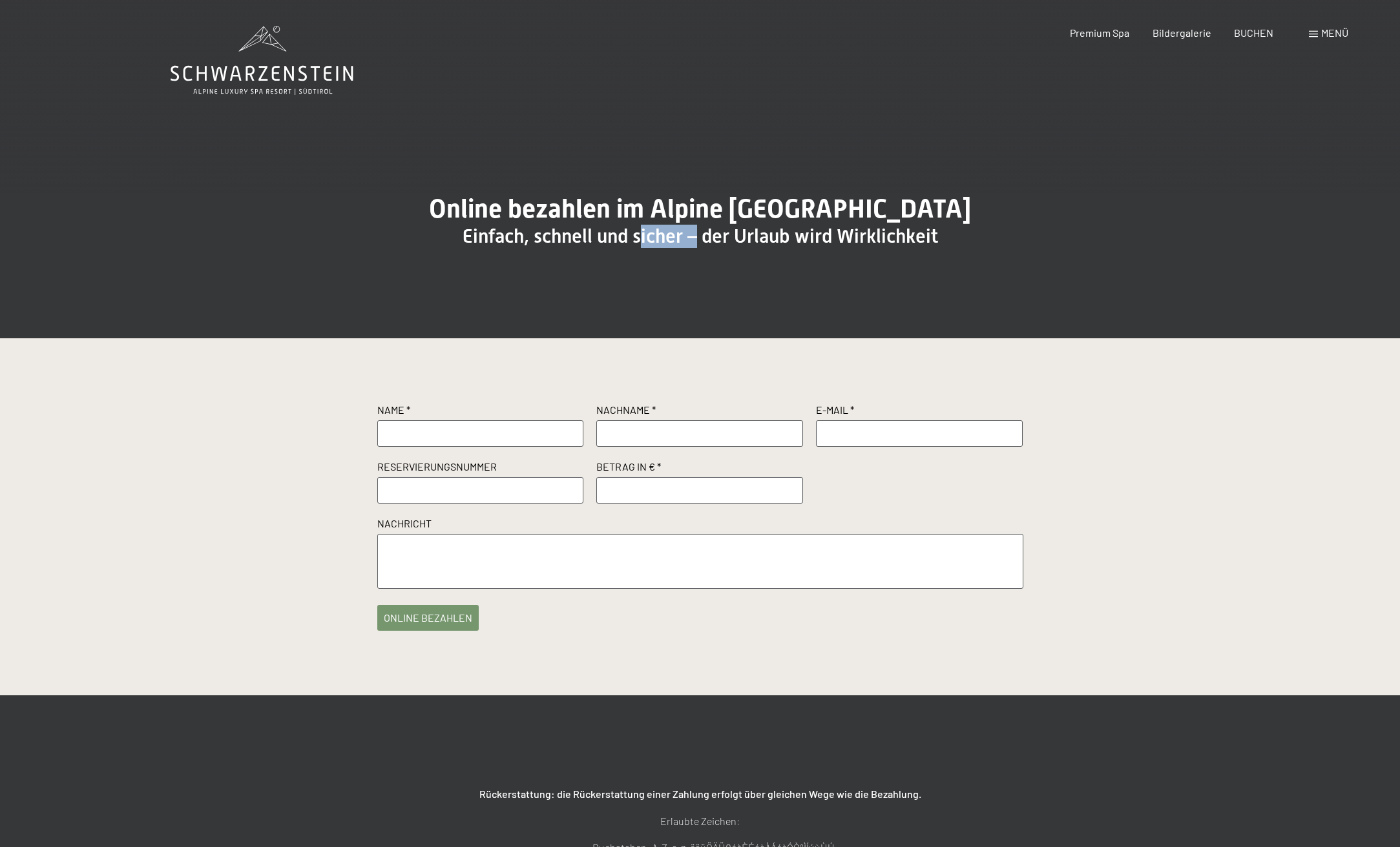
drag, startPoint x: 646, startPoint y: 271, endPoint x: 702, endPoint y: 266, distance: 56.2
click at [701, 247] on span "Einfach, schnell und sicher – der Urlaub wird Wirklichkeit" at bounding box center [701, 236] width 476 height 22
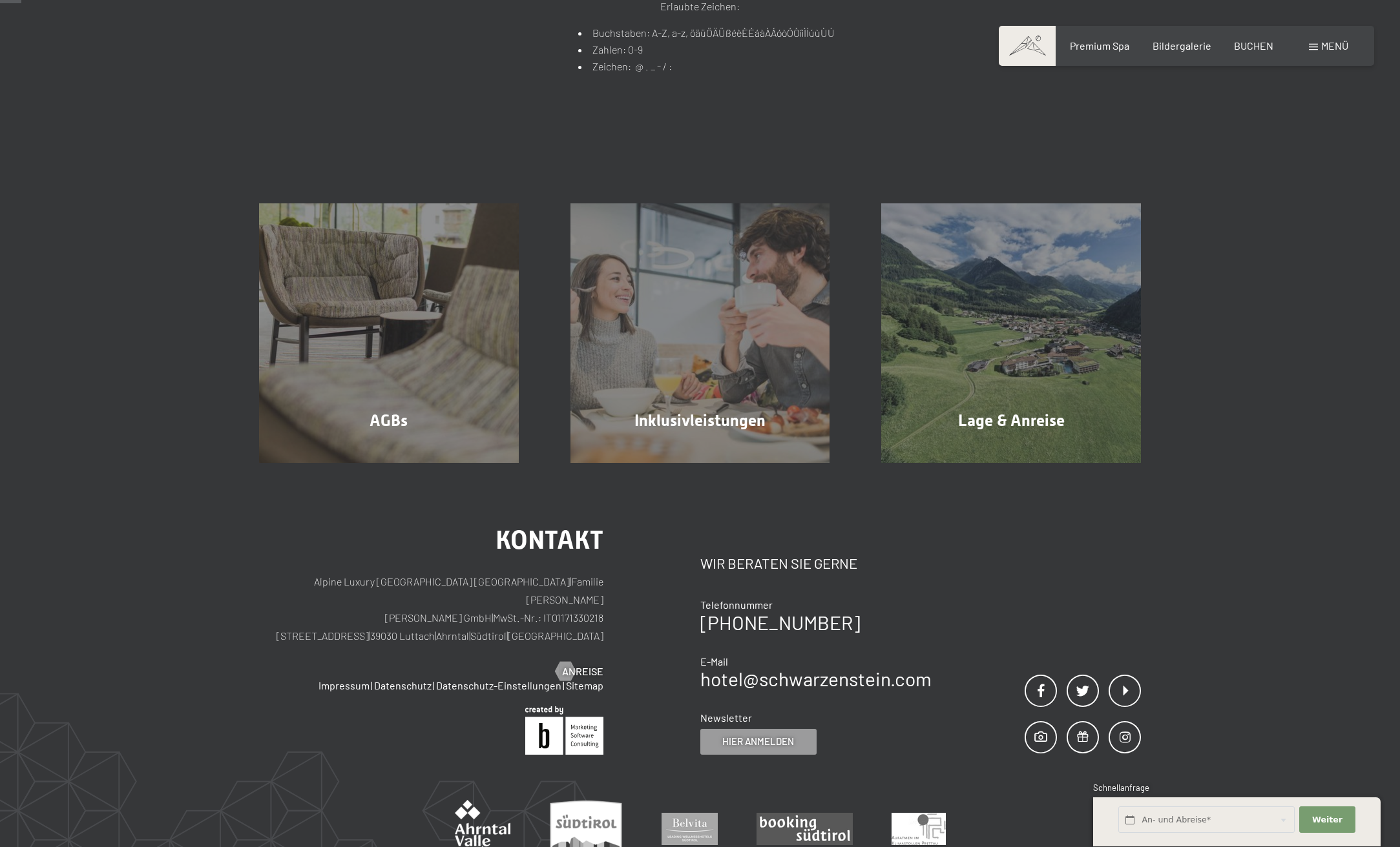
scroll to position [904, 0]
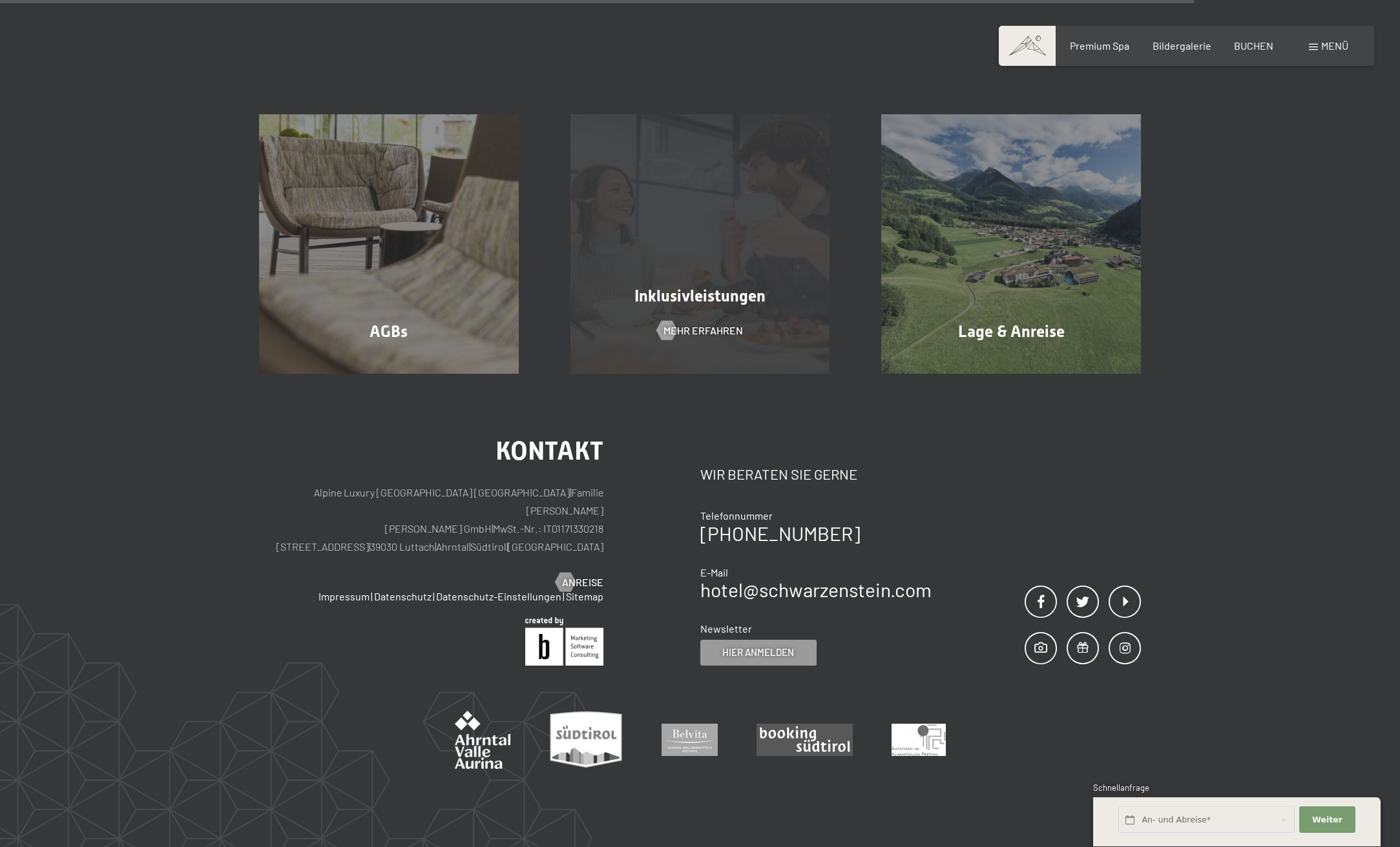
click at [665, 348] on div "Inklusivleistungen Mehr erfahren" at bounding box center [700, 244] width 312 height 259
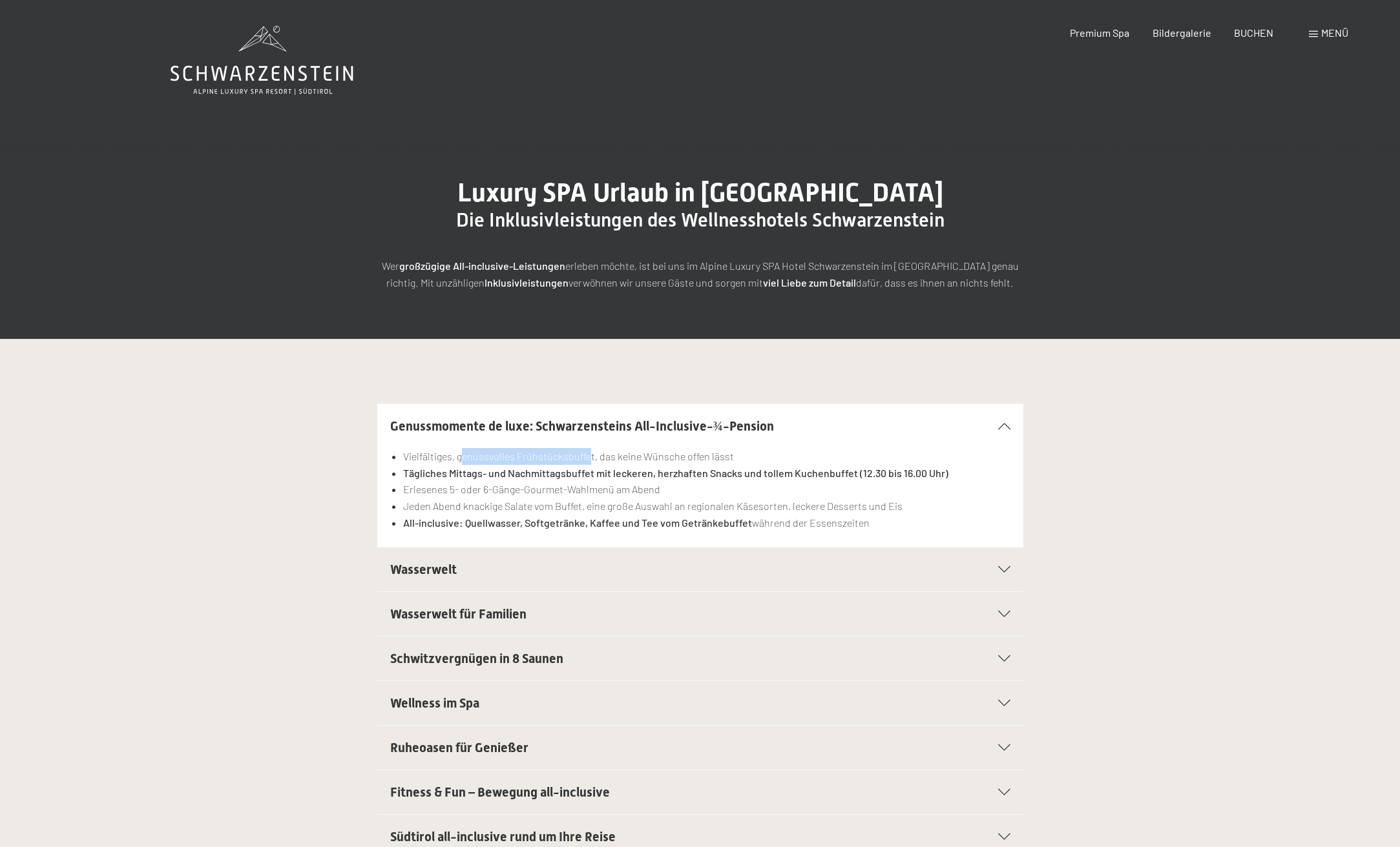
drag, startPoint x: 477, startPoint y: 456, endPoint x: 586, endPoint y: 452, distance: 109.1
click at [586, 452] on li "Vielfältiges, genussvolles Frühstücksbuffet, das keine Wünsche offen lässt" at bounding box center [706, 456] width 607 height 17
drag, startPoint x: 440, startPoint y: 476, endPoint x: 620, endPoint y: 476, distance: 180.0
click at [620, 476] on strong "Tägliches Mittags- und Nachmittagsbuffet mit leckeren, herzhaften Snacks und to…" at bounding box center [675, 472] width 545 height 12
click at [566, 500] on li "Jeden Abend knackige Salate vom Buffet, eine große Auswahl an regionalen Käseso…" at bounding box center [706, 506] width 607 height 17
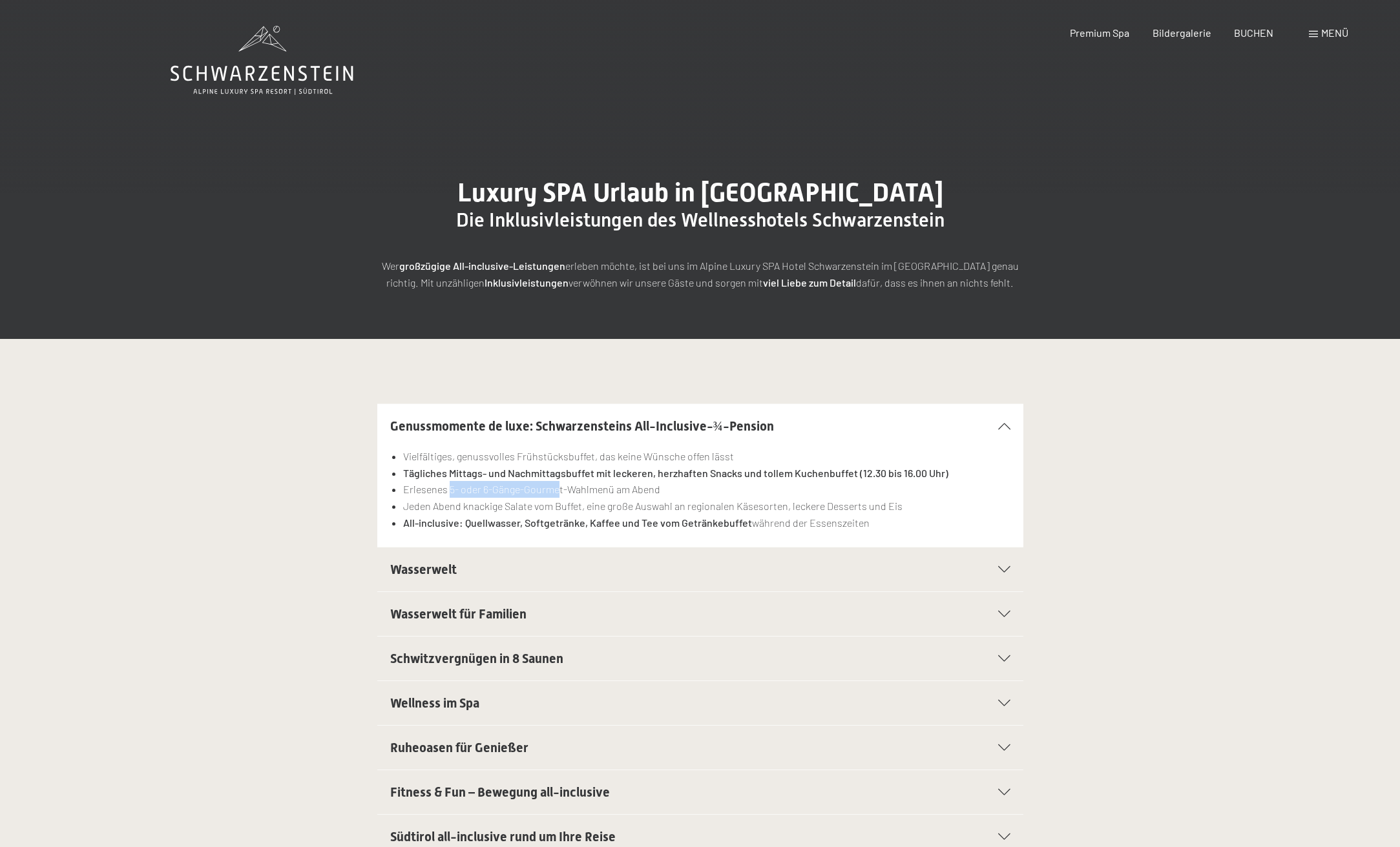
drag, startPoint x: 449, startPoint y: 487, endPoint x: 557, endPoint y: 493, distance: 108.2
click at [557, 493] on li "Erlesenes 5- oder 6-Gänge-Gourmet-Wahlmenü am Abend" at bounding box center [706, 489] width 607 height 17
click at [515, 506] on li "Jeden Abend knackige Salate vom Buffet, eine große Auswahl an regionalen Käseso…" at bounding box center [706, 506] width 607 height 17
drag, startPoint x: 453, startPoint y: 509, endPoint x: 607, endPoint y: 502, distance: 154.2
click at [607, 502] on li "Jeden Abend knackige Salate vom Buffet, eine große Auswahl an regionalen Käseso…" at bounding box center [706, 506] width 607 height 17
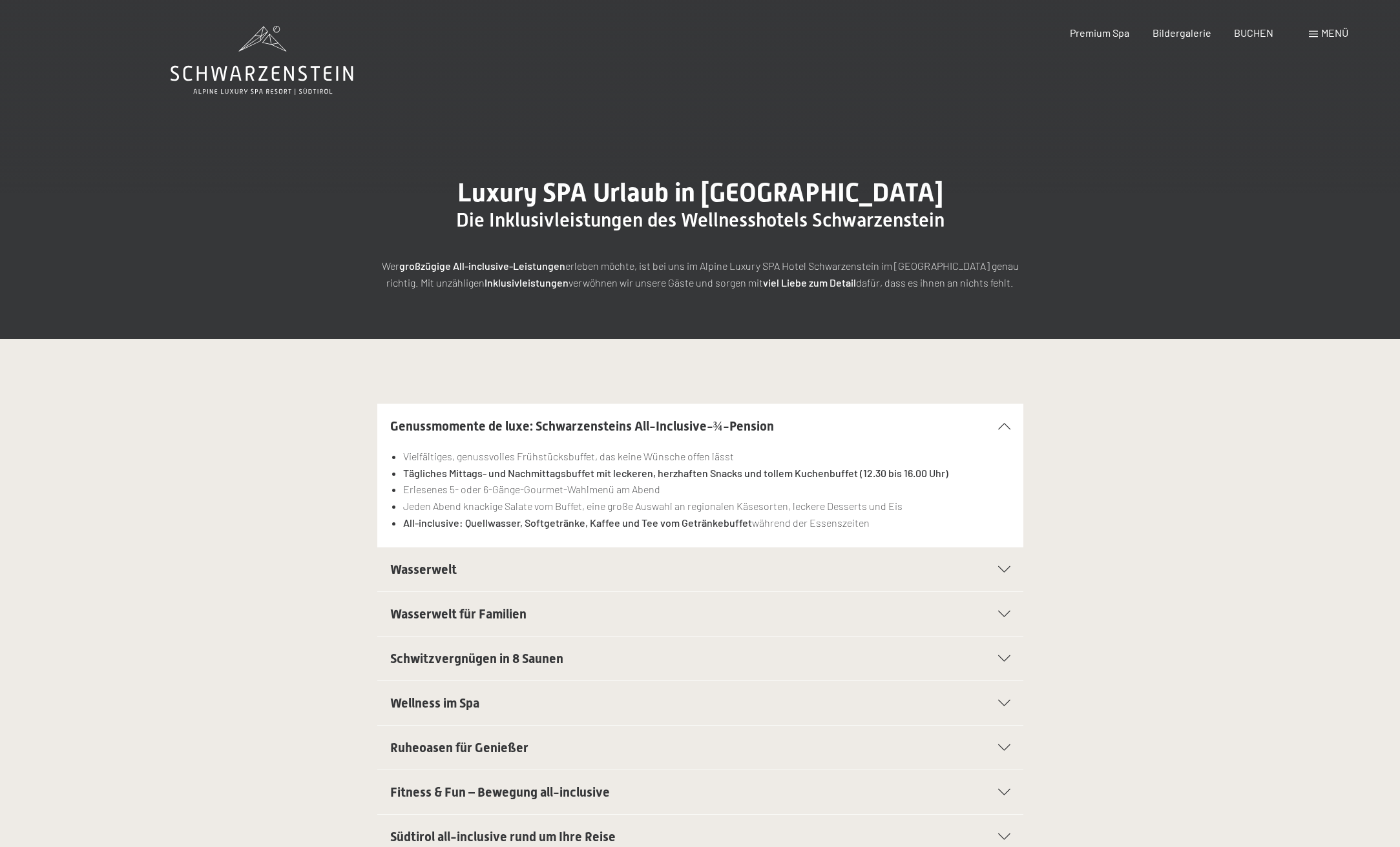
click at [523, 516] on strong "All-inclusive: Quellwasser, Softgetränke, Kaffee und Tee vom Getränkebuffet" at bounding box center [577, 522] width 349 height 12
drag, startPoint x: 451, startPoint y: 520, endPoint x: 593, endPoint y: 514, distance: 142.1
click at [592, 515] on li "All-inclusive: Quellwasser, Softgetränke, Kaffee und Tee vom Getränkebuffet wäh…" at bounding box center [706, 523] width 607 height 17
click at [619, 523] on strong "All-inclusive: Quellwasser, Softgetränke, Kaffee und Tee vom Getränkebuffet" at bounding box center [577, 522] width 349 height 12
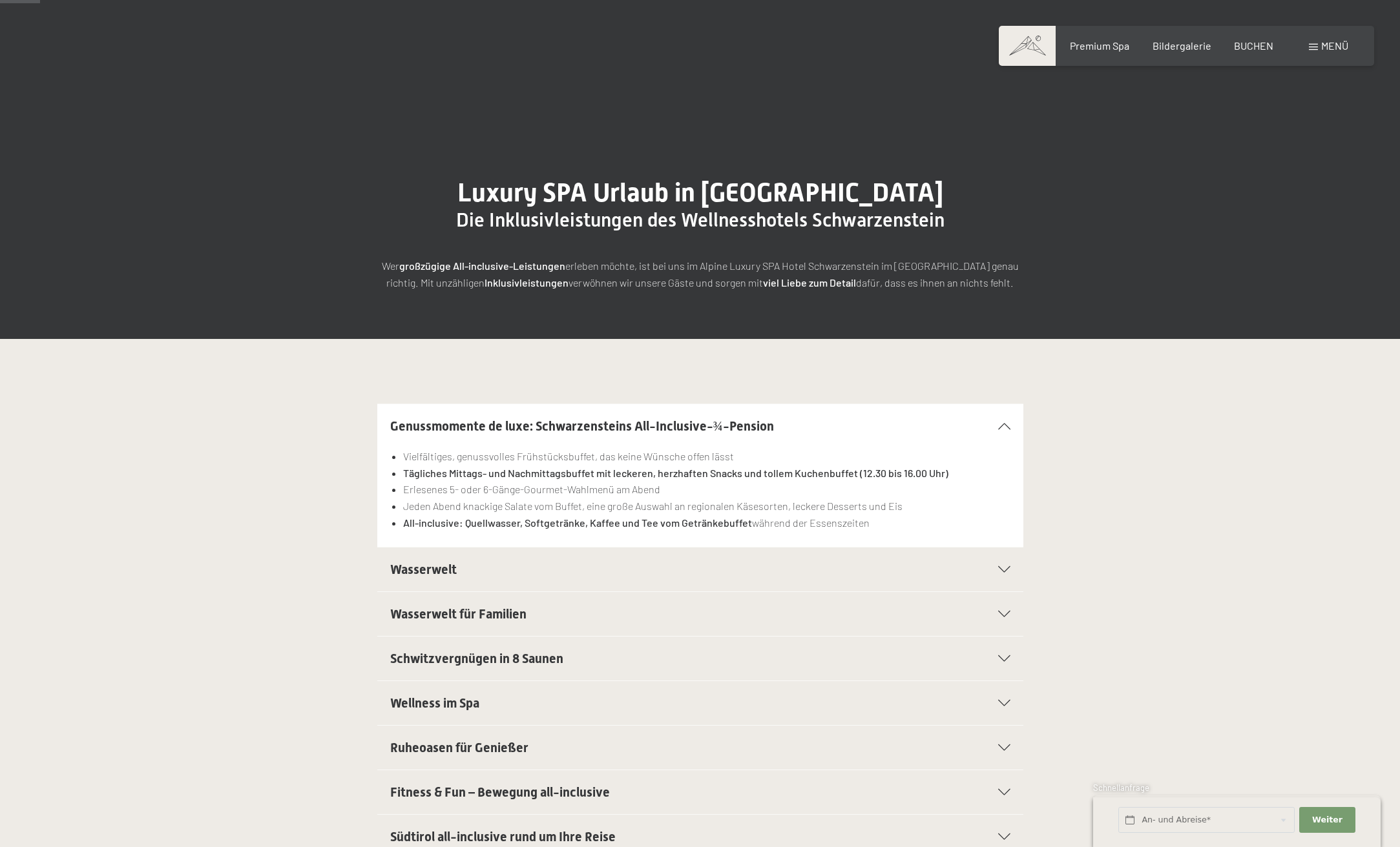
scroll to position [302, 0]
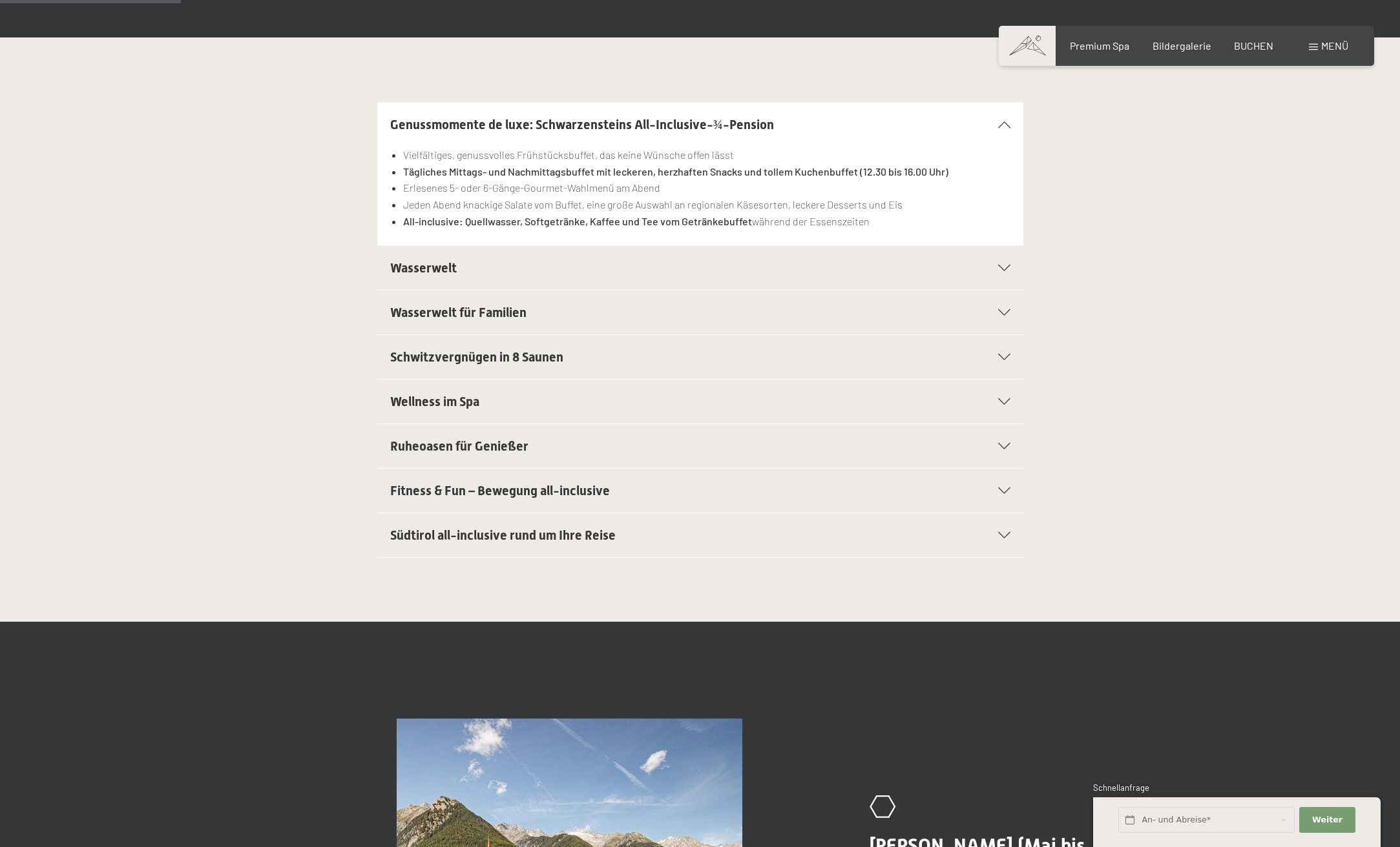
click at [422, 273] on span "Wasserwelt" at bounding box center [423, 267] width 66 height 15
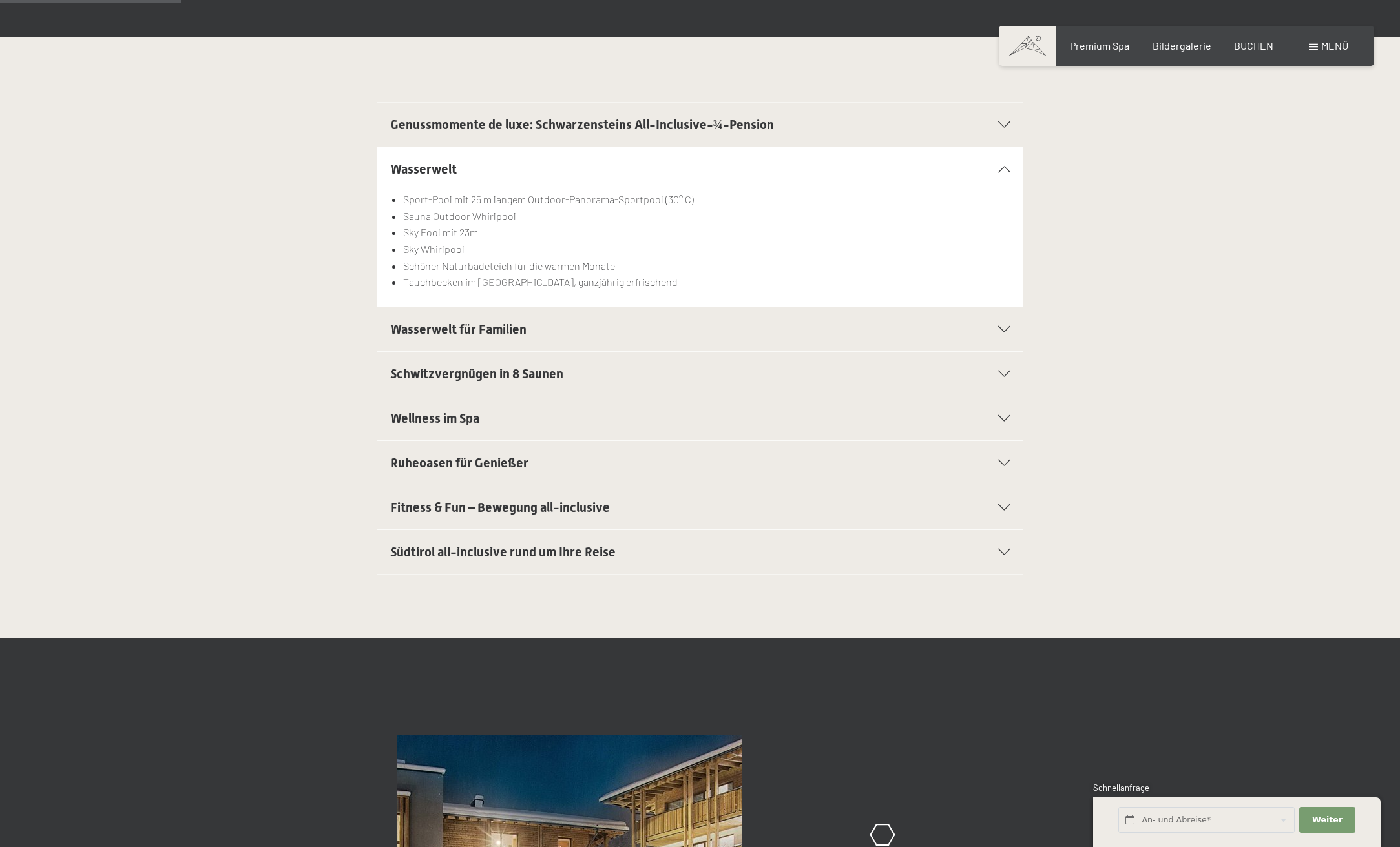
click at [469, 328] on span "Wasserwelt für Familien" at bounding box center [458, 329] width 136 height 15
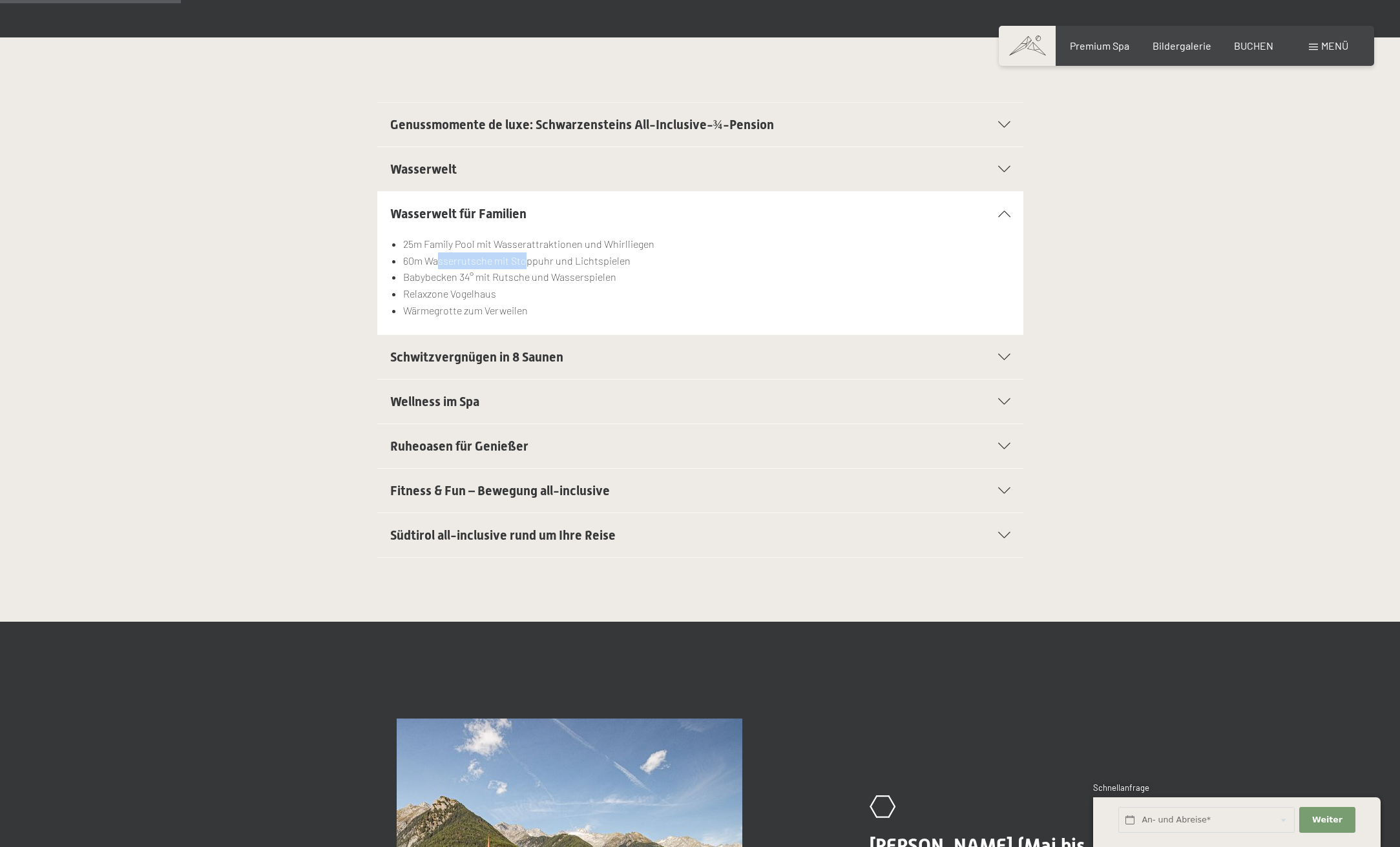
drag, startPoint x: 439, startPoint y: 263, endPoint x: 523, endPoint y: 263, distance: 84.0
click at [523, 263] on li "60m Wasserrutsche mit Stoppuhr und Lichtspielen" at bounding box center [706, 260] width 607 height 17
click at [518, 273] on li "Babybecken 34° mit Rutsche und Wasserspielen" at bounding box center [706, 277] width 607 height 17
drag, startPoint x: 442, startPoint y: 283, endPoint x: 477, endPoint y: 279, distance: 35.2
click at [477, 279] on li "Babybecken 34° mit Rutsche und Wasserspielen" at bounding box center [706, 277] width 607 height 17
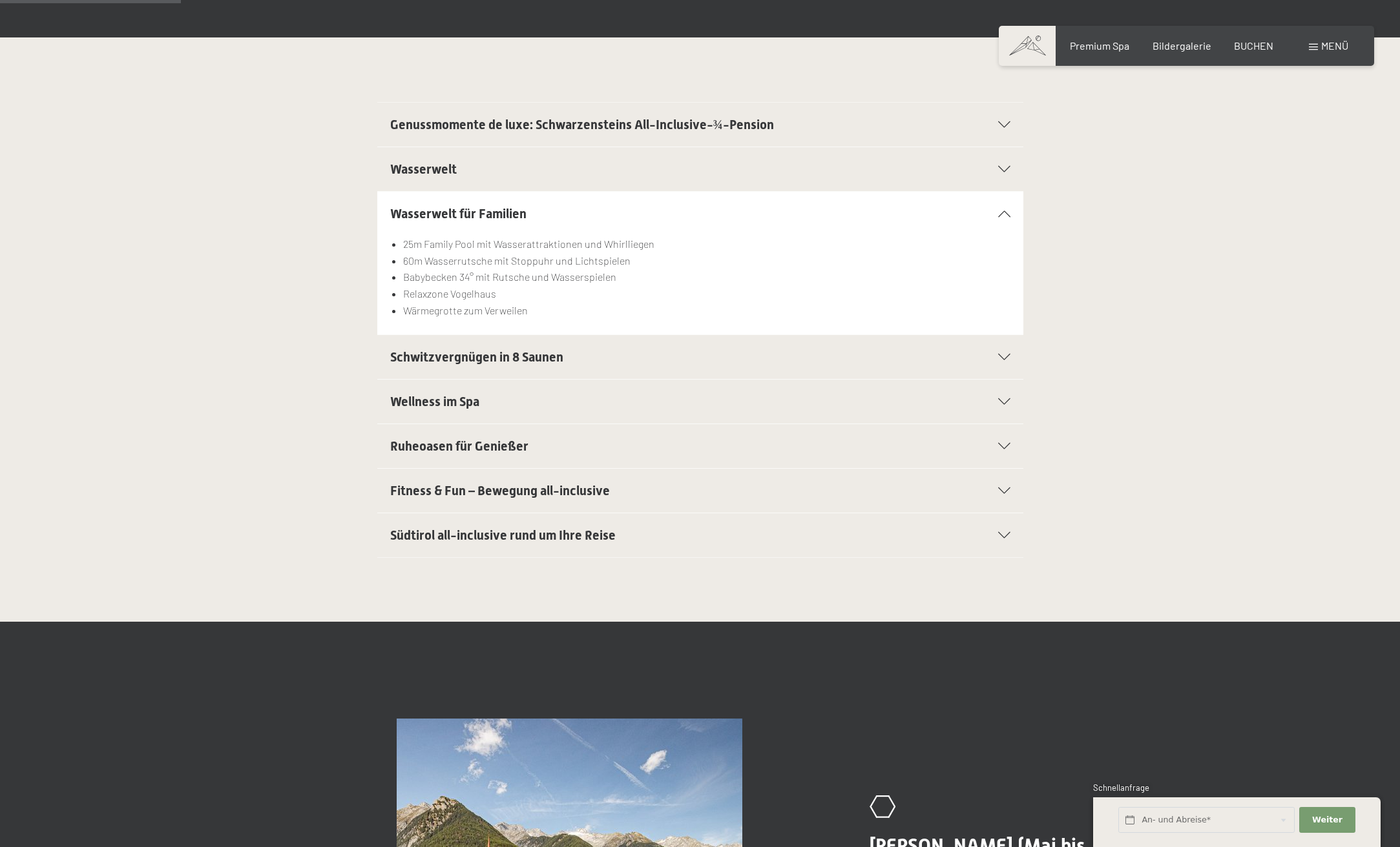
click at [474, 368] on div "Schwitzvergnügen in 8 Saunen" at bounding box center [700, 357] width 620 height 44
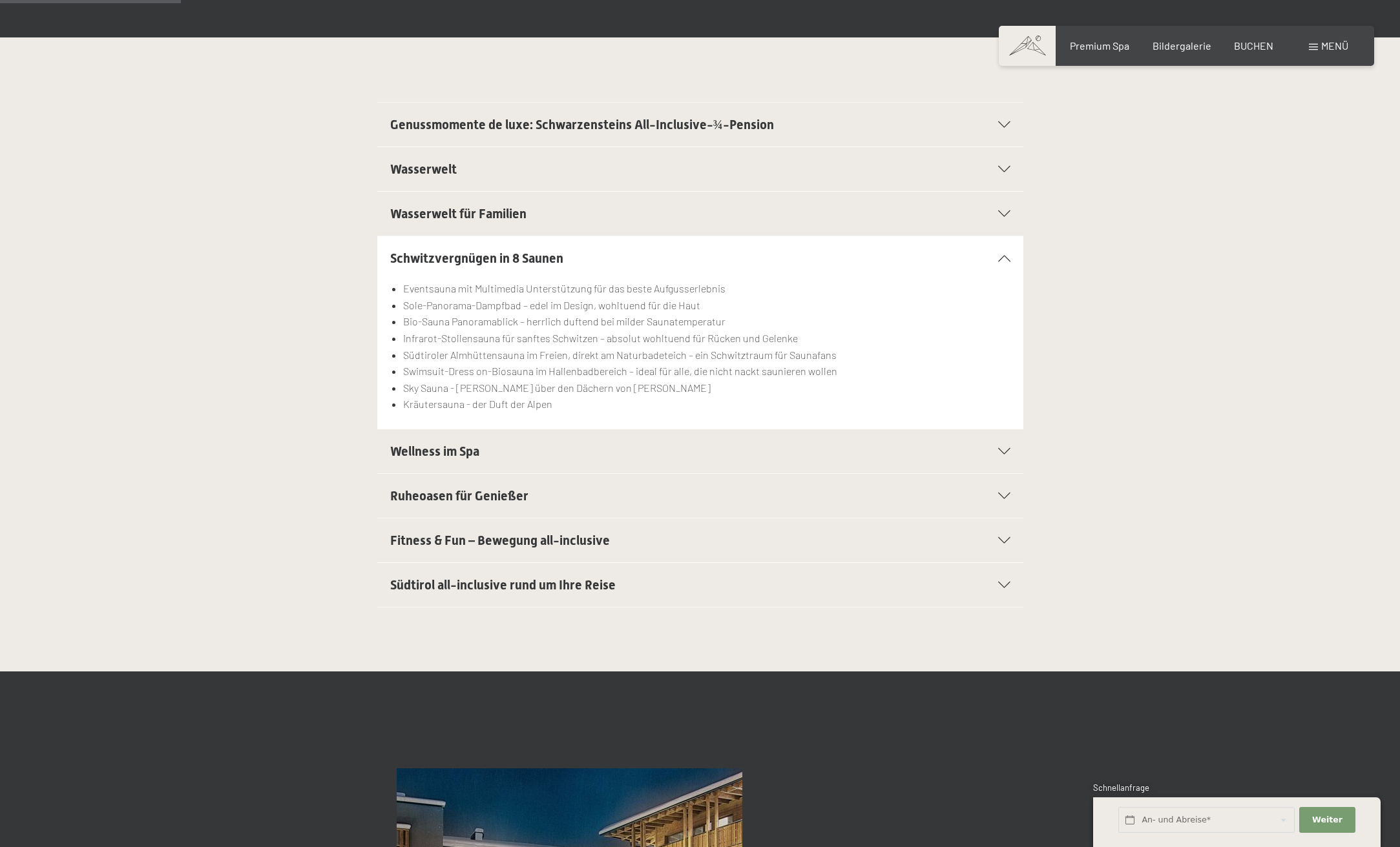
click at [457, 490] on span "Ruheoasen für Genießer" at bounding box center [459, 496] width 139 height 15
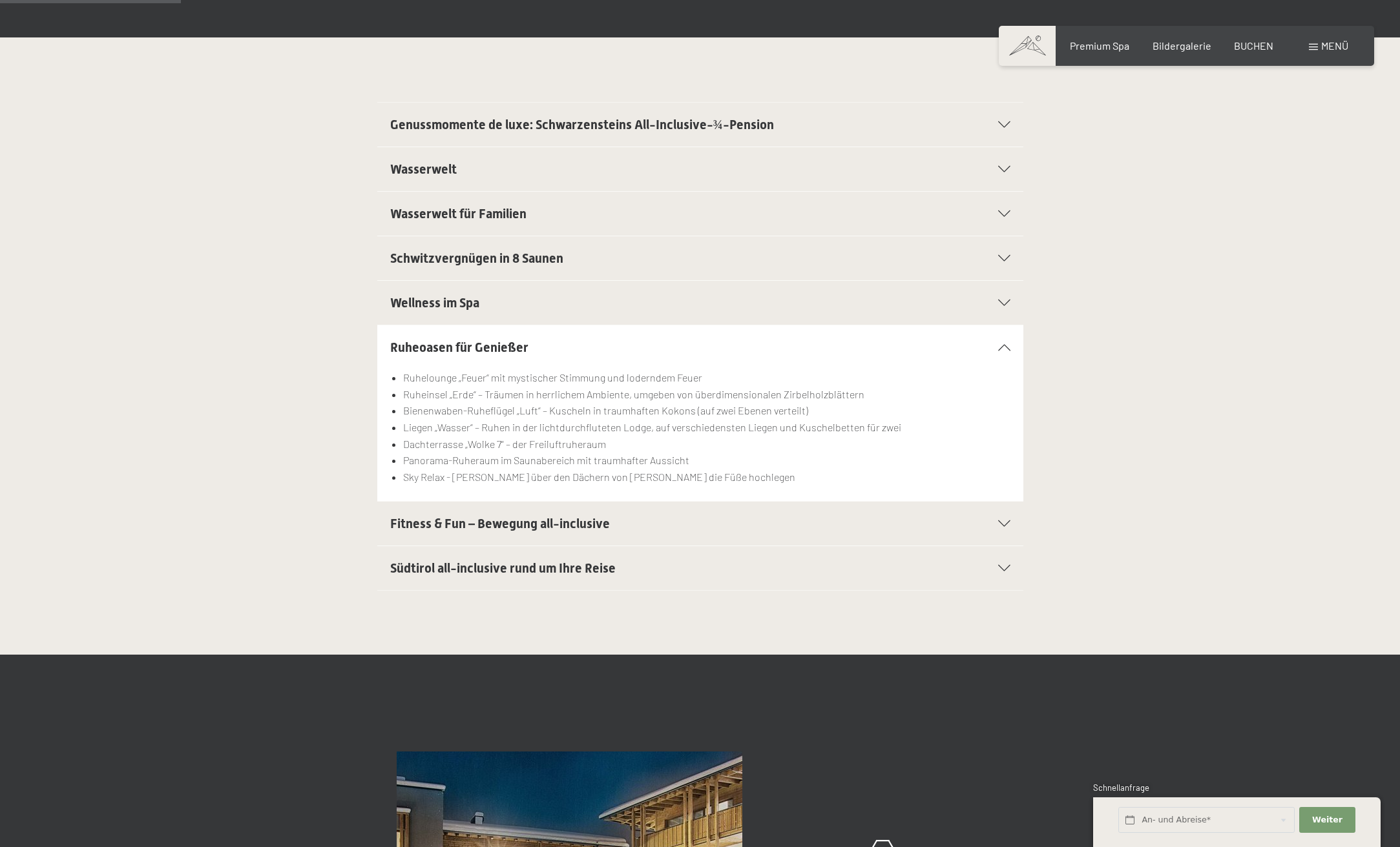
click at [491, 519] on span "Fitness & Fun – Bewegung all-inclusive" at bounding box center [500, 524] width 219 height 15
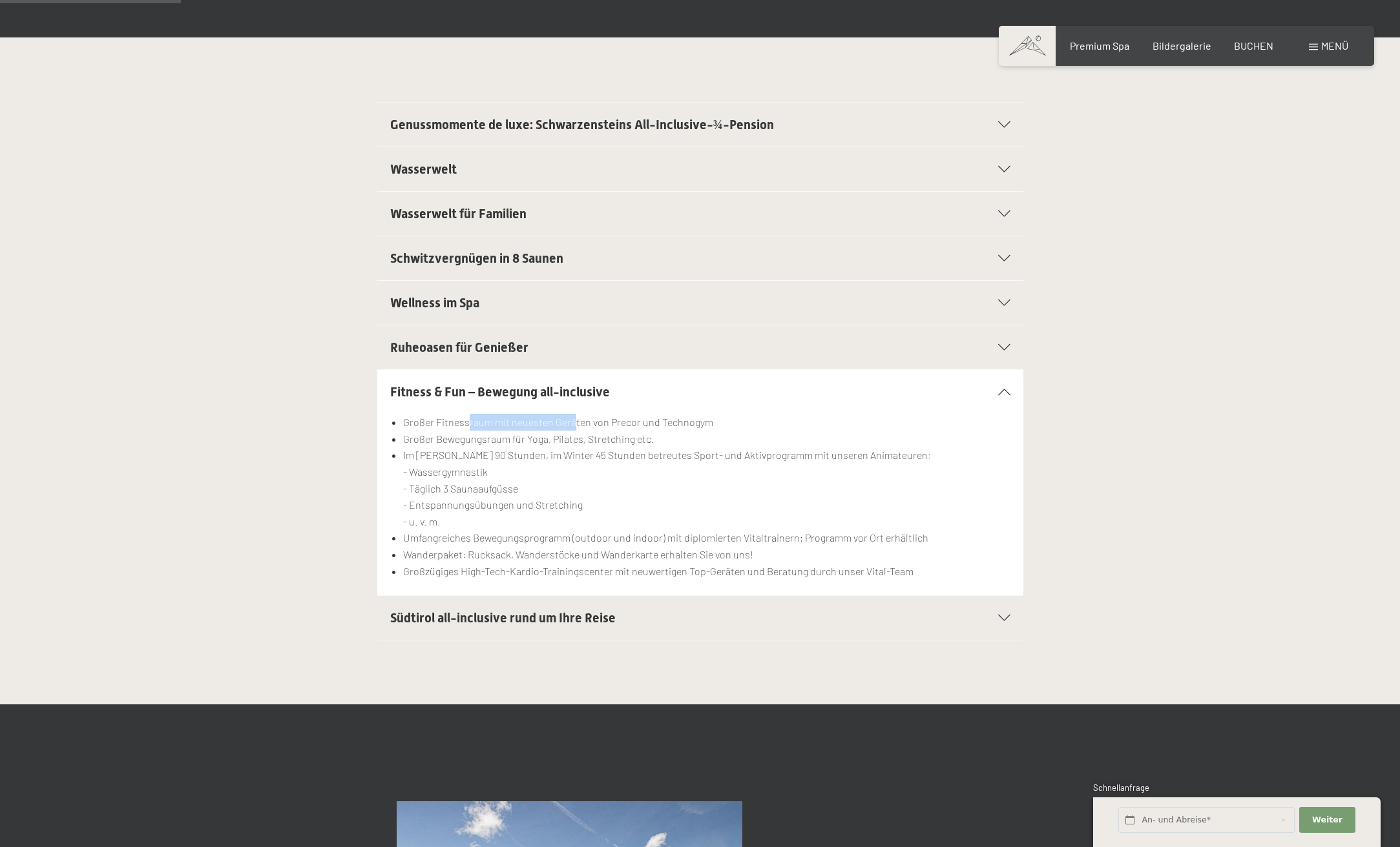
drag, startPoint x: 467, startPoint y: 427, endPoint x: 572, endPoint y: 424, distance: 105.0
click at [572, 424] on li "Großer Fitnessraum mit neuesten Geräten von Precor und Technogym" at bounding box center [706, 422] width 607 height 17
click at [505, 622] on span "Südtirol all-inclusive rund um Ihre Reise" at bounding box center [503, 617] width 226 height 15
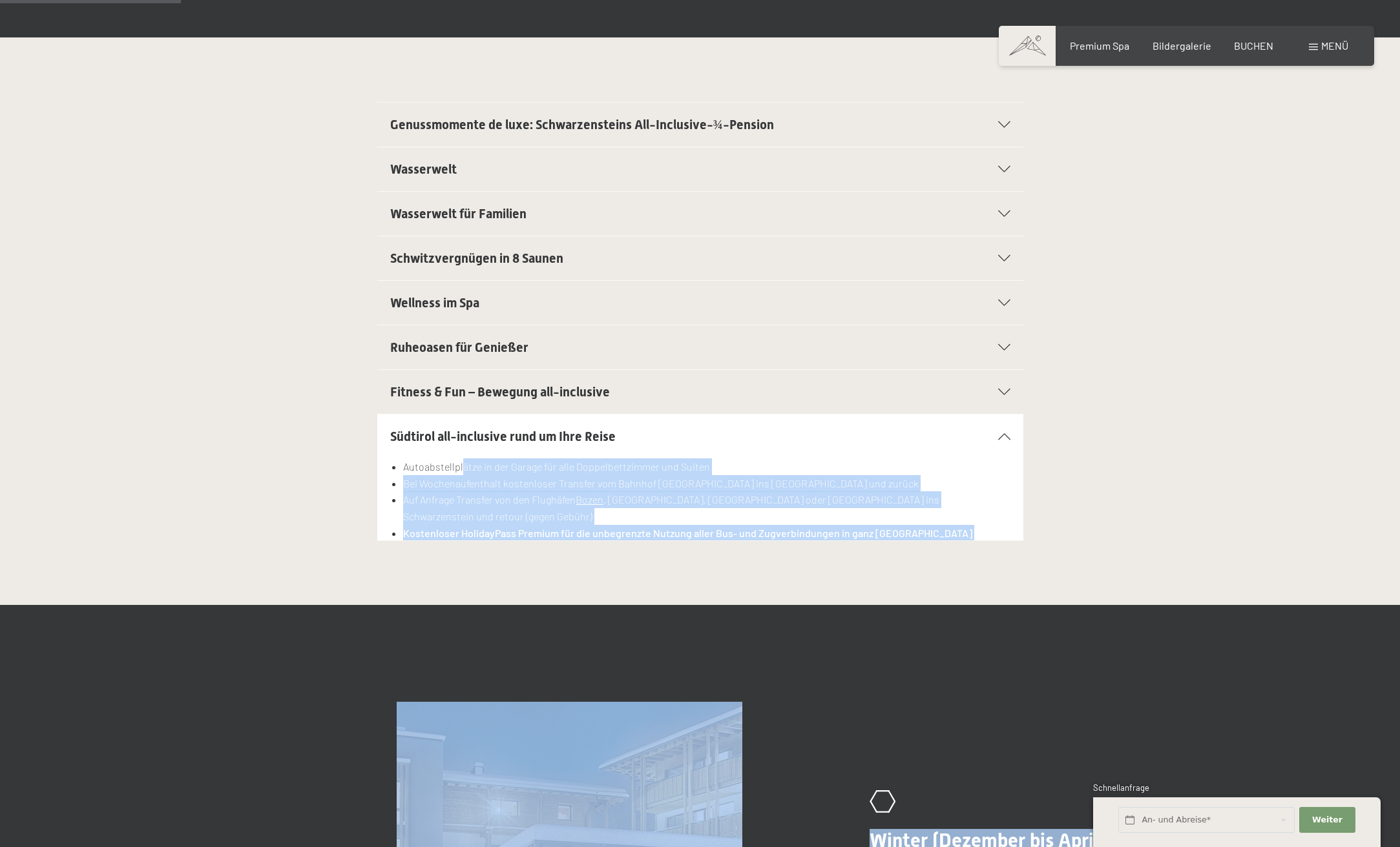
drag, startPoint x: 463, startPoint y: 471, endPoint x: 577, endPoint y: 466, distance: 114.1
click at [560, 484] on li "Bei Wochenaufenthalt kostenloser Transfer vom Bahnhof [GEOGRAPHIC_DATA] ins [GE…" at bounding box center [706, 484] width 607 height 17
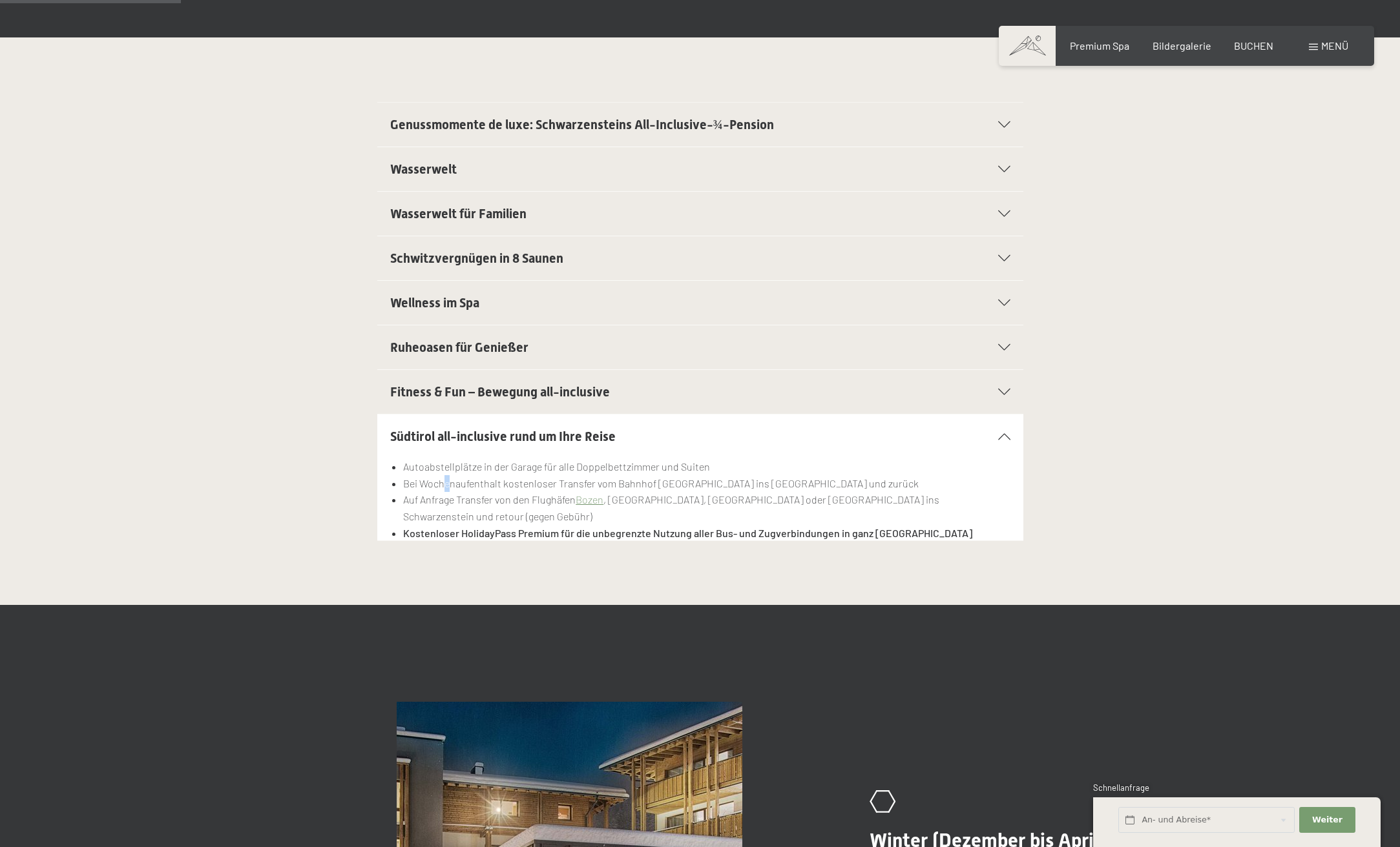
drag, startPoint x: 443, startPoint y: 484, endPoint x: 486, endPoint y: 480, distance: 43.2
click at [475, 480] on li "Bei Wochenaufenthalt kostenloser Transfer vom Bahnhof [GEOGRAPHIC_DATA] ins [GE…" at bounding box center [706, 484] width 607 height 17
click at [514, 484] on li "Bei Wochenaufenthalt kostenloser Transfer vom Bahnhof [GEOGRAPHIC_DATA] ins [GE…" at bounding box center [706, 484] width 607 height 17
click at [456, 484] on li "Bei Wochenaufenthalt kostenloser Transfer vom Bahnhof [GEOGRAPHIC_DATA] ins [GE…" at bounding box center [706, 484] width 607 height 17
drag, startPoint x: 429, startPoint y: 486, endPoint x: 517, endPoint y: 482, distance: 88.1
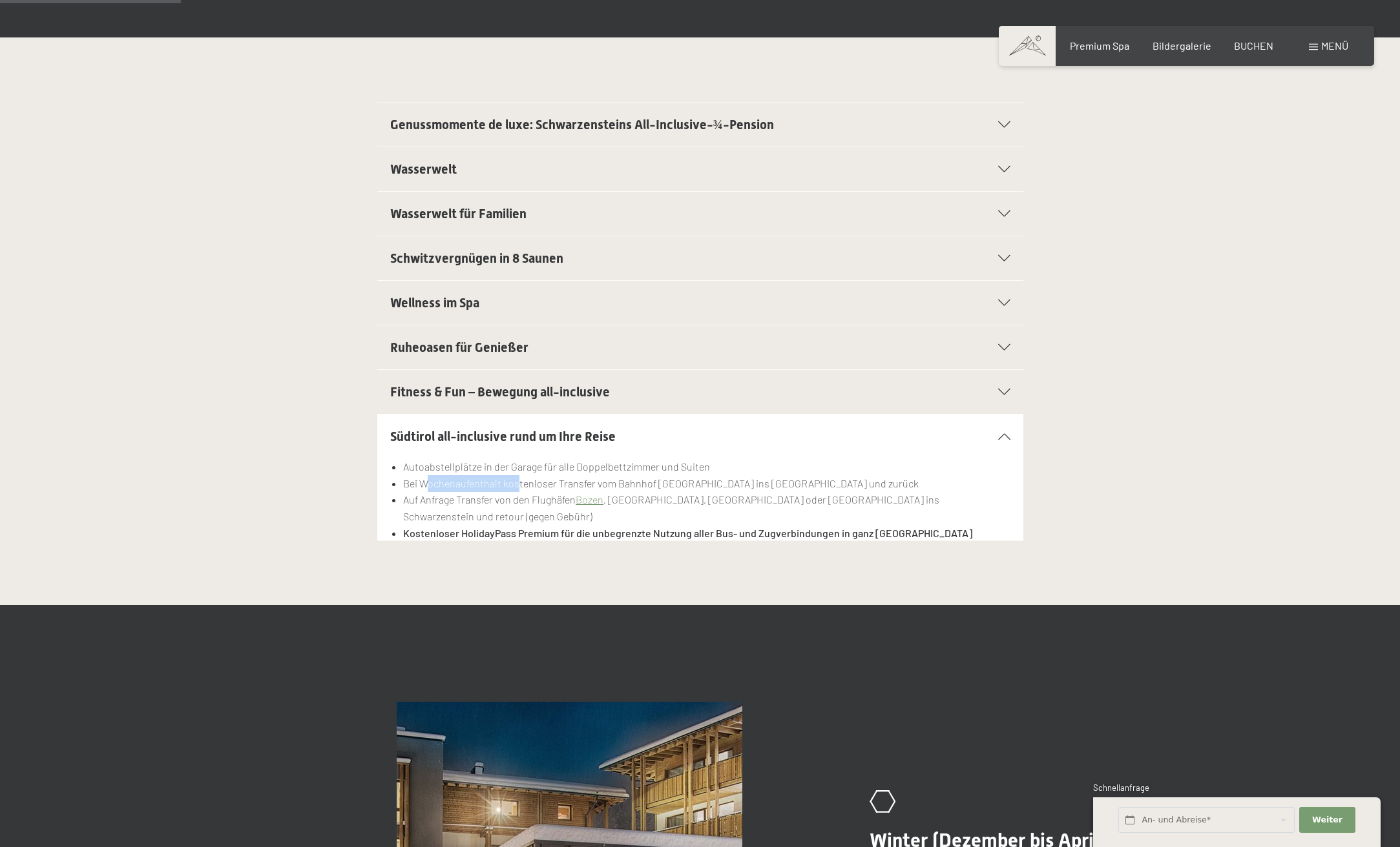
click at [517, 482] on li "Bei Wochenaufenthalt kostenloser Transfer vom Bahnhof [GEOGRAPHIC_DATA] ins [GE…" at bounding box center [706, 484] width 607 height 17
drag, startPoint x: 435, startPoint y: 520, endPoint x: 674, endPoint y: 516, distance: 239.0
click at [674, 527] on strong "Kostenloser HolidayPass Premium für die unbegrenzte Nutzung aller Bus- und Zugv…" at bounding box center [687, 532] width 569 height 12
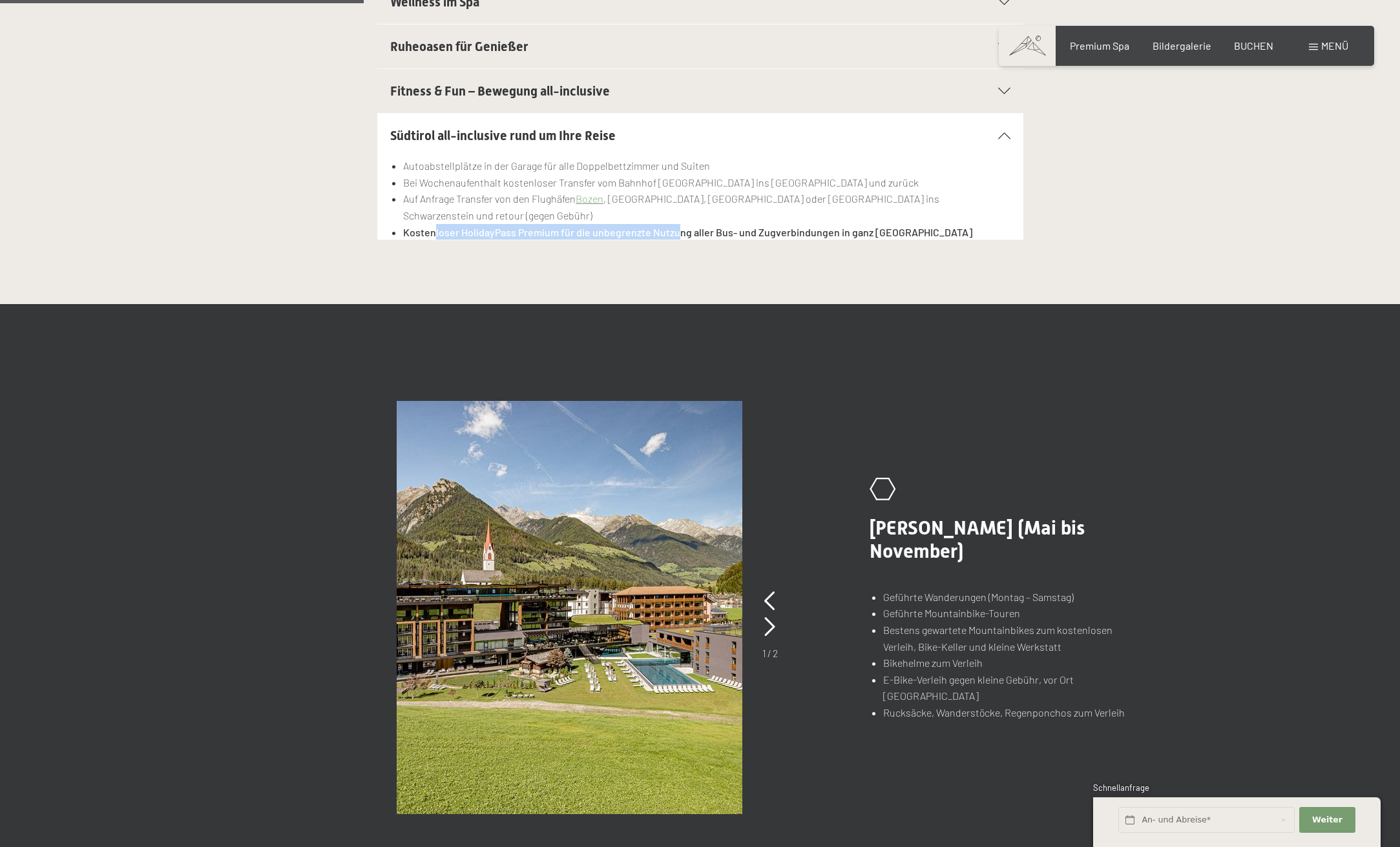
scroll to position [904, 0]
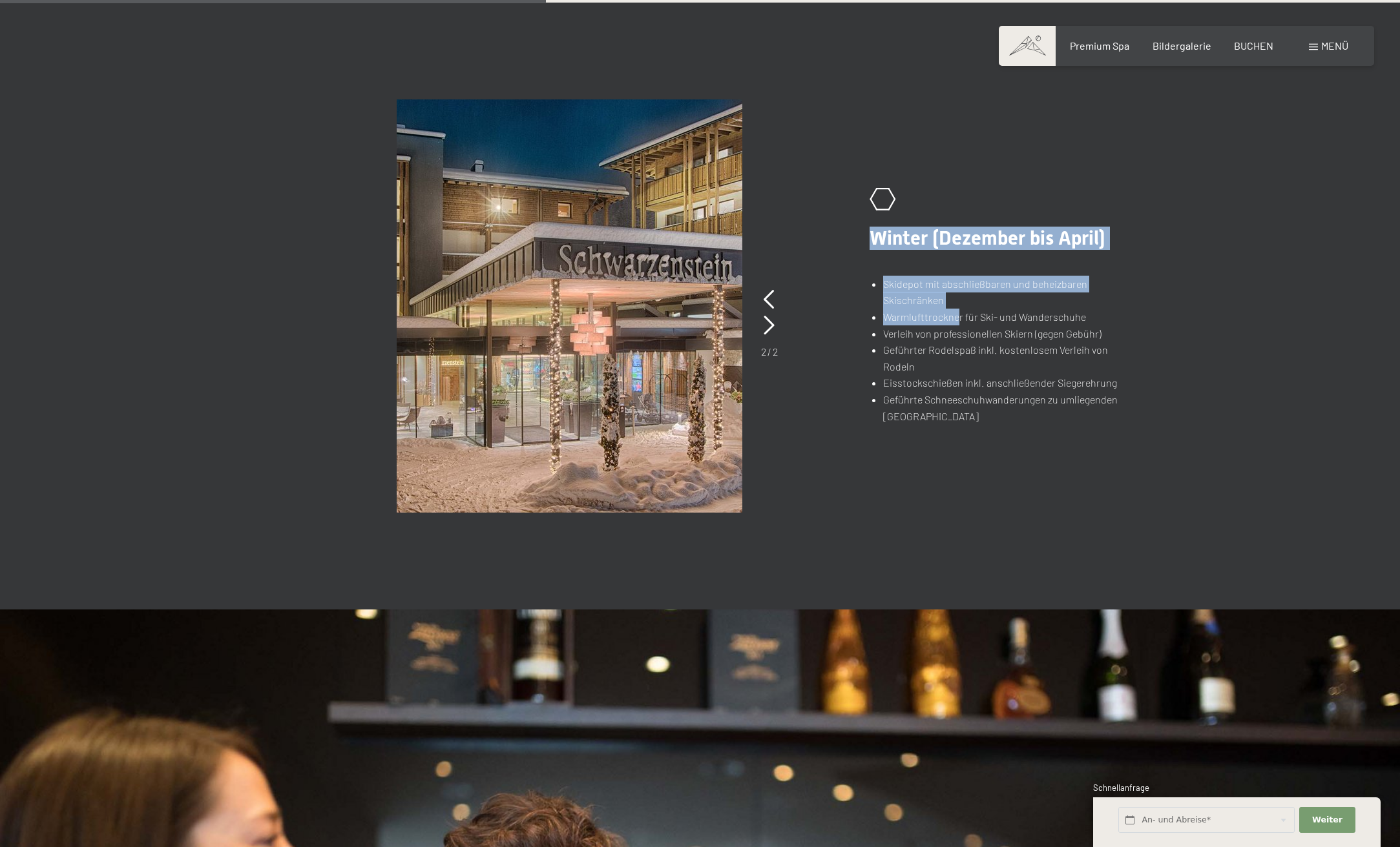
drag, startPoint x: 923, startPoint y: 328, endPoint x: 958, endPoint y: 326, distance: 35.1
click at [958, 326] on div ".st0{fill:none;stroke:#FFFFFF;stroke-width:2;stroke-linecap:round;stroke-miterl…" at bounding box center [699, 306] width 882 height 413
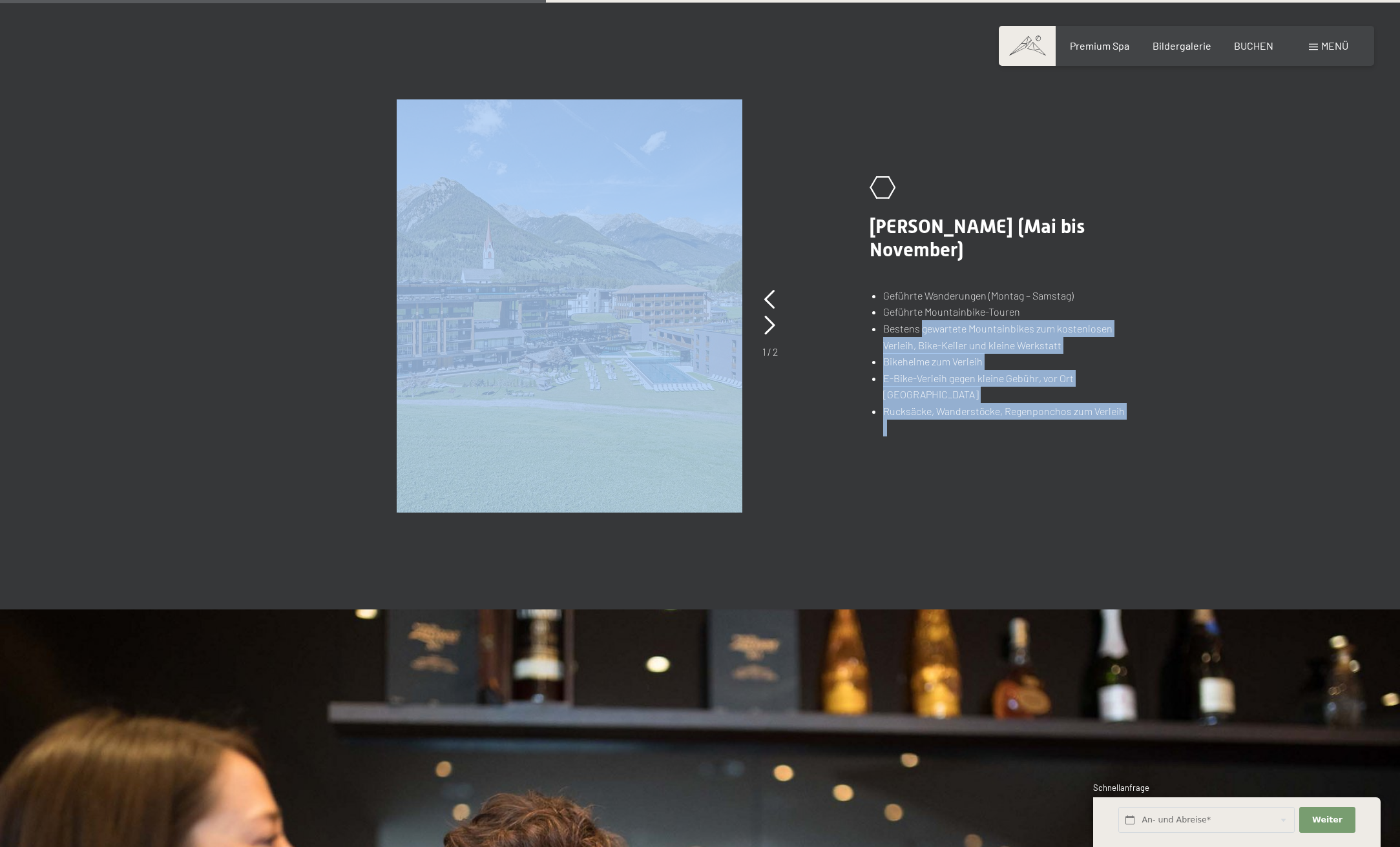
click at [824, 372] on picture at bounding box center [617, 306] width 441 height 413
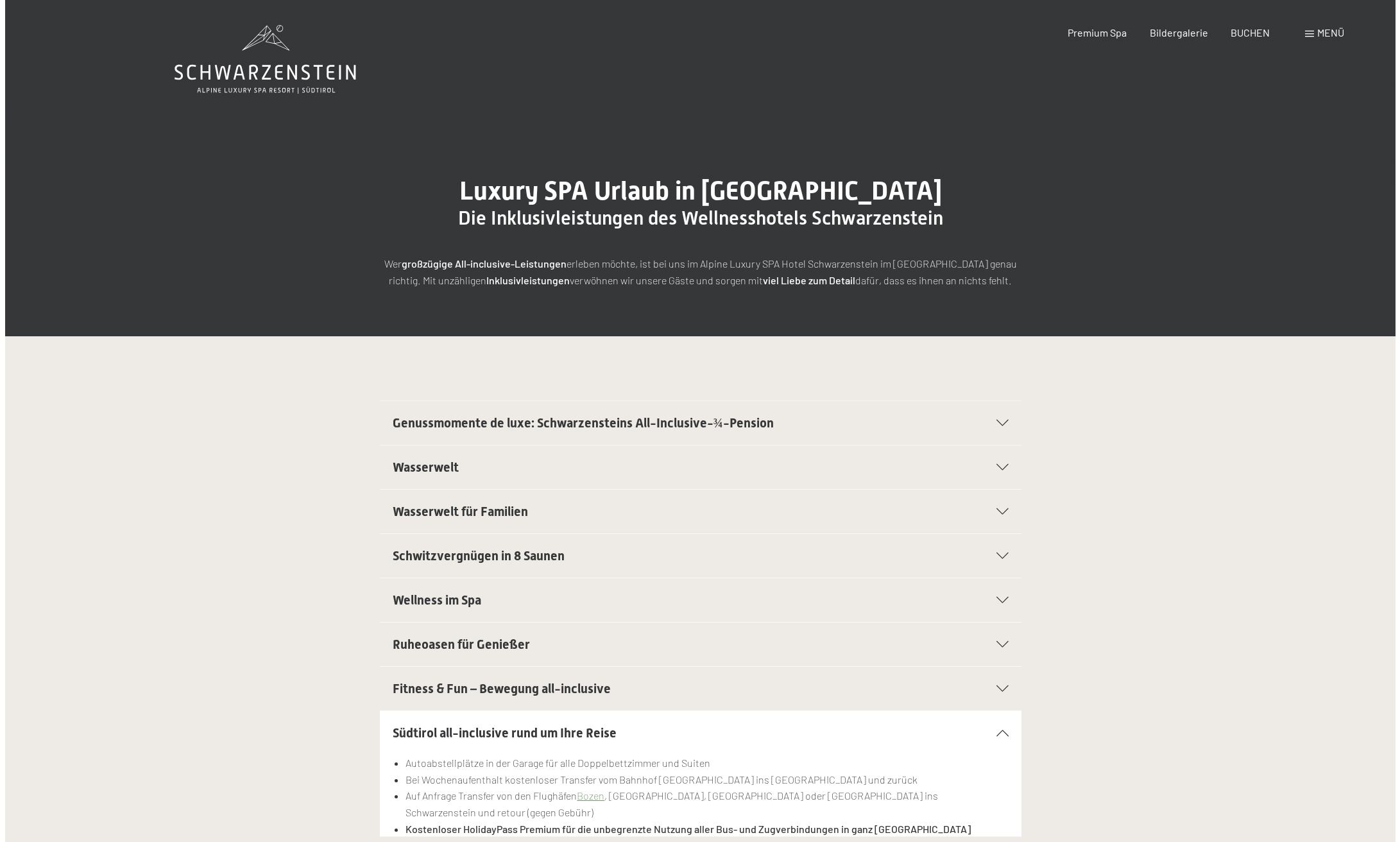
scroll to position [0, 0]
click at [1307, 33] on span at bounding box center [1304, 34] width 9 height 6
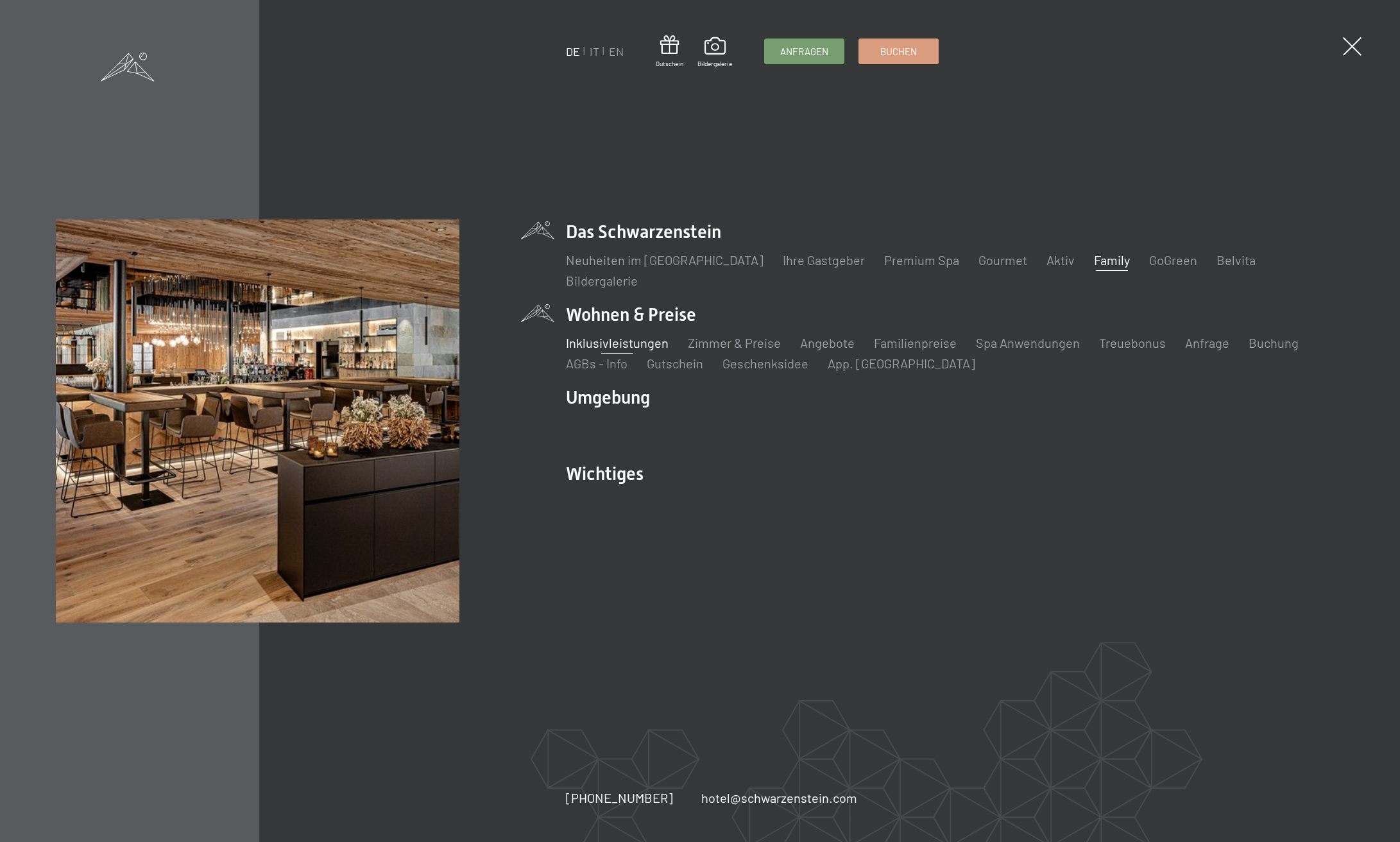
click at [1094, 262] on link "Family" at bounding box center [1111, 259] width 36 height 15
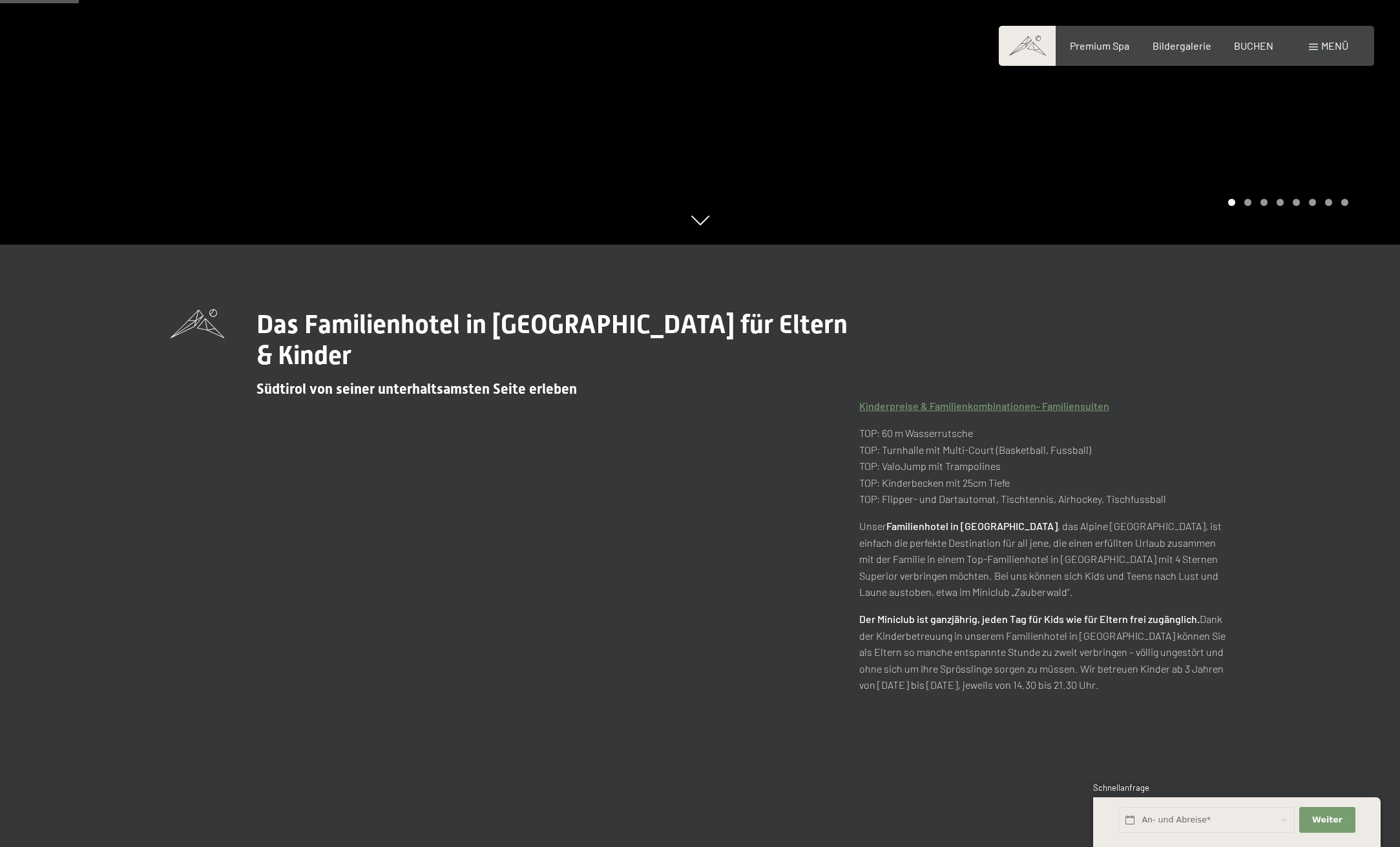
scroll to position [603, 0]
drag, startPoint x: 909, startPoint y: 416, endPoint x: 933, endPoint y: 467, distance: 56.4
click at [963, 425] on p "TOP: 60 m Wasserrutsche TOP: Turnhalle mit Multi-Court (Basketball, Fussball) T…" at bounding box center [1044, 466] width 371 height 82
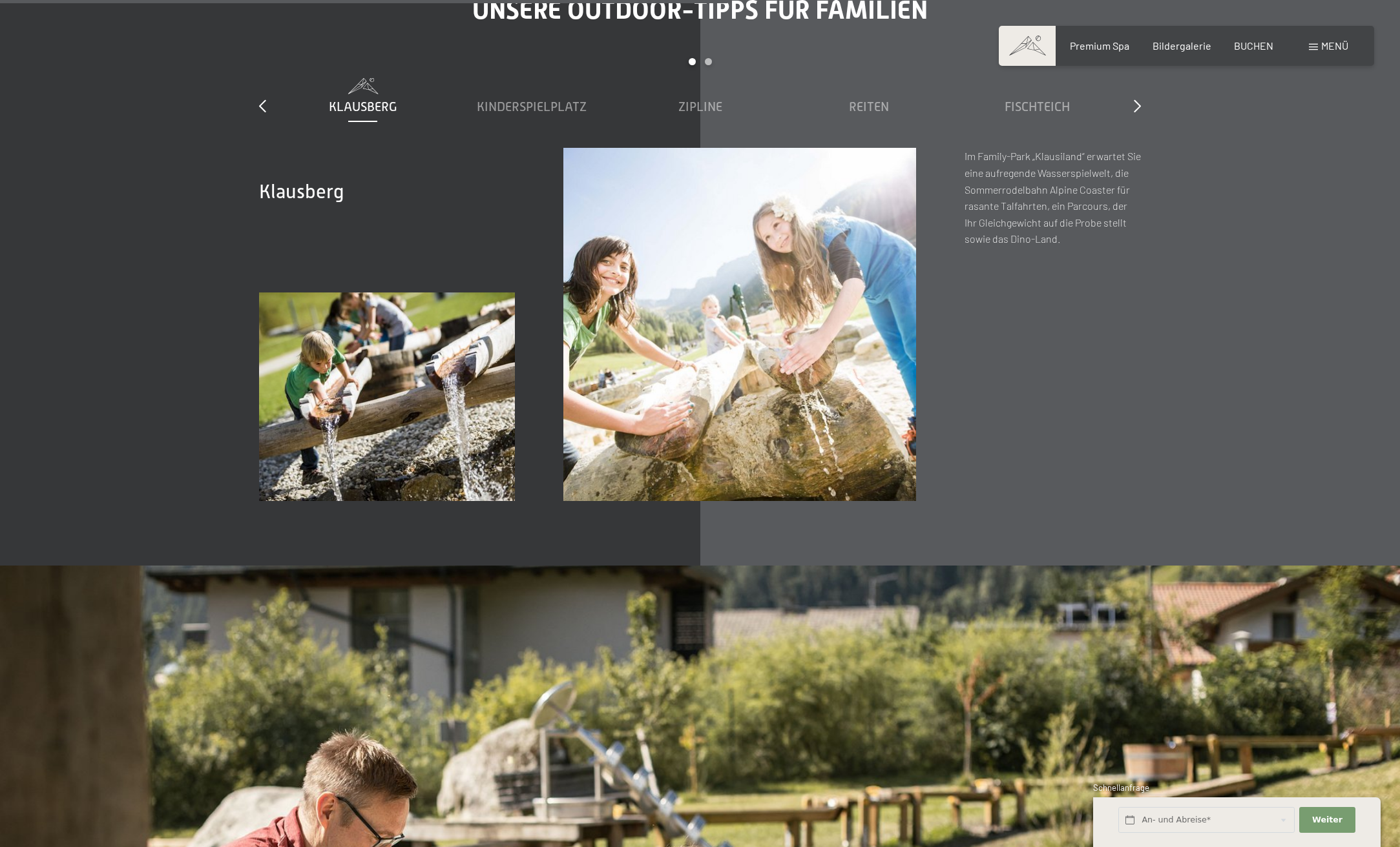
scroll to position [5124, 0]
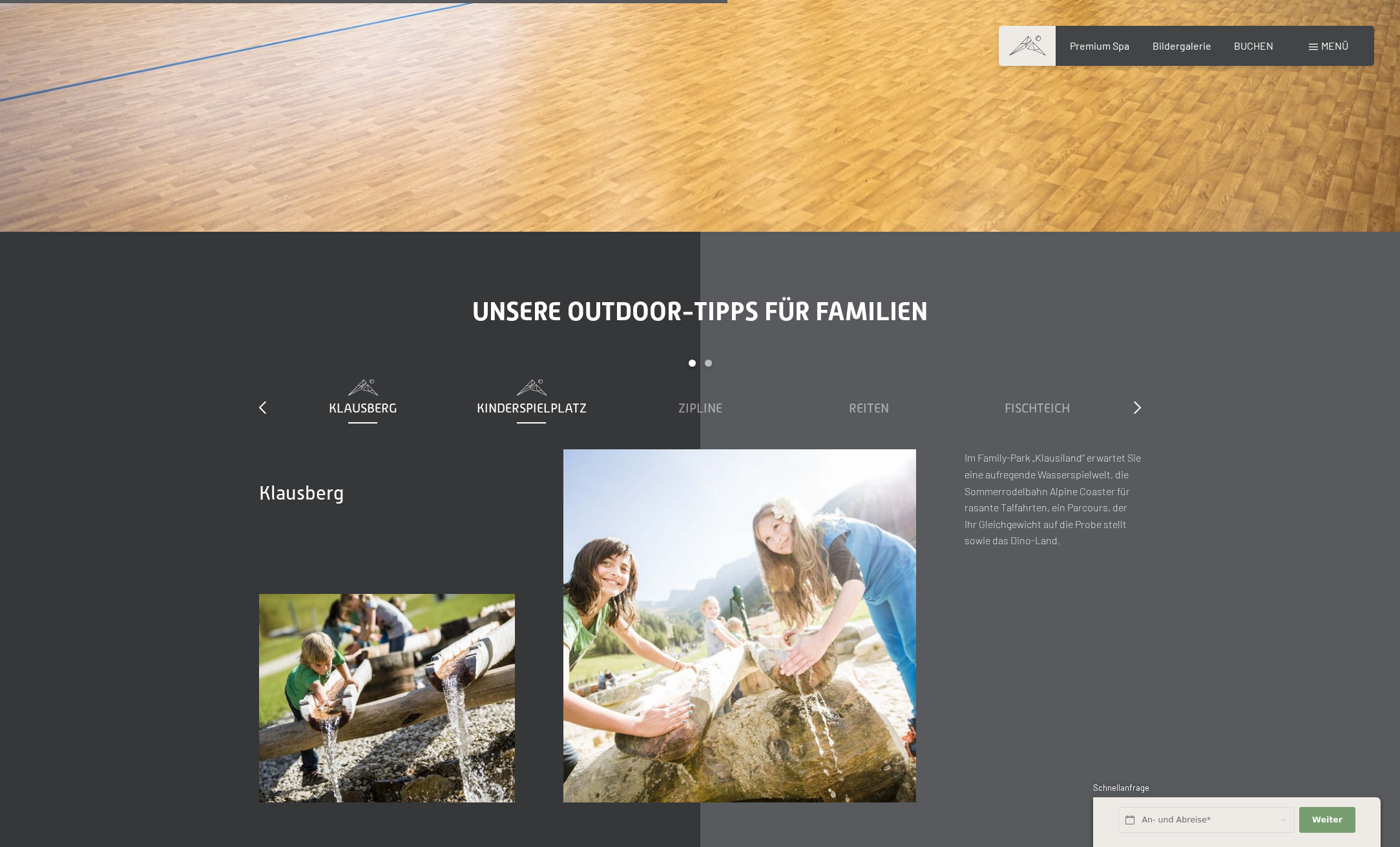
click at [533, 401] on span "Kinderspielplatz" at bounding box center [531, 408] width 110 height 14
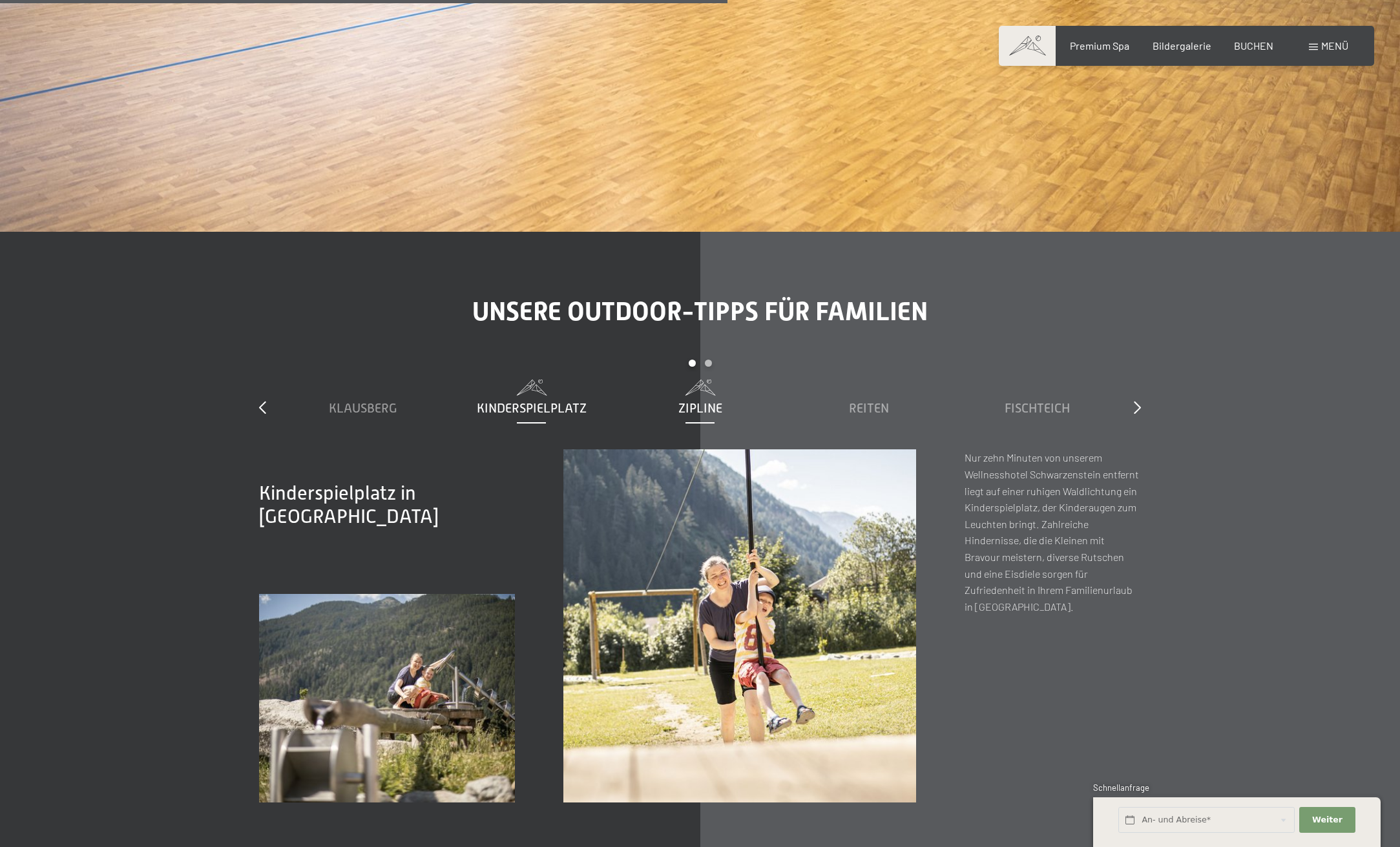
click at [702, 401] on span "Zipline" at bounding box center [700, 408] width 44 height 14
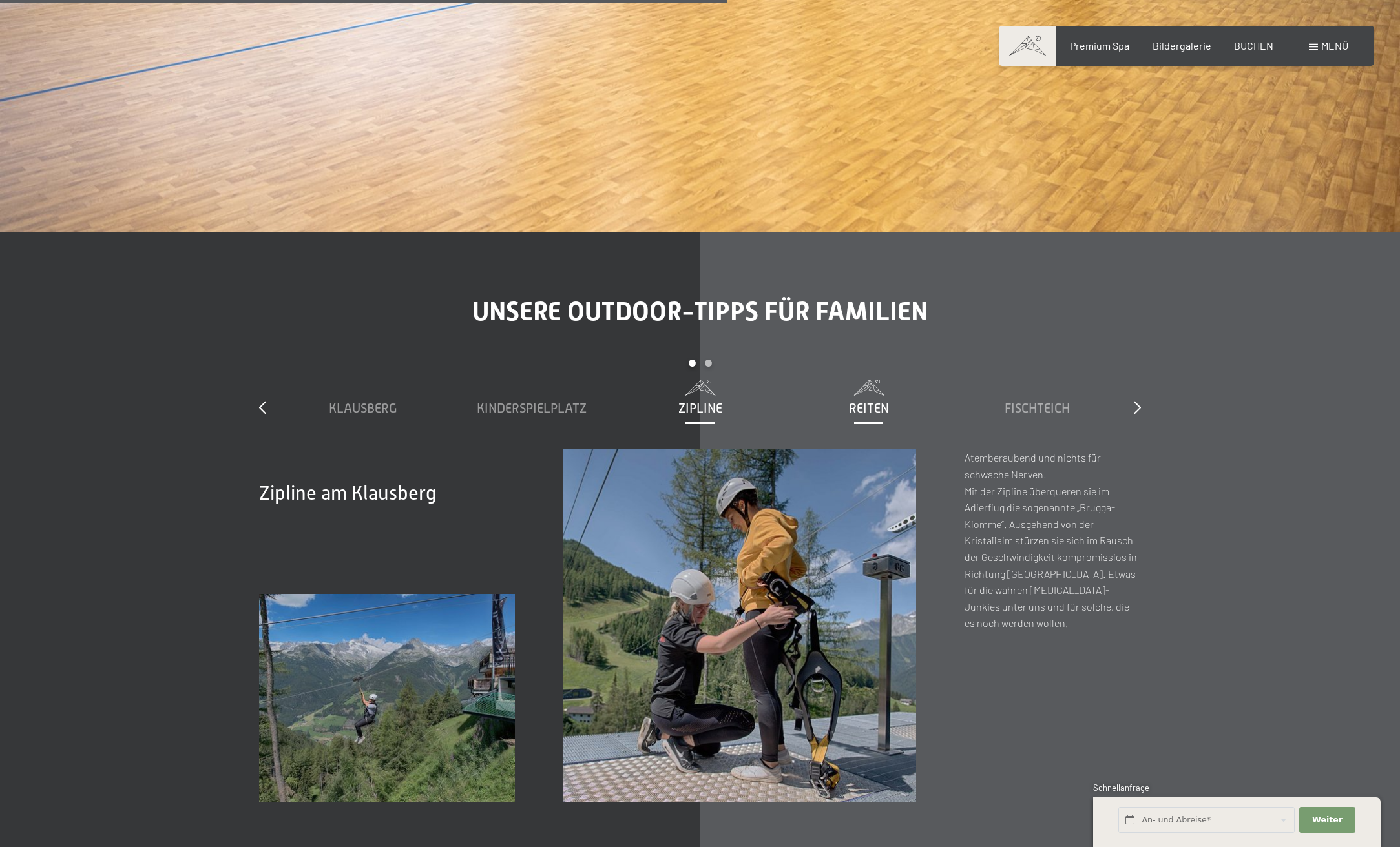
click at [882, 401] on span "Reiten" at bounding box center [869, 408] width 40 height 14
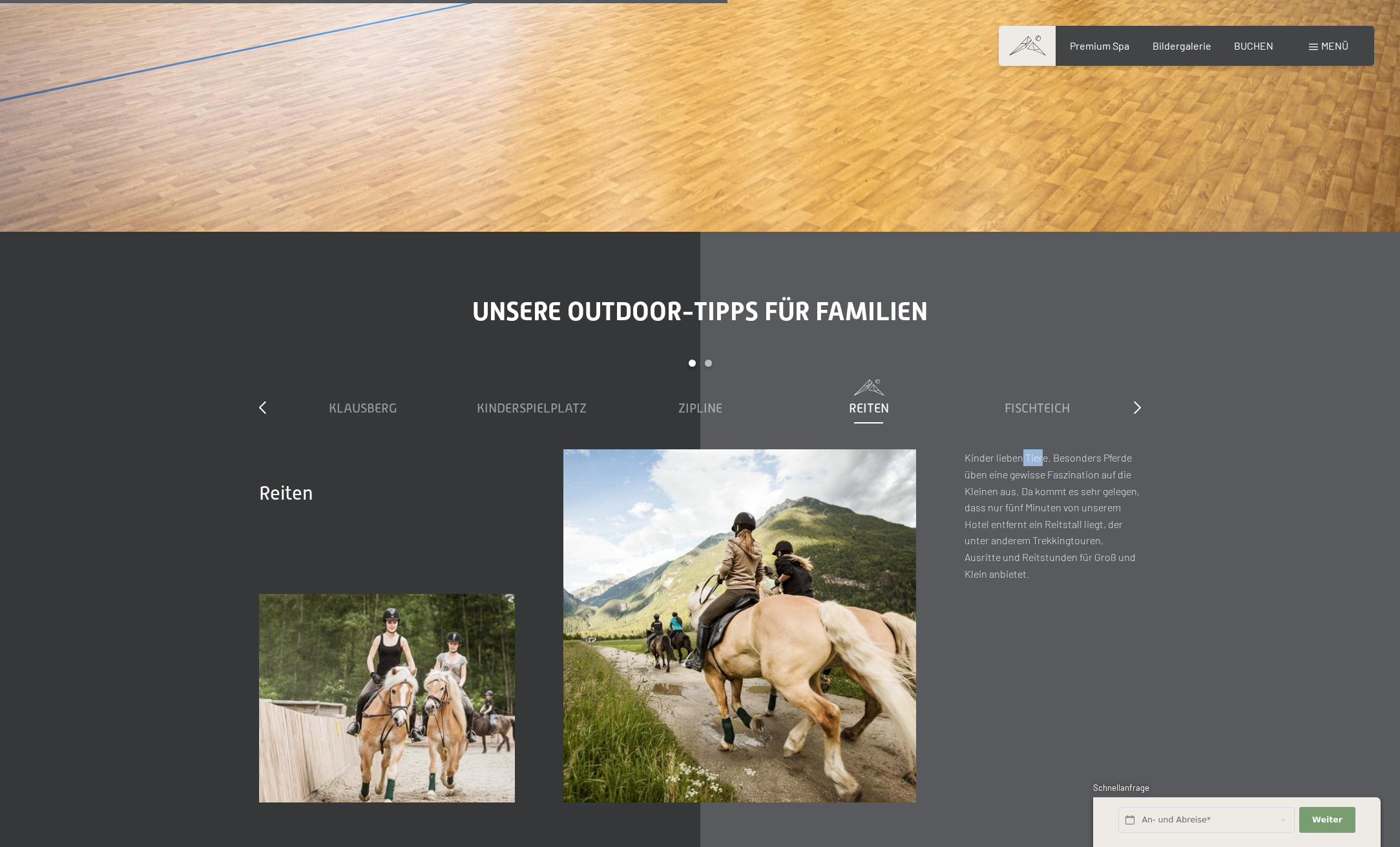
drag, startPoint x: 1021, startPoint y: 427, endPoint x: 1044, endPoint y: 419, distance: 24.4
click at [1042, 449] on p "Kinder lieben Tiere. Besonders Pferde üben eine gewisse Faszination auf die Kle…" at bounding box center [1052, 515] width 176 height 132
click at [1043, 401] on span "Fischteich" at bounding box center [1036, 408] width 65 height 14
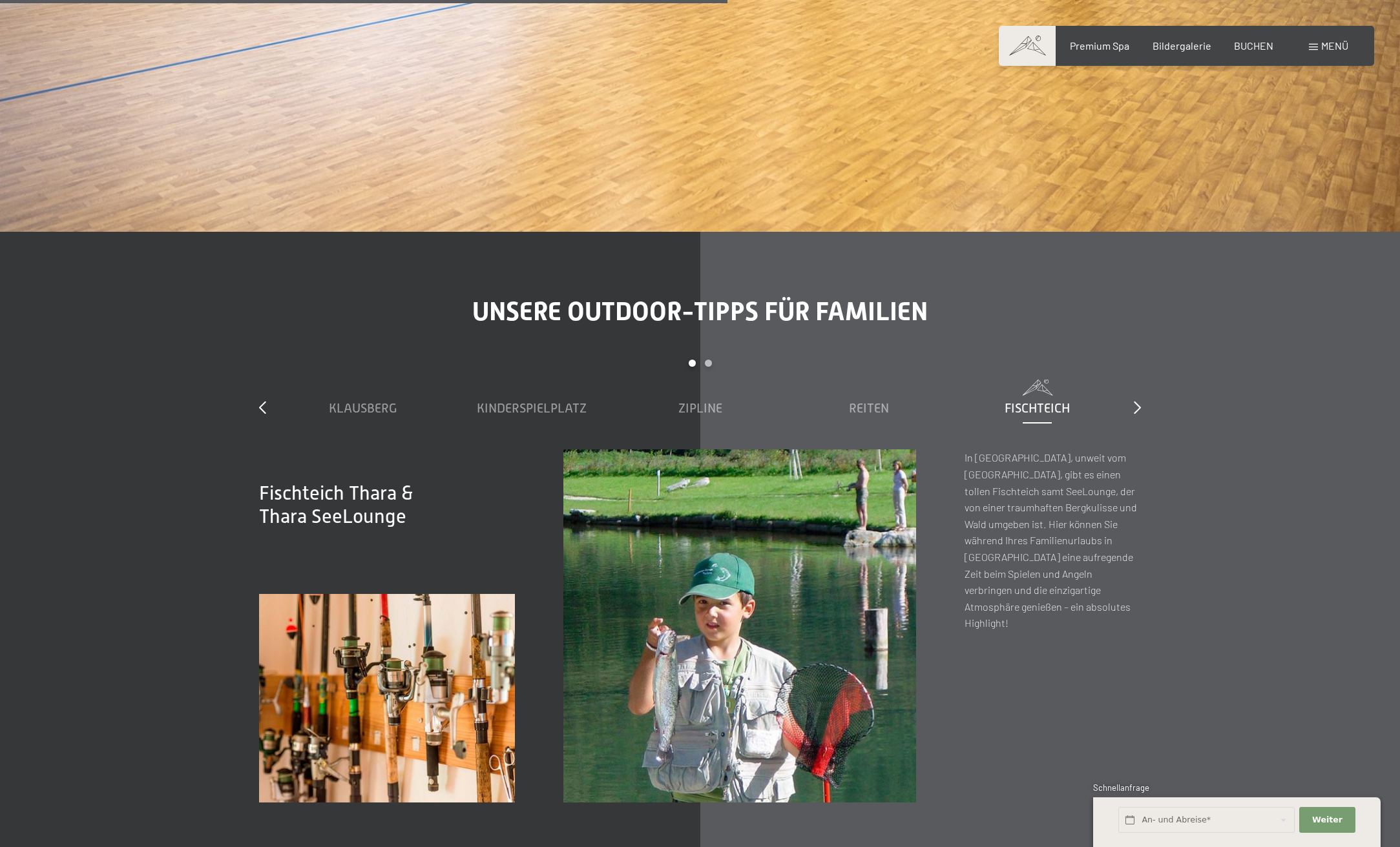
click at [1141, 377] on div "Unsere Outdoor-Tipps für Familien slide 1 to 5 of 7 Klausberg Kinderspielplatz …" at bounding box center [700, 549] width 979 height 506
click at [1140, 401] on icon at bounding box center [1137, 407] width 7 height 13
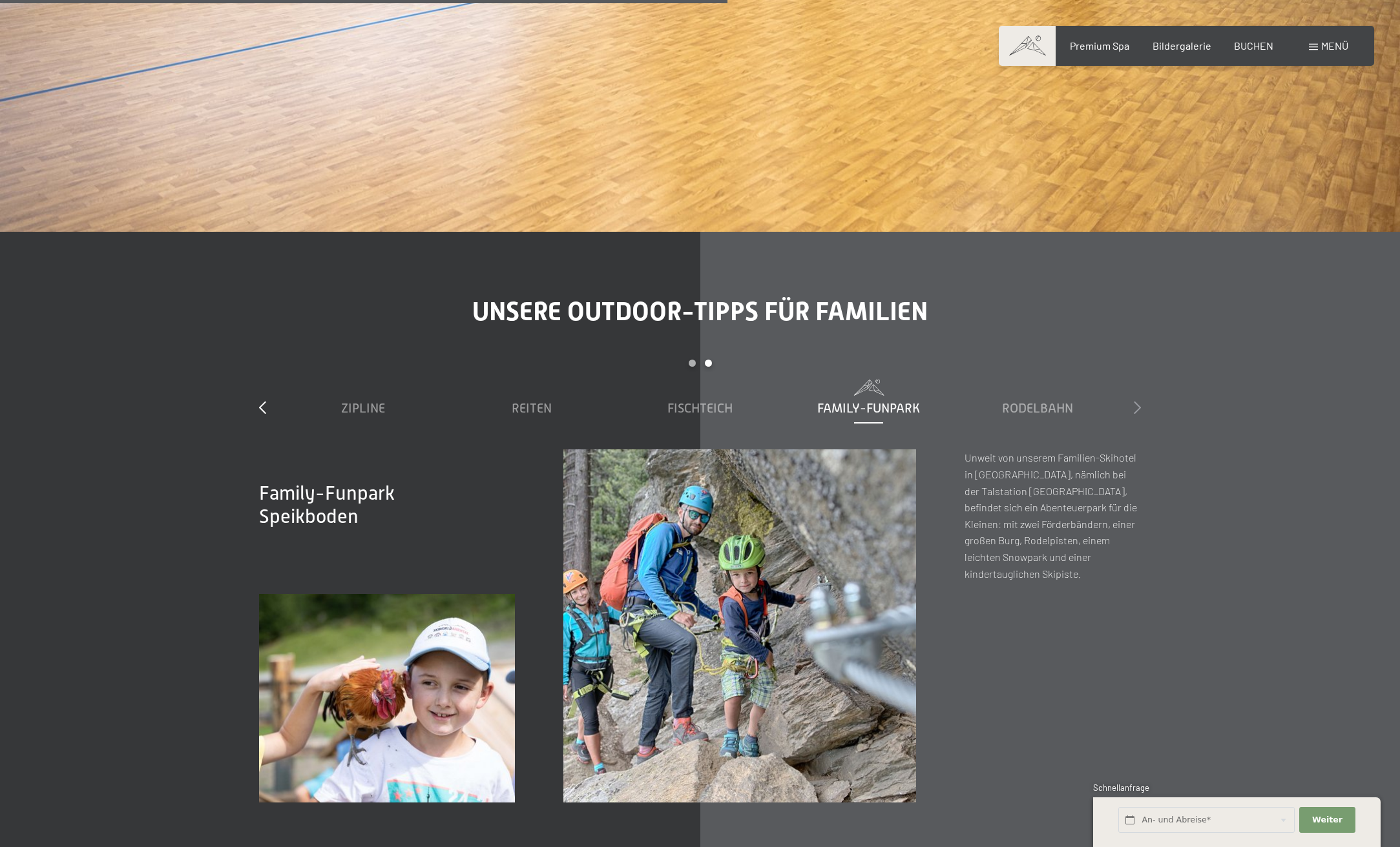
click at [1139, 401] on icon at bounding box center [1137, 407] width 7 height 13
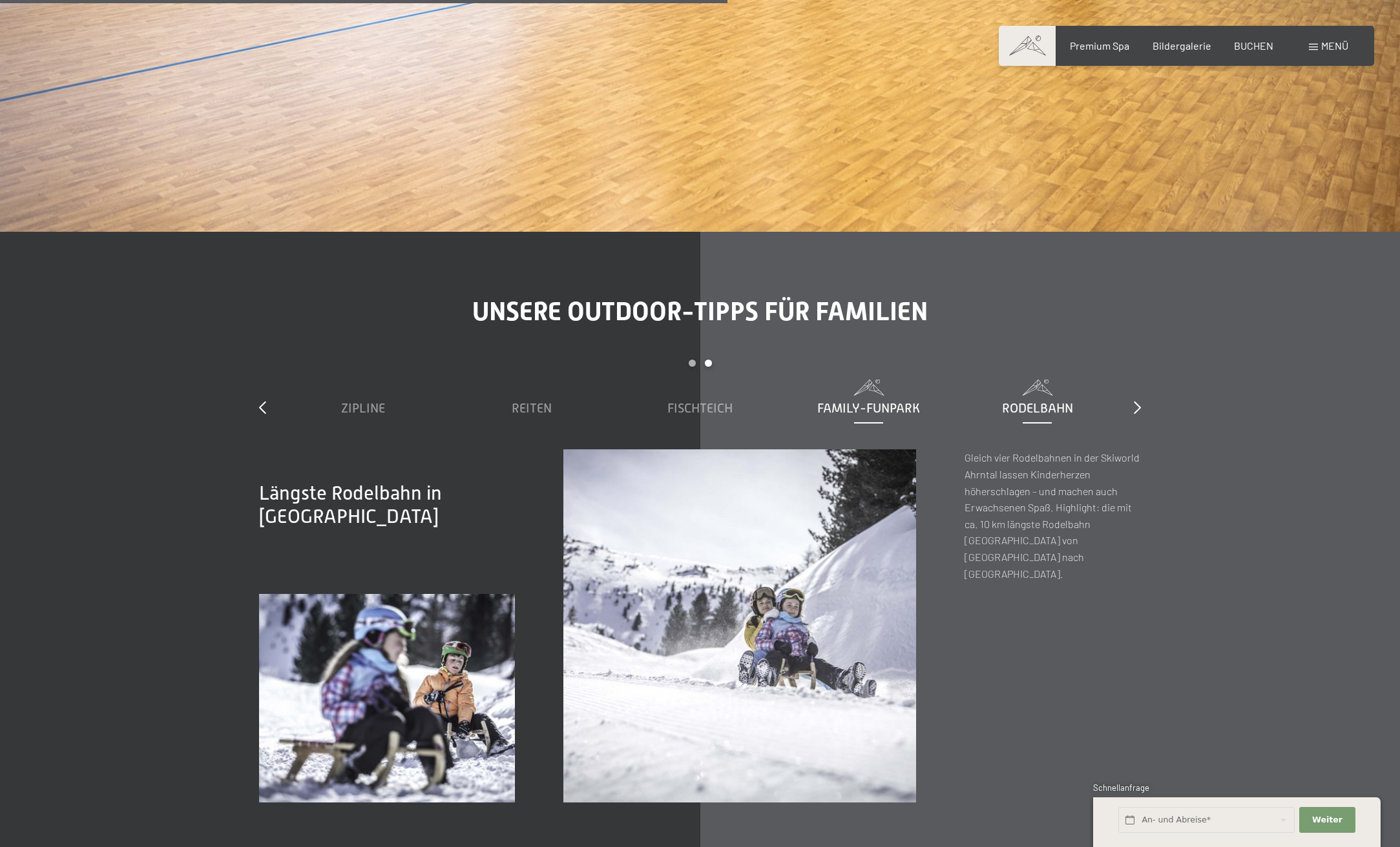
click at [906, 401] on span "Family-Funpark" at bounding box center [868, 408] width 103 height 14
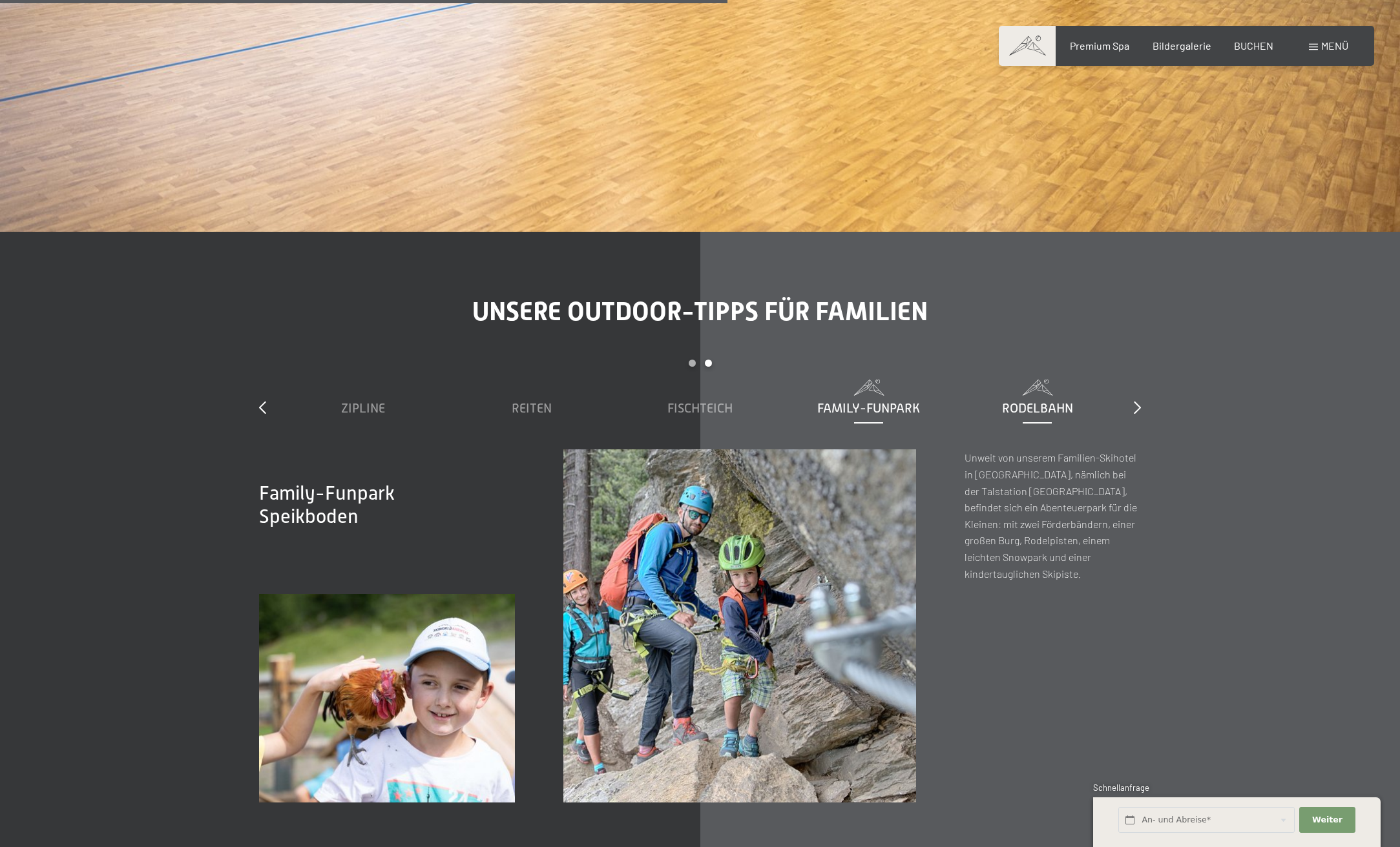
click at [1015, 401] on span "Rodelbahn" at bounding box center [1037, 408] width 71 height 14
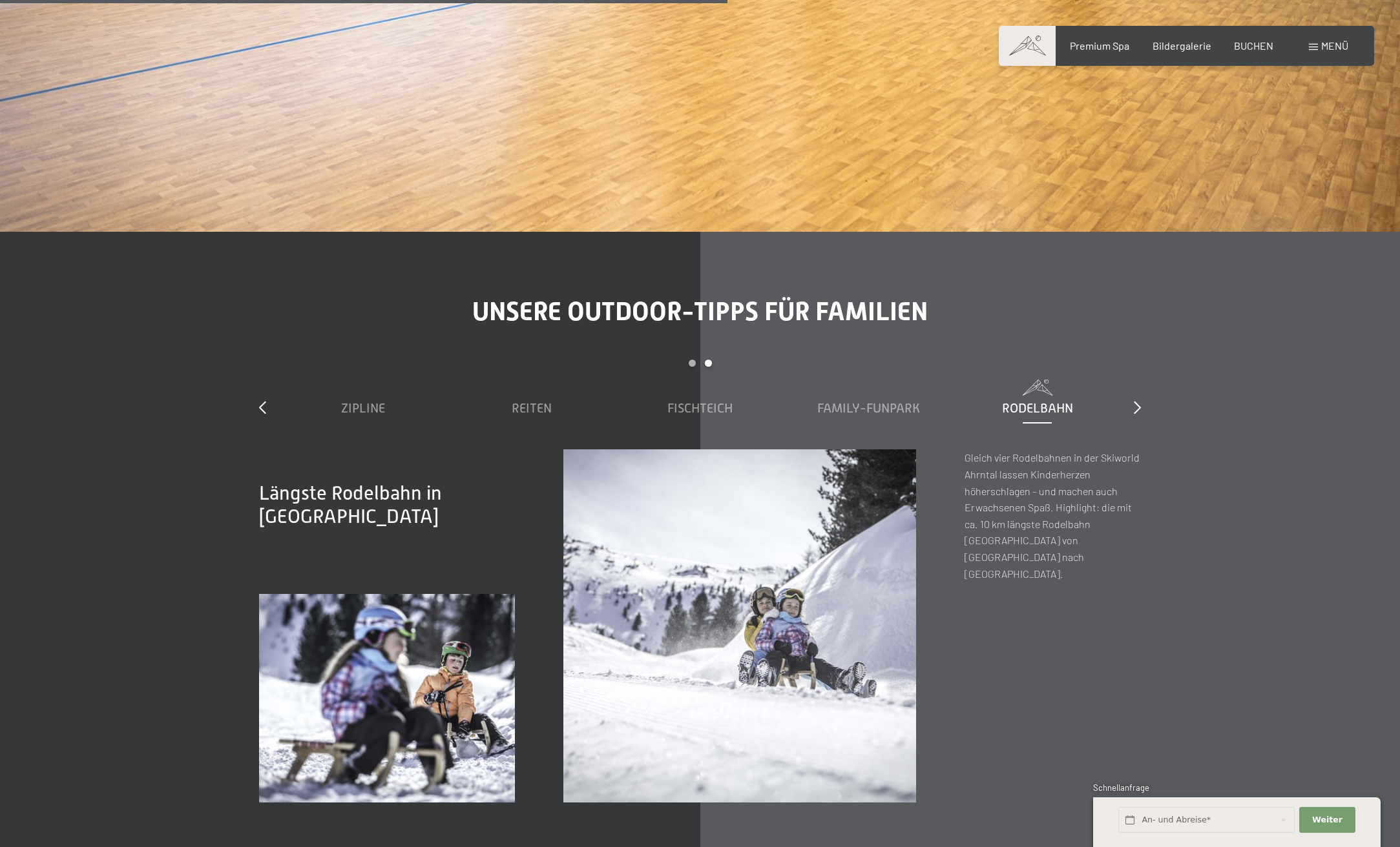
click at [1339, 49] on span "Menü" at bounding box center [1335, 45] width 27 height 12
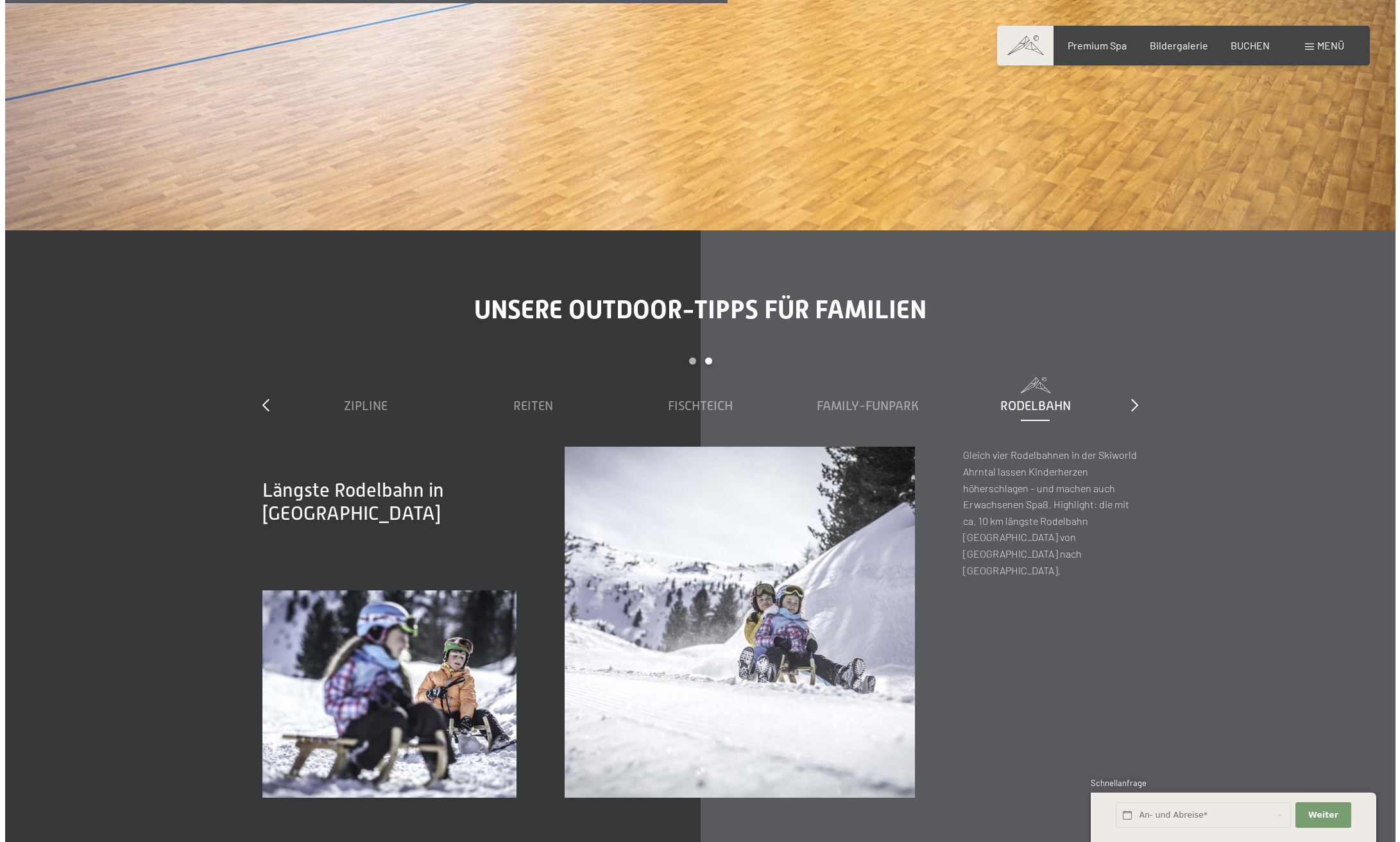
scroll to position [5108, 0]
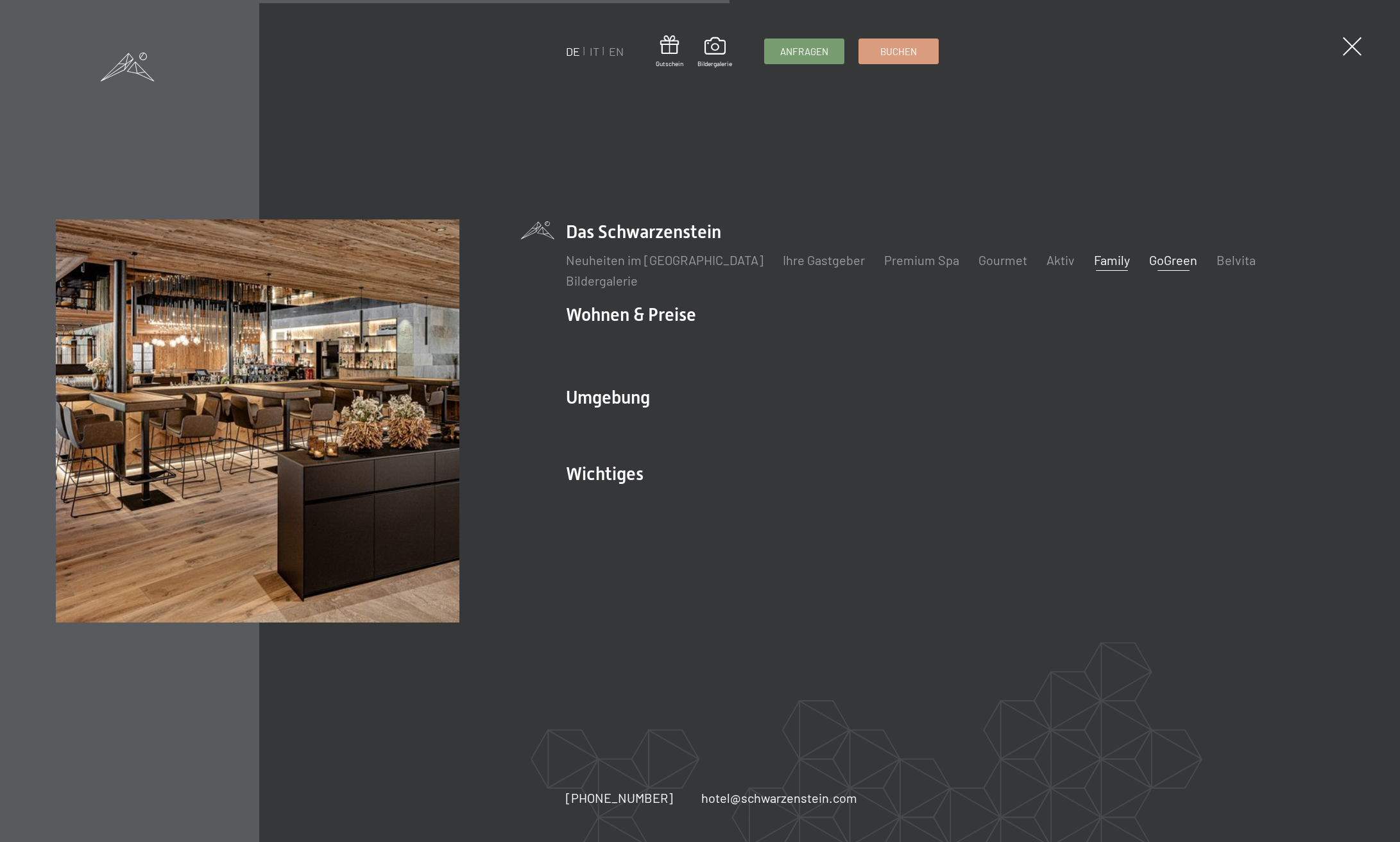
click at [1149, 261] on link "GoGreen" at bounding box center [1173, 259] width 49 height 15
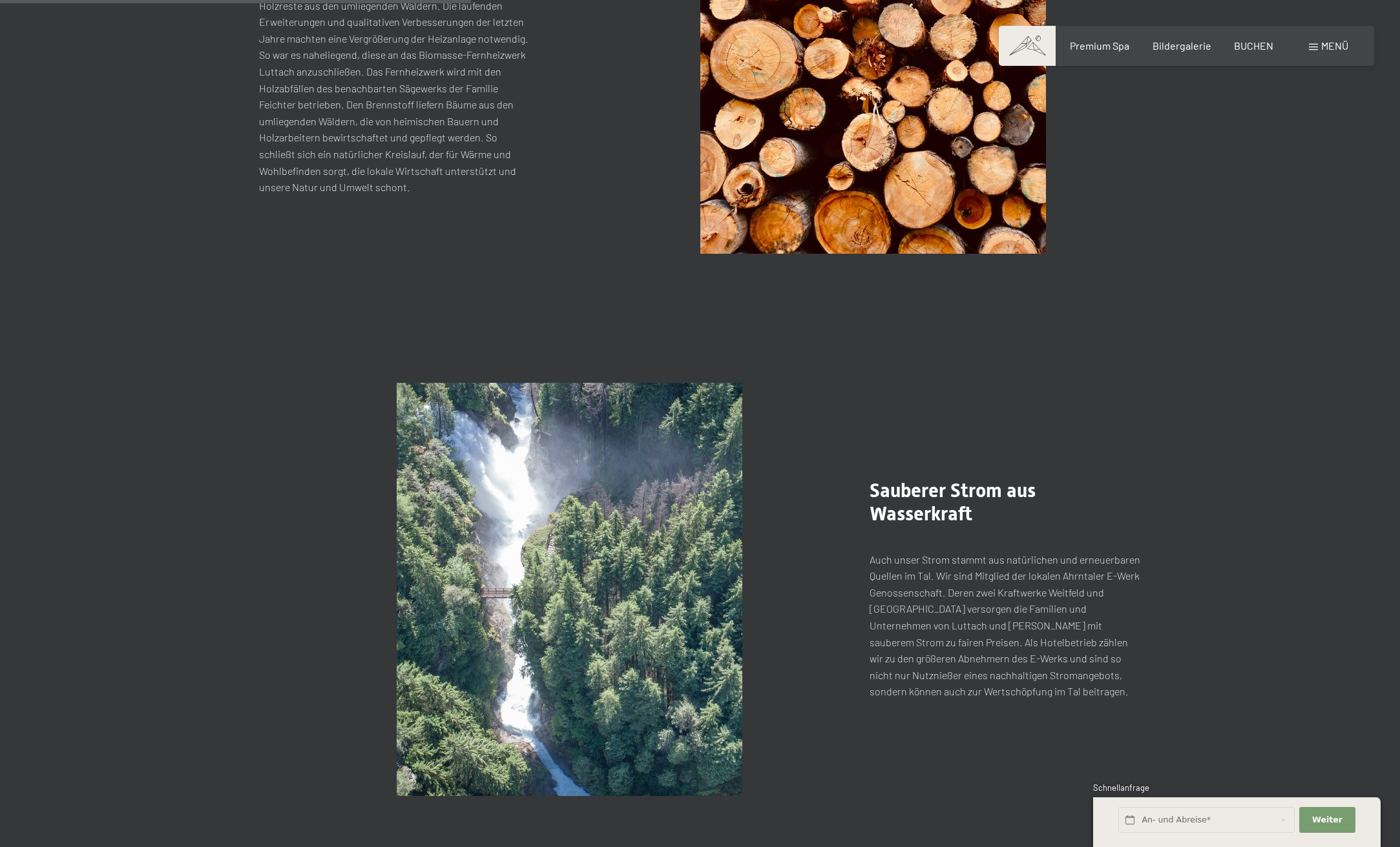
scroll to position [1507, 0]
